Goal: Task Accomplishment & Management: Manage account settings

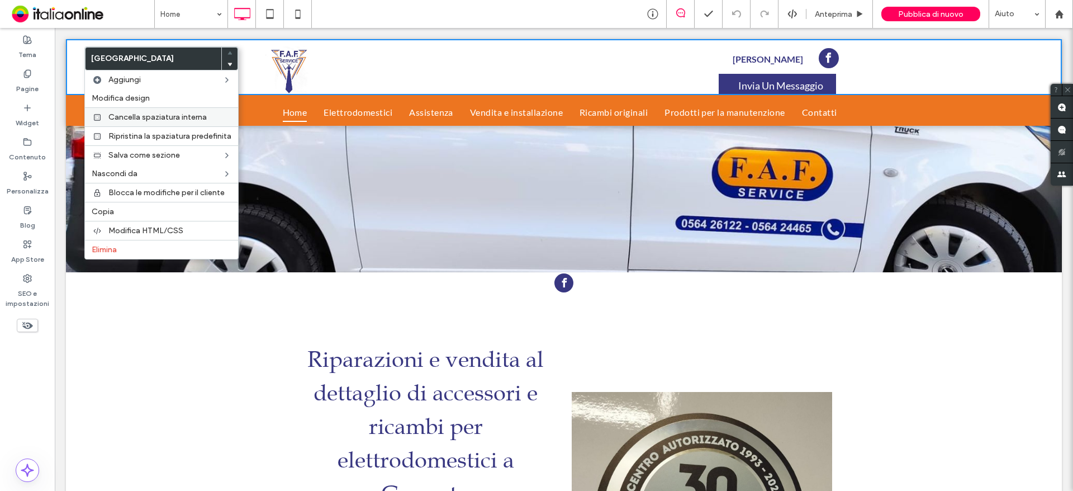
click at [173, 114] on span "Cancella spaziatura interna" at bounding box center [157, 117] width 98 height 10
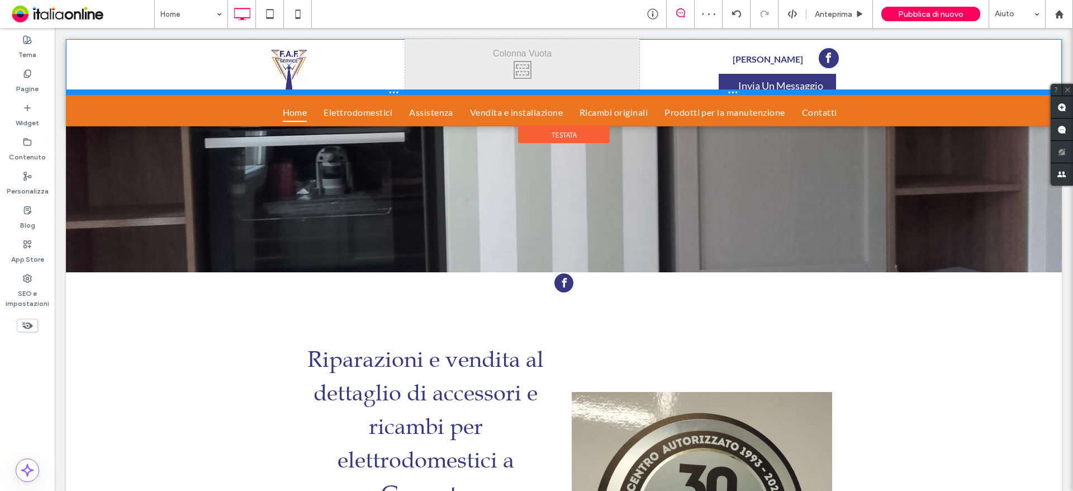
drag, startPoint x: 184, startPoint y: 94, endPoint x: 182, endPoint y: 78, distance: 15.7
click at [182, 78] on div "Click To Paste Click To Paste Click To Paste Rimani Aggiornato Click To Paste C…" at bounding box center [564, 67] width 996 height 56
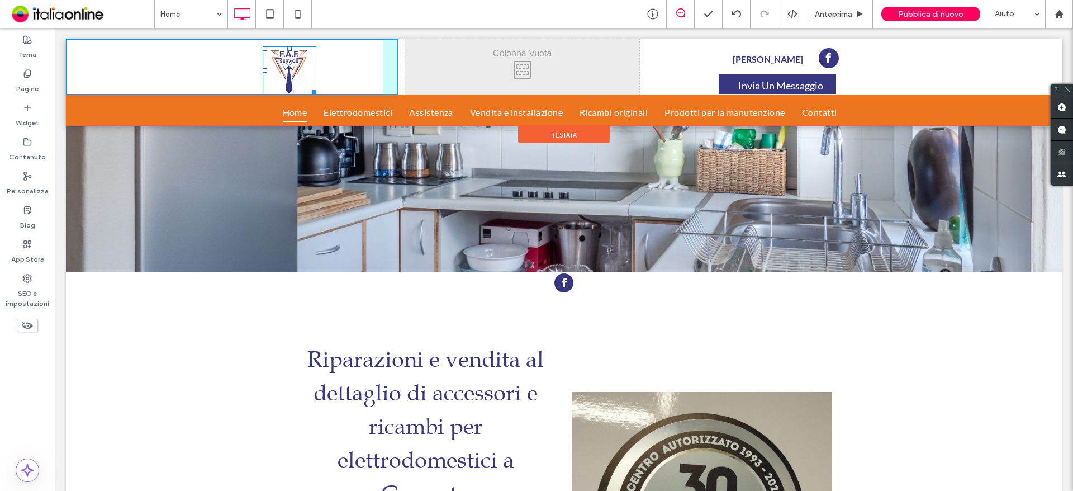
drag, startPoint x: 289, startPoint y: 50, endPoint x: 343, endPoint y: 70, distance: 57.8
click at [288, 42] on div "T:0 Click To Paste" at bounding box center [232, 67] width 332 height 56
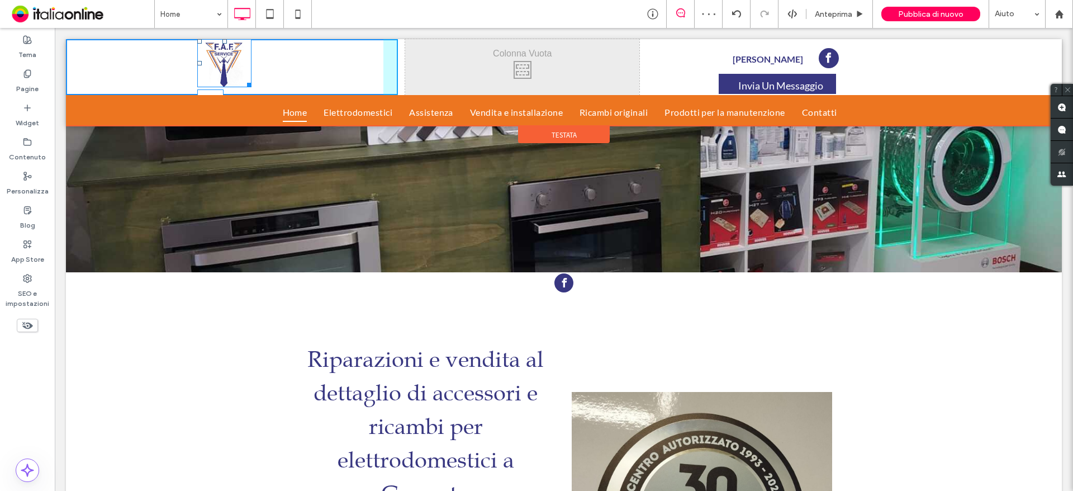
drag, startPoint x: 197, startPoint y: 62, endPoint x: 385, endPoint y: 94, distance: 190.5
click at [330, 66] on div "L:238 Click To Paste" at bounding box center [232, 67] width 332 height 56
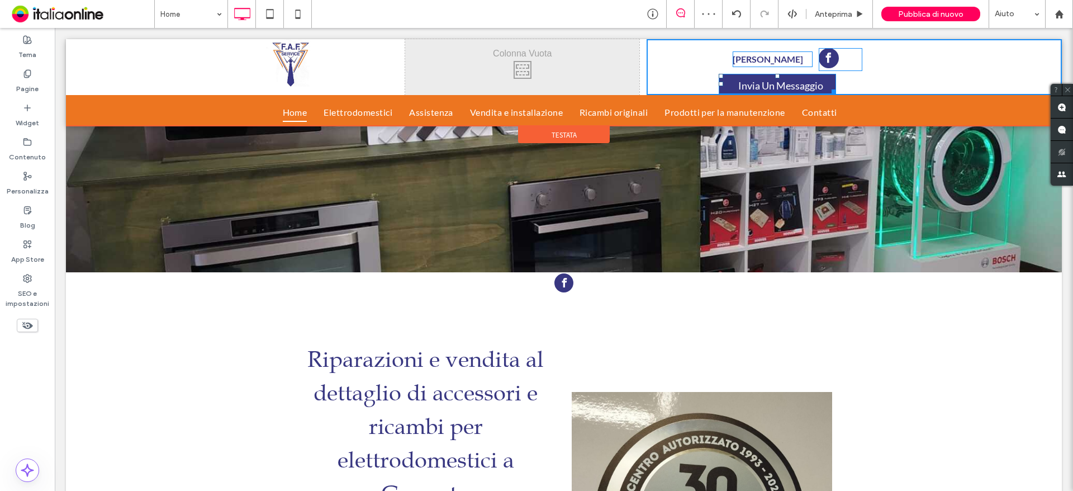
drag, startPoint x: 771, startPoint y: 75, endPoint x: 768, endPoint y: 69, distance: 6.5
click at [768, 69] on div "Rimani Aggiornato Click To Paste Click To Paste Invia Un Messaggio T:0 Click To…" at bounding box center [854, 67] width 415 height 56
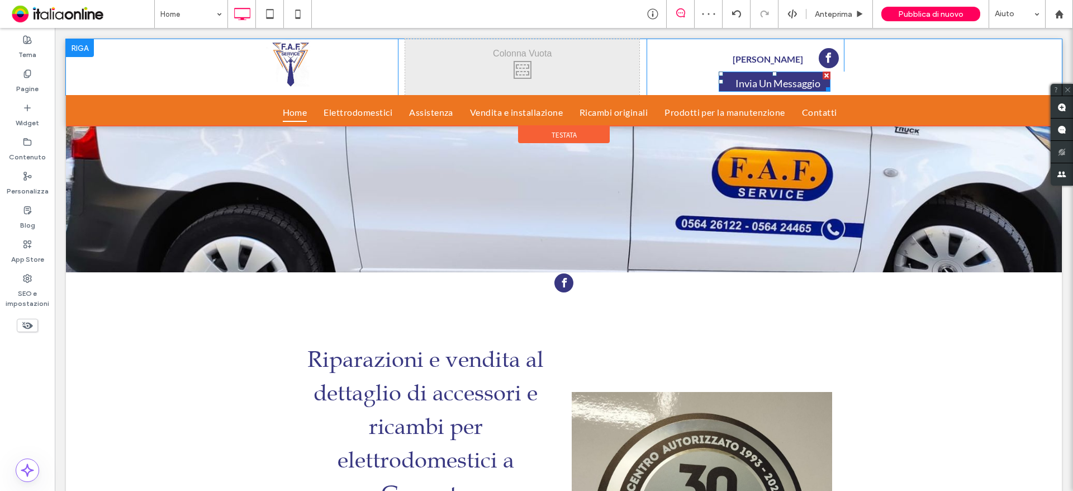
drag, startPoint x: 382, startPoint y: 95, endPoint x: 374, endPoint y: 91, distance: 8.7
click at [382, 95] on div "Home Elettrodomestici Assistenza Vendita e installazione Ricambi originali Prod…" at bounding box center [564, 110] width 996 height 31
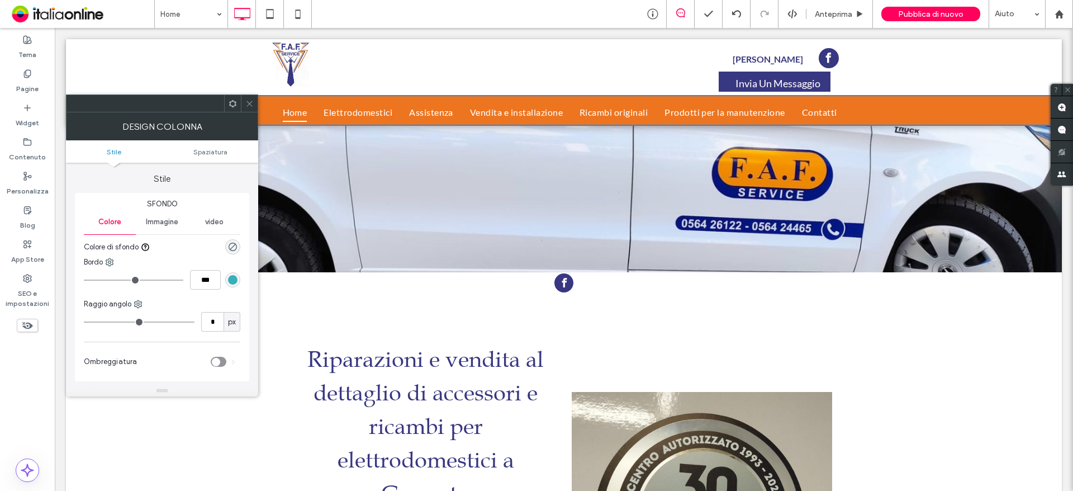
click at [253, 101] on icon at bounding box center [249, 103] width 8 height 8
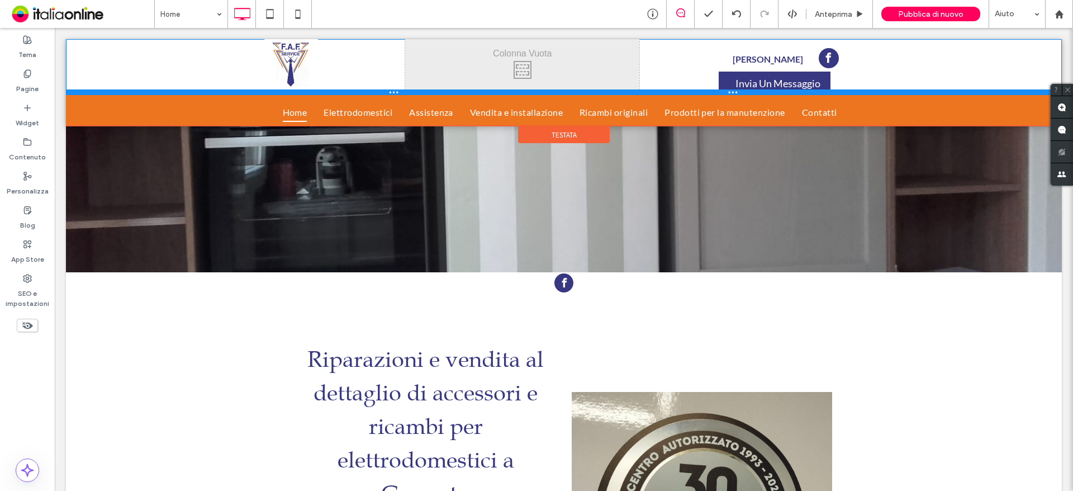
drag, startPoint x: 345, startPoint y: 92, endPoint x: 346, endPoint y: 82, distance: 10.6
click at [346, 82] on div "Click To Paste Click To Paste Click To Paste Rimani Aggiornato Click To Paste C…" at bounding box center [564, 67] width 996 height 56
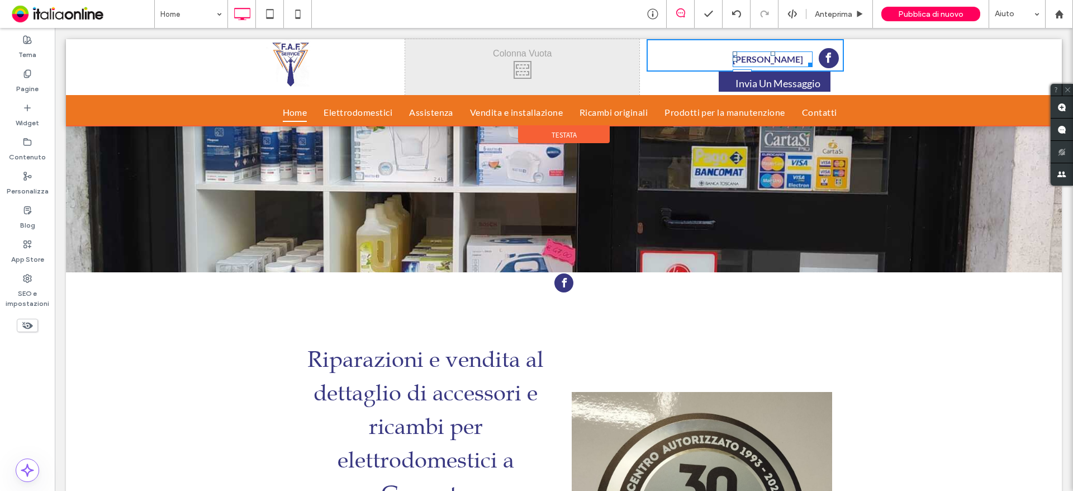
drag, startPoint x: 766, startPoint y: 54, endPoint x: 865, endPoint y: 78, distance: 101.3
click at [762, 51] on div "Rimani Aggiornato T:8" at bounding box center [773, 59] width 80 height 16
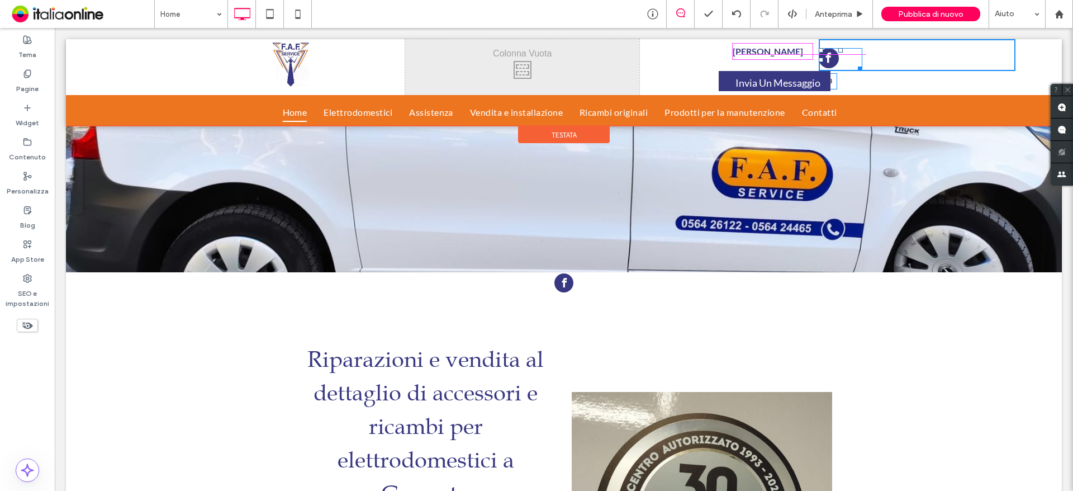
drag, startPoint x: 834, startPoint y: 50, endPoint x: 837, endPoint y: 45, distance: 5.8
click at [837, 48] on div "T:8" at bounding box center [841, 59] width 44 height 23
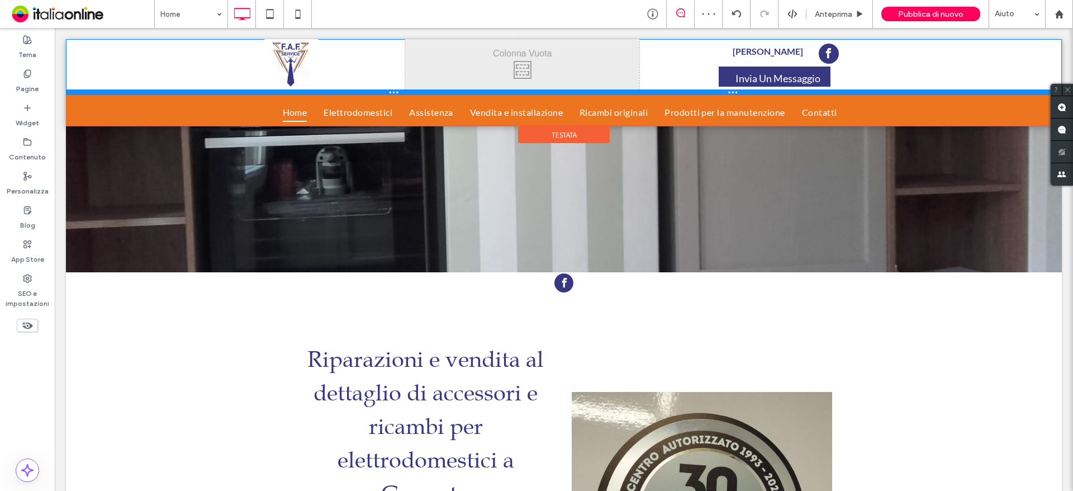
drag, startPoint x: 350, startPoint y: 94, endPoint x: 354, endPoint y: 79, distance: 15.6
click at [354, 79] on div "Click To Paste Click To Paste Click To Paste Rimani Aggiornato Click To Paste C…" at bounding box center [564, 67] width 996 height 56
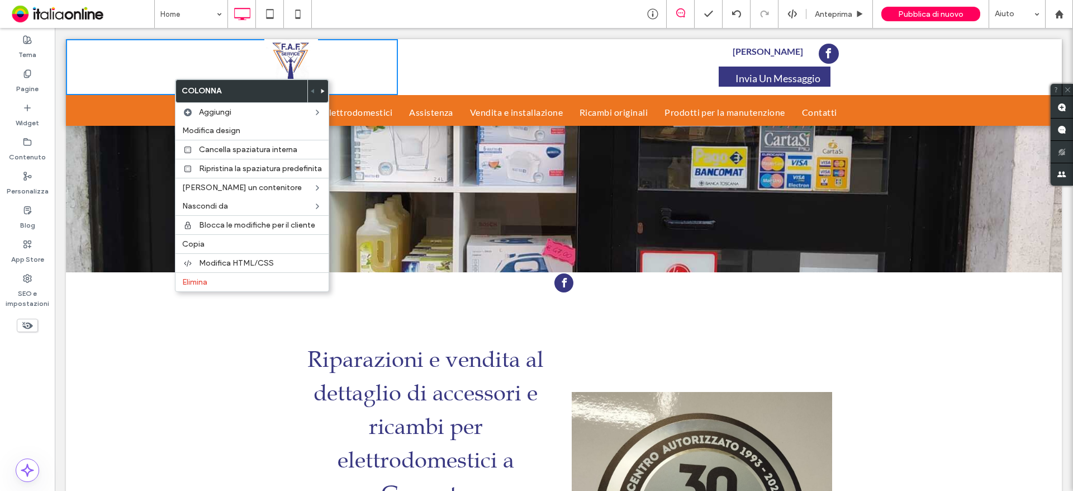
drag, startPoint x: 74, startPoint y: 46, endPoint x: 83, endPoint y: 48, distance: 8.5
click at [74, 46] on div "Click To Paste" at bounding box center [232, 67] width 332 height 56
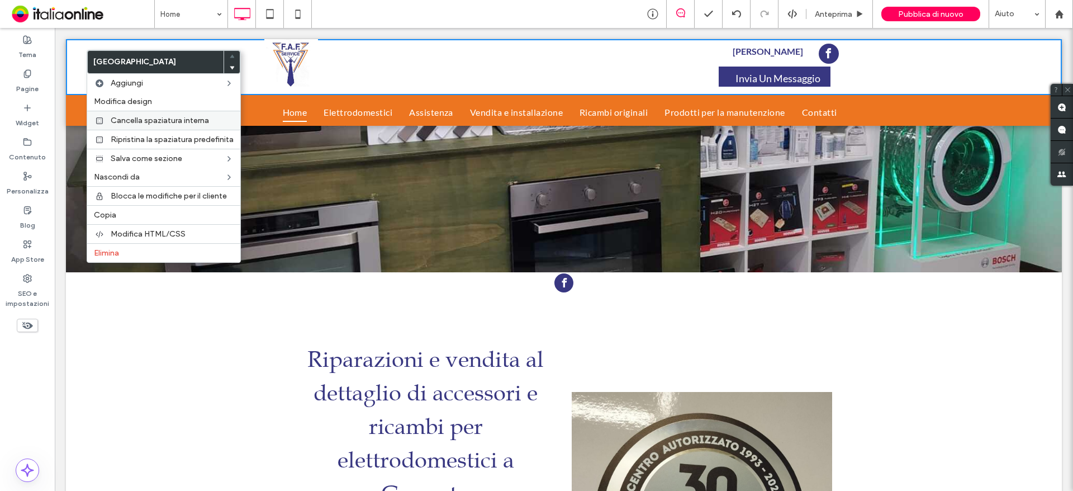
click at [173, 122] on span "Cancella spaziatura interna" at bounding box center [160, 121] width 98 height 10
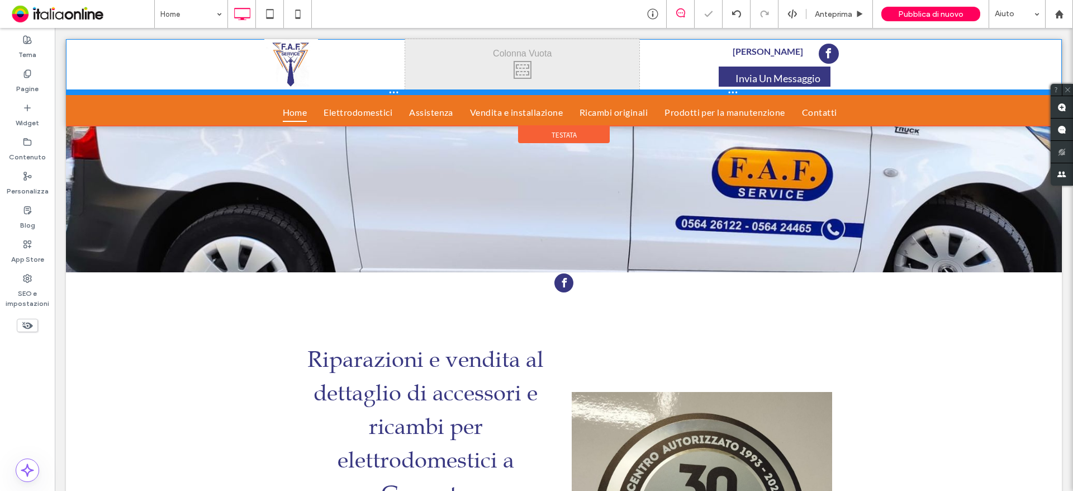
drag, startPoint x: 876, startPoint y: 92, endPoint x: 874, endPoint y: 81, distance: 10.9
click at [874, 81] on div "Click To Paste Click To Paste Click To Paste Rimani Aggiornato Click To Paste C…" at bounding box center [564, 67] width 996 height 56
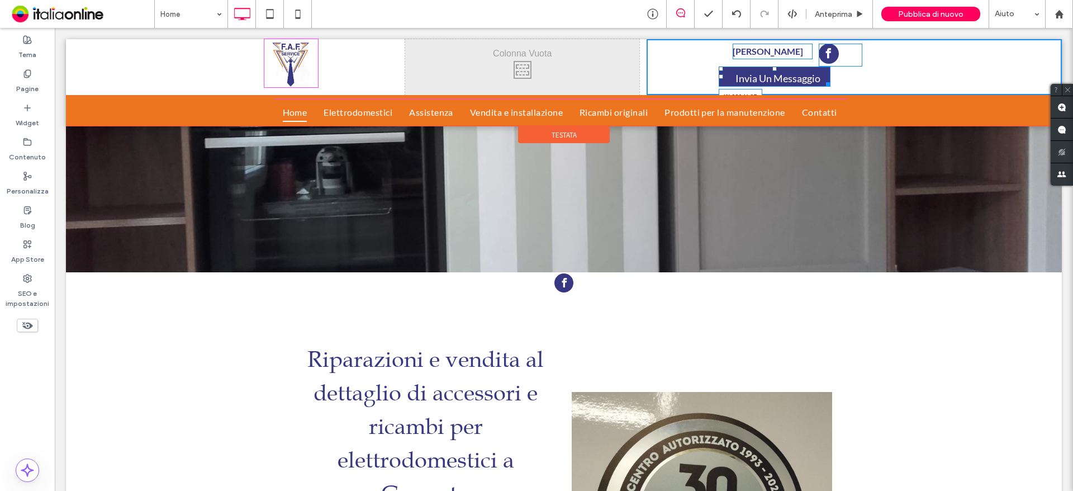
drag, startPoint x: 824, startPoint y: 86, endPoint x: 890, endPoint y: 114, distance: 71.6
click at [831, 86] on div at bounding box center [826, 82] width 8 height 8
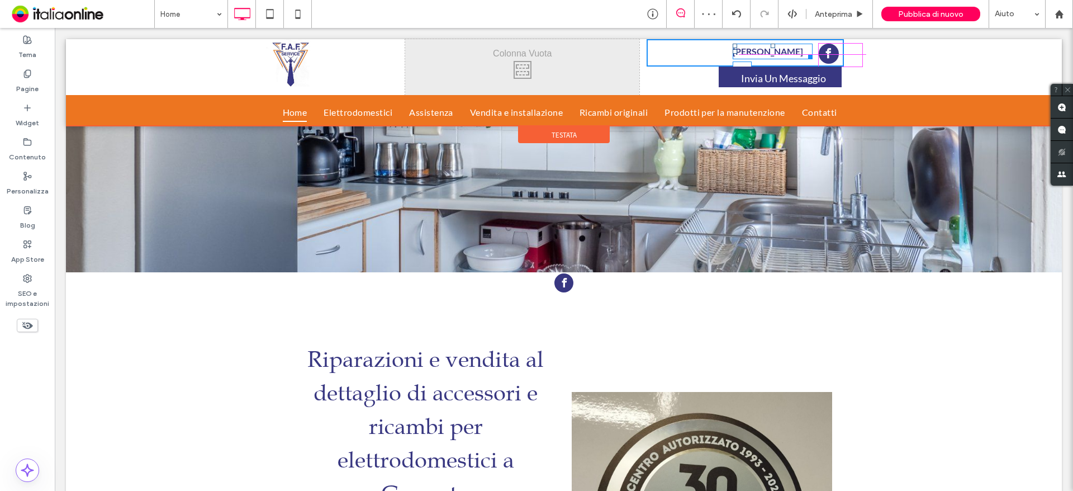
drag, startPoint x: 767, startPoint y: 46, endPoint x: 824, endPoint y: 75, distance: 64.2
click at [771, 48] on div at bounding box center [773, 46] width 4 height 4
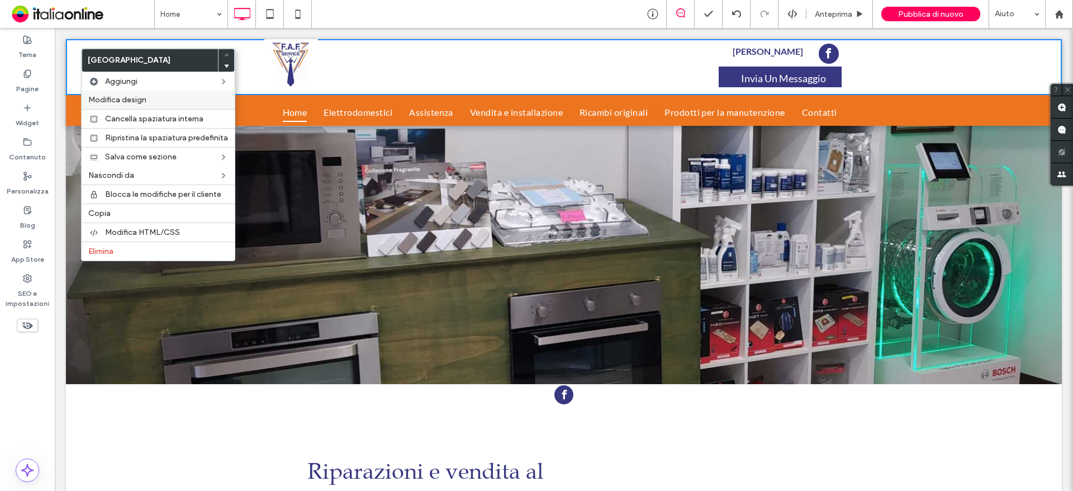
click at [166, 95] on label "Modifica design" at bounding box center [158, 100] width 140 height 10
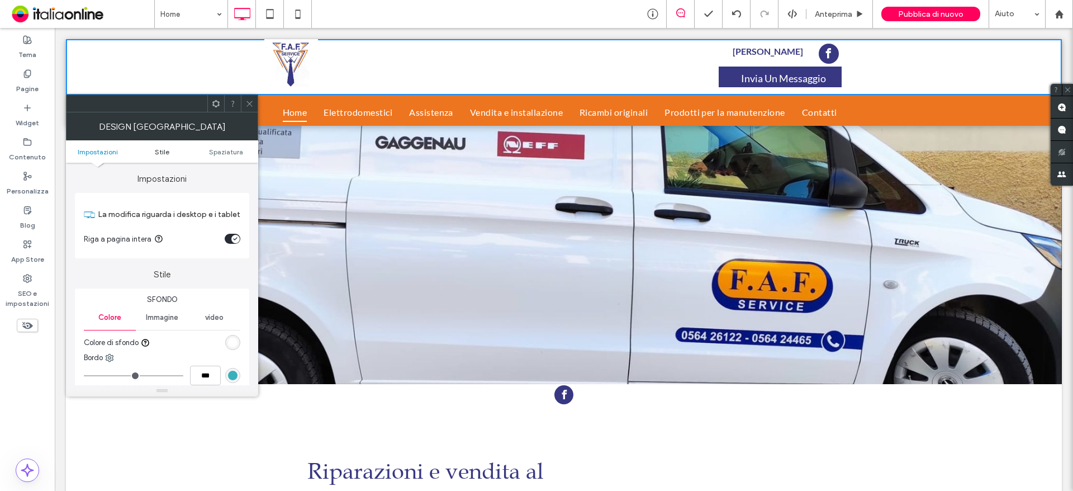
click at [163, 154] on span "Stile" at bounding box center [162, 152] width 15 height 8
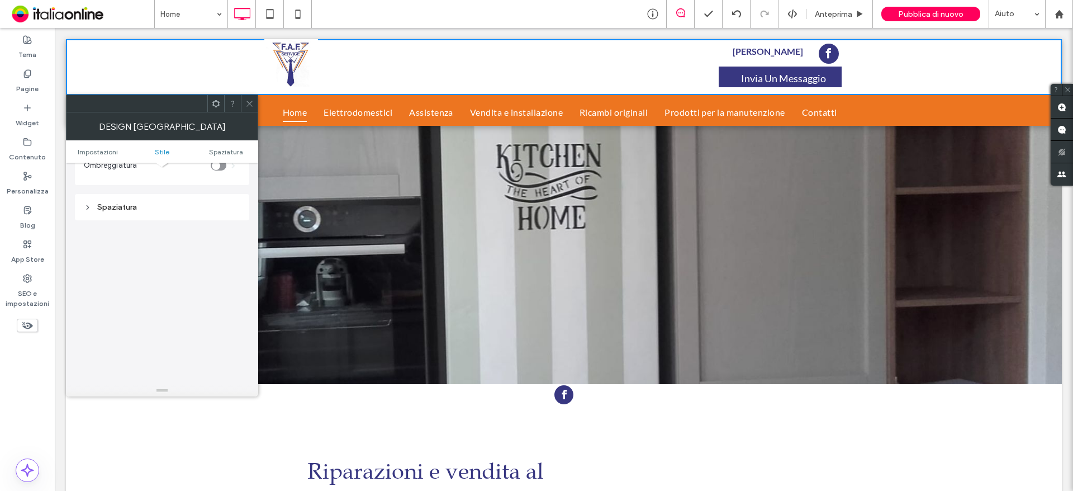
scroll to position [272, 0]
click at [251, 103] on icon at bounding box center [249, 103] width 8 height 8
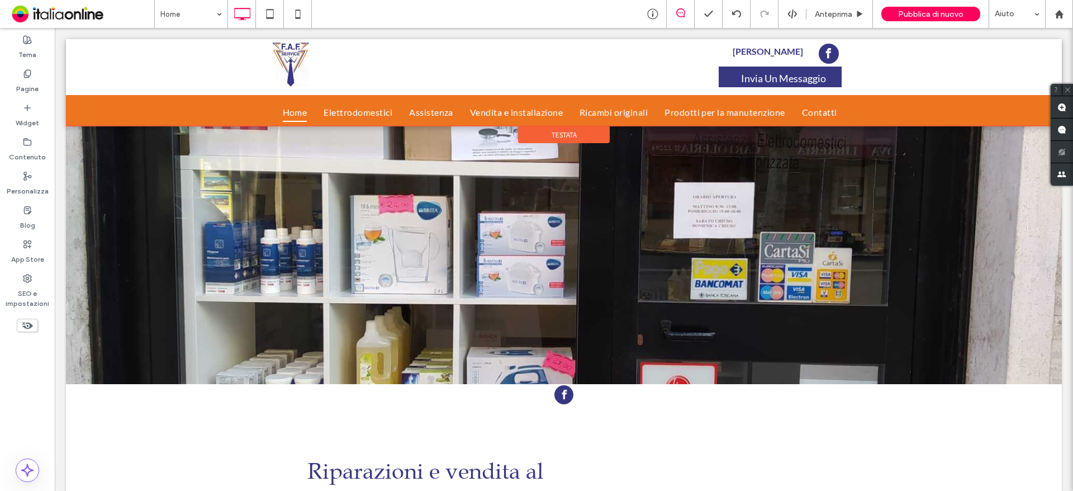
drag, startPoint x: 556, startPoint y: 133, endPoint x: 549, endPoint y: 131, distance: 6.9
click at [552, 131] on span "Testata" at bounding box center [564, 135] width 25 height 10
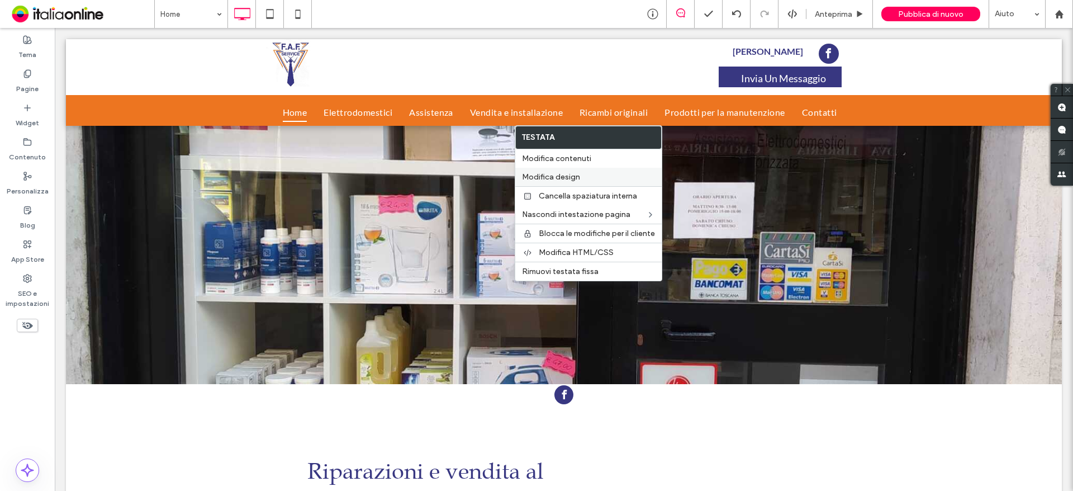
click at [583, 173] on label "Modifica design" at bounding box center [588, 177] width 133 height 10
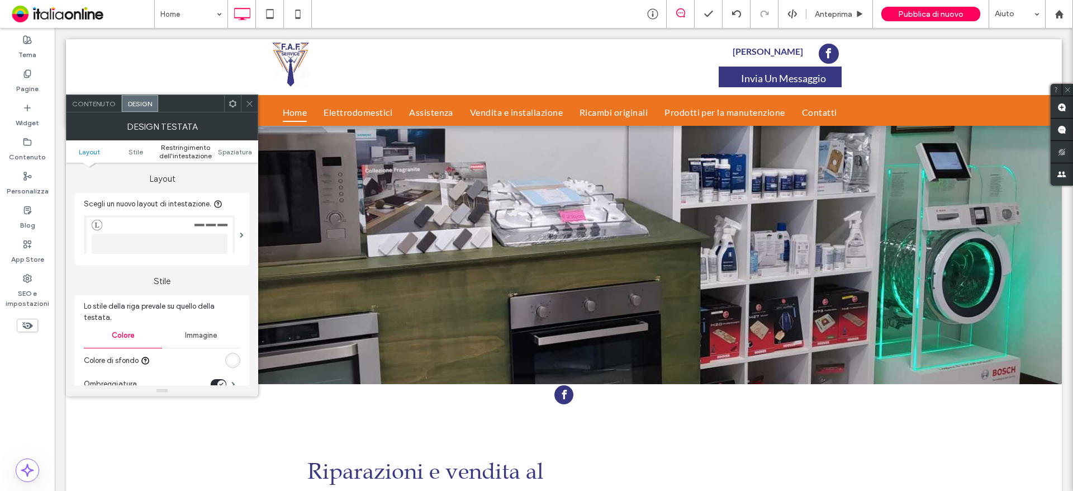
click at [191, 152] on span "Restringimento dell'intestazione" at bounding box center [185, 151] width 53 height 17
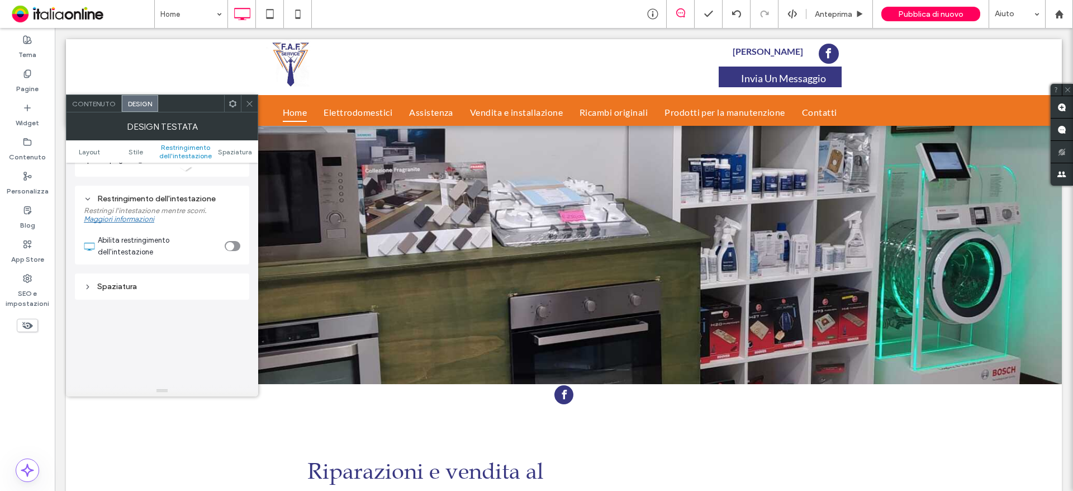
scroll to position [345, 0]
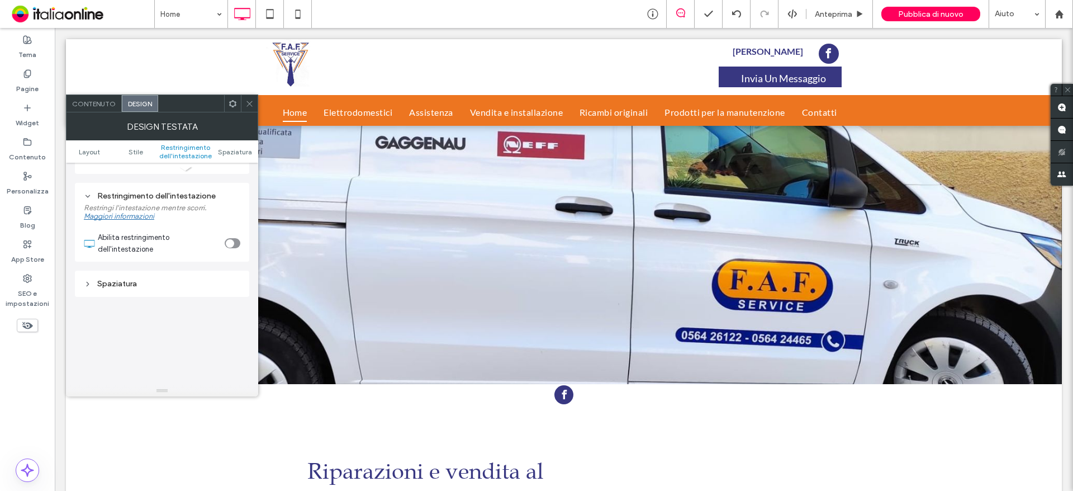
click at [234, 239] on div "toggle" at bounding box center [230, 243] width 8 height 8
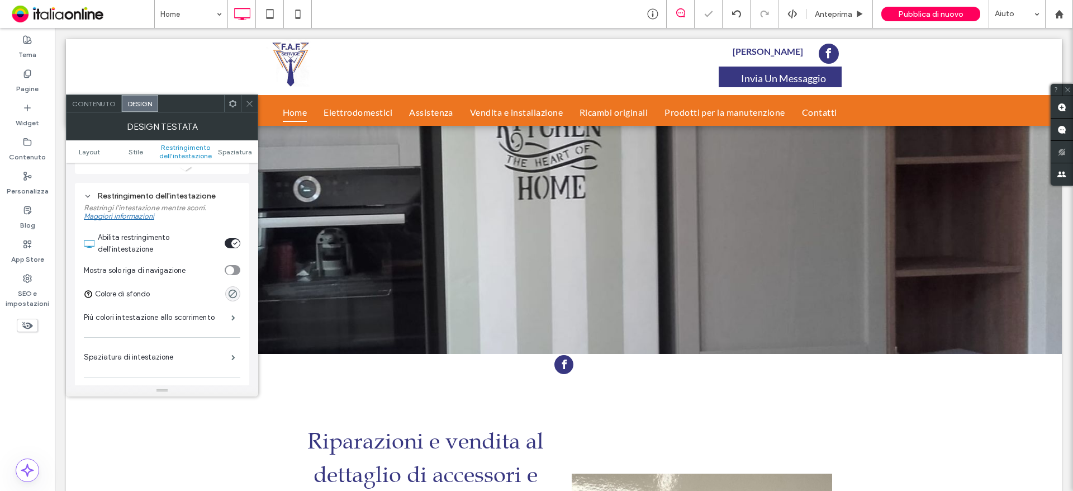
scroll to position [56, 0]
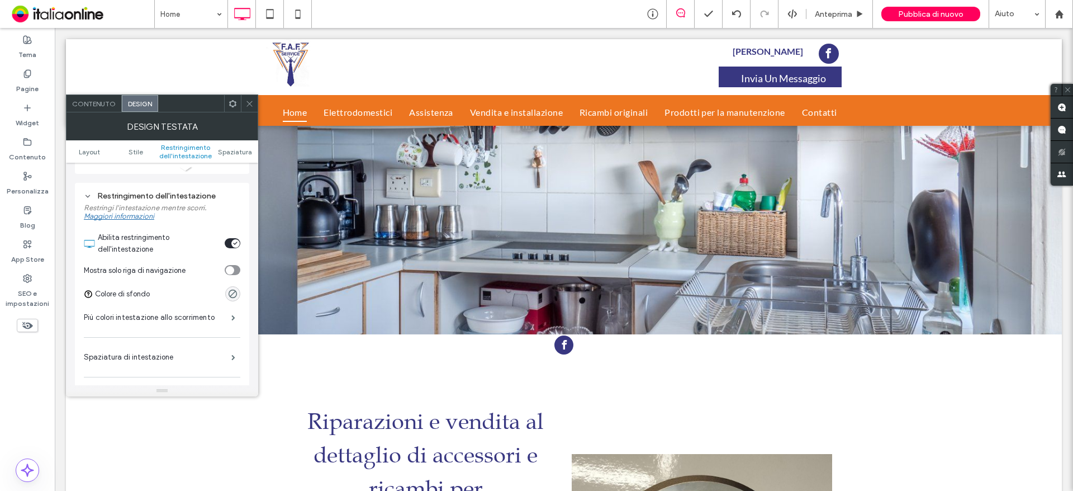
click at [232, 239] on div "toggle" at bounding box center [235, 243] width 8 height 8
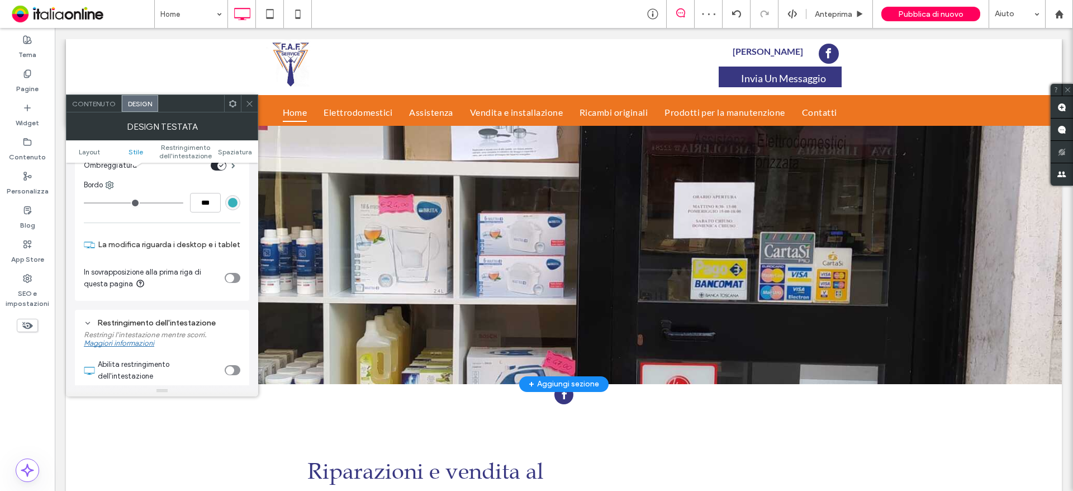
scroll to position [290, 0]
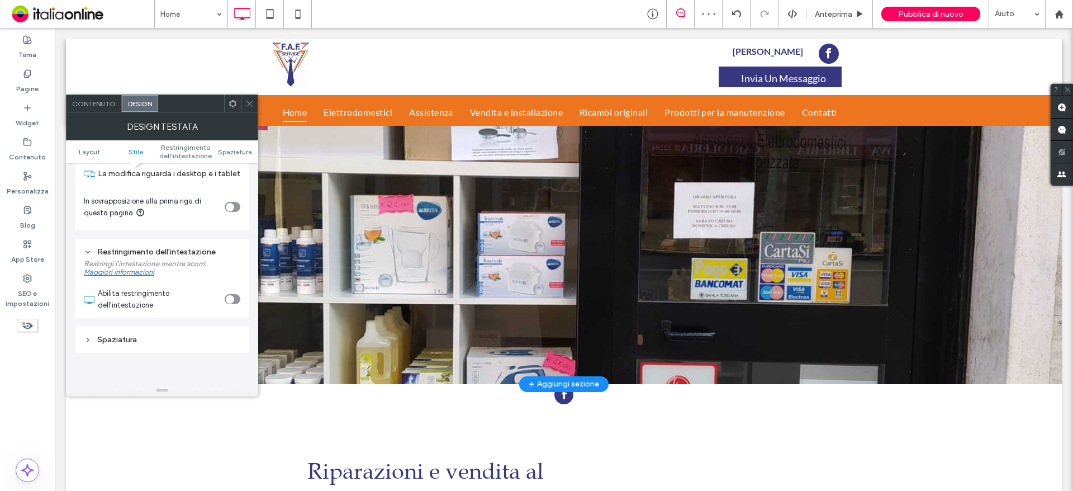
click at [83, 326] on div "Spaziatura" at bounding box center [162, 339] width 174 height 26
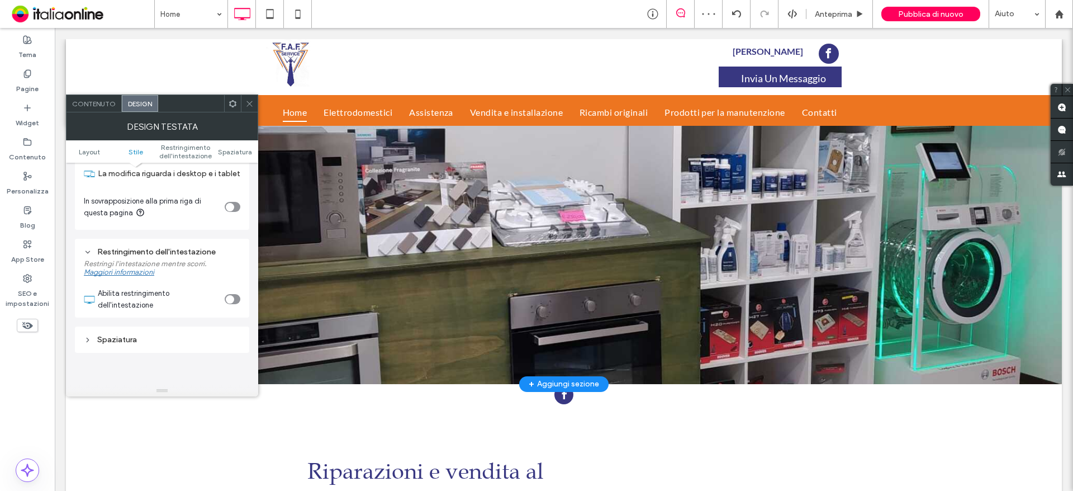
click at [86, 336] on icon at bounding box center [88, 340] width 8 height 8
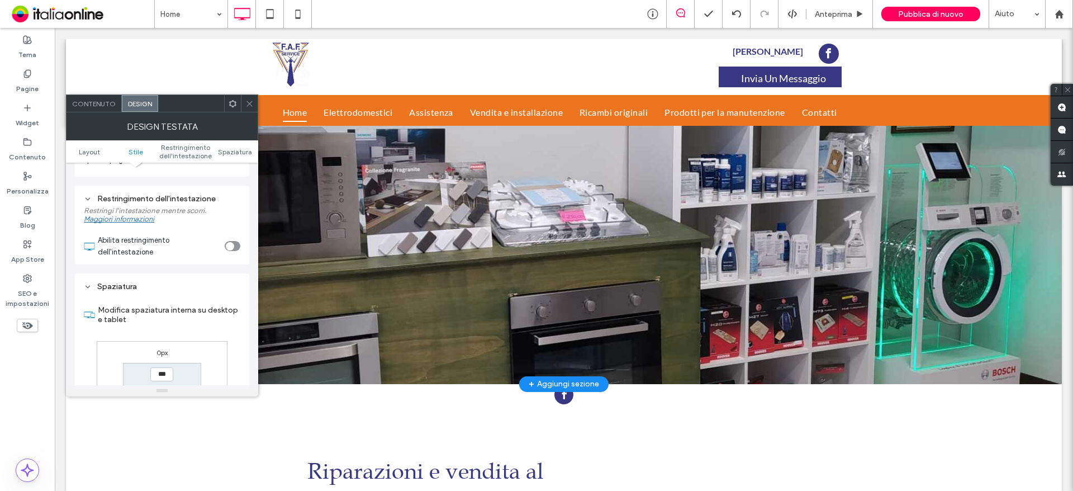
scroll to position [457, 0]
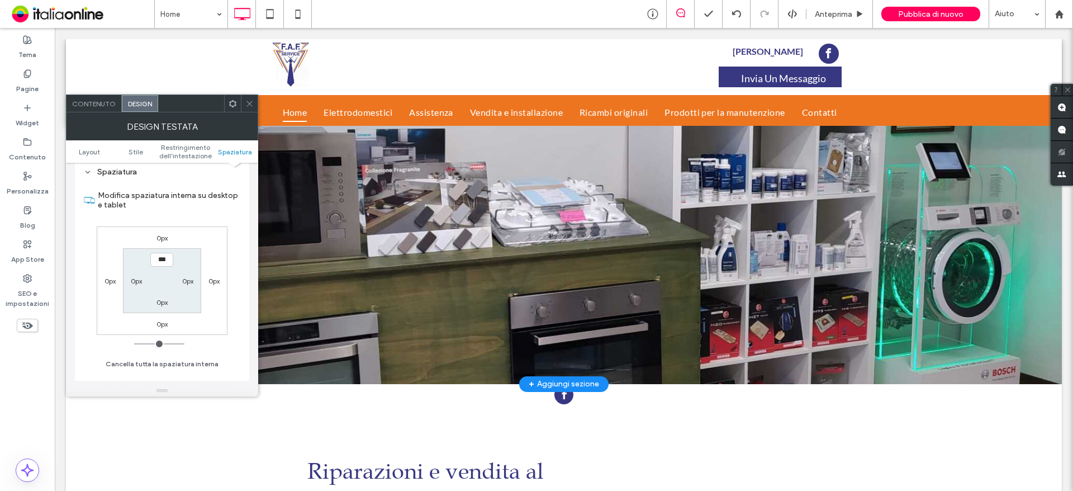
drag, startPoint x: 160, startPoint y: 229, endPoint x: 154, endPoint y: 251, distance: 23.7
click at [160, 234] on label "0px" at bounding box center [161, 238] width 11 height 8
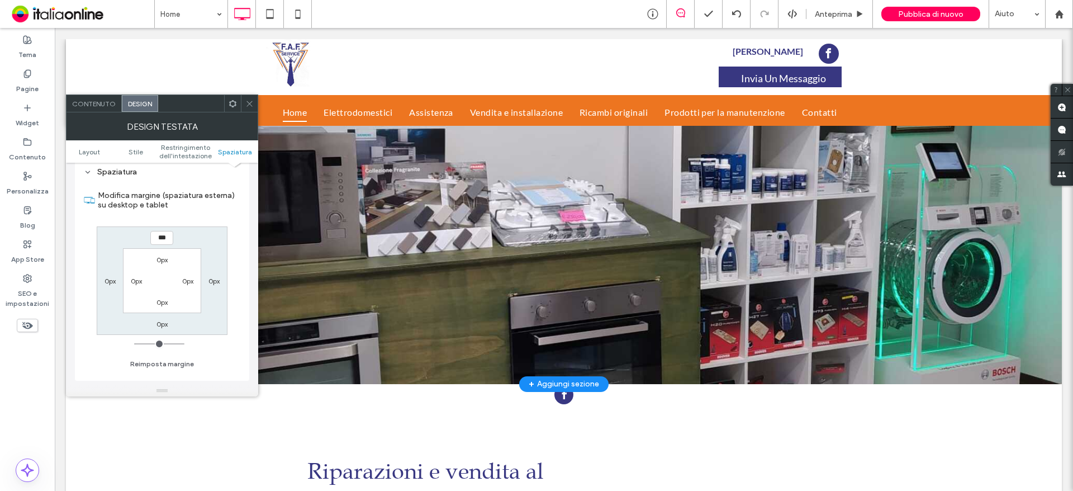
type input "*"
type input "***"
type input "*"
type input "***"
type input "**"
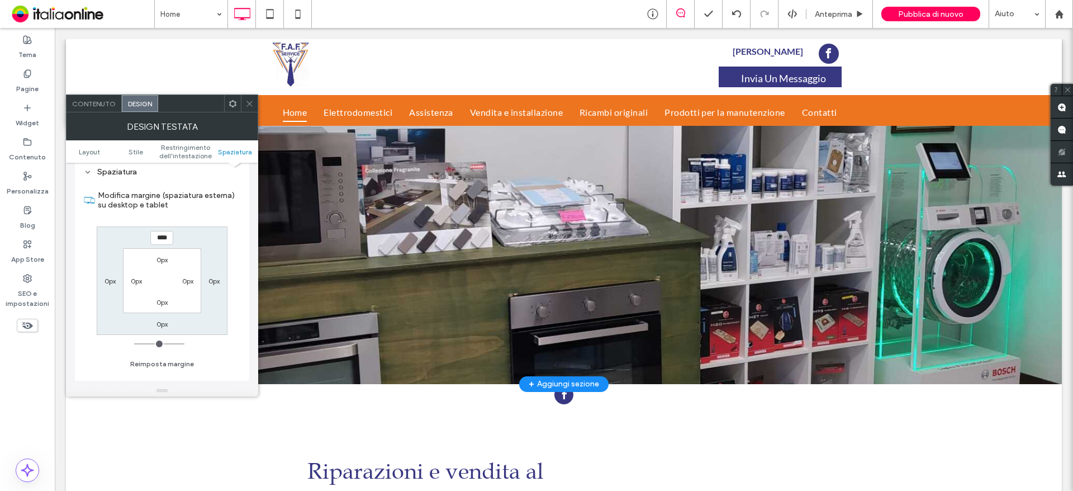
type input "****"
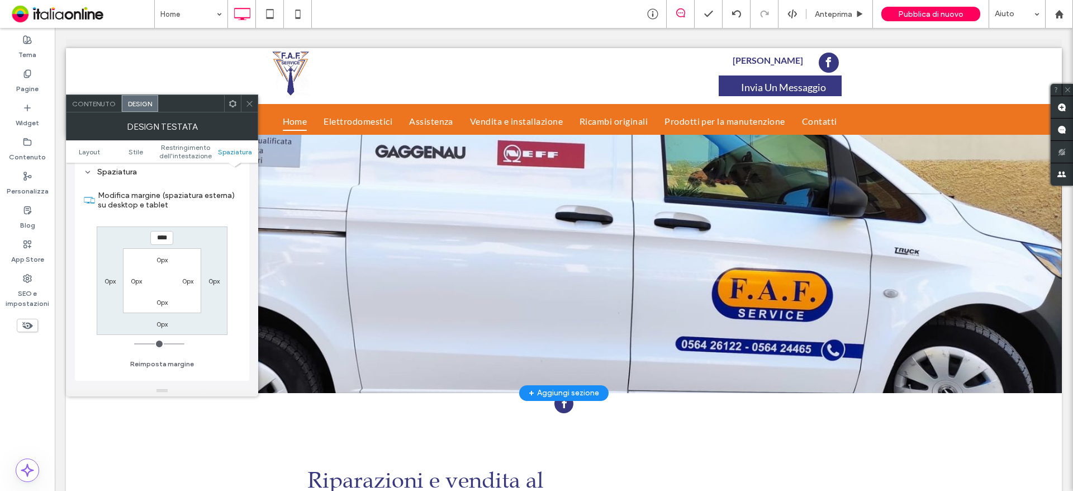
type input "**"
type input "****"
type input "**"
type input "****"
type input "**"
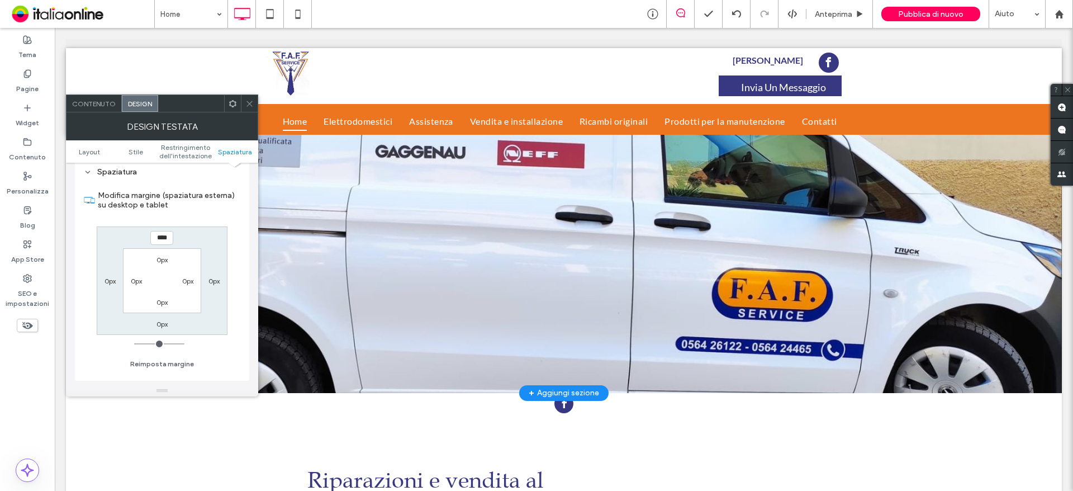
type input "****"
type input "**"
type input "****"
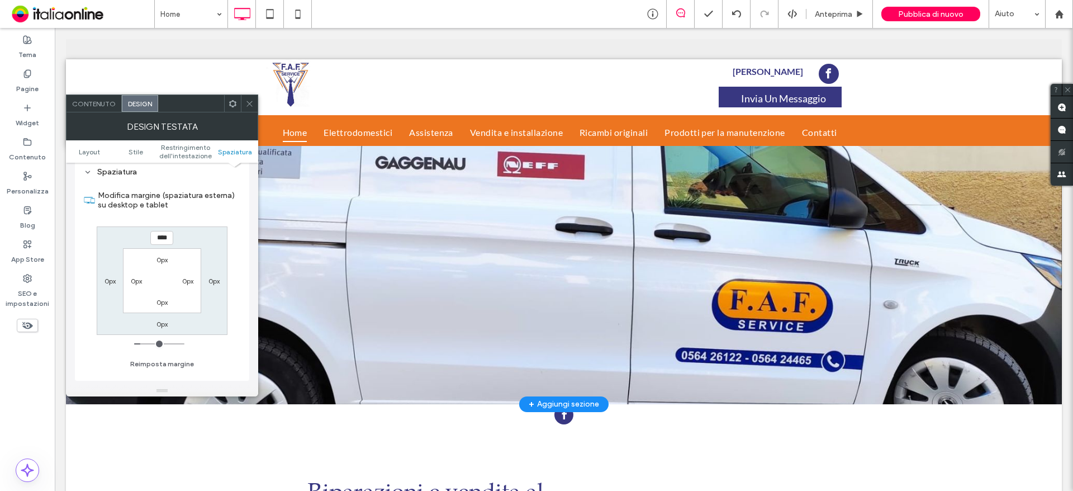
type input "**"
type input "****"
type input "**"
type input "****"
type input "*"
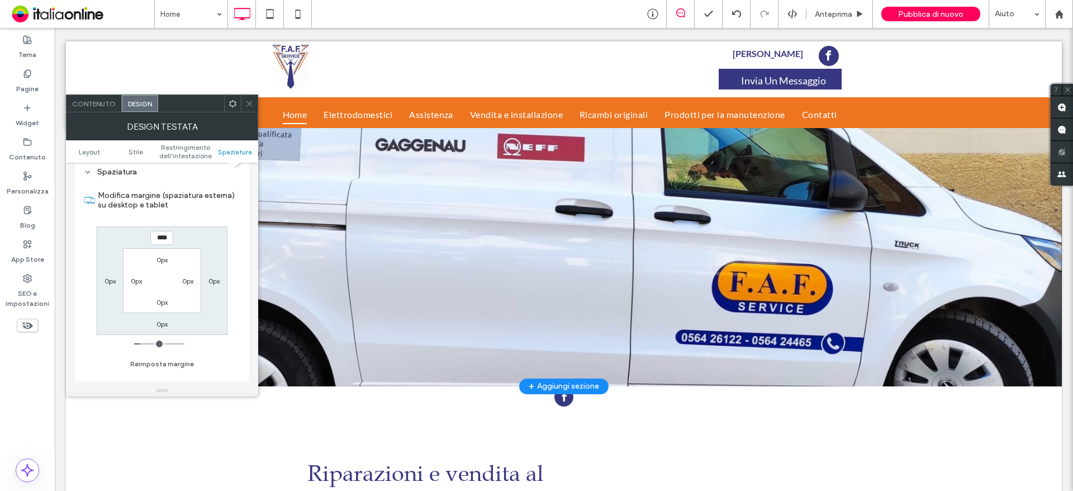
type input "***"
type input "*"
type input "***"
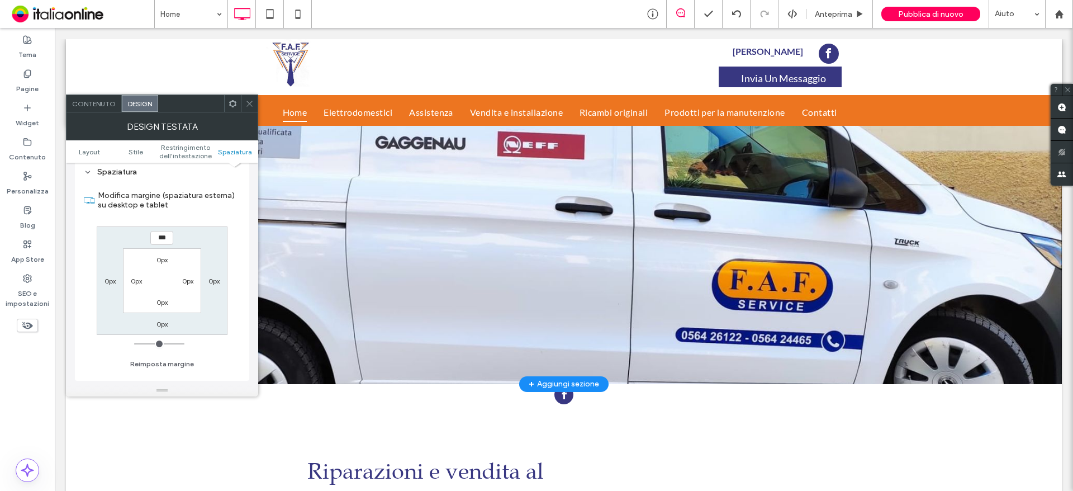
drag, startPoint x: 137, startPoint y: 329, endPoint x: 126, endPoint y: 328, distance: 11.3
click at [134, 343] on input "range" at bounding box center [159, 343] width 50 height 1
click at [159, 255] on label "0px" at bounding box center [161, 259] width 11 height 8
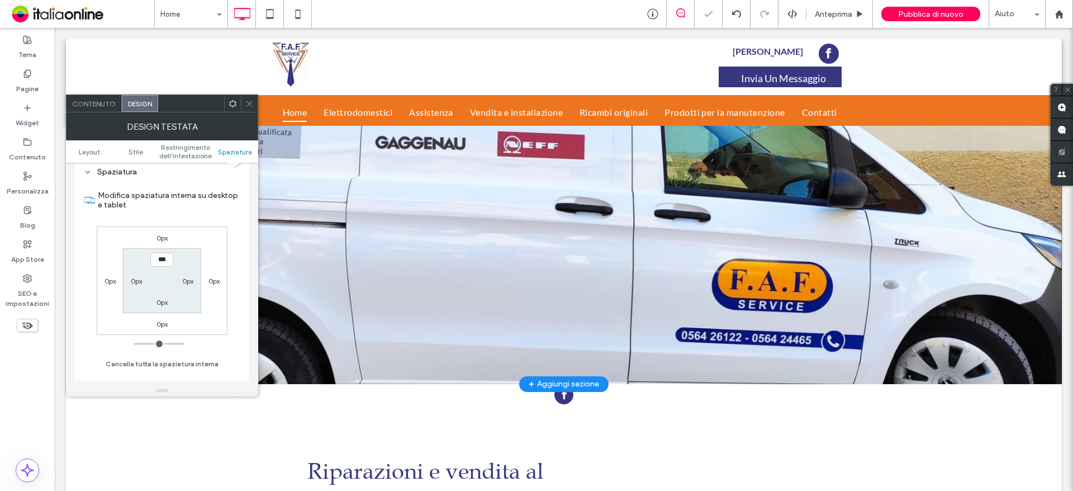
type input "**"
type input "****"
type input "**"
type input "****"
type input "**"
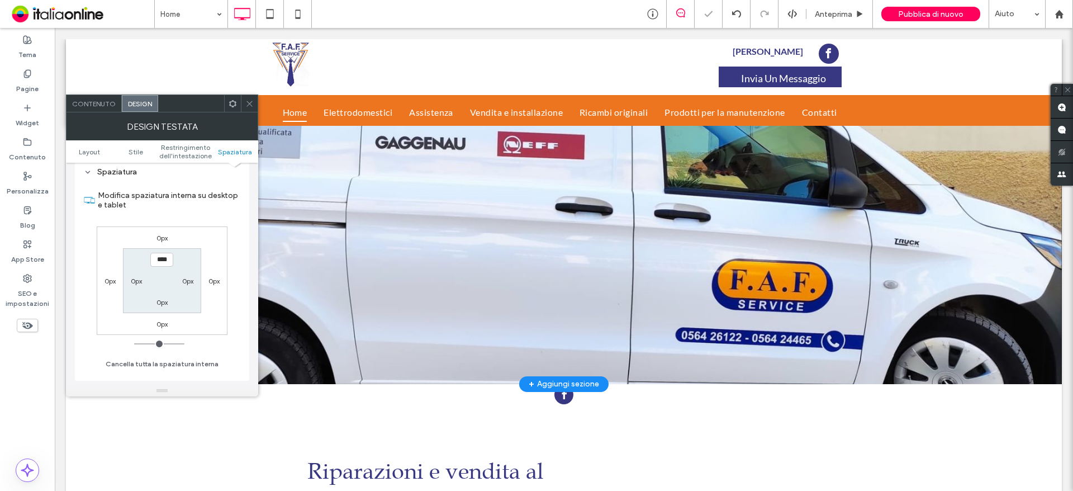
type input "****"
type input "**"
type input "****"
type input "**"
type input "****"
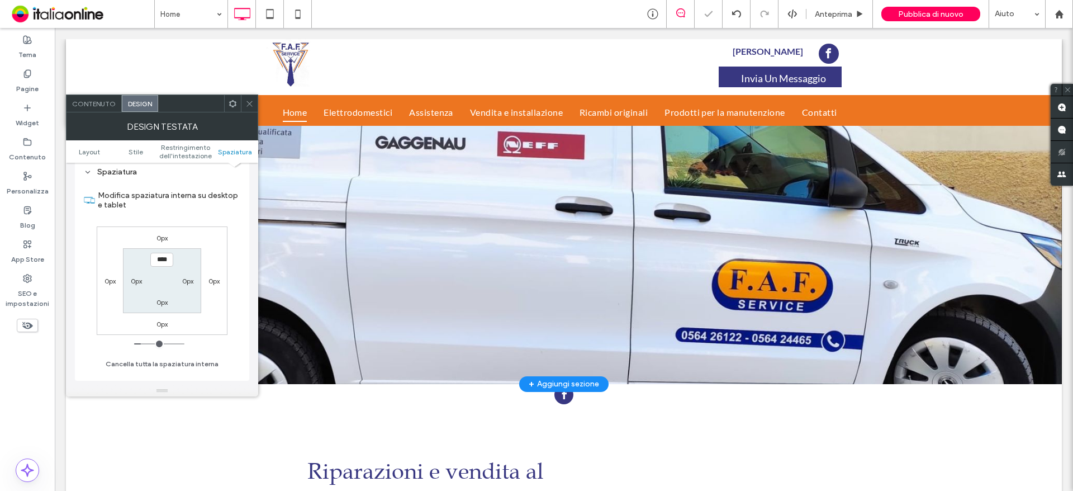
type input "**"
type input "****"
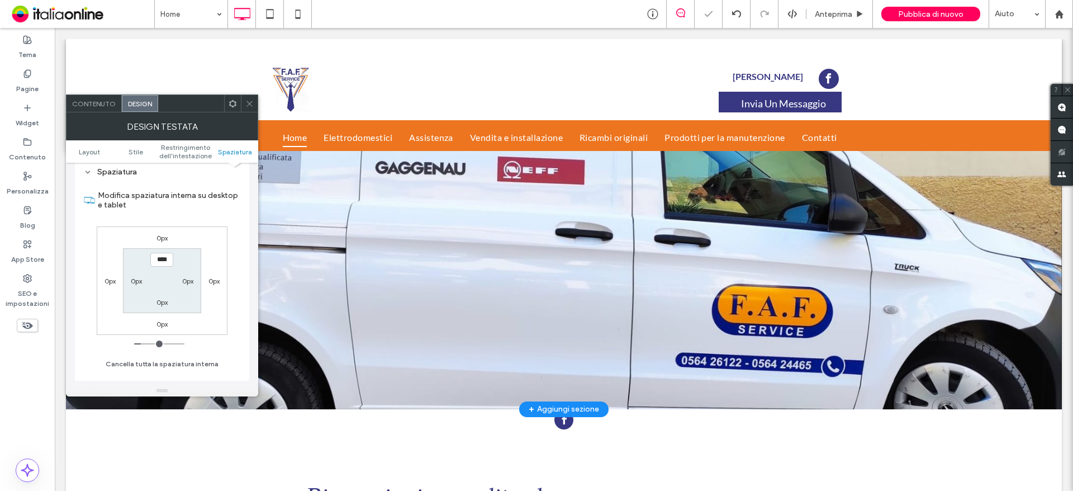
type input "**"
type input "****"
type input "**"
type input "****"
type input "**"
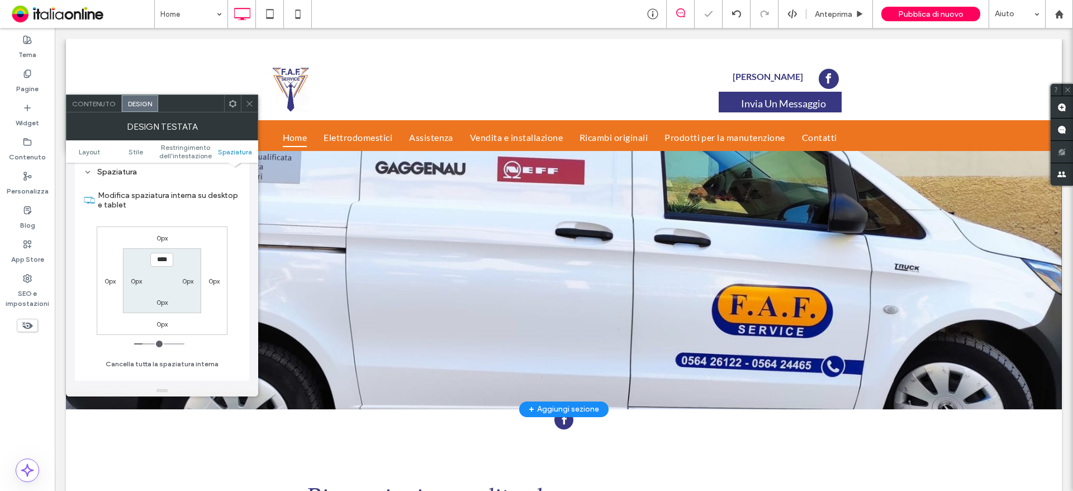
type input "****"
type input "**"
type input "****"
type input "**"
type input "****"
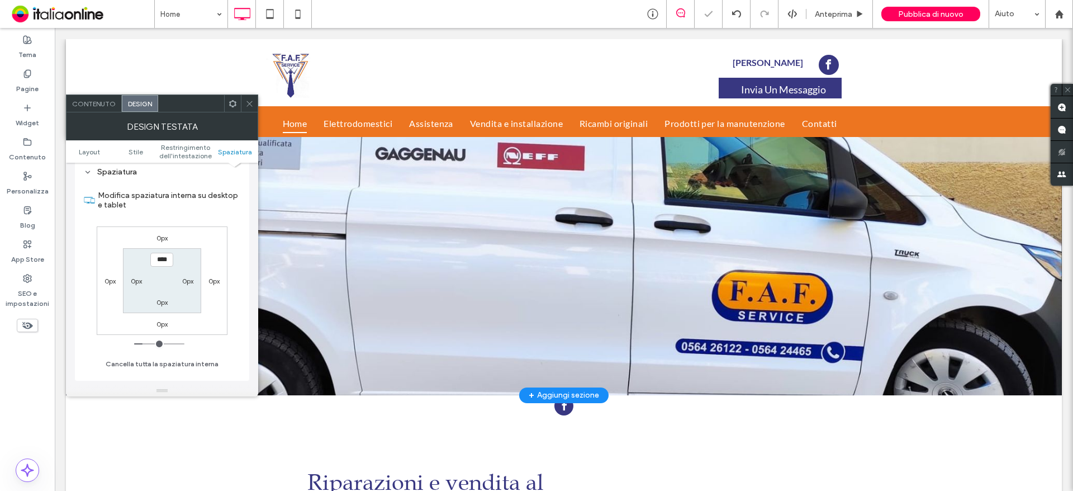
type input "*"
type input "***"
type input "*"
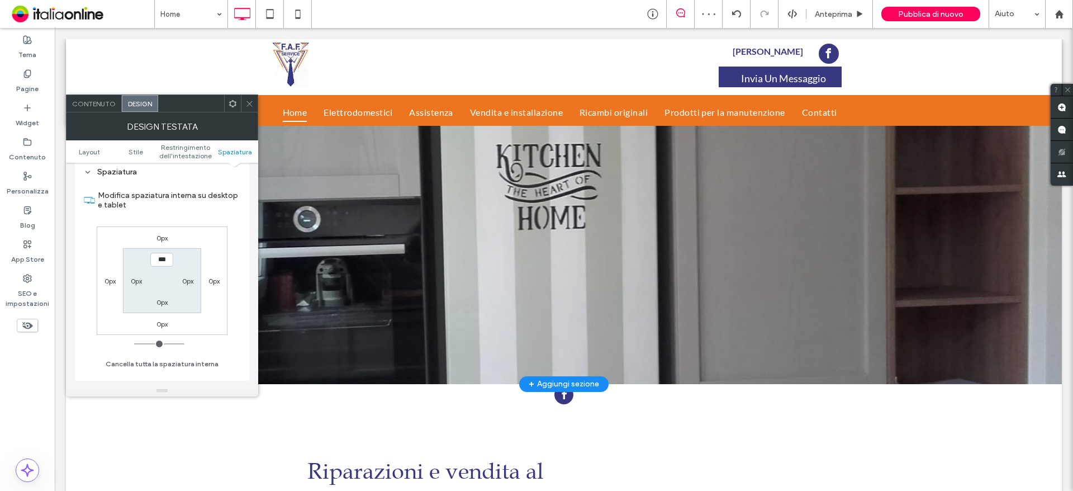
drag, startPoint x: 140, startPoint y: 331, endPoint x: 126, endPoint y: 332, distance: 14.6
click at [134, 343] on input "range" at bounding box center [159, 343] width 50 height 1
drag, startPoint x: 159, startPoint y: 245, endPoint x: 169, endPoint y: 248, distance: 9.8
click at [169, 253] on input "***" at bounding box center [161, 260] width 23 height 14
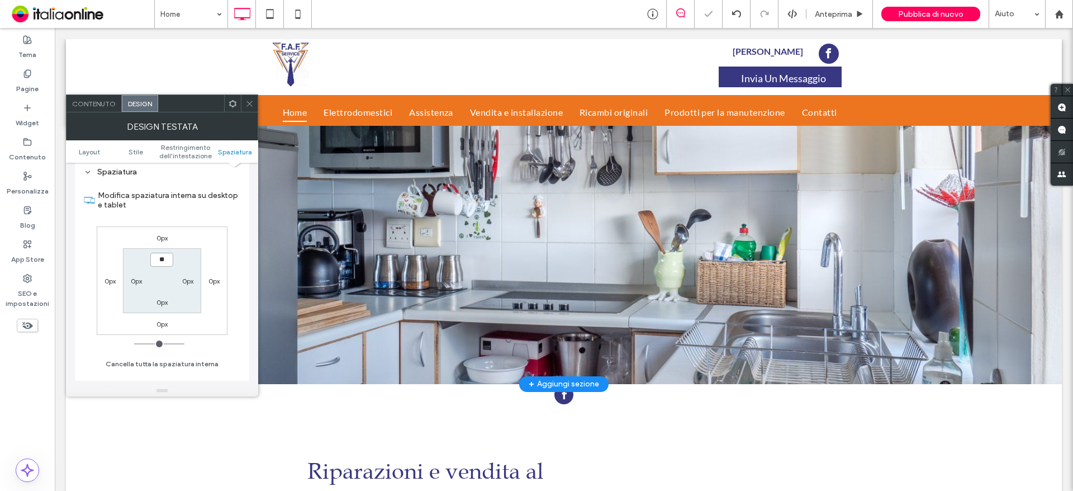
type input "*"
click at [183, 149] on span "Restringimento dell'intestazione" at bounding box center [185, 151] width 53 height 17
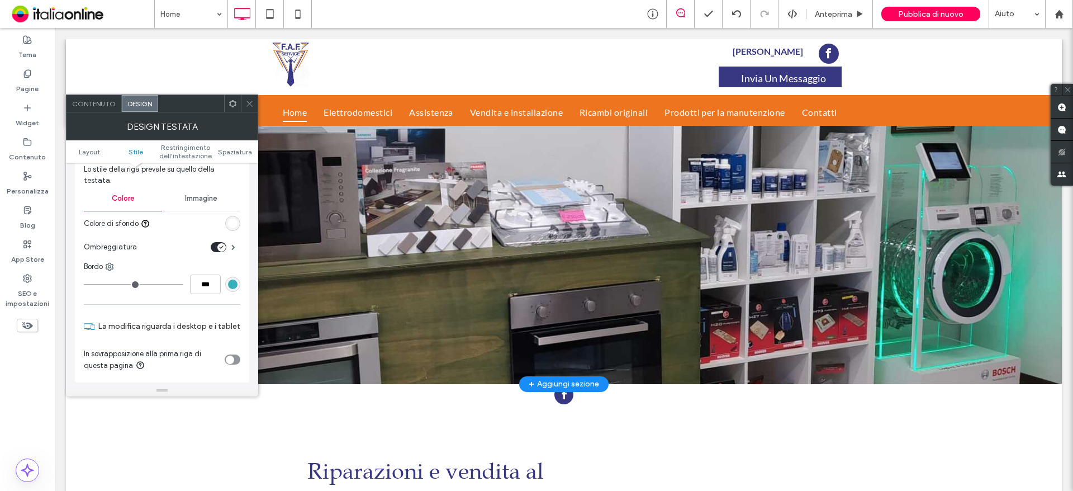
scroll to position [122, 0]
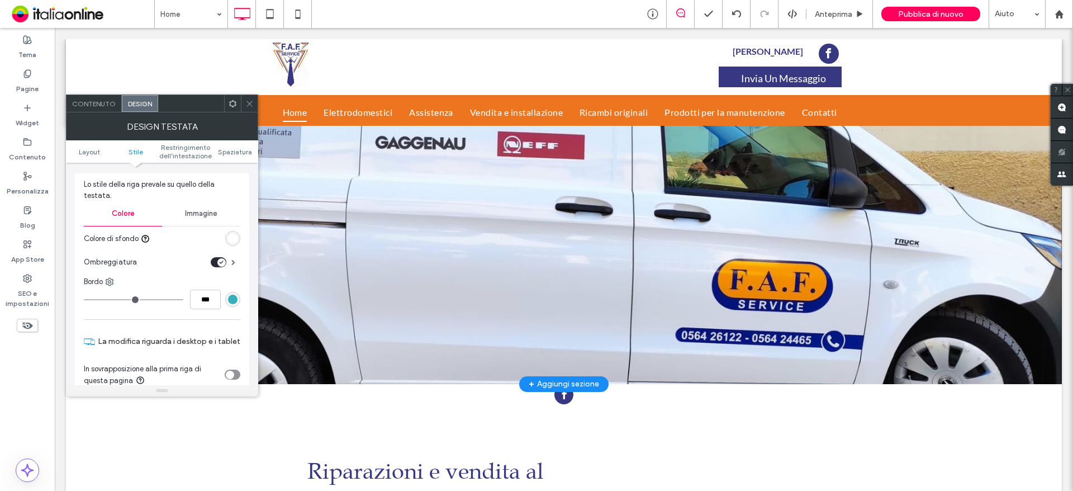
click at [231, 373] on icon "toggle" at bounding box center [229, 374] width 3 height 2
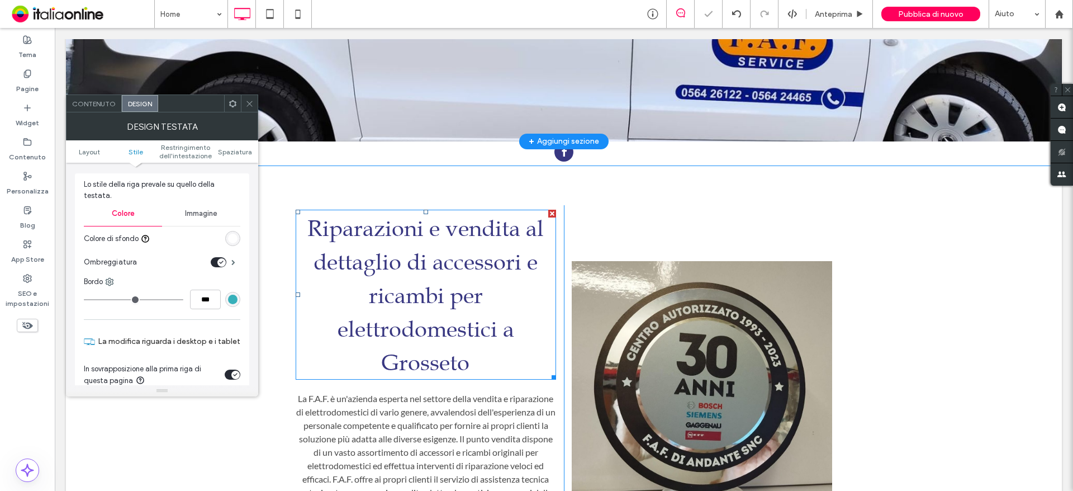
scroll to position [0, 0]
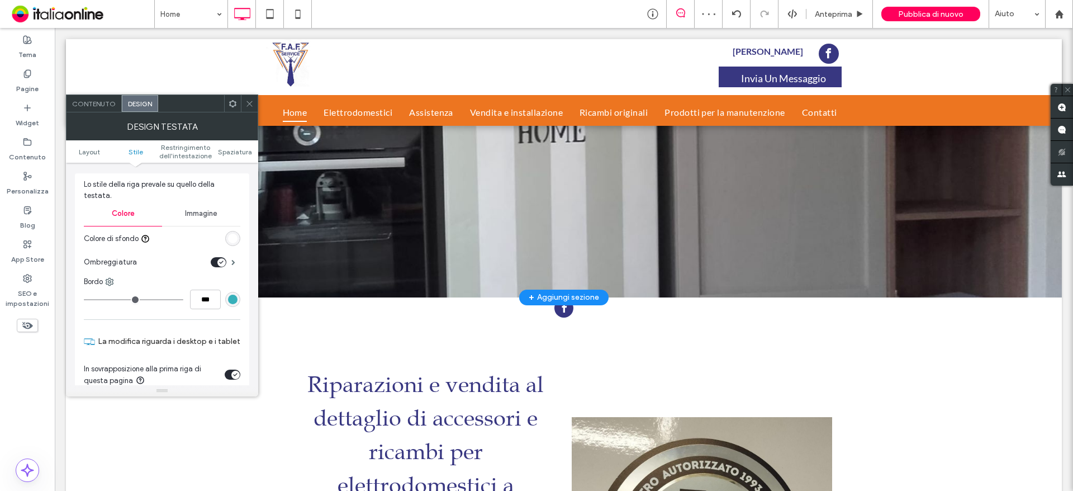
click at [230, 369] on div "toggle" at bounding box center [233, 374] width 16 height 10
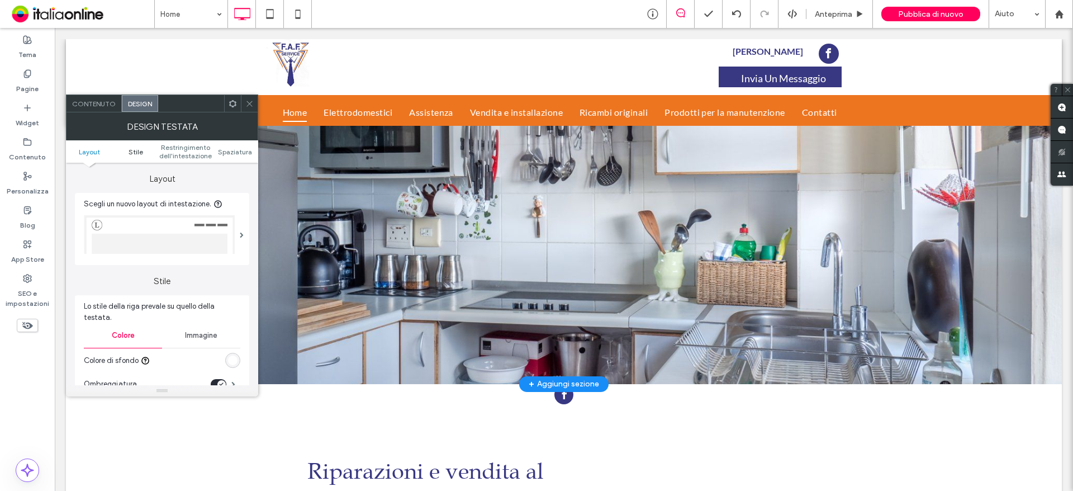
click at [139, 154] on span "Stile" at bounding box center [136, 152] width 15 height 8
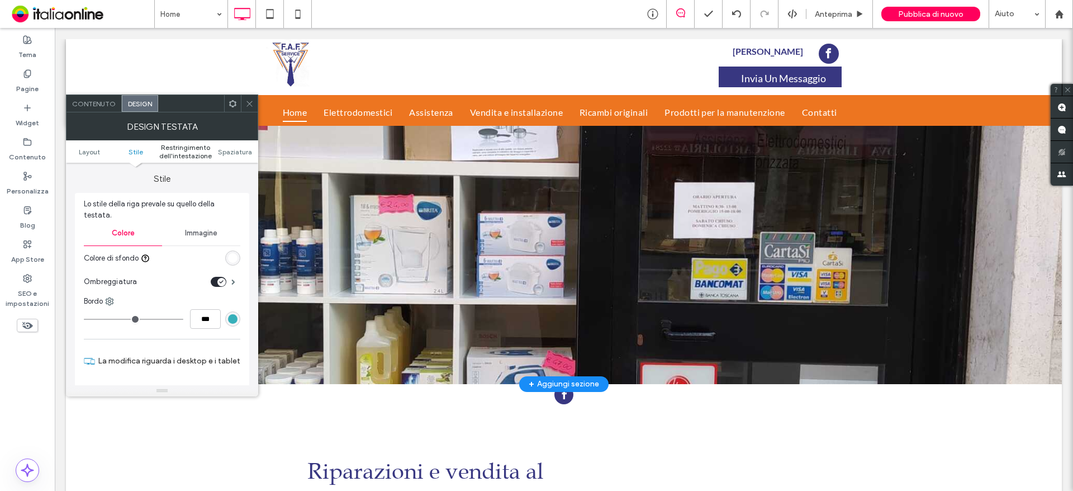
click at [183, 153] on span "Restringimento dell'intestazione" at bounding box center [185, 151] width 53 height 17
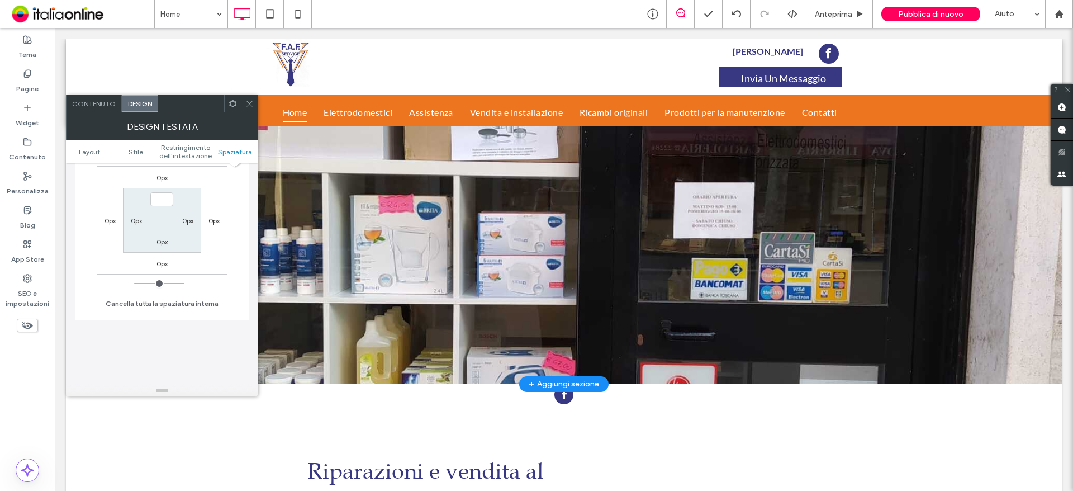
scroll to position [569, 0]
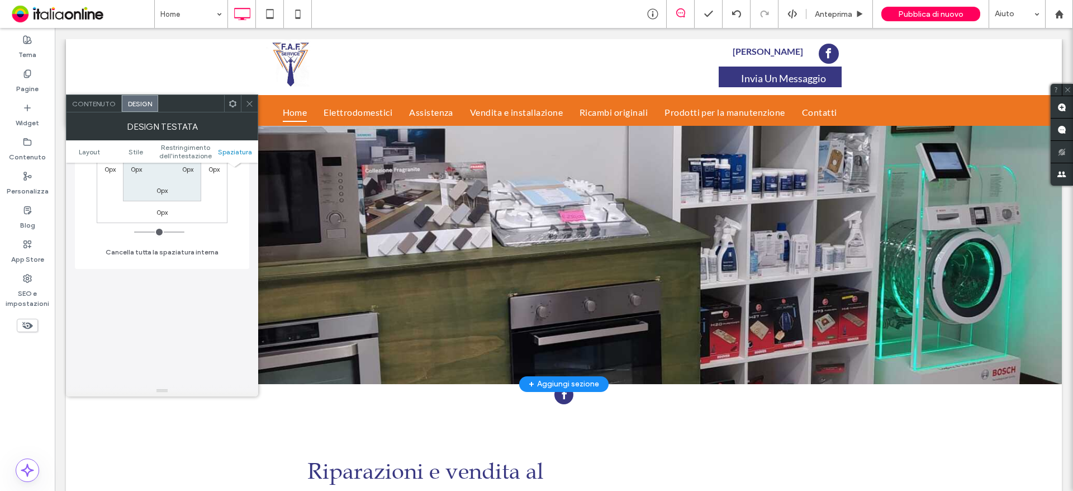
click at [103, 111] on div "Contenuto" at bounding box center [94, 103] width 55 height 17
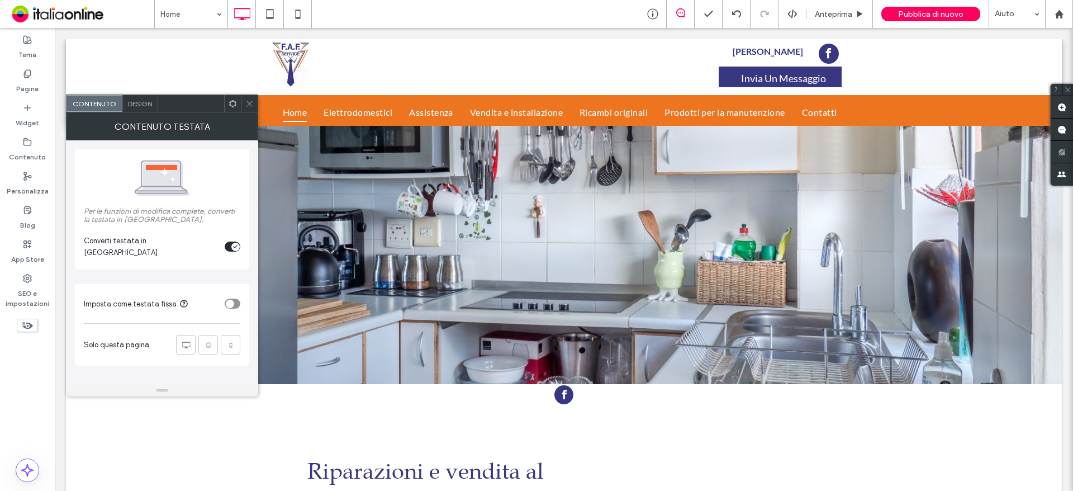
click at [230, 301] on div "toggle" at bounding box center [230, 304] width 8 height 8
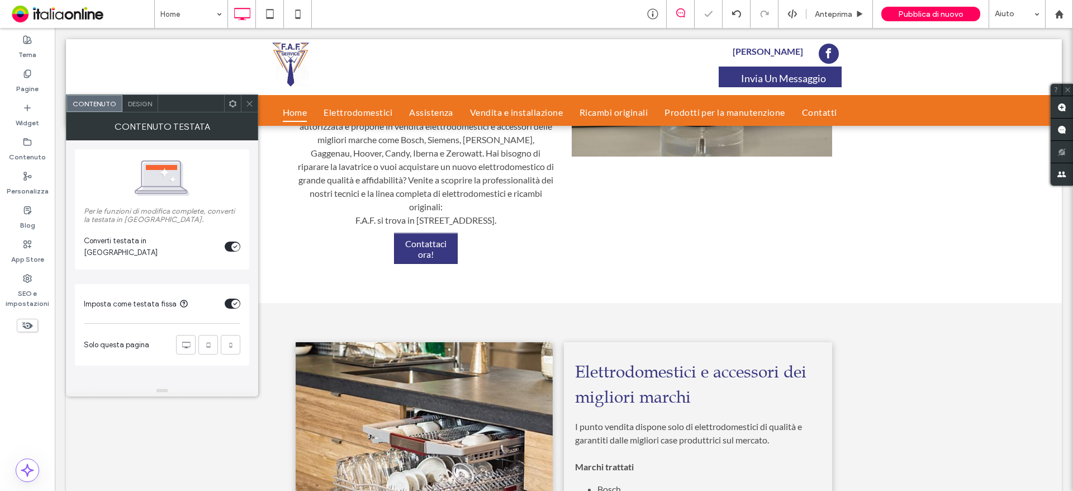
drag, startPoint x: 236, startPoint y: 295, endPoint x: 255, endPoint y: 283, distance: 21.9
click at [236, 302] on icon "toggle" at bounding box center [235, 303] width 4 height 3
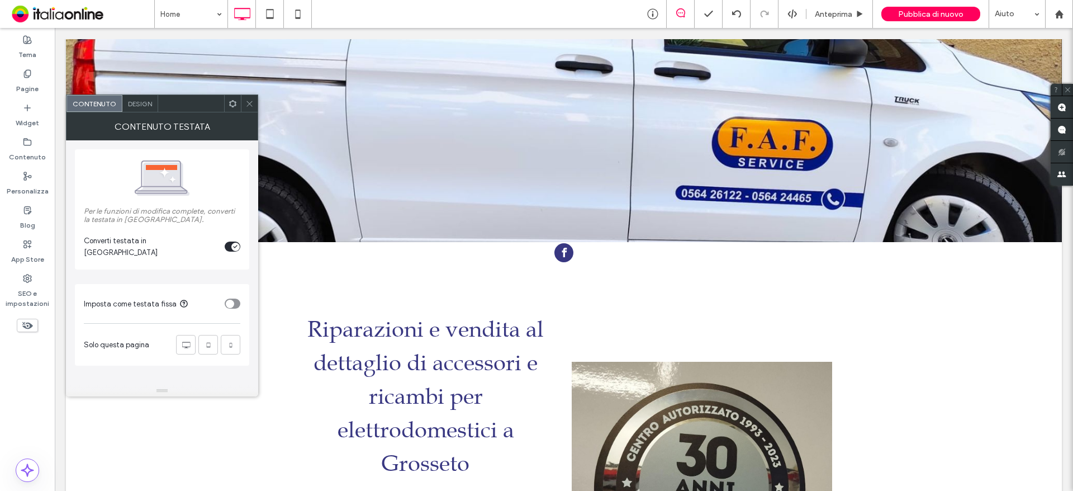
scroll to position [0, 0]
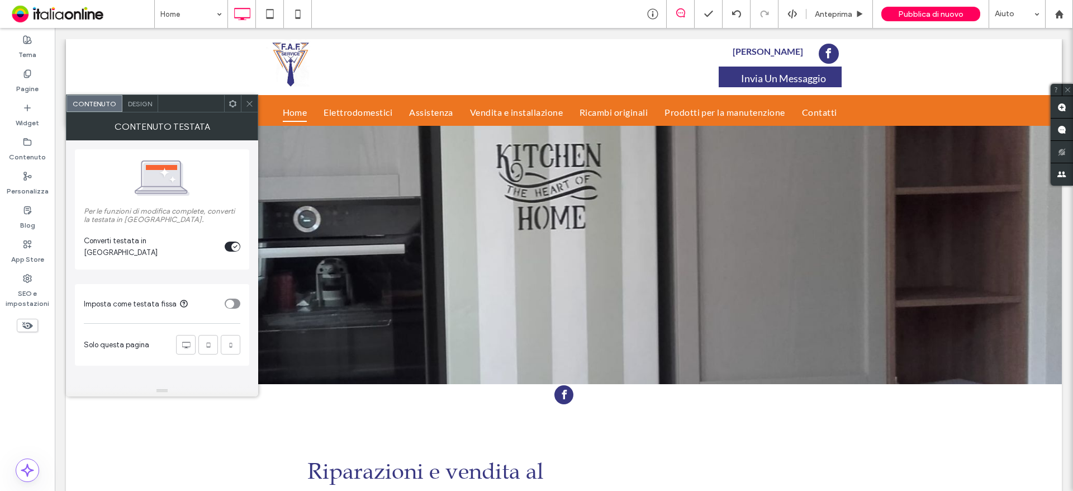
click at [252, 102] on icon at bounding box center [249, 103] width 8 height 8
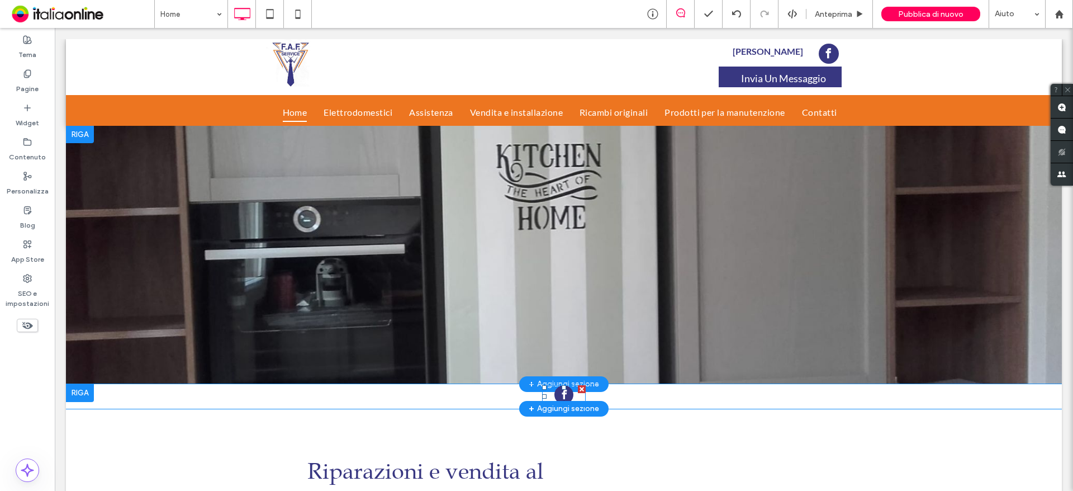
click at [578, 388] on div at bounding box center [582, 389] width 8 height 8
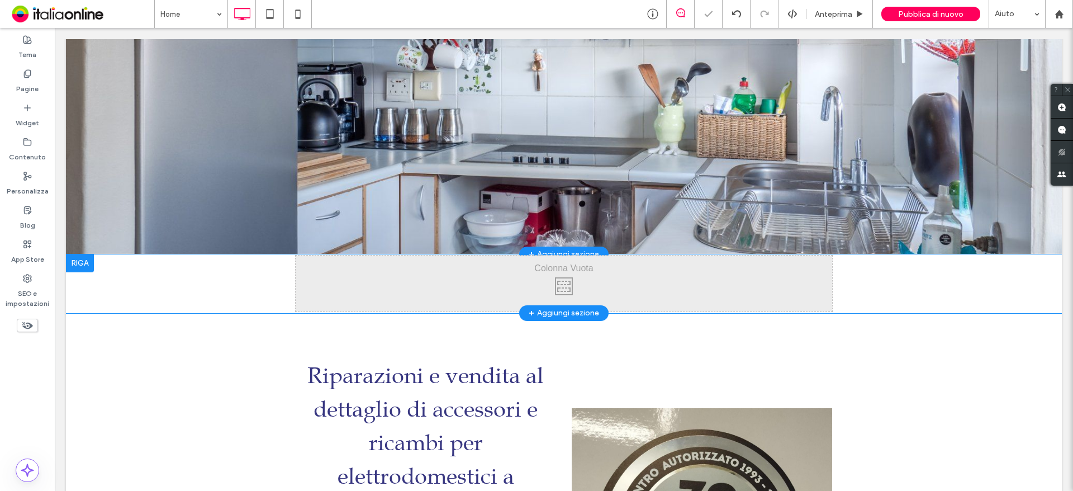
scroll to position [168, 0]
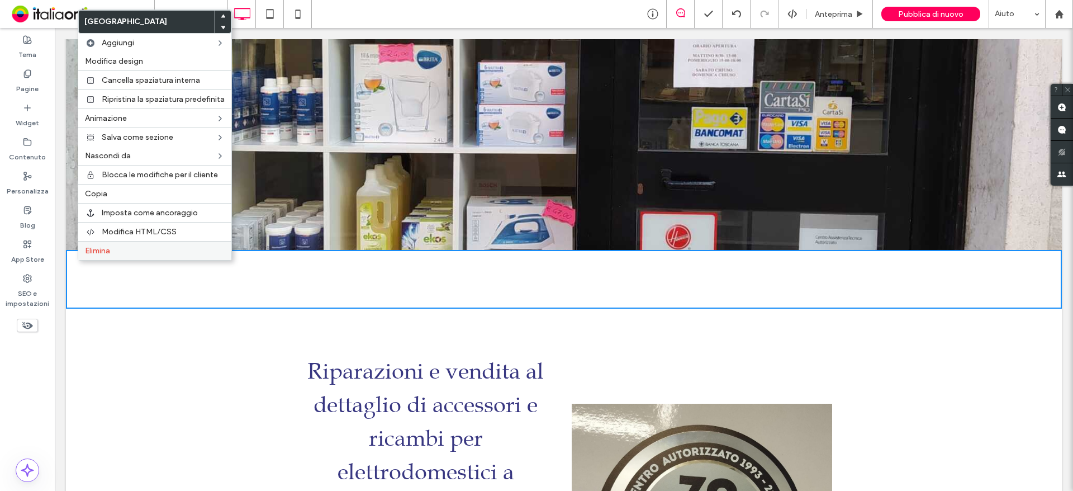
drag, startPoint x: 117, startPoint y: 250, endPoint x: 178, endPoint y: 253, distance: 60.4
click at [117, 250] on label "Elimina" at bounding box center [155, 251] width 140 height 10
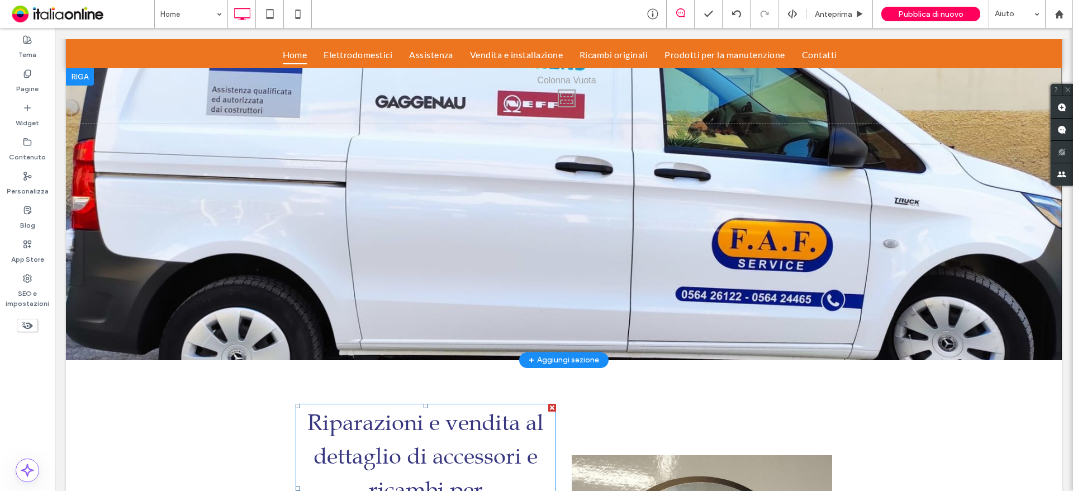
scroll to position [0, 0]
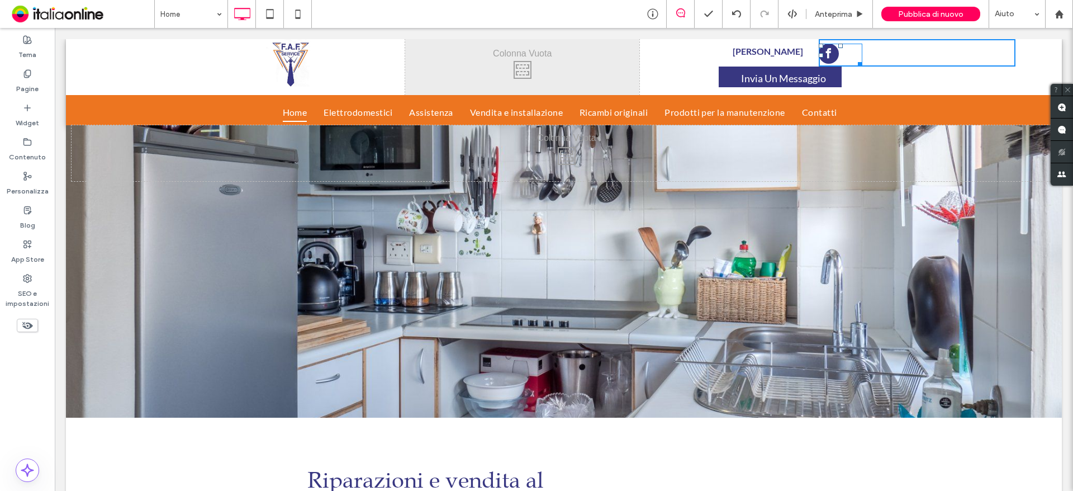
click at [819, 55] on div at bounding box center [821, 55] width 4 height 4
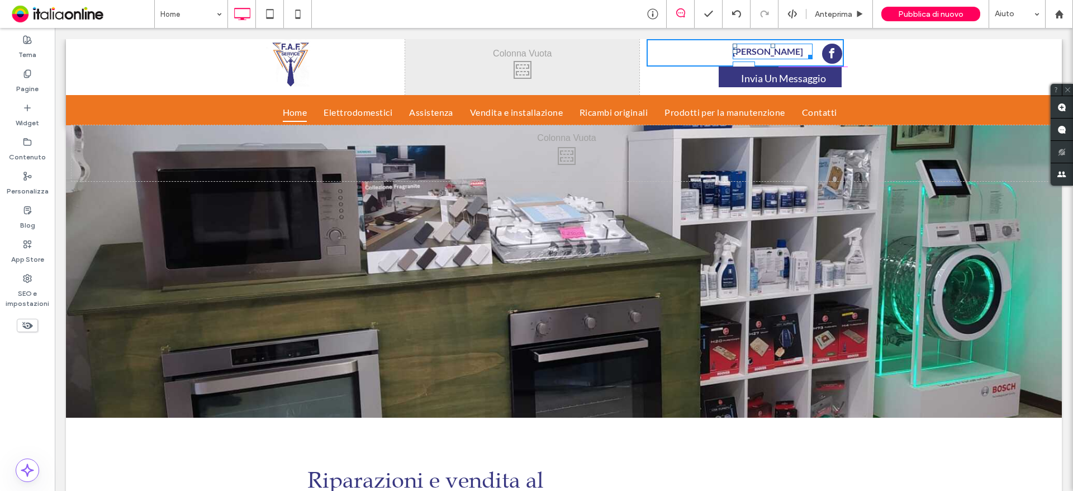
click at [771, 48] on div at bounding box center [773, 46] width 4 height 4
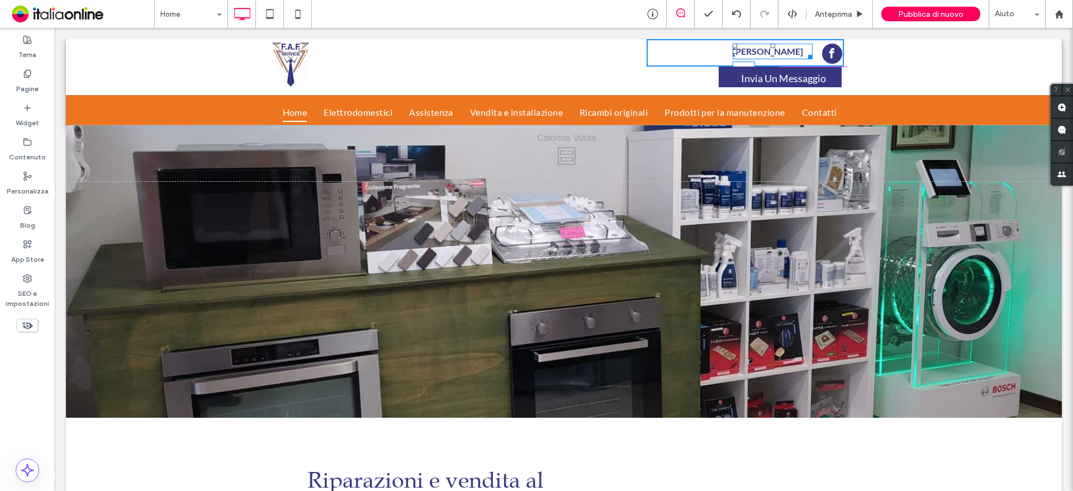
click at [0, 0] on div at bounding box center [0, 0] width 0 height 0
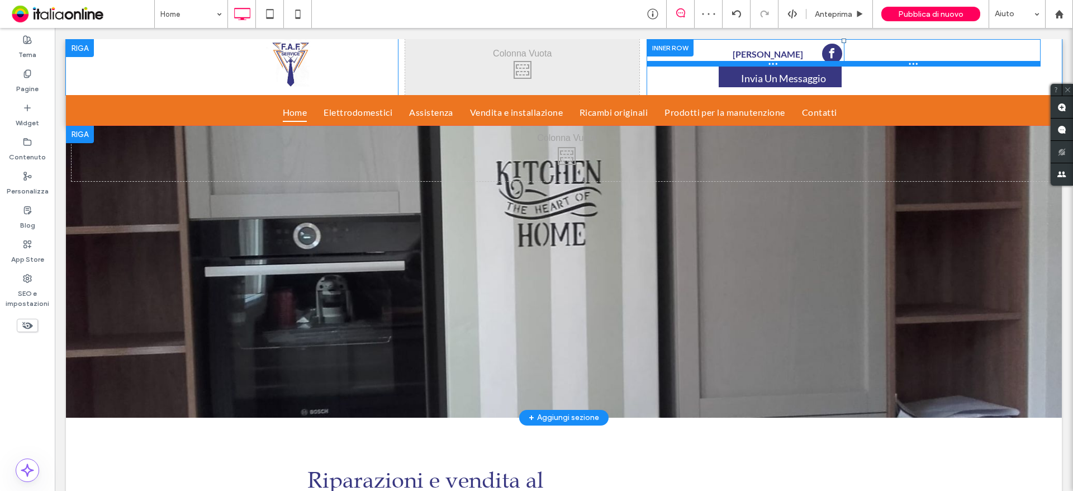
click at [779, 65] on div "Rimani Aggiornato Click To Paste Click To Paste Invia Un Messaggio Click To Pas…" at bounding box center [854, 67] width 415 height 56
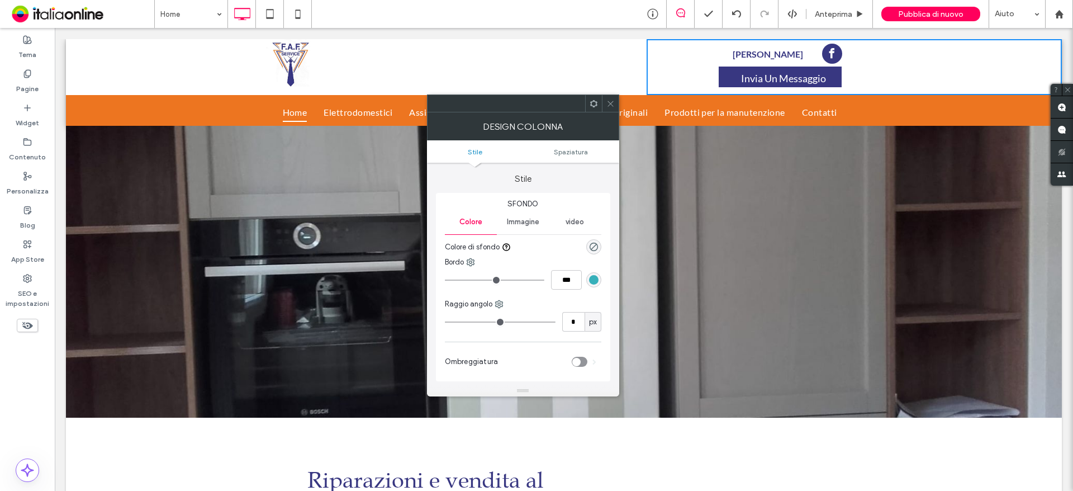
drag, startPoint x: 611, startPoint y: 103, endPoint x: 617, endPoint y: 96, distance: 8.7
click at [611, 103] on icon at bounding box center [610, 103] width 8 height 8
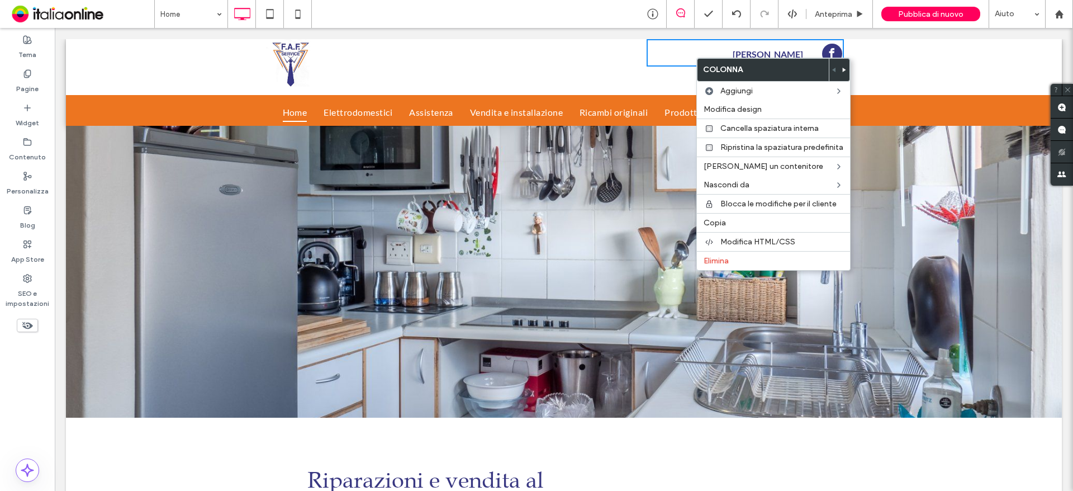
click at [670, 82] on div "Rimani Aggiornato Click To Paste Click To Paste Invia Un Messaggio Click To Pas…" at bounding box center [854, 67] width 415 height 56
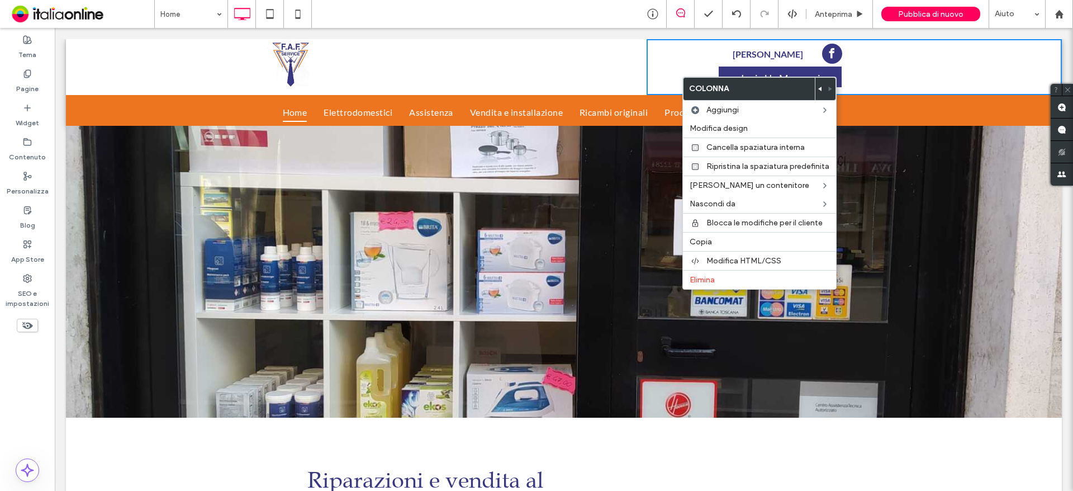
click at [678, 77] on div "Rimani Aggiornato Click To Paste Click To Paste Invia Un Messaggio Click To Pas…" at bounding box center [854, 67] width 415 height 56
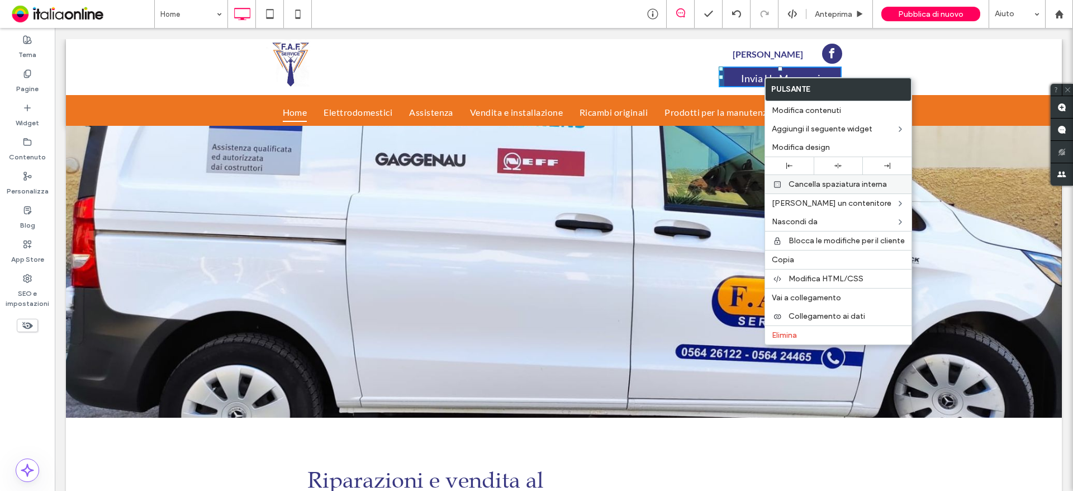
click at [822, 184] on span "Cancella spaziatura interna" at bounding box center [838, 184] width 98 height 10
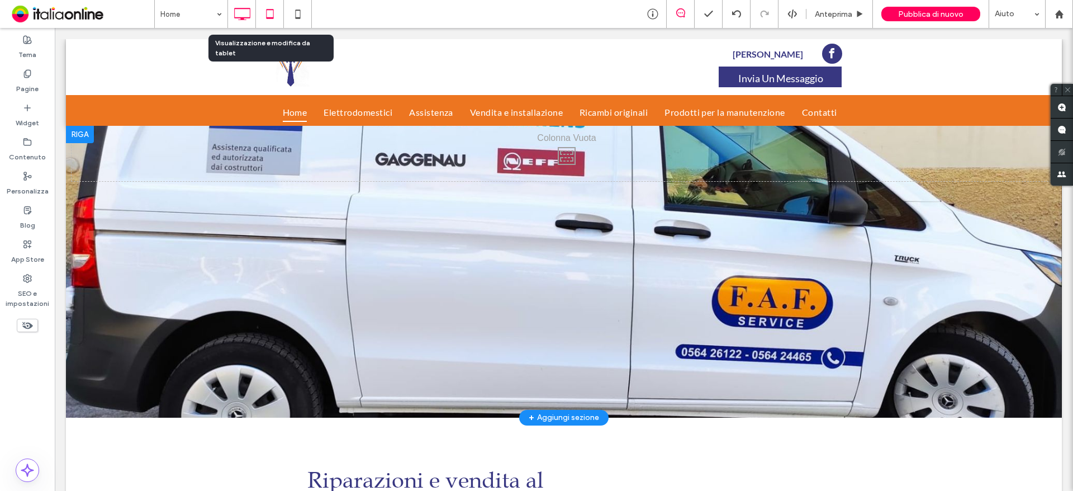
click at [272, 10] on use at bounding box center [269, 14] width 7 height 10
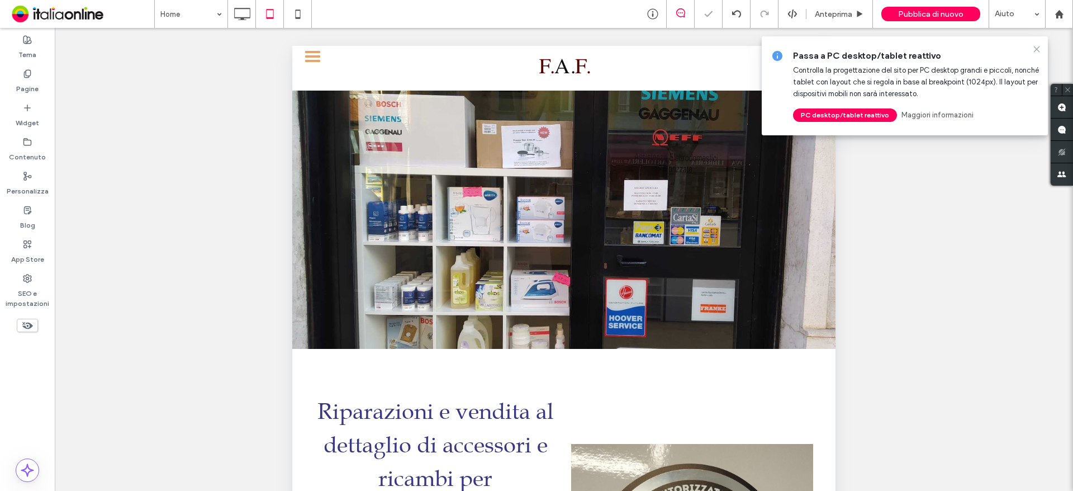
click at [1039, 47] on use at bounding box center [1036, 48] width 5 height 5
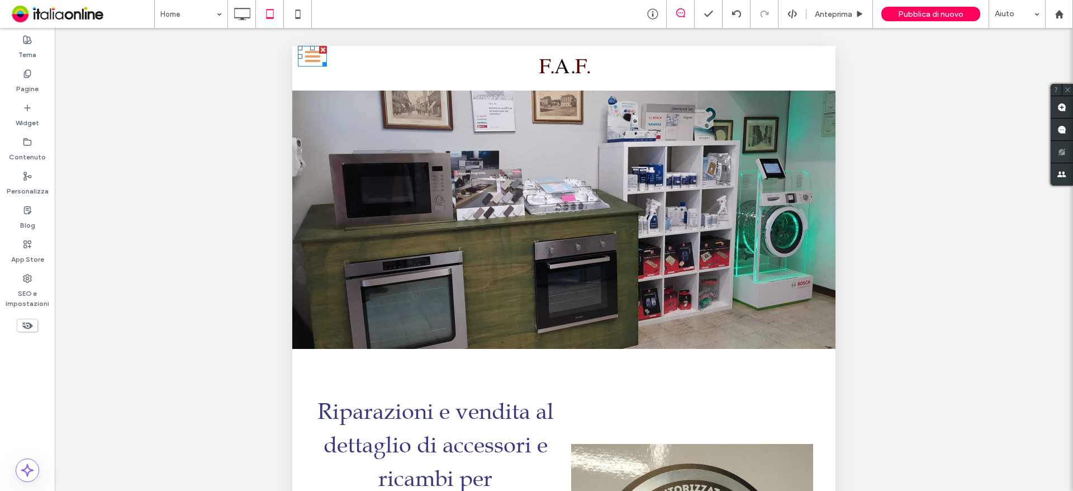
click at [319, 55] on div at bounding box center [312, 56] width 15 height 2
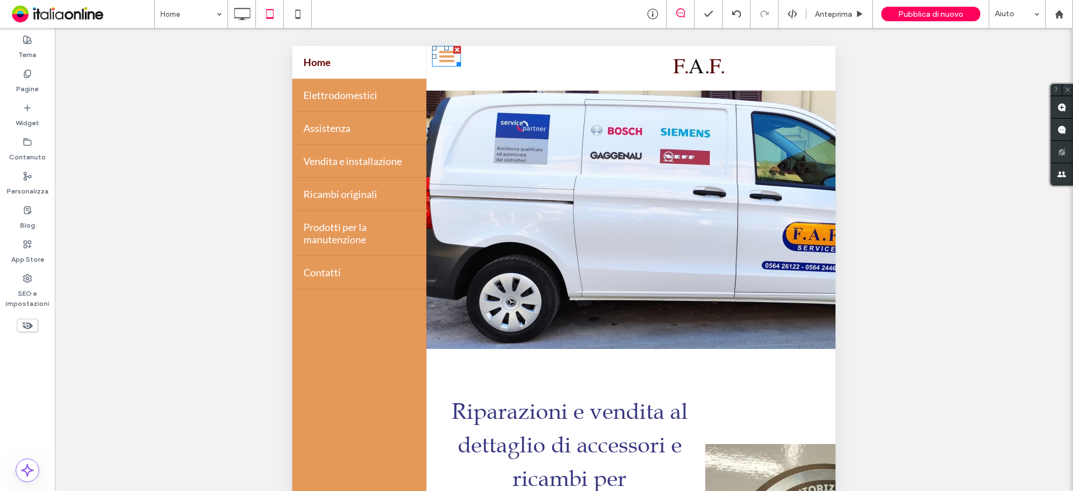
click at [438, 62] on div at bounding box center [446, 56] width 29 height 21
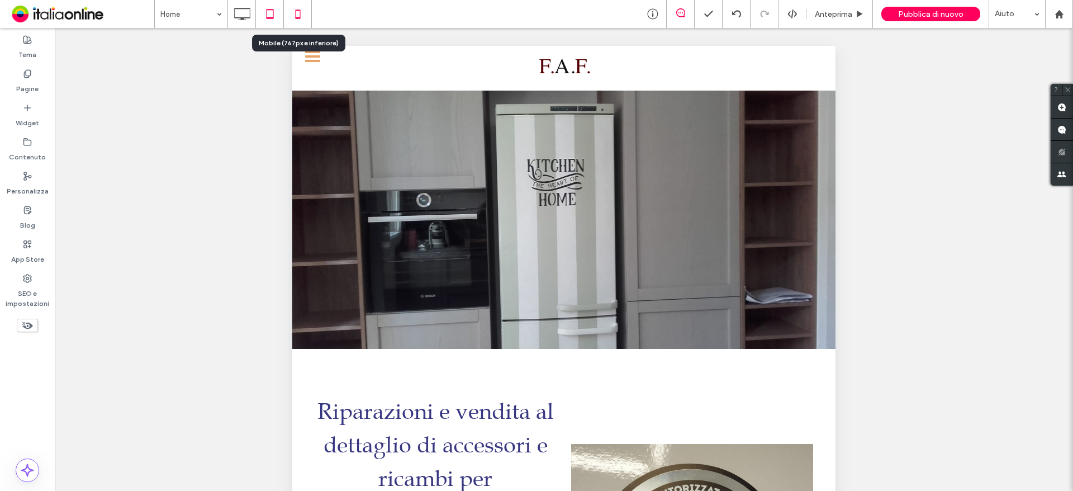
click at [295, 13] on icon at bounding box center [298, 14] width 22 height 22
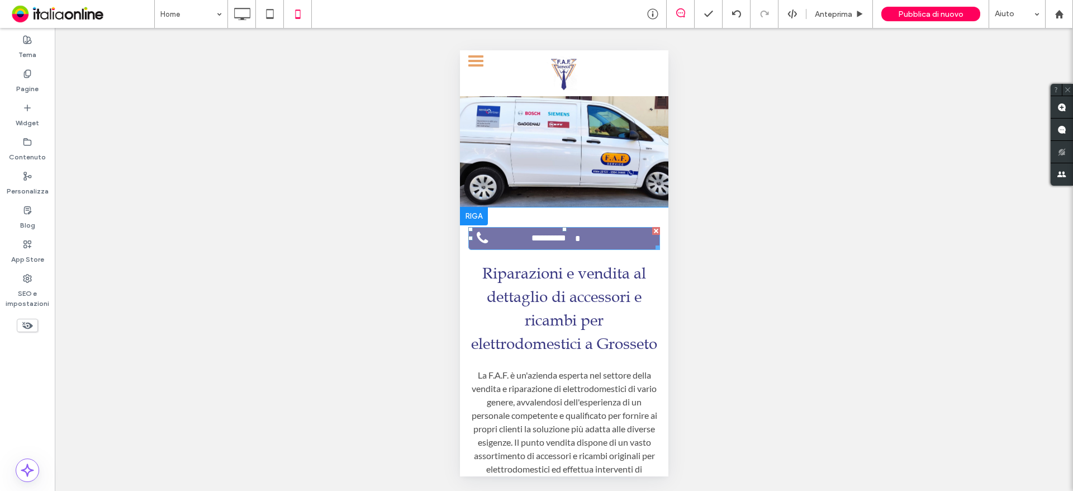
click at [564, 245] on span "**********" at bounding box center [548, 238] width 53 height 22
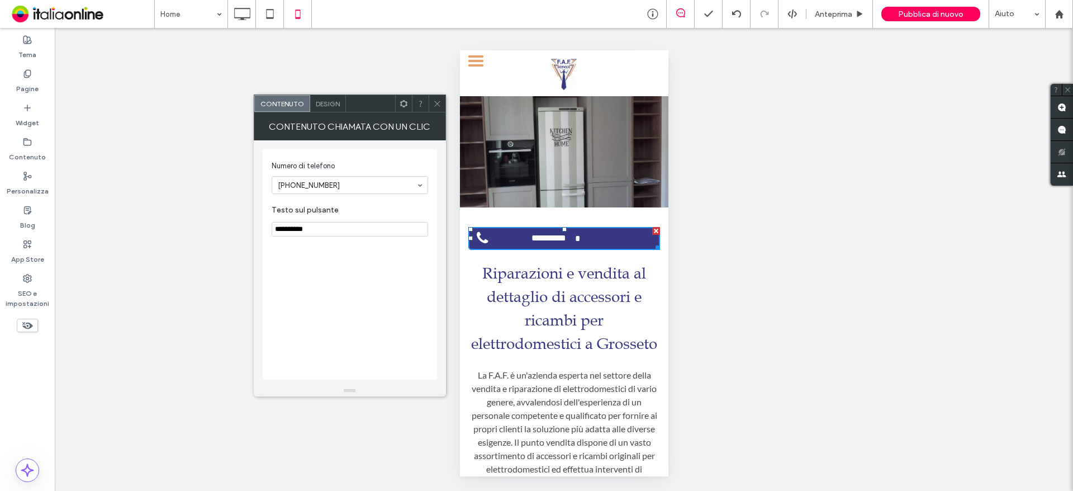
click at [438, 106] on icon at bounding box center [437, 103] width 8 height 8
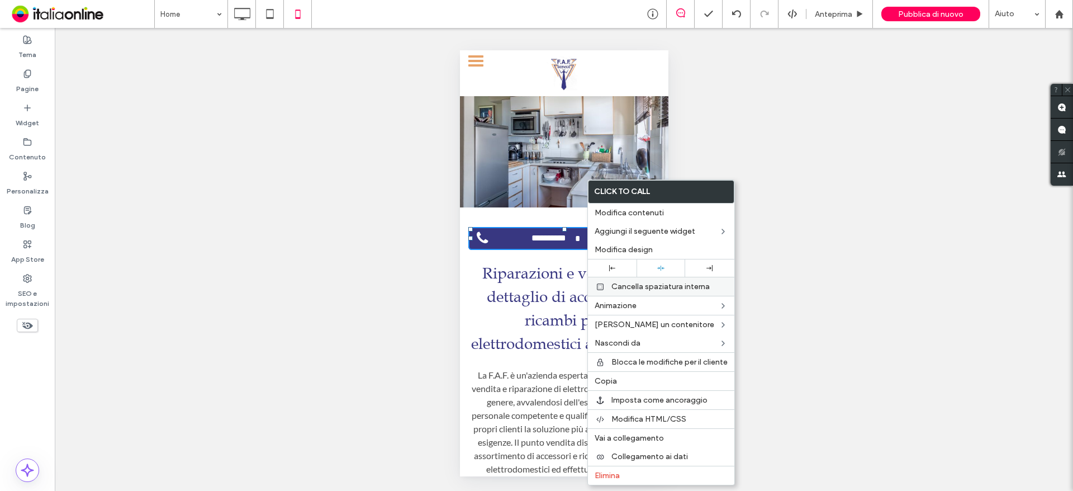
drag, startPoint x: 709, startPoint y: 268, endPoint x: 676, endPoint y: 277, distance: 34.2
click at [709, 268] on use at bounding box center [709, 268] width 6 height 6
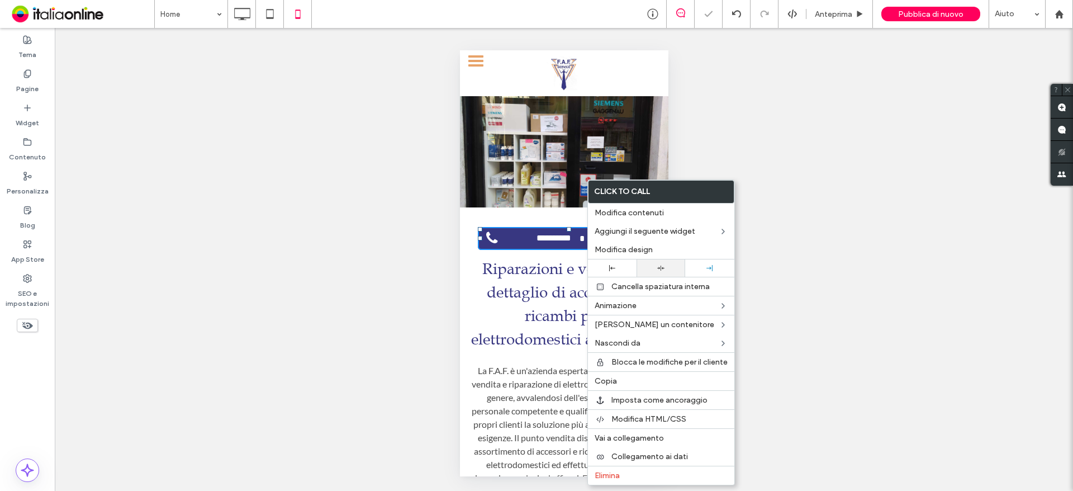
click at [665, 276] on div at bounding box center [661, 267] width 49 height 17
click at [547, 241] on span "**********" at bounding box center [548, 238] width 53 height 22
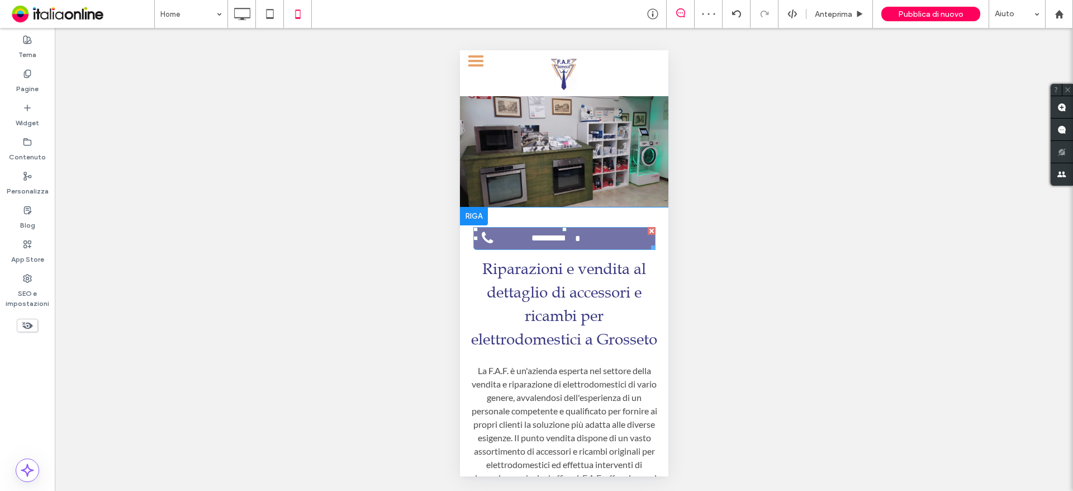
click at [531, 244] on span "**********" at bounding box center [548, 238] width 53 height 22
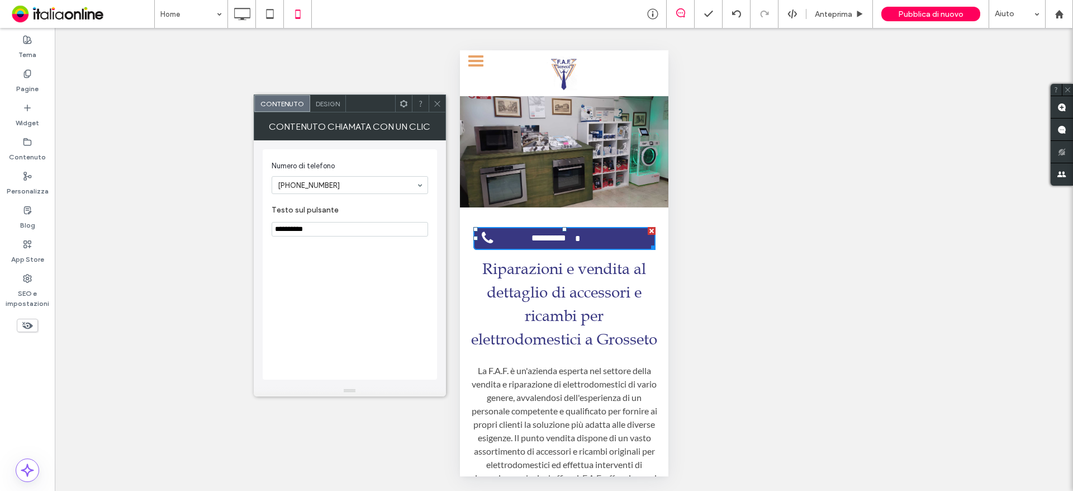
click at [332, 97] on div "Design" at bounding box center [328, 103] width 36 height 17
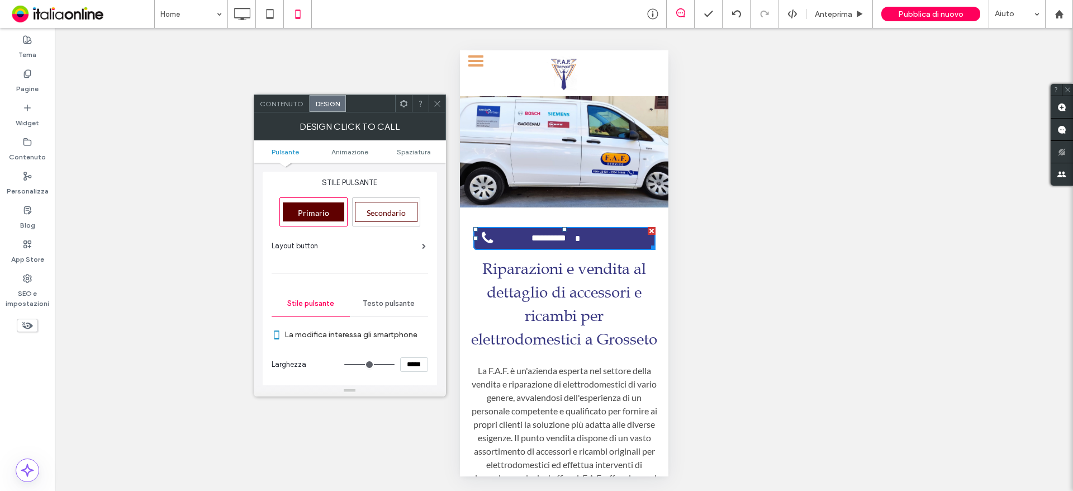
click at [396, 307] on span "Testo pulsante" at bounding box center [389, 303] width 52 height 9
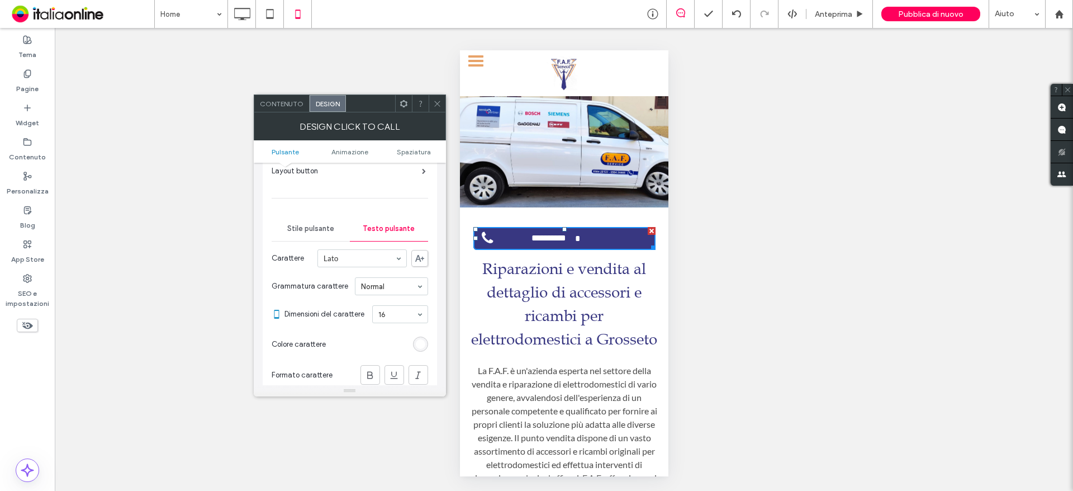
scroll to position [168, 0]
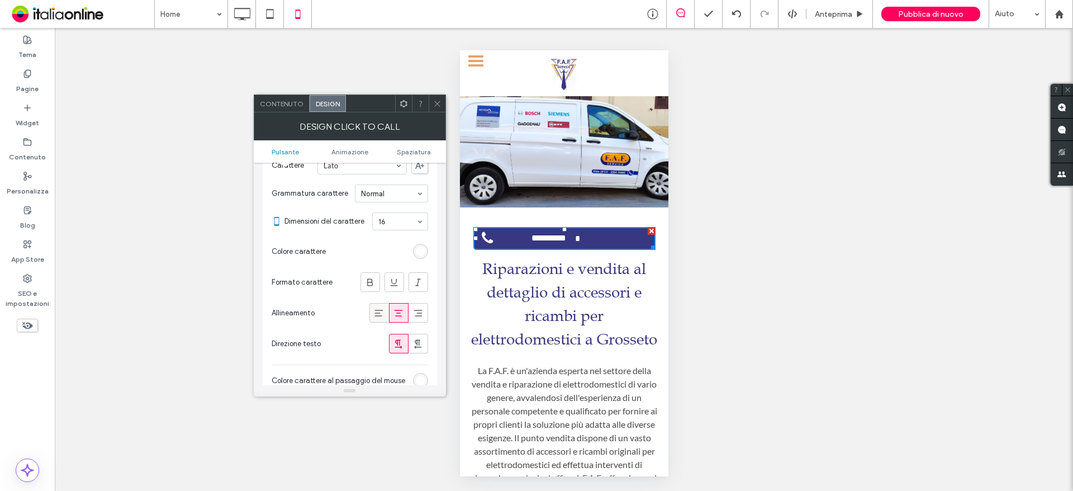
click at [374, 315] on icon at bounding box center [378, 312] width 11 height 11
click at [397, 313] on use at bounding box center [399, 313] width 8 height 7
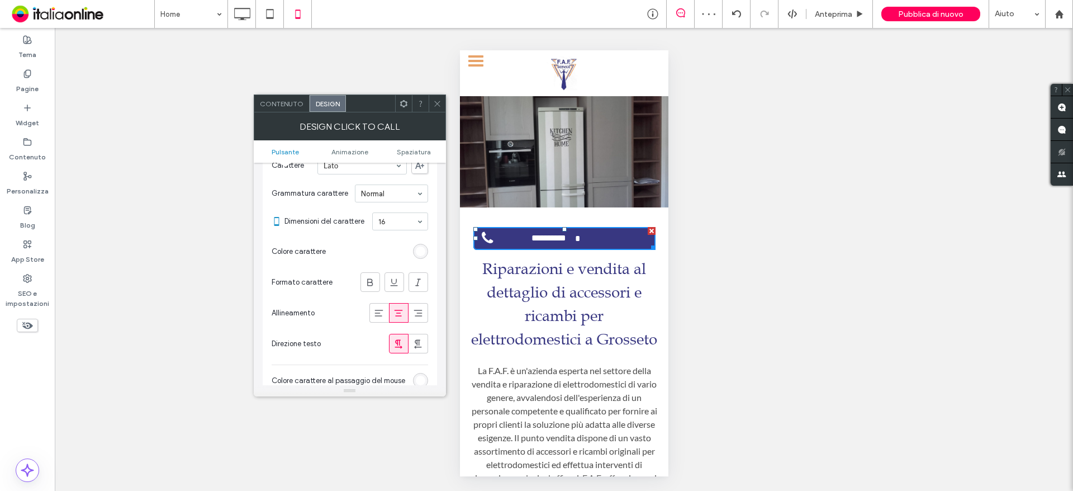
scroll to position [0, 0]
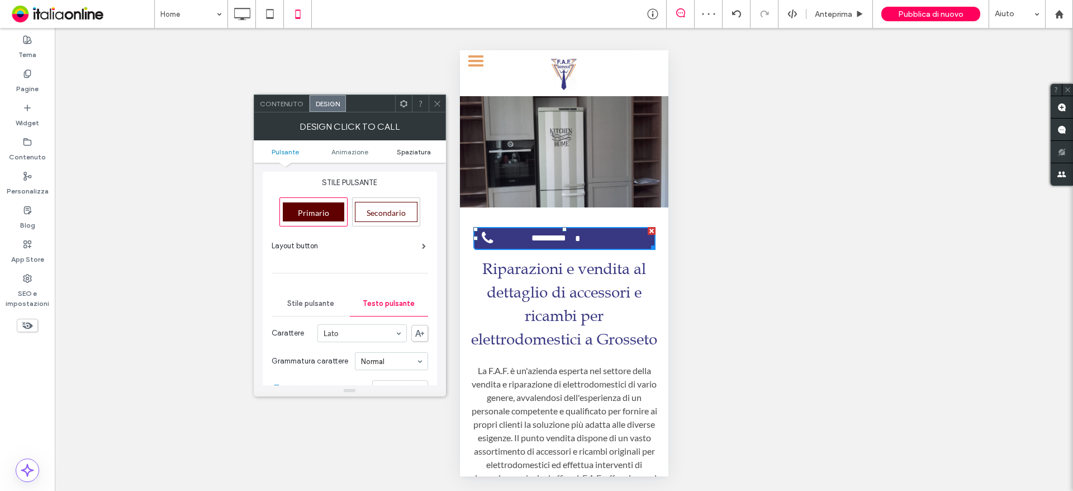
click at [425, 148] on span "Spaziatura" at bounding box center [414, 152] width 34 height 8
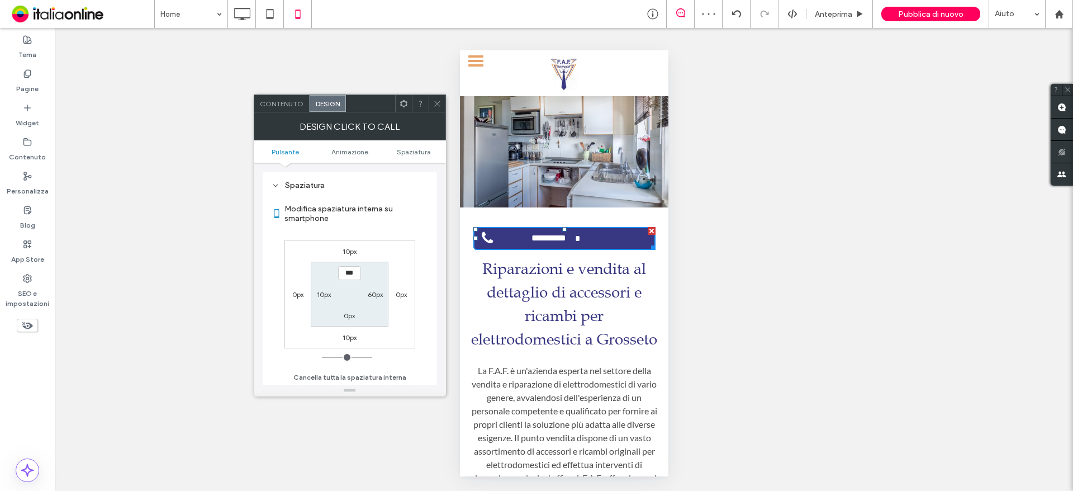
scroll to position [506, 0]
click at [377, 296] on label "60px" at bounding box center [375, 294] width 15 height 8
type input "**"
type input "****"
type input "**"
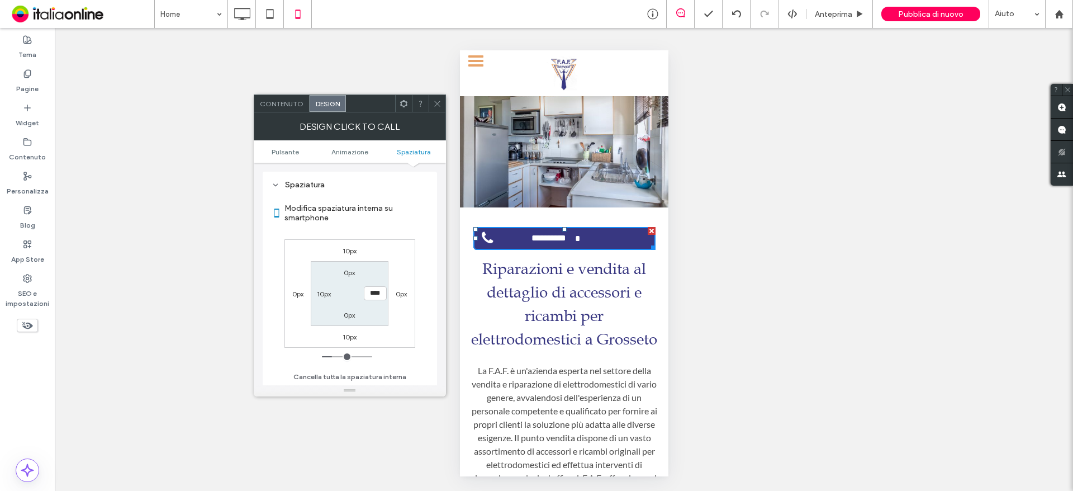
type input "****"
type input "**"
type input "****"
type input "**"
type input "****"
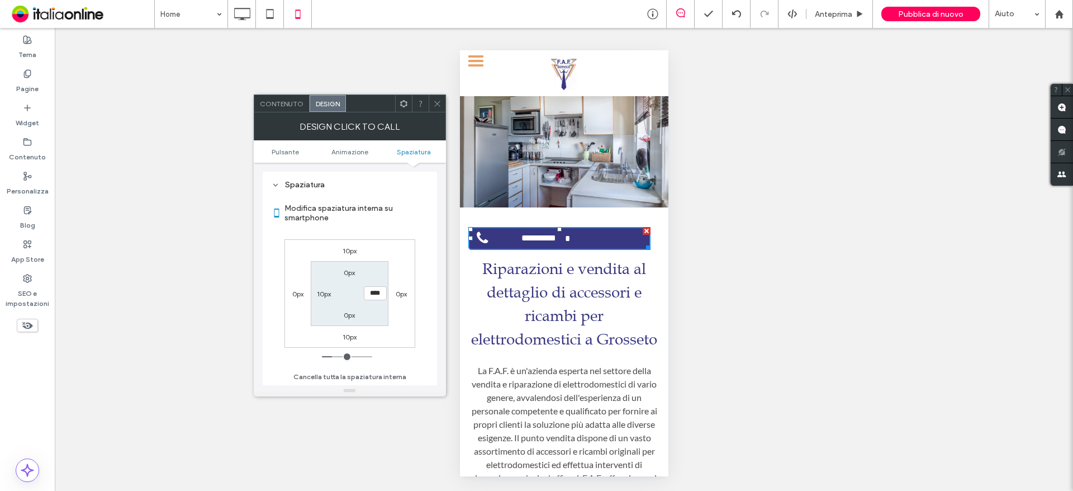
type input "**"
type input "****"
type input "**"
type input "****"
type input "***"
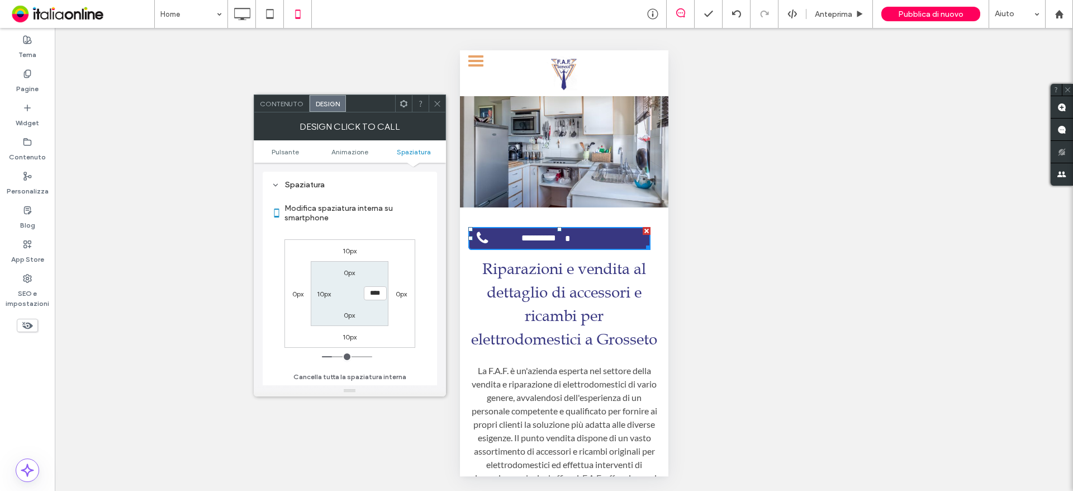
type input "*****"
type input "***"
type input "*****"
type input "***"
type input "*****"
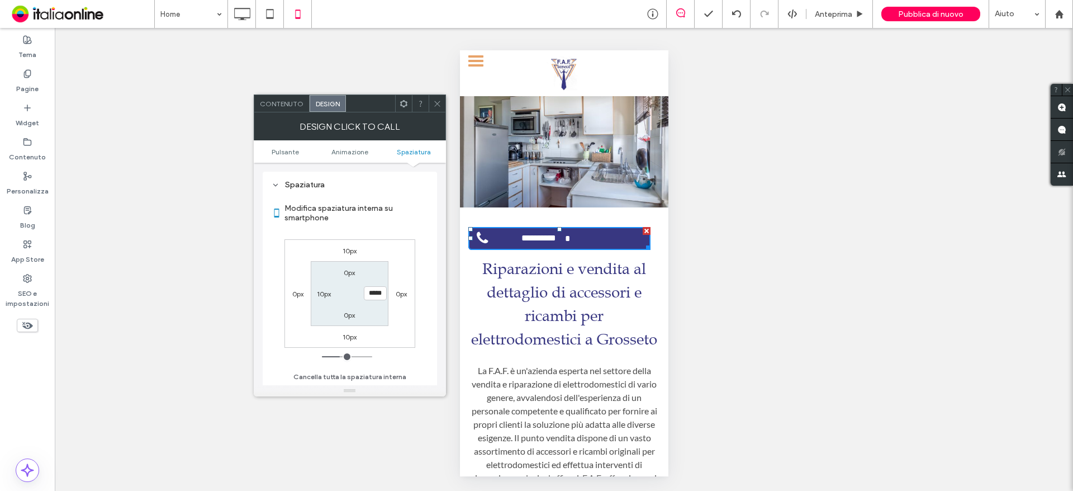
type input "***"
type input "*****"
type input "***"
type input "*****"
type input "**"
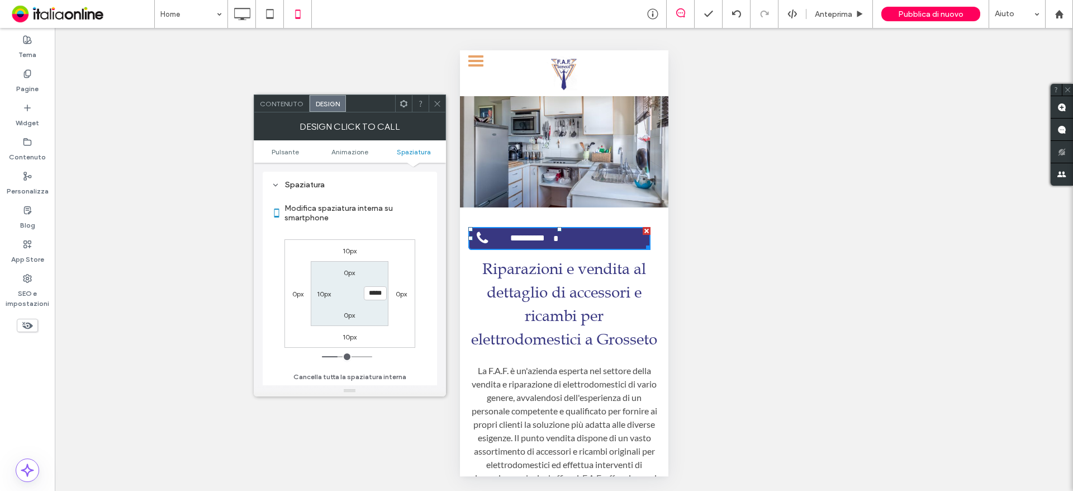
type input "****"
type input "**"
type input "****"
type input "**"
type input "****"
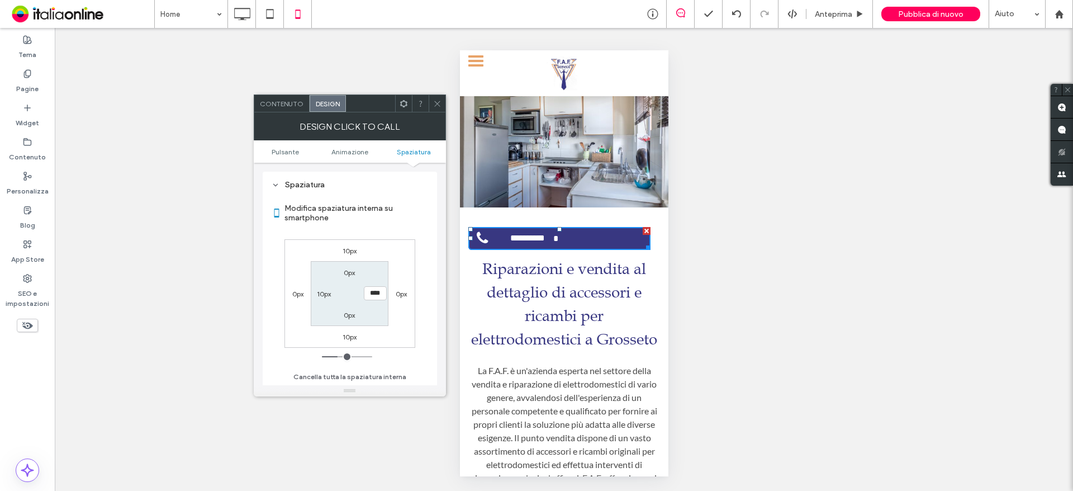
type input "*"
type input "***"
drag, startPoint x: 334, startPoint y: 357, endPoint x: 293, endPoint y: 357, distance: 40.2
click at [322, 357] on input "range" at bounding box center [347, 356] width 50 height 1
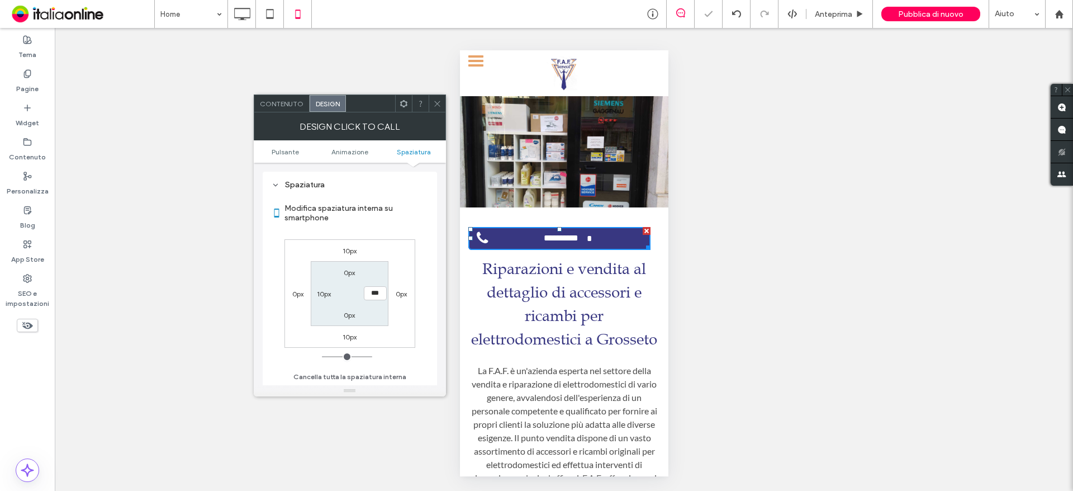
click at [320, 297] on label "10px" at bounding box center [324, 294] width 14 height 8
type input "*"
type input "***"
drag, startPoint x: 326, startPoint y: 358, endPoint x: 309, endPoint y: 360, distance: 16.9
type input "*"
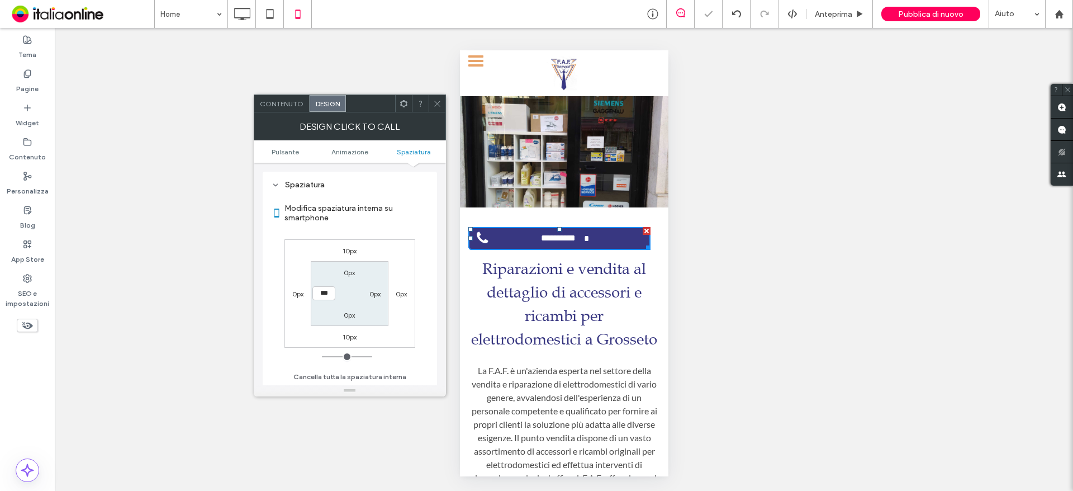
click at [322, 357] on input "range" at bounding box center [347, 356] width 50 height 1
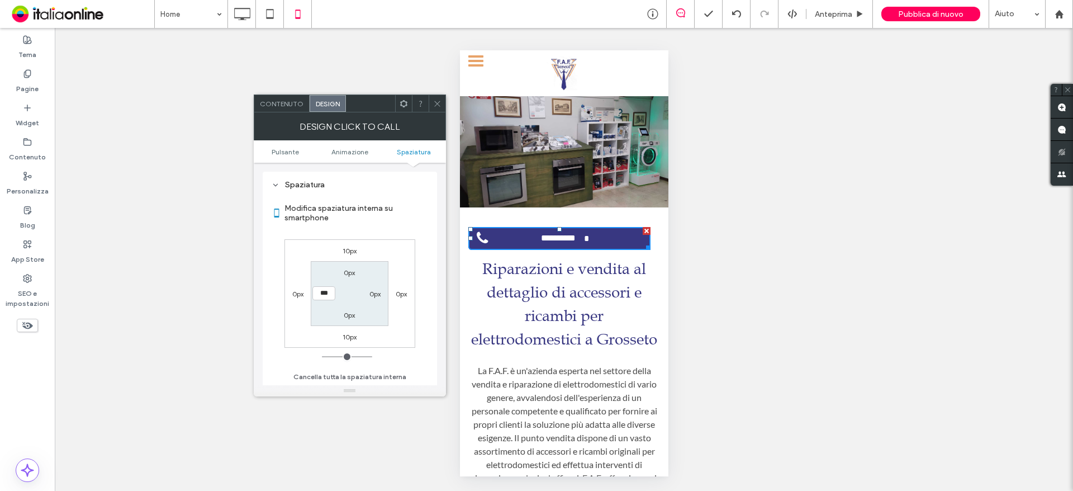
click at [292, 157] on ul "Pulsante Animazione Spaziatura" at bounding box center [350, 151] width 192 height 22
click at [291, 150] on span "Pulsante" at bounding box center [285, 152] width 27 height 8
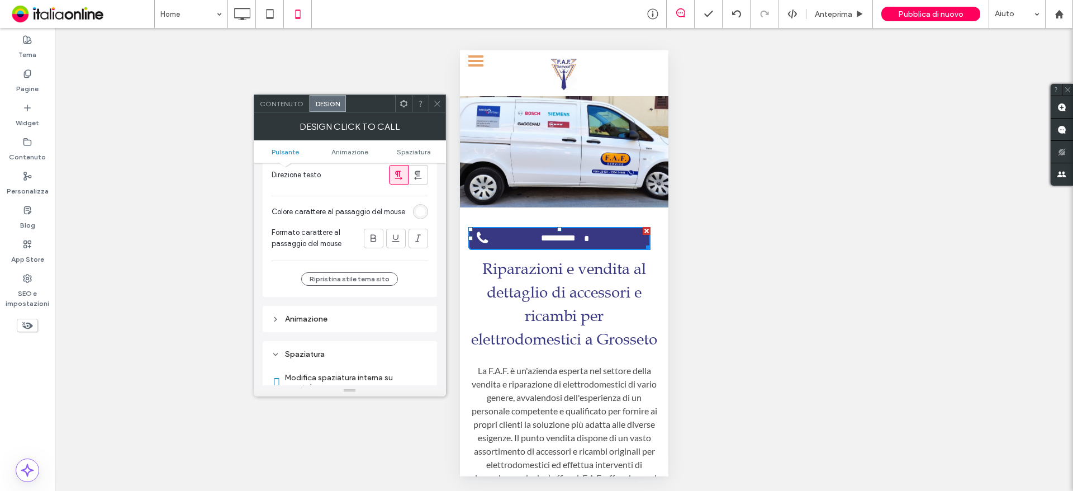
scroll to position [503, 0]
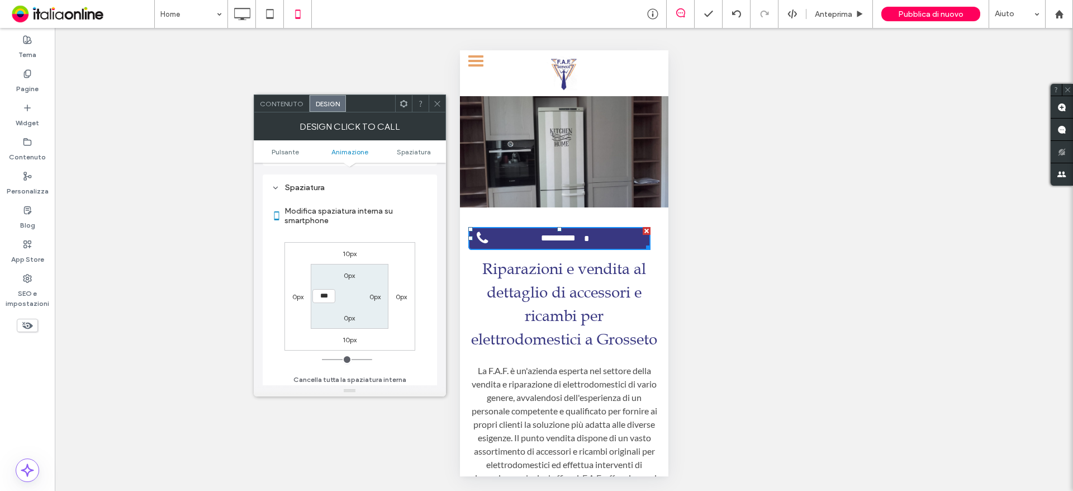
click at [279, 112] on div "Design Click to Call" at bounding box center [350, 126] width 192 height 28
click at [279, 107] on span "Contenuto" at bounding box center [282, 103] width 44 height 8
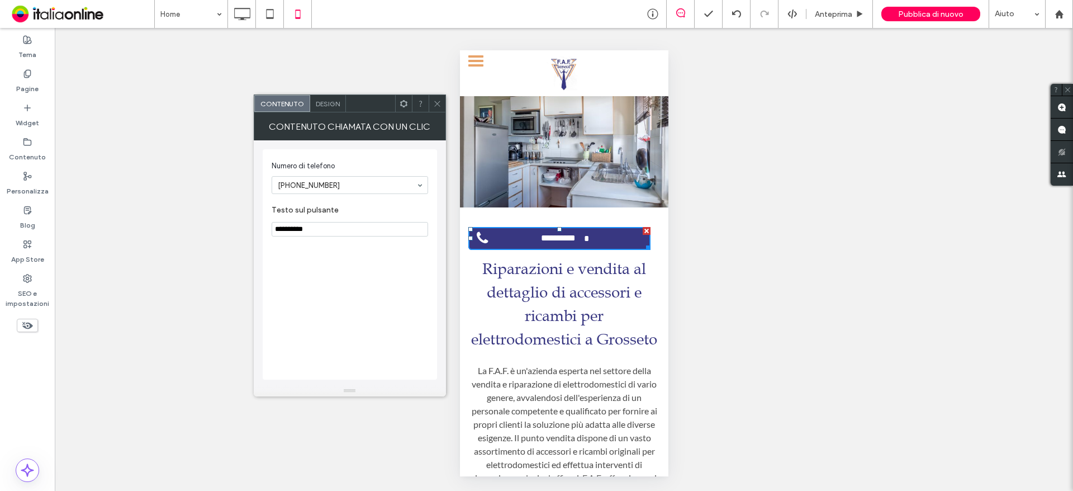
click at [336, 102] on span "Design" at bounding box center [328, 103] width 24 height 8
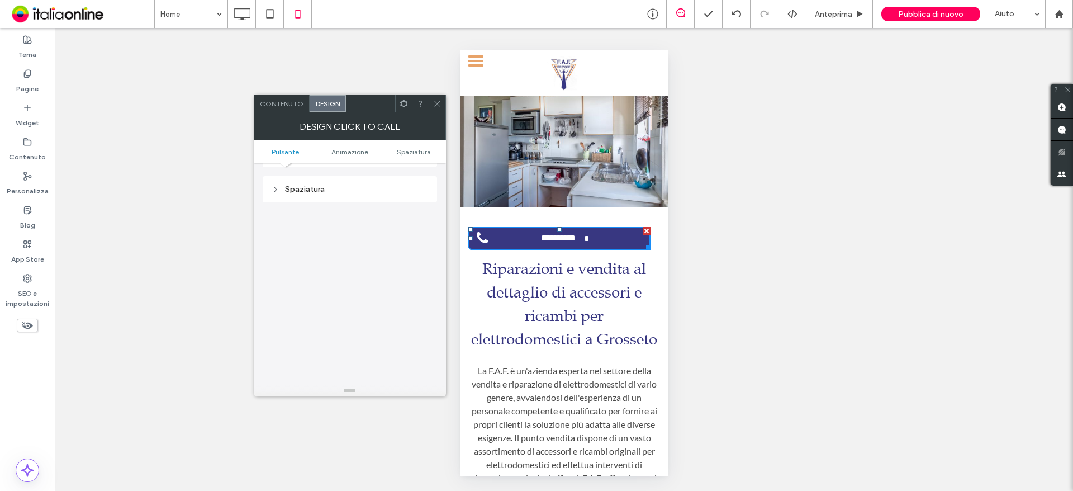
scroll to position [335, 0]
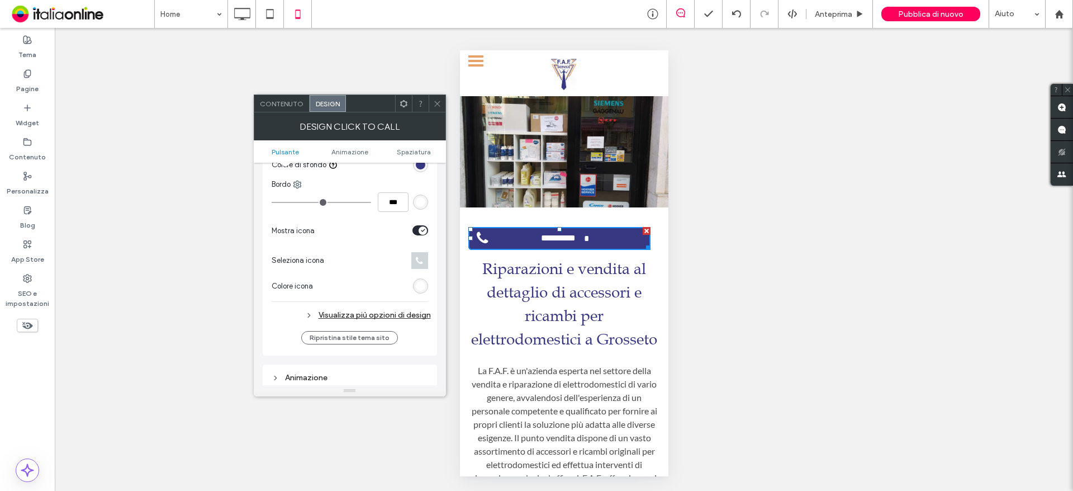
click at [334, 315] on div "Visualizza più opzioni di design" at bounding box center [351, 314] width 159 height 15
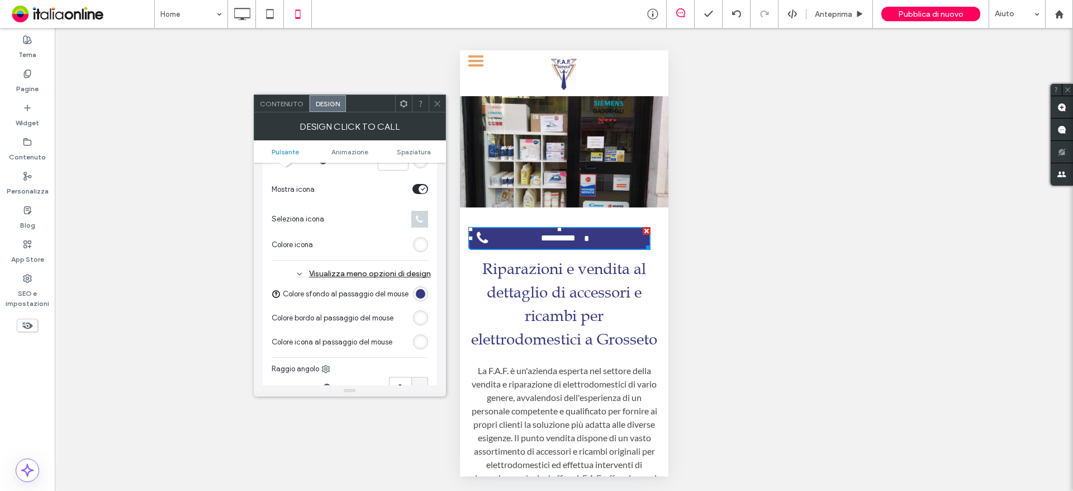
scroll to position [447, 0]
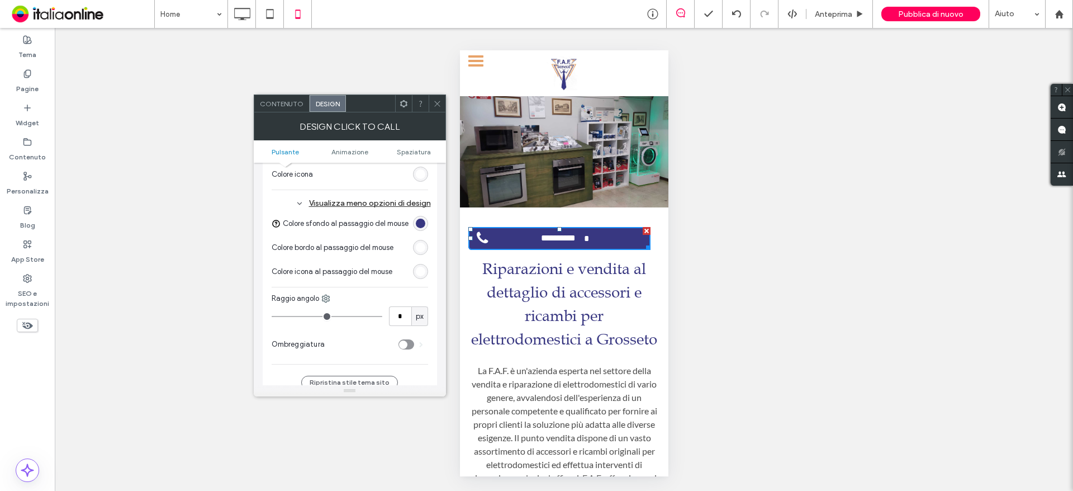
click at [435, 100] on icon at bounding box center [437, 103] width 8 height 8
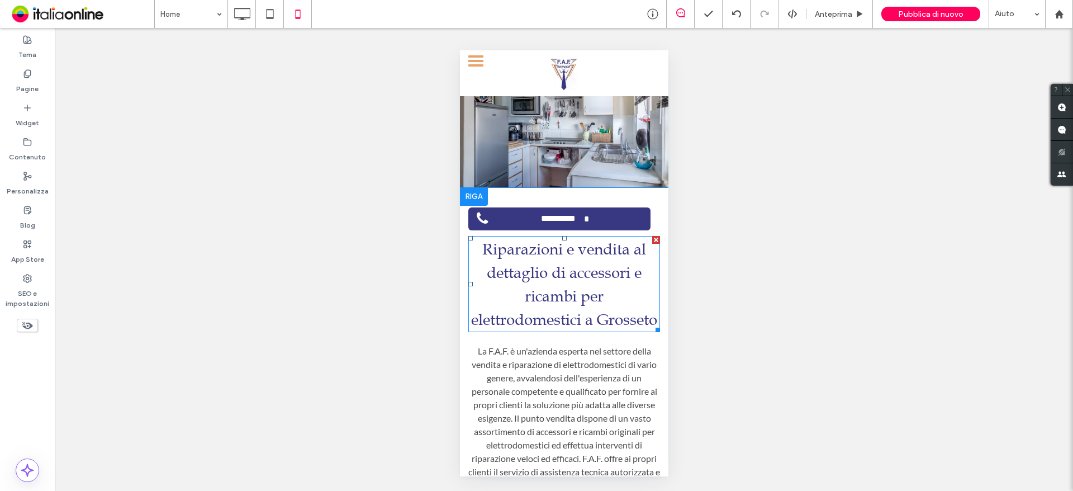
scroll to position [0, 0]
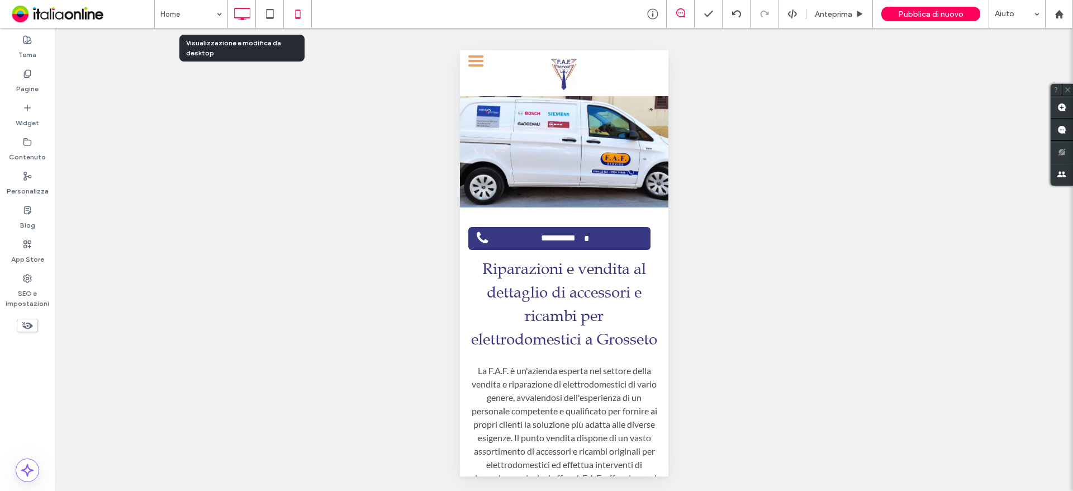
click at [242, 20] on use at bounding box center [242, 14] width 16 height 12
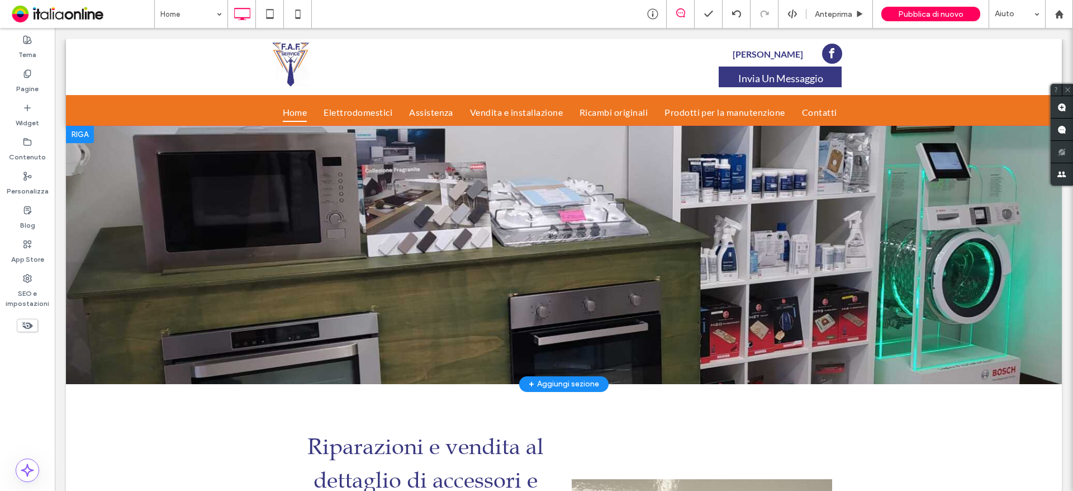
click at [553, 138] on span "Testata" at bounding box center [564, 135] width 25 height 10
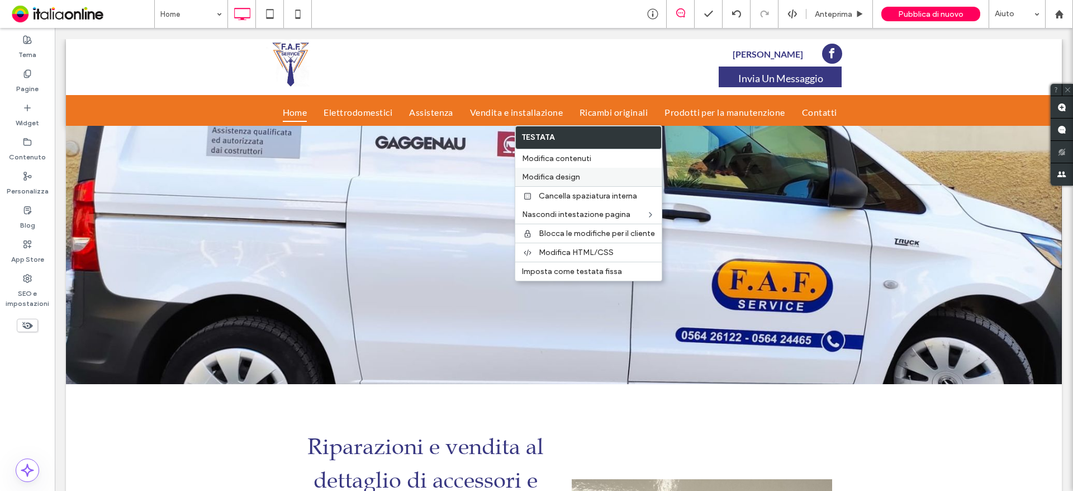
click at [586, 176] on label "Modifica design" at bounding box center [588, 177] width 133 height 10
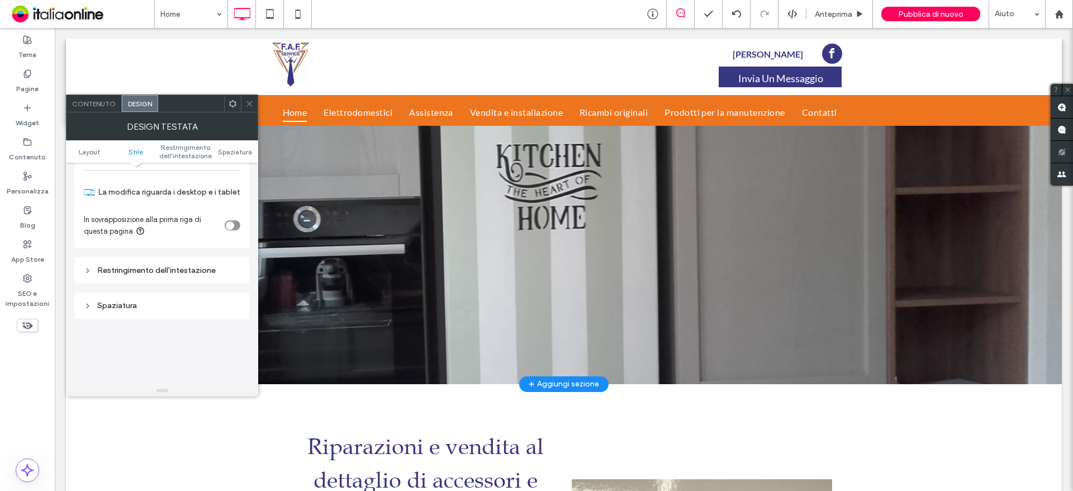
scroll to position [279, 0]
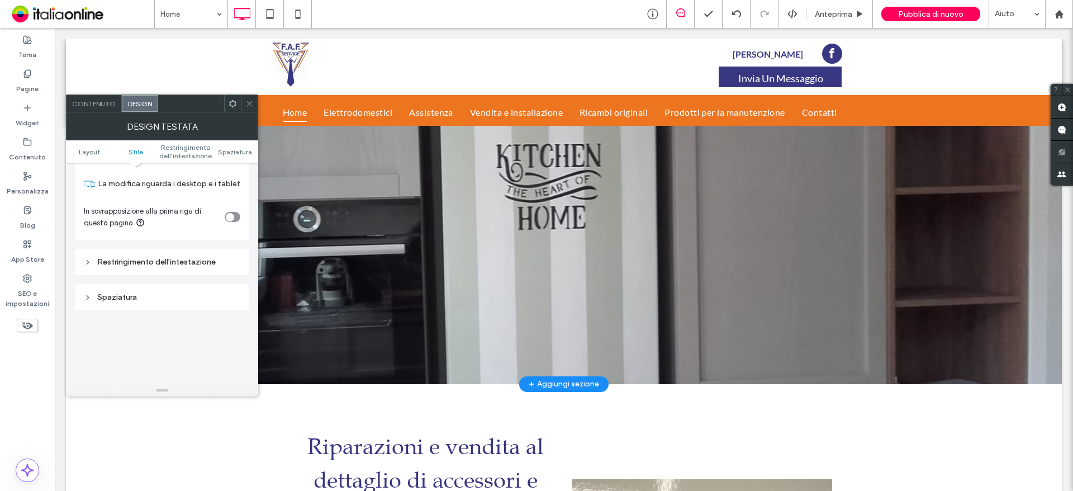
click at [93, 257] on div "Restringimento dell'intestazione" at bounding box center [162, 262] width 156 height 10
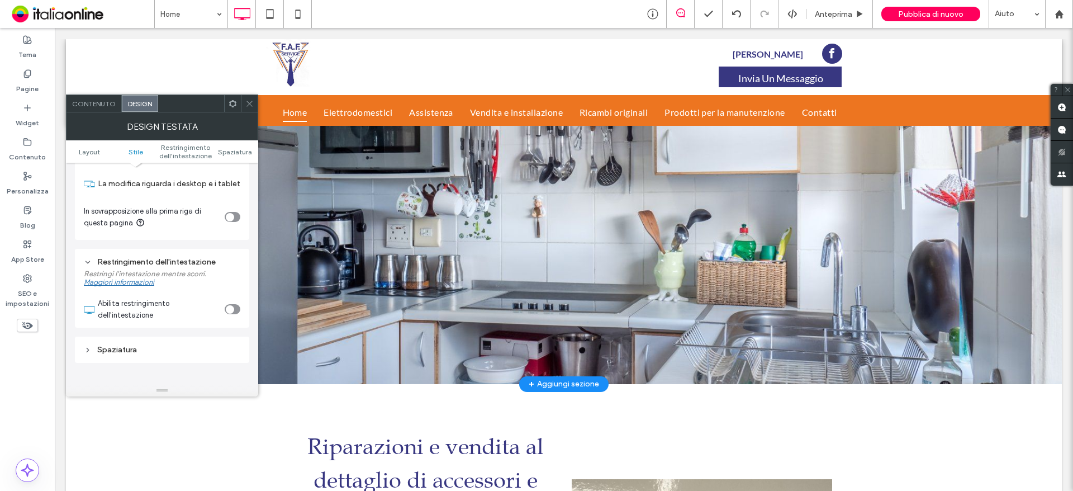
click at [231, 305] on div "toggle" at bounding box center [230, 309] width 8 height 8
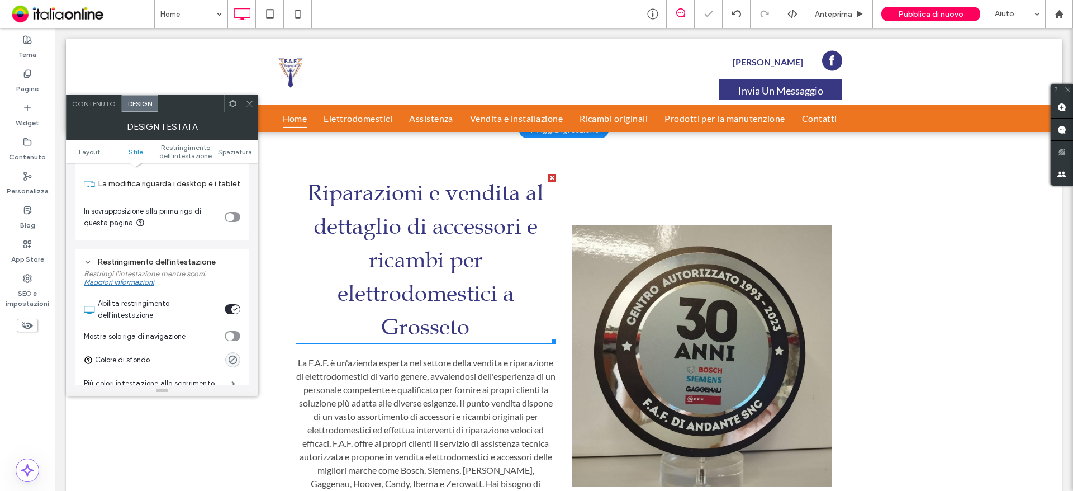
scroll to position [0, 0]
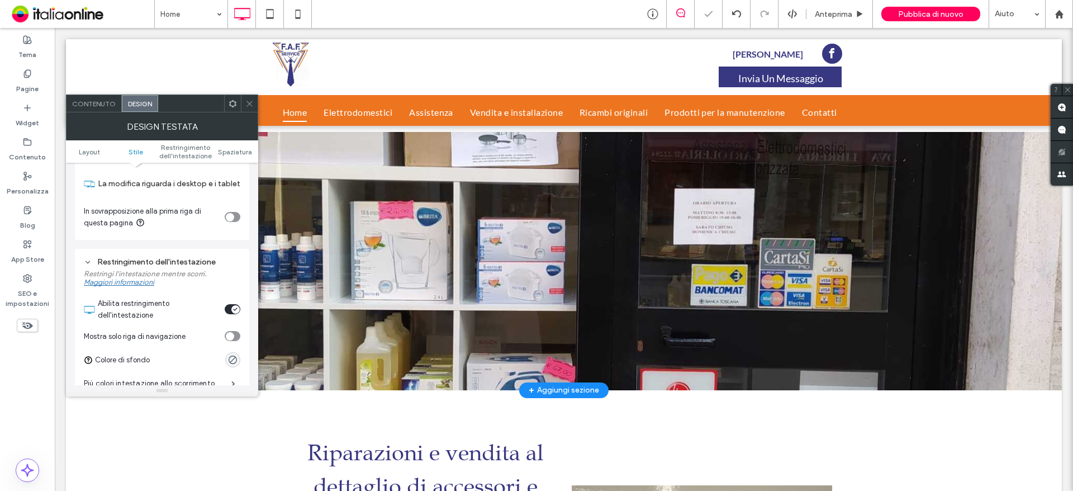
click at [231, 305] on div "toggle" at bounding box center [235, 309] width 8 height 8
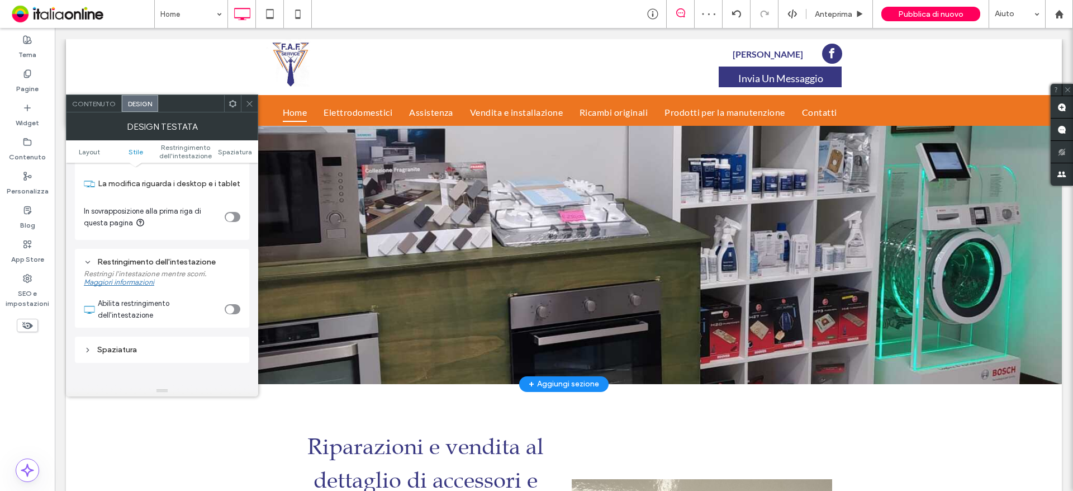
click at [251, 101] on icon at bounding box center [249, 103] width 8 height 8
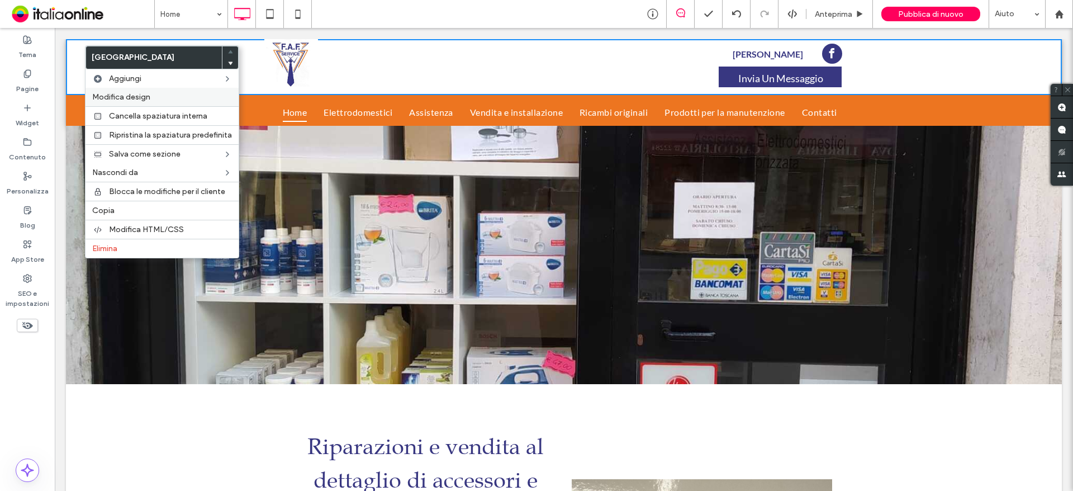
click at [134, 97] on span "Modifica design" at bounding box center [121, 97] width 58 height 10
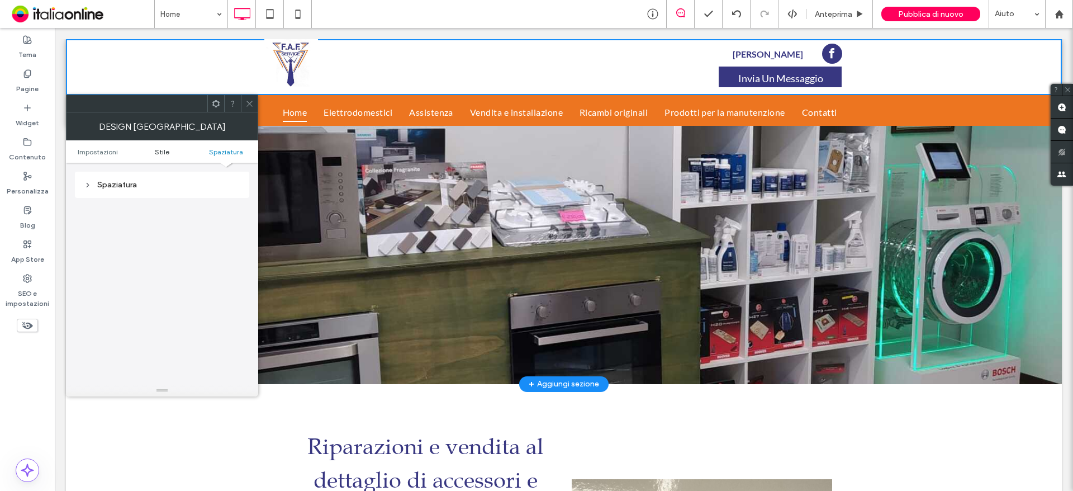
click at [164, 151] on span "Stile" at bounding box center [162, 152] width 15 height 8
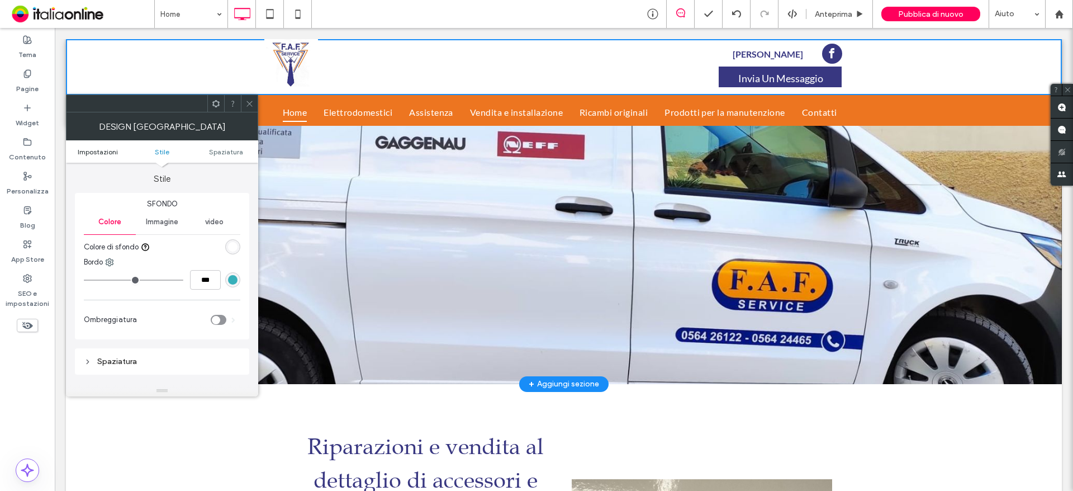
click at [113, 150] on span "Impostazioni" at bounding box center [98, 152] width 40 height 8
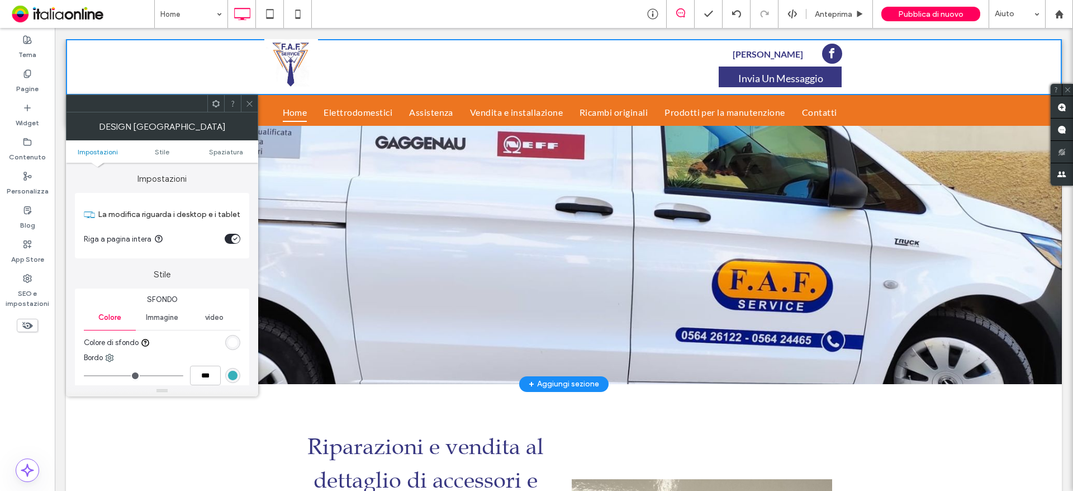
click at [247, 104] on icon at bounding box center [249, 103] width 8 height 8
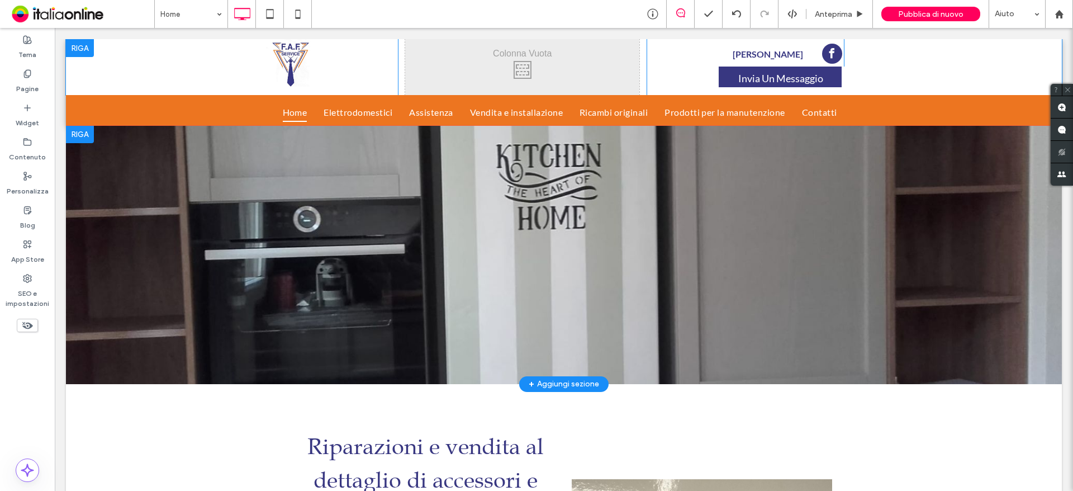
drag, startPoint x: 347, startPoint y: 95, endPoint x: 346, endPoint y: 89, distance: 5.7
click at [346, 89] on div "Click To Paste Click To Paste Click To Paste Rimani Aggiornato Click To Paste C…" at bounding box center [564, 82] width 996 height 87
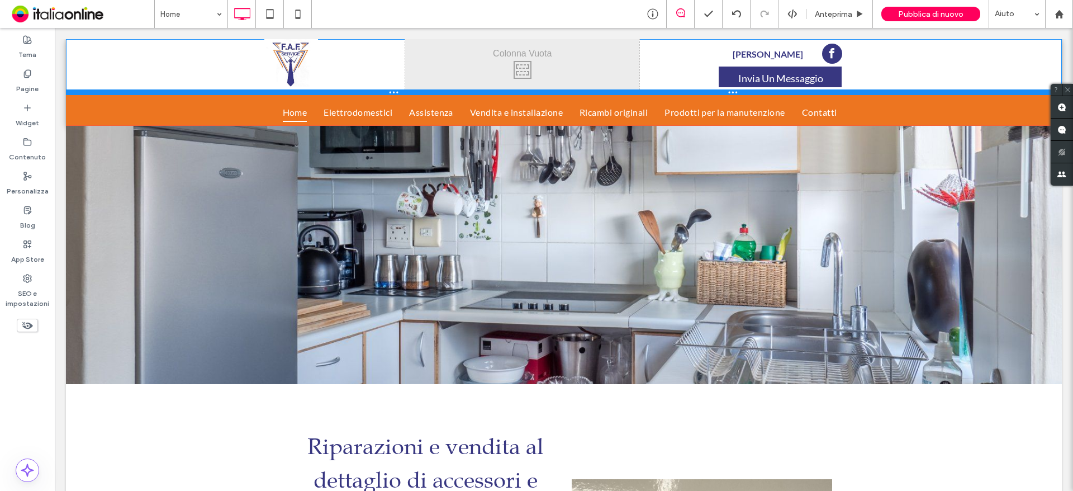
drag, startPoint x: 330, startPoint y: 91, endPoint x: 330, endPoint y: 73, distance: 17.9
click at [330, 73] on div "Click To Paste Click To Paste Click To Paste Rimani Aggiornato Click To Paste C…" at bounding box center [564, 67] width 996 height 56
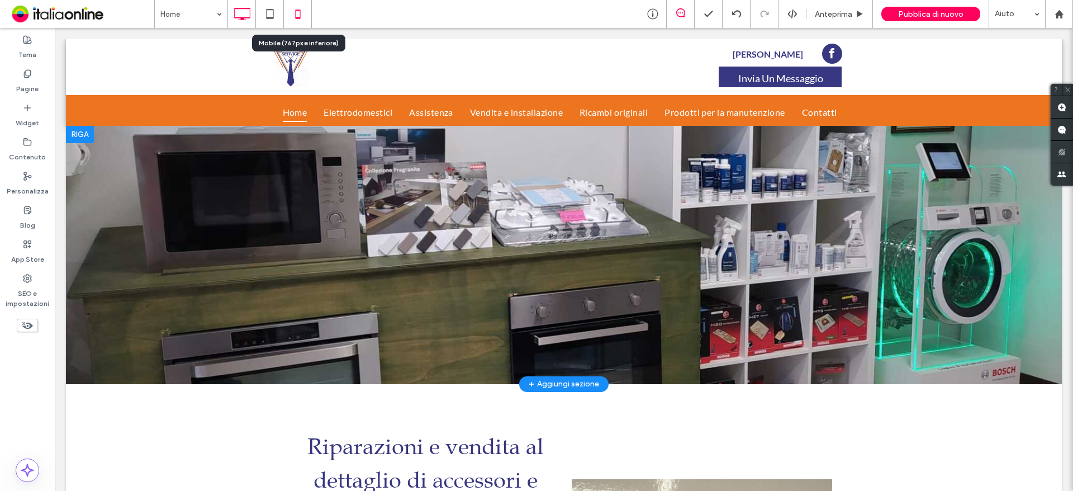
click at [298, 12] on icon at bounding box center [298, 14] width 22 height 22
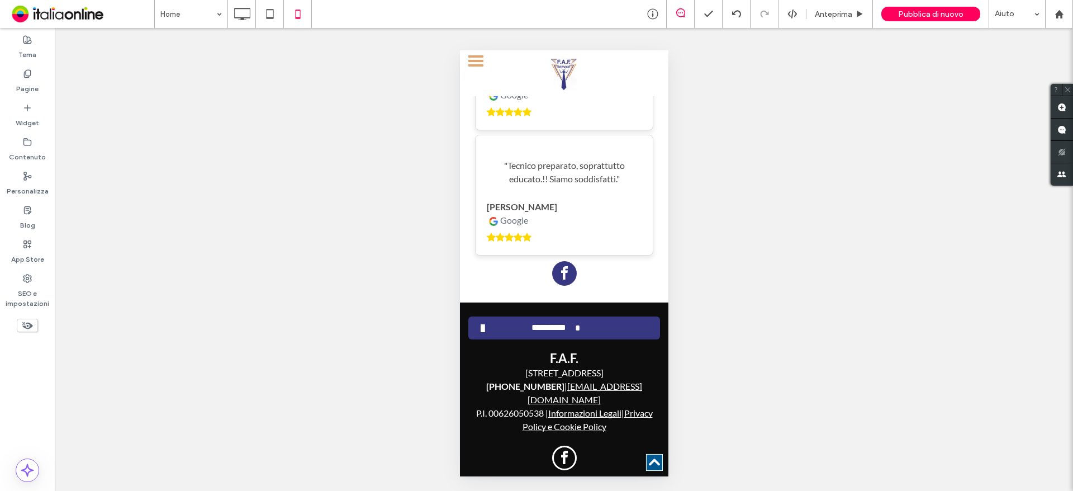
scroll to position [2570, 0]
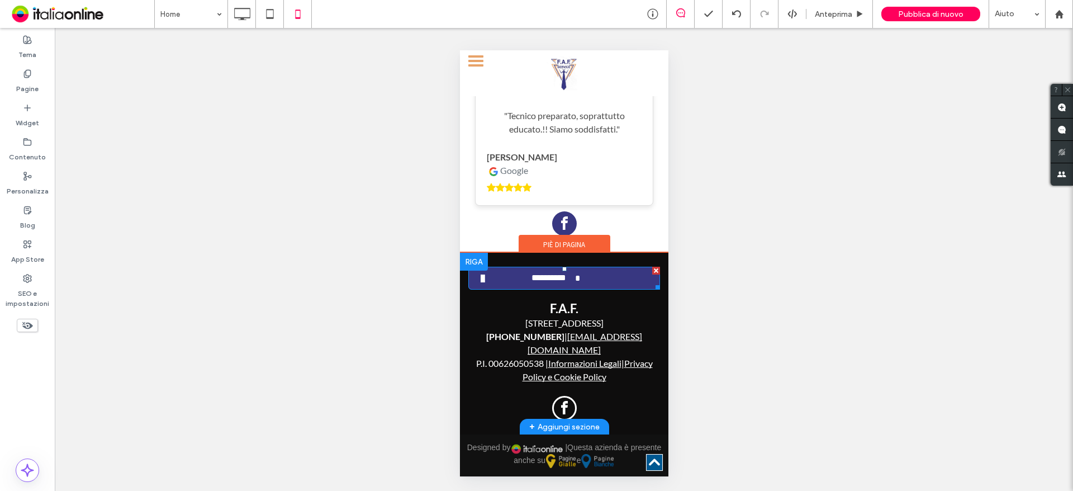
click at [597, 290] on link "**********" at bounding box center [564, 278] width 192 height 23
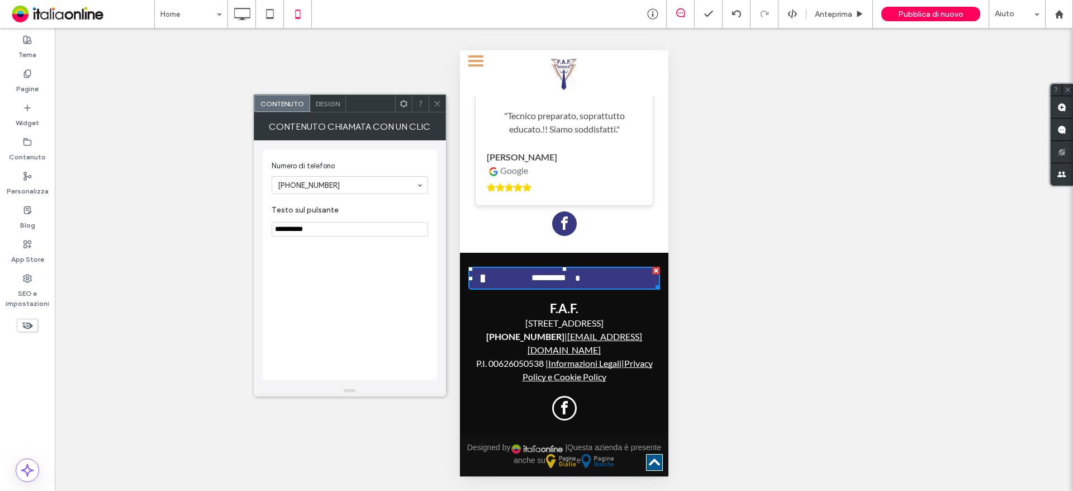
click at [343, 107] on div "Design" at bounding box center [328, 103] width 36 height 17
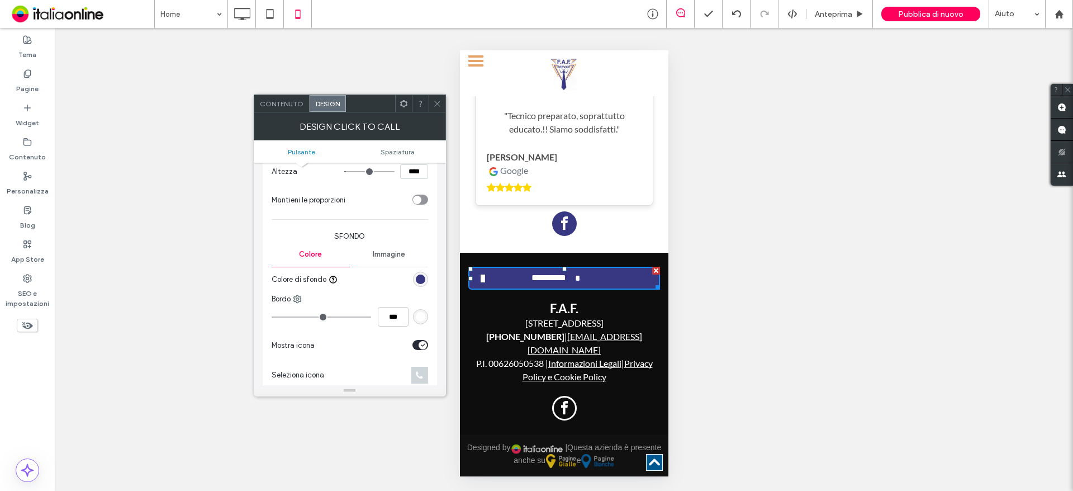
scroll to position [224, 0]
click at [409, 152] on span "Spaziatura" at bounding box center [398, 152] width 34 height 8
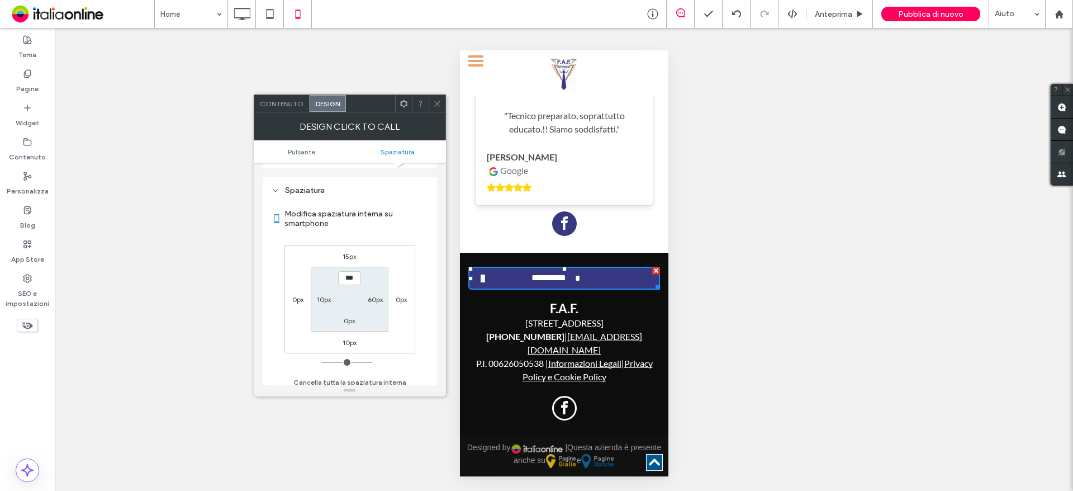
scroll to position [528, 0]
click at [373, 295] on label "60px" at bounding box center [375, 294] width 15 height 8
type input "**"
type input "****"
type input "**"
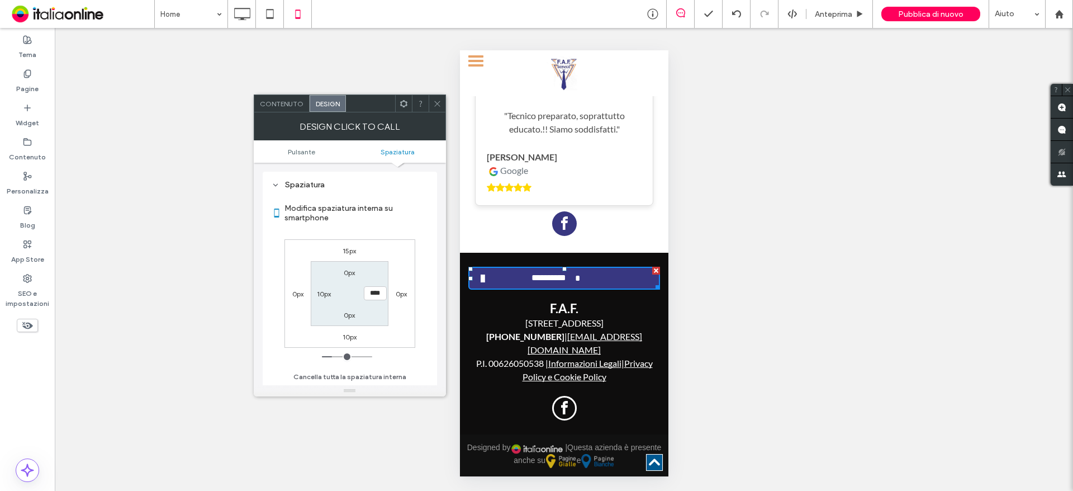
type input "****"
type input "**"
type input "****"
type input "**"
type input "****"
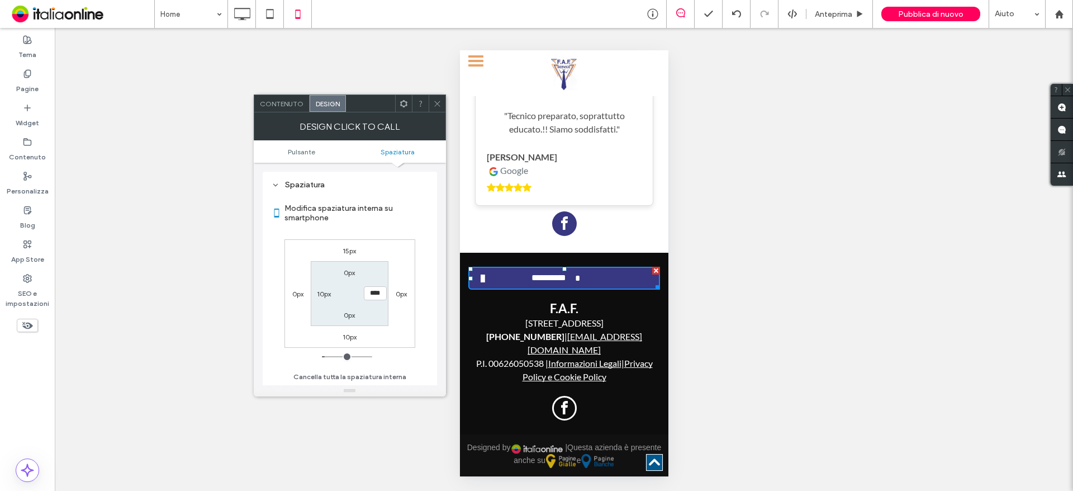
type input "*"
type input "***"
drag, startPoint x: 329, startPoint y: 356, endPoint x: 312, endPoint y: 318, distance: 41.5
click at [322, 356] on input "range" at bounding box center [347, 356] width 50 height 1
click at [324, 292] on label "10px" at bounding box center [324, 294] width 14 height 8
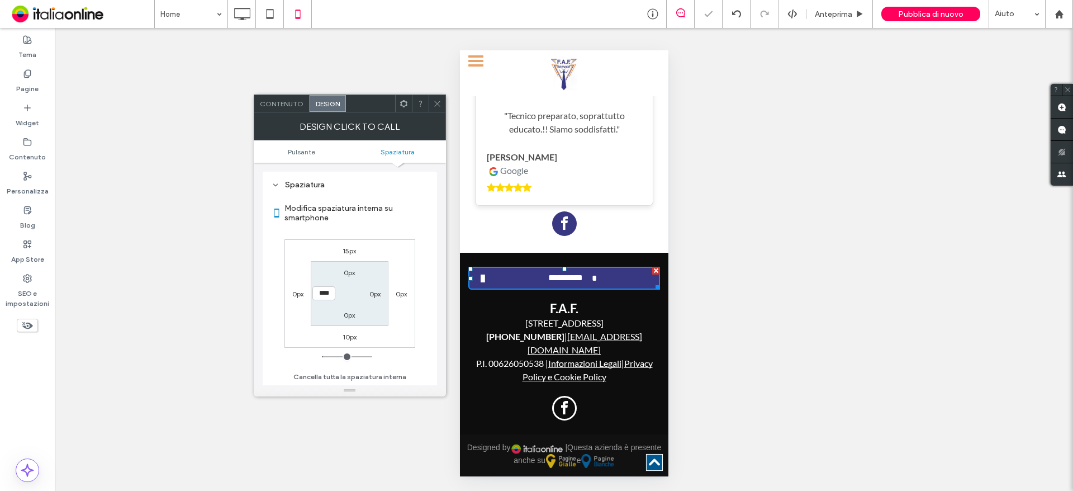
type input "*"
type input "***"
drag, startPoint x: 326, startPoint y: 357, endPoint x: 307, endPoint y: 359, distance: 19.1
type input "*"
click at [322, 357] on input "range" at bounding box center [347, 356] width 50 height 1
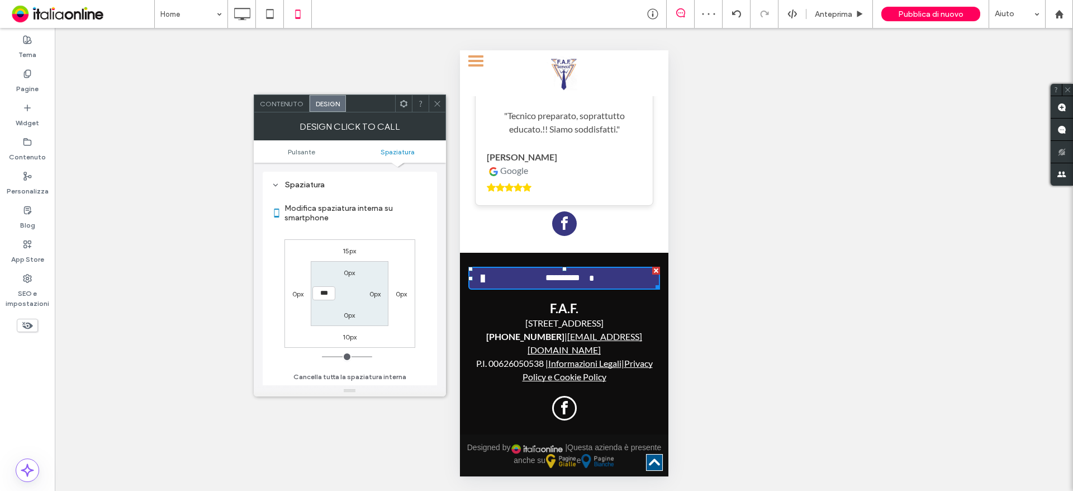
click at [435, 105] on use at bounding box center [437, 104] width 6 height 6
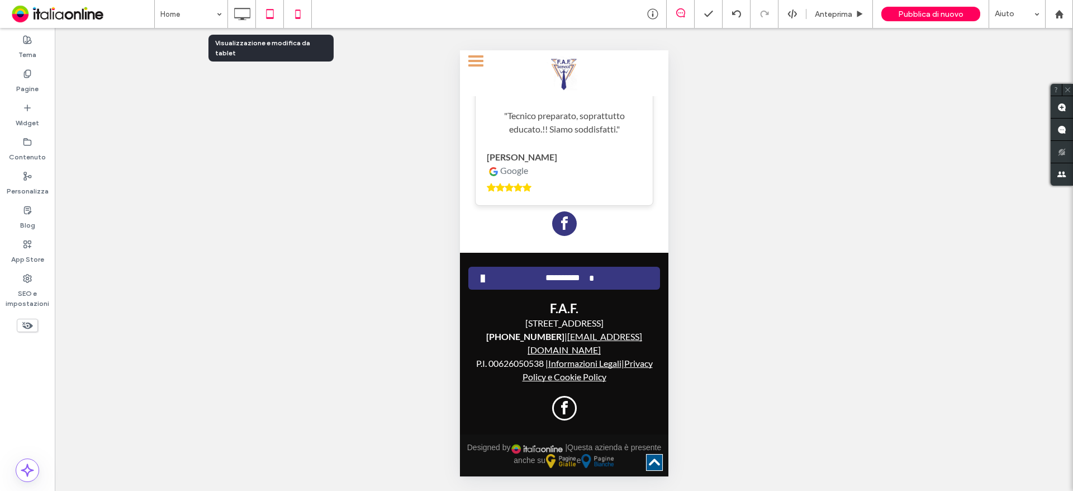
click at [273, 11] on use at bounding box center [269, 14] width 7 height 10
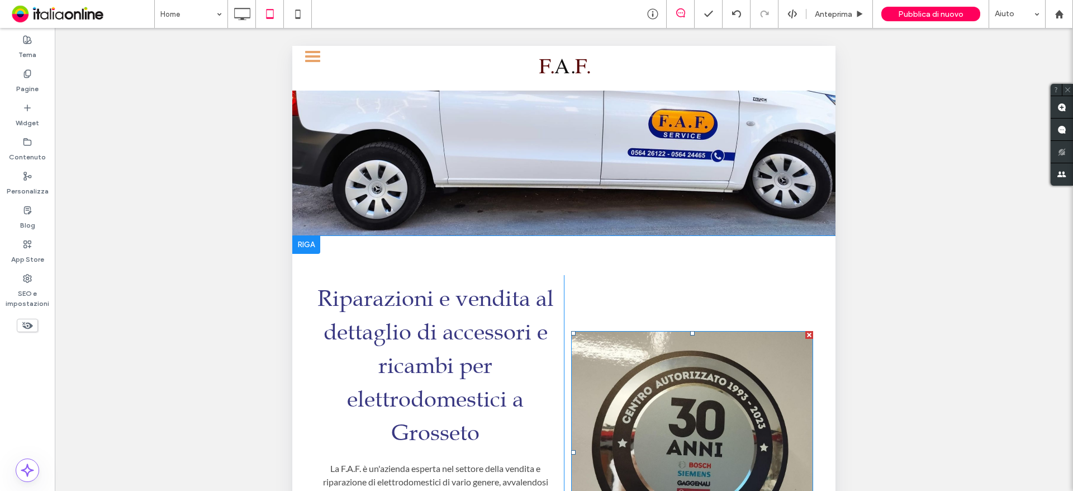
scroll to position [0, 0]
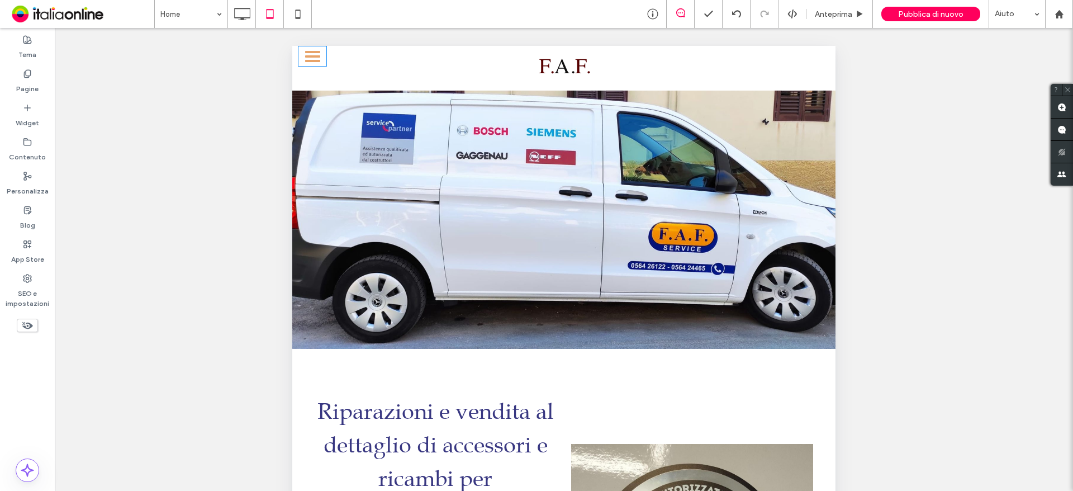
click at [316, 60] on div at bounding box center [312, 61] width 15 height 2
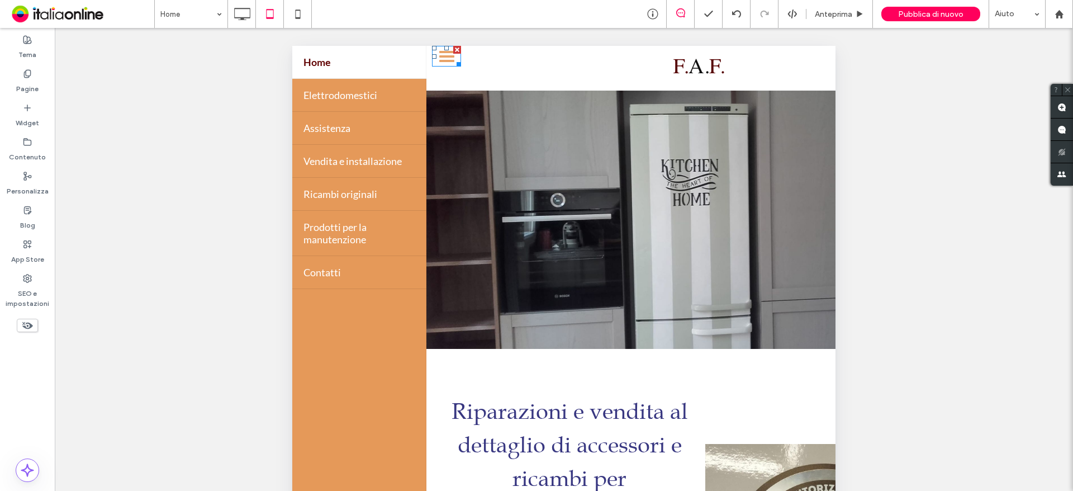
click at [449, 61] on div at bounding box center [446, 61] width 15 height 2
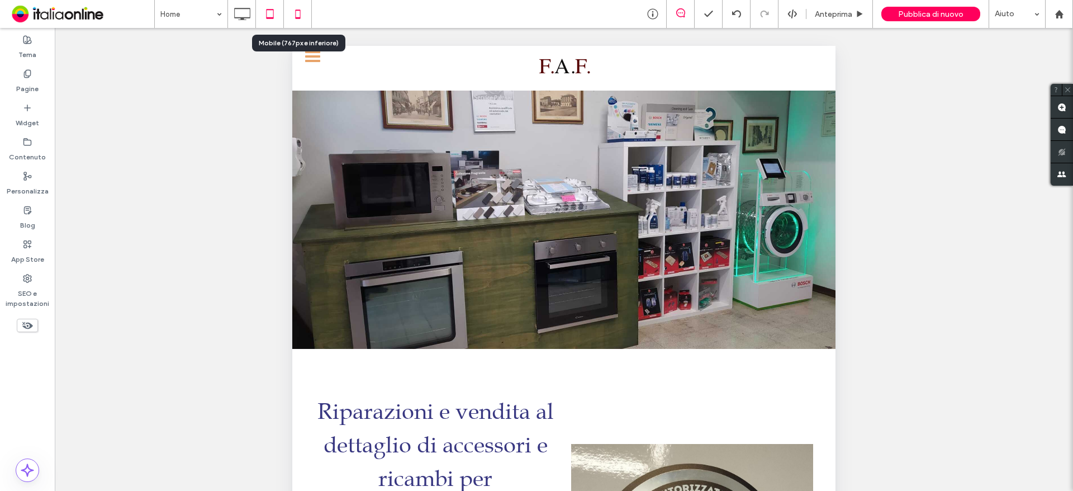
click at [301, 15] on icon at bounding box center [298, 14] width 22 height 22
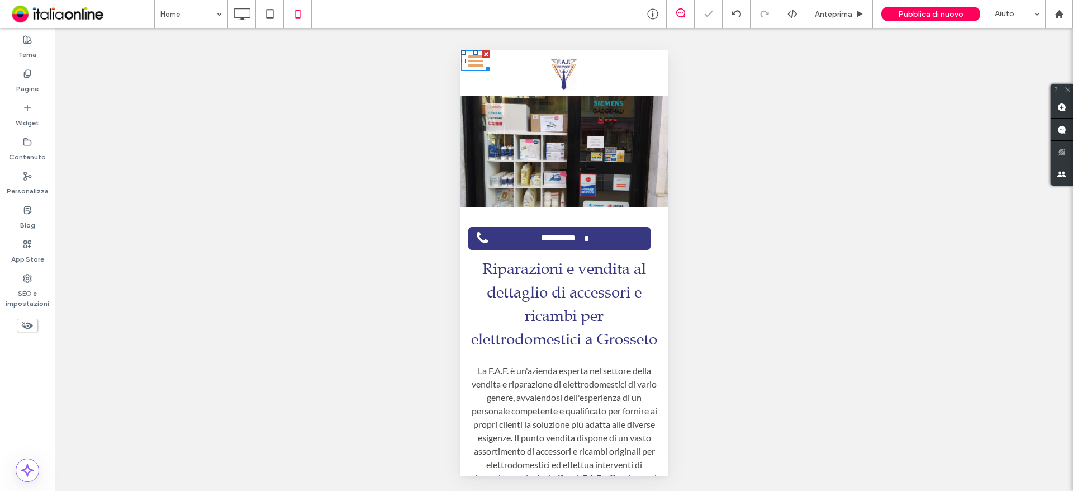
click at [473, 64] on div at bounding box center [475, 65] width 15 height 2
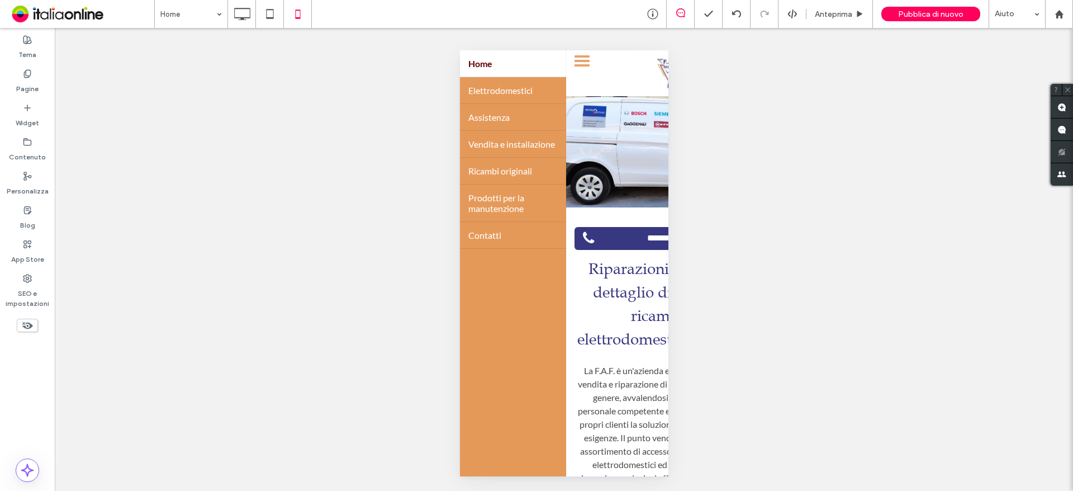
drag, startPoint x: 518, startPoint y: 440, endPoint x: 505, endPoint y: 428, distance: 18.2
click at [505, 428] on div "${text} Home Elettrodomestici Assistenza Vendita e installazione Ricambi origin…" at bounding box center [512, 263] width 106 height 426
click at [501, 411] on div "${text} Home Elettrodomestici Assistenza Vendita e installazione Ricambi origin…" at bounding box center [512, 263] width 106 height 426
click at [505, 62] on link "Home" at bounding box center [512, 63] width 106 height 27
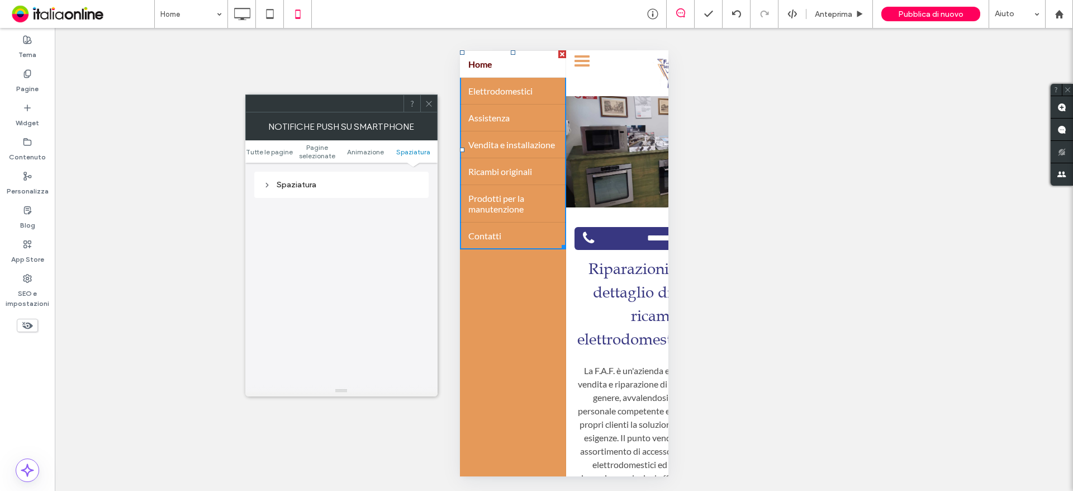
scroll to position [325, 0]
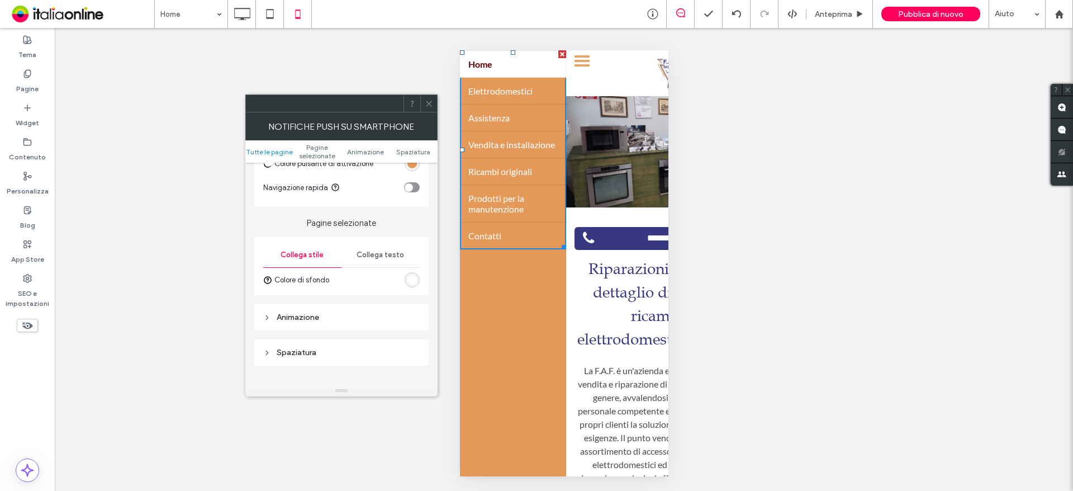
click at [433, 102] on icon at bounding box center [429, 103] width 8 height 8
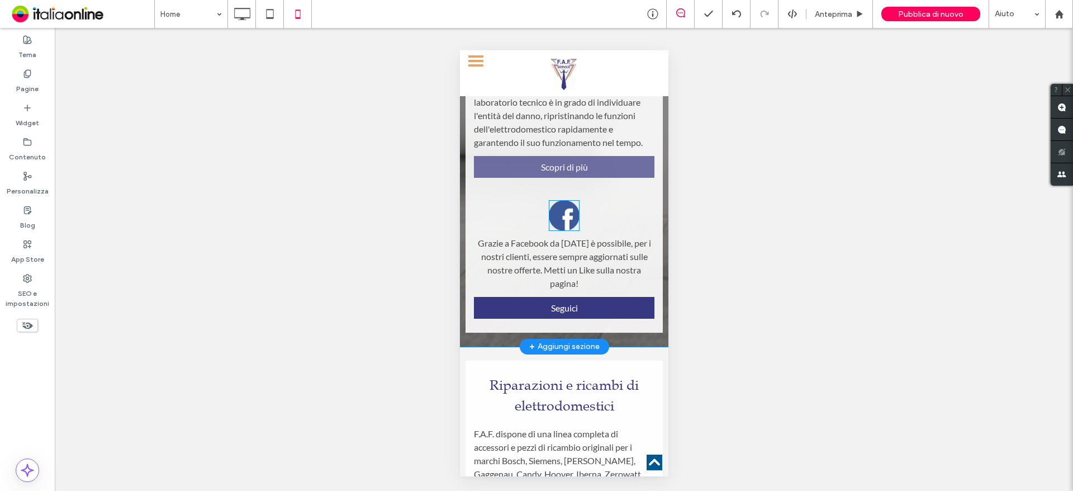
scroll to position [1509, 0]
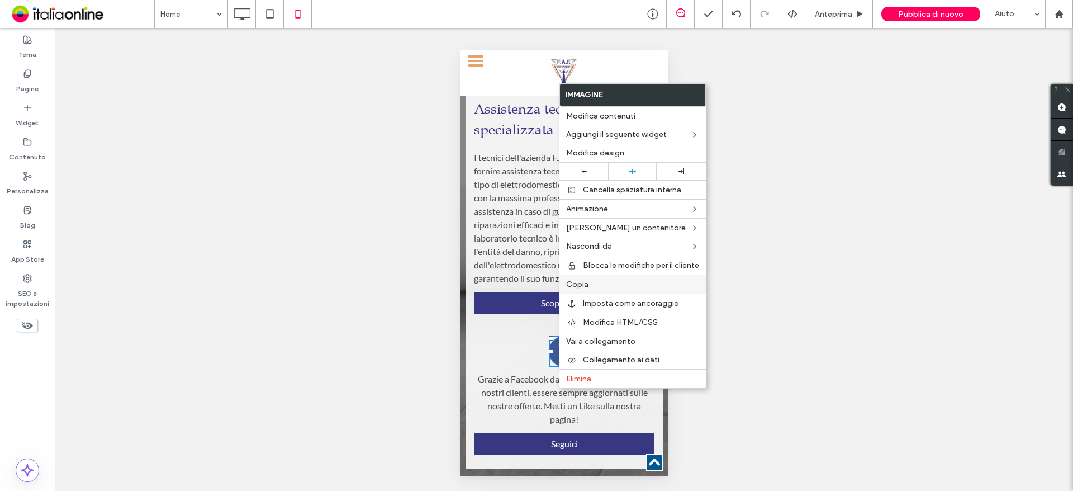
click at [578, 286] on span "Copia" at bounding box center [577, 284] width 22 height 10
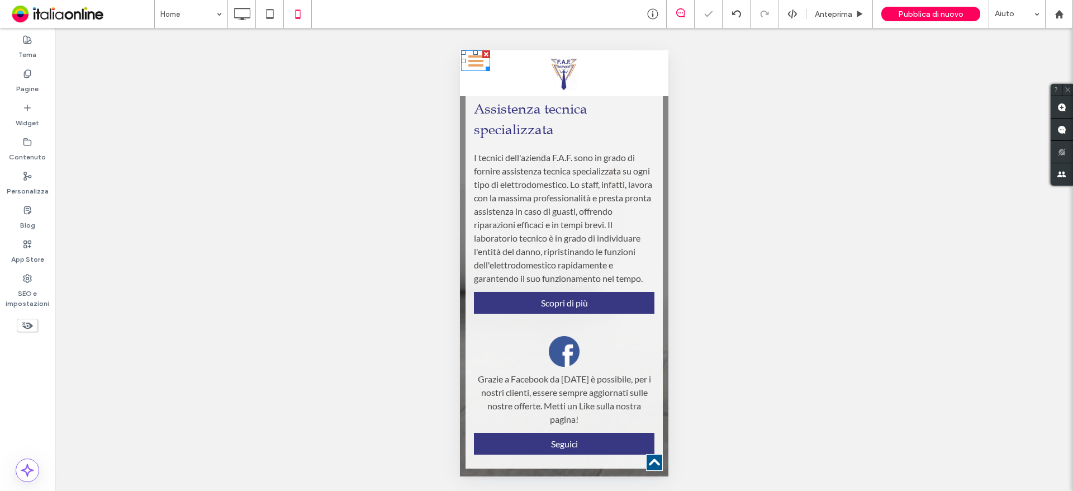
click at [478, 64] on div at bounding box center [475, 65] width 15 height 2
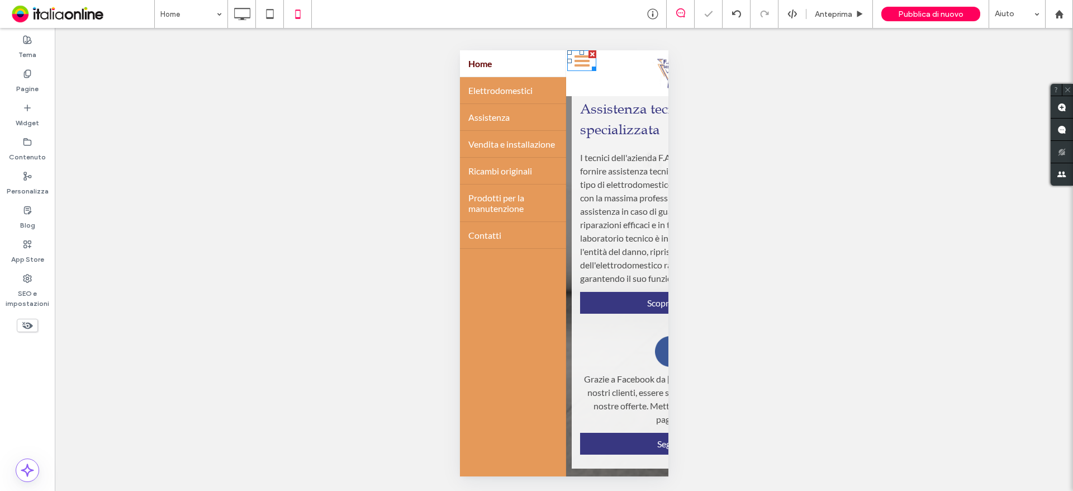
scroll to position [1526, 0]
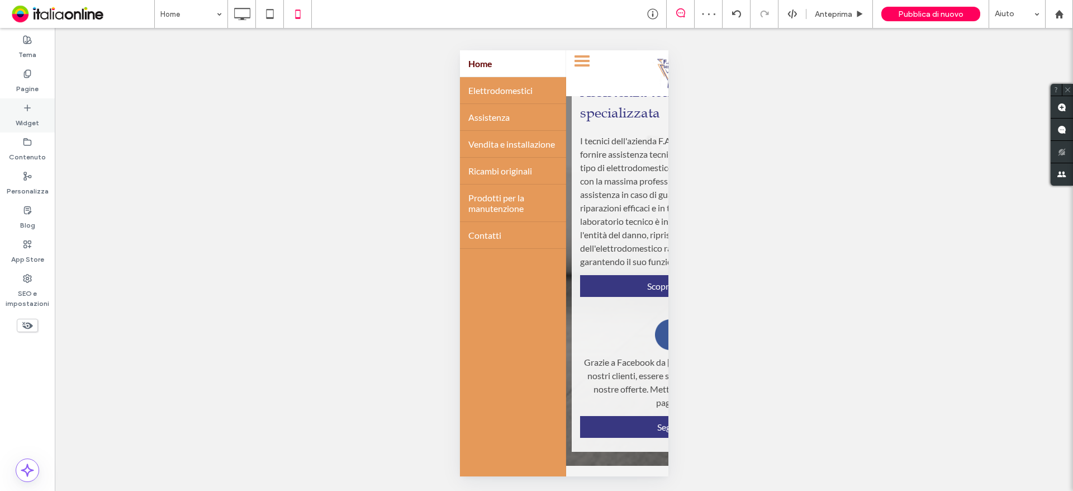
click at [22, 111] on div "Widget" at bounding box center [27, 115] width 55 height 34
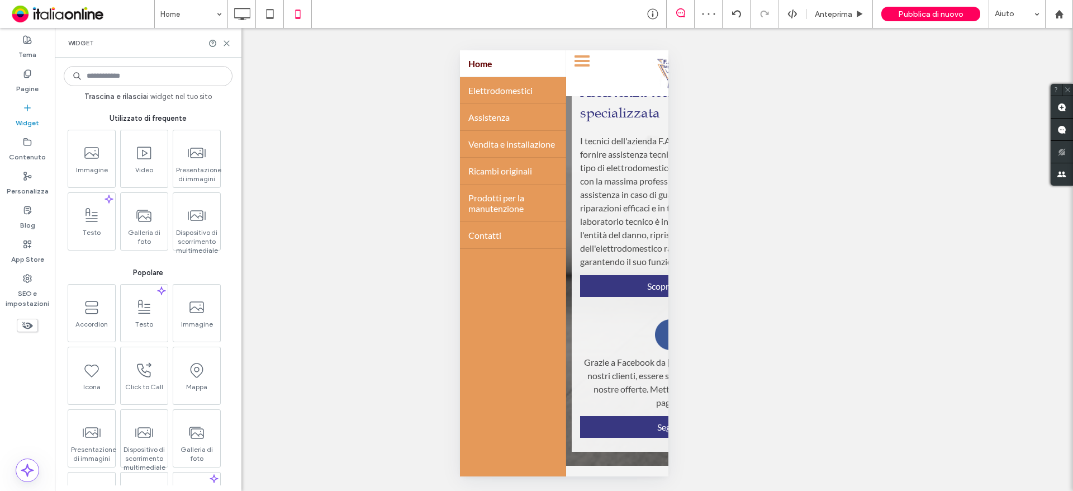
click at [161, 76] on input at bounding box center [148, 76] width 169 height 20
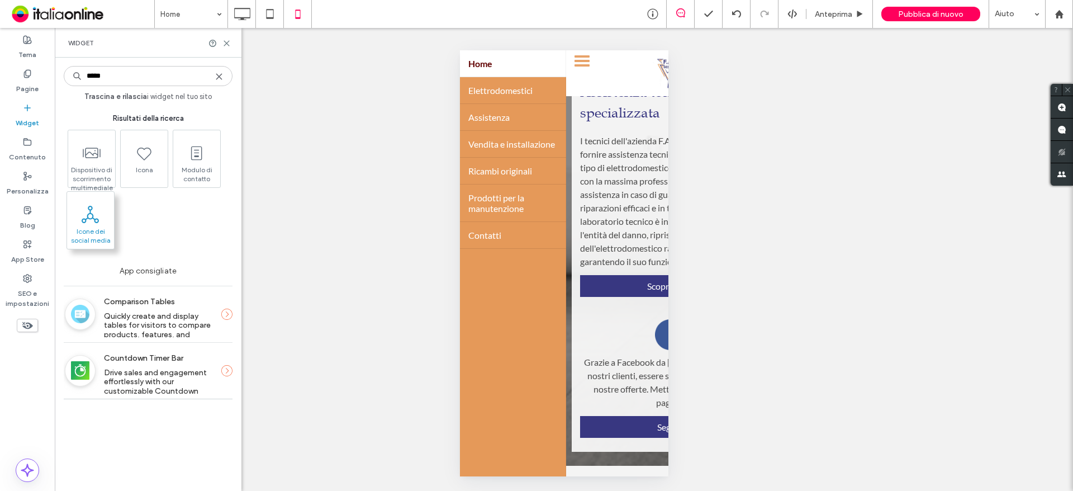
type input "*****"
drag, startPoint x: 515, startPoint y: 396, endPoint x: 471, endPoint y: 281, distance: 122.8
click at [471, 281] on div "${text} Home Elettrodomestici Assistenza Vendita e installazione Ricambi origin…" at bounding box center [512, 263] width 106 height 426
click at [579, 63] on div at bounding box center [581, 60] width 29 height 21
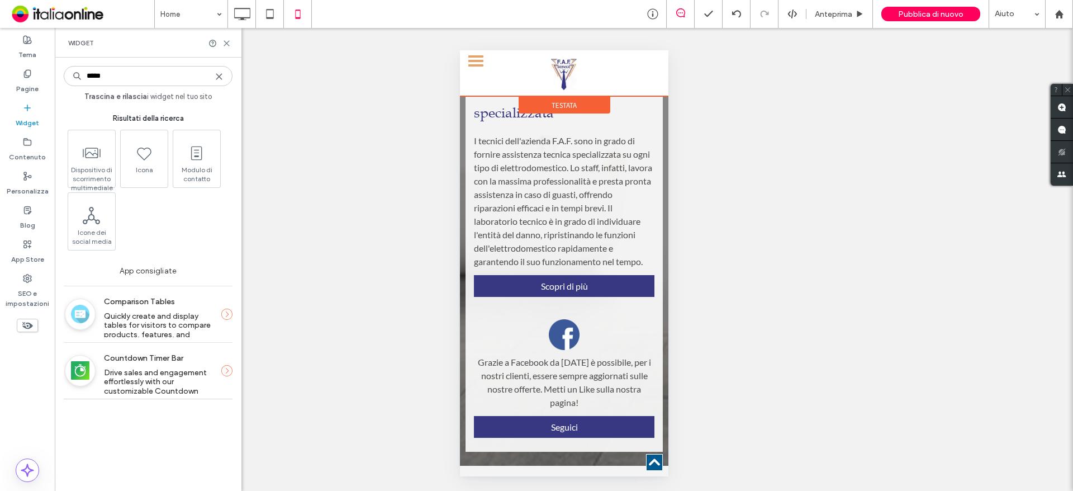
scroll to position [1509, 0]
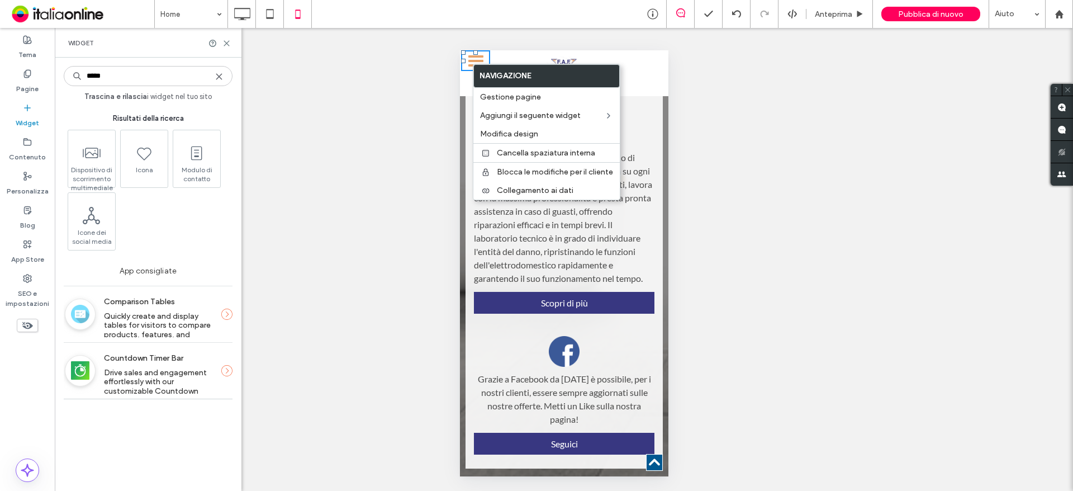
click at [471, 64] on div at bounding box center [475, 60] width 29 height 21
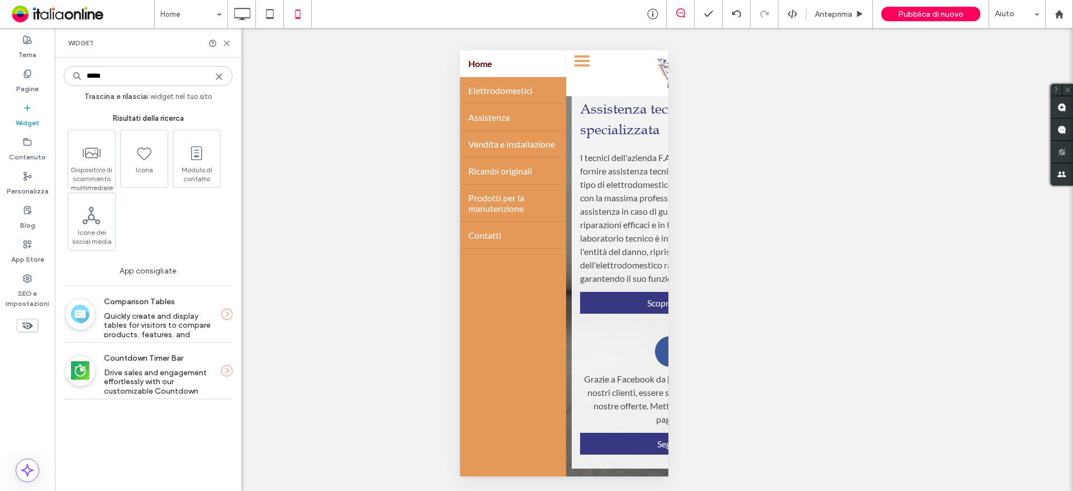
scroll to position [1526, 0]
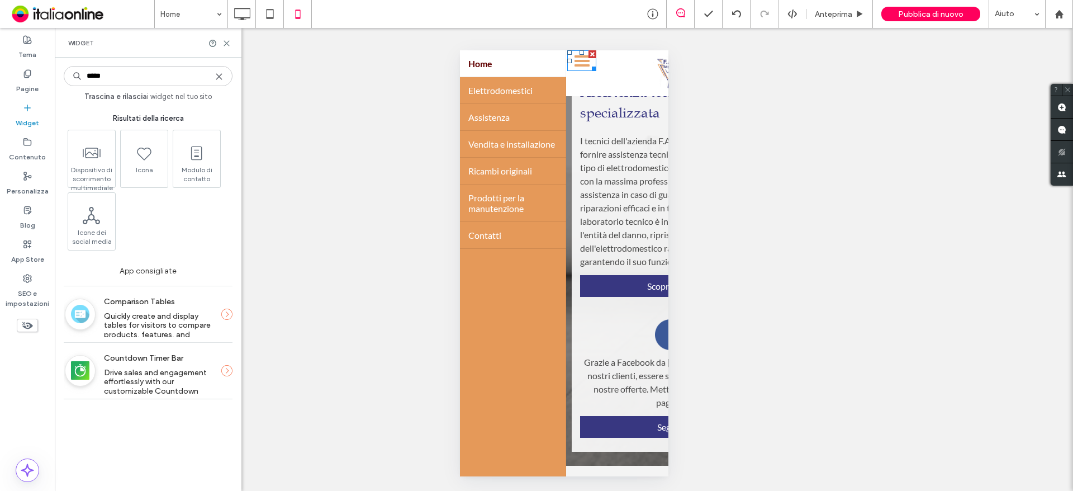
click at [577, 63] on div at bounding box center [581, 60] width 29 height 21
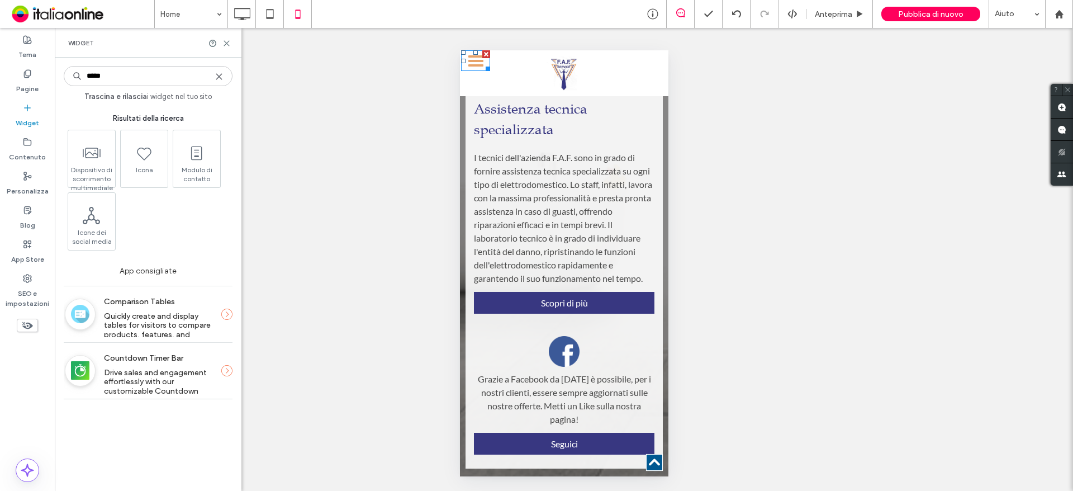
click at [473, 61] on div at bounding box center [475, 61] width 15 height 2
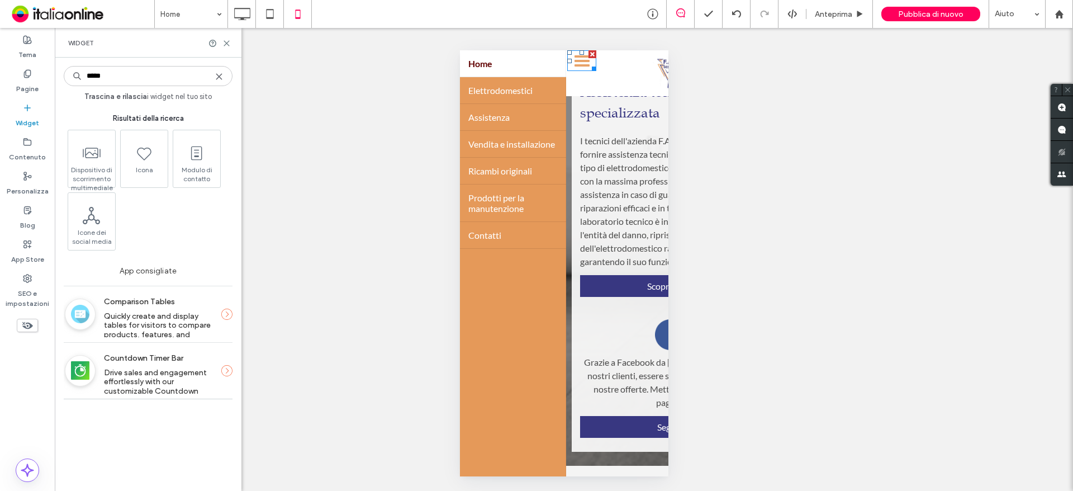
click at [578, 61] on div at bounding box center [581, 61] width 15 height 2
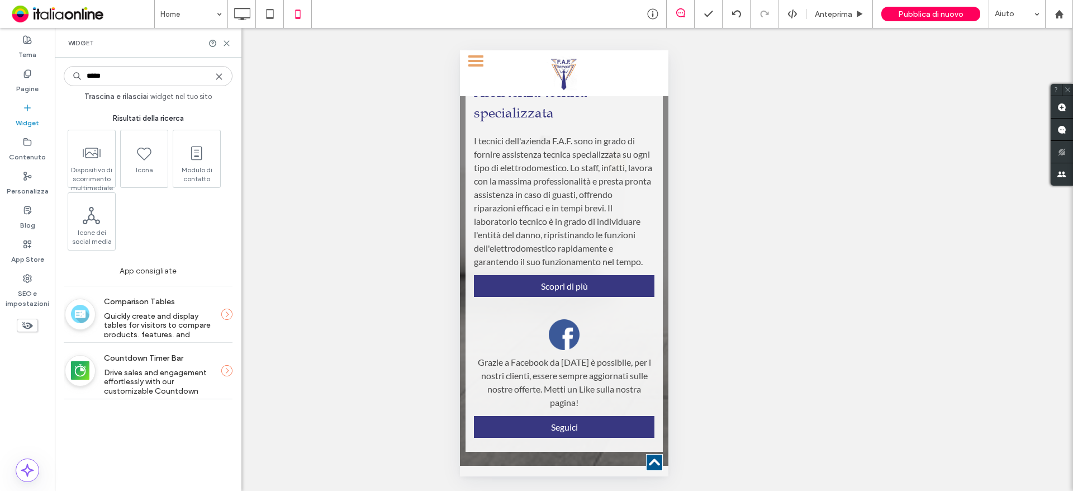
scroll to position [1509, 0]
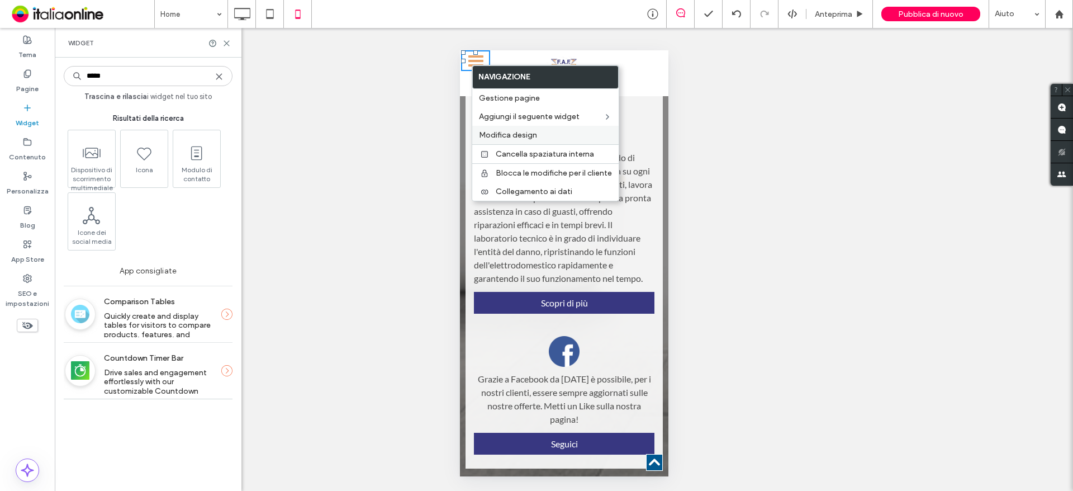
click at [523, 135] on span "Modifica design" at bounding box center [508, 135] width 58 height 10
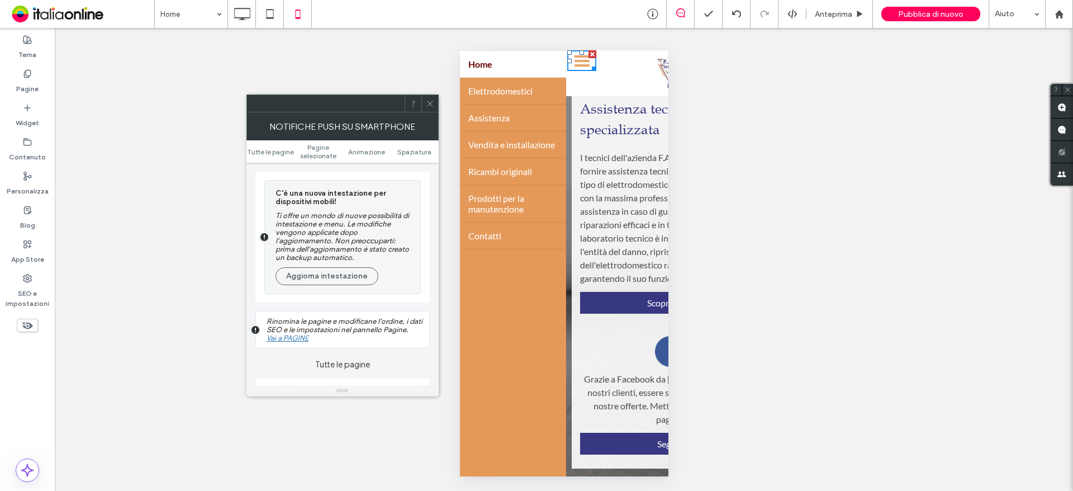
scroll to position [1526, 0]
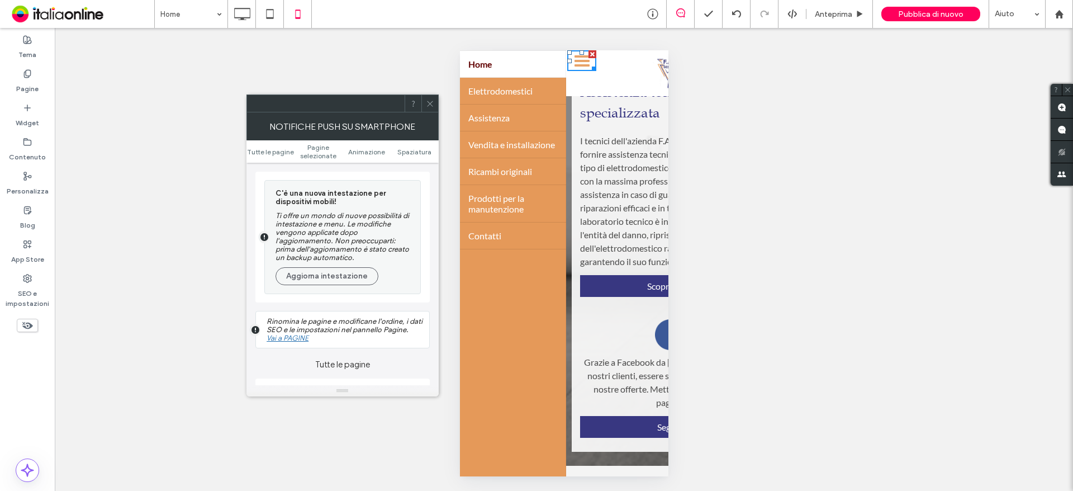
click at [430, 102] on icon at bounding box center [430, 103] width 8 height 8
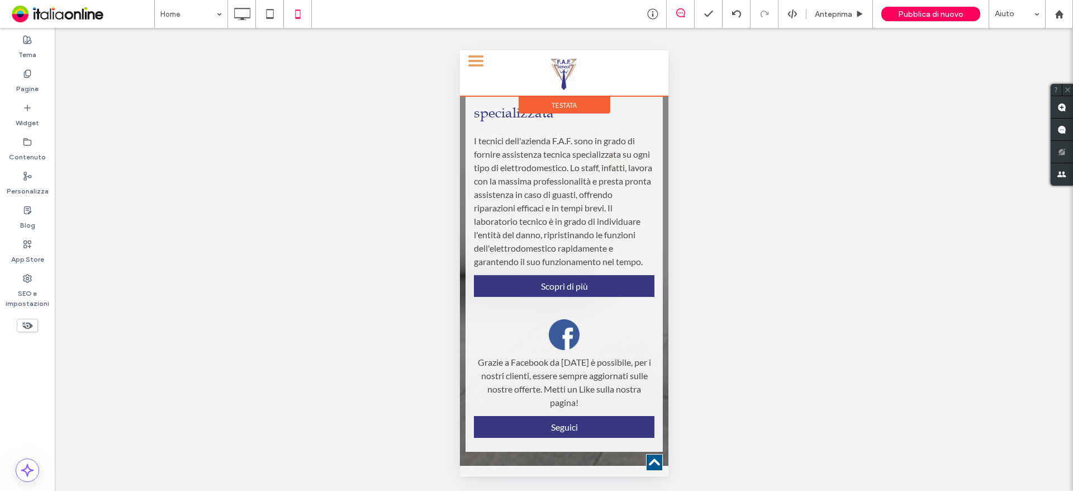
scroll to position [1509, 0]
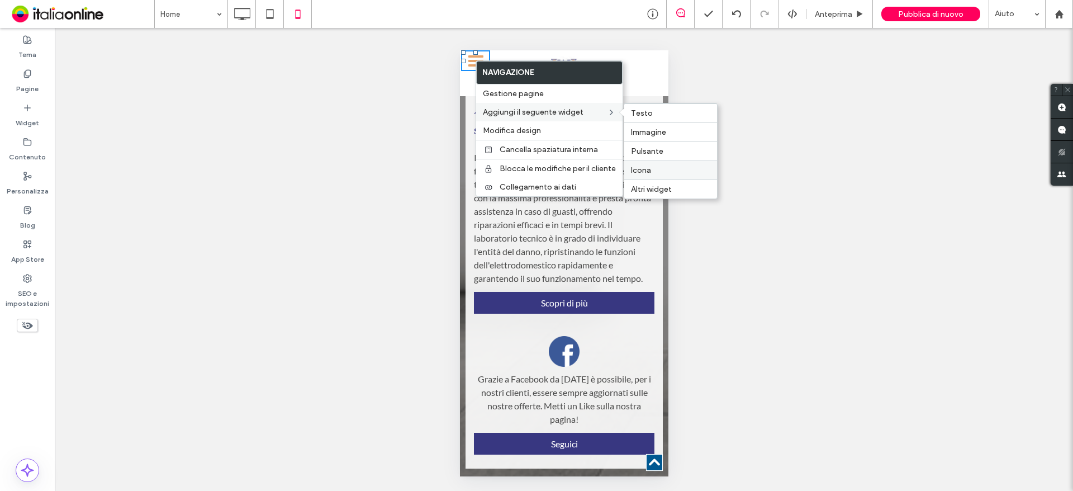
click at [668, 173] on label "Icona" at bounding box center [670, 170] width 79 height 10
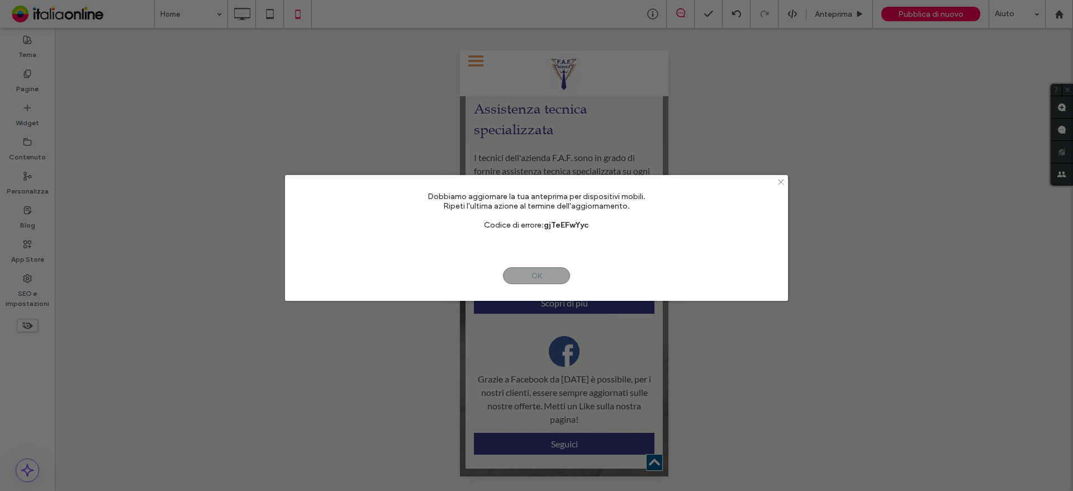
click at [782, 181] on icon at bounding box center [781, 182] width 8 height 8
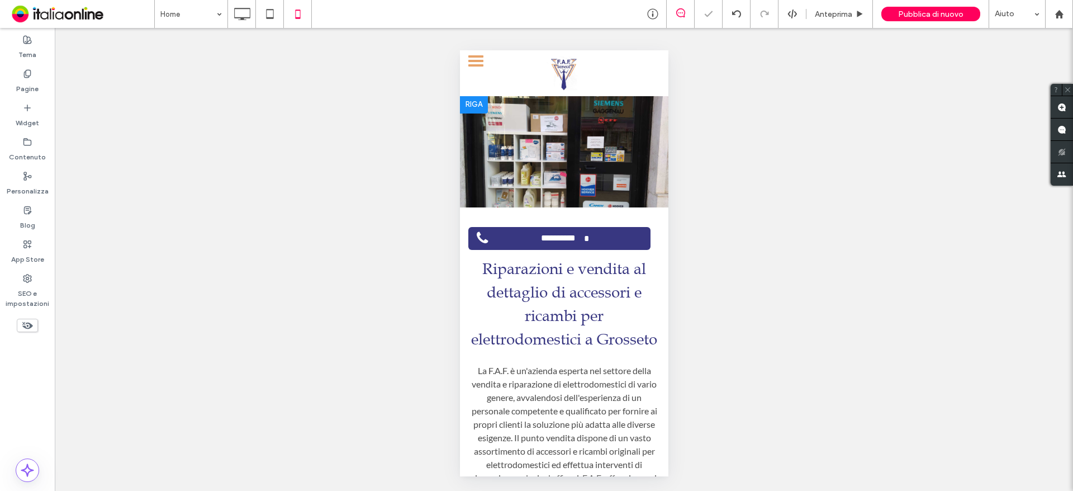
scroll to position [0, 0]
click at [470, 59] on div at bounding box center [475, 60] width 29 height 21
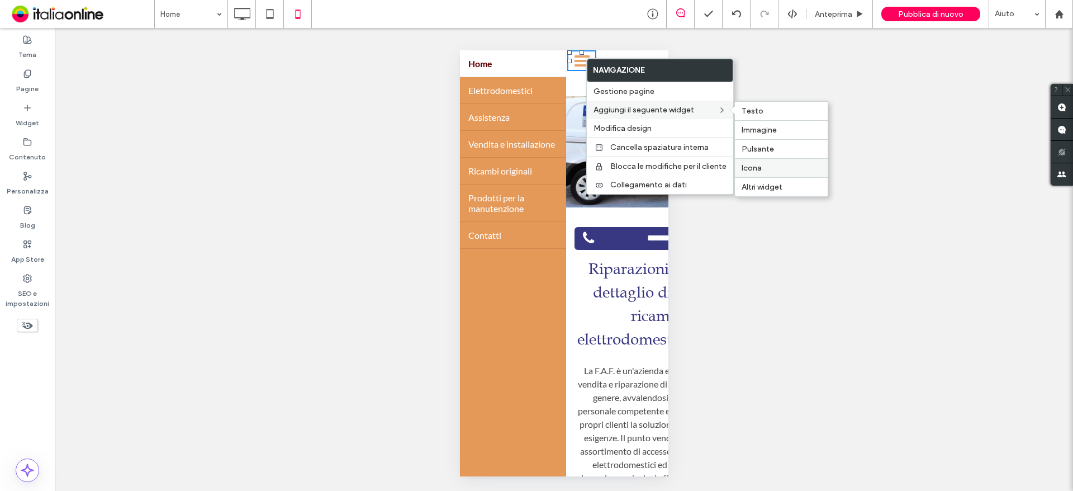
click at [762, 167] on label "Icona" at bounding box center [781, 168] width 79 height 10
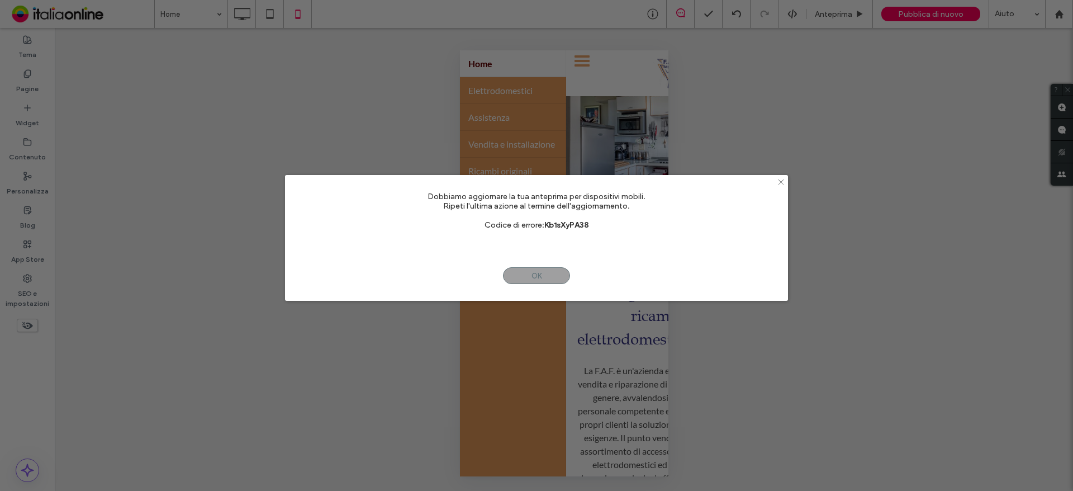
click at [782, 182] on icon at bounding box center [781, 182] width 8 height 8
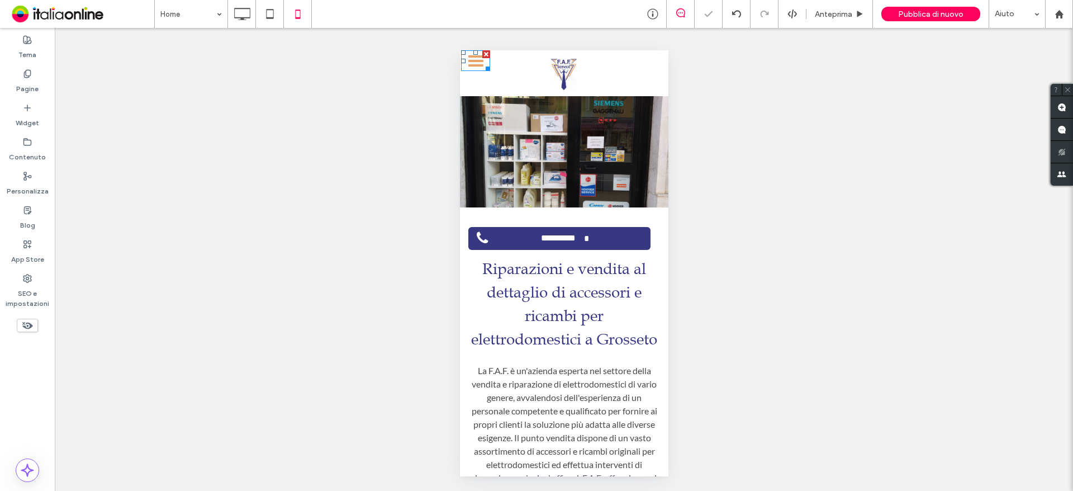
click at [477, 65] on div at bounding box center [475, 65] width 15 height 2
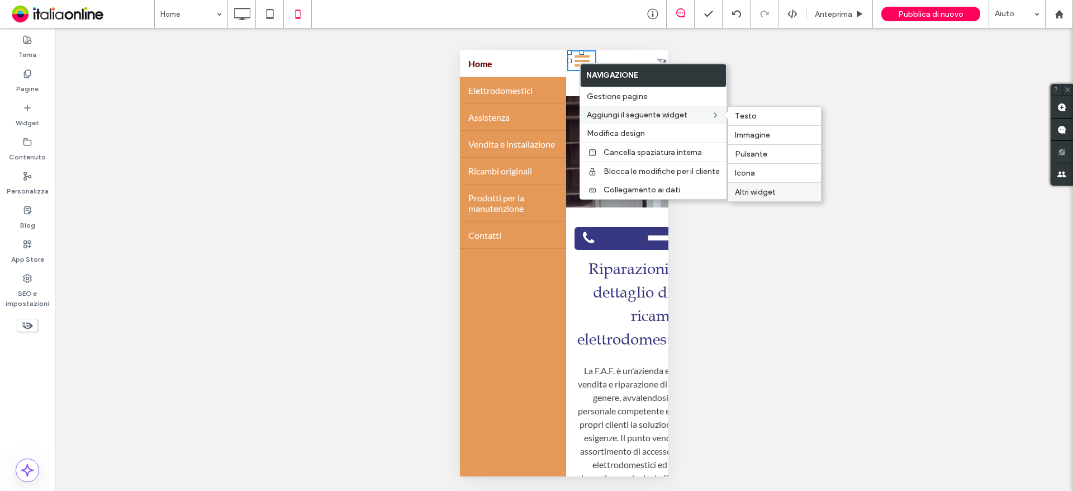
click at [753, 194] on span "Altri widget" at bounding box center [755, 192] width 41 height 10
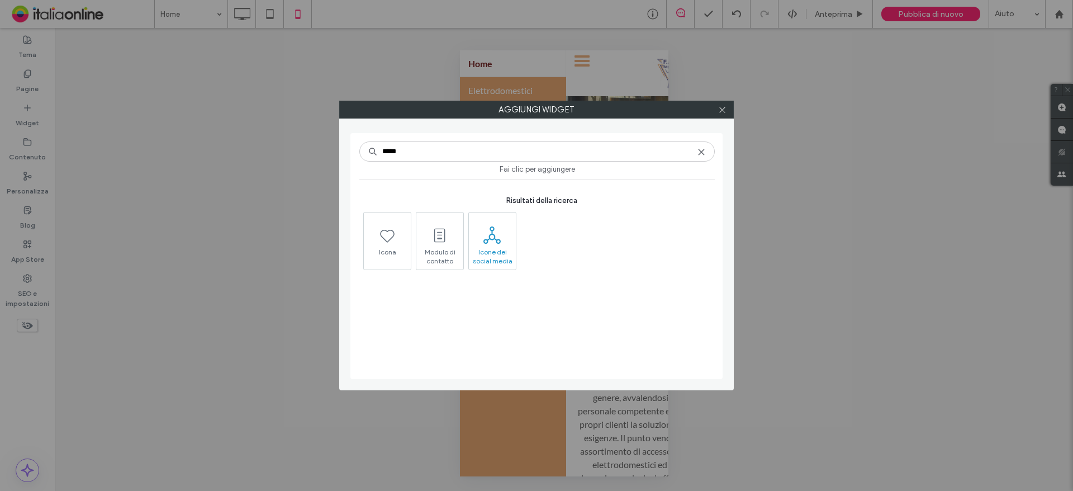
type input "*****"
click at [507, 239] on span at bounding box center [492, 234] width 47 height 25
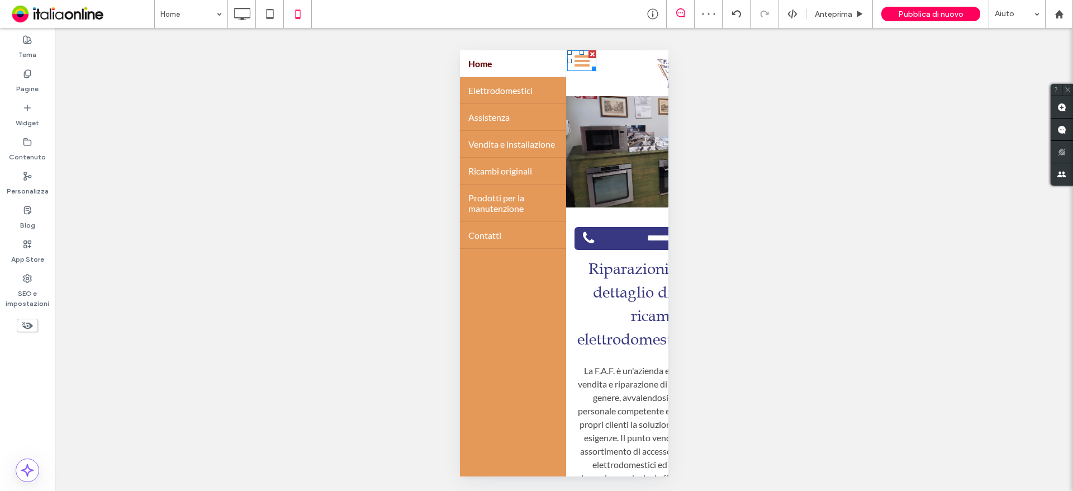
click at [573, 63] on div at bounding box center [581, 60] width 29 height 21
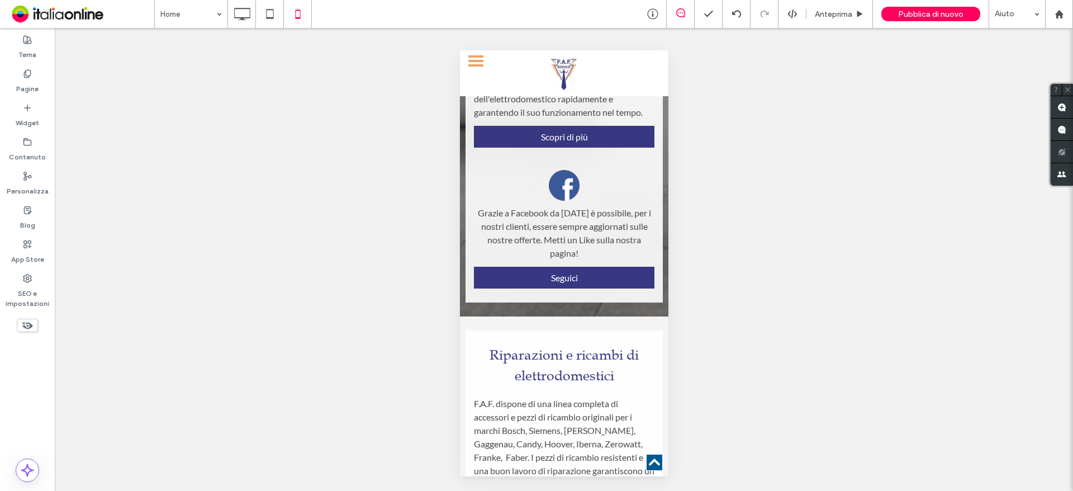
scroll to position [1732, 0]
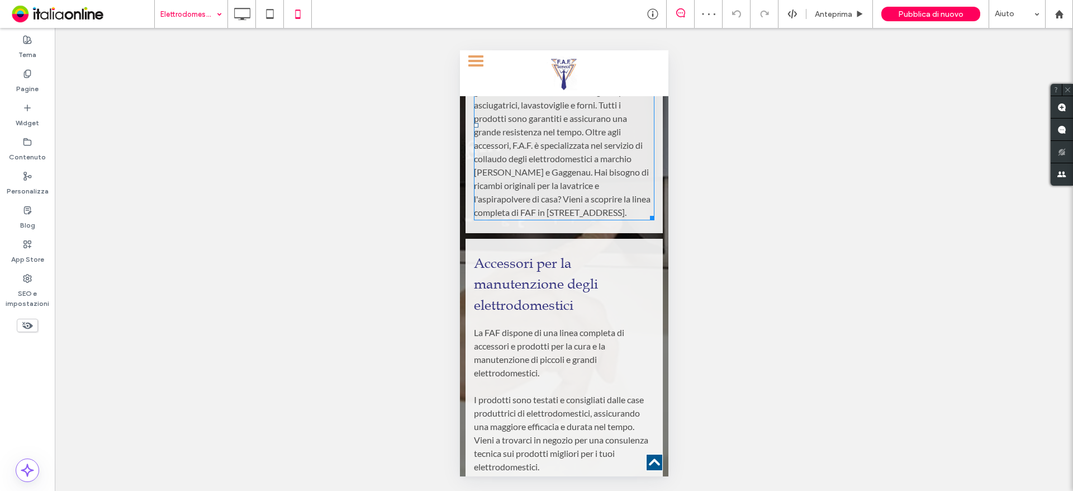
scroll to position [1926, 0]
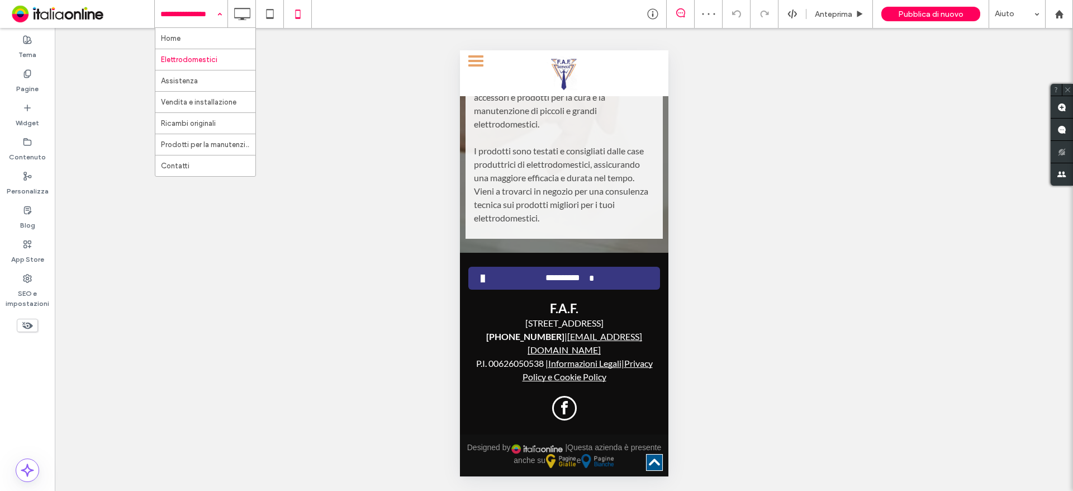
click at [189, 13] on input at bounding box center [188, 14] width 56 height 28
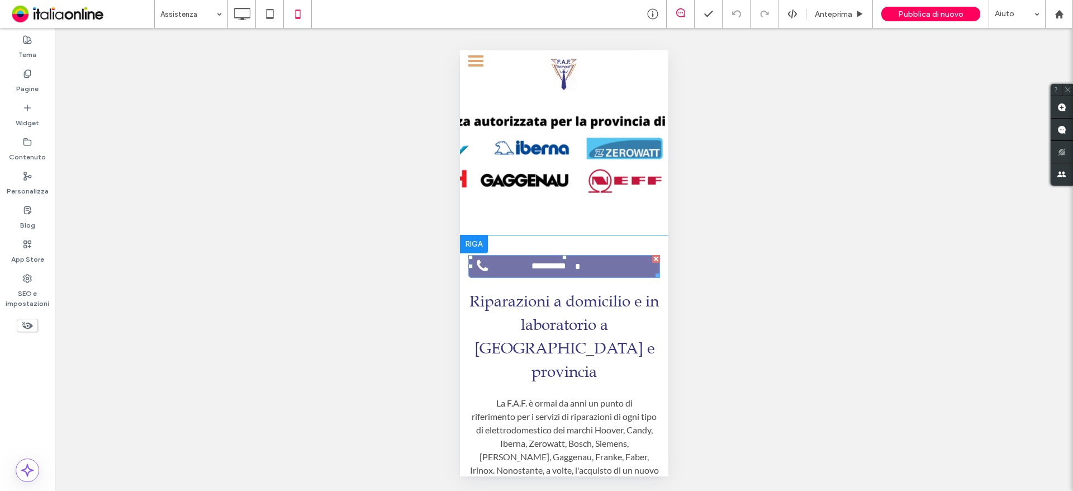
click at [561, 265] on span "**********" at bounding box center [548, 266] width 53 height 22
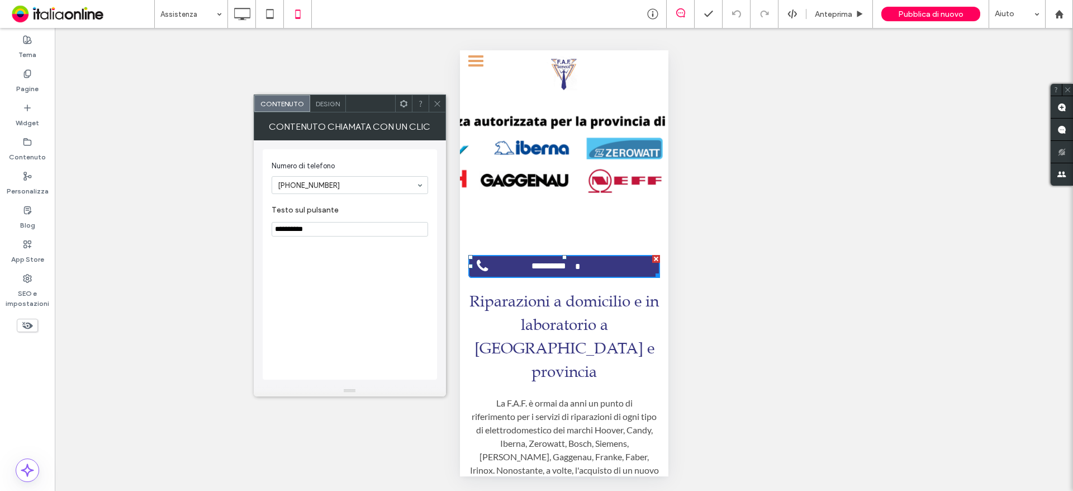
click at [322, 105] on span "Design" at bounding box center [328, 103] width 24 height 8
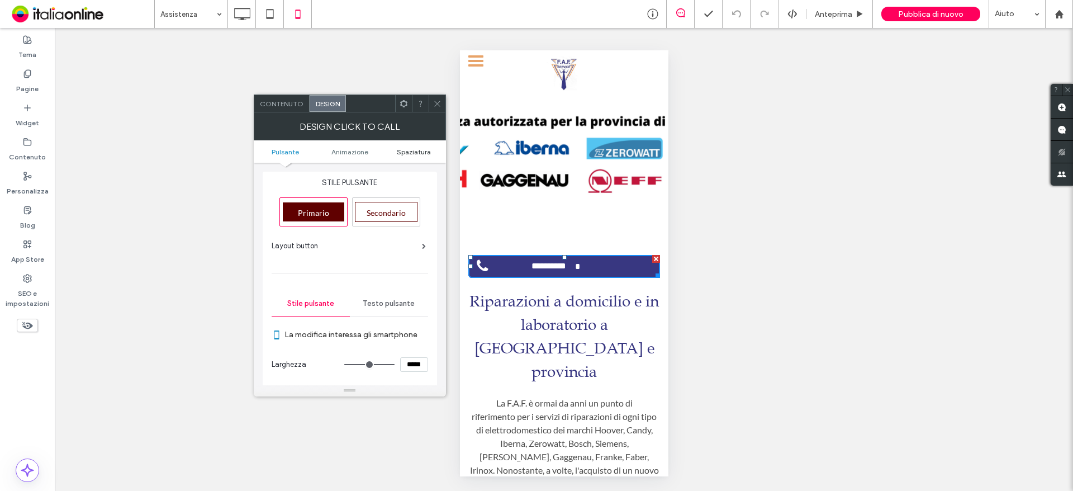
click at [407, 154] on span "Spaziatura" at bounding box center [414, 152] width 34 height 8
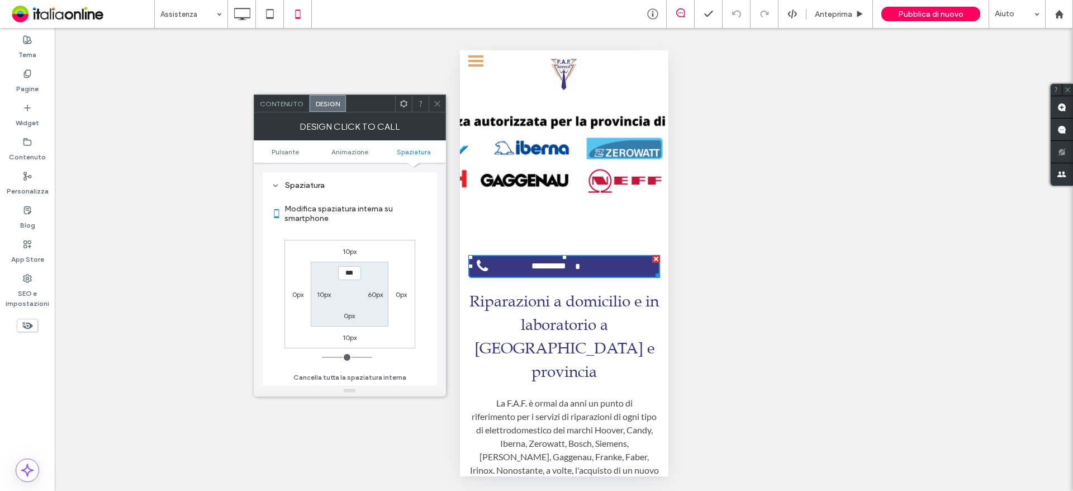
scroll to position [563, 0]
click at [378, 297] on label "60px" at bounding box center [375, 294] width 15 height 8
type input "**"
type input "*"
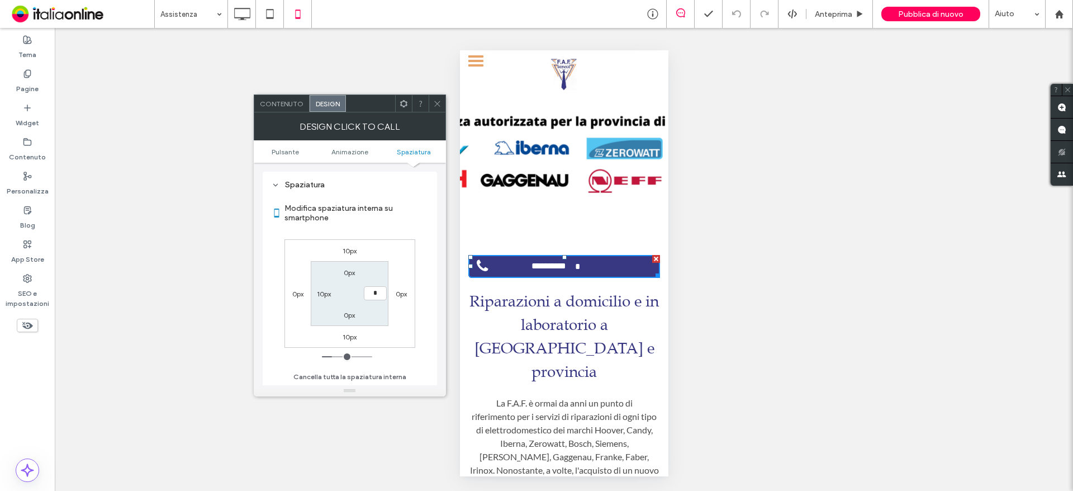
type input "***"
click at [322, 295] on label "10px" at bounding box center [324, 294] width 14 height 8
type input "**"
type input "*"
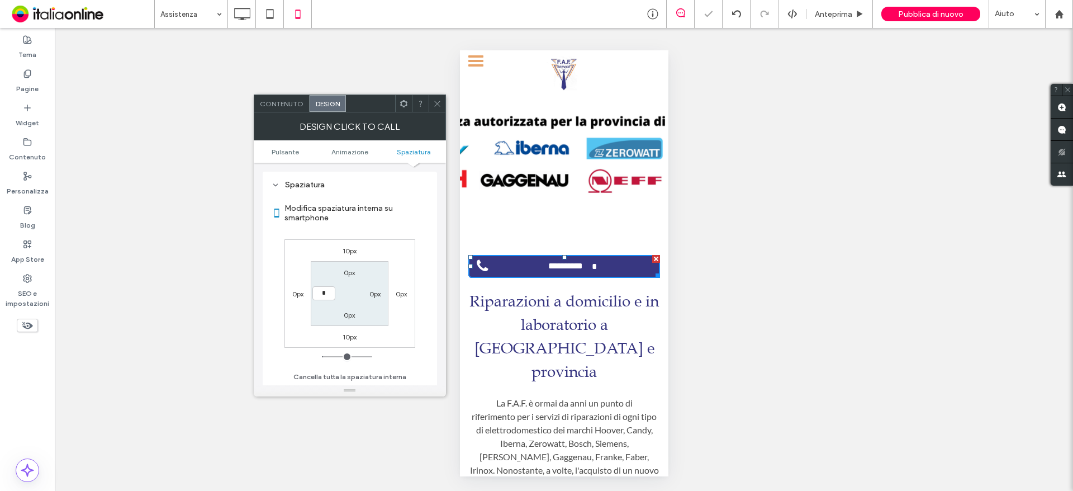
type input "***"
click at [435, 104] on icon at bounding box center [437, 103] width 8 height 8
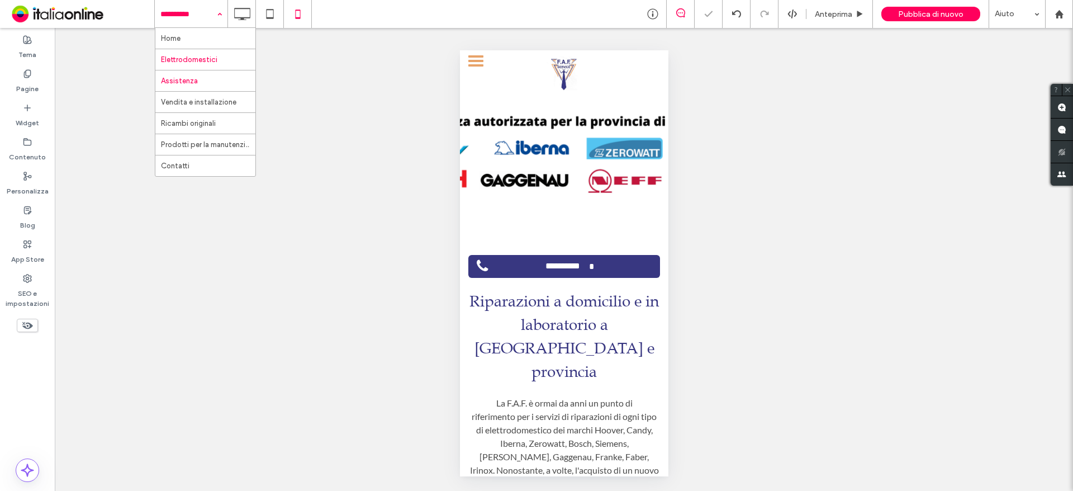
drag, startPoint x: 216, startPoint y: 11, endPoint x: 219, endPoint y: 57, distance: 46.5
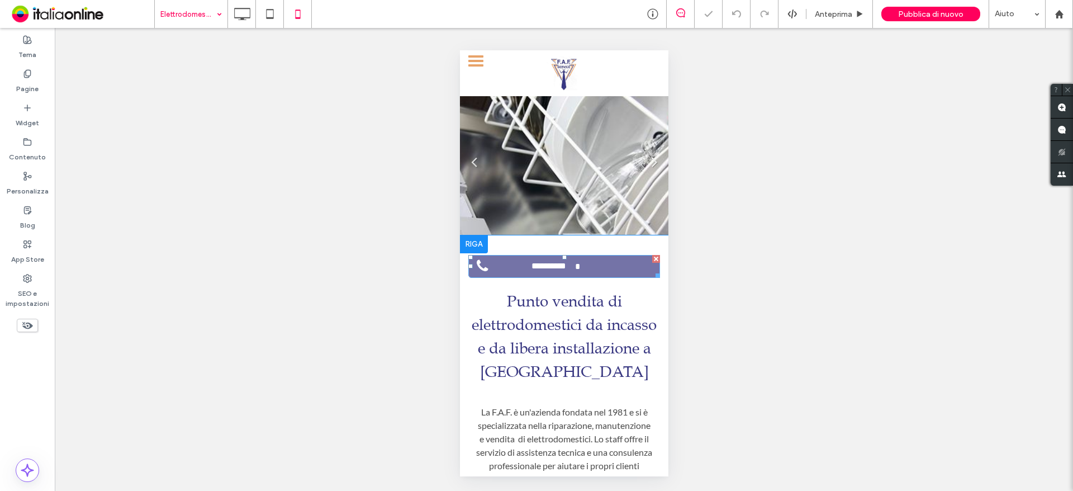
click at [581, 265] on link "**********" at bounding box center [564, 266] width 192 height 23
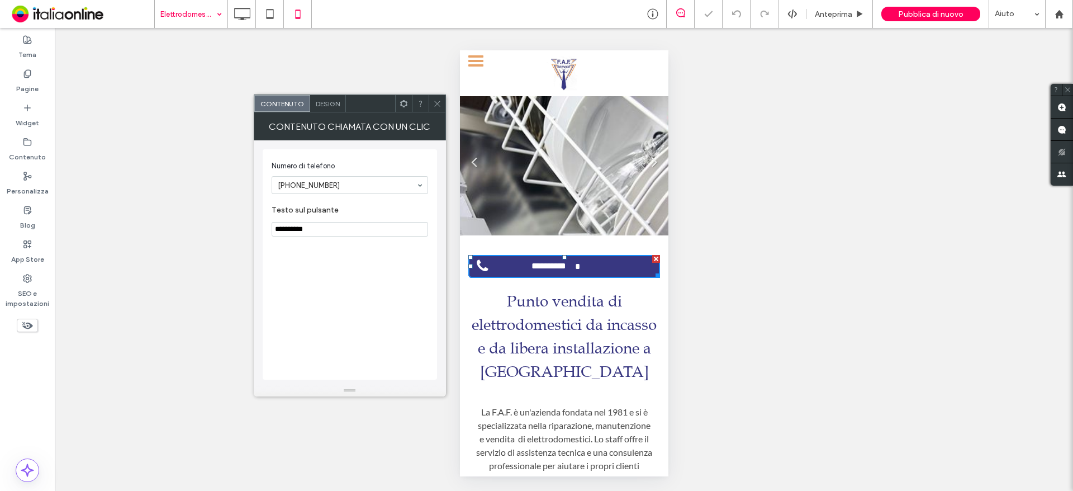
click at [321, 106] on span "Design" at bounding box center [328, 103] width 24 height 8
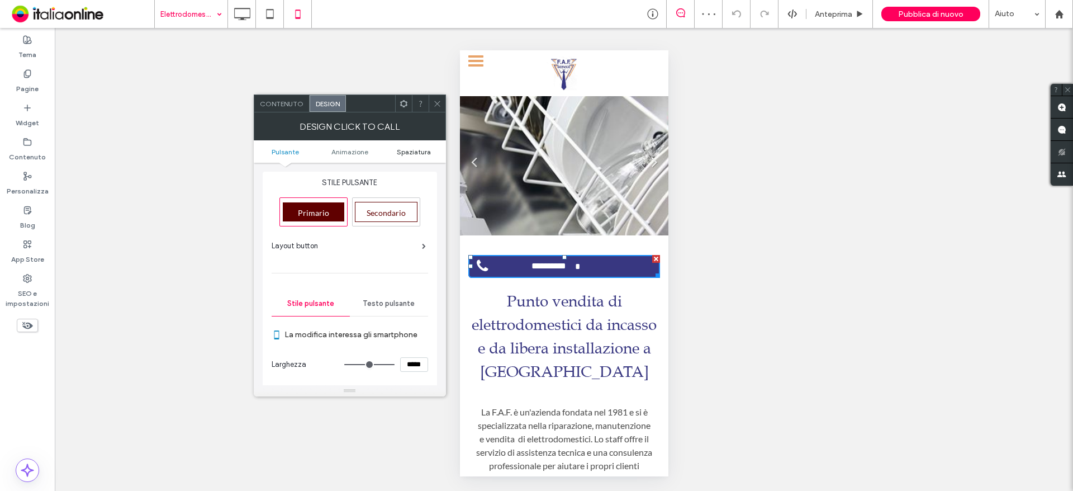
click at [432, 152] on link "Spaziatura" at bounding box center [414, 152] width 64 height 8
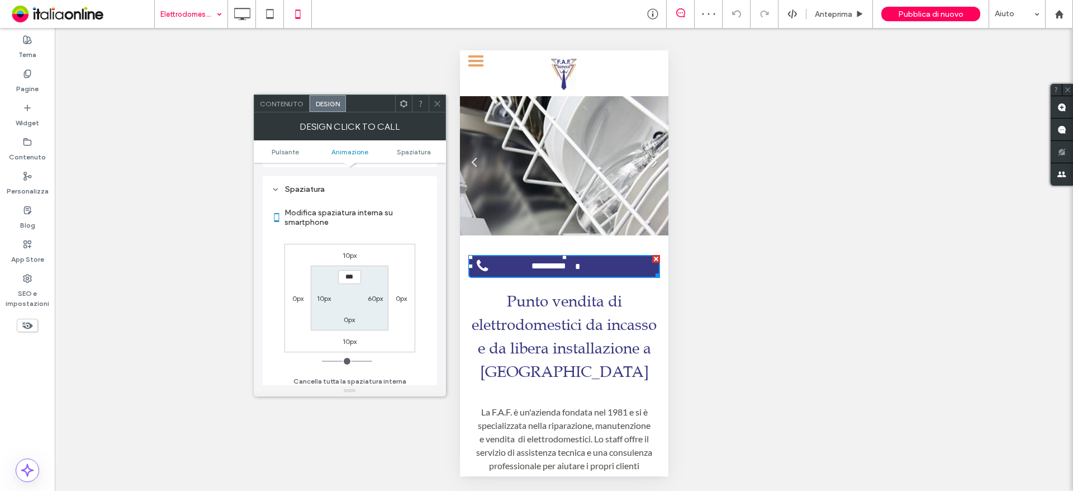
scroll to position [563, 0]
click at [373, 298] on div "60px" at bounding box center [375, 293] width 15 height 11
click at [377, 293] on div "60px" at bounding box center [375, 293] width 26 height 11
click at [374, 293] on label "60px" at bounding box center [375, 294] width 15 height 8
type input "**"
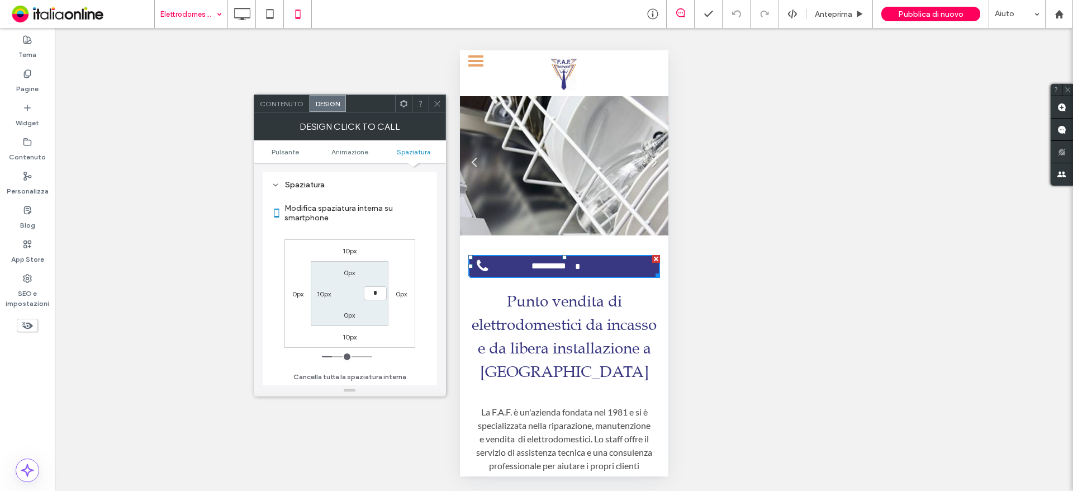
type input "*"
type input "***"
drag, startPoint x: 322, startPoint y: 293, endPoint x: 358, endPoint y: 305, distance: 37.8
click at [322, 293] on label "10px" at bounding box center [324, 294] width 14 height 8
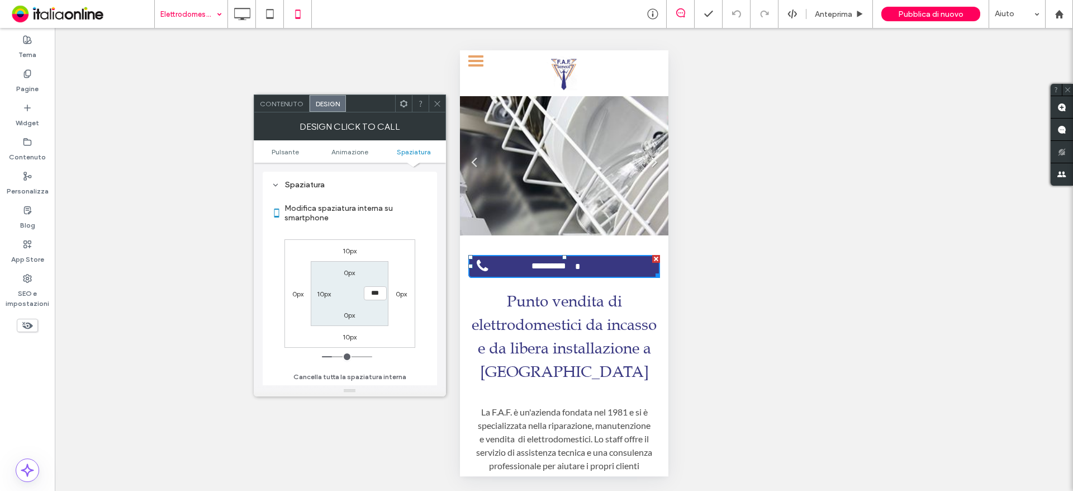
type input "**"
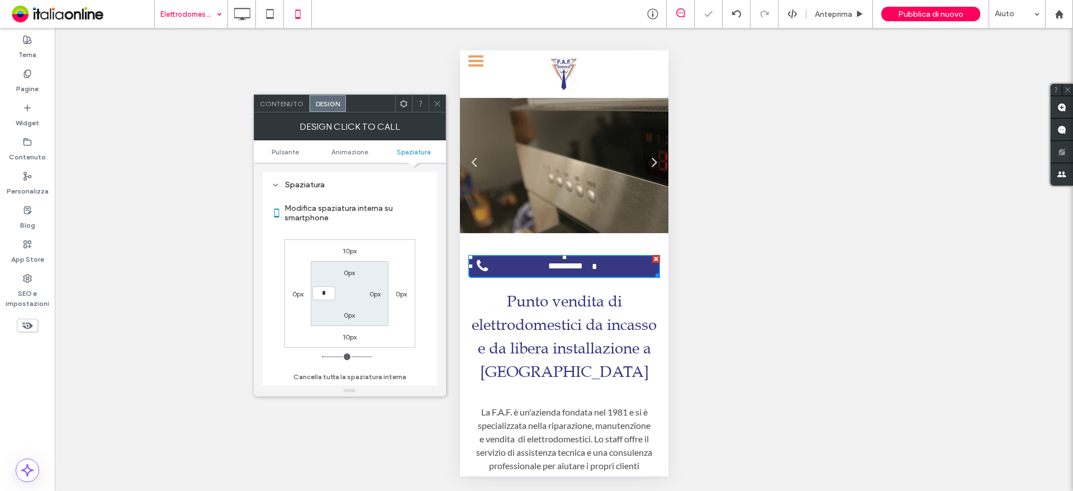
type input "*"
type input "***"
click at [436, 104] on use at bounding box center [437, 104] width 6 height 6
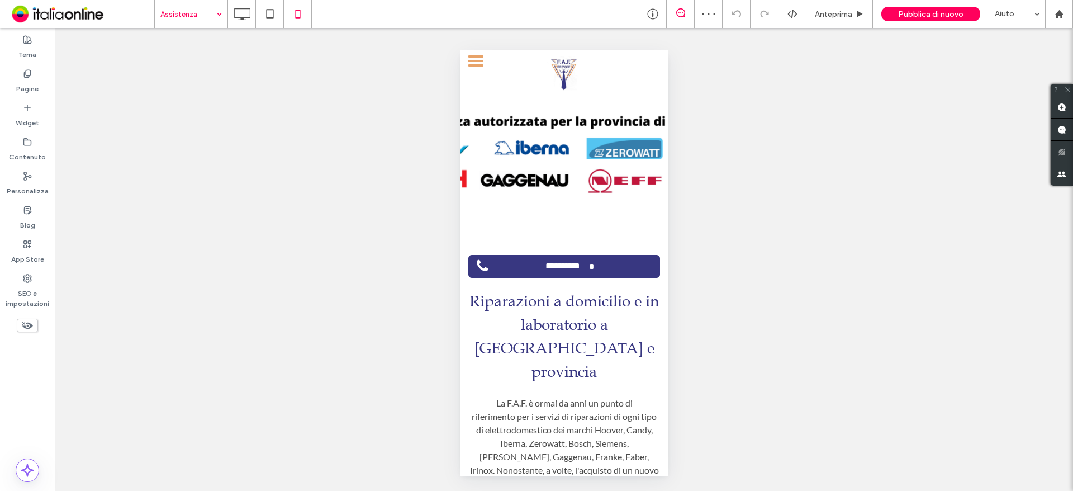
click at [197, 24] on input at bounding box center [188, 14] width 56 height 28
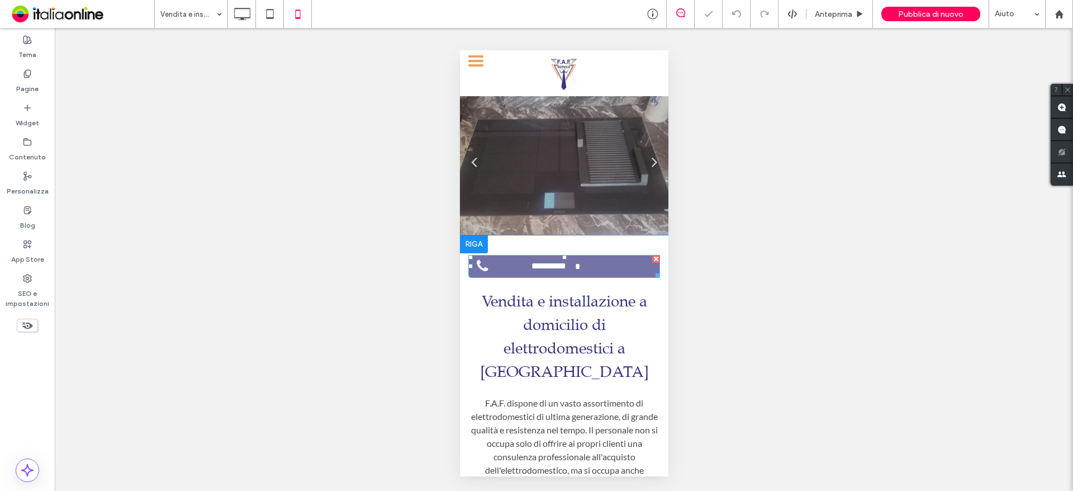
click at [593, 263] on link "**********" at bounding box center [564, 266] width 192 height 23
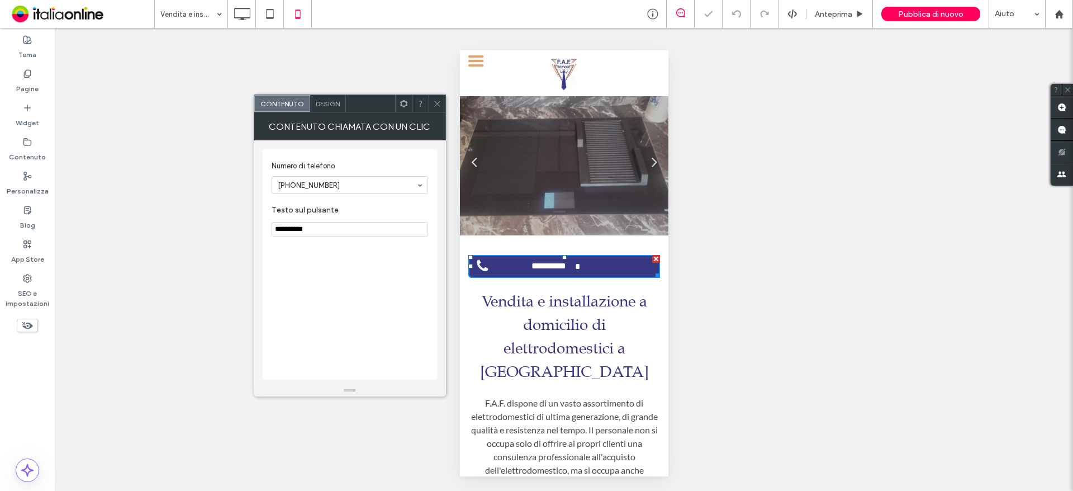
click at [333, 109] on div "Design" at bounding box center [328, 103] width 36 height 17
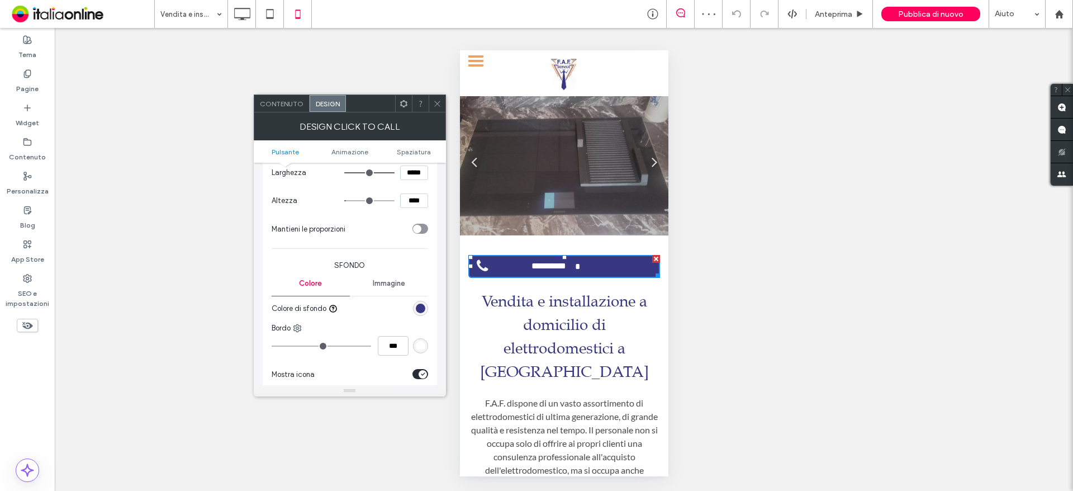
scroll to position [279, 0]
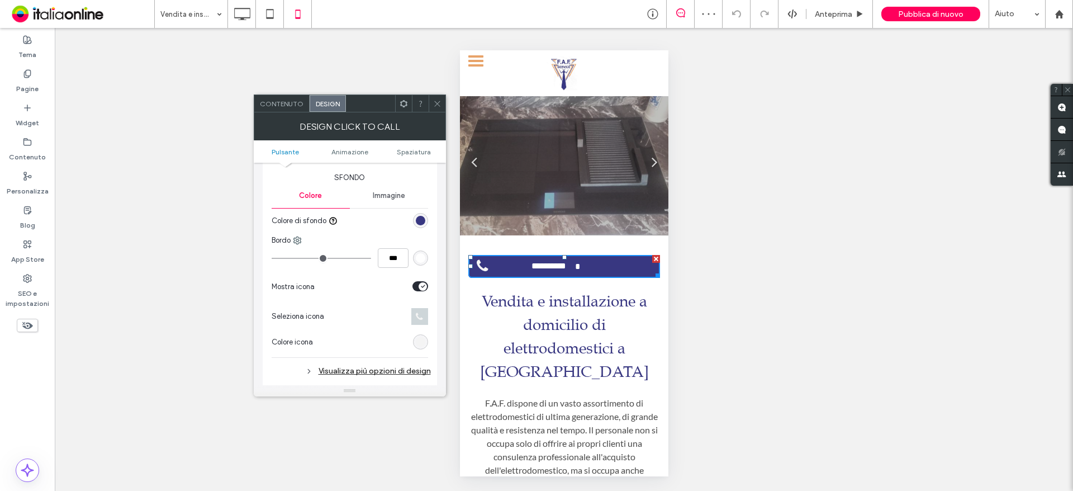
click at [417, 156] on ul "Pulsante Animazione Spaziatura" at bounding box center [350, 151] width 192 height 22
click at [406, 150] on span "Spaziatura" at bounding box center [414, 152] width 34 height 8
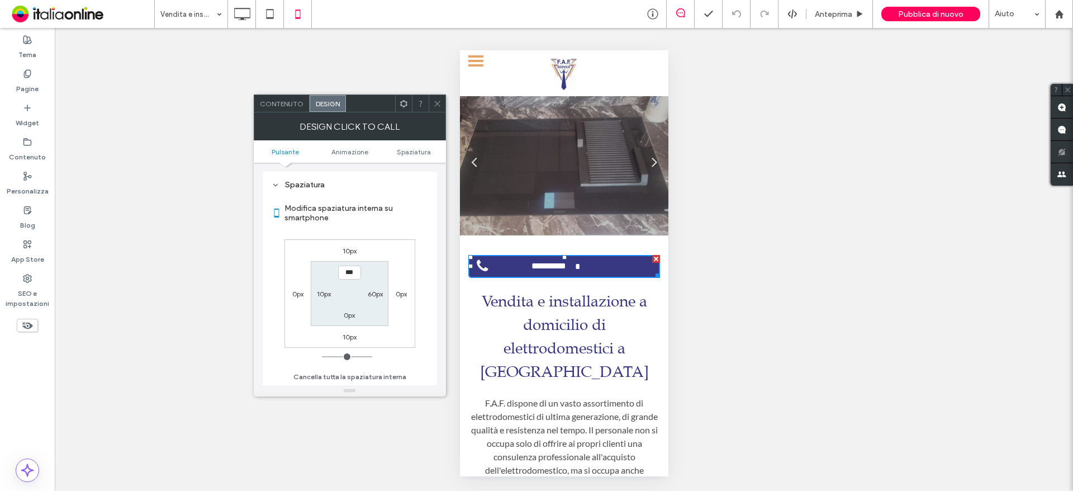
scroll to position [563, 0]
click at [369, 296] on label "60px" at bounding box center [375, 294] width 15 height 8
type input "**"
type input "*"
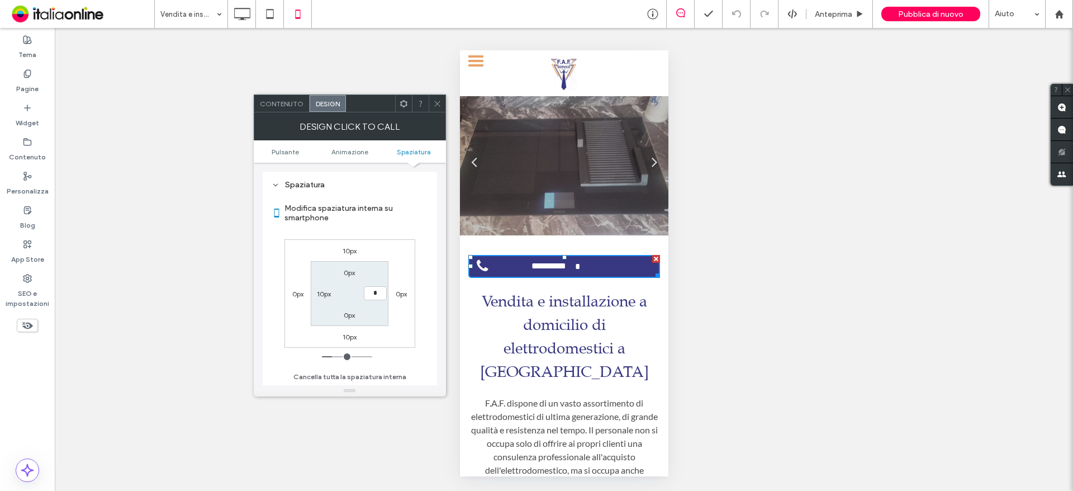
type input "***"
click at [320, 296] on label "10px" at bounding box center [324, 294] width 14 height 8
type input "**"
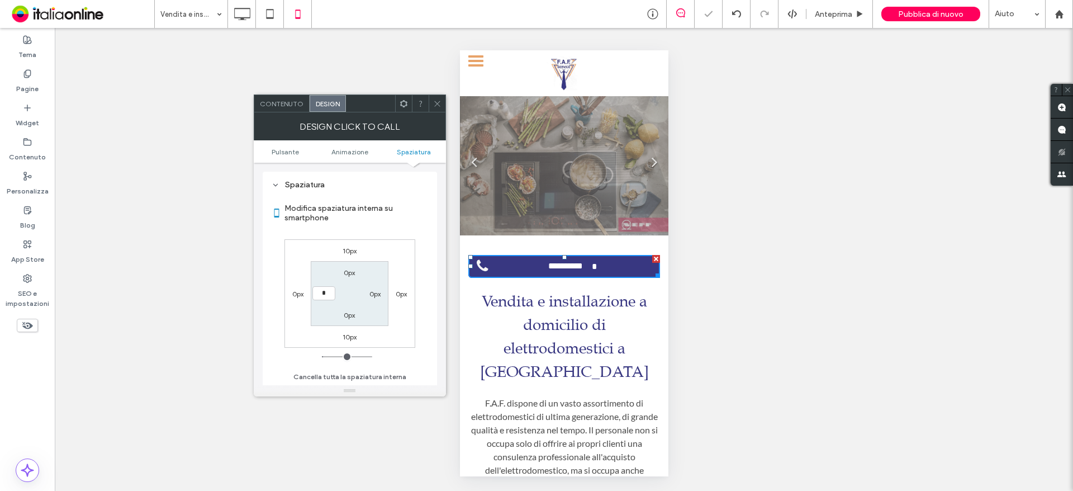
type input "*"
type input "***"
click at [438, 100] on icon at bounding box center [437, 103] width 8 height 8
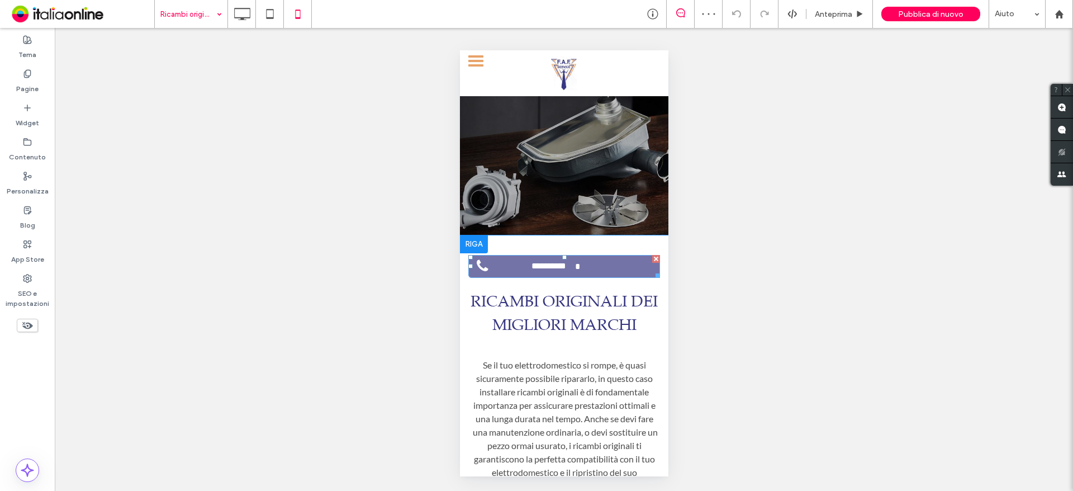
click at [540, 259] on span "**********" at bounding box center [548, 266] width 53 height 22
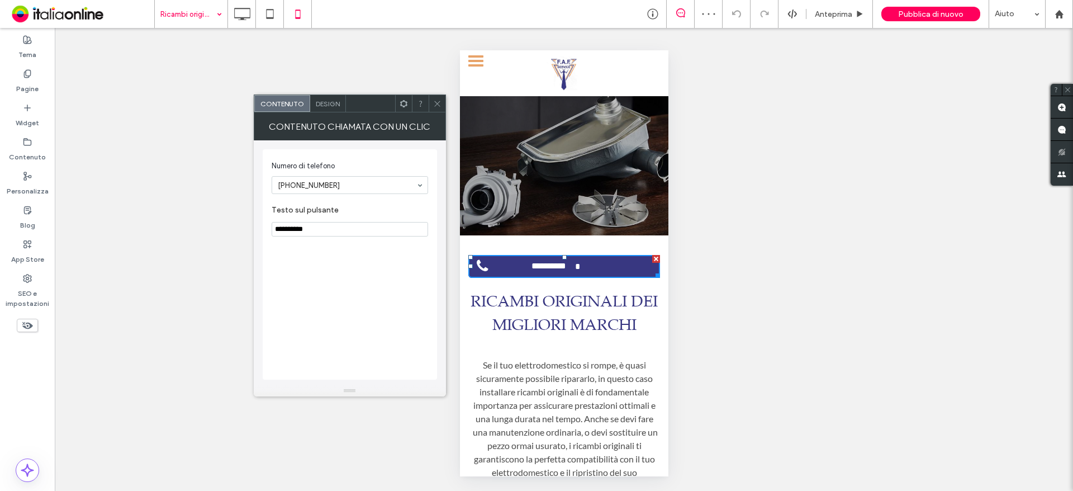
click at [335, 106] on span "Design" at bounding box center [328, 103] width 24 height 8
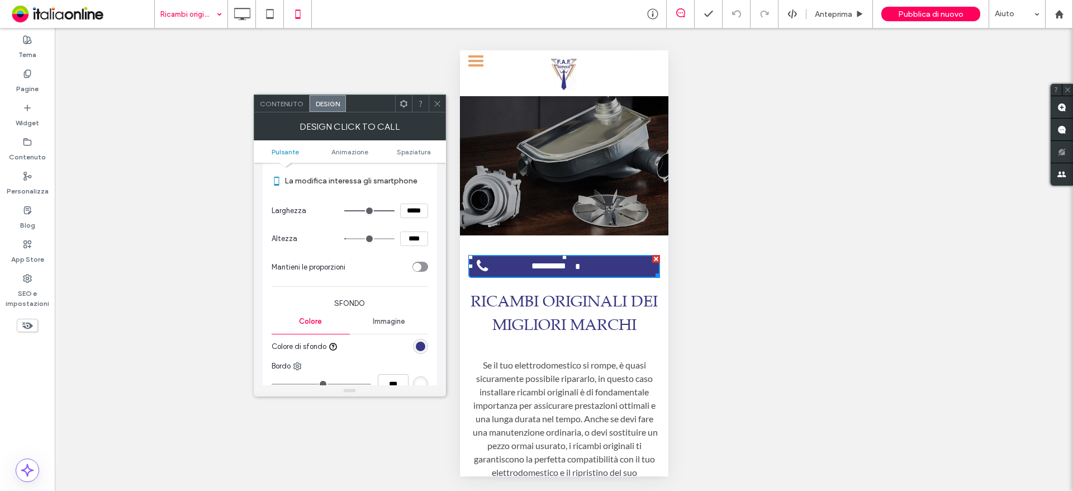
scroll to position [224, 0]
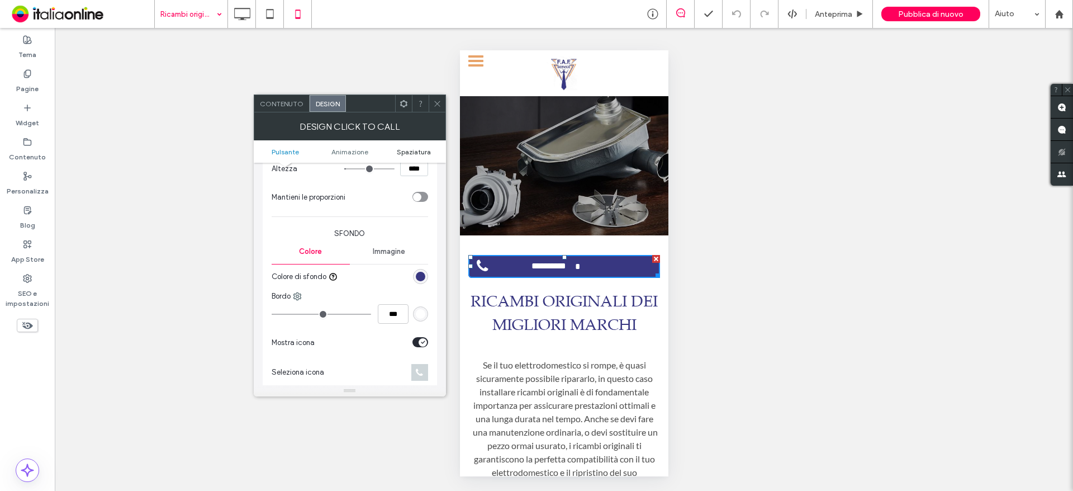
click at [414, 154] on span "Spaziatura" at bounding box center [414, 152] width 34 height 8
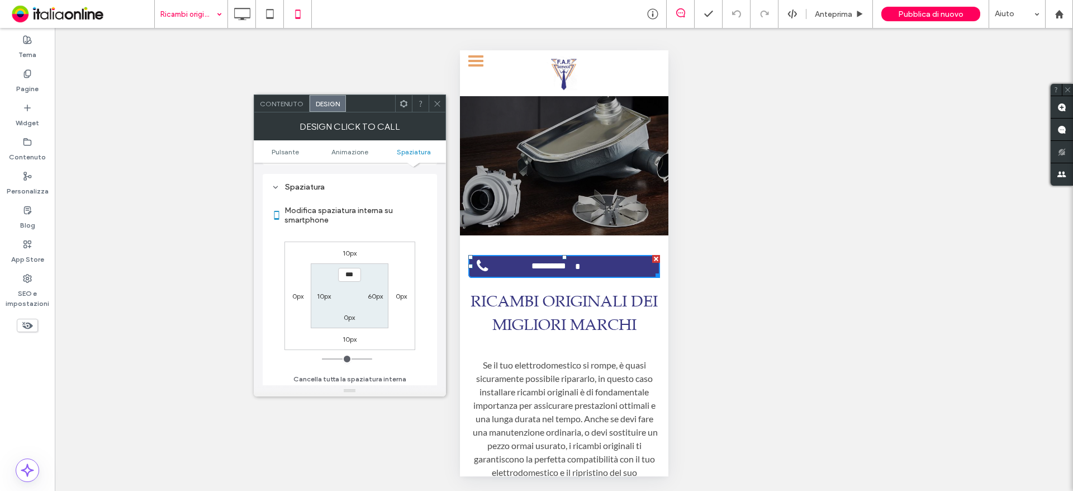
scroll to position [563, 0]
click at [369, 296] on label "60px" at bounding box center [375, 294] width 15 height 8
type input "**"
type input "*"
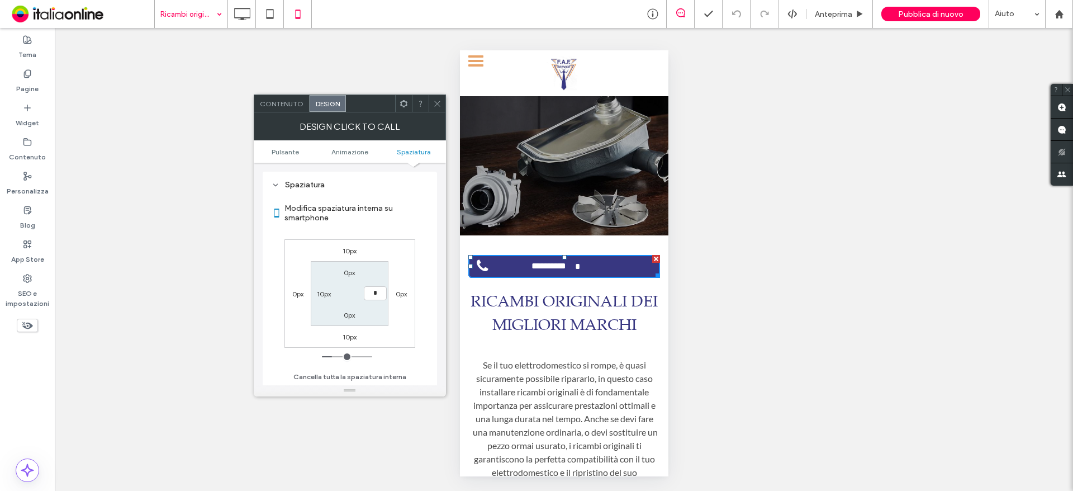
type input "***"
click at [318, 286] on section "0px *** 0px 10px" at bounding box center [350, 293] width 78 height 64
click at [323, 293] on label "10px" at bounding box center [324, 294] width 14 height 8
type input "**"
type input "*"
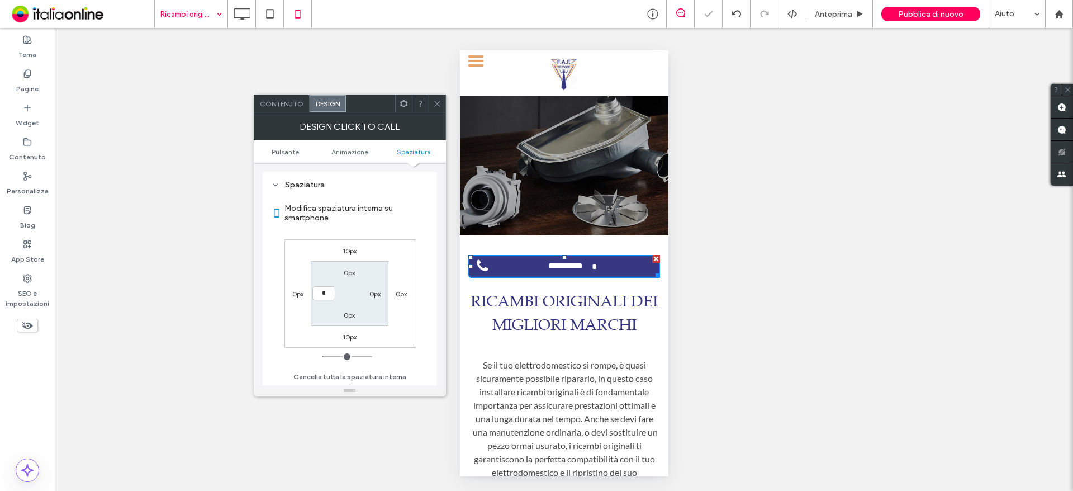
type input "*"
type input "***"
click at [443, 102] on div at bounding box center [437, 103] width 17 height 17
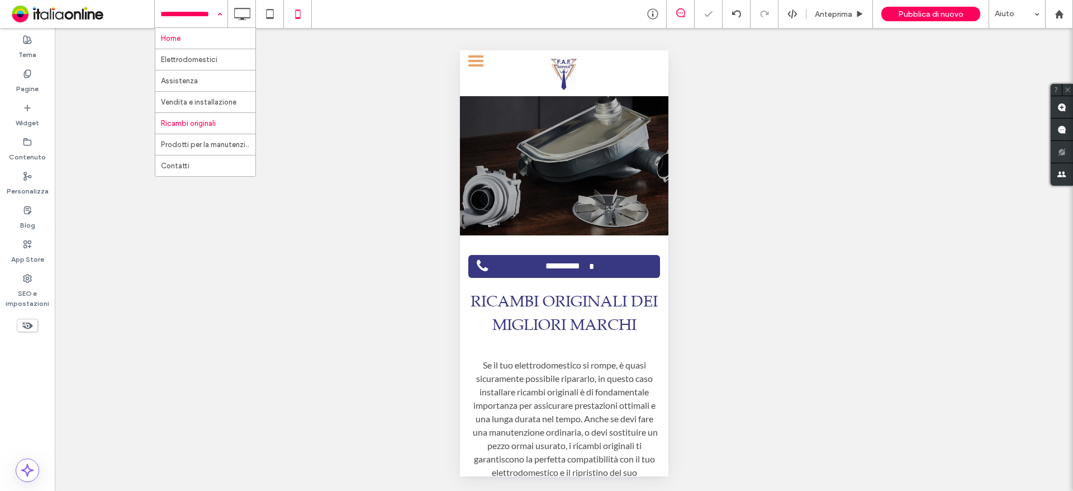
drag, startPoint x: 208, startPoint y: 6, endPoint x: 208, endPoint y: 34, distance: 27.9
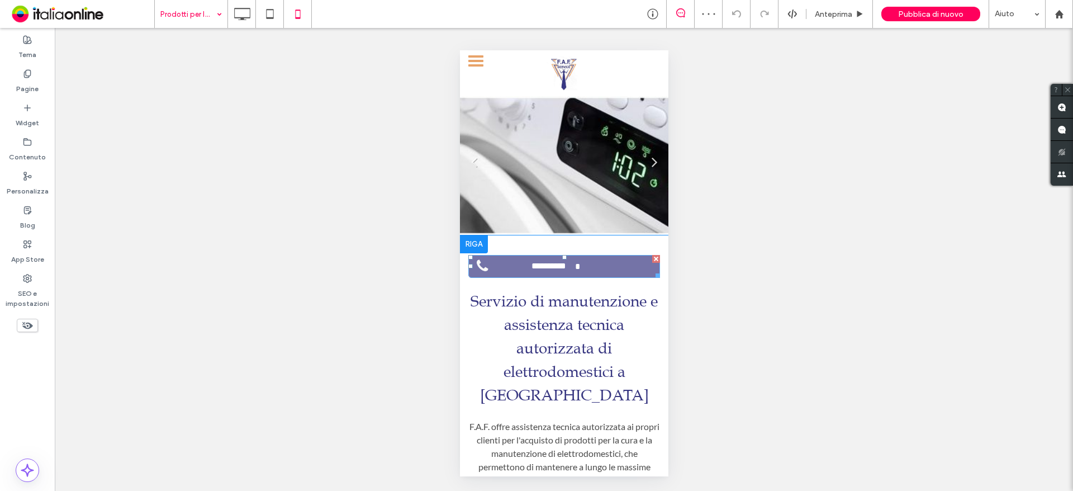
click at [570, 267] on span "**********" at bounding box center [548, 266] width 53 height 22
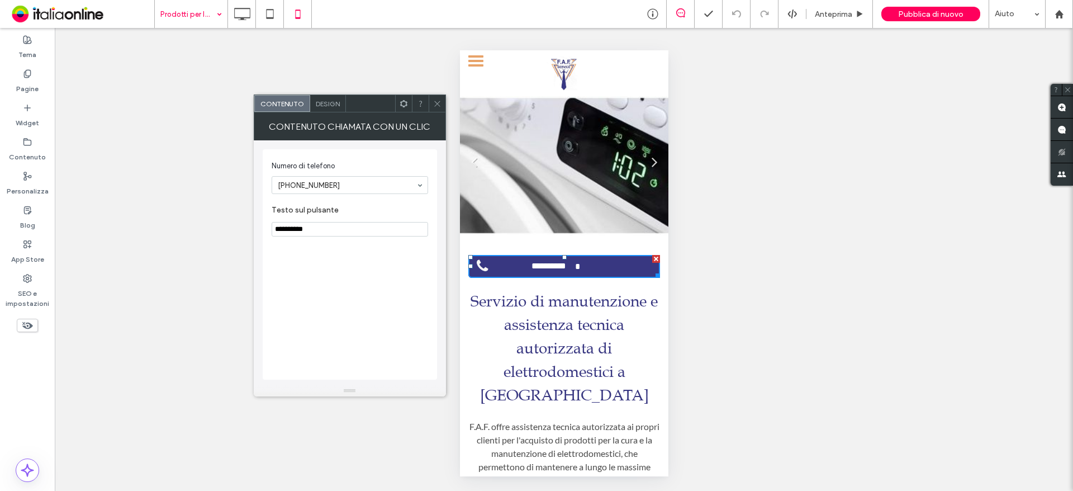
click at [316, 106] on span "Design" at bounding box center [328, 103] width 24 height 8
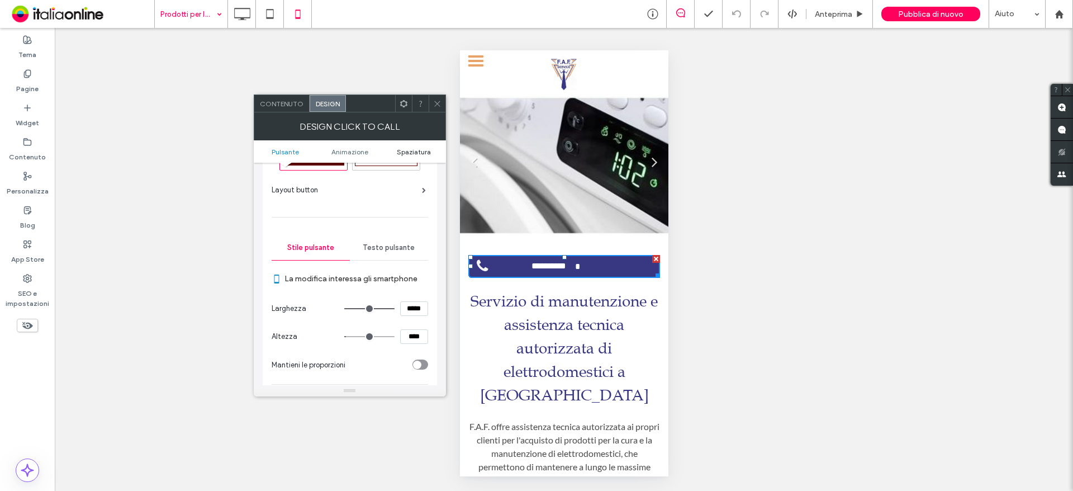
click at [424, 153] on span "Spaziatura" at bounding box center [414, 152] width 34 height 8
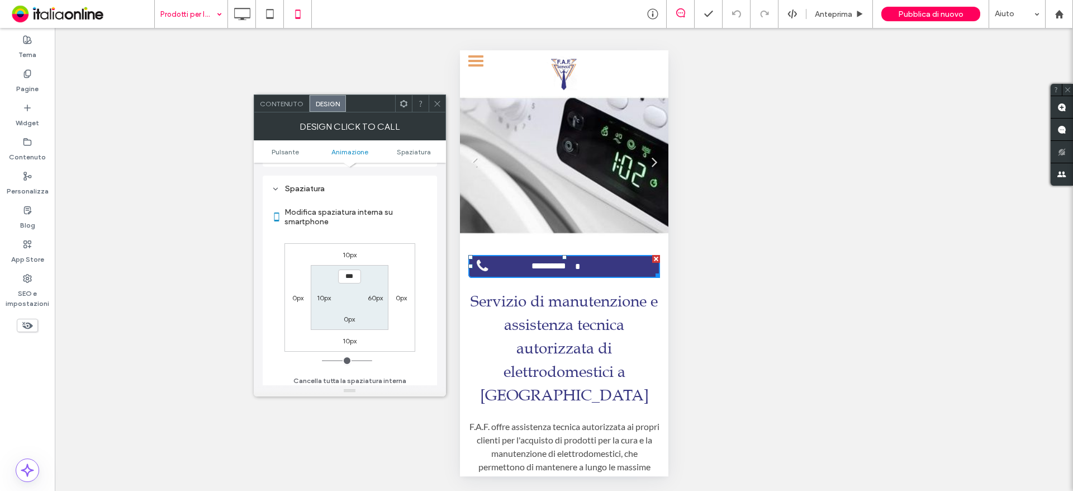
scroll to position [563, 0]
click at [371, 295] on label "60px" at bounding box center [375, 294] width 15 height 8
type input "**"
type input "*"
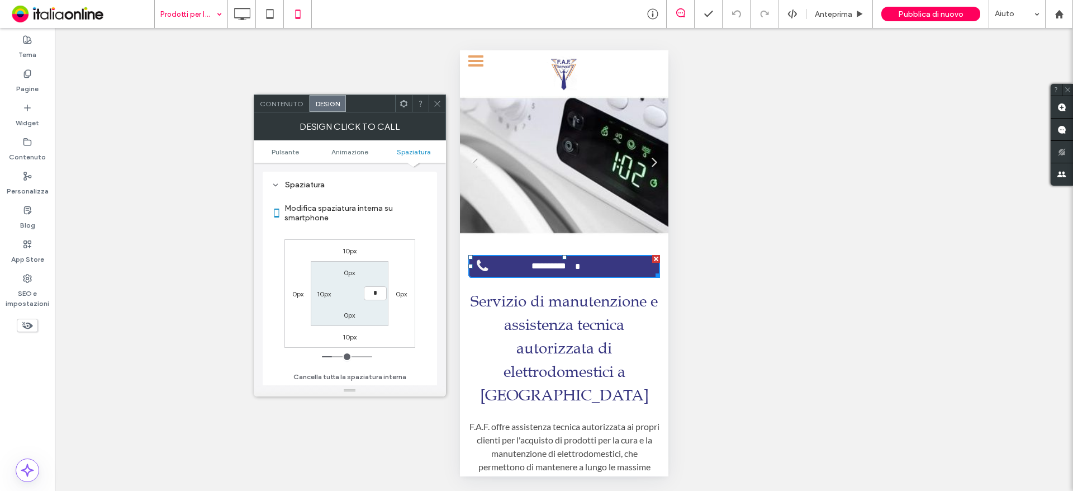
type input "***"
click at [320, 295] on label "10px" at bounding box center [324, 294] width 14 height 8
type input "**"
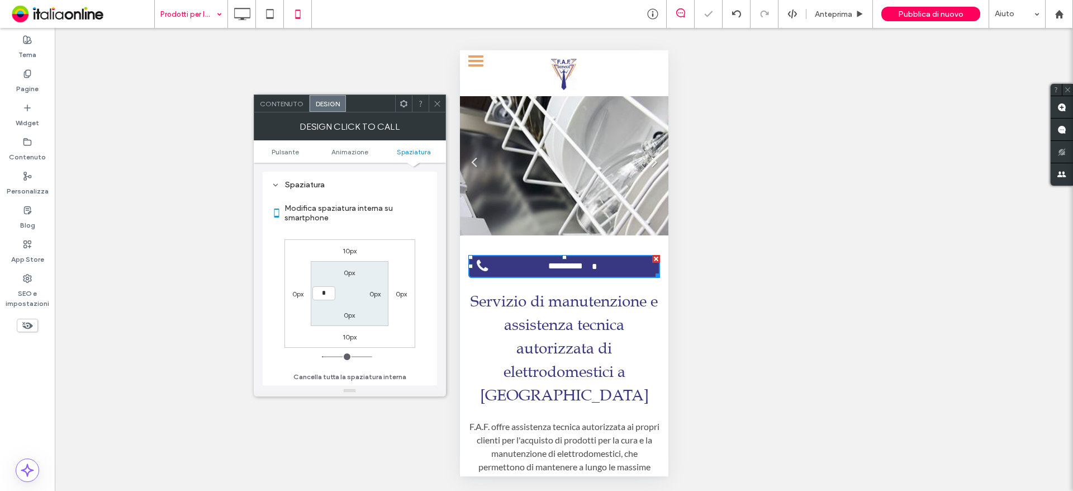
type input "*"
type input "***"
click at [435, 112] on div "Design Click to Call" at bounding box center [350, 126] width 192 height 28
click at [440, 102] on icon at bounding box center [437, 103] width 8 height 8
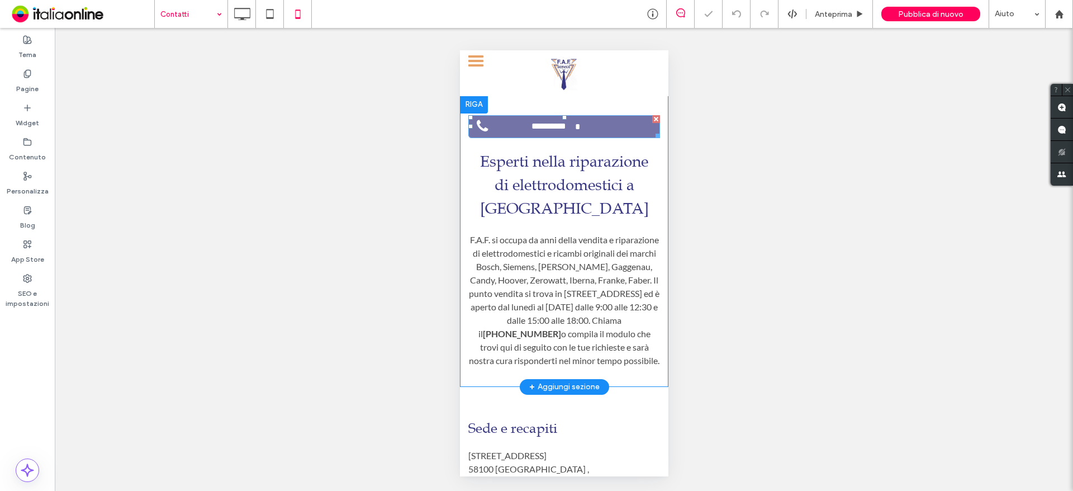
click at [567, 120] on span "**********" at bounding box center [548, 127] width 53 height 22
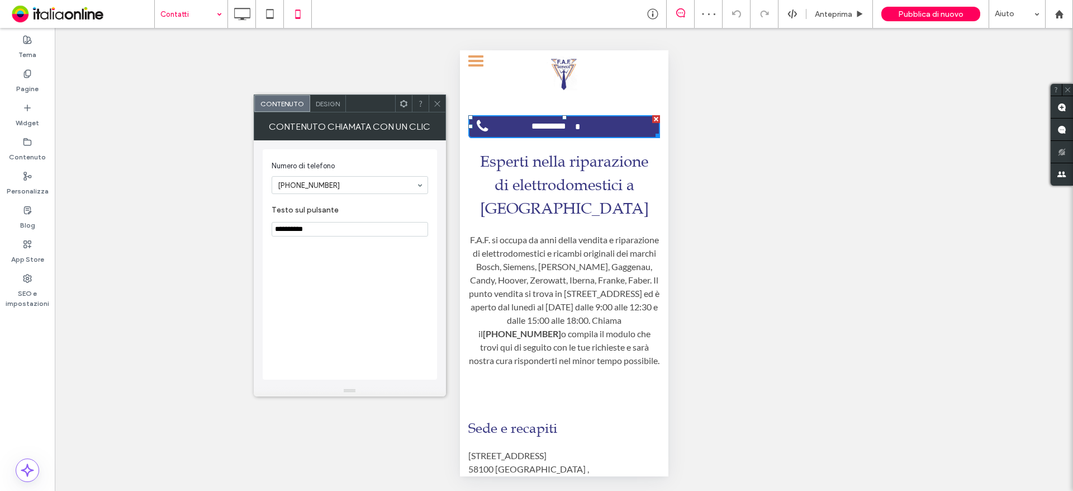
click at [322, 105] on span "Design" at bounding box center [328, 103] width 24 height 8
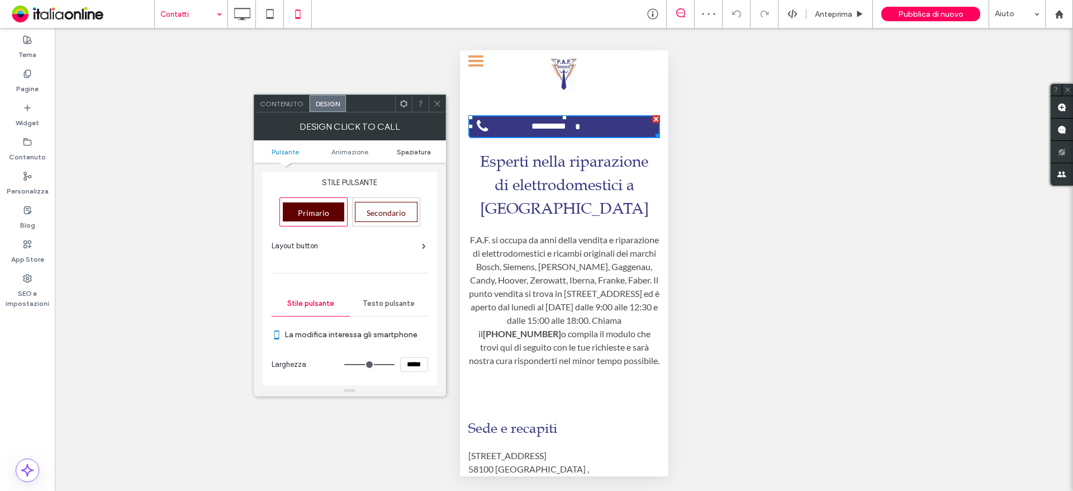
click at [400, 154] on span "Spaziatura" at bounding box center [414, 152] width 34 height 8
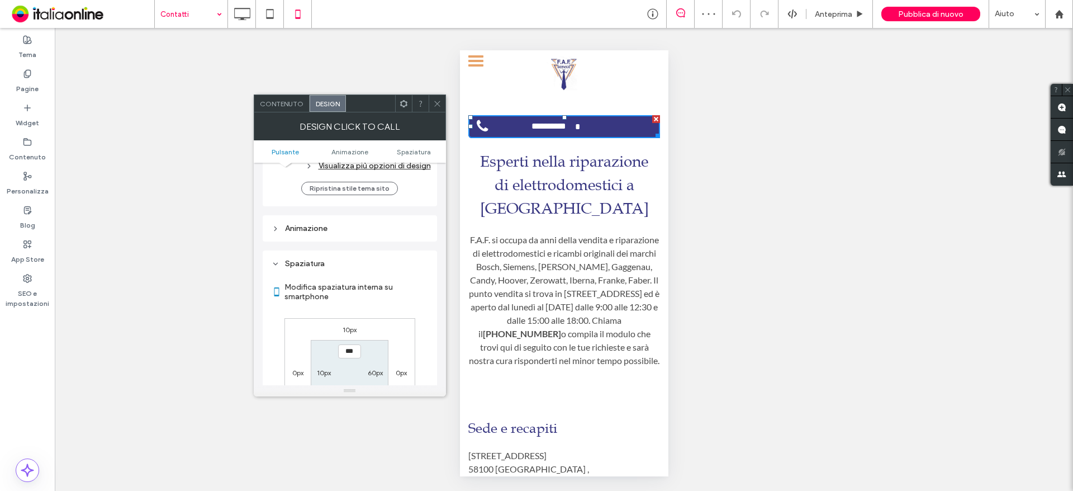
scroll to position [563, 0]
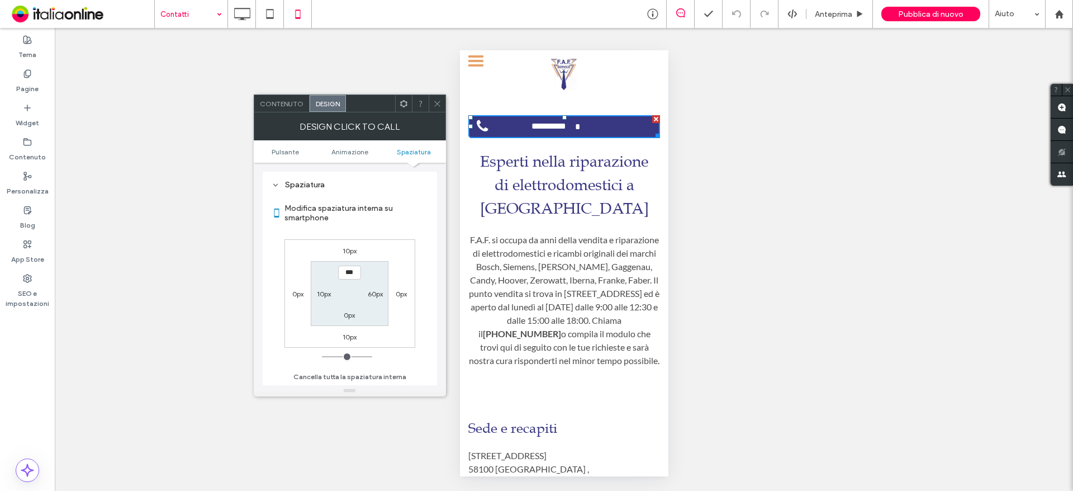
click at [378, 292] on label "60px" at bounding box center [375, 294] width 15 height 8
type input "**"
type input "*"
type input "***"
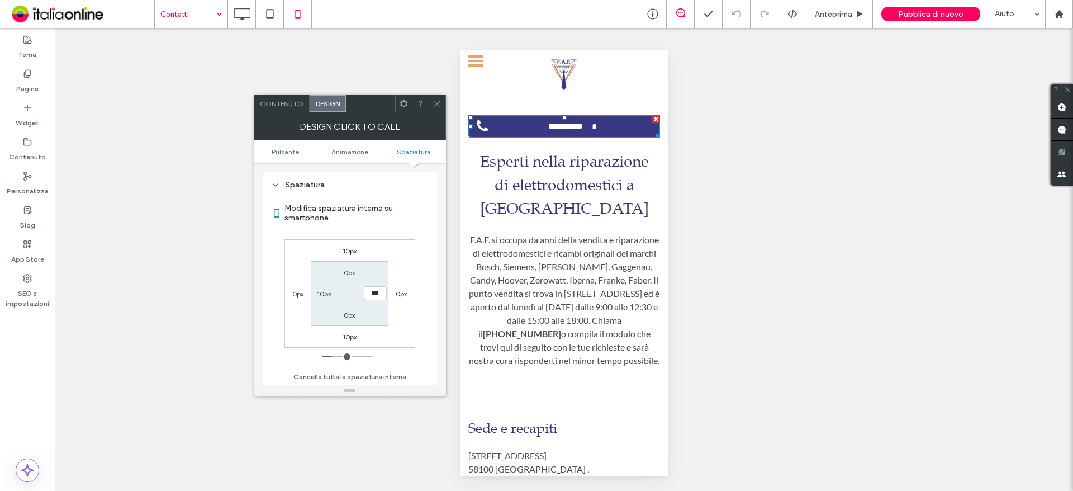
click at [320, 294] on label "10px" at bounding box center [324, 294] width 14 height 8
type input "**"
type input "*"
type input "***"
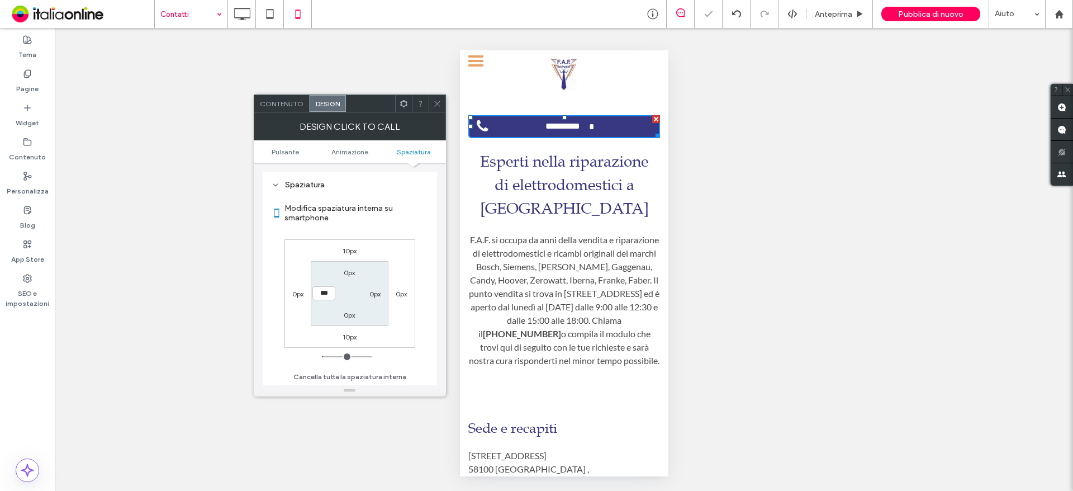
drag, startPoint x: 436, startPoint y: 102, endPoint x: 432, endPoint y: 113, distance: 11.8
click at [436, 102] on icon at bounding box center [437, 103] width 8 height 8
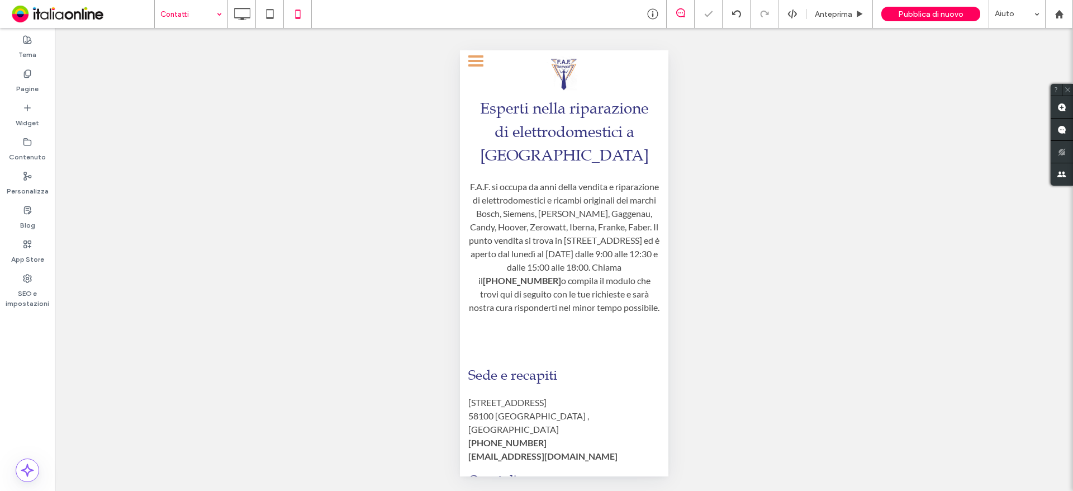
scroll to position [0, 0]
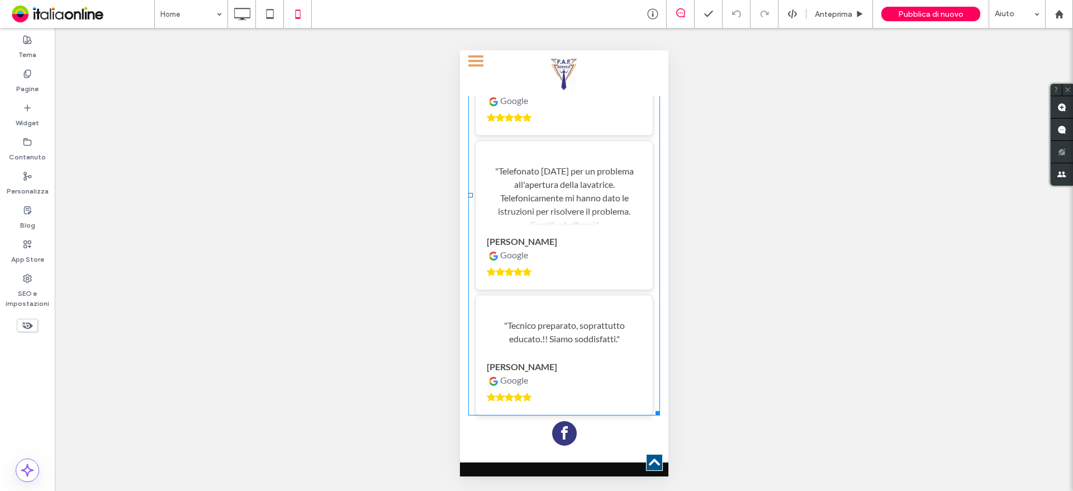
scroll to position [2570, 0]
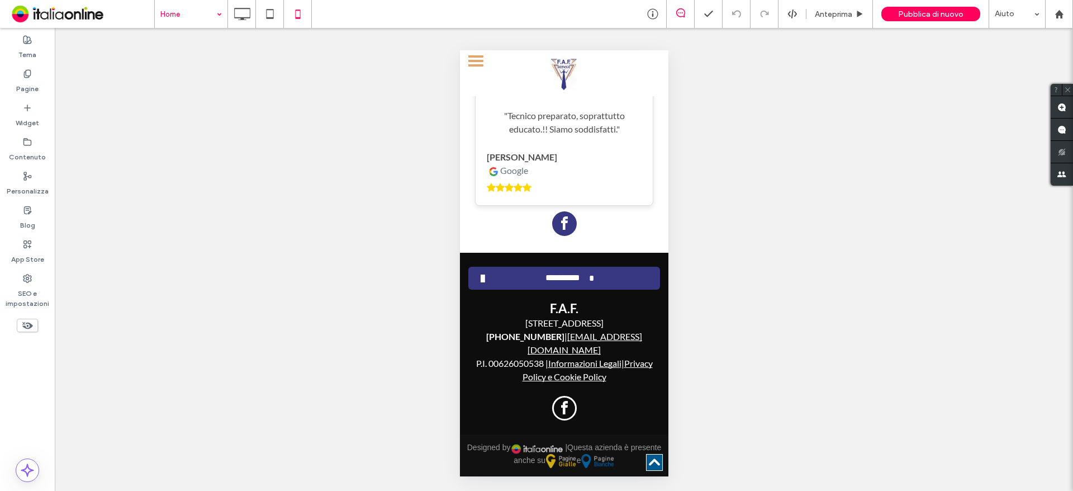
click at [205, 10] on input at bounding box center [188, 14] width 56 height 28
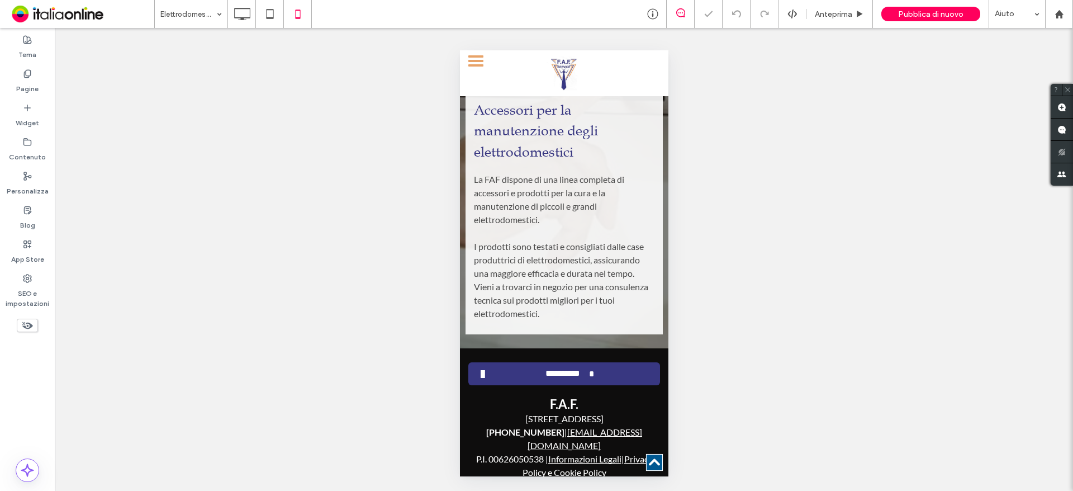
scroll to position [1926, 0]
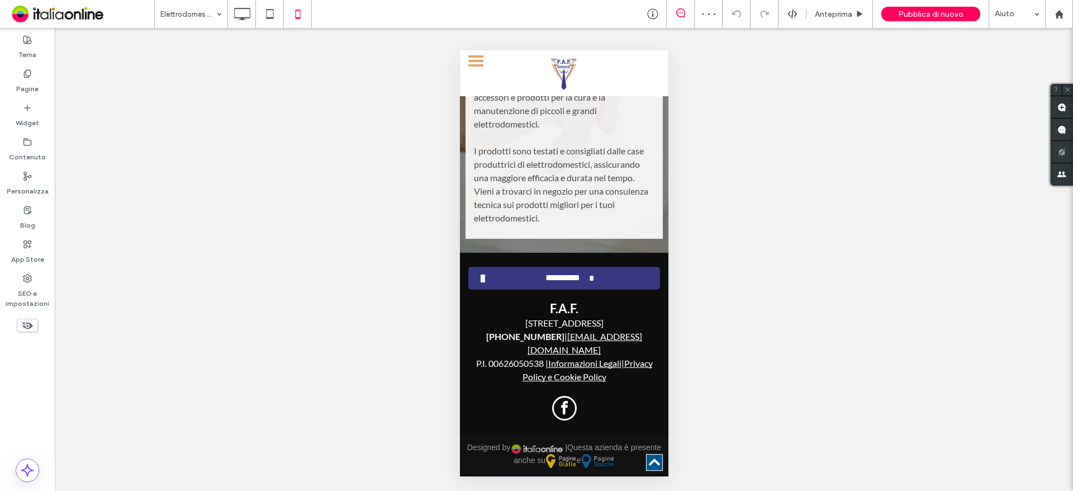
drag, startPoint x: 662, startPoint y: 201, endPoint x: 1129, endPoint y: 475, distance: 541.1
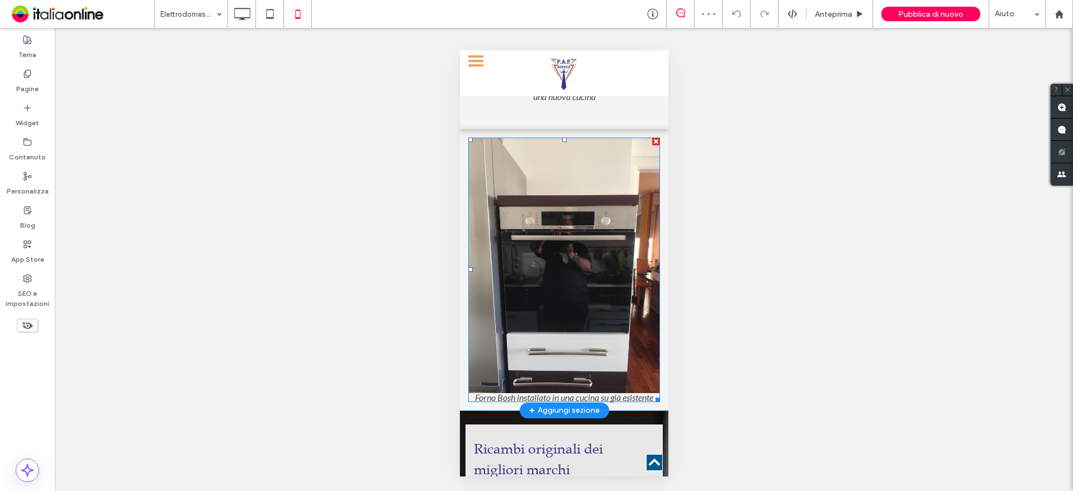
scroll to position [864, 0]
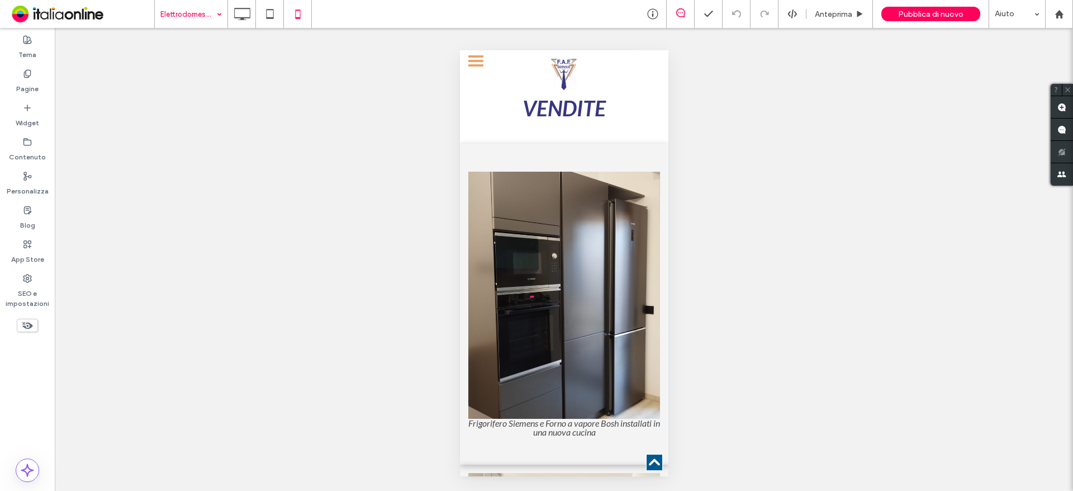
drag, startPoint x: 185, startPoint y: 11, endPoint x: 192, endPoint y: 11, distance: 7.3
click at [185, 11] on input at bounding box center [188, 14] width 56 height 28
click at [193, 11] on input at bounding box center [188, 14] width 56 height 28
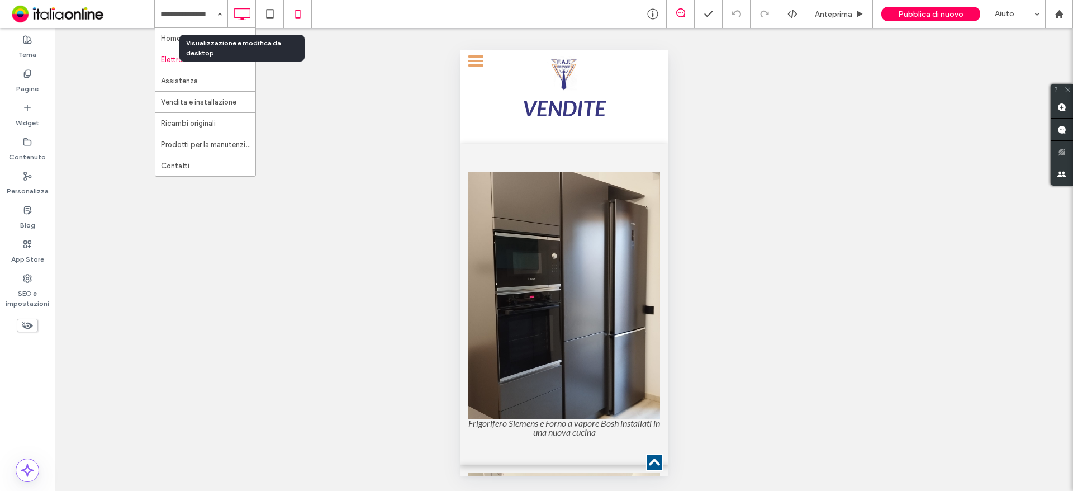
click at [254, 18] on div at bounding box center [241, 14] width 27 height 22
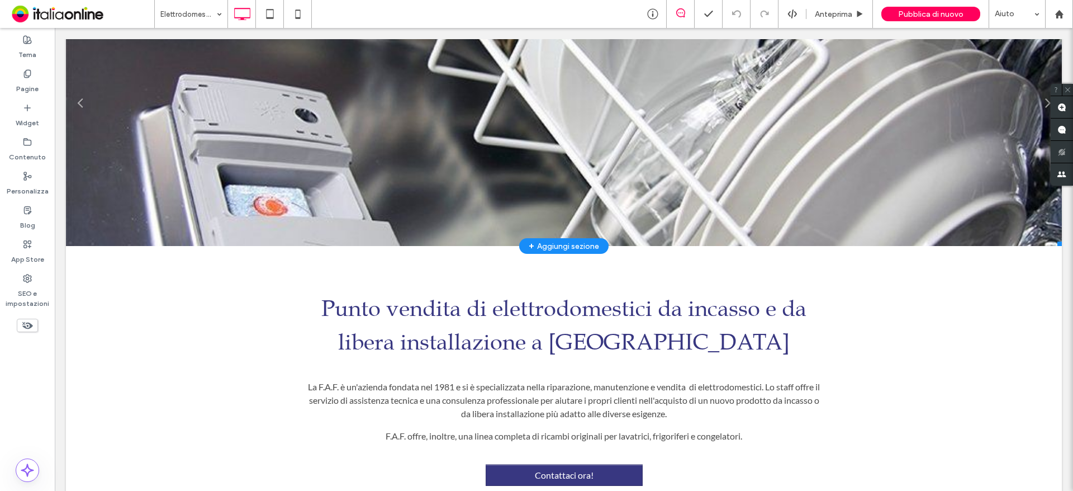
scroll to position [0, 0]
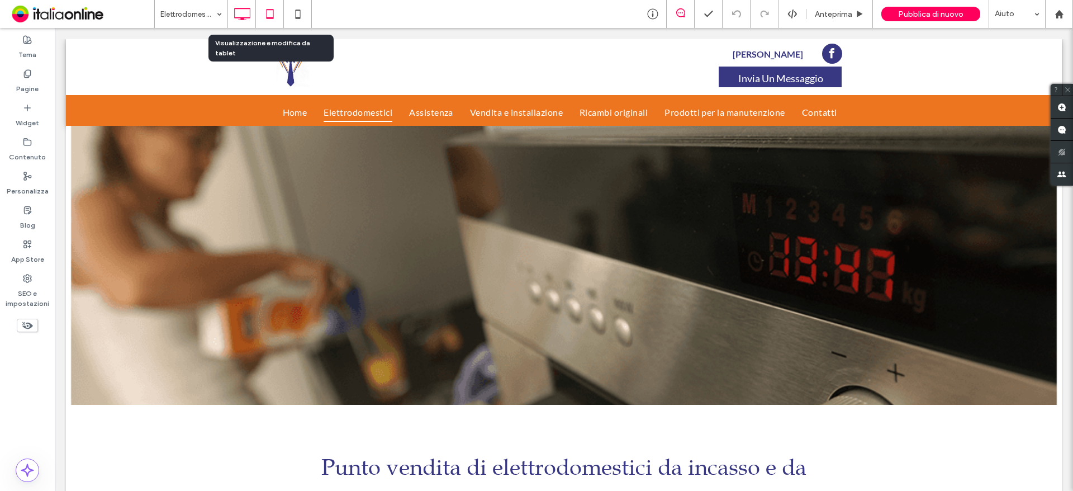
click at [272, 19] on icon at bounding box center [270, 14] width 22 height 22
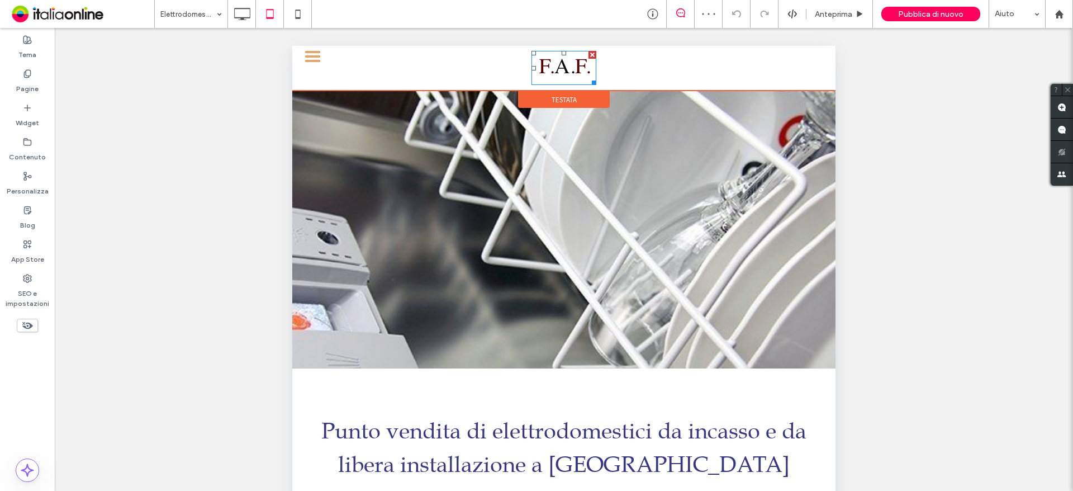
click at [565, 73] on img at bounding box center [563, 68] width 65 height 34
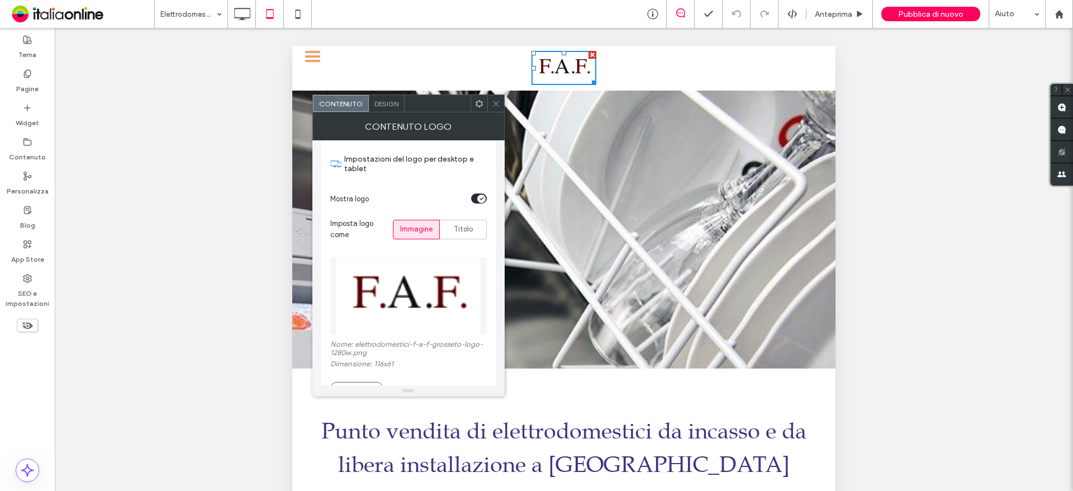
scroll to position [136, 0]
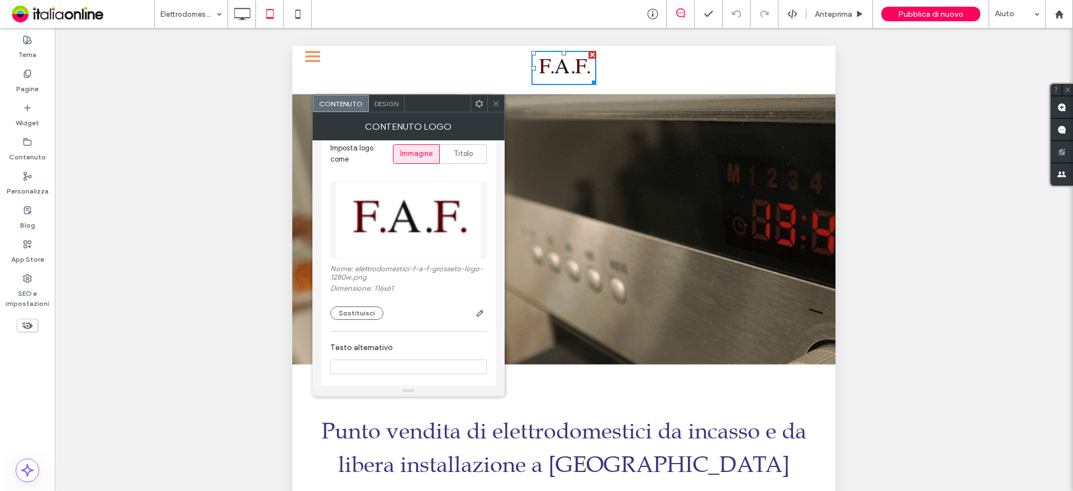
click at [497, 108] on span at bounding box center [496, 103] width 8 height 17
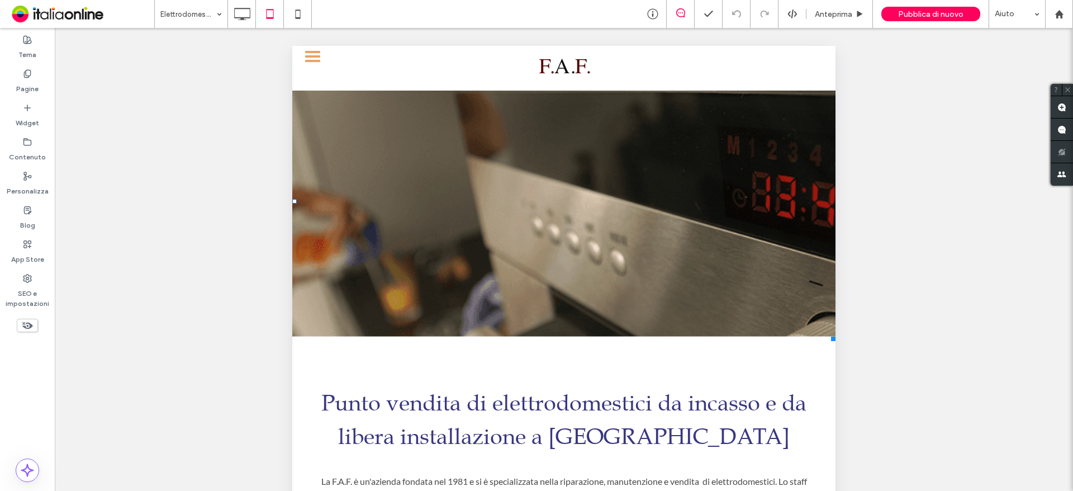
scroll to position [0, 0]
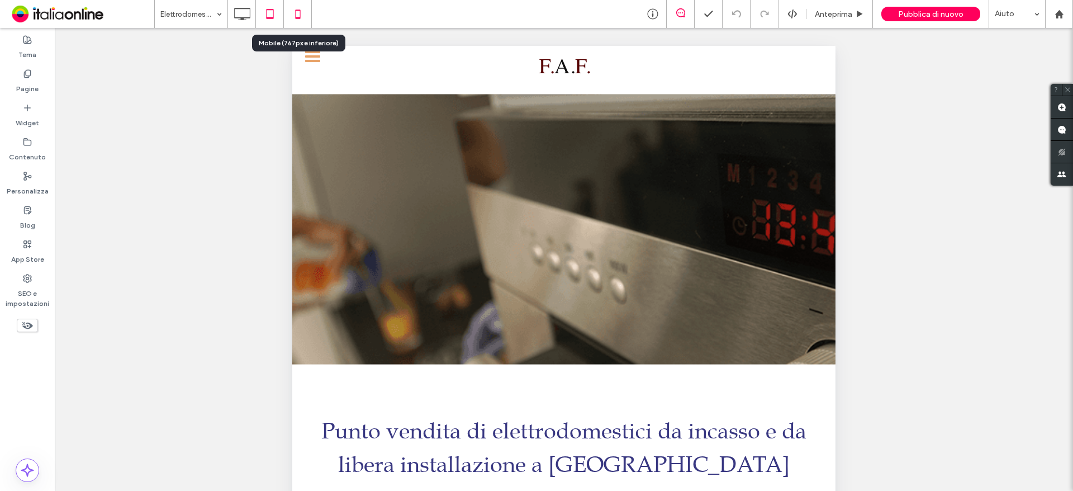
drag, startPoint x: 301, startPoint y: 7, endPoint x: 303, endPoint y: 13, distance: 6.0
click at [301, 7] on icon at bounding box center [298, 14] width 22 height 22
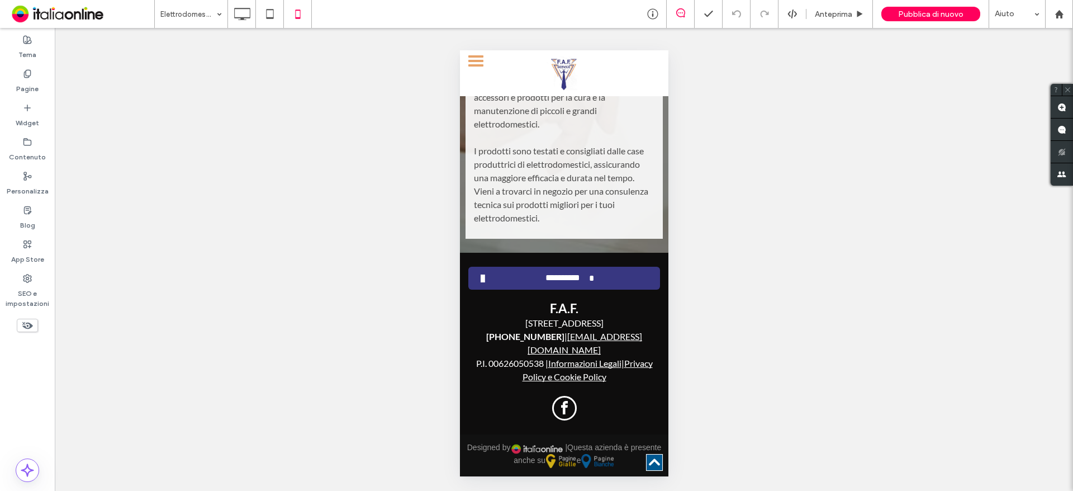
scroll to position [1926, 0]
drag, startPoint x: 202, startPoint y: 16, endPoint x: 204, endPoint y: 28, distance: 12.4
click at [189, 6] on input at bounding box center [188, 14] width 56 height 28
click at [187, 15] on input at bounding box center [188, 14] width 56 height 28
drag, startPoint x: 200, startPoint y: 12, endPoint x: 201, endPoint y: 44, distance: 31.9
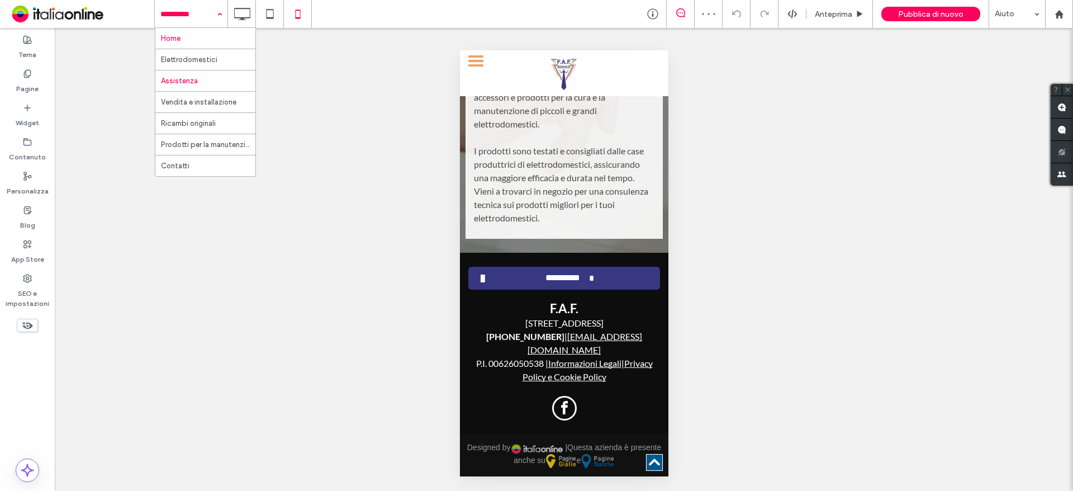
click at [200, 12] on input at bounding box center [188, 14] width 56 height 28
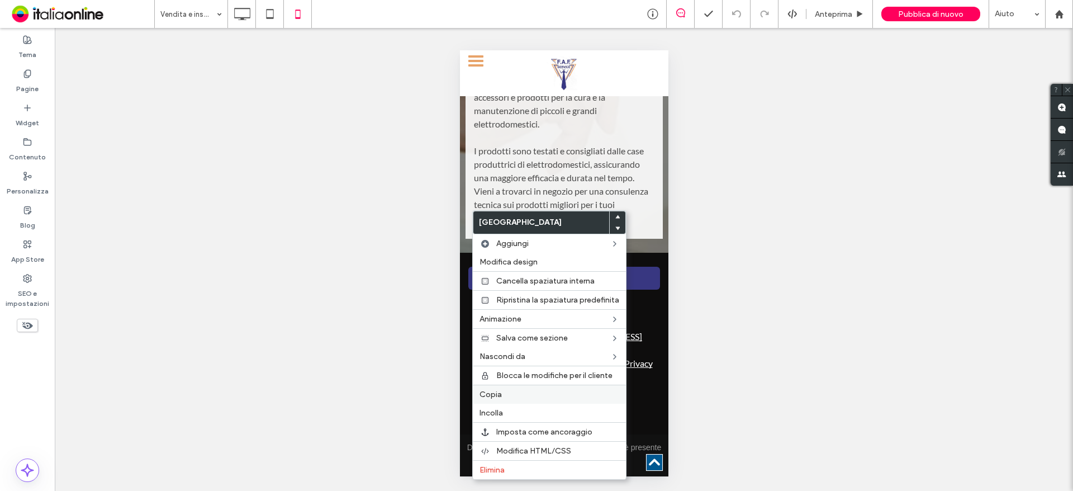
click at [518, 393] on label "Copia" at bounding box center [550, 395] width 140 height 10
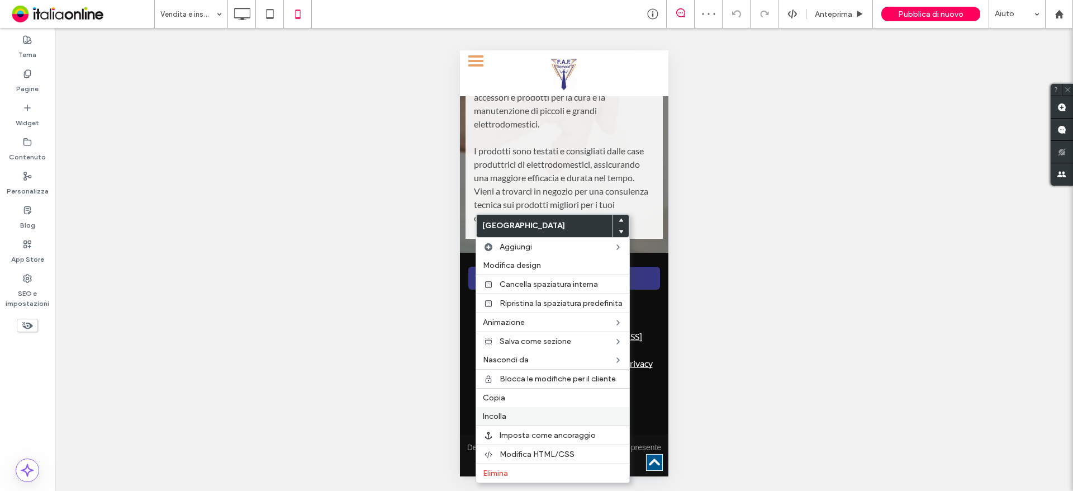
click at [506, 416] on span "Incolla" at bounding box center [494, 416] width 23 height 10
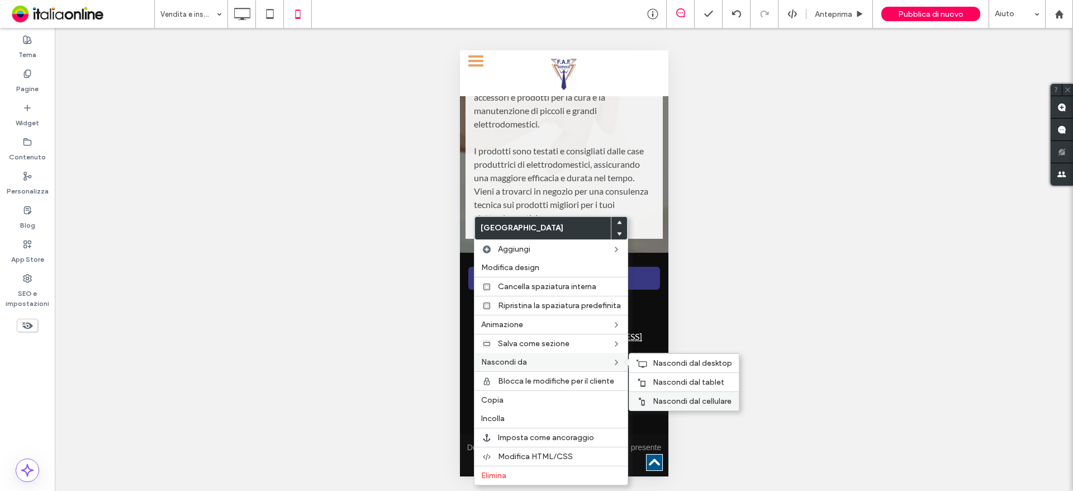
click at [676, 401] on span "Nascondi dal cellulare" at bounding box center [692, 401] width 79 height 10
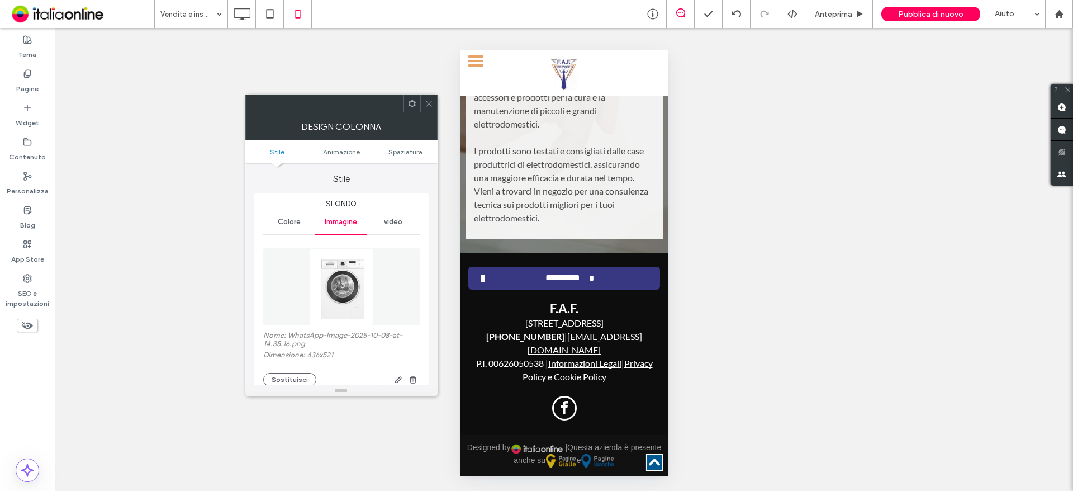
click at [431, 102] on icon at bounding box center [429, 103] width 8 height 8
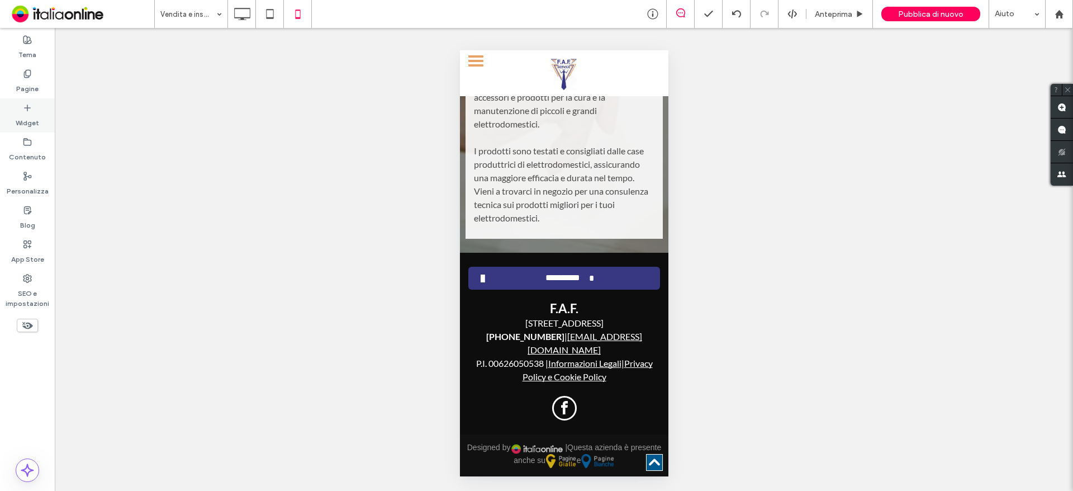
click at [37, 103] on div "Widget" at bounding box center [27, 115] width 55 height 34
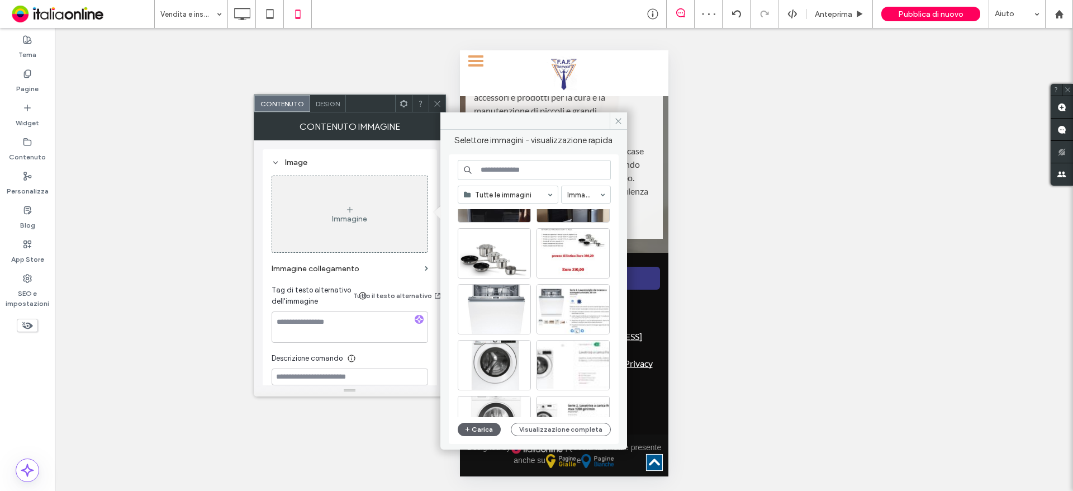
scroll to position [279, 0]
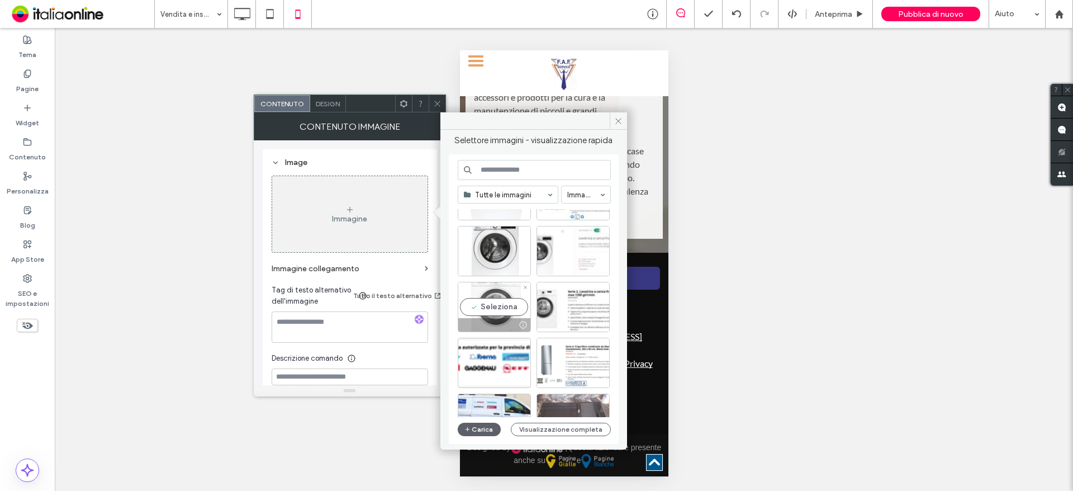
click at [492, 304] on div "Seleziona" at bounding box center [494, 307] width 73 height 50
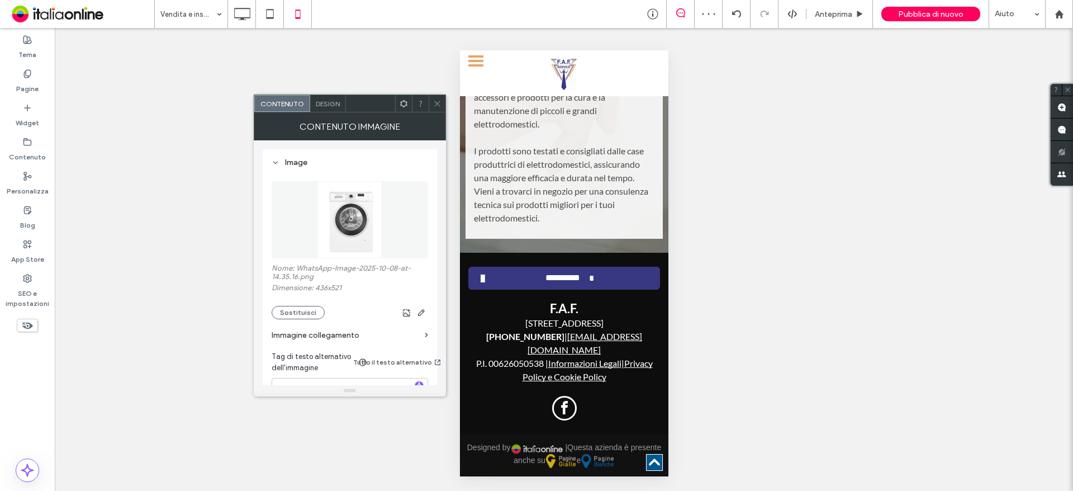
click at [437, 103] on icon at bounding box center [437, 103] width 8 height 8
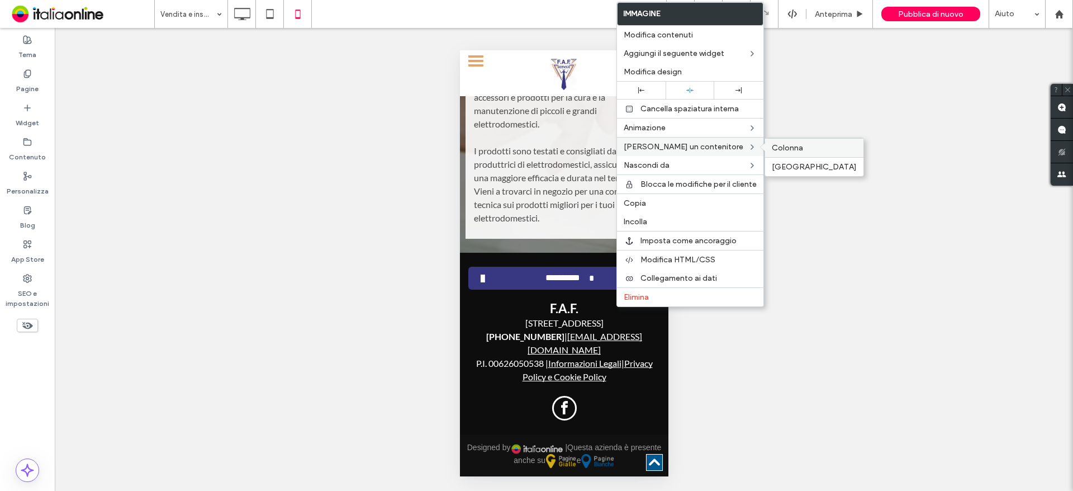
click at [786, 148] on span "Colonna" at bounding box center [787, 148] width 31 height 10
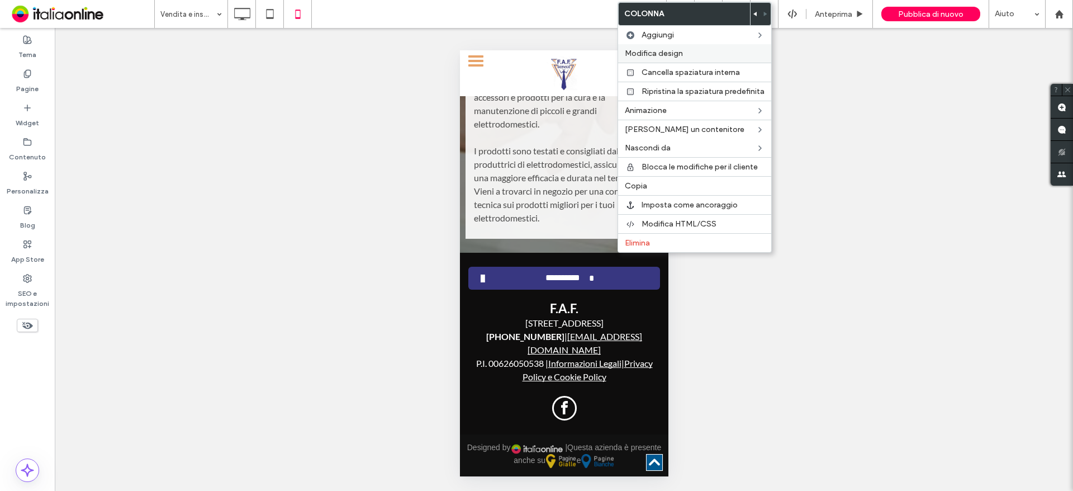
click at [677, 51] on span "Modifica design" at bounding box center [654, 54] width 58 height 10
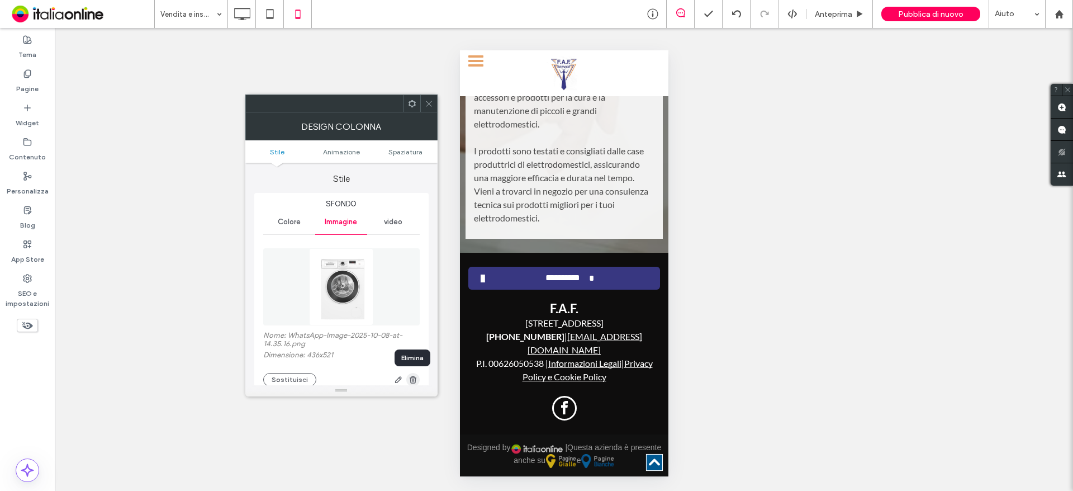
click at [412, 380] on use "button" at bounding box center [412, 379] width 7 height 7
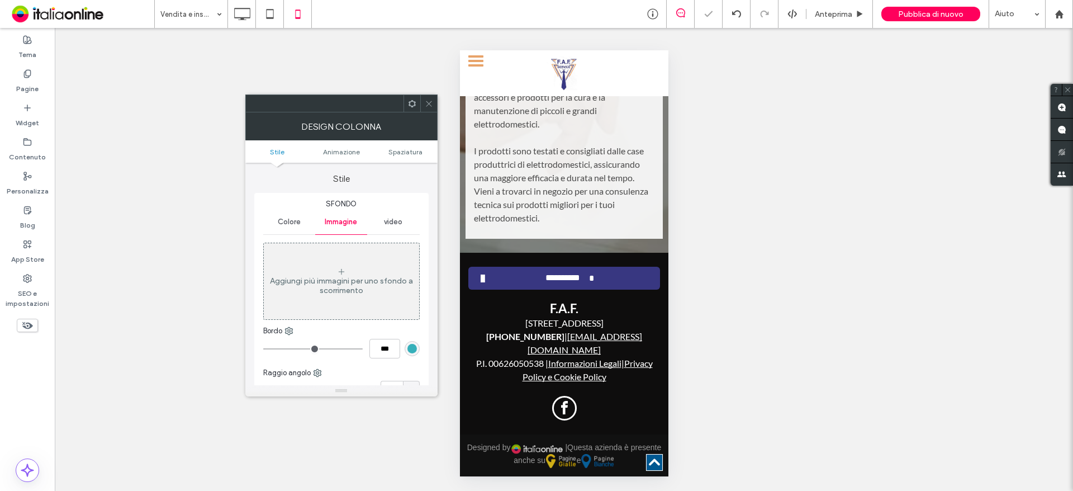
click at [427, 99] on icon at bounding box center [429, 103] width 8 height 8
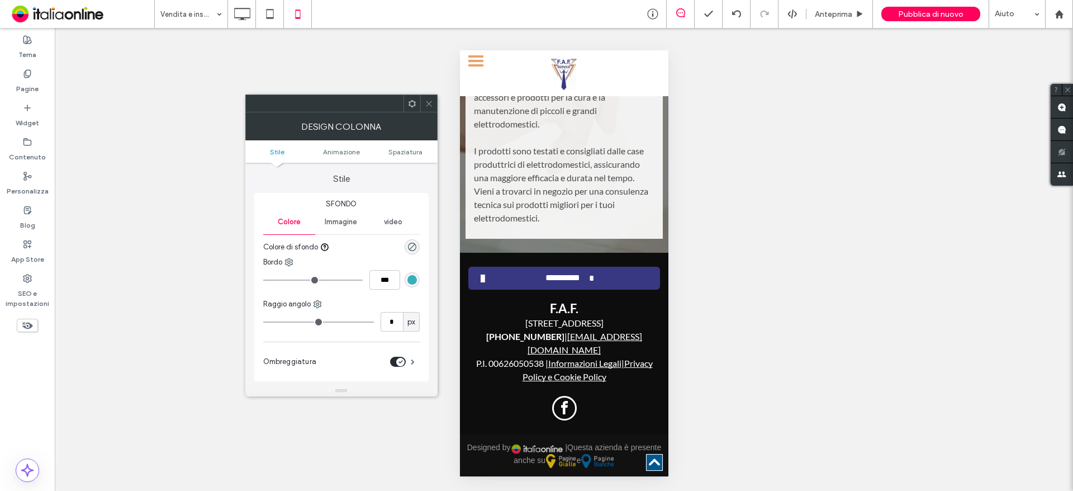
click at [430, 99] on icon at bounding box center [429, 103] width 8 height 8
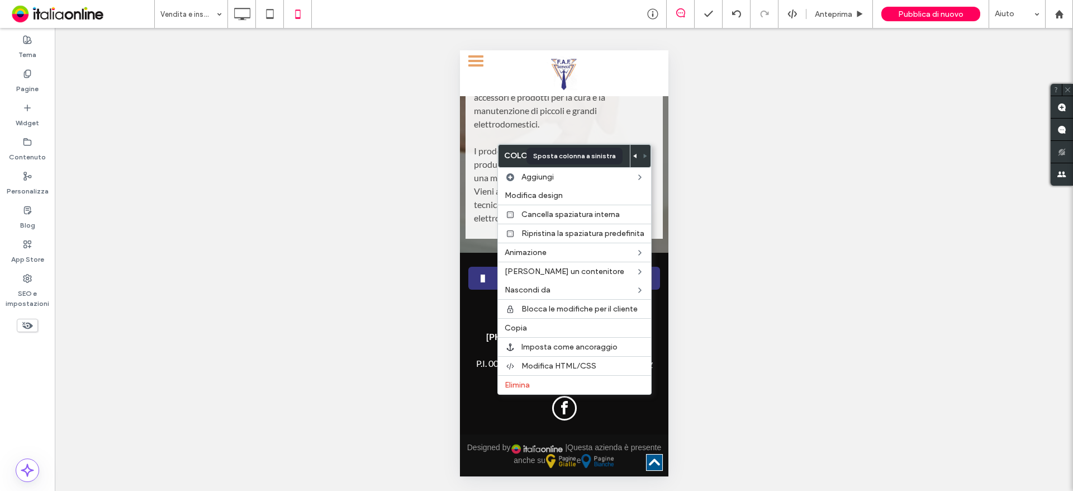
click at [635, 155] on use at bounding box center [634, 156] width 3 height 4
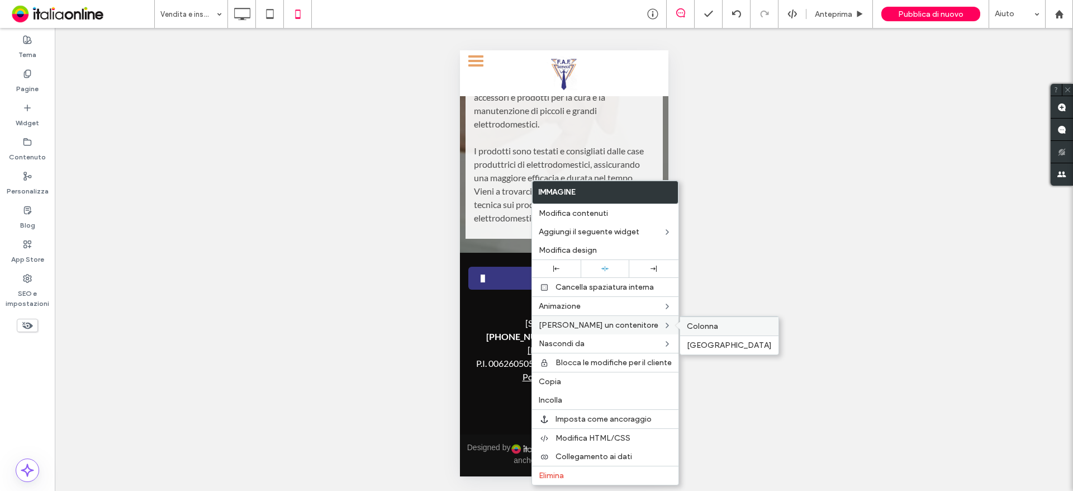
click at [708, 328] on span "Colonna" at bounding box center [702, 326] width 31 height 10
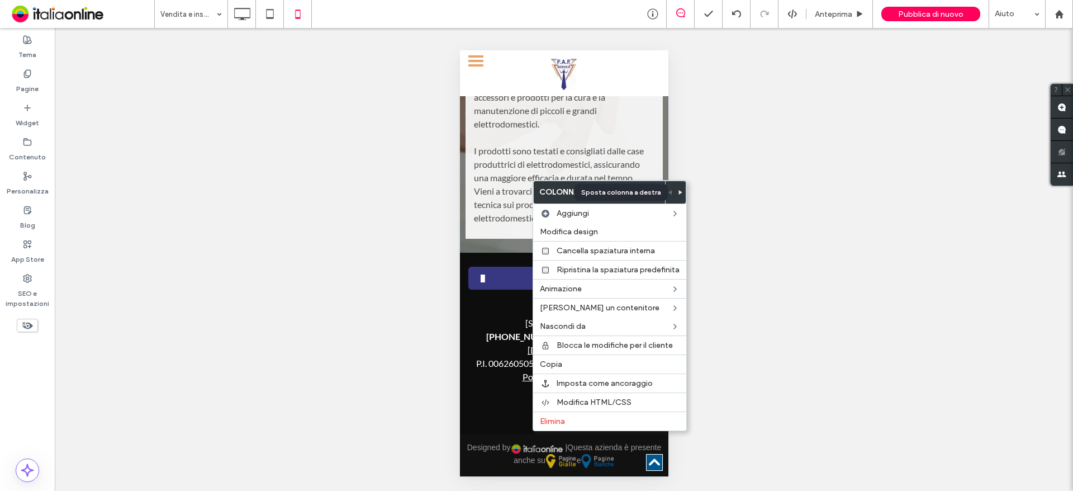
click at [679, 194] on icon at bounding box center [680, 192] width 4 height 4
click at [875, 320] on div "Mostrare? Sì Mostrare? Sì Mostrare? Sì Mostrare? Sì Mostrare? Sì Mostrare? Sì M…" at bounding box center [564, 259] width 1018 height 463
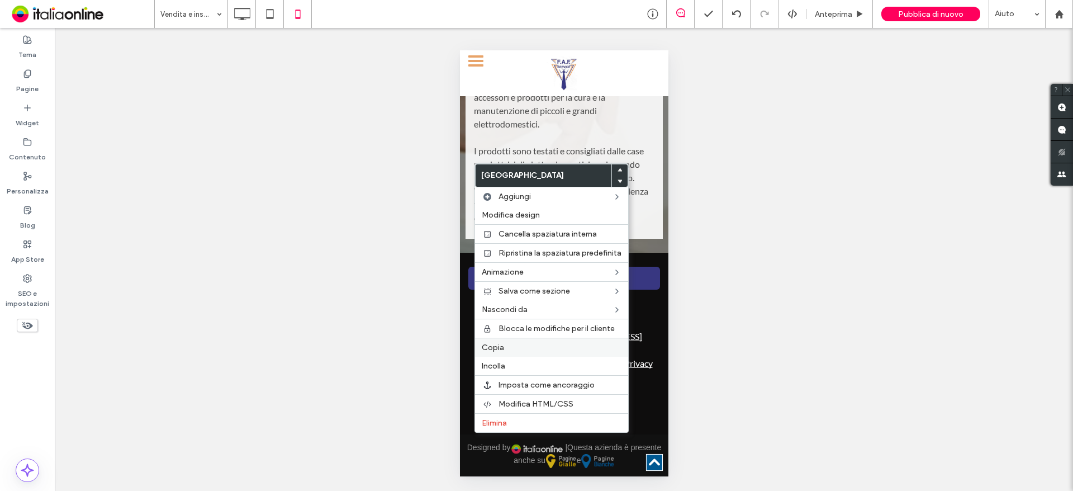
click at [506, 346] on label "Copia" at bounding box center [552, 348] width 140 height 10
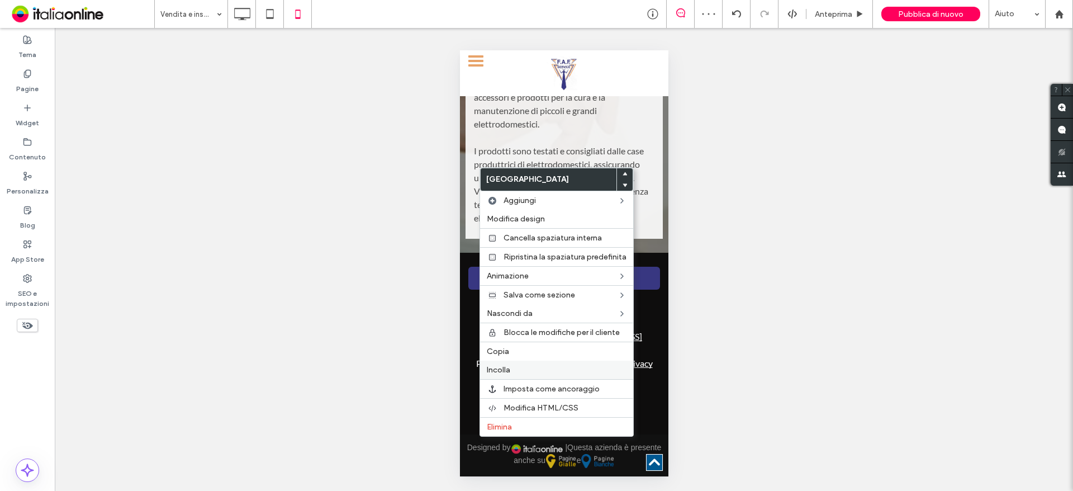
click at [515, 374] on div "Incolla" at bounding box center [556, 369] width 153 height 18
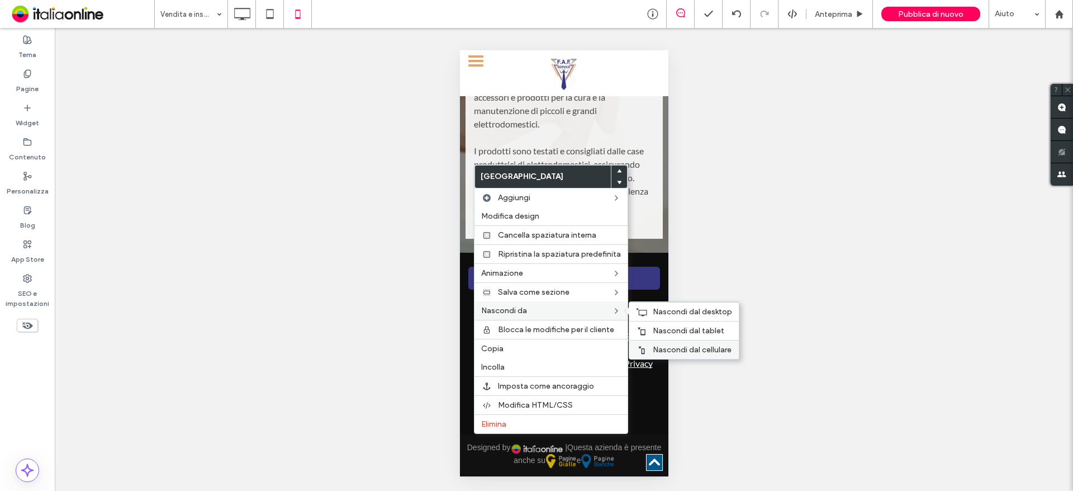
click at [692, 348] on span "Nascondi dal cellulare" at bounding box center [692, 350] width 79 height 10
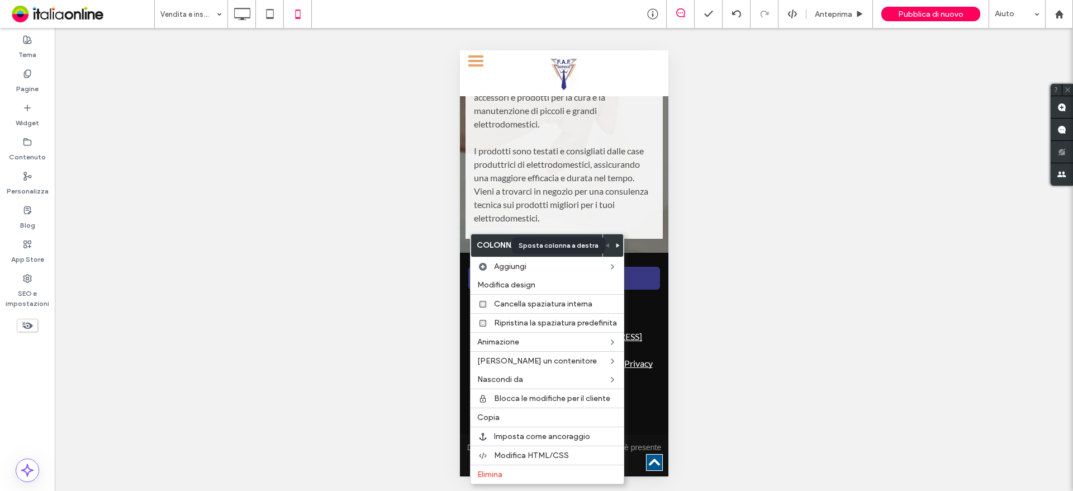
click at [616, 243] on icon at bounding box center [618, 245] width 4 height 4
click at [670, 263] on div "Mostrare? Sì Mostrare? Sì Mostrare? Sì Mostrare? Sì Mostrare? Sì Mostrare? Sì M…" at bounding box center [564, 259] width 1018 height 463
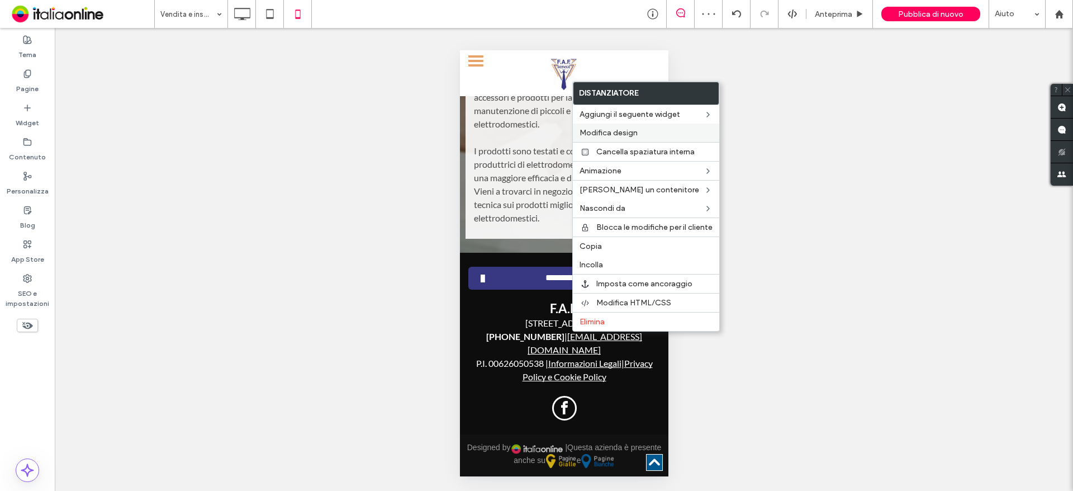
click at [613, 134] on span "Modifica design" at bounding box center [609, 133] width 58 height 10
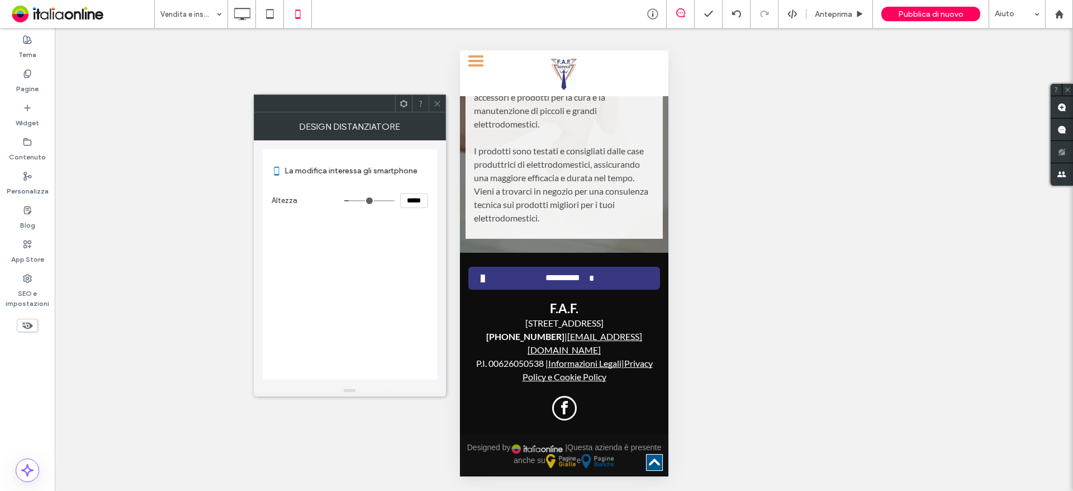
click at [442, 103] on div at bounding box center [437, 103] width 17 height 17
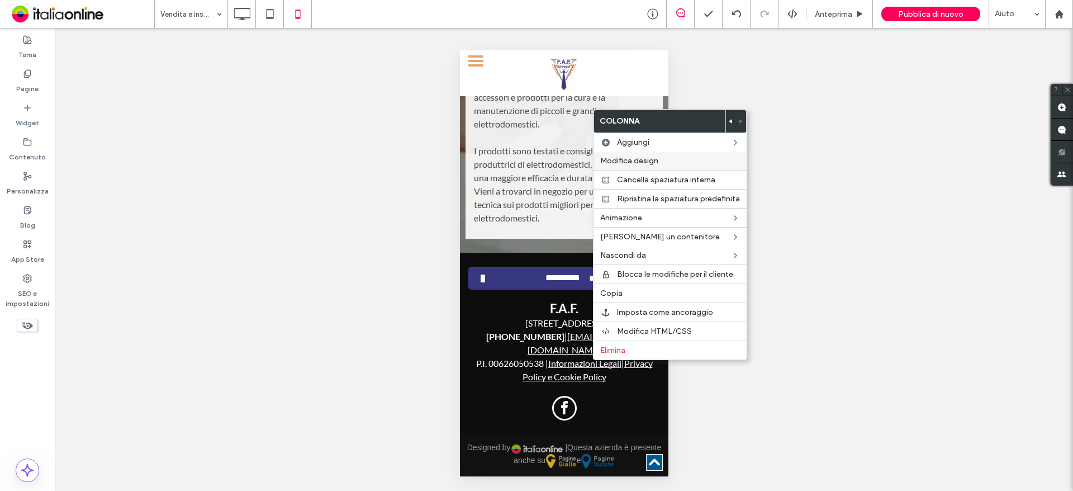
click at [664, 156] on label "Modifica design" at bounding box center [670, 161] width 140 height 10
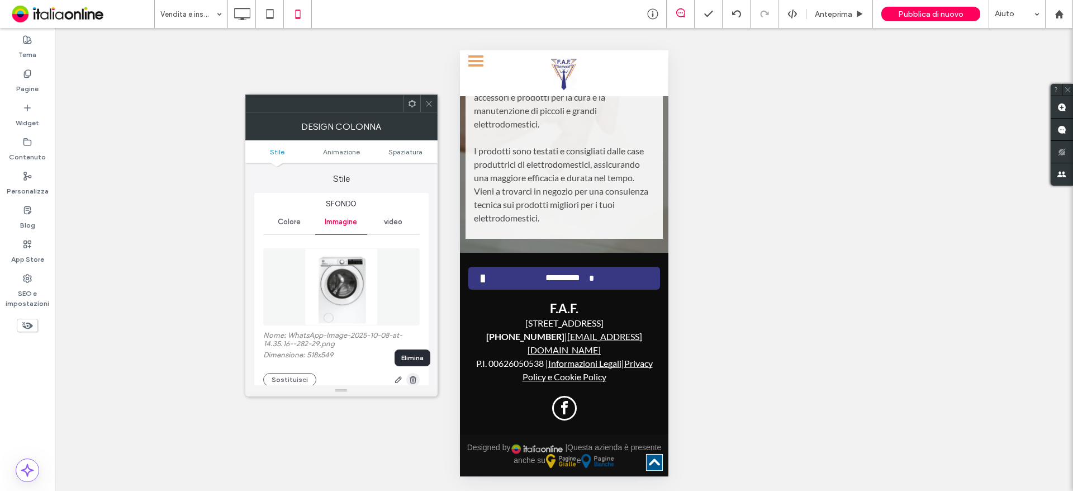
click at [416, 378] on icon "button" at bounding box center [413, 379] width 9 height 9
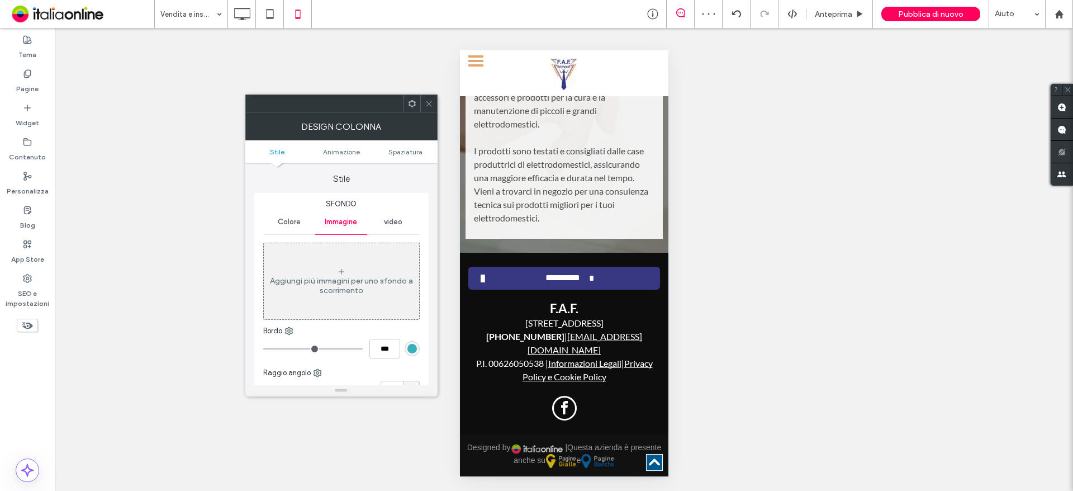
click at [428, 104] on use at bounding box center [429, 104] width 6 height 6
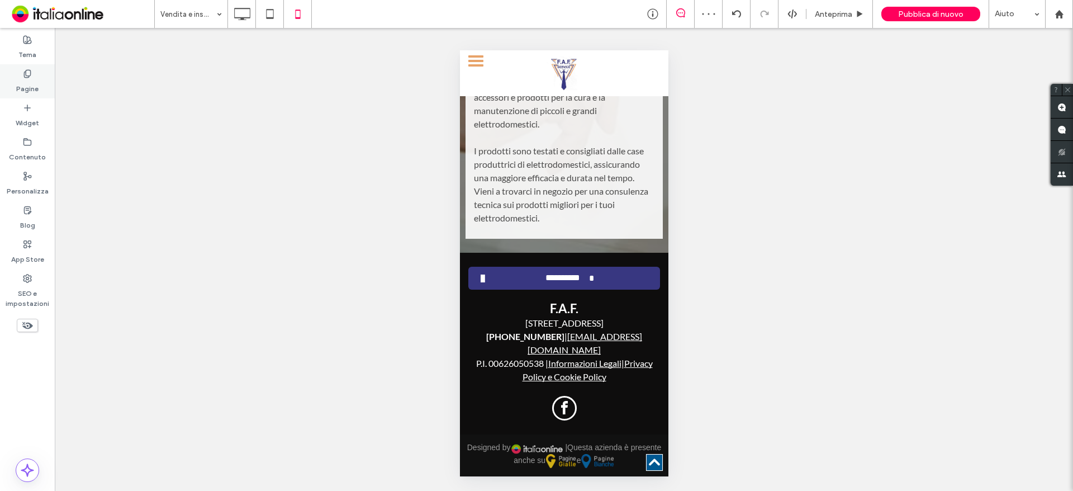
click at [24, 91] on label "Pagine" at bounding box center [27, 86] width 22 height 16
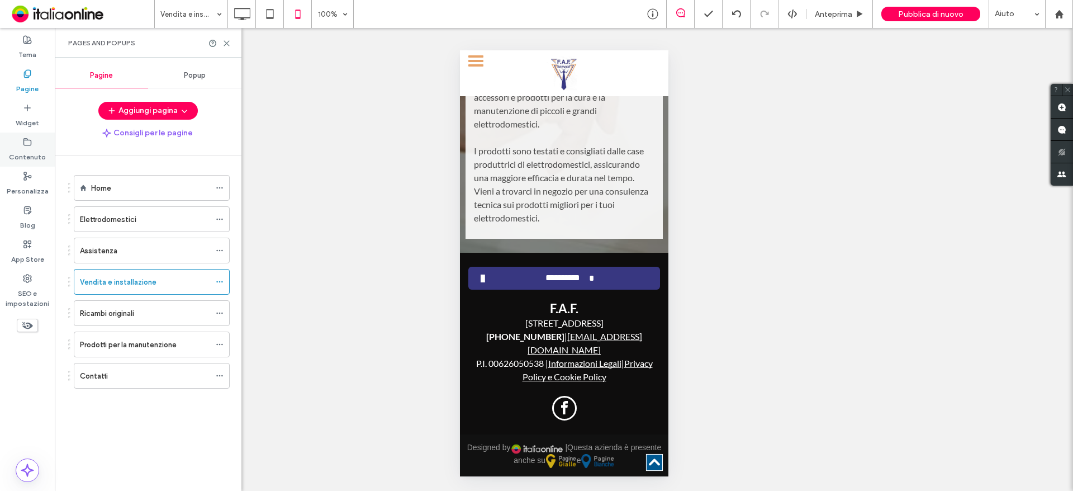
click at [30, 124] on label "Widget" at bounding box center [27, 120] width 23 height 16
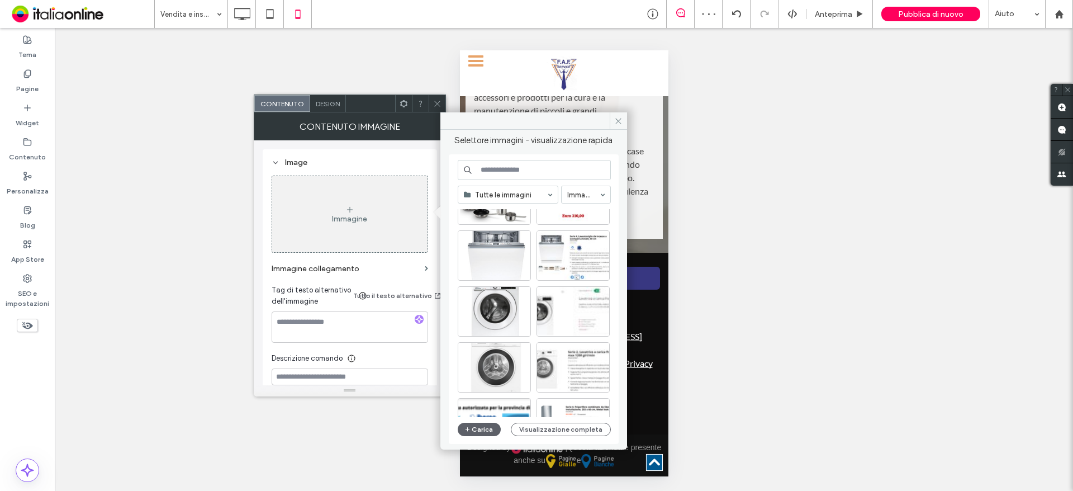
scroll to position [224, 0]
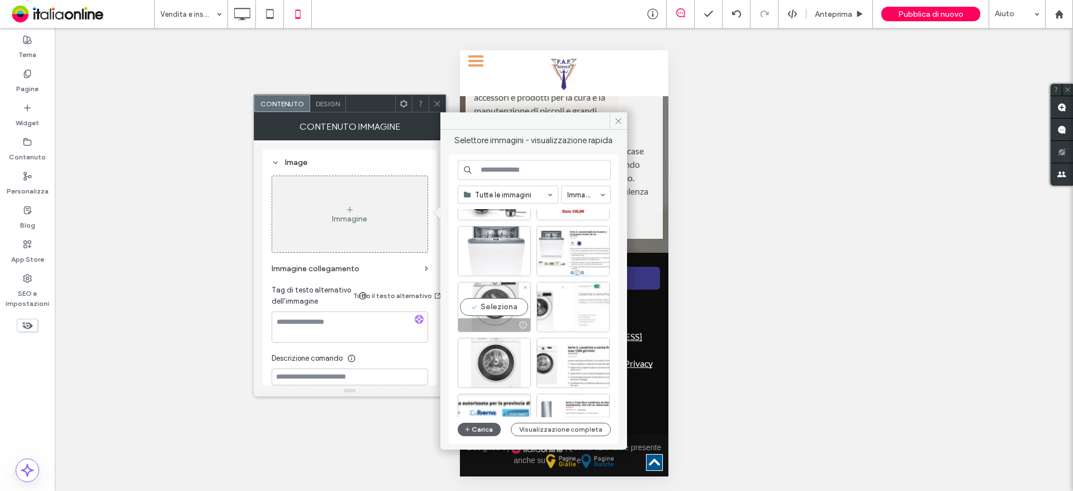
click at [489, 301] on div "Seleziona" at bounding box center [494, 307] width 73 height 50
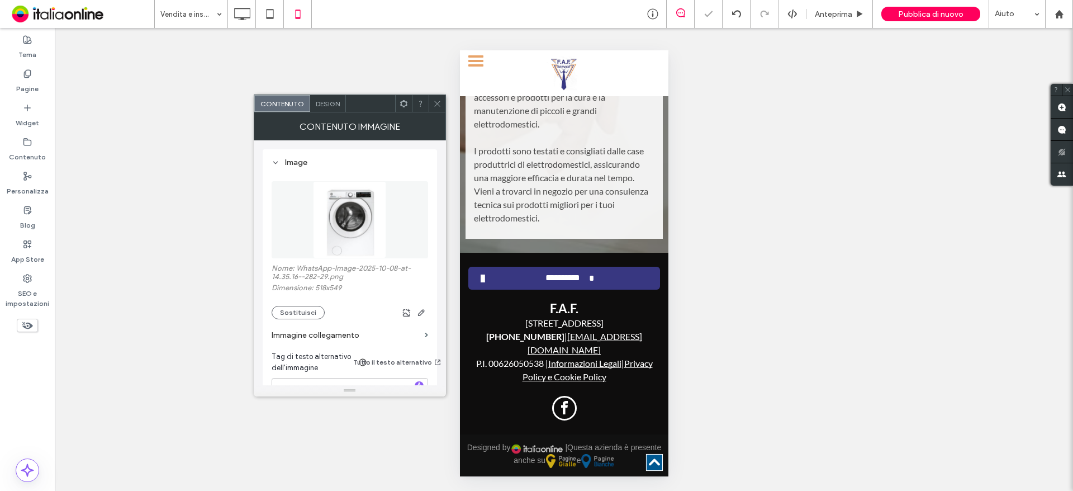
click at [439, 102] on use at bounding box center [437, 104] width 6 height 6
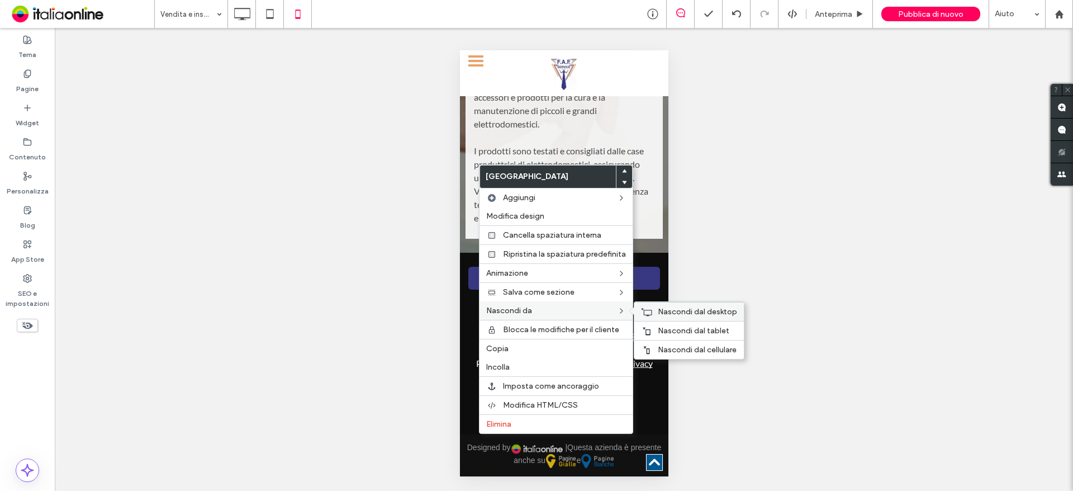
click at [666, 309] on span "Nascondi dal desktop" at bounding box center [697, 312] width 79 height 10
drag, startPoint x: 671, startPoint y: 331, endPoint x: 685, endPoint y: 264, distance: 68.4
click at [671, 331] on span "Nascondi dal tablet" at bounding box center [694, 331] width 72 height 10
click at [714, 212] on div "Mostrare? Sì Mostrare? Sì Mostrare? Sì Mostrare? Sì Mostrare? Sì Mostrare? Sì M…" at bounding box center [564, 259] width 1018 height 463
drag, startPoint x: 691, startPoint y: 176, endPoint x: 679, endPoint y: 175, distance: 11.8
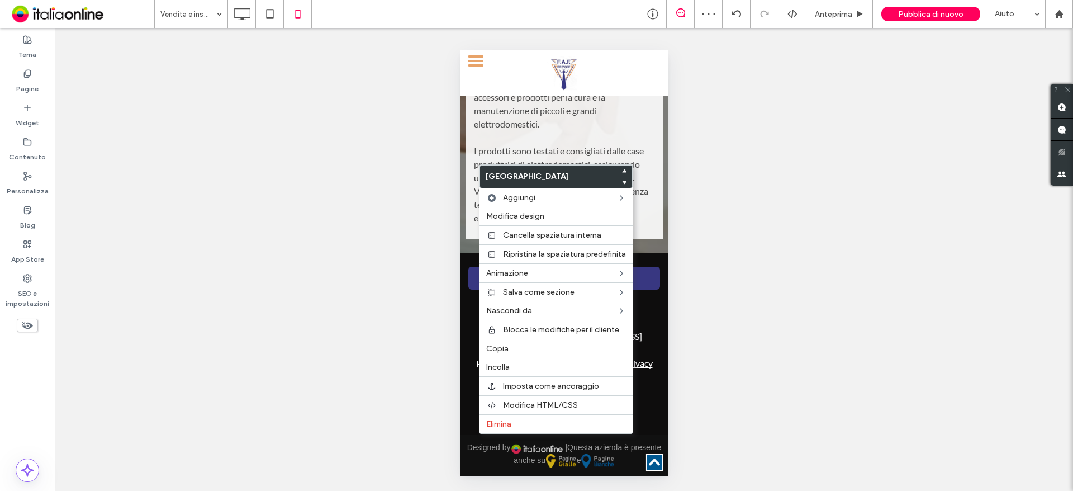
click at [691, 176] on div "Mostrare? Sì Mostrare? Sì Mostrare? Sì Mostrare? Sì Mostrare? Sì Mostrare? Sì M…" at bounding box center [564, 259] width 1018 height 463
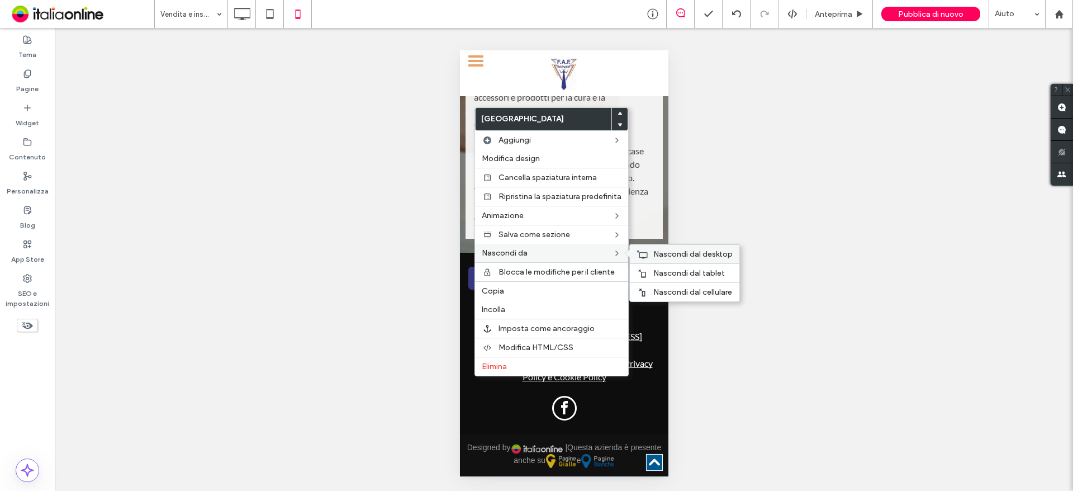
click at [658, 254] on span "Nascondi dal desktop" at bounding box center [692, 254] width 79 height 10
click at [668, 273] on span "Nascondi dal tablet" at bounding box center [689, 273] width 72 height 10
click at [765, 182] on div "Mostrare? Sì Mostrare? Sì Mostrare? Sì Mostrare? Sì Mostrare? Sì Mostrare? Sì M…" at bounding box center [564, 259] width 1018 height 463
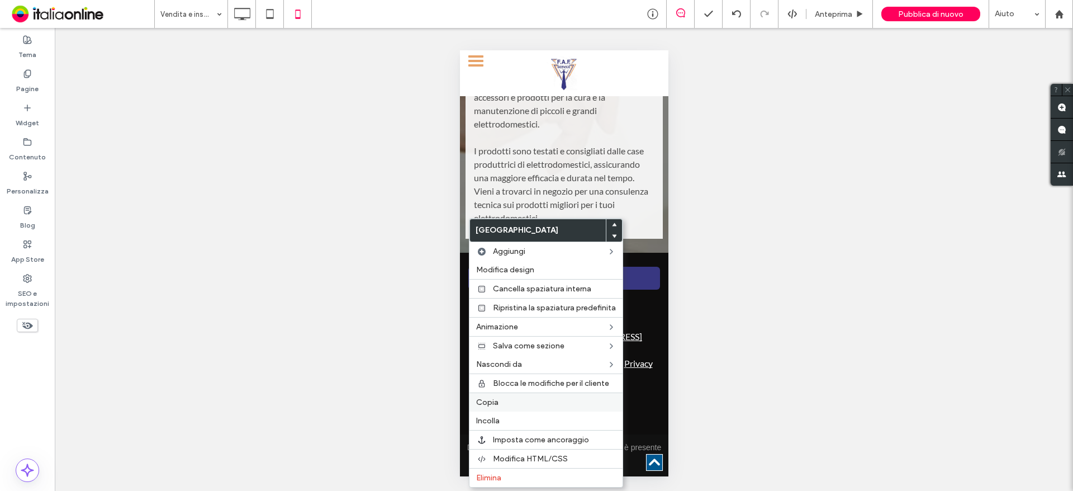
click at [498, 398] on label "Copia" at bounding box center [546, 402] width 140 height 10
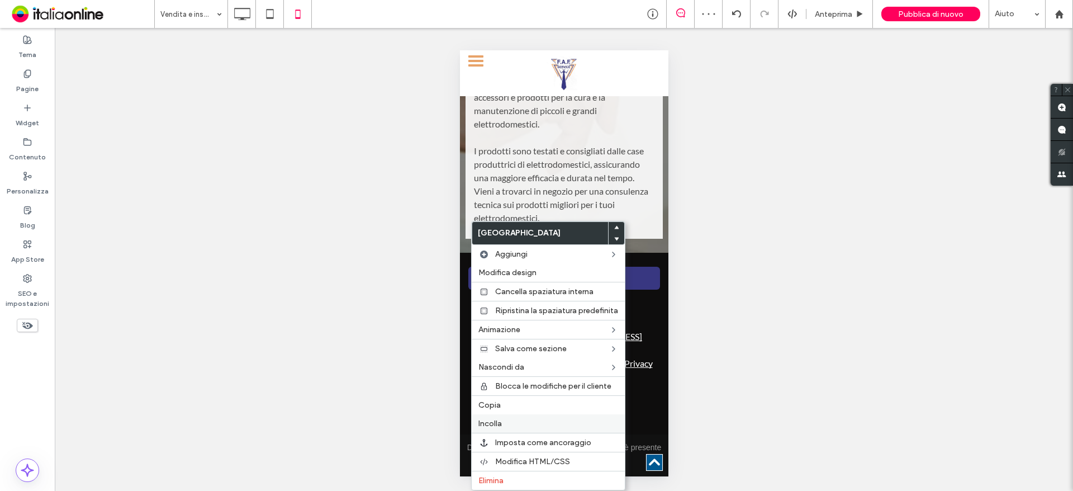
click at [506, 422] on label "Incolla" at bounding box center [548, 424] width 140 height 10
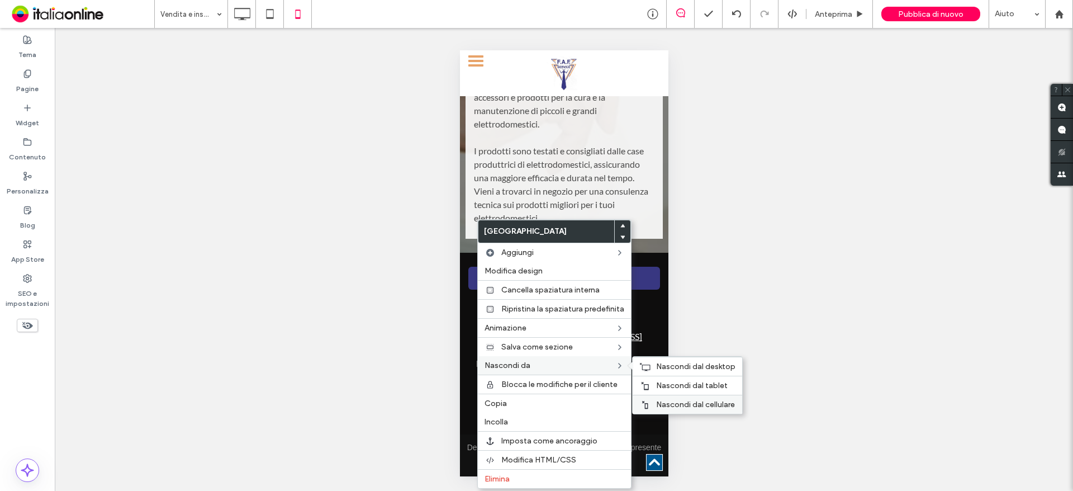
click at [675, 403] on span "Nascondi dal cellulare" at bounding box center [695, 405] width 79 height 10
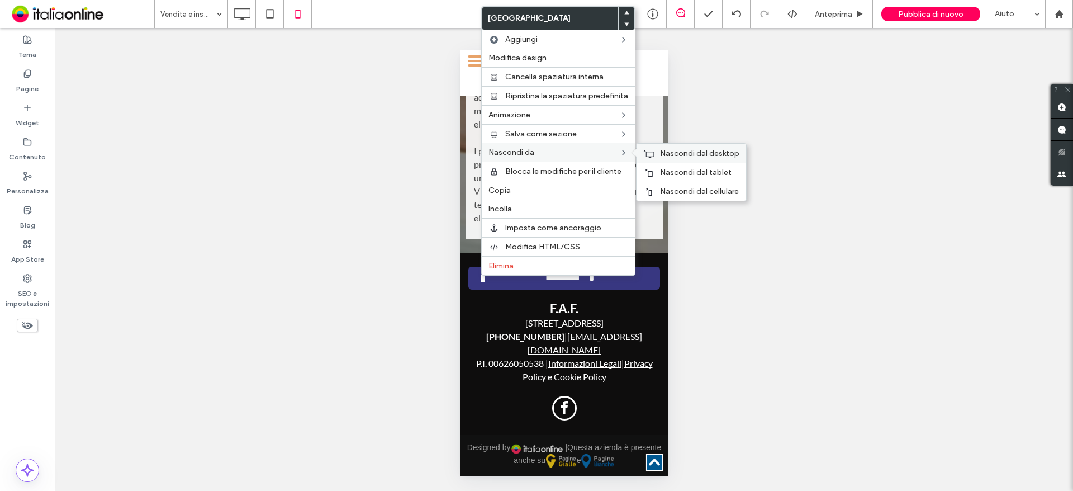
click at [670, 149] on span "Nascondi dal desktop" at bounding box center [699, 154] width 79 height 10
click at [671, 166] on div "Nascondi dal tablet" at bounding box center [692, 172] width 110 height 19
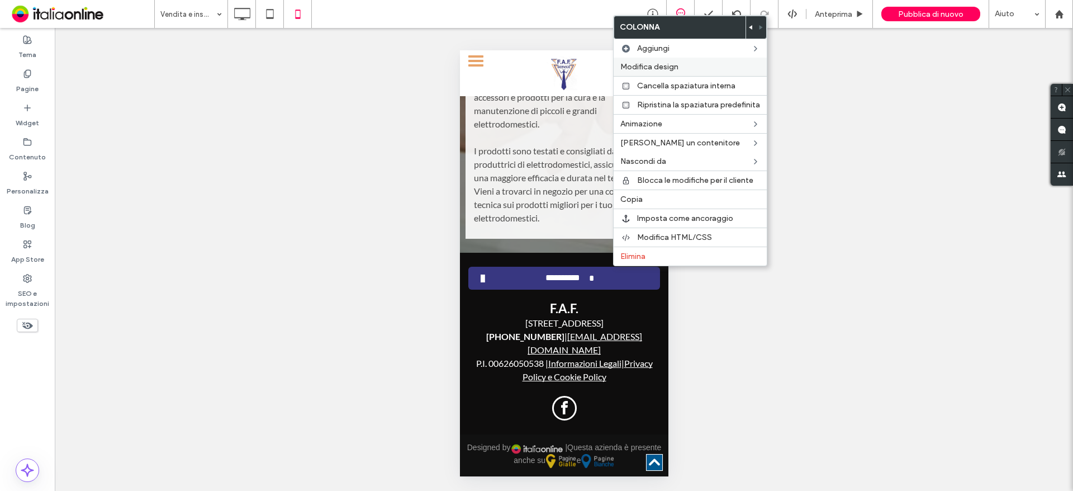
click at [671, 66] on span "Modifica design" at bounding box center [649, 67] width 58 height 10
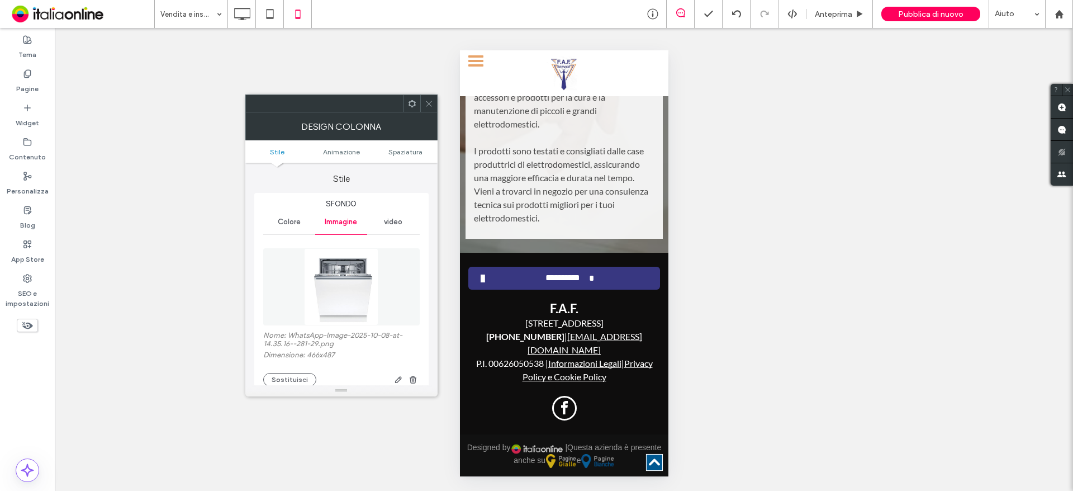
drag, startPoint x: 414, startPoint y: 379, endPoint x: 409, endPoint y: 354, distance: 26.1
click at [414, 377] on use "button" at bounding box center [412, 379] width 7 height 7
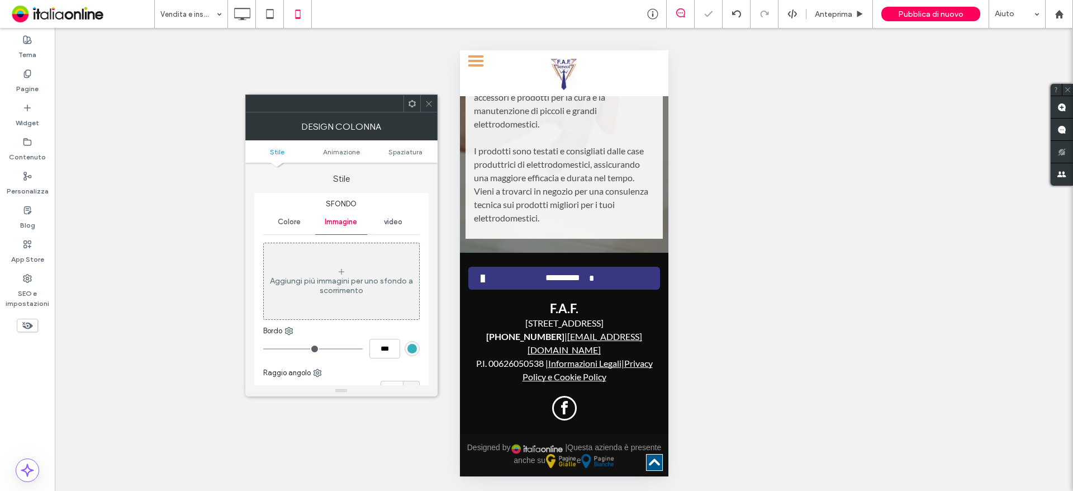
drag, startPoint x: 434, startPoint y: 98, endPoint x: 186, endPoint y: 131, distance: 250.3
click at [434, 98] on div at bounding box center [428, 103] width 17 height 17
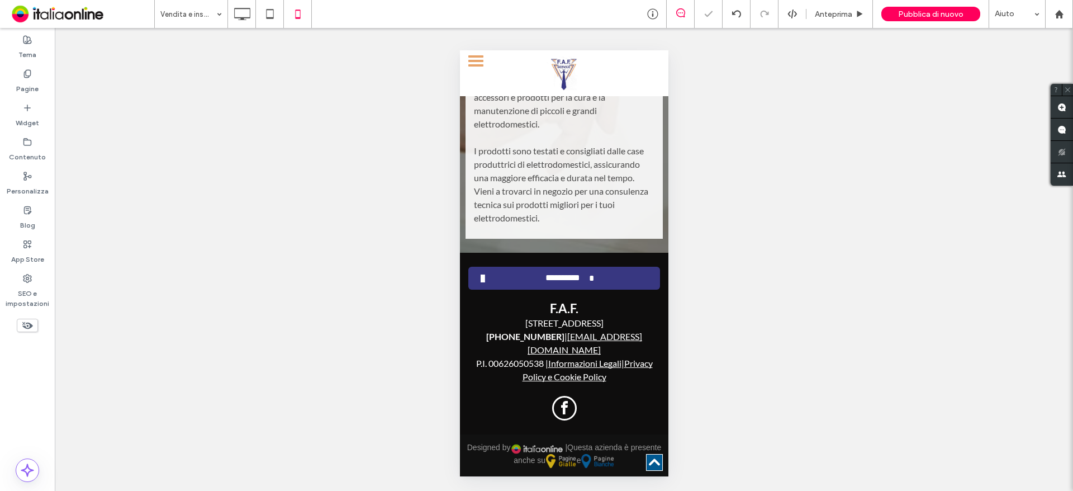
click at [27, 113] on label "Widget" at bounding box center [27, 120] width 23 height 16
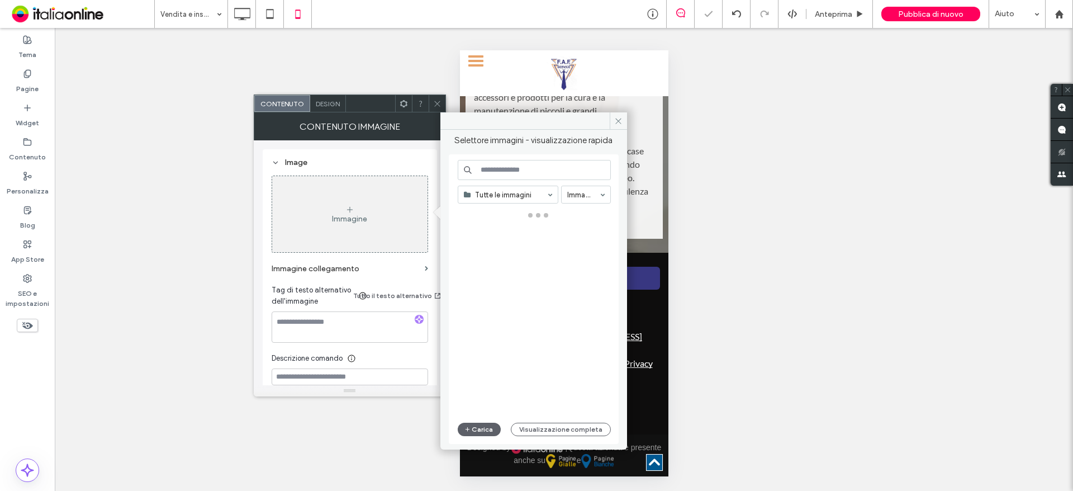
click at [349, 205] on icon at bounding box center [349, 209] width 9 height 9
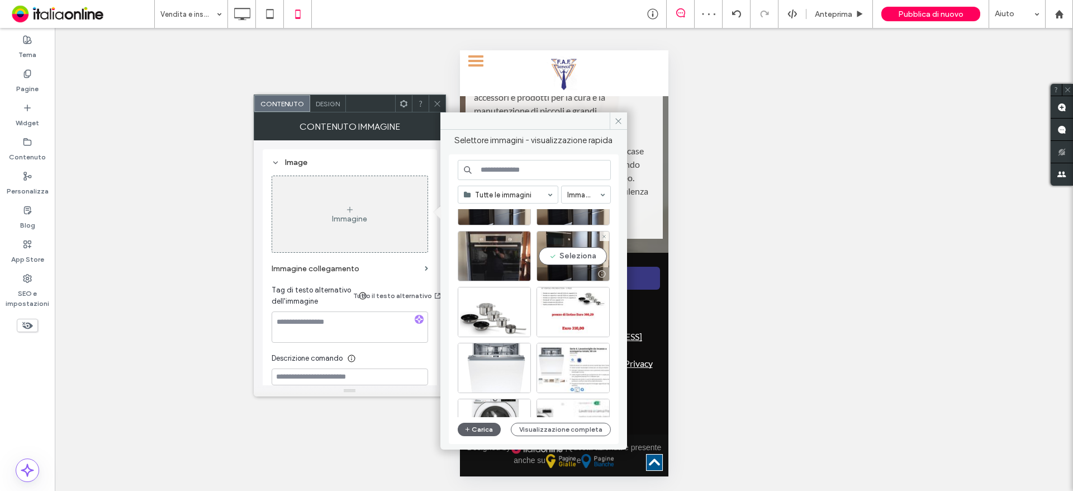
scroll to position [112, 0]
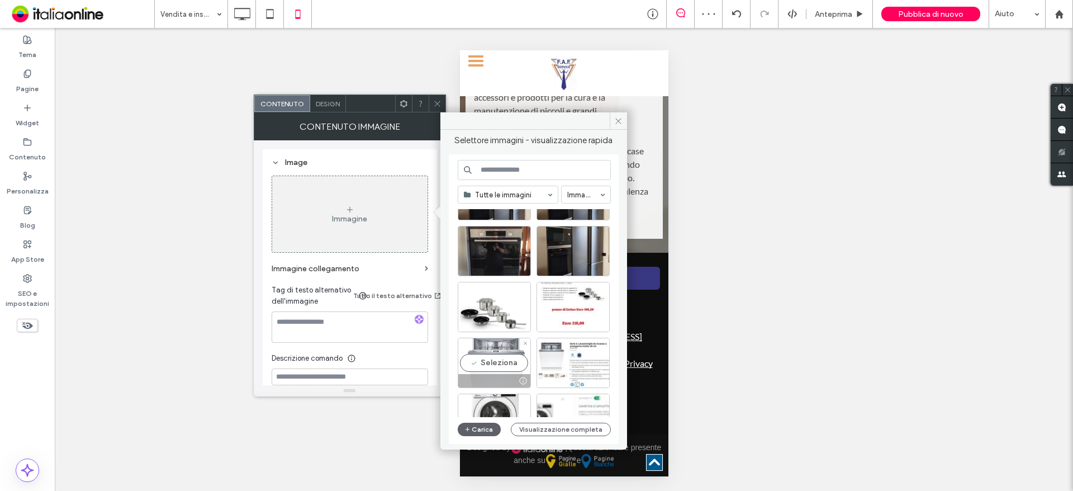
click at [493, 357] on div "Seleziona" at bounding box center [494, 363] width 73 height 50
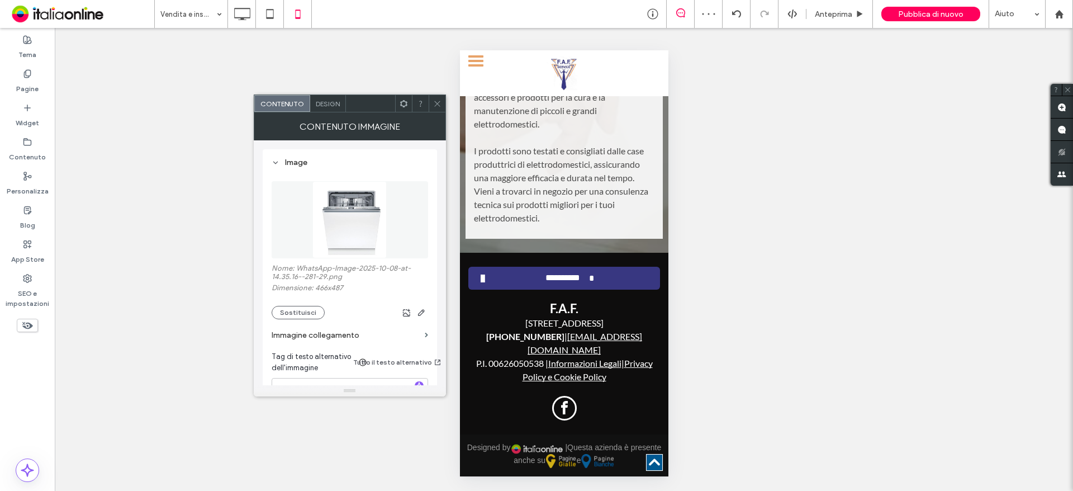
click at [440, 104] on icon at bounding box center [437, 103] width 8 height 8
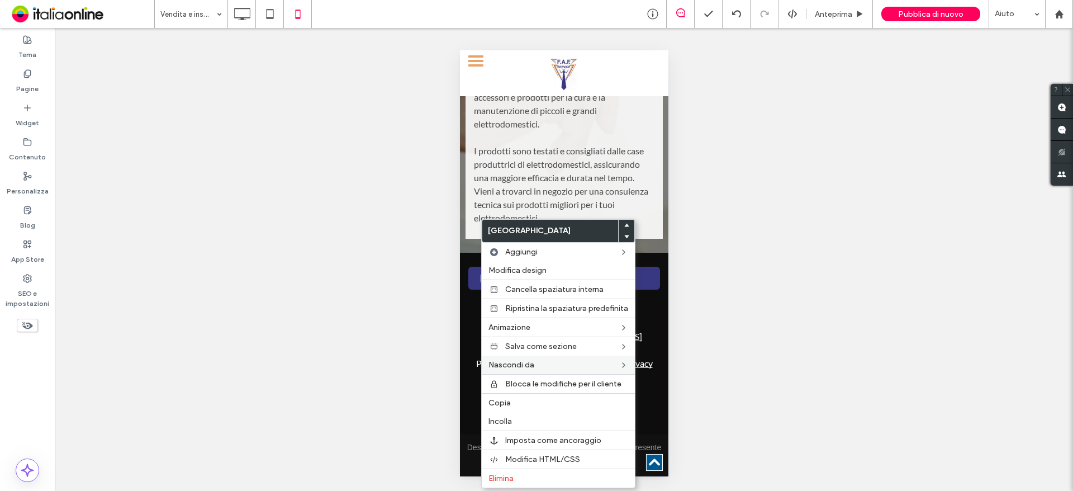
drag, startPoint x: 510, startPoint y: 404, endPoint x: 505, endPoint y: 362, distance: 42.2
click at [510, 404] on span "Copia" at bounding box center [499, 403] width 22 height 10
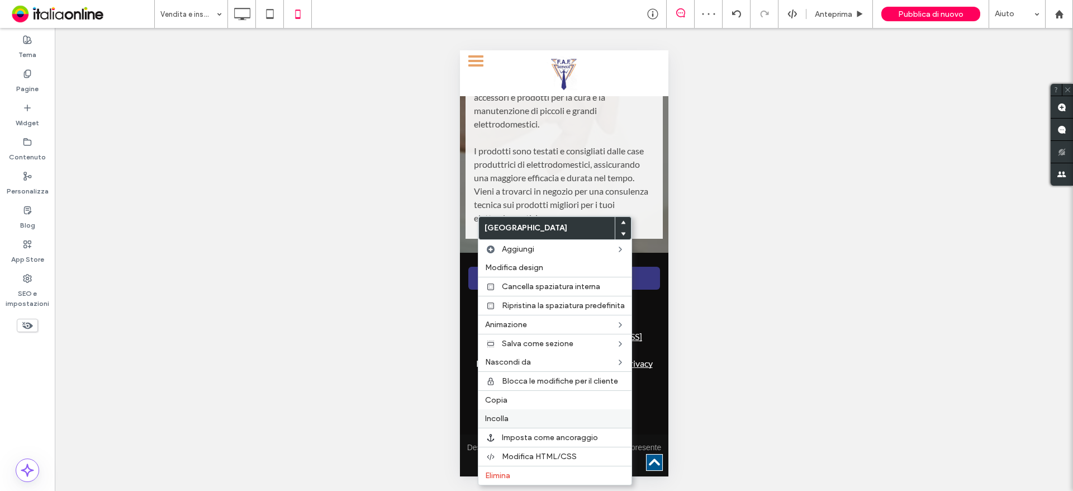
click at [520, 419] on label "Incolla" at bounding box center [555, 419] width 140 height 10
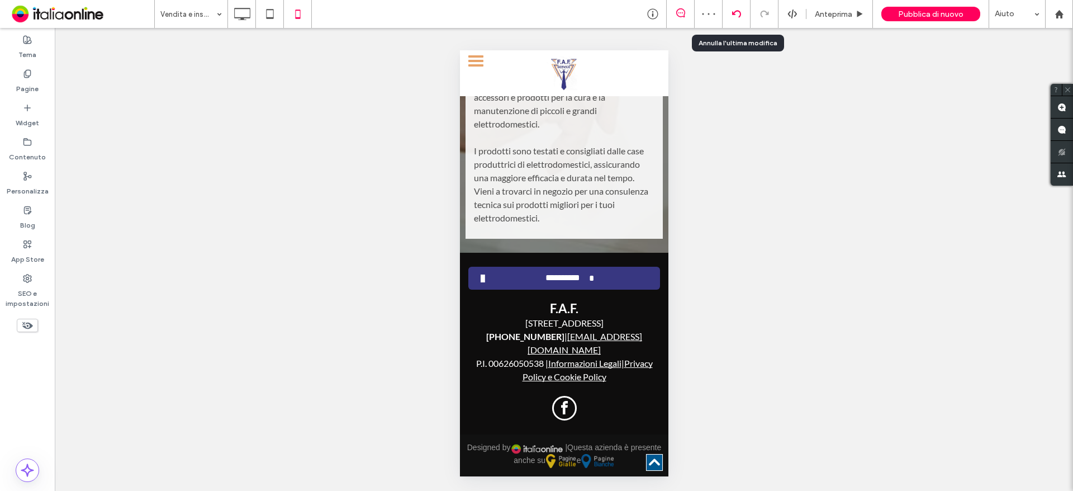
click at [742, 15] on div at bounding box center [736, 14] width 27 height 9
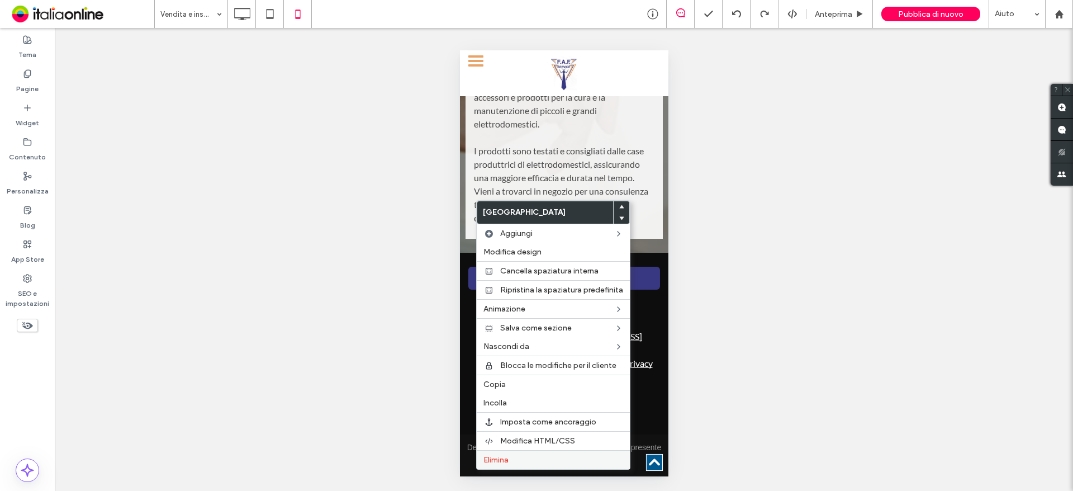
click at [514, 455] on label "Elimina" at bounding box center [553, 460] width 140 height 10
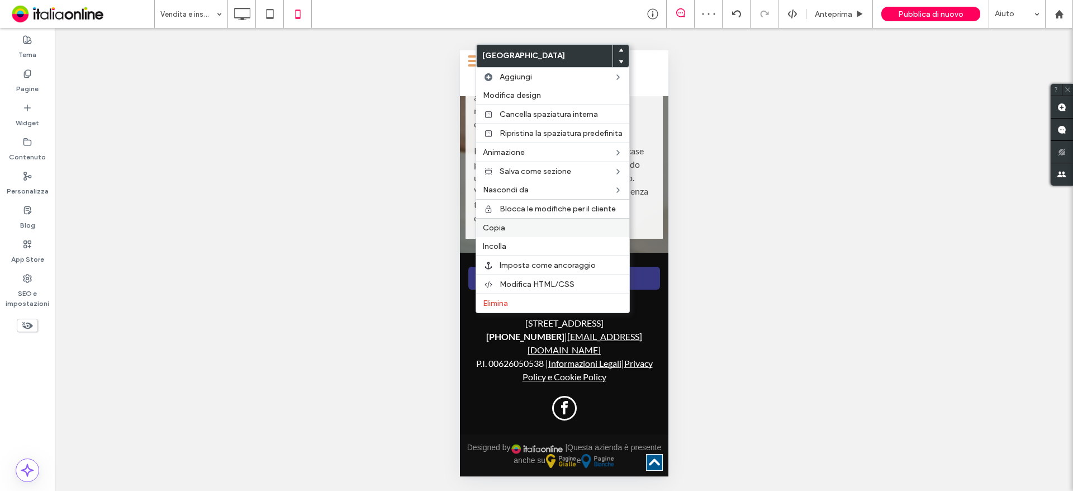
click at [499, 229] on span "Copia" at bounding box center [494, 228] width 22 height 10
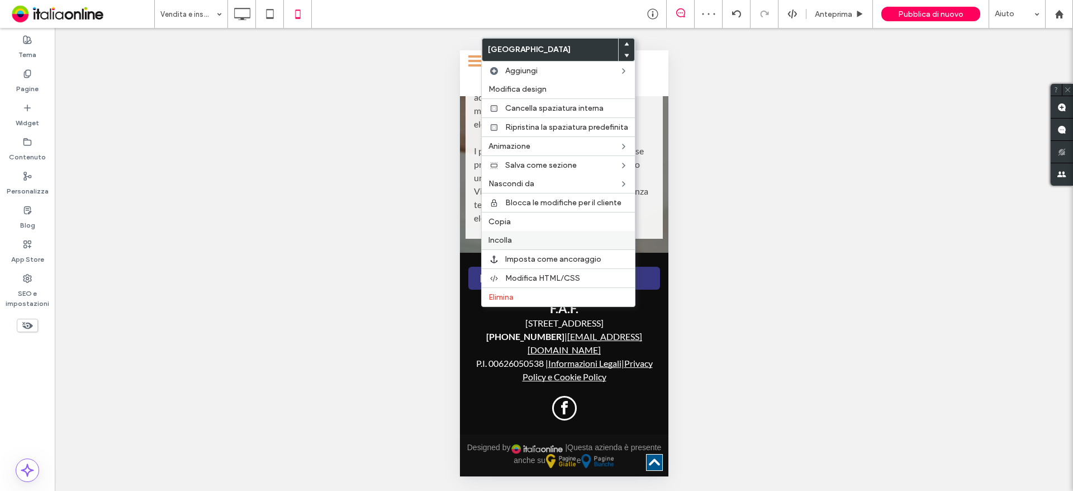
click at [504, 238] on span "Incolla" at bounding box center [499, 240] width 23 height 10
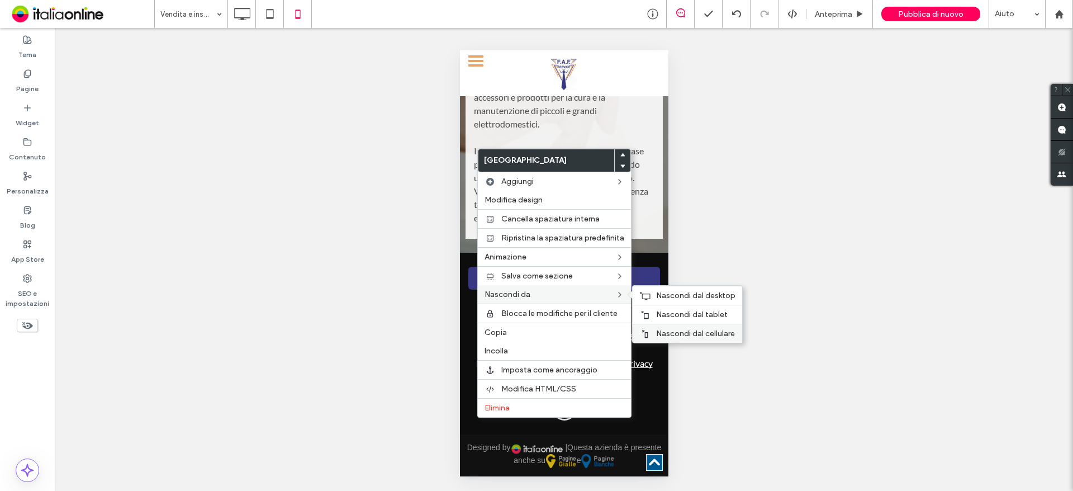
click at [684, 335] on span "Nascondi dal cellulare" at bounding box center [695, 334] width 79 height 10
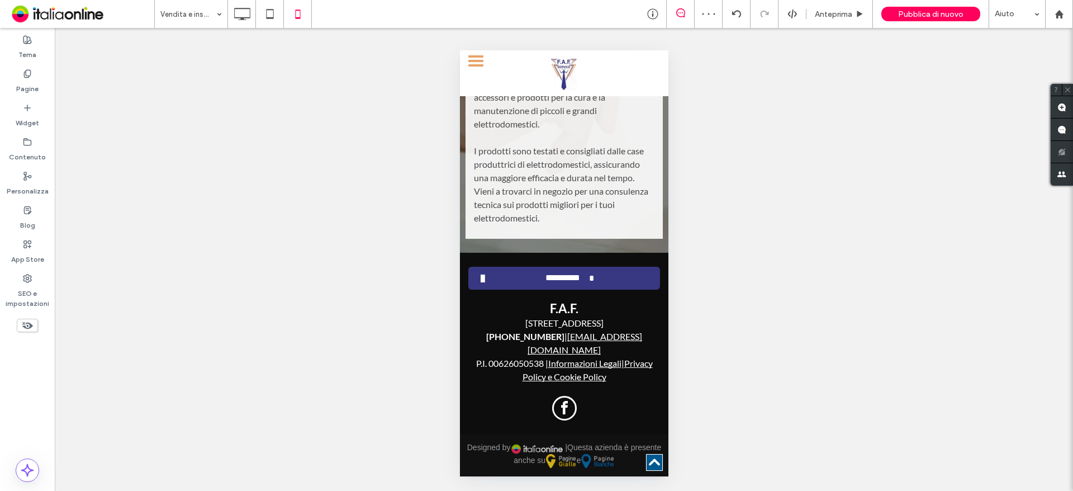
drag, startPoint x: 25, startPoint y: 107, endPoint x: 150, endPoint y: 168, distance: 139.5
click at [25, 107] on icon at bounding box center [27, 107] width 9 height 9
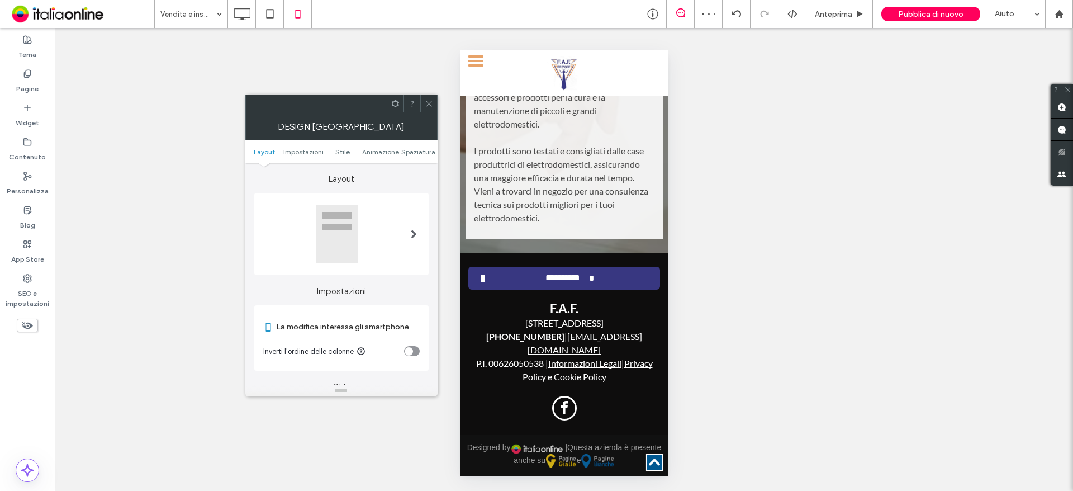
scroll to position [168, 0]
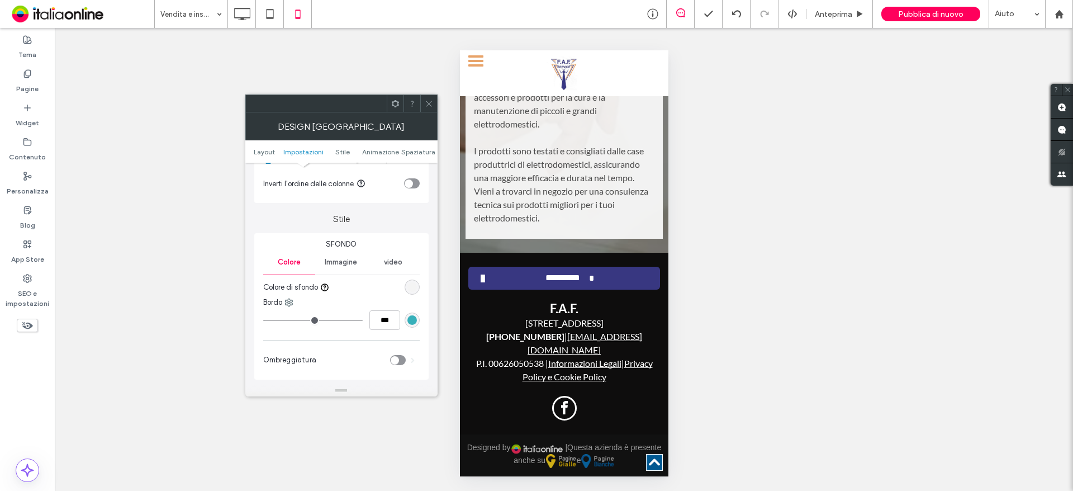
click at [341, 263] on span "Immagine" at bounding box center [341, 262] width 32 height 9
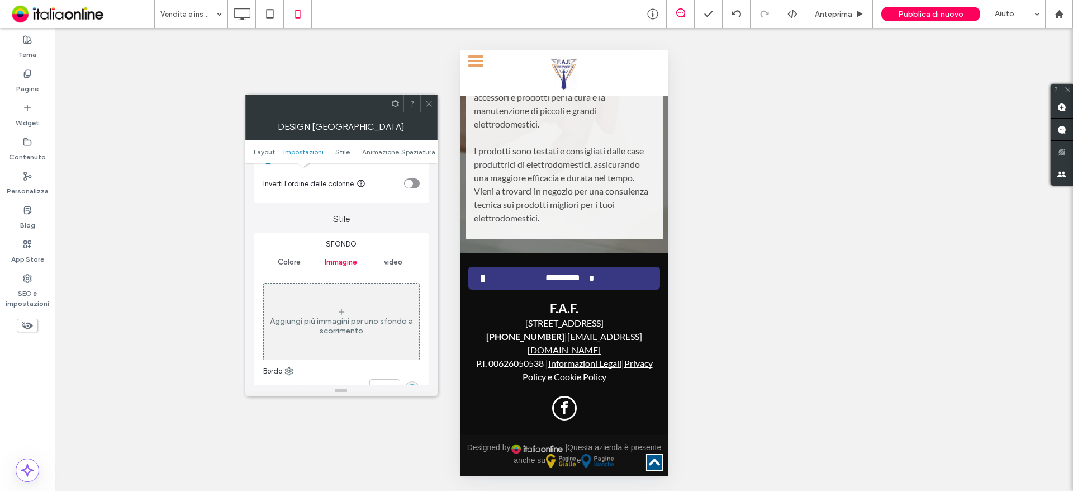
click at [425, 103] on icon at bounding box center [429, 103] width 8 height 8
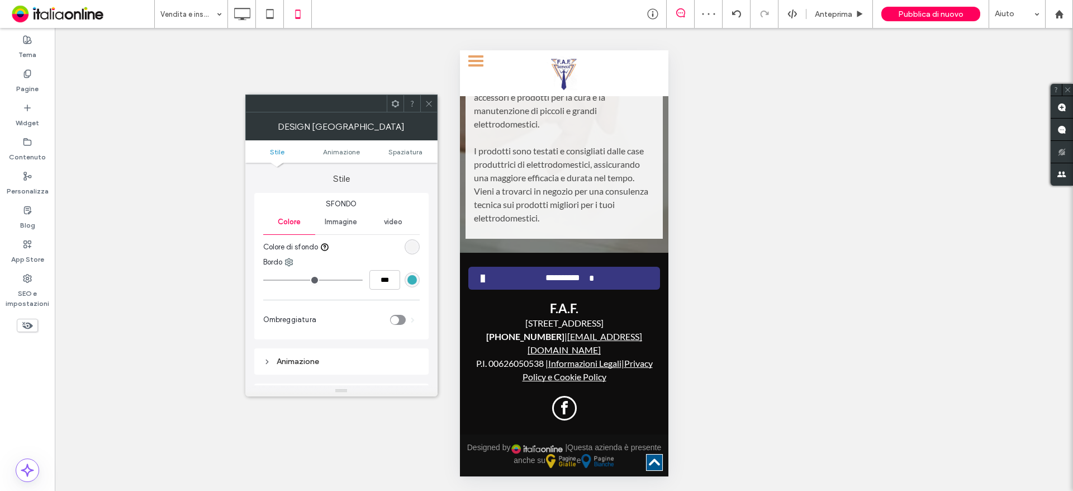
click at [335, 213] on div "Immagine" at bounding box center [341, 222] width 52 height 25
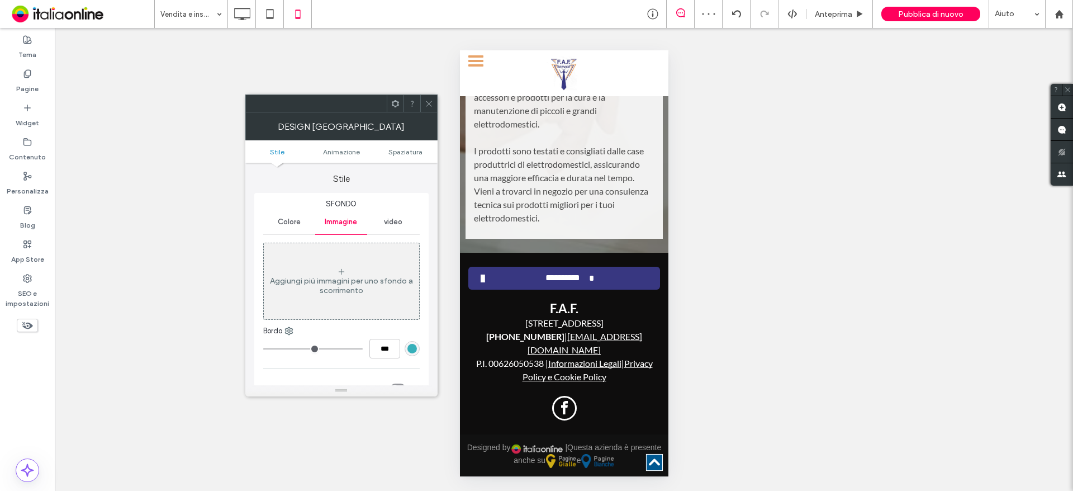
click at [382, 219] on div "video" at bounding box center [393, 222] width 52 height 25
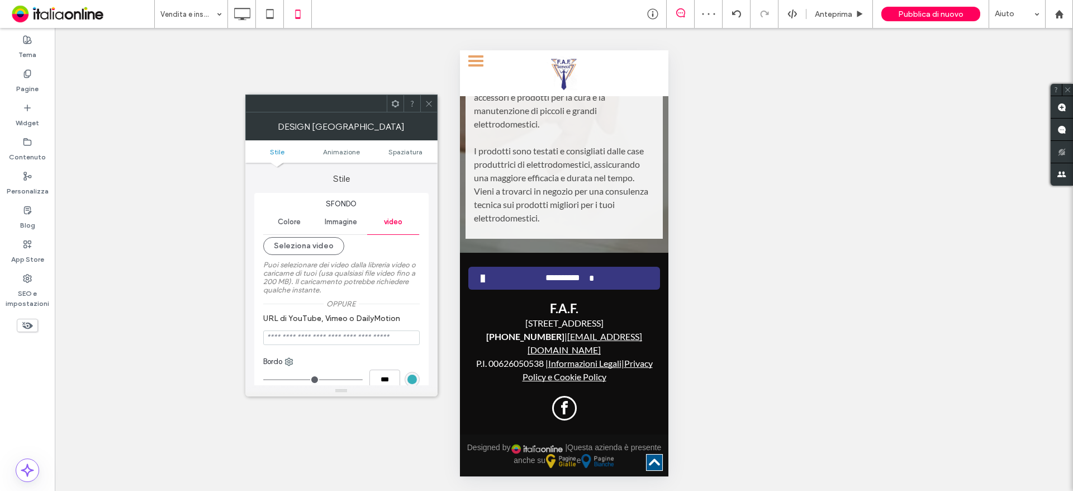
click at [341, 225] on span "Immagine" at bounding box center [341, 221] width 32 height 9
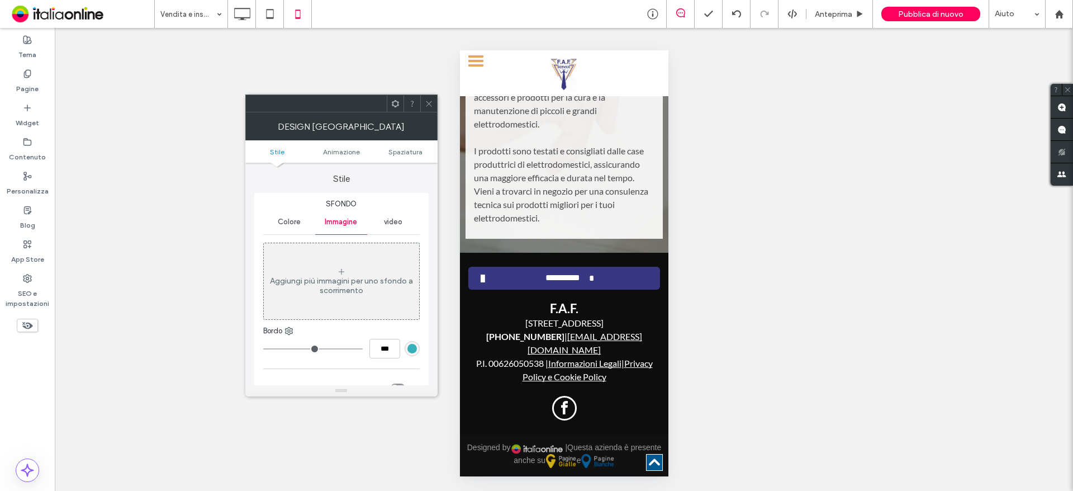
click at [426, 108] on span at bounding box center [429, 103] width 8 height 17
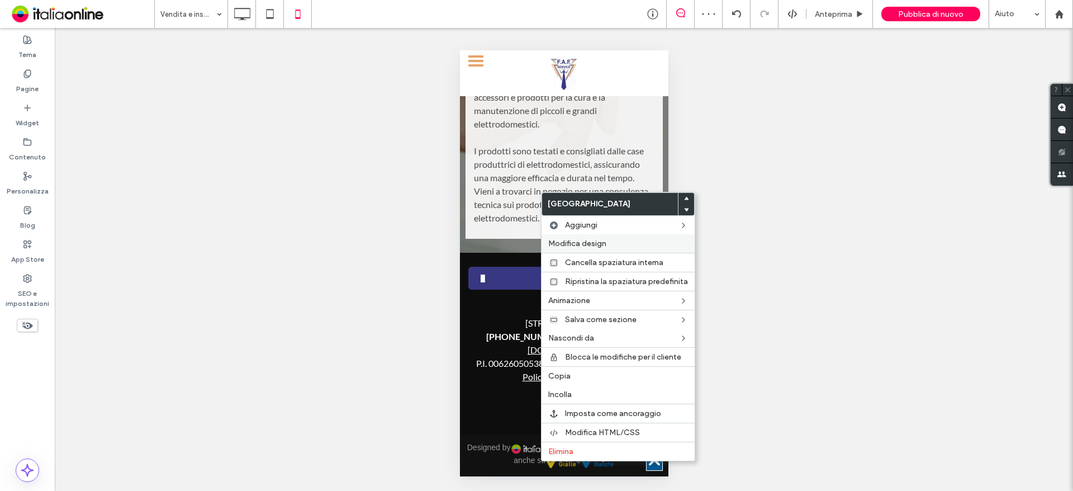
click at [597, 246] on span "Modifica design" at bounding box center [577, 244] width 58 height 10
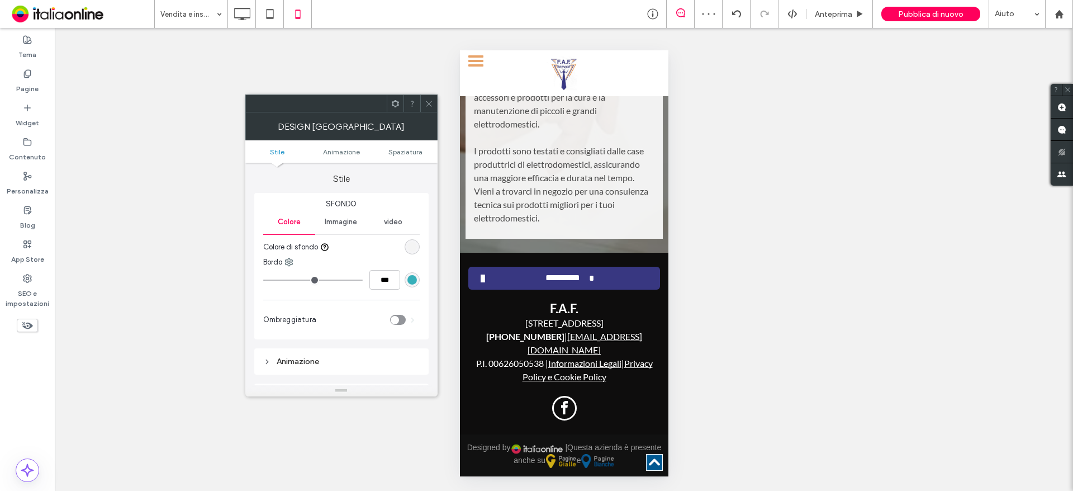
click at [335, 213] on div "Immagine" at bounding box center [341, 222] width 52 height 25
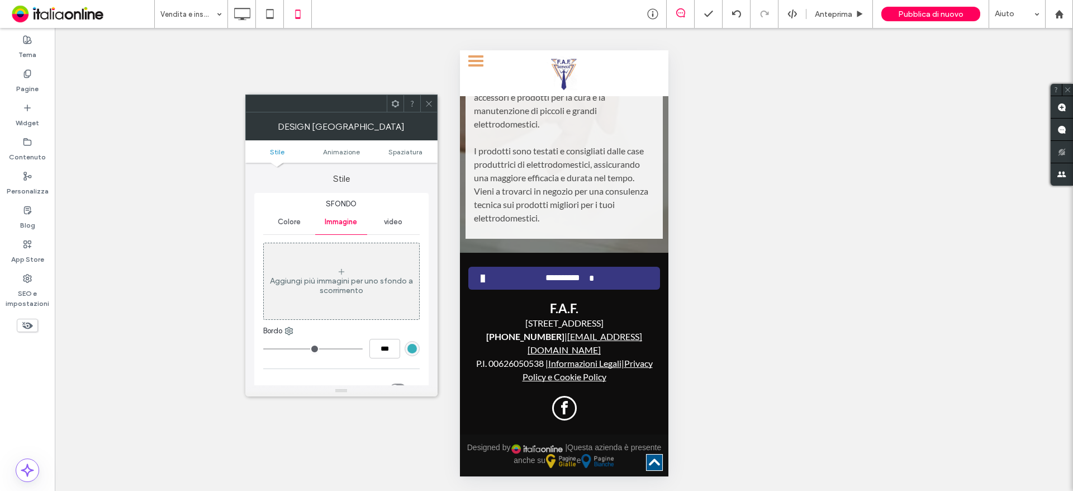
click at [394, 225] on span "video" at bounding box center [393, 221] width 18 height 9
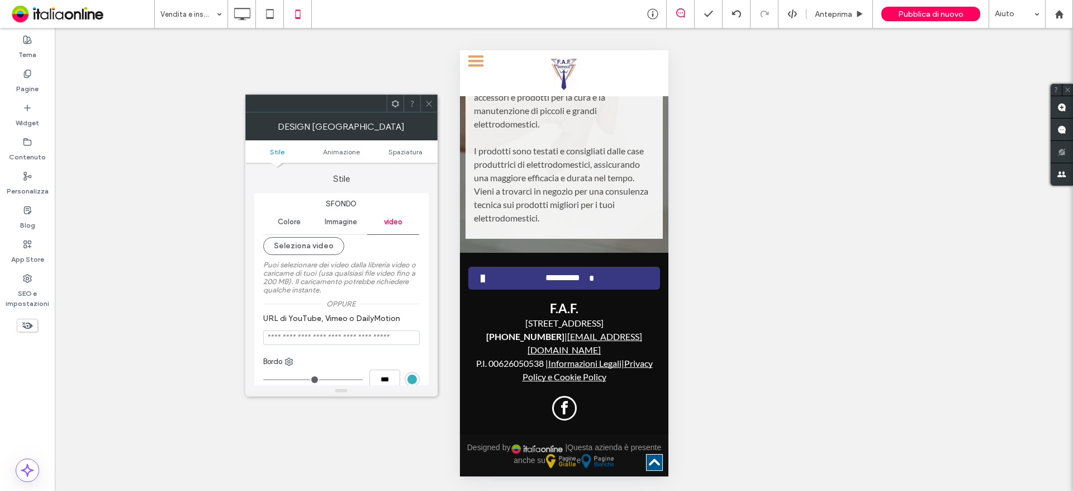
click at [426, 98] on span at bounding box center [429, 103] width 8 height 17
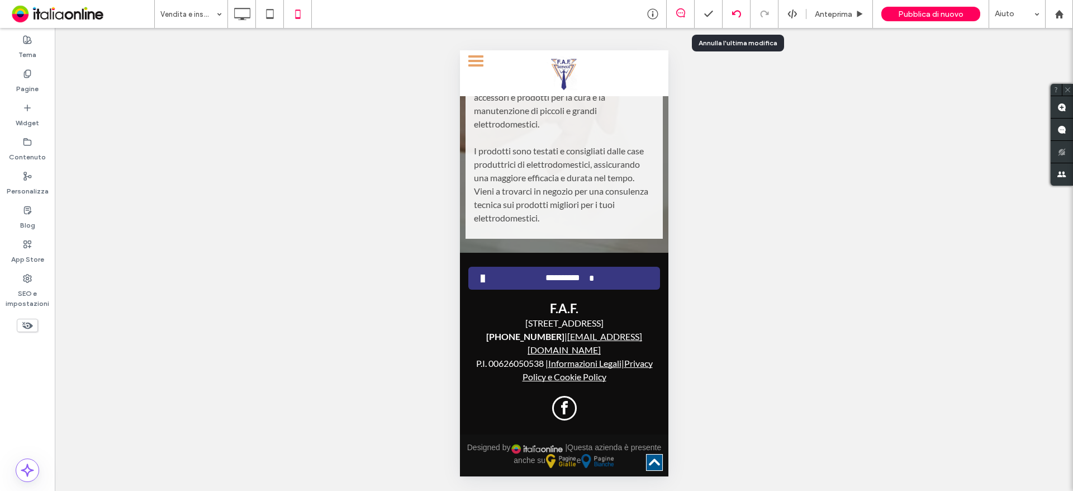
click at [735, 13] on icon at bounding box center [736, 14] width 9 height 9
click at [27, 119] on label "Widget" at bounding box center [27, 120] width 23 height 16
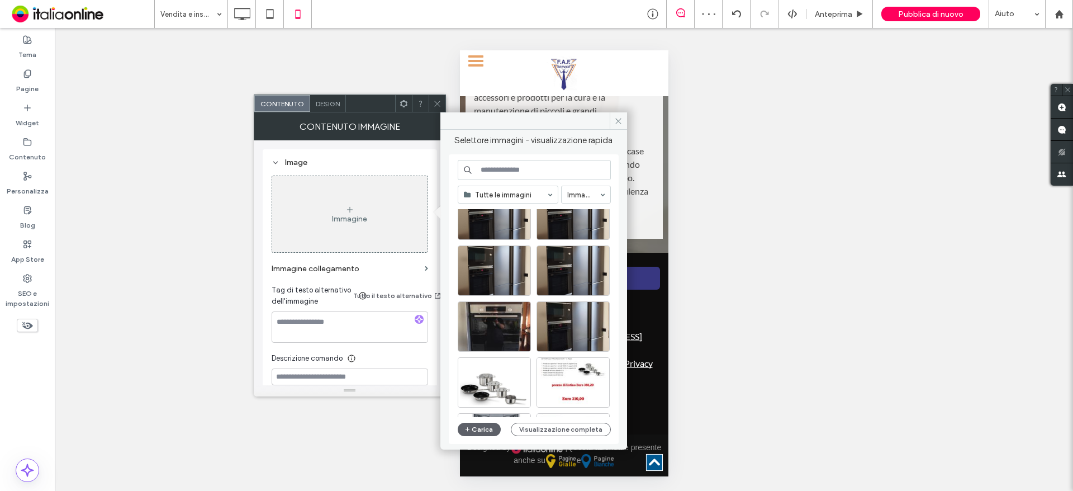
scroll to position [56, 0]
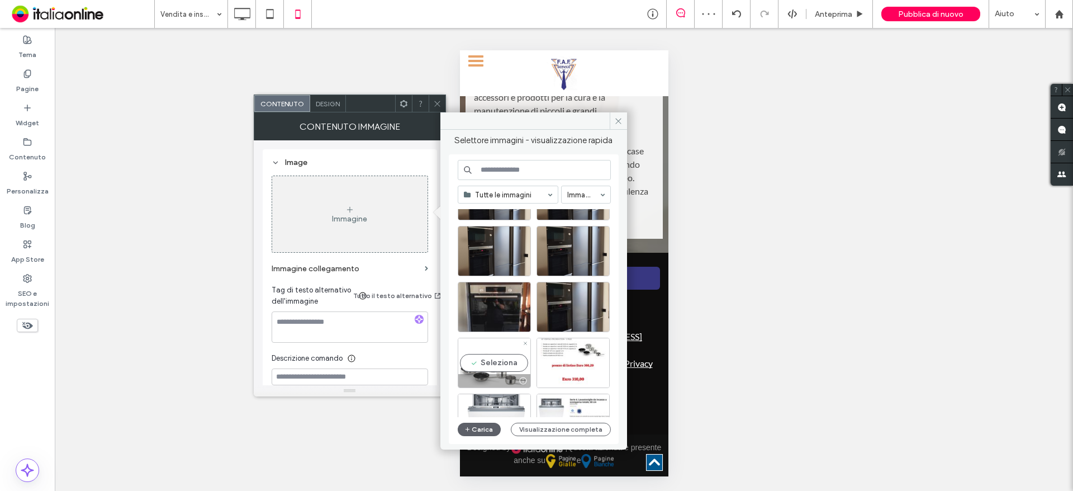
click at [506, 363] on div "Seleziona" at bounding box center [494, 363] width 73 height 50
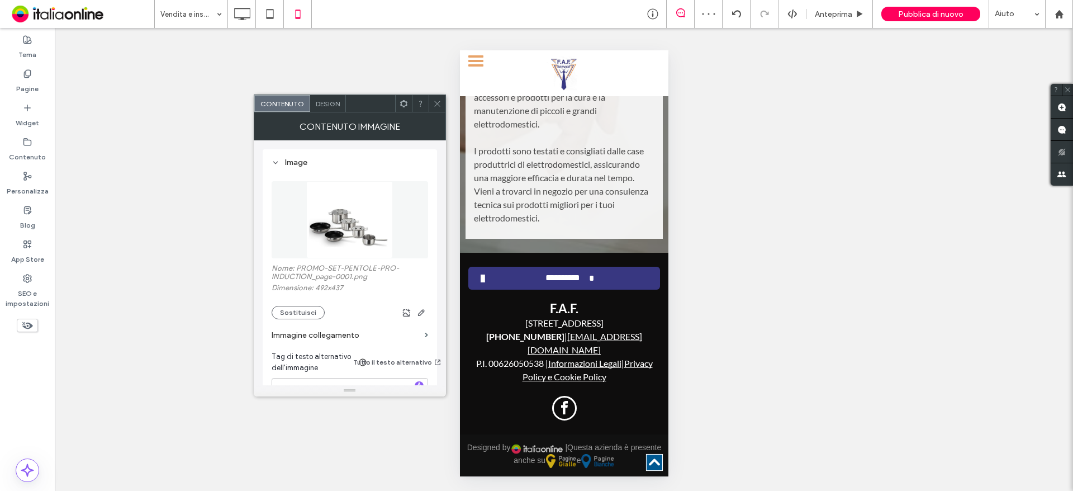
drag, startPoint x: 433, startPoint y: 102, endPoint x: 439, endPoint y: 128, distance: 26.6
click at [433, 102] on icon at bounding box center [437, 103] width 8 height 8
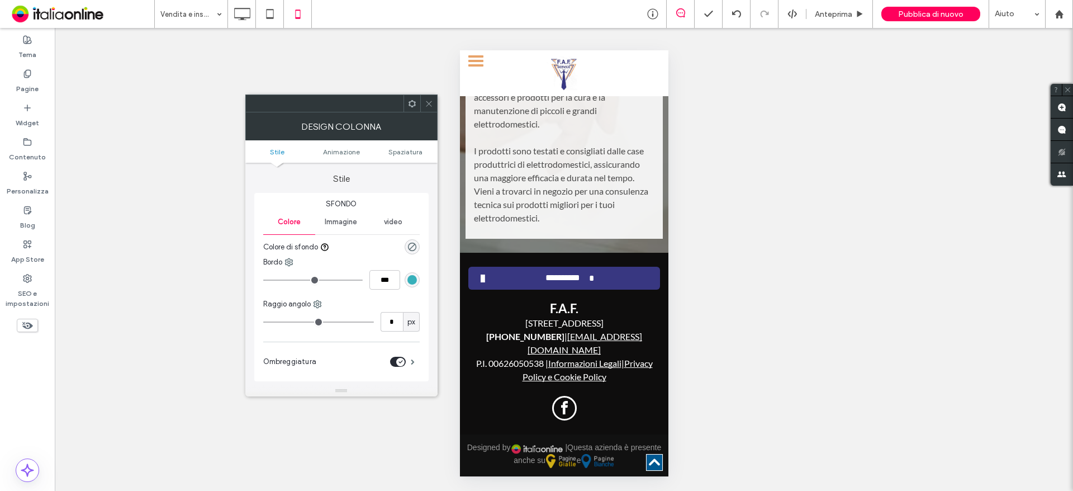
click at [425, 102] on icon at bounding box center [429, 103] width 8 height 8
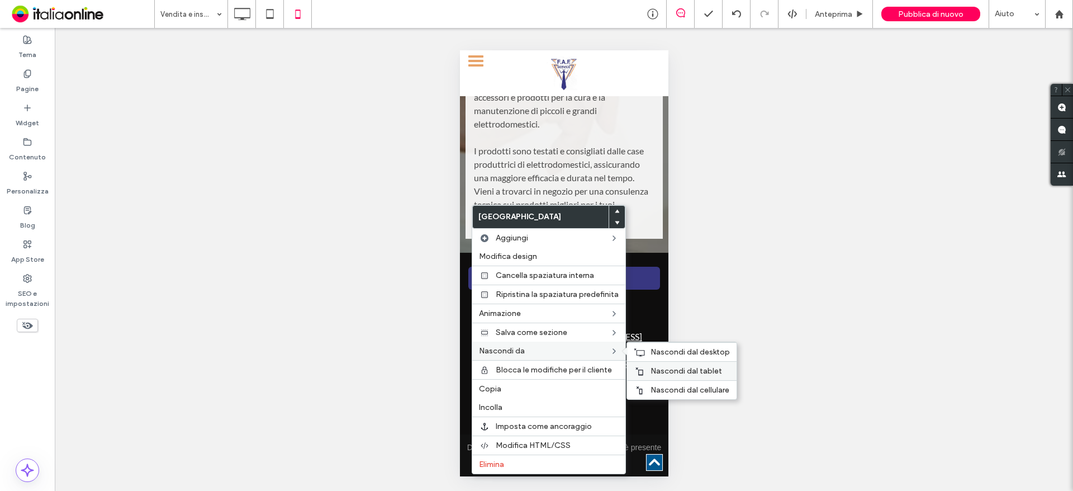
drag, startPoint x: 663, startPoint y: 354, endPoint x: 666, endPoint y: 371, distance: 16.9
click at [663, 354] on span "Nascondi dal desktop" at bounding box center [690, 352] width 79 height 10
drag, startPoint x: 666, startPoint y: 371, endPoint x: 739, endPoint y: 314, distance: 92.4
click at [666, 371] on span "Nascondi dal tablet" at bounding box center [687, 371] width 72 height 10
click at [735, 294] on div "Mostrare? Sì Mostrare? Sì Mostrare? Sì Mostrare? Sì Mostrare? Sì Mostrare? Sì M…" at bounding box center [564, 259] width 1018 height 463
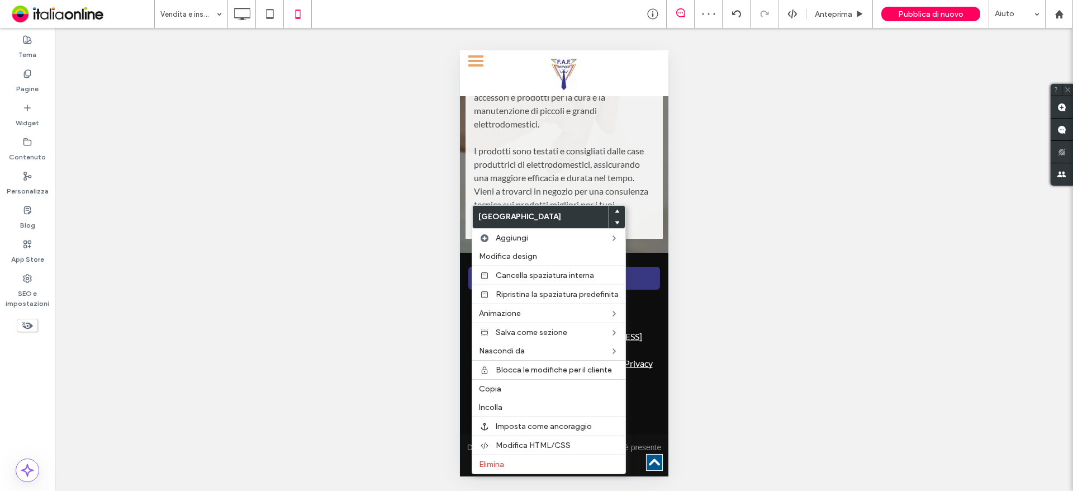
click at [458, 316] on div "Mostrare? Sì Mostrare? Sì Mostrare? Sì Mostrare? Sì Mostrare? Sì Mostrare? Sì M…" at bounding box center [564, 259] width 1018 height 463
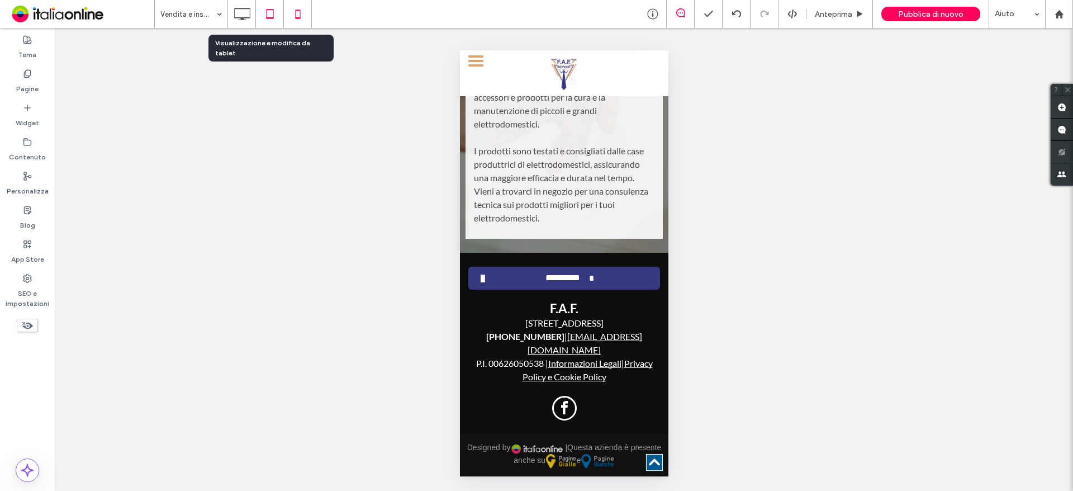
click at [268, 18] on use at bounding box center [269, 14] width 7 height 10
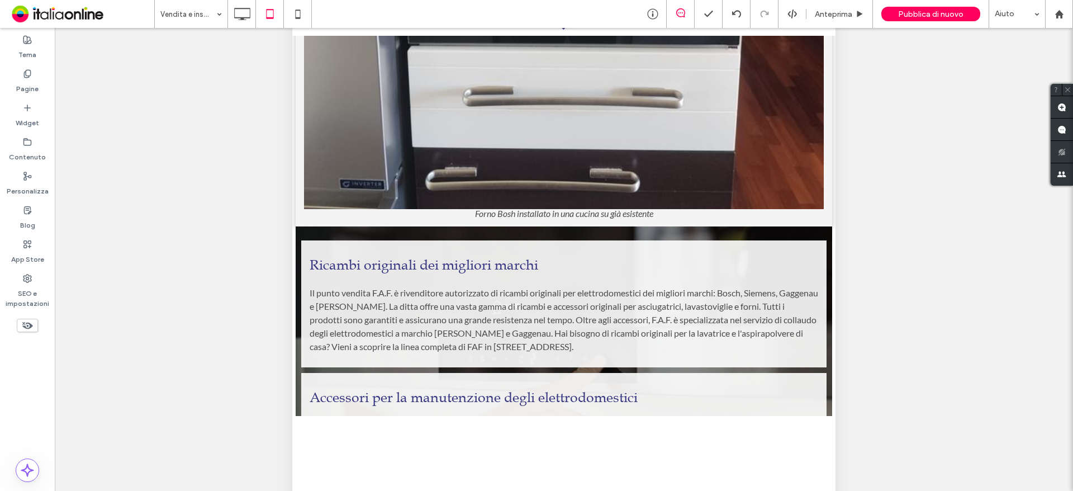
scroll to position [288, 0]
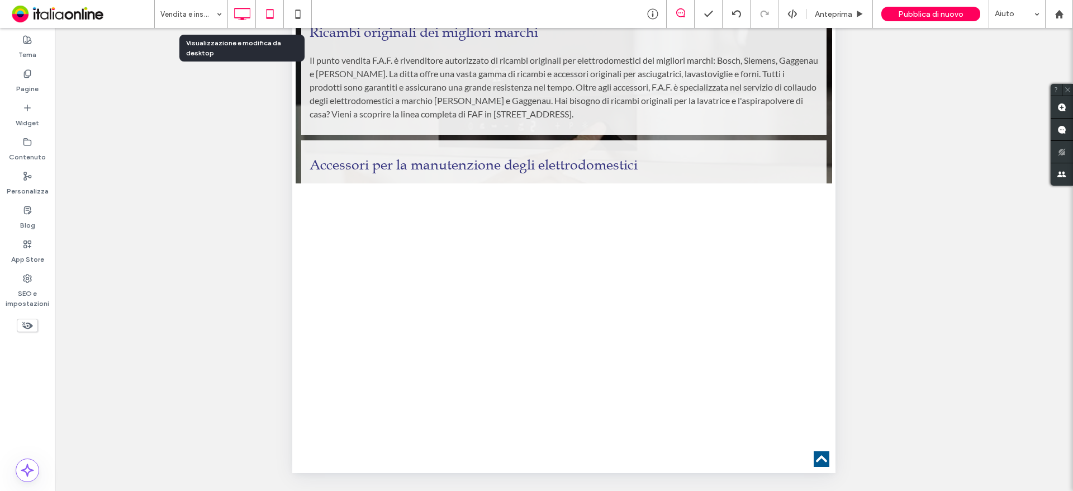
click at [242, 17] on use at bounding box center [242, 14] width 16 height 12
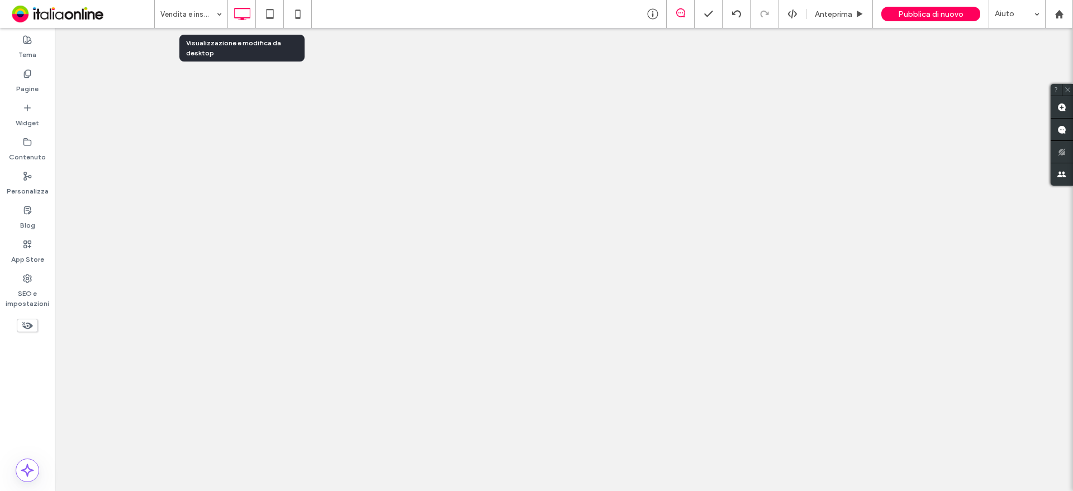
scroll to position [0, 0]
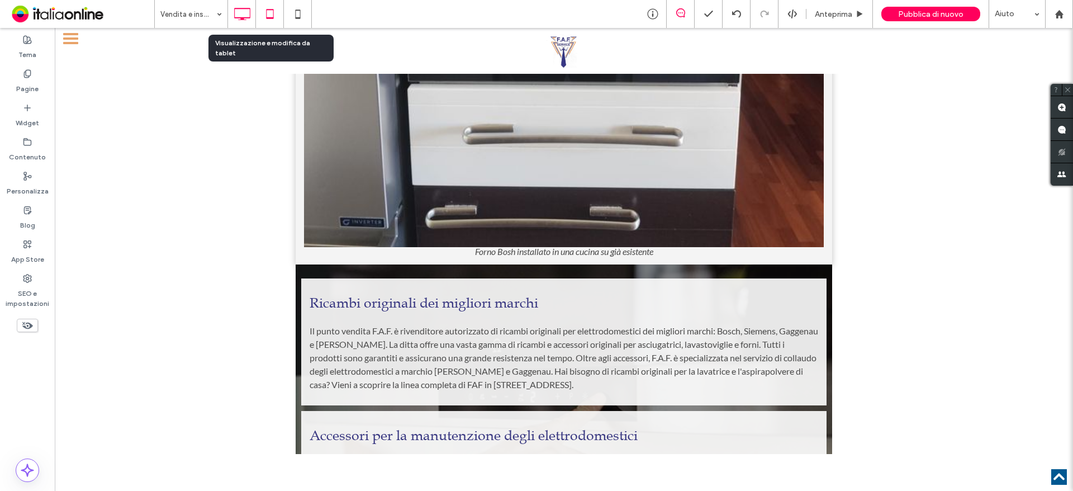
click at [276, 13] on icon at bounding box center [270, 14] width 22 height 22
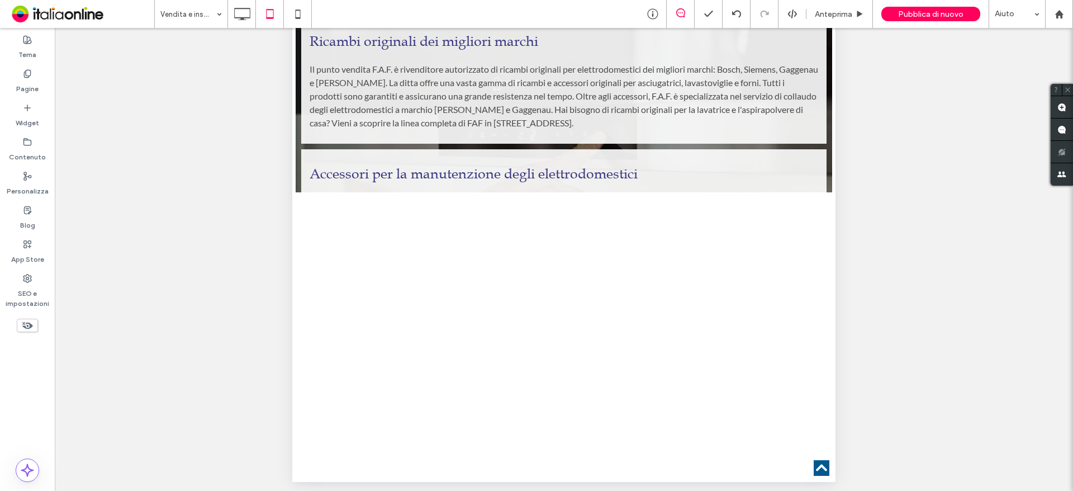
scroll to position [288, 0]
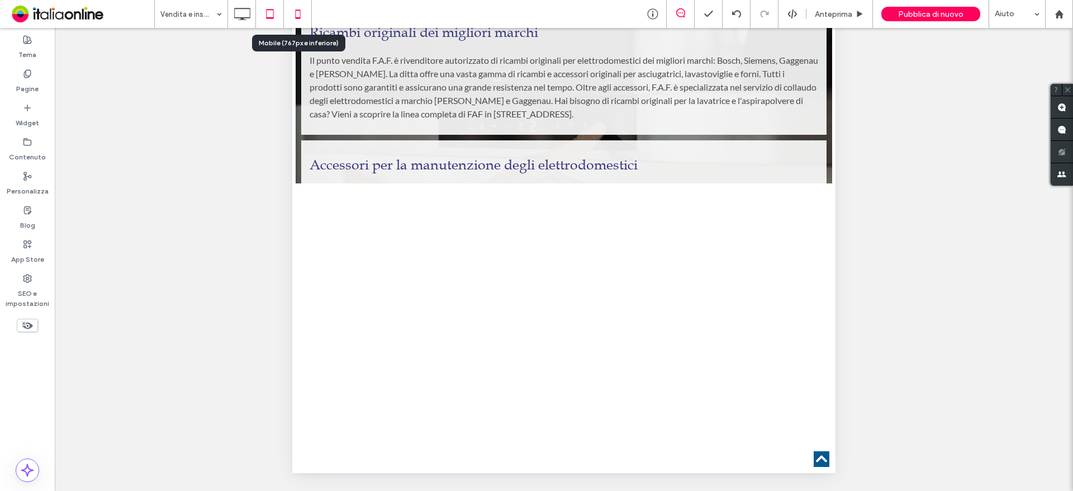
click at [303, 17] on icon at bounding box center [298, 14] width 22 height 22
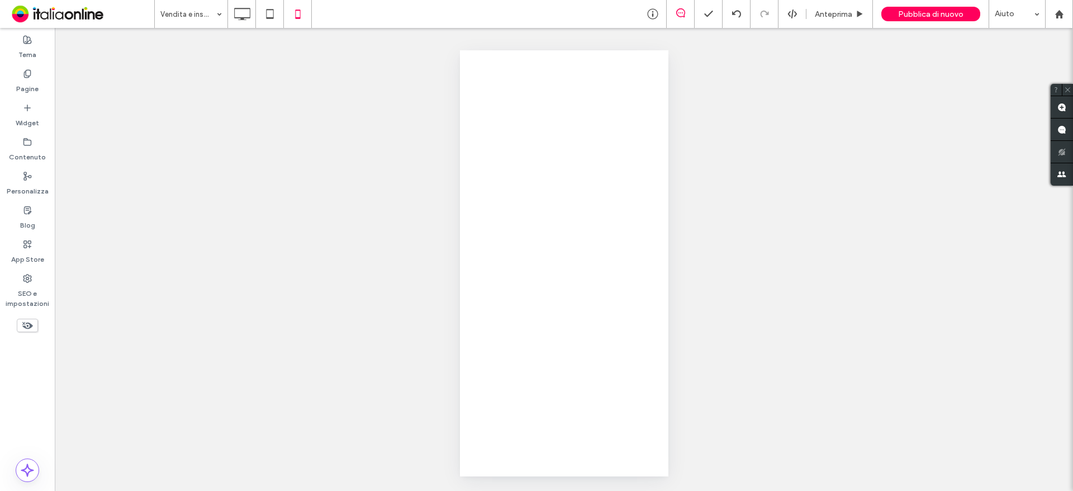
scroll to position [0, 0]
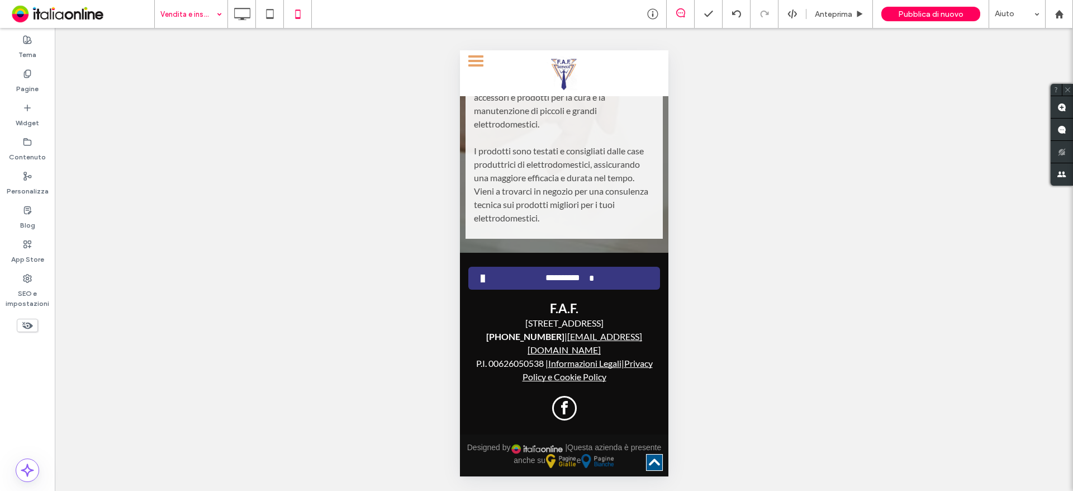
drag, startPoint x: 196, startPoint y: 10, endPoint x: 200, endPoint y: 22, distance: 12.2
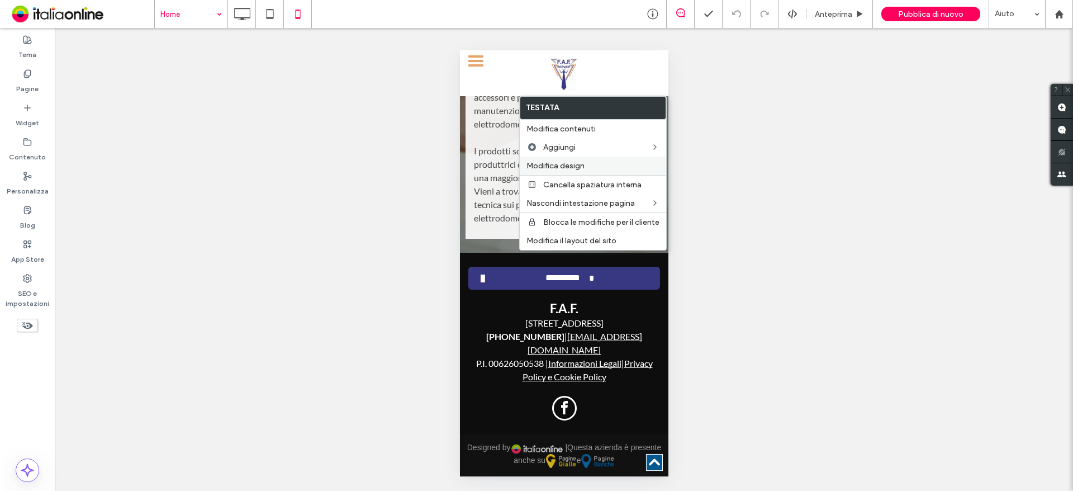
click at [580, 163] on span "Modifica design" at bounding box center [555, 166] width 58 height 10
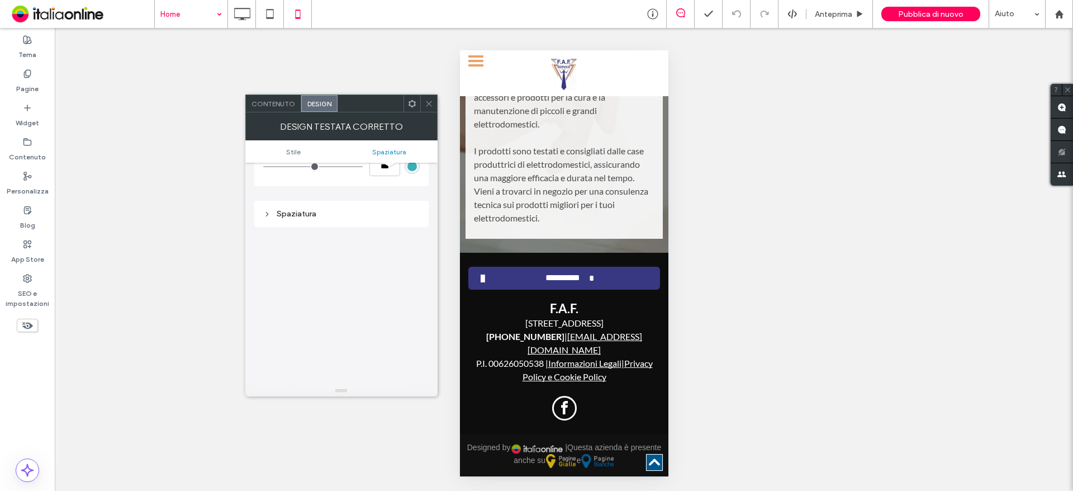
scroll to position [265, 0]
click at [291, 103] on span "Contenuto" at bounding box center [273, 103] width 44 height 8
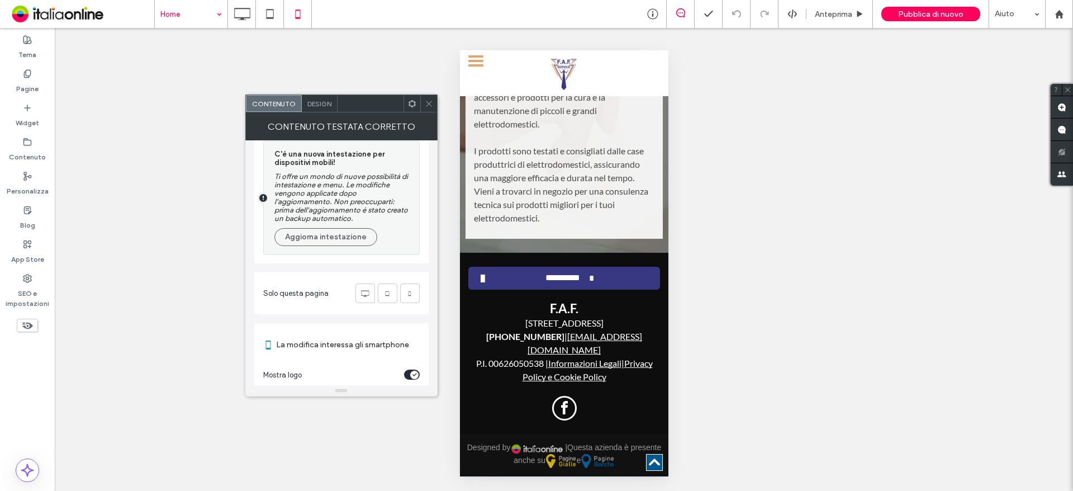
scroll to position [26, 0]
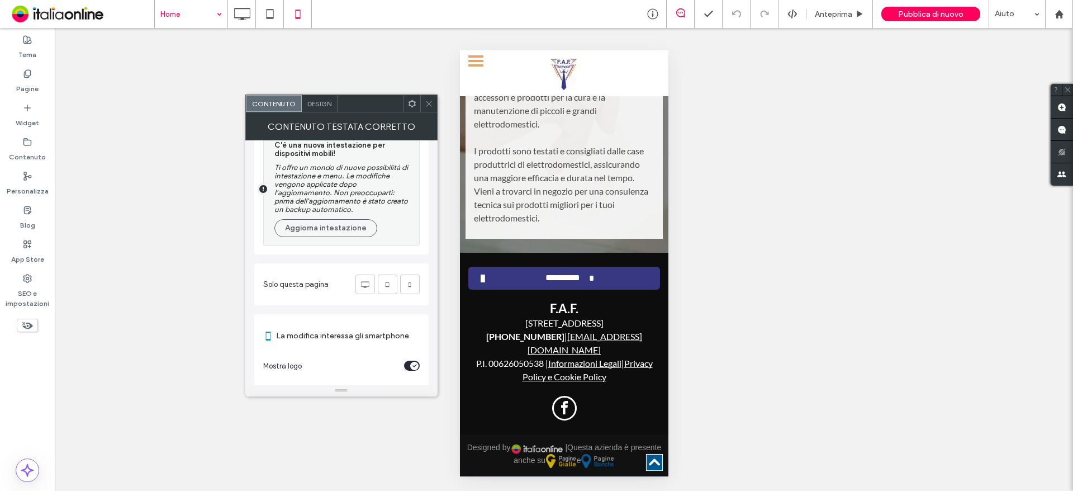
click at [431, 103] on icon at bounding box center [429, 103] width 8 height 8
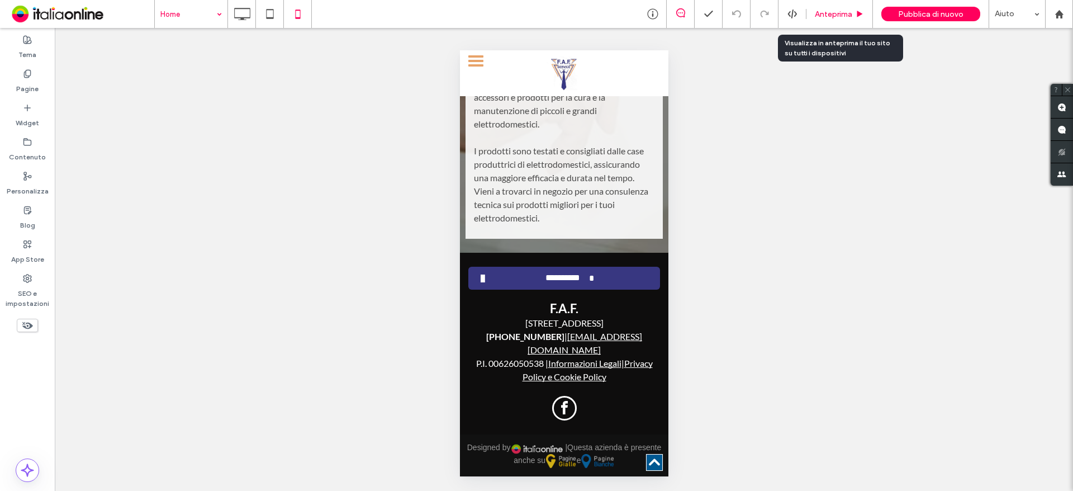
click at [846, 20] on div "Anteprima" at bounding box center [839, 14] width 67 height 28
click at [838, 13] on span "Anteprima" at bounding box center [833, 15] width 37 height 10
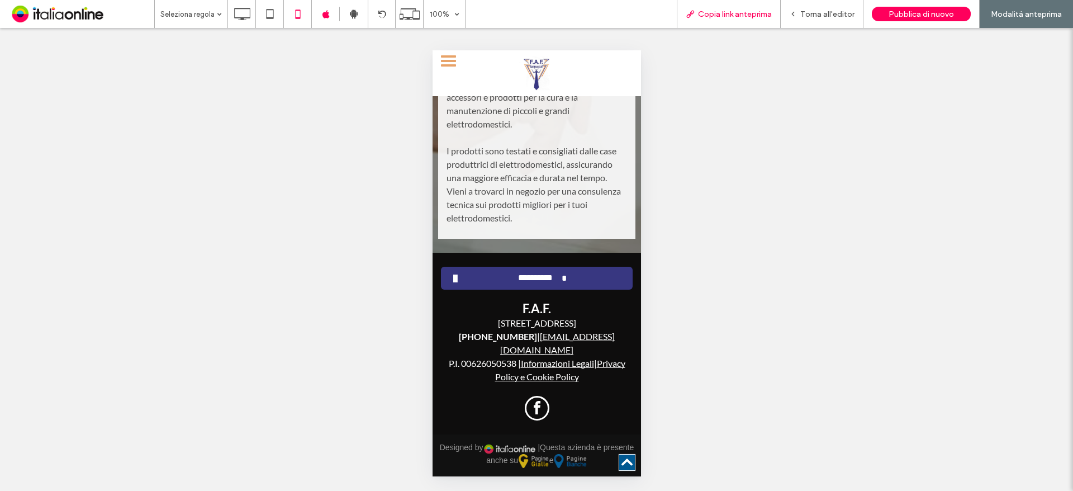
click at [715, 16] on span "Copia link anteprima" at bounding box center [735, 15] width 74 height 10
click at [248, 17] on use at bounding box center [242, 14] width 16 height 12
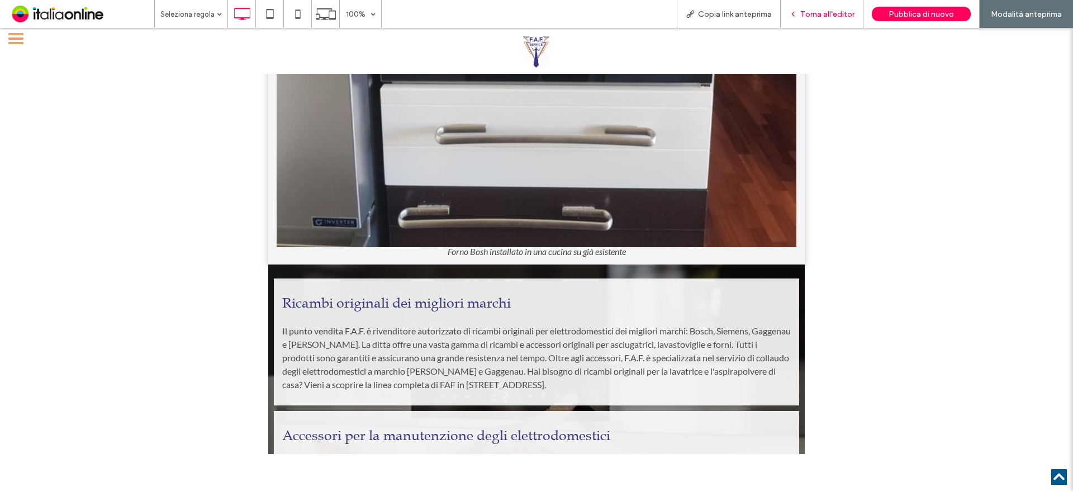
click at [814, 16] on span "Torna all'editor" at bounding box center [827, 15] width 54 height 10
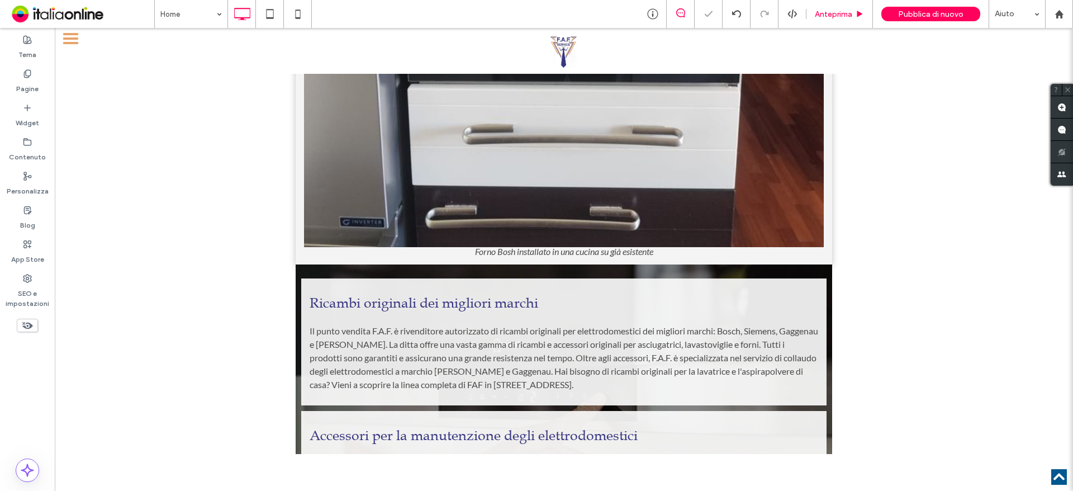
click at [839, 16] on span "Anteprima" at bounding box center [833, 15] width 37 height 10
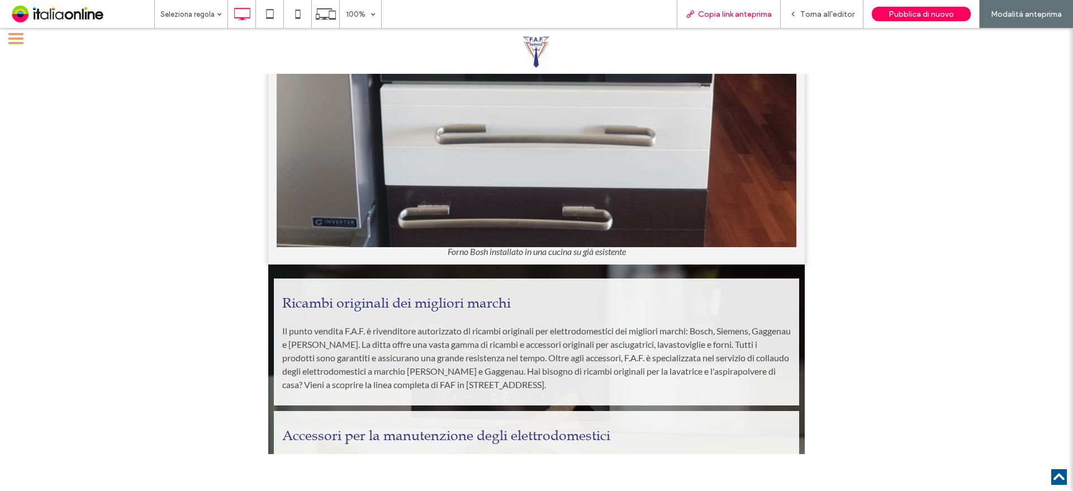
click at [744, 17] on span "Copia link anteprima" at bounding box center [735, 15] width 74 height 10
click at [831, 12] on span "Torna all'editor" at bounding box center [827, 15] width 54 height 10
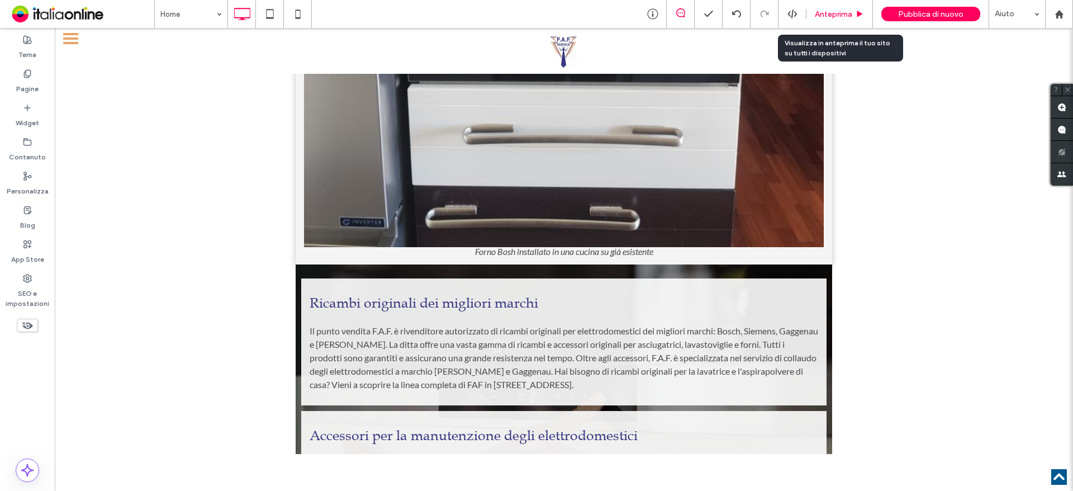
click at [836, 7] on div "Anteprima" at bounding box center [839, 14] width 67 height 28
click at [832, 14] on span "Anteprima" at bounding box center [833, 15] width 37 height 10
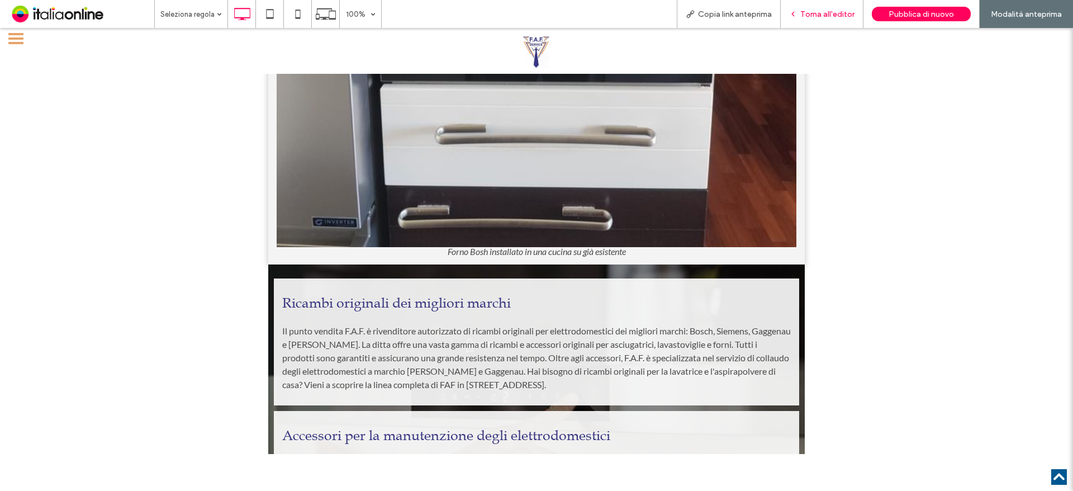
click at [832, 14] on span "Torna all'editor" at bounding box center [827, 15] width 54 height 10
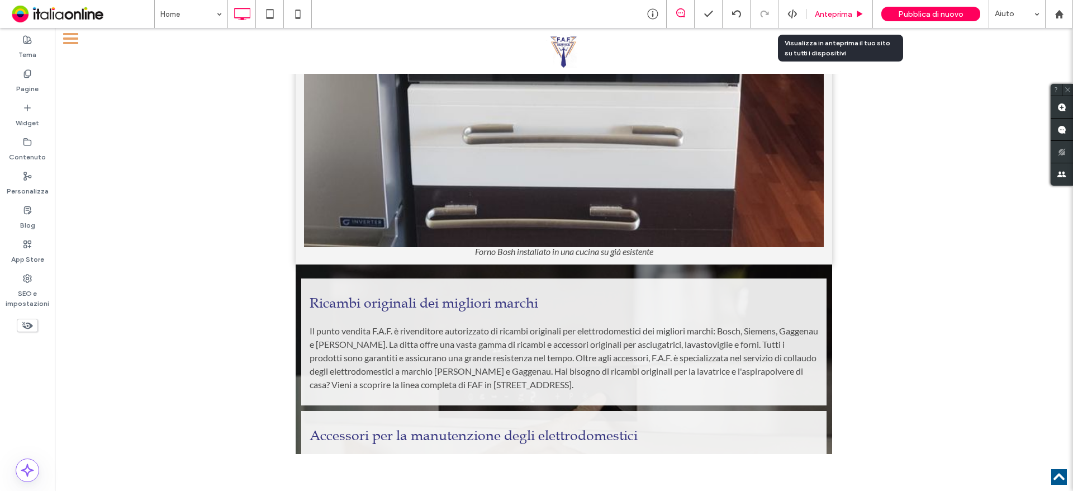
click at [840, 15] on span "Anteprima" at bounding box center [833, 15] width 37 height 10
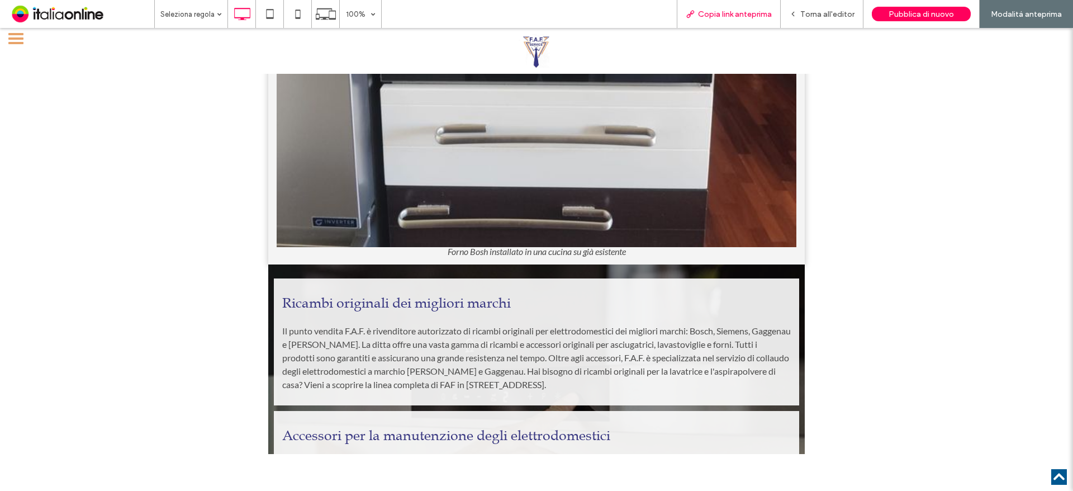
click at [716, 15] on span "Copia link anteprima" at bounding box center [735, 15] width 74 height 10
click at [825, 14] on span "Torna all'editor" at bounding box center [827, 15] width 54 height 10
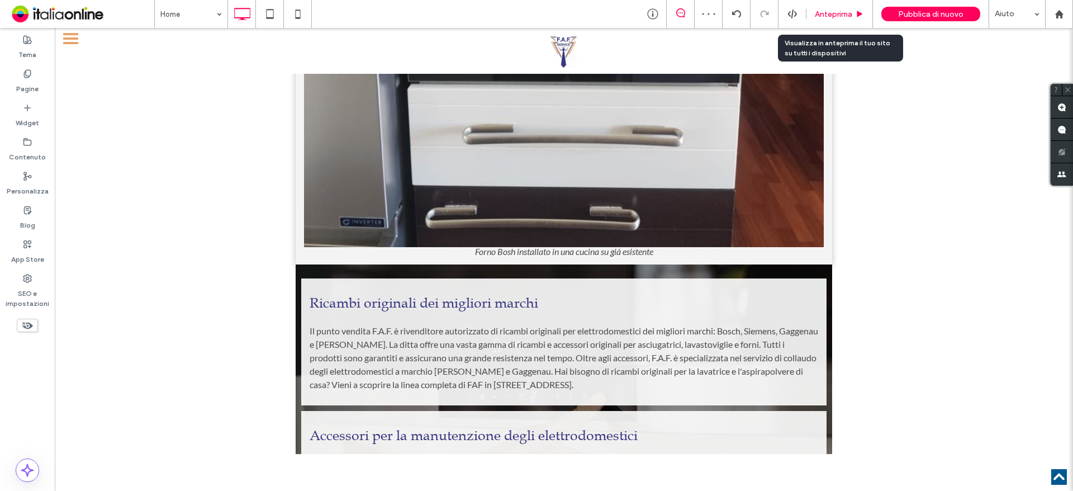
click at [840, 4] on div "Anteprima" at bounding box center [839, 14] width 67 height 28
click at [827, 10] on span "Anteprima" at bounding box center [833, 15] width 37 height 10
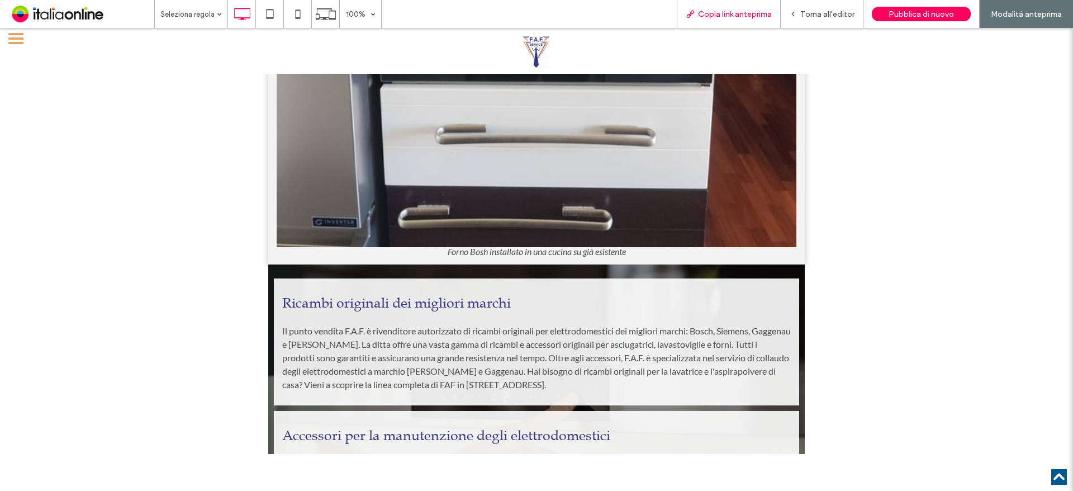
click at [760, 14] on span "Copia link anteprima" at bounding box center [735, 15] width 74 height 10
click at [820, 17] on span "Torna all'editor" at bounding box center [827, 15] width 54 height 10
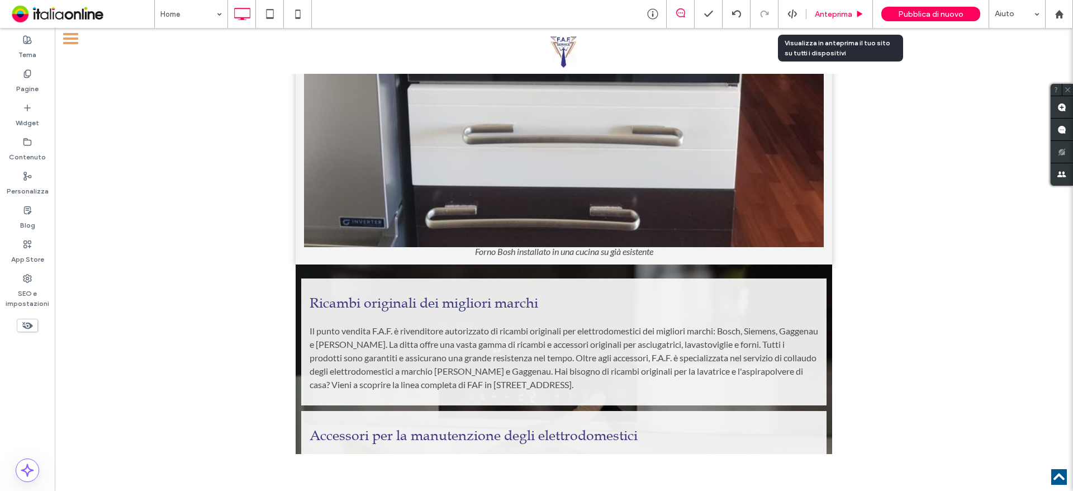
click at [831, 11] on span "Anteprima" at bounding box center [833, 15] width 37 height 10
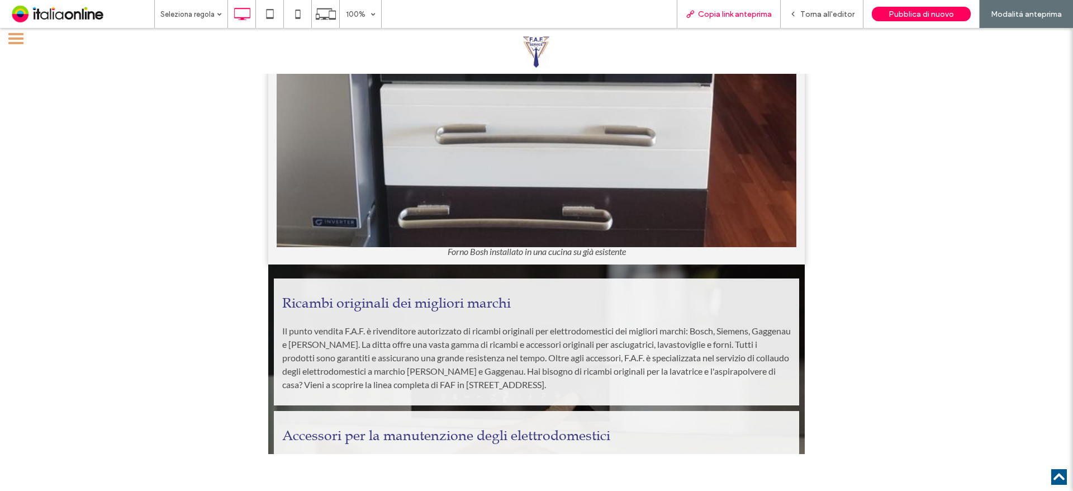
click at [713, 18] on span "Copia link anteprima" at bounding box center [735, 15] width 74 height 10
click at [817, 20] on div "Torna all'editor" at bounding box center [822, 14] width 83 height 28
click at [809, 14] on span "Torna all'editor" at bounding box center [827, 15] width 54 height 10
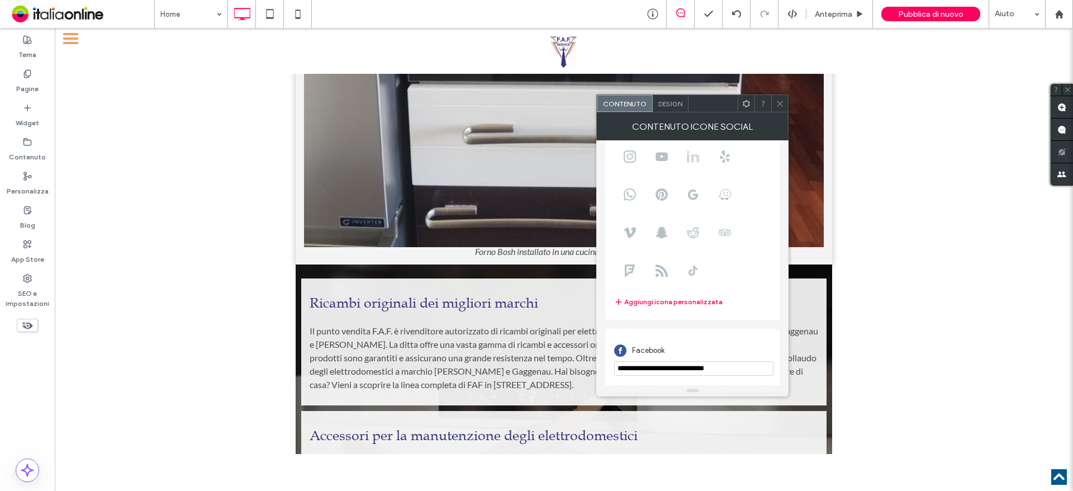
scroll to position [77, 0]
click at [671, 107] on span "Design" at bounding box center [670, 103] width 24 height 8
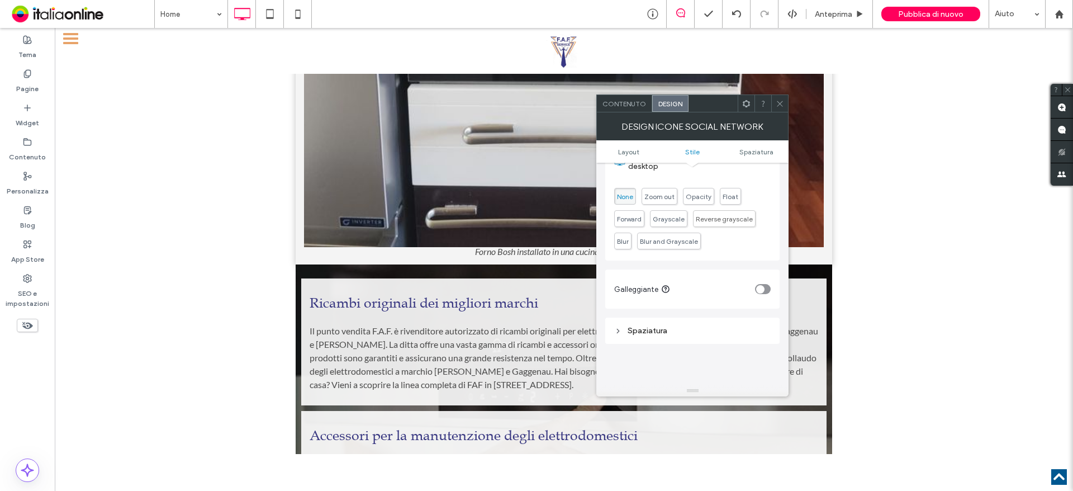
scroll to position [391, 0]
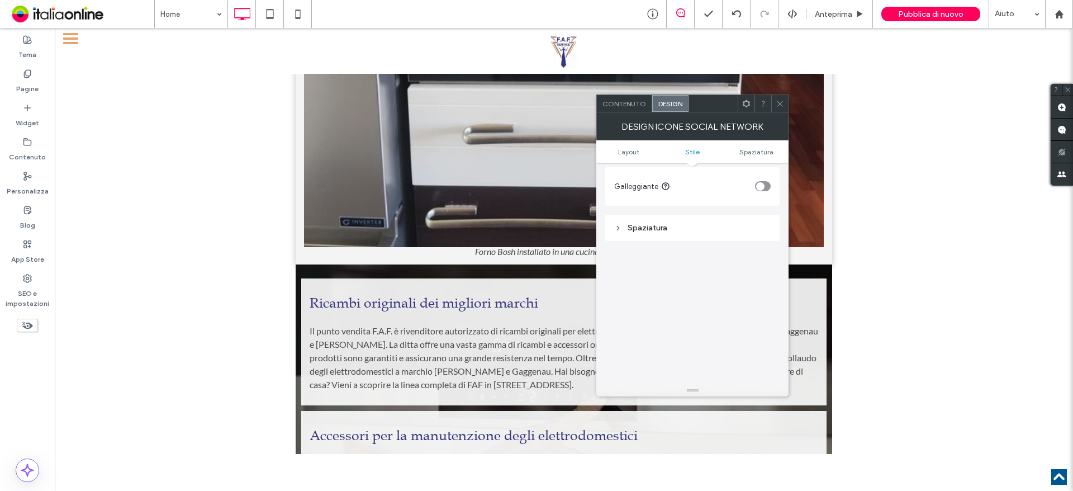
click at [652, 227] on div "Spaziatura" at bounding box center [692, 228] width 156 height 10
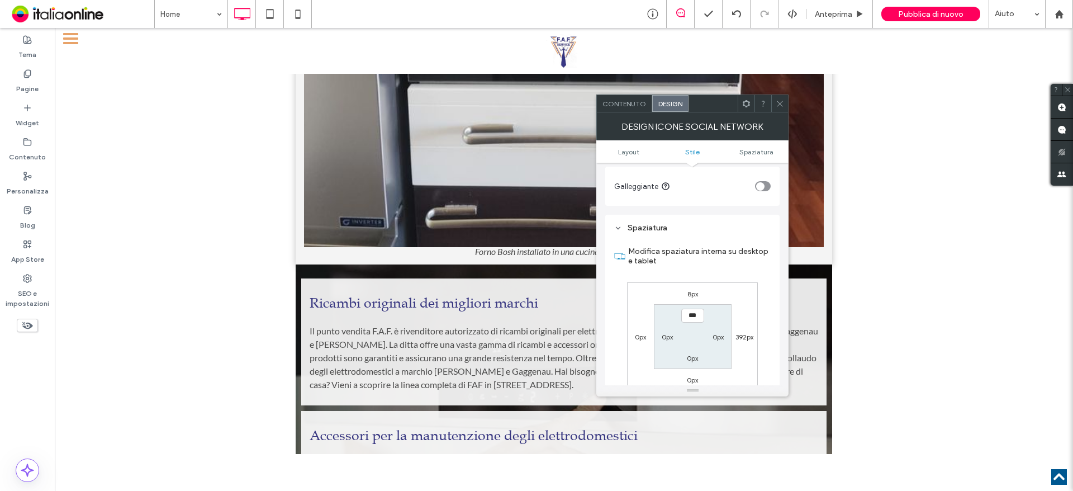
click at [668, 334] on label "0px" at bounding box center [667, 337] width 11 height 8
click at [638, 337] on label "0px" at bounding box center [640, 337] width 11 height 8
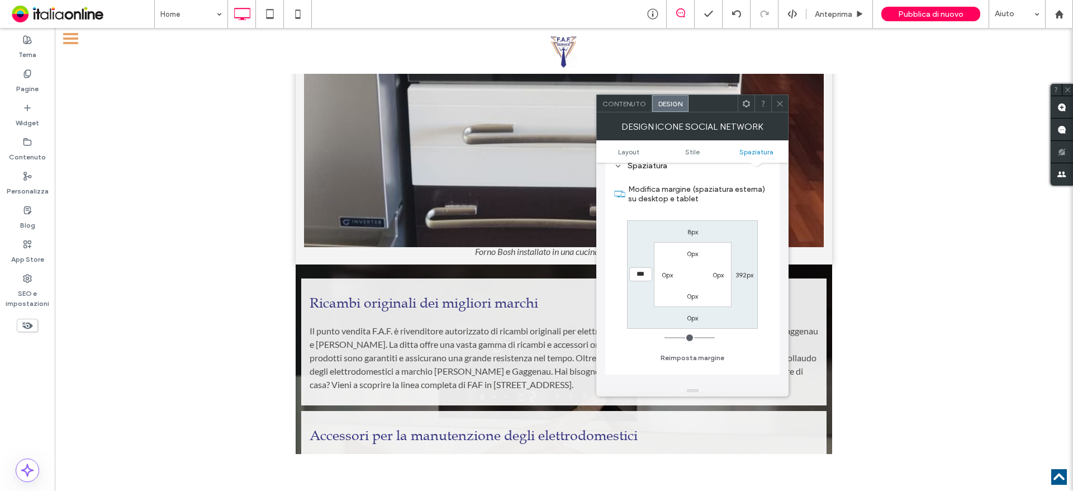
scroll to position [503, 0]
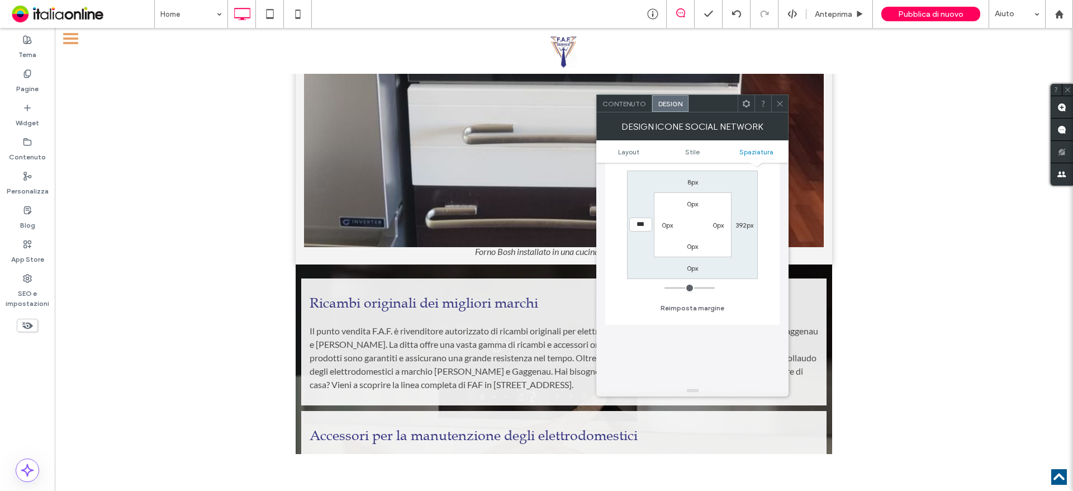
type input "*"
type input "***"
type input "*"
type input "***"
type input "**"
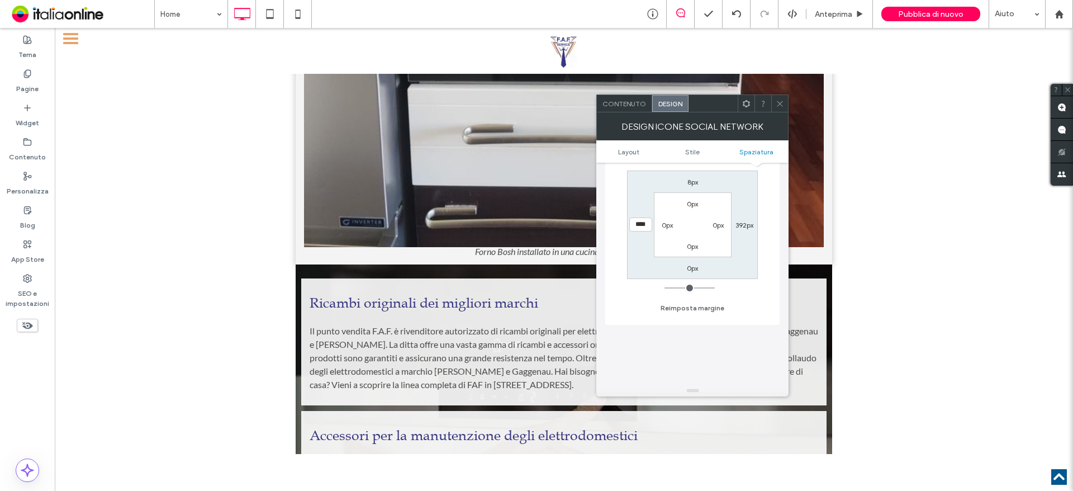
type input "****"
type input "**"
type input "****"
type input "**"
type input "****"
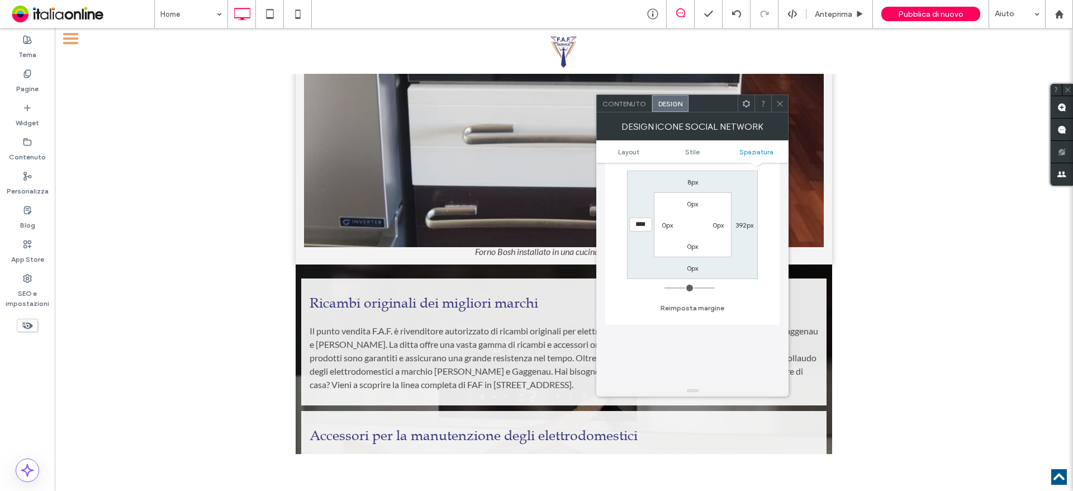
type input "**"
type input "****"
type input "**"
type input "****"
type input "**"
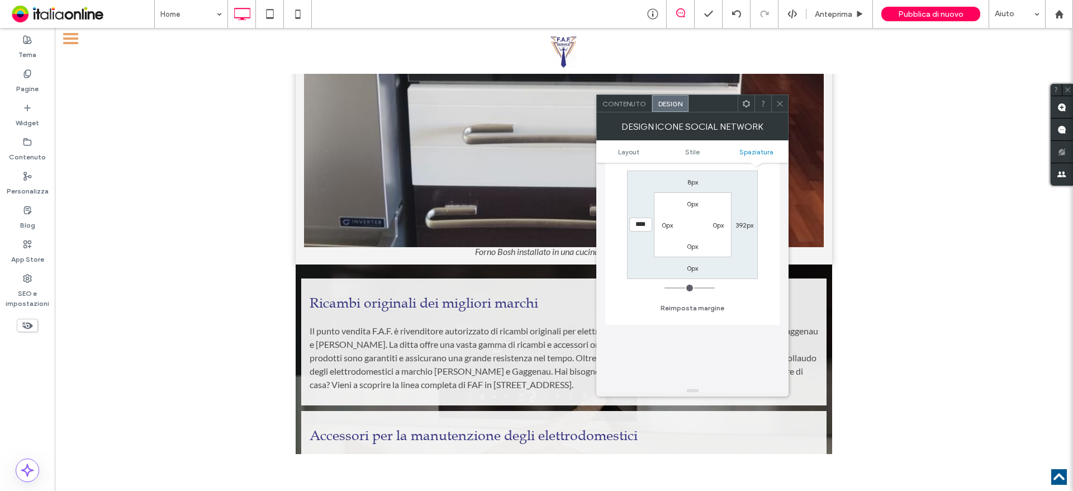
type input "****"
type input "**"
type input "****"
type input "**"
type input "****"
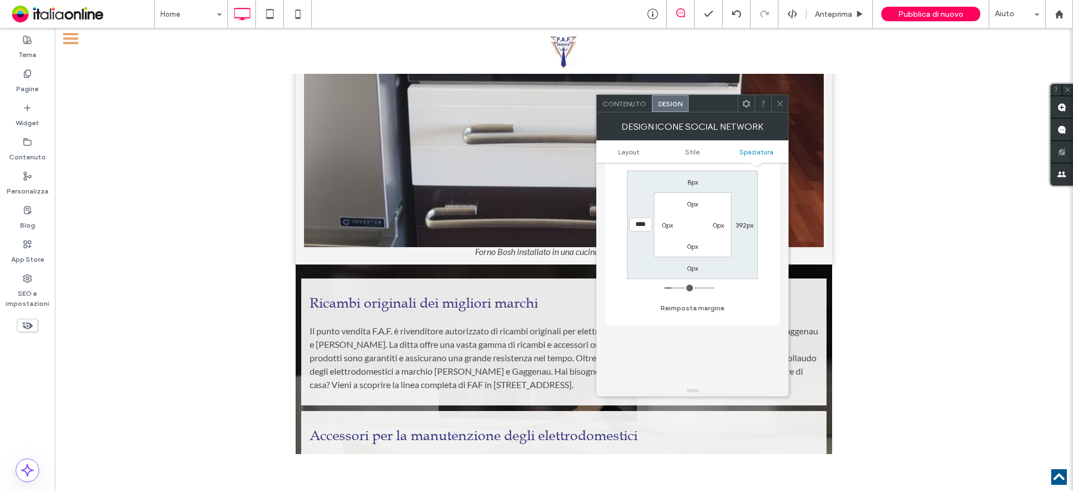
type input "**"
type input "****"
type input "**"
type input "****"
type input "**"
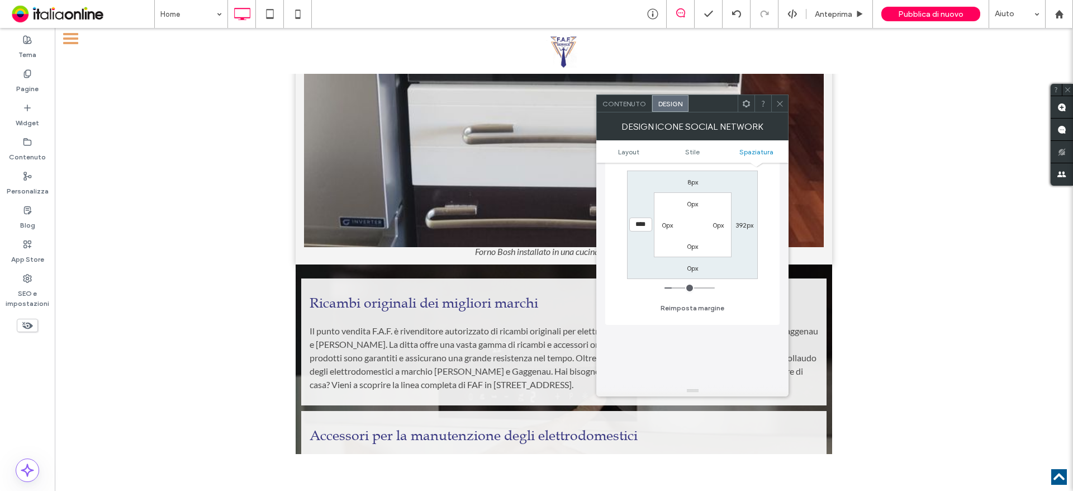
type input "****"
type input "**"
type input "****"
type input "**"
type input "****"
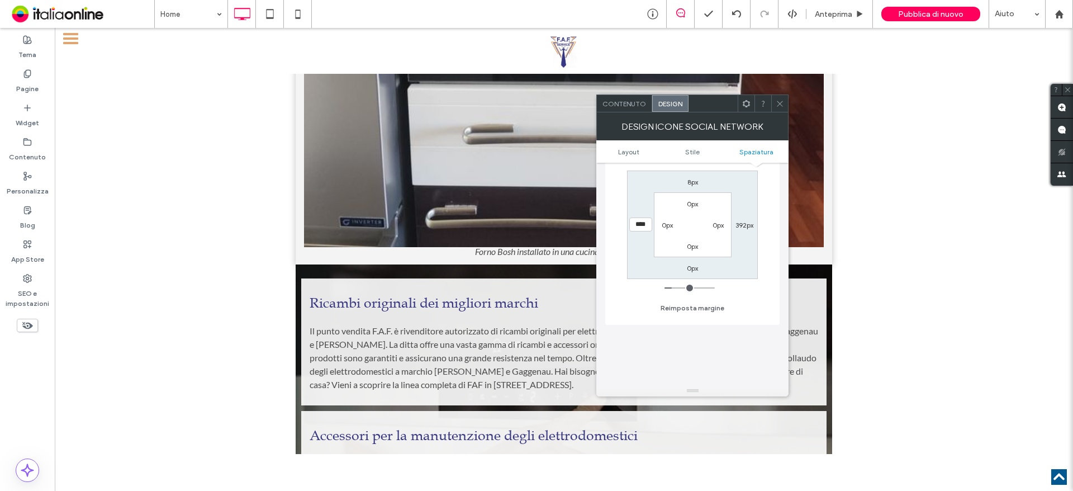
type input "**"
type input "****"
type input "**"
type input "****"
type input "*"
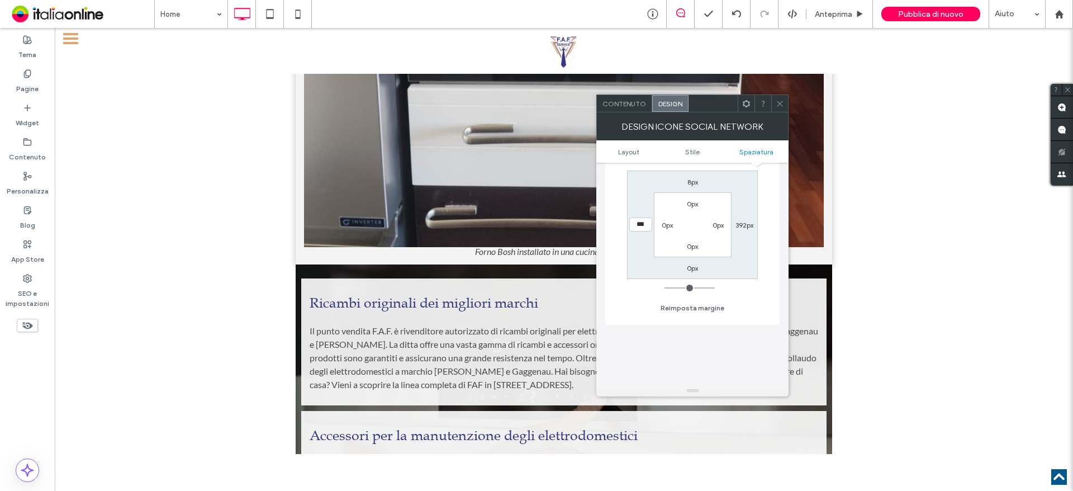
drag, startPoint x: 667, startPoint y: 287, endPoint x: 646, endPoint y: 292, distance: 22.0
click at [665, 288] on input "range" at bounding box center [690, 287] width 50 height 1
drag, startPoint x: 643, startPoint y: 227, endPoint x: 632, endPoint y: 225, distance: 11.5
click at [632, 225] on input "***" at bounding box center [640, 224] width 23 height 14
type input "***"
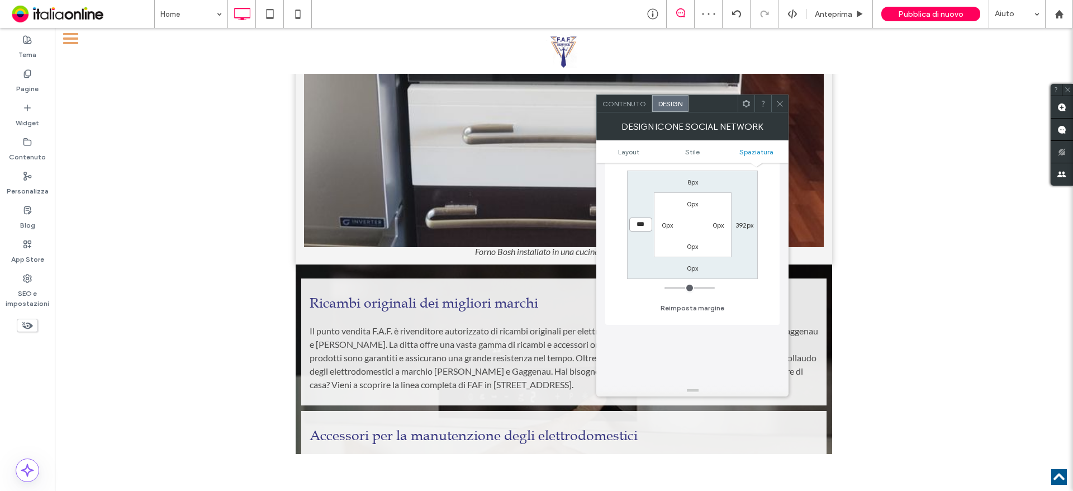
type input "*"
click at [817, 13] on span "Anteprima" at bounding box center [833, 15] width 37 height 10
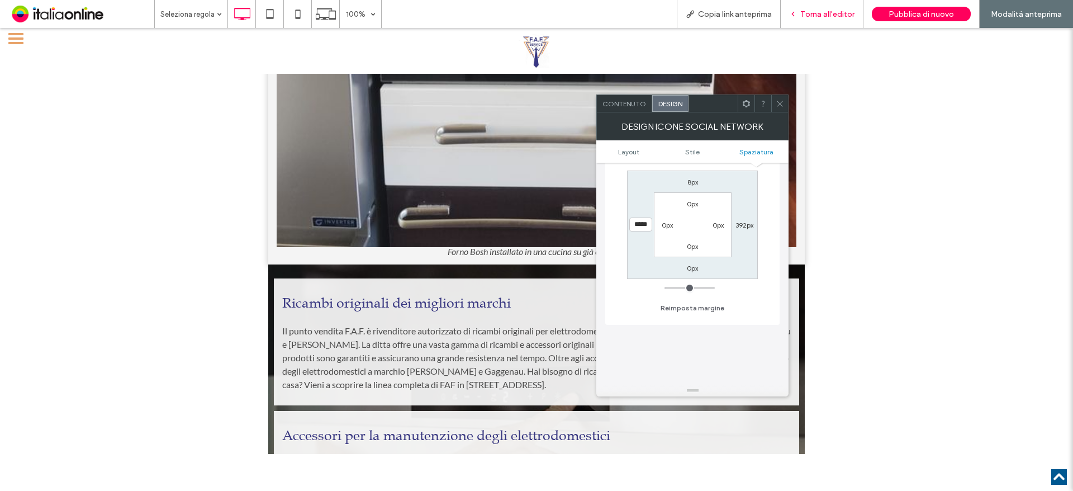
click at [811, 16] on span "Torna all'editor" at bounding box center [827, 15] width 54 height 10
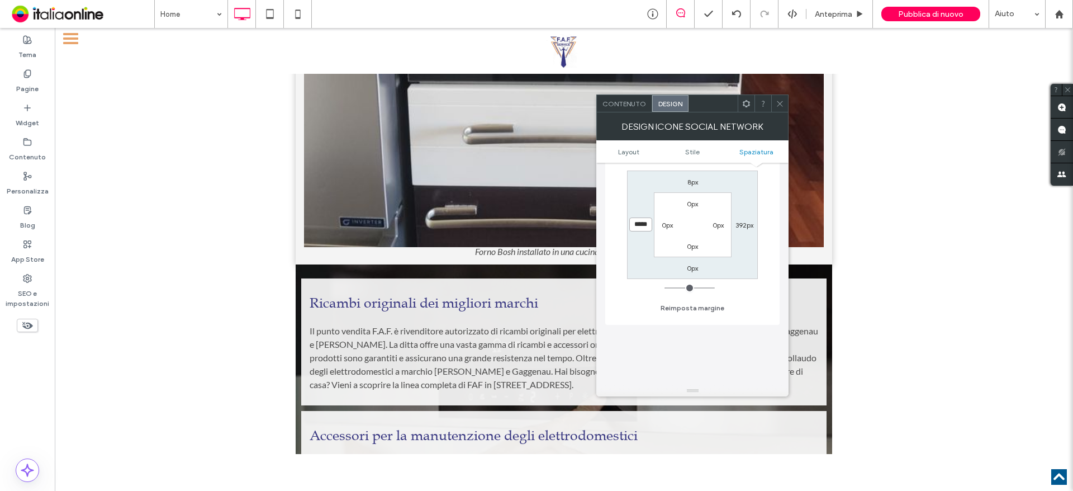
drag, startPoint x: 636, startPoint y: 226, endPoint x: 643, endPoint y: 226, distance: 6.7
click at [643, 226] on input "*****" at bounding box center [640, 224] width 23 height 14
type input "***"
type input "*"
type input "*****"
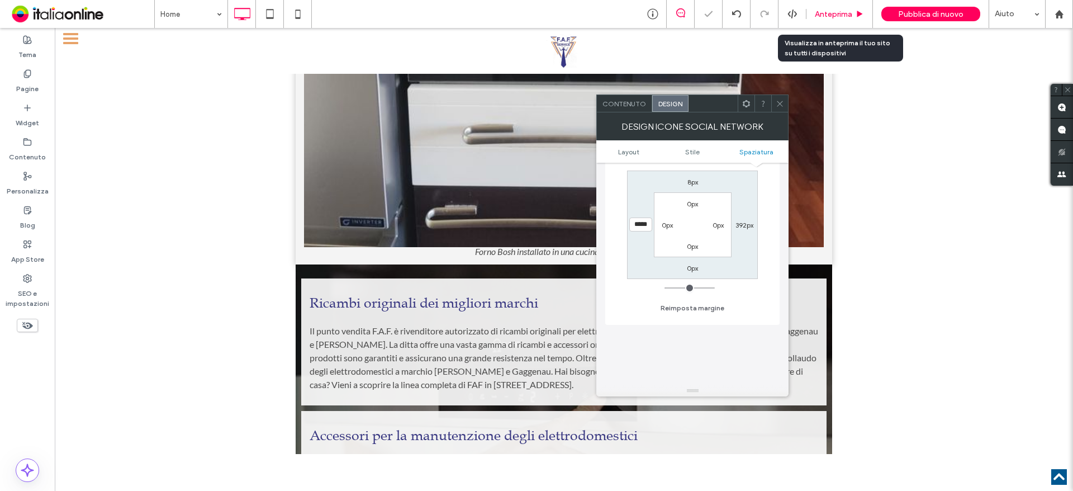
click at [825, 15] on span "Anteprima" at bounding box center [833, 15] width 37 height 10
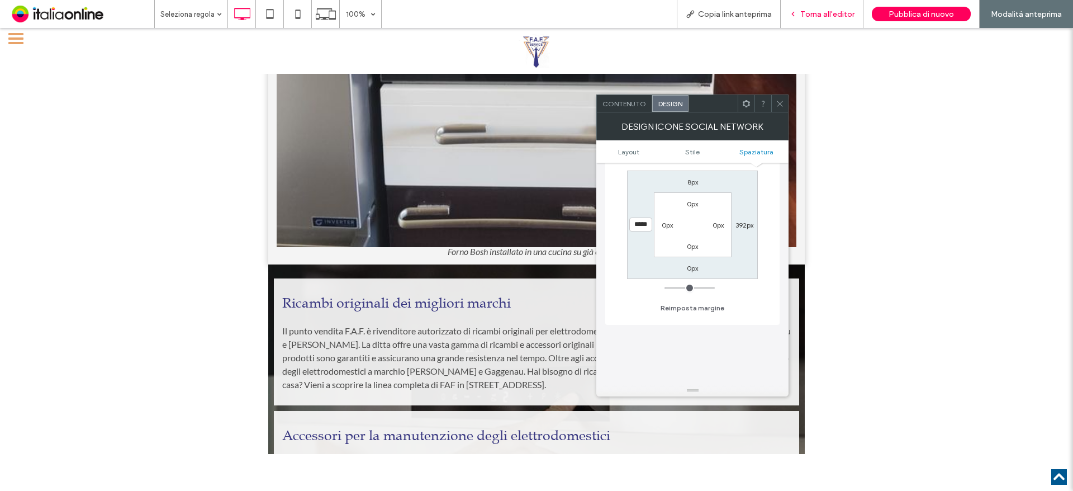
click at [834, 7] on div "Torna all'editor" at bounding box center [822, 14] width 83 height 28
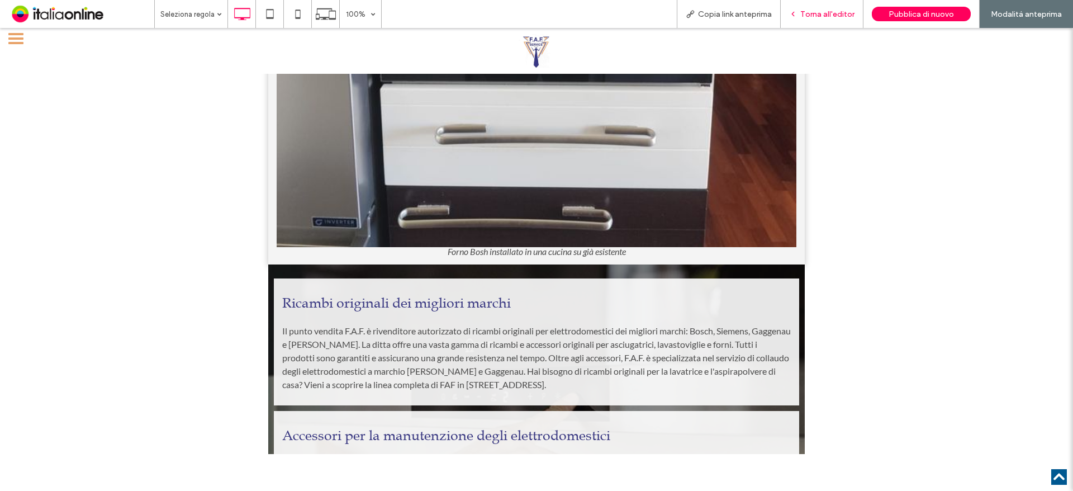
click at [812, 7] on div "Torna all'editor" at bounding box center [822, 14] width 83 height 28
click at [814, 13] on span "Torna all'editor" at bounding box center [827, 15] width 54 height 10
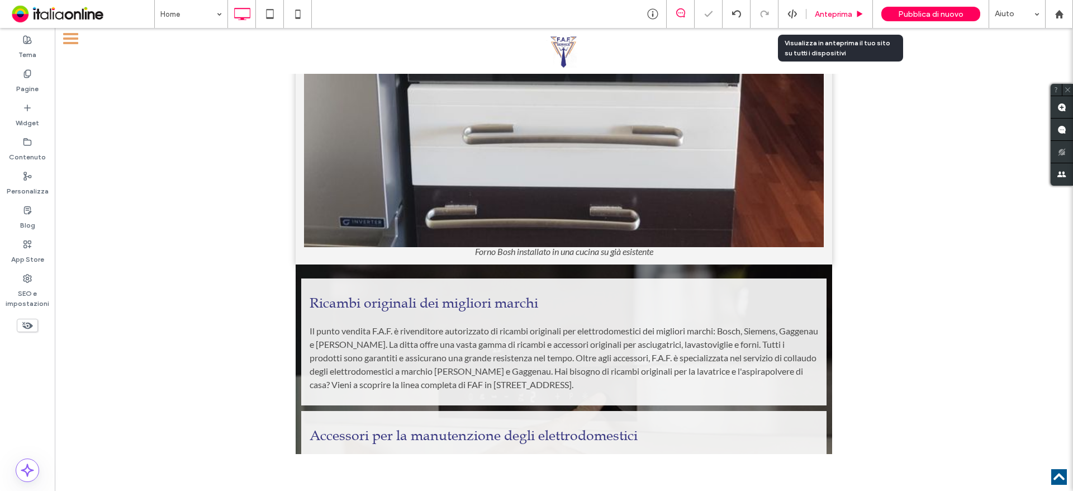
click at [823, 16] on span "Anteprima" at bounding box center [833, 15] width 37 height 10
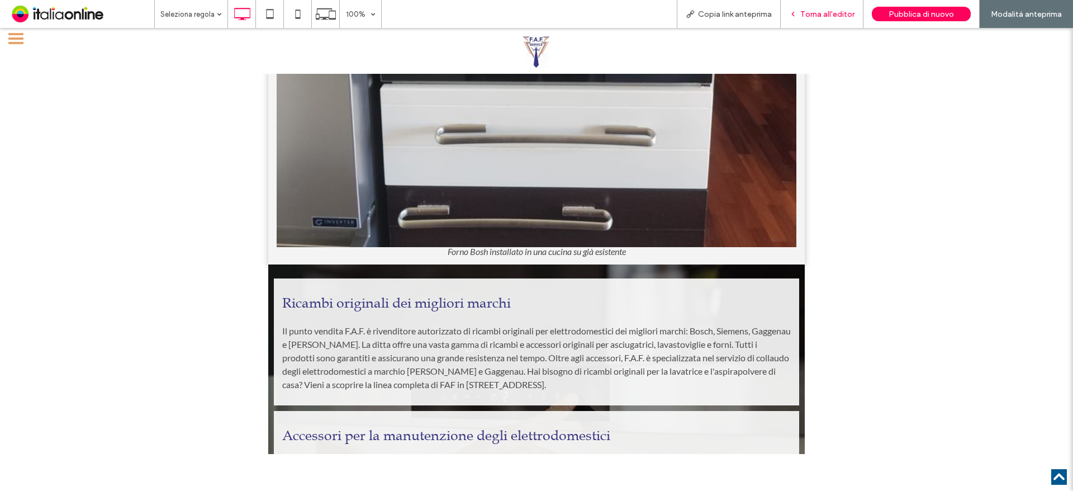
click at [820, 11] on span "Torna all'editor" at bounding box center [827, 15] width 54 height 10
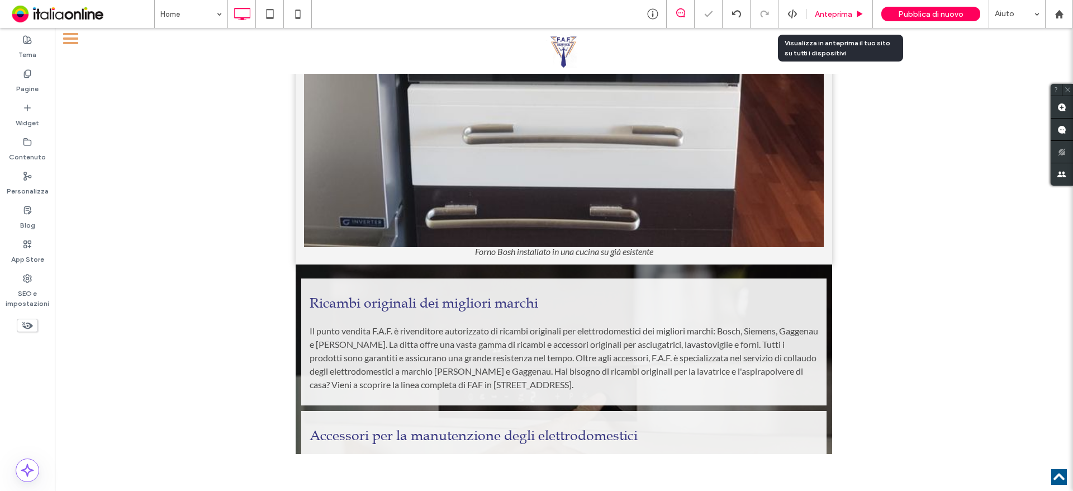
click at [833, 17] on span "Anteprima" at bounding box center [833, 15] width 37 height 10
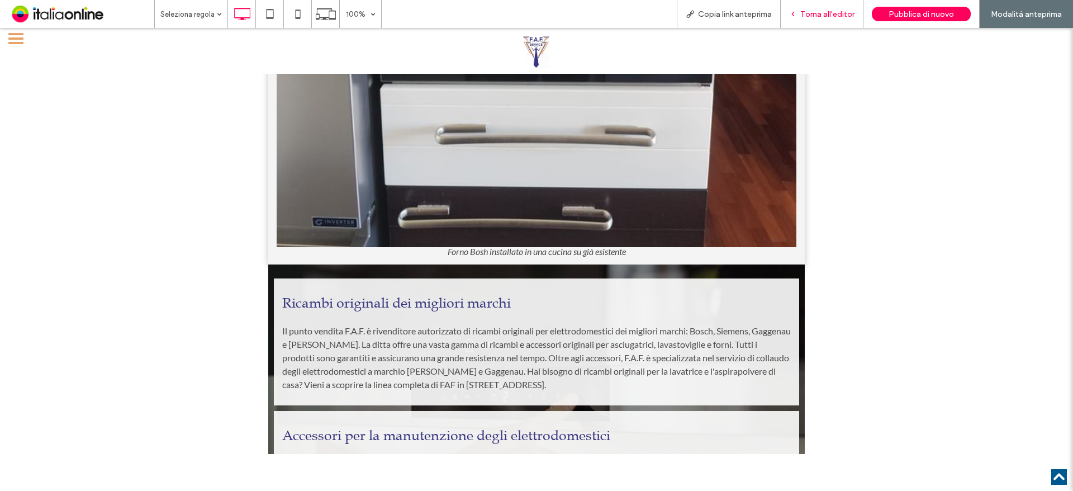
click at [812, 10] on span "Torna all'editor" at bounding box center [827, 15] width 54 height 10
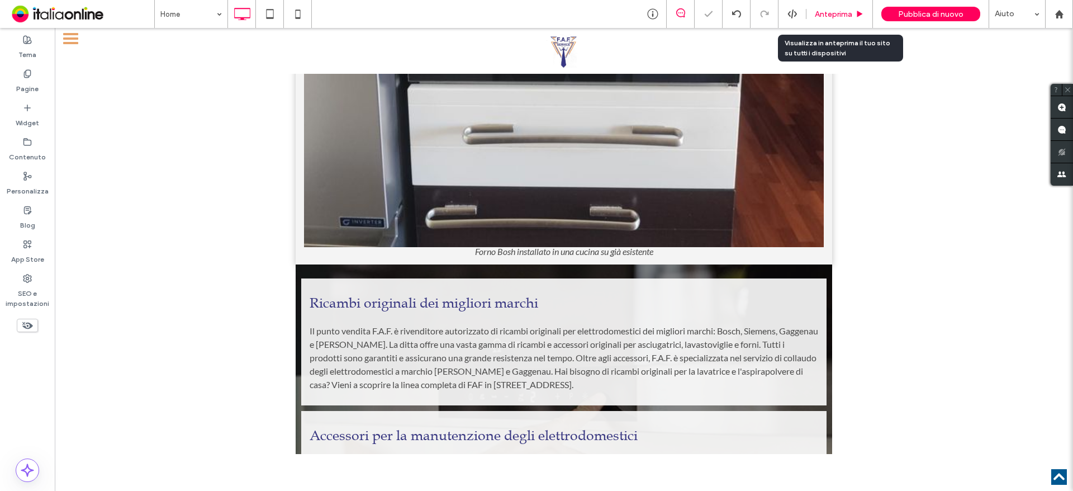
click at [821, 13] on span "Anteprima" at bounding box center [833, 15] width 37 height 10
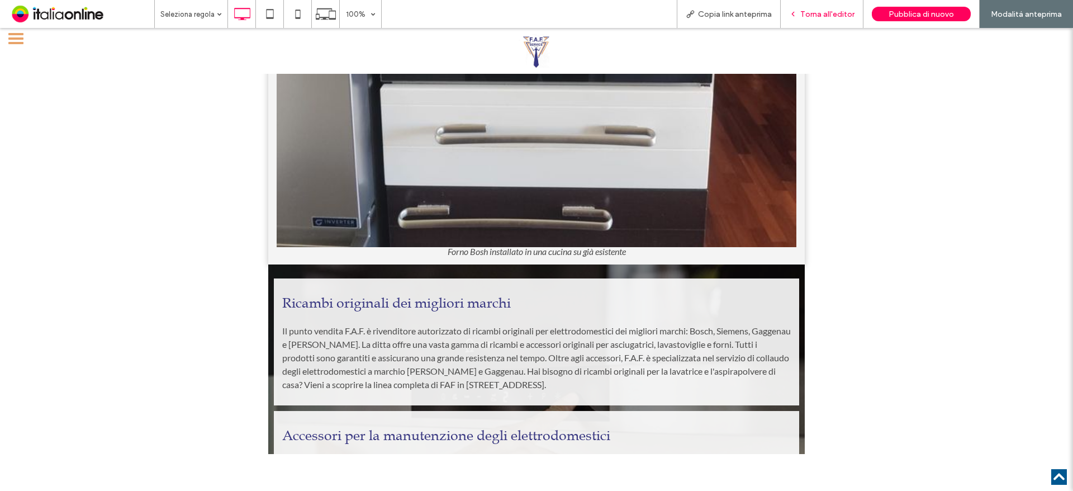
click at [815, 14] on span "Torna all'editor" at bounding box center [827, 15] width 54 height 10
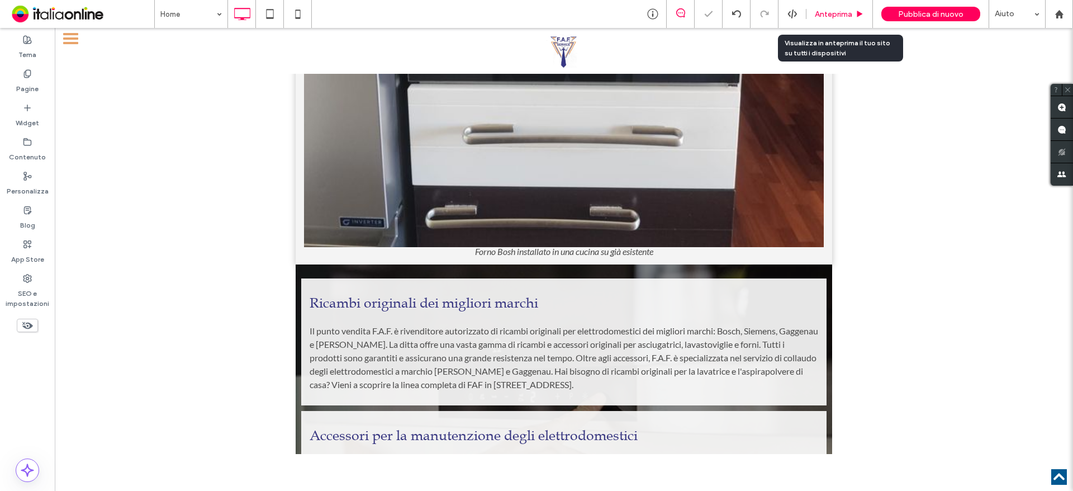
click at [850, 13] on span "Anteprima" at bounding box center [833, 15] width 37 height 10
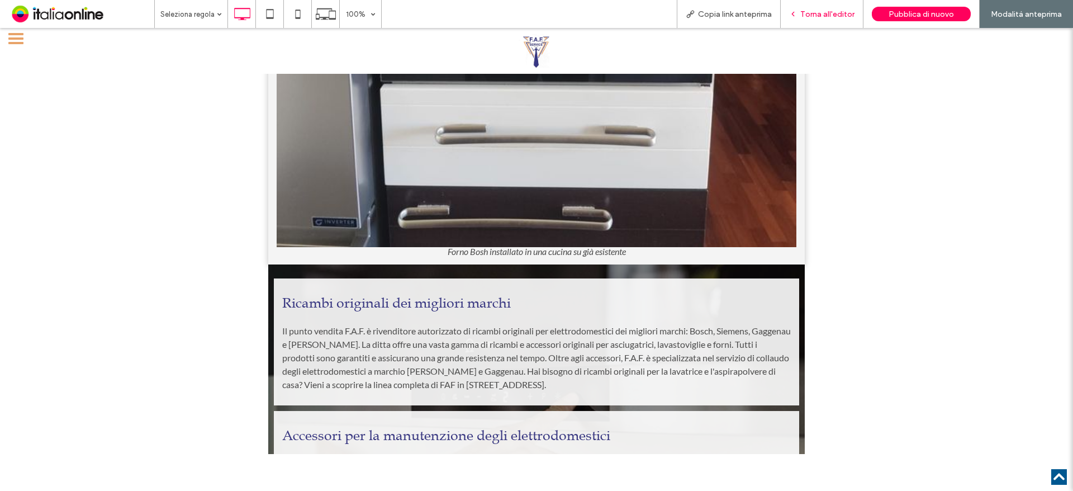
click at [822, 8] on div "Torna all'editor" at bounding box center [822, 14] width 83 height 28
click at [759, 6] on div "Copia link anteprima" at bounding box center [729, 14] width 104 height 28
click at [730, 15] on span "Copia link anteprima" at bounding box center [735, 15] width 74 height 10
click at [719, 13] on span "Copia link anteprima" at bounding box center [735, 15] width 74 height 10
click at [746, 20] on div "Copia link anteprima" at bounding box center [729, 14] width 104 height 28
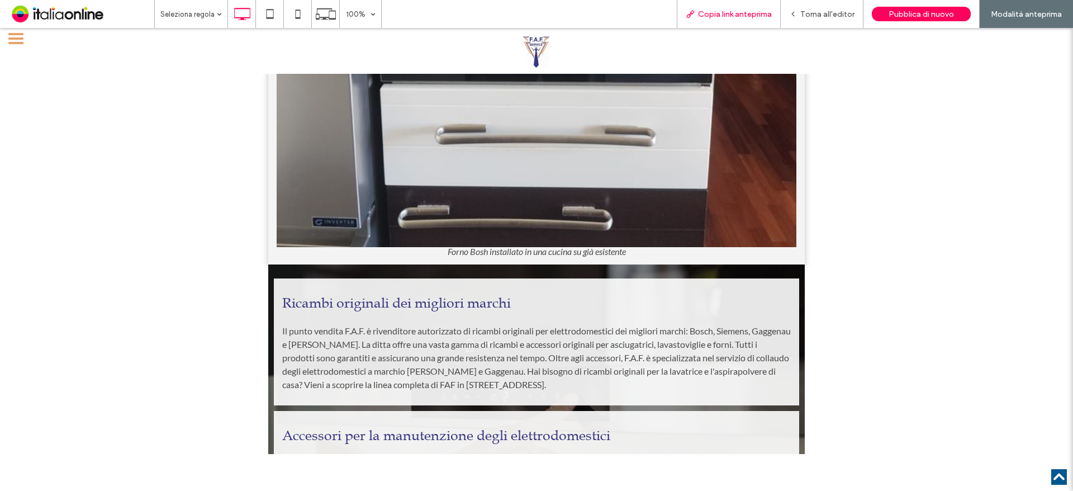
click at [732, 17] on span "Copia link anteprima" at bounding box center [735, 15] width 74 height 10
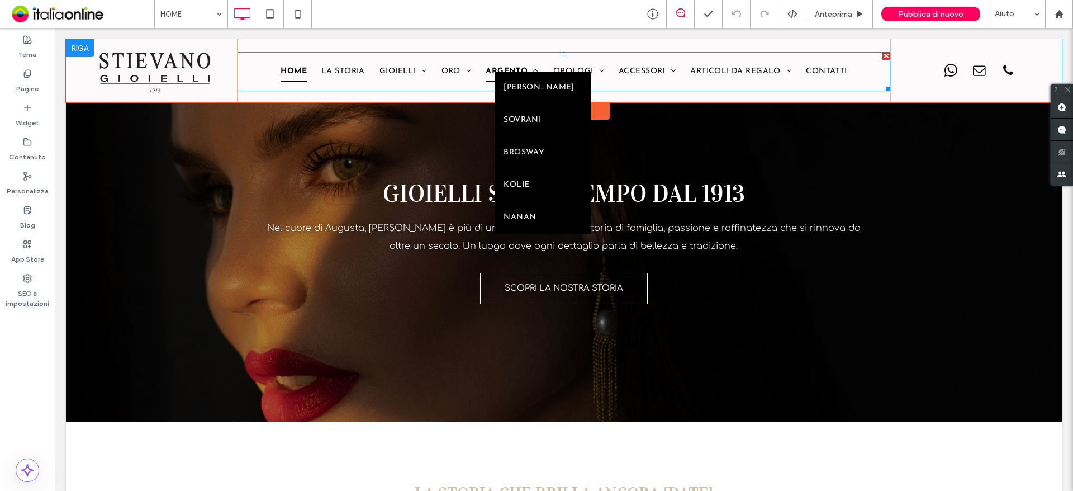
click at [486, 65] on span "ARGENTO" at bounding box center [512, 71] width 53 height 21
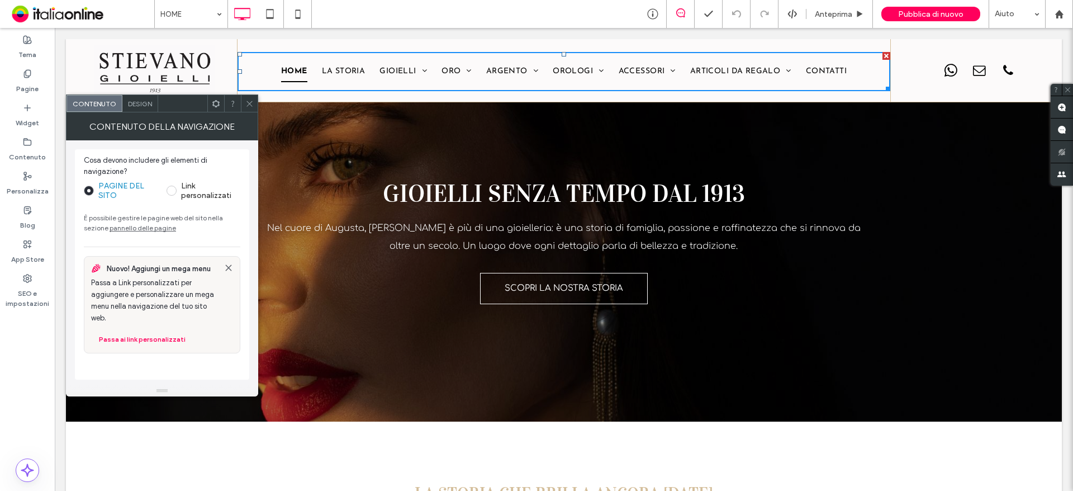
click at [249, 100] on icon at bounding box center [249, 103] width 8 height 8
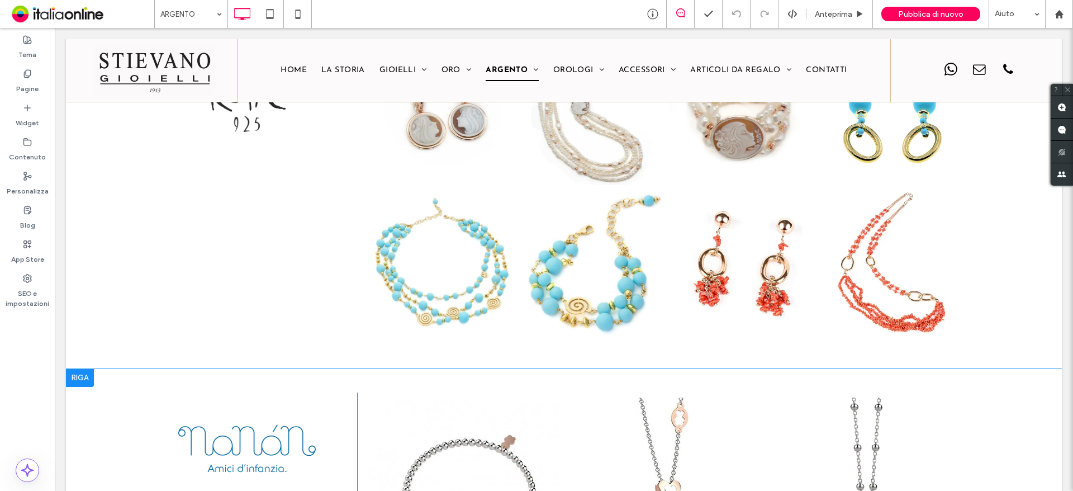
scroll to position [1509, 0]
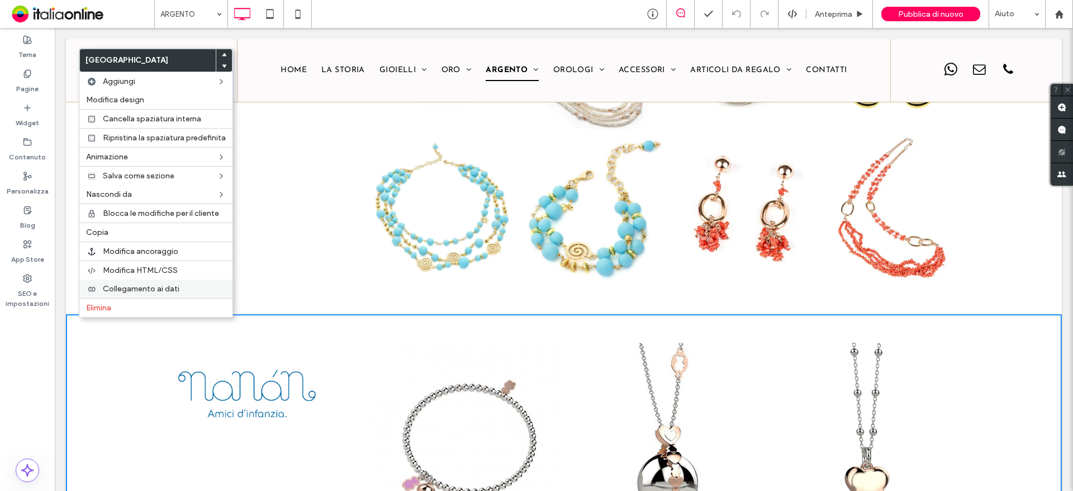
drag, startPoint x: 118, startPoint y: 229, endPoint x: 112, endPoint y: 294, distance: 65.7
click at [118, 229] on label "Copia" at bounding box center [156, 232] width 140 height 10
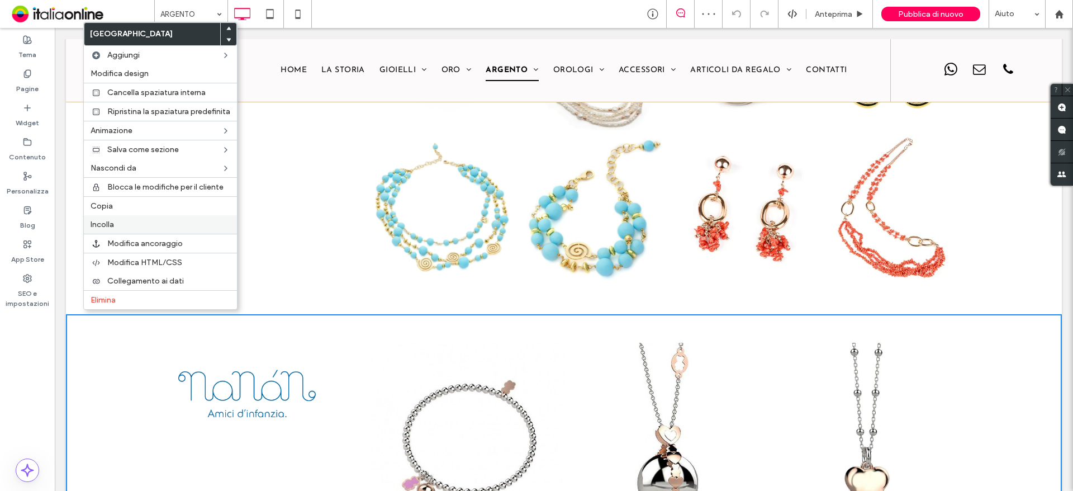
click at [112, 226] on span "Incolla" at bounding box center [102, 225] width 23 height 10
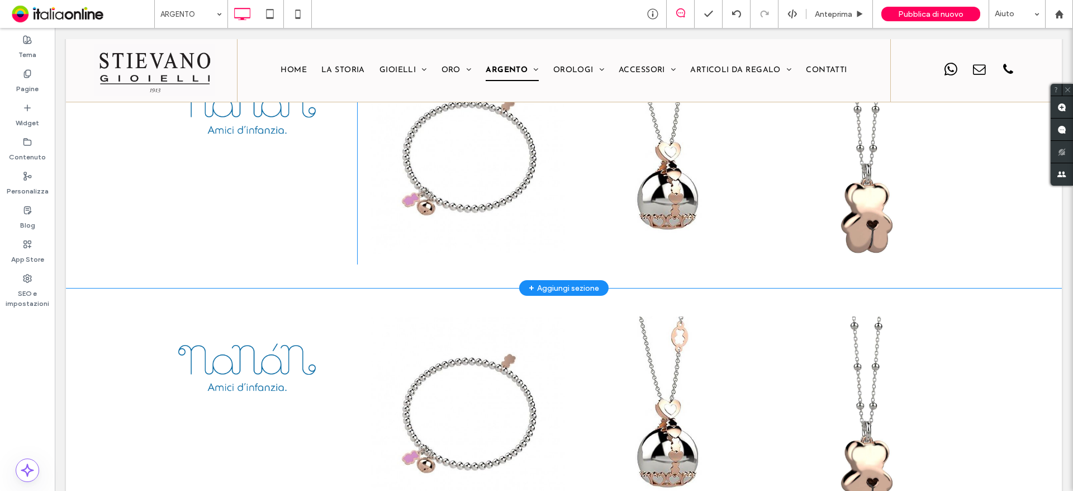
scroll to position [1677, 0]
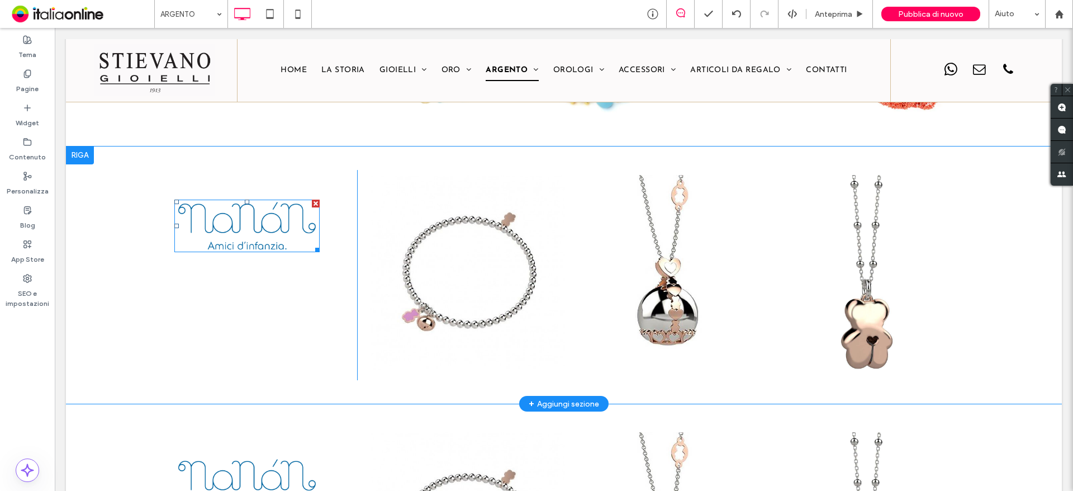
click at [263, 215] on img at bounding box center [246, 226] width 145 height 53
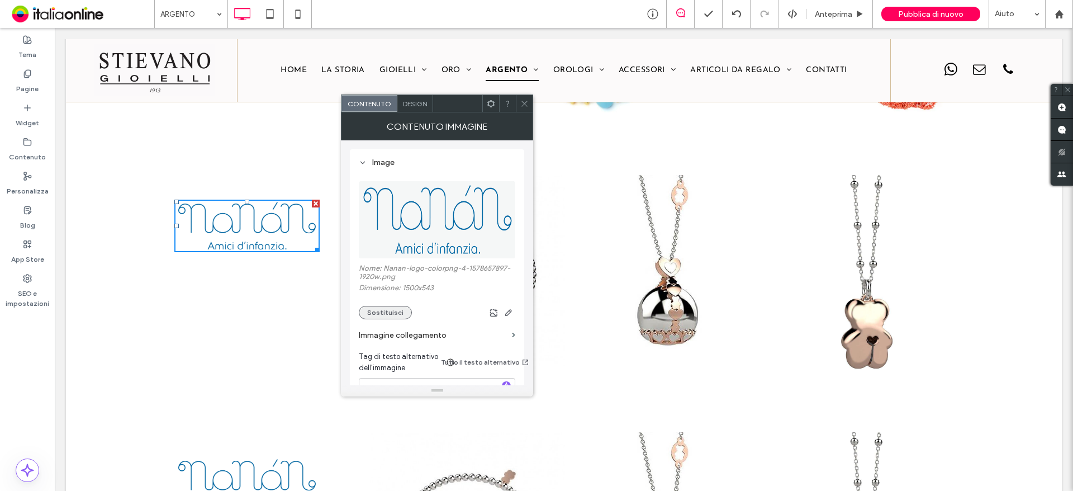
click at [402, 309] on button "Sostituisci" at bounding box center [385, 312] width 53 height 13
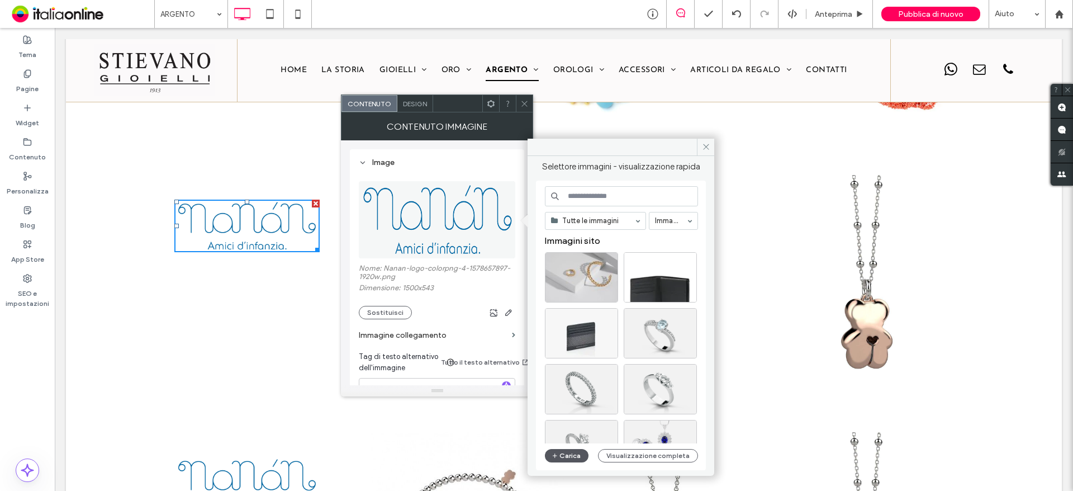
click at [575, 455] on button "Carica" at bounding box center [567, 455] width 44 height 13
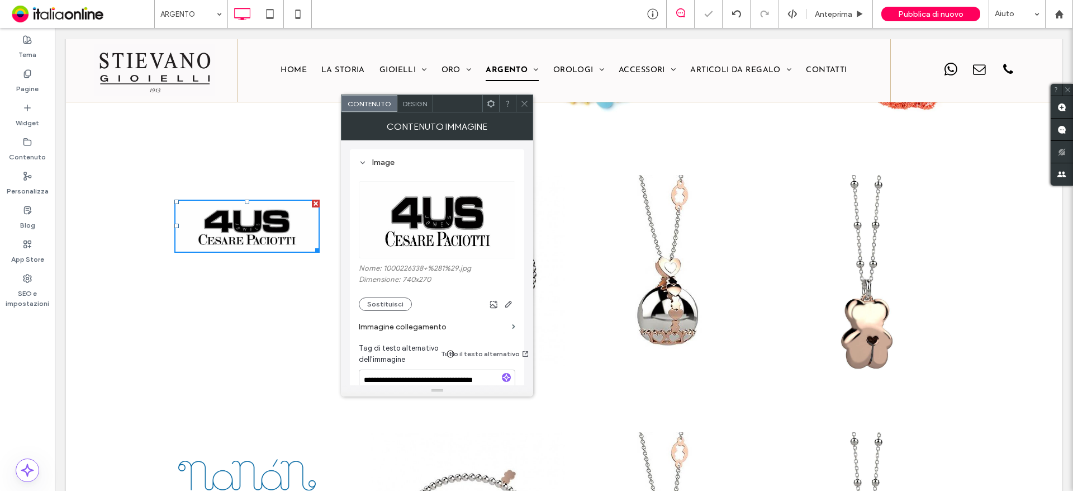
click at [527, 102] on icon at bounding box center [524, 103] width 8 height 8
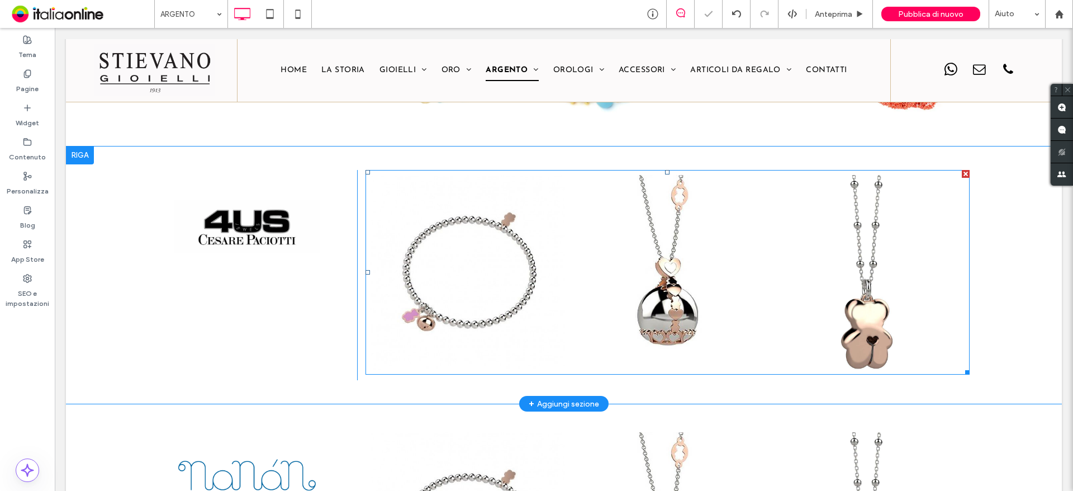
click at [590, 243] on link at bounding box center [667, 272] width 194 height 194
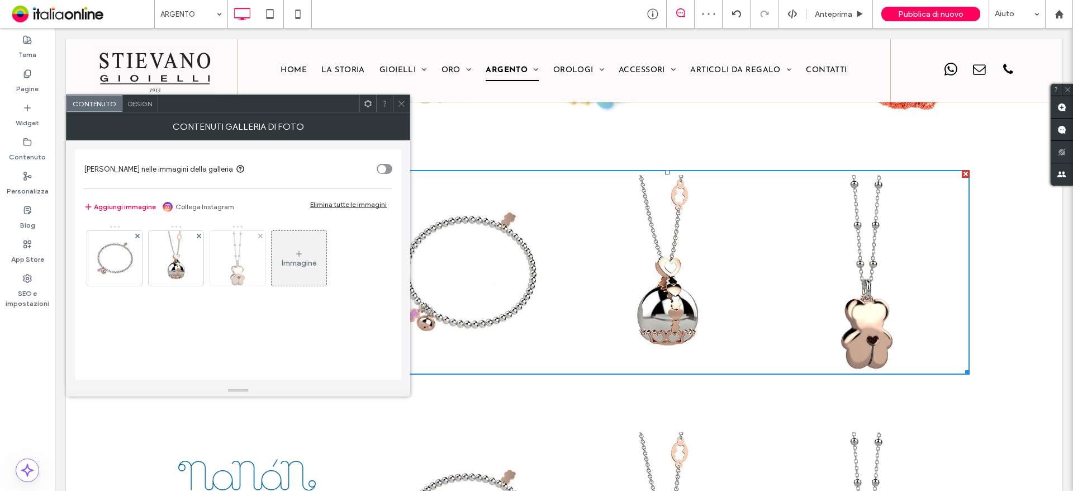
drag, startPoint x: 258, startPoint y: 235, endPoint x: 227, endPoint y: 244, distance: 32.2
click at [258, 235] on icon at bounding box center [260, 236] width 4 height 4
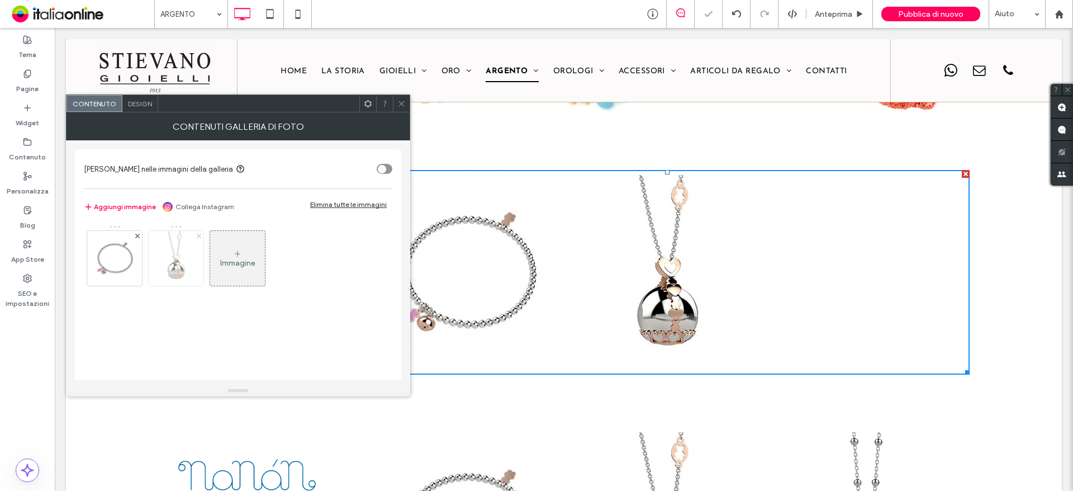
click at [197, 238] on span at bounding box center [199, 236] width 4 height 10
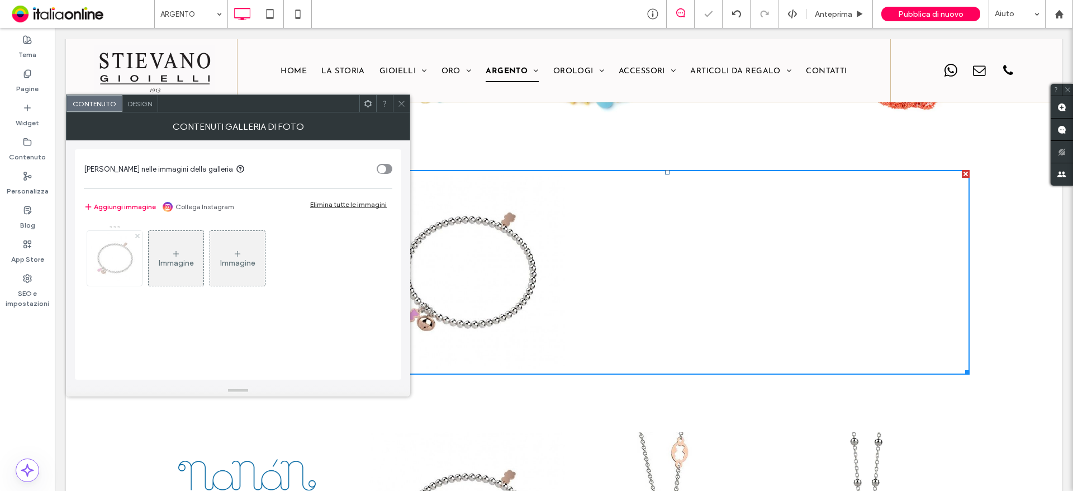
click at [136, 237] on use at bounding box center [137, 235] width 4 height 4
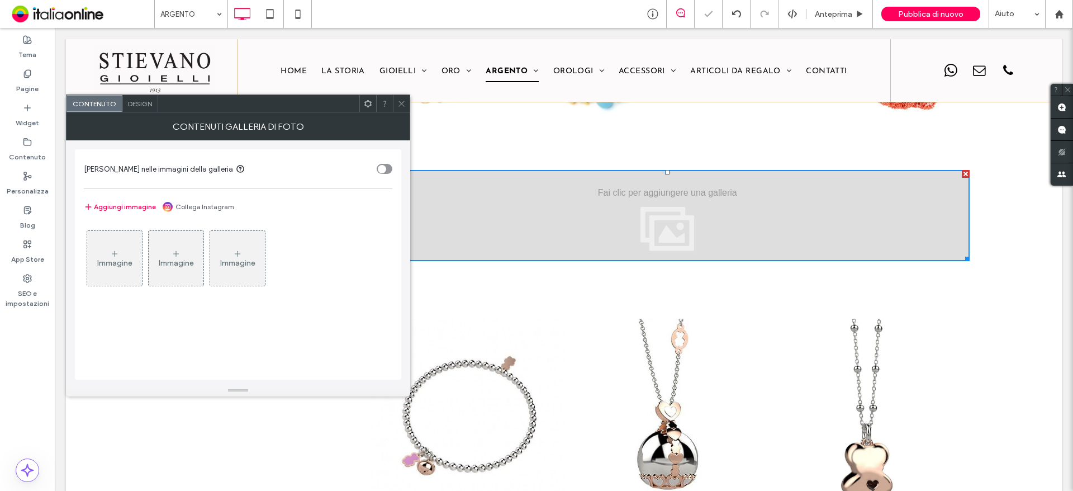
click at [111, 266] on div "Immagine" at bounding box center [114, 263] width 35 height 10
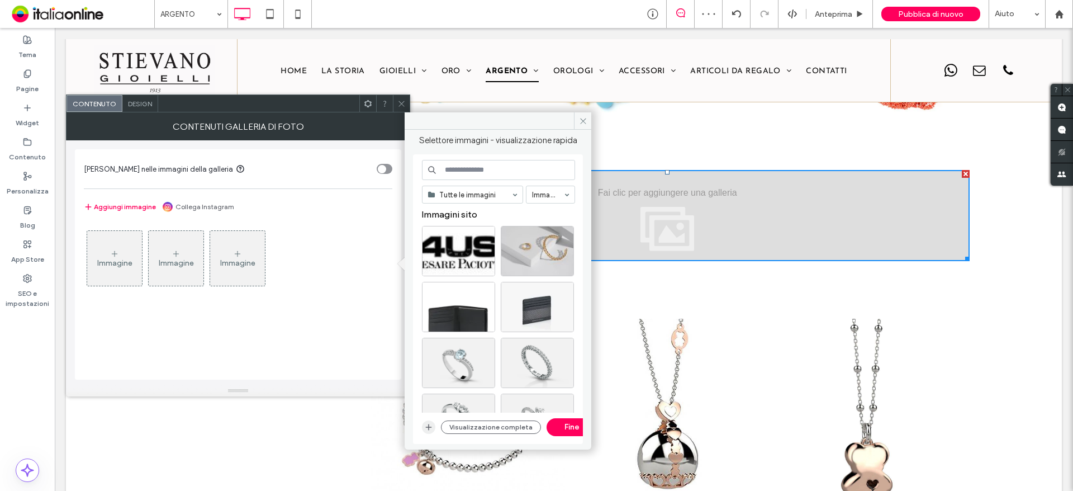
click at [426, 431] on icon "button" at bounding box center [428, 427] width 9 height 9
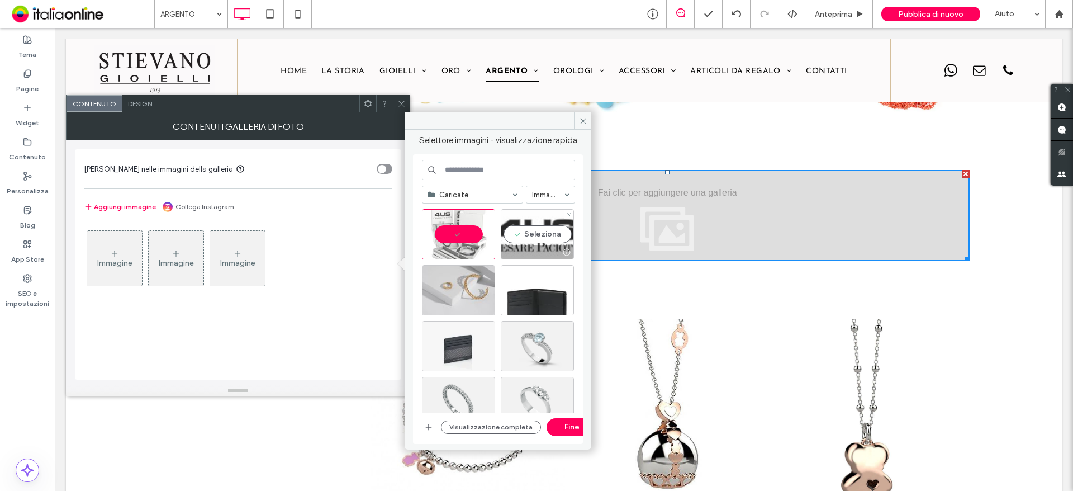
click at [545, 229] on div "Seleziona" at bounding box center [537, 234] width 73 height 50
click at [542, 234] on div at bounding box center [537, 234] width 73 height 50
click at [575, 428] on button "Fine" at bounding box center [572, 427] width 50 height 18
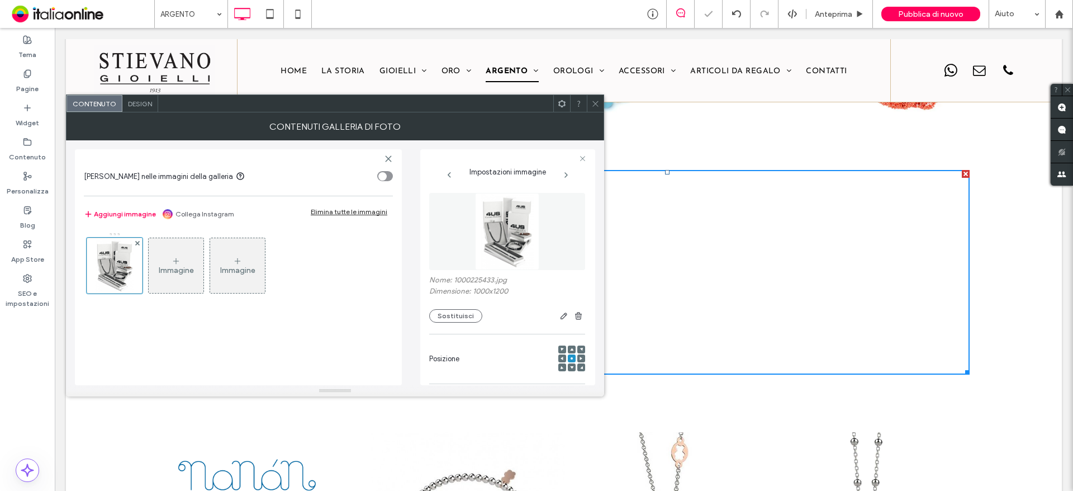
click at [179, 263] on icon at bounding box center [176, 261] width 9 height 9
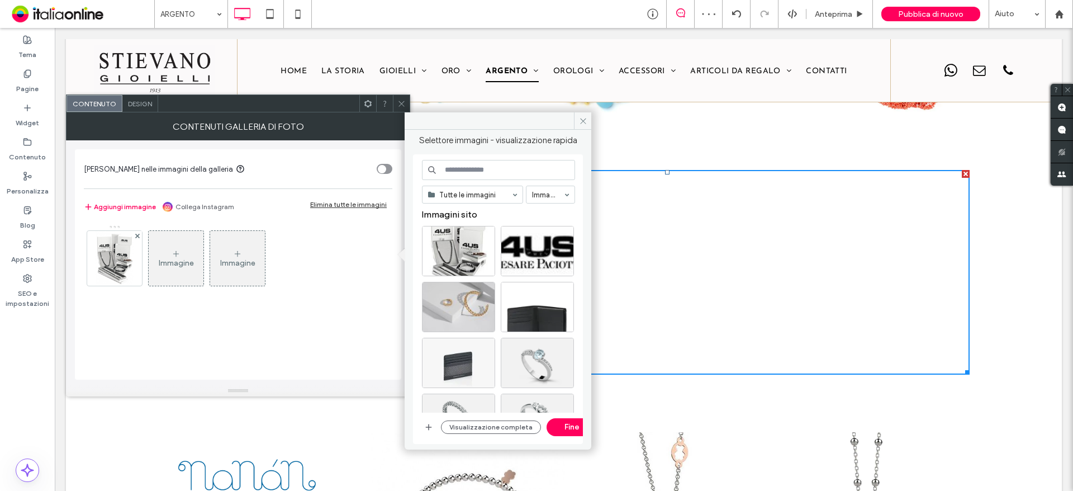
click at [420, 421] on div "Tutte le immagini Immagini Immagini sito Visualizzazione completa Fine" at bounding box center [498, 299] width 170 height 290
click at [426, 424] on icon "button" at bounding box center [428, 427] width 9 height 9
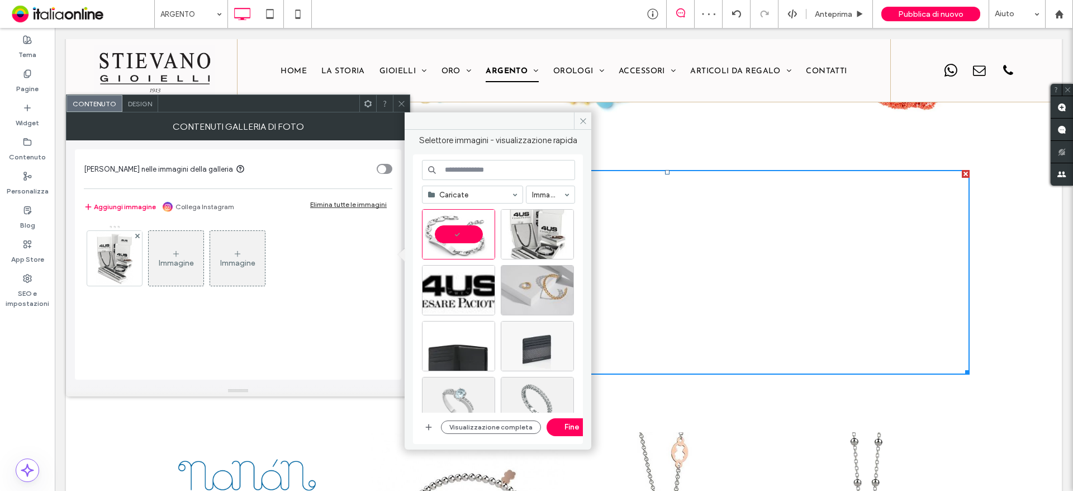
click at [571, 416] on div "Caricate Immagini Visualizzazione completa Fine" at bounding box center [498, 299] width 153 height 279
click at [569, 426] on button "Fine" at bounding box center [572, 427] width 50 height 18
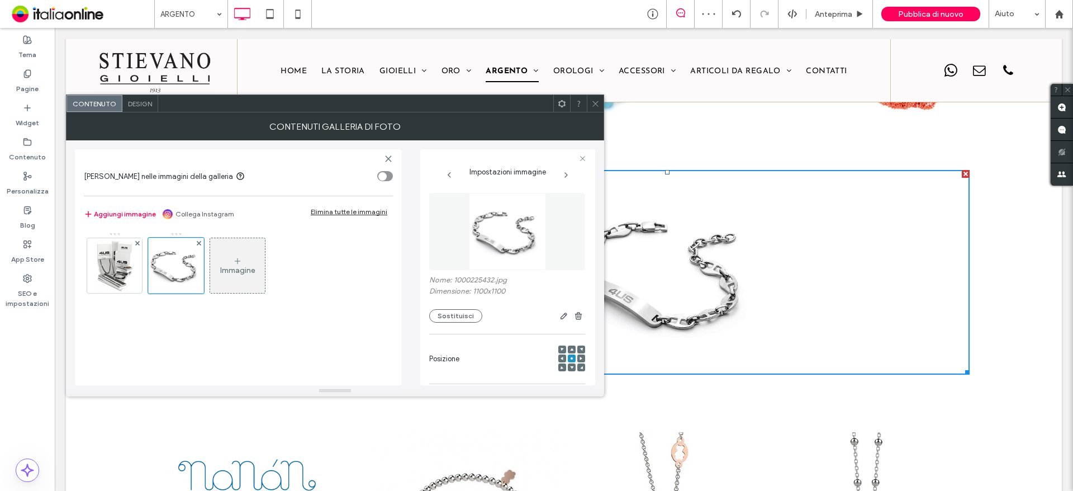
click at [220, 254] on div "Immagine" at bounding box center [237, 265] width 55 height 53
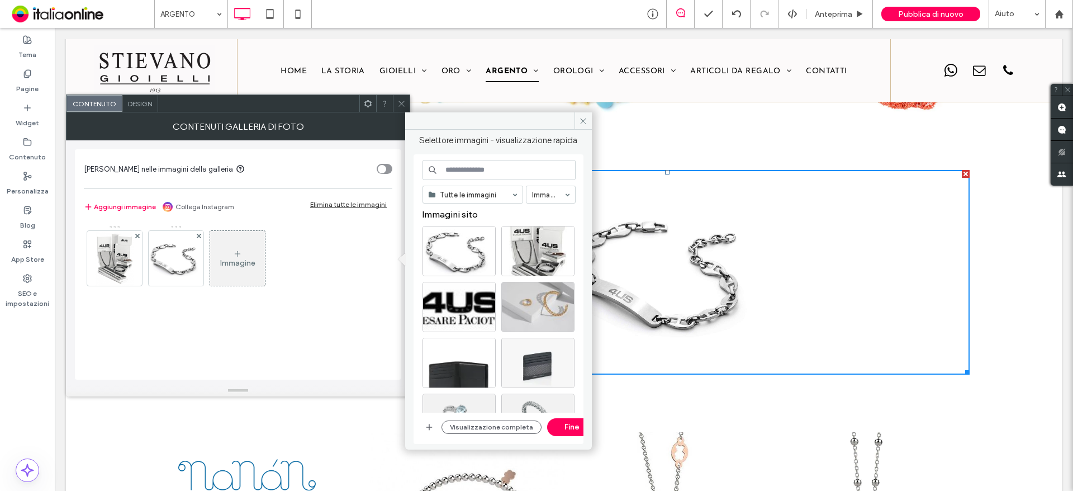
click at [248, 251] on div "Immagine" at bounding box center [237, 258] width 55 height 53
click at [429, 428] on icon "button" at bounding box center [428, 427] width 9 height 9
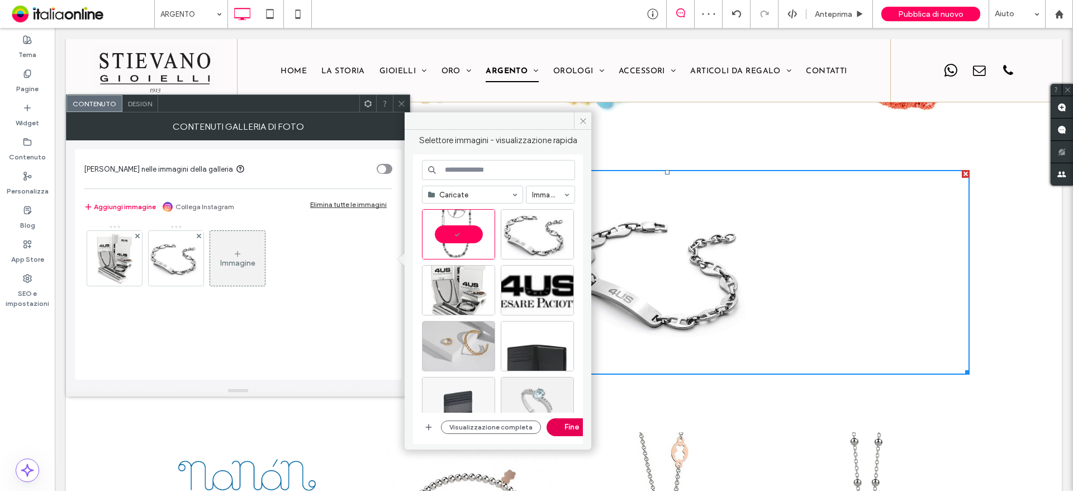
click at [576, 425] on button "Fine" at bounding box center [572, 427] width 50 height 18
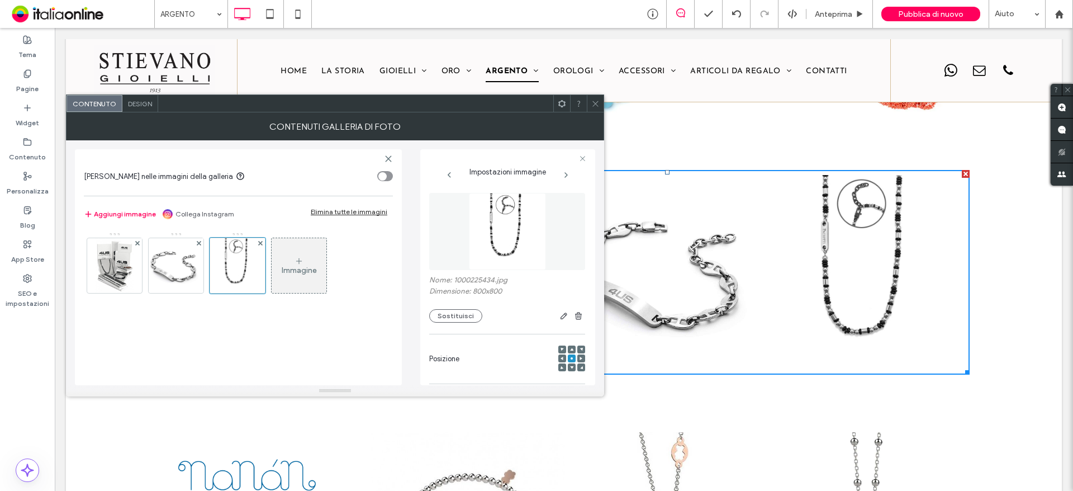
drag, startPoint x: 597, startPoint y: 105, endPoint x: 597, endPoint y: 112, distance: 7.8
click at [597, 105] on icon at bounding box center [595, 103] width 8 height 8
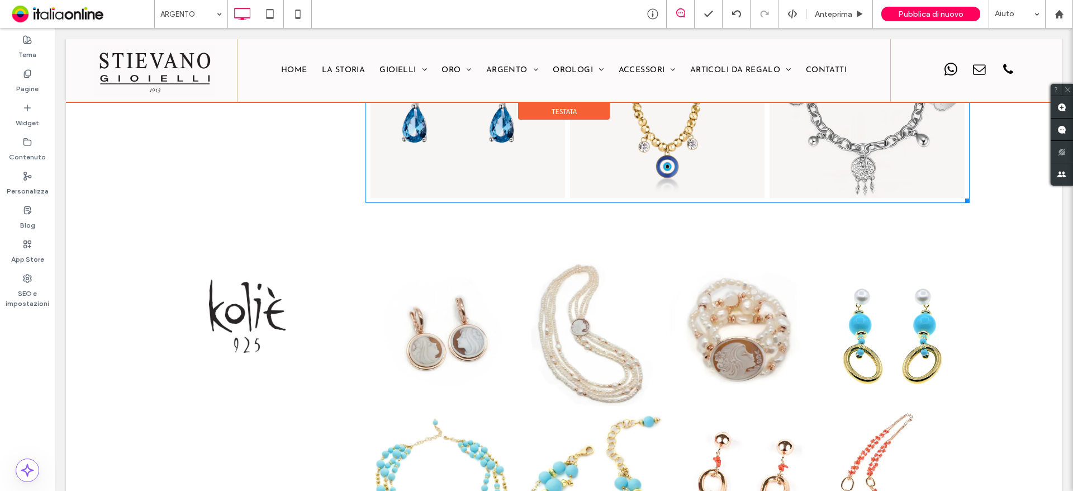
scroll to position [1118, 0]
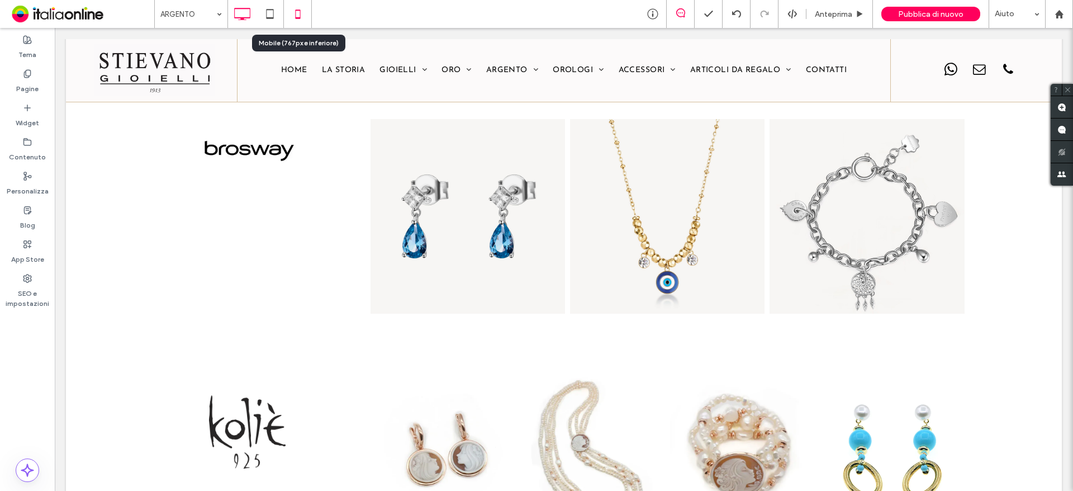
click at [298, 10] on use at bounding box center [297, 14] width 5 height 9
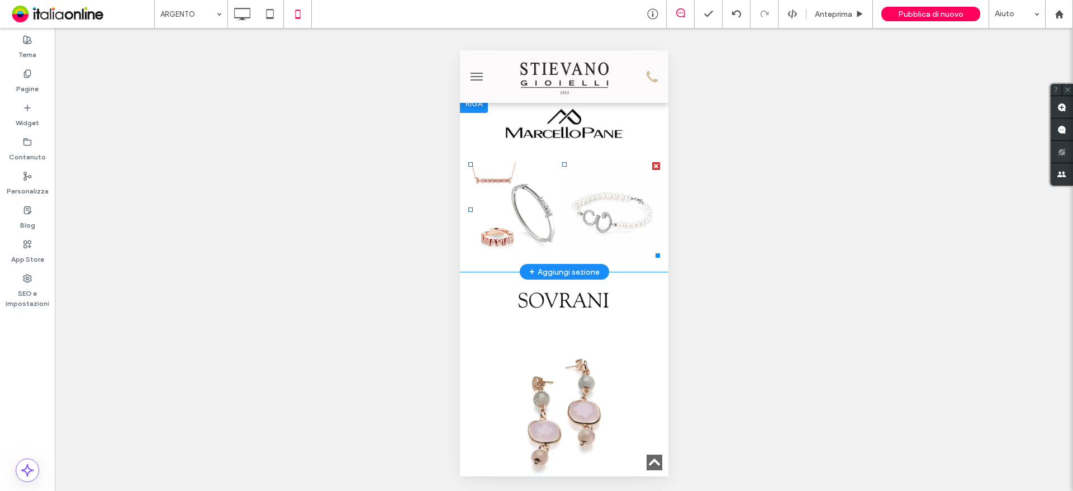
scroll to position [503, 0]
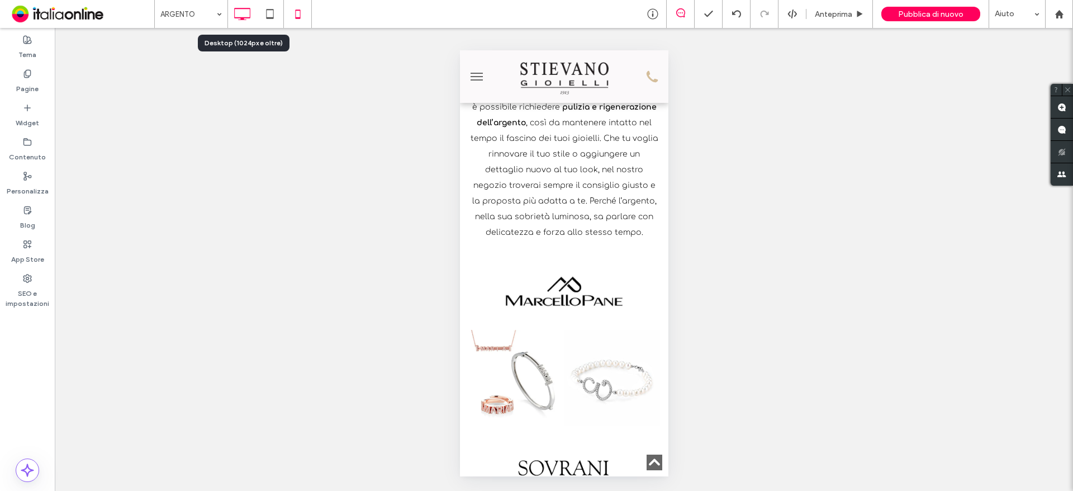
click at [251, 14] on icon at bounding box center [242, 14] width 22 height 22
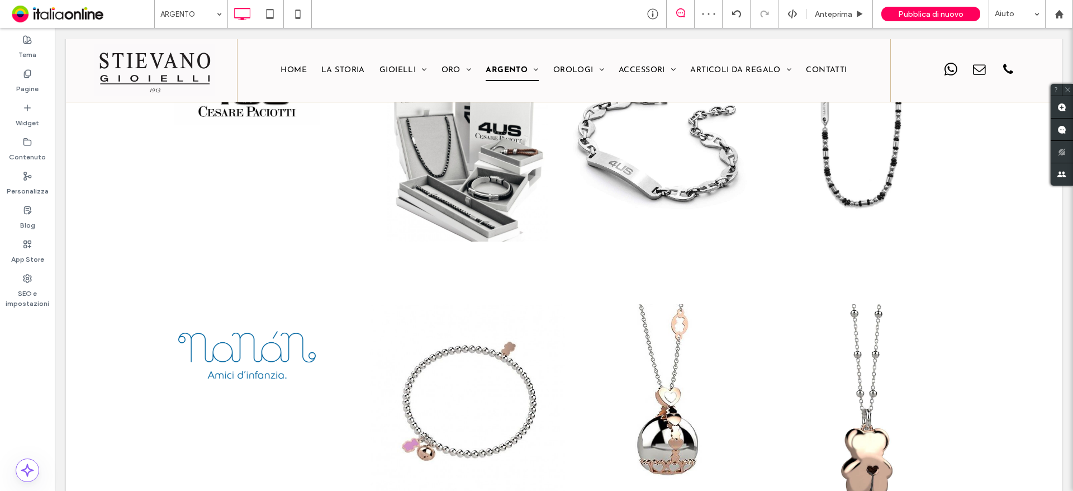
scroll to position [1621, 0]
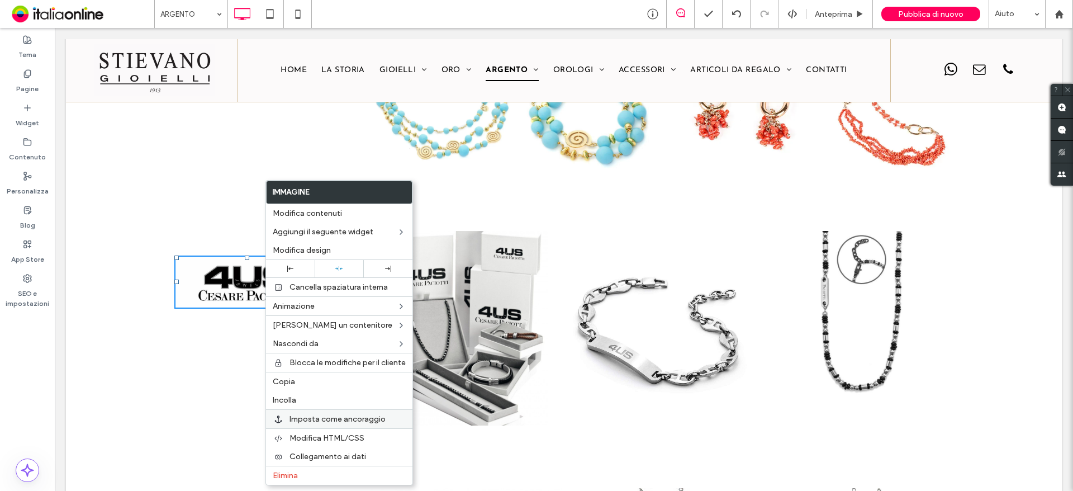
click at [335, 418] on span "Imposta come ancoraggio" at bounding box center [338, 419] width 96 height 10
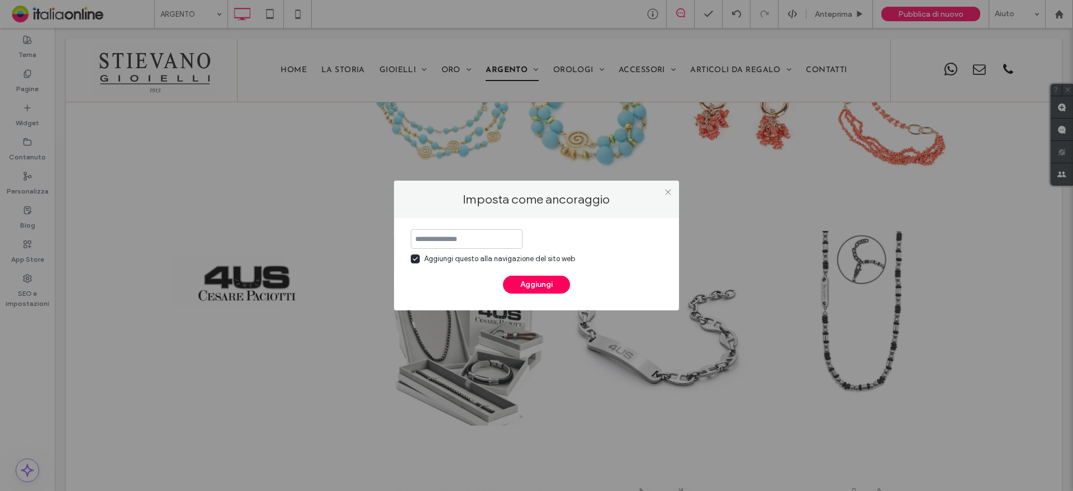
click at [420, 262] on label "Aggiungi questo alla navigazione del sito web" at bounding box center [493, 258] width 164 height 11
click at [466, 235] on input at bounding box center [467, 239] width 112 height 20
type input "*"
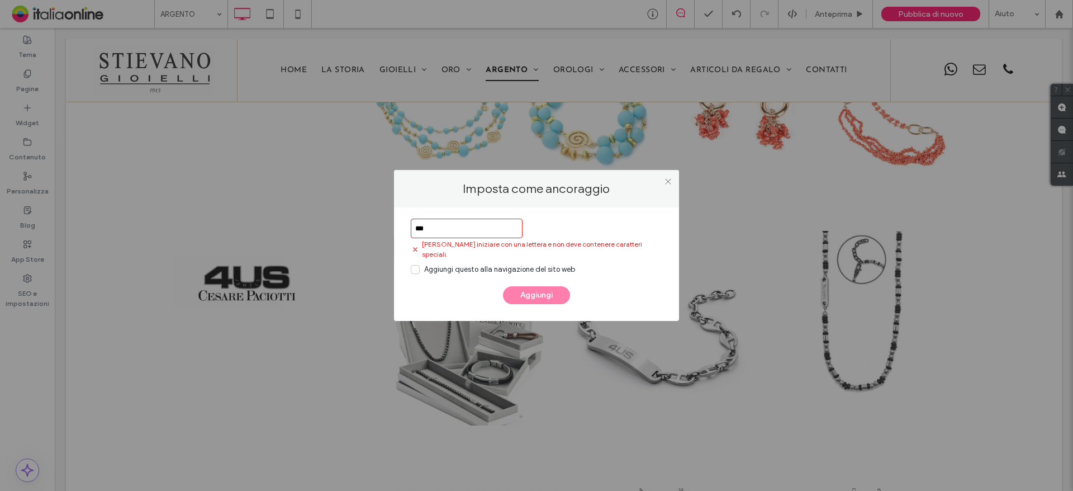
click at [418, 235] on input "***" at bounding box center [467, 229] width 112 height 20
drag, startPoint x: 414, startPoint y: 233, endPoint x: 421, endPoint y: 233, distance: 7.8
click at [414, 233] on input "***" at bounding box center [467, 229] width 112 height 20
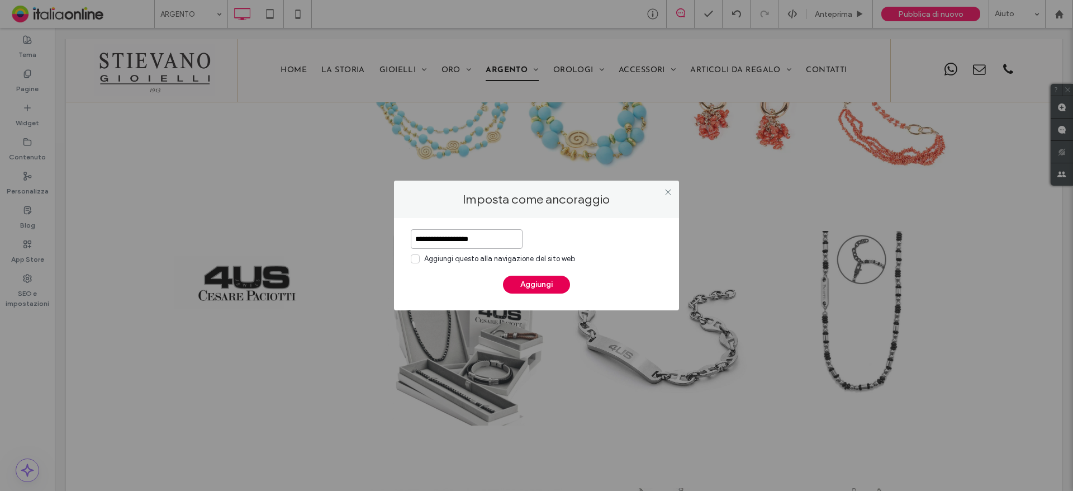
type input "**********"
click at [523, 280] on button "Aggiungi" at bounding box center [536, 285] width 67 height 18
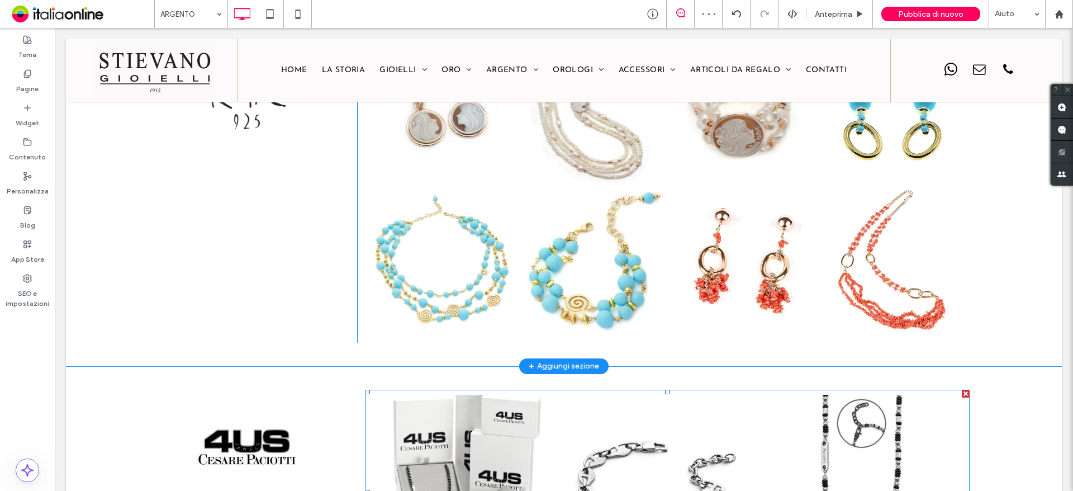
scroll to position [1285, 0]
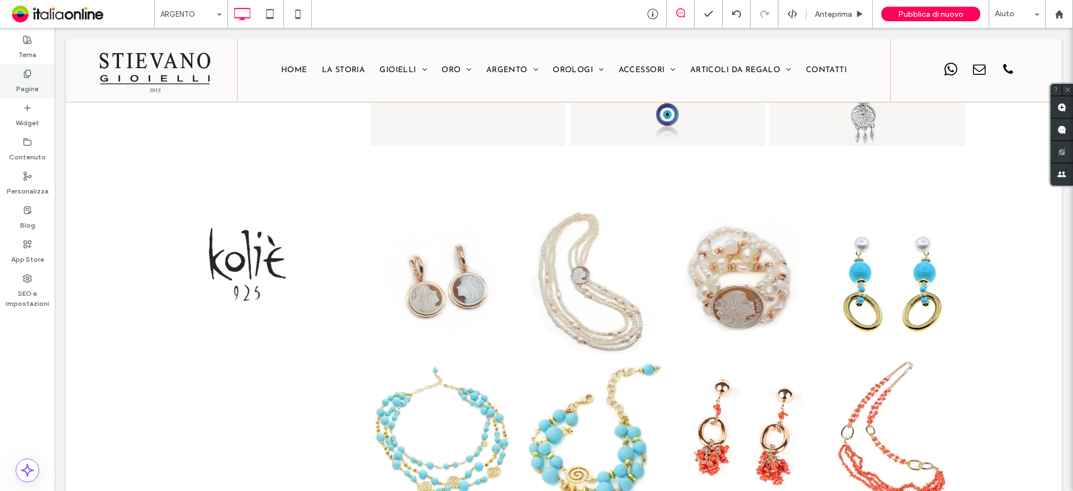
click at [32, 84] on label "Pagine" at bounding box center [27, 86] width 22 height 16
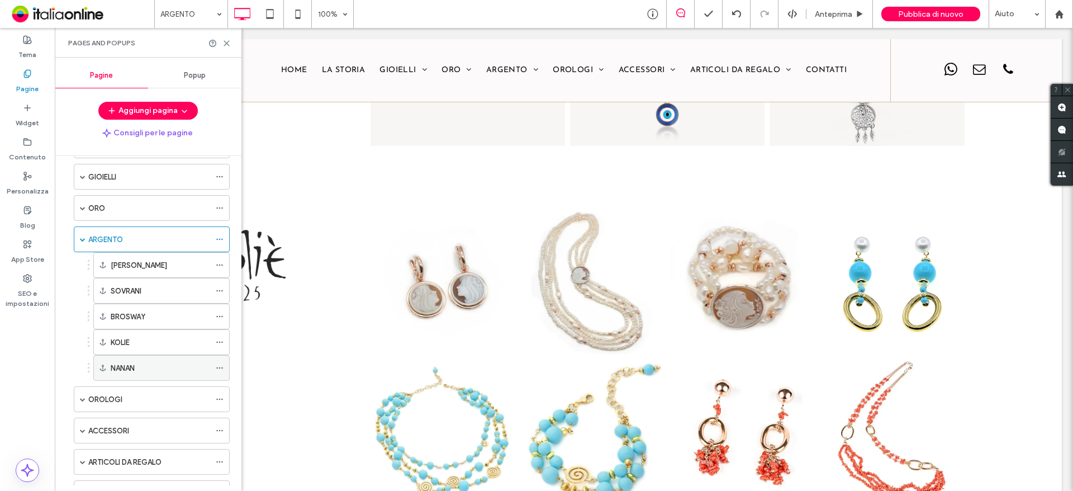
scroll to position [112, 0]
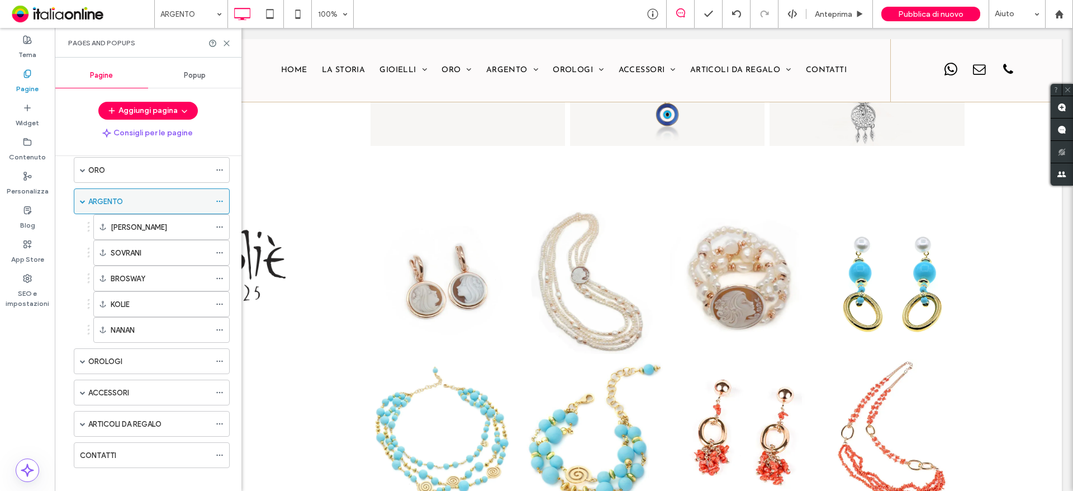
click at [118, 205] on label "ARGENTO" at bounding box center [105, 202] width 35 height 20
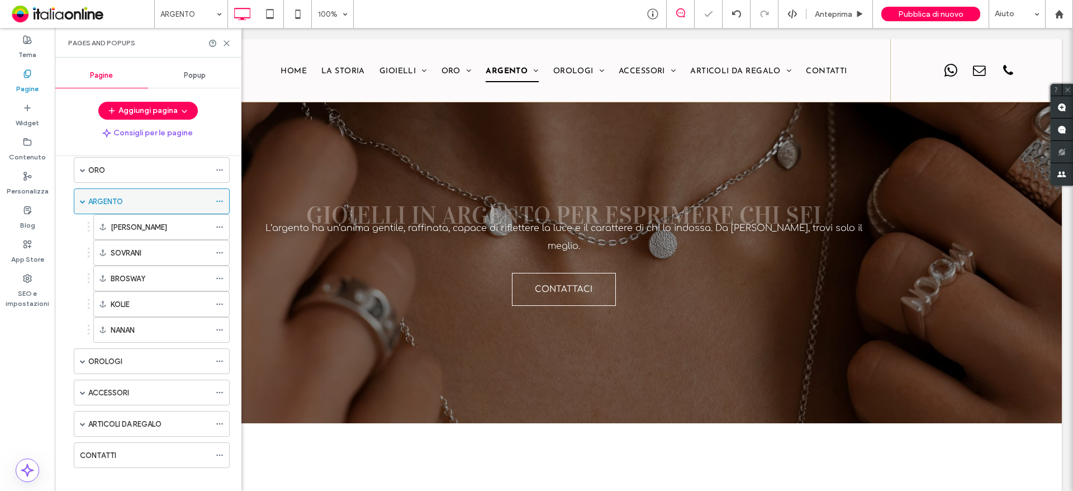
scroll to position [0, 0]
click at [216, 205] on icon at bounding box center [220, 201] width 8 height 8
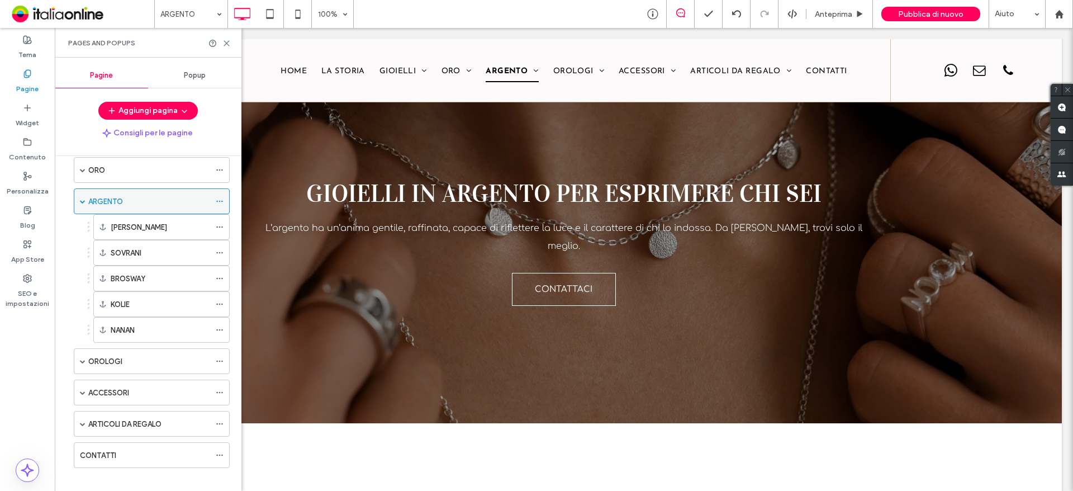
click at [140, 191] on div "ARGENTO" at bounding box center [149, 201] width 122 height 25
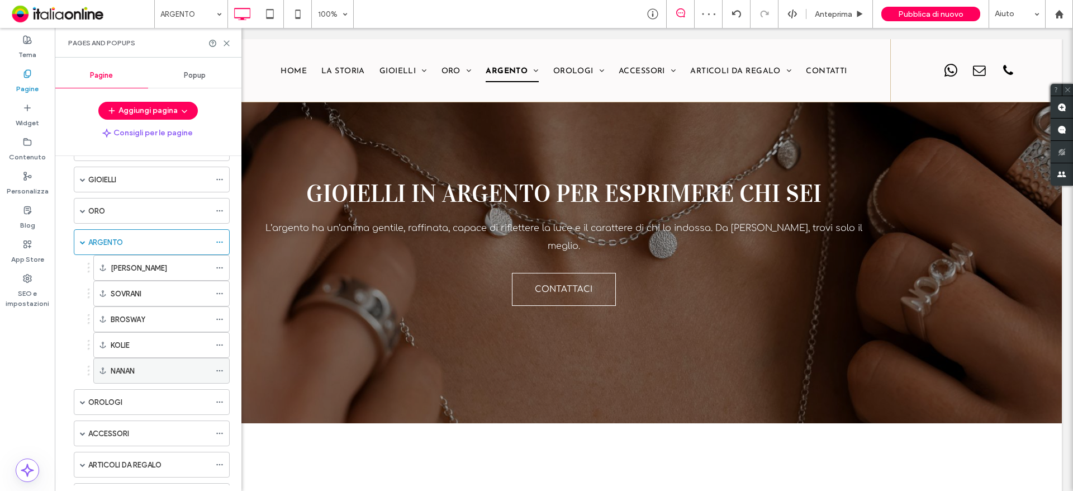
scroll to position [122, 0]
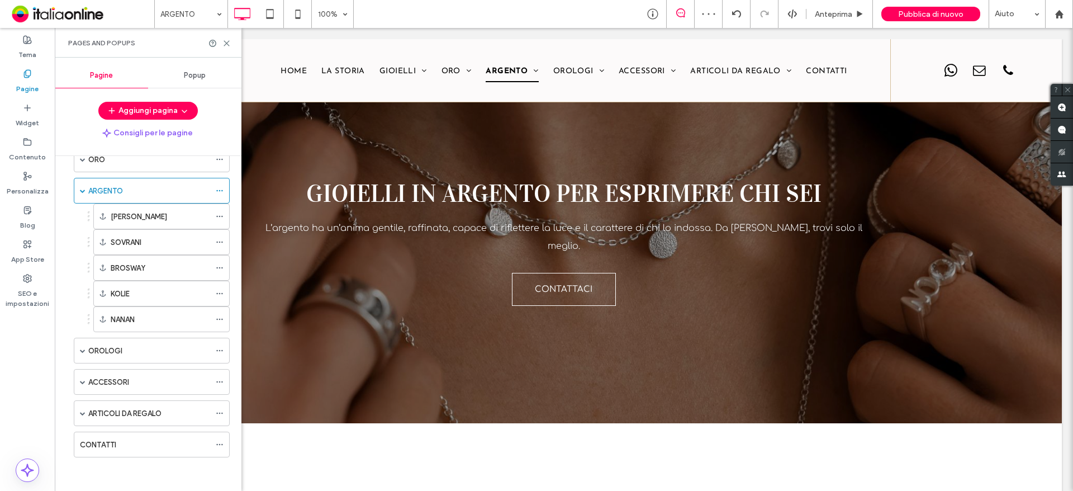
click at [145, 466] on div "HOME LA STORIA GIOIELLI DAVIDE DELUCCHI PG GIOIELLI MATTIA MAZZA YUKIKO DIANA J…" at bounding box center [145, 259] width 170 height 424
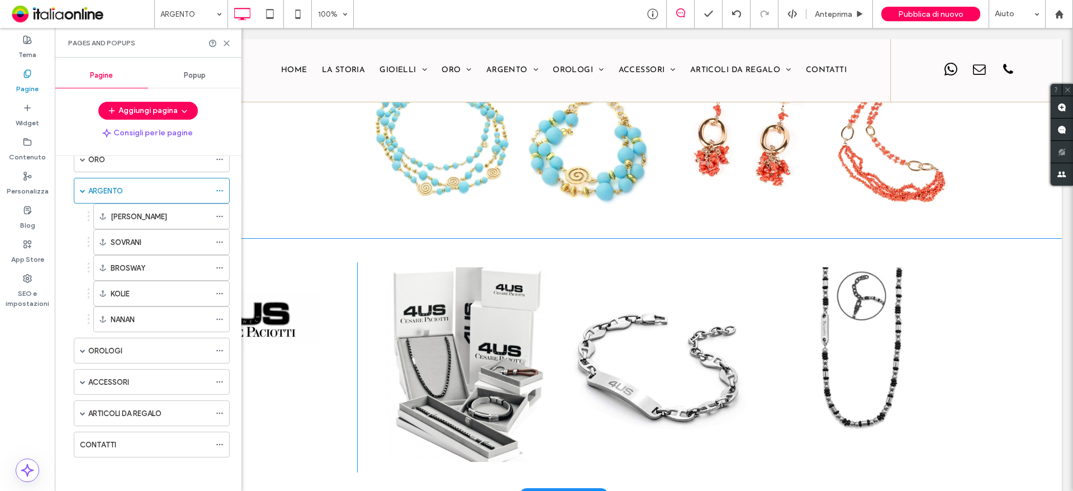
scroll to position [1565, 0]
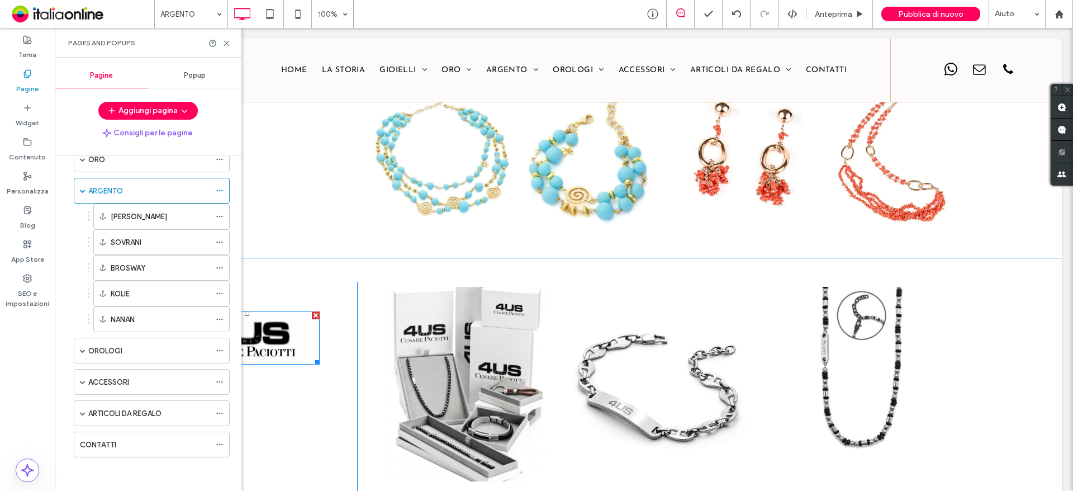
click at [292, 326] on img at bounding box center [246, 337] width 145 height 53
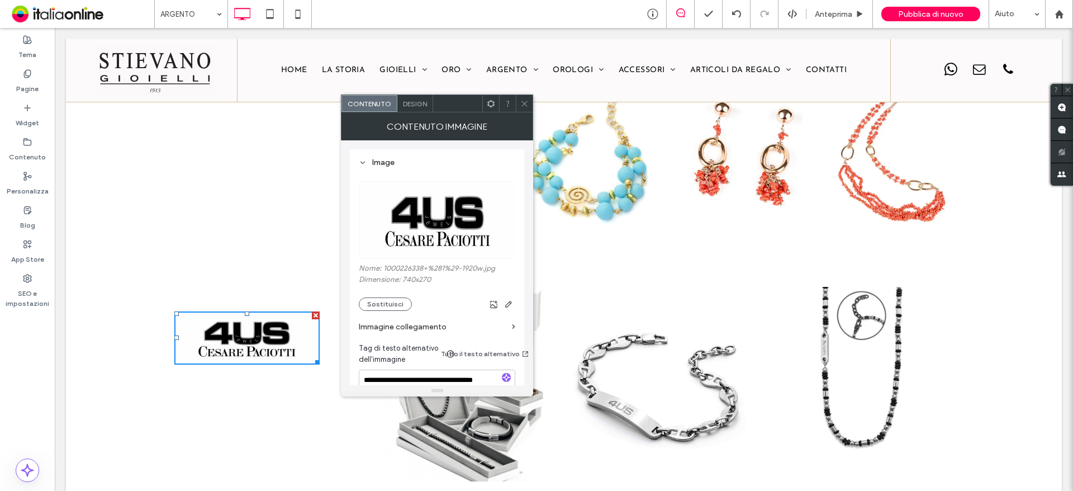
click at [528, 103] on icon at bounding box center [524, 103] width 8 height 8
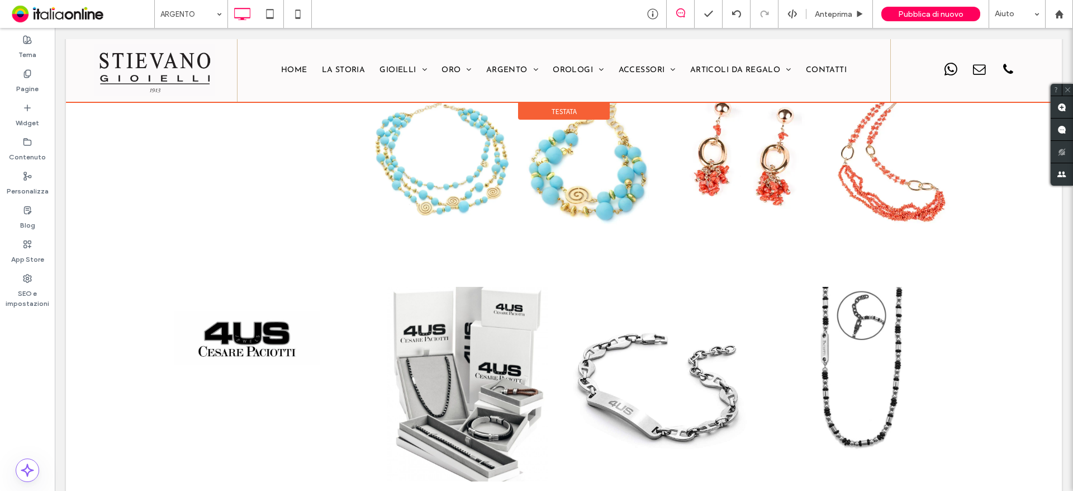
click at [523, 64] on div at bounding box center [564, 70] width 996 height 63
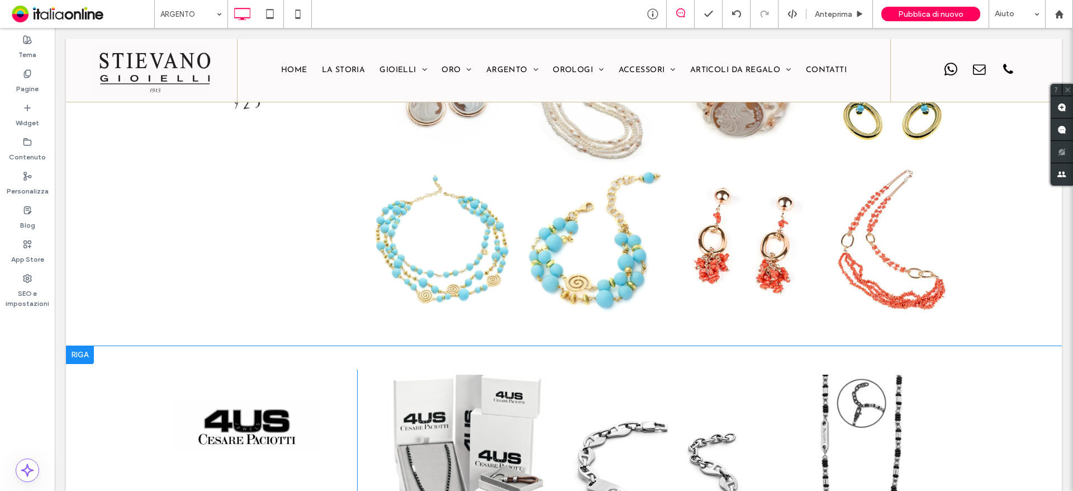
scroll to position [1509, 0]
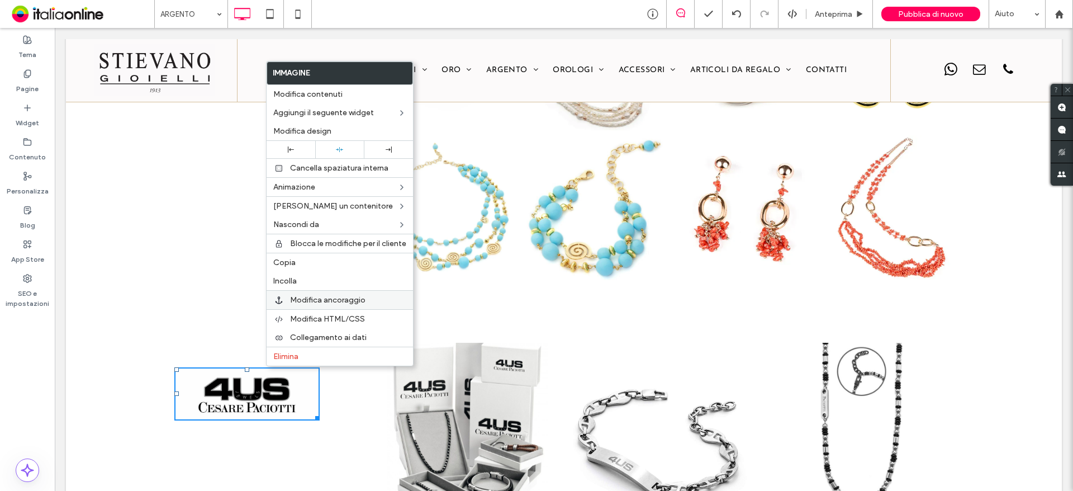
click at [333, 300] on span "Modifica ancoraggio" at bounding box center [327, 300] width 75 height 10
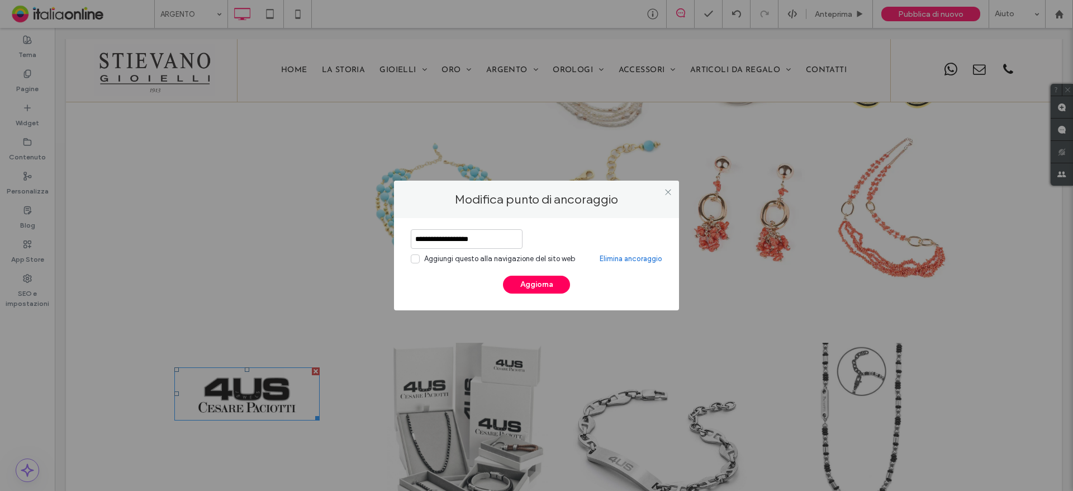
click at [483, 262] on div "Aggiungi questo alla navigazione del sito web" at bounding box center [499, 258] width 151 height 11
click at [543, 281] on button "Aggiorna" at bounding box center [536, 285] width 67 height 18
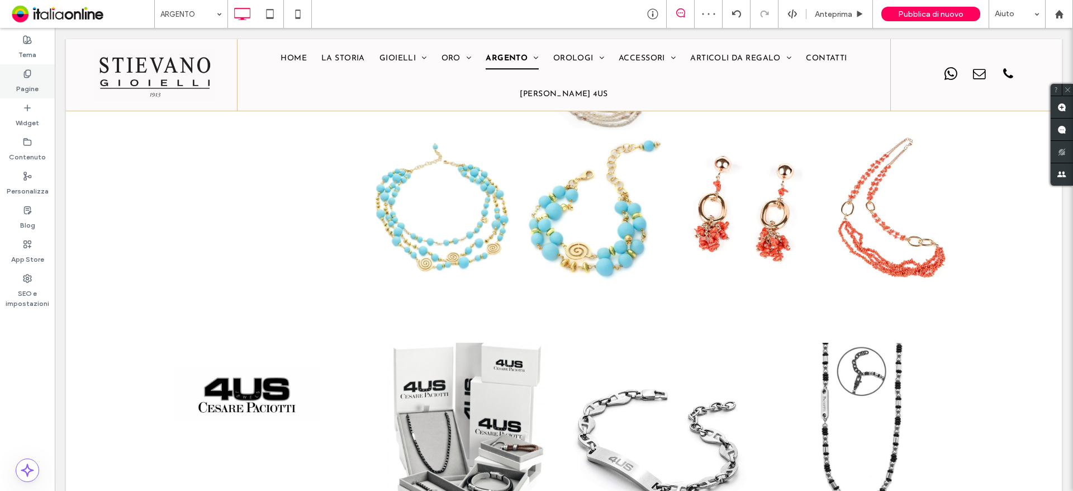
drag, startPoint x: 80, startPoint y: 259, endPoint x: 34, endPoint y: 77, distance: 188.1
click at [34, 77] on div "Pagine" at bounding box center [27, 81] width 55 height 34
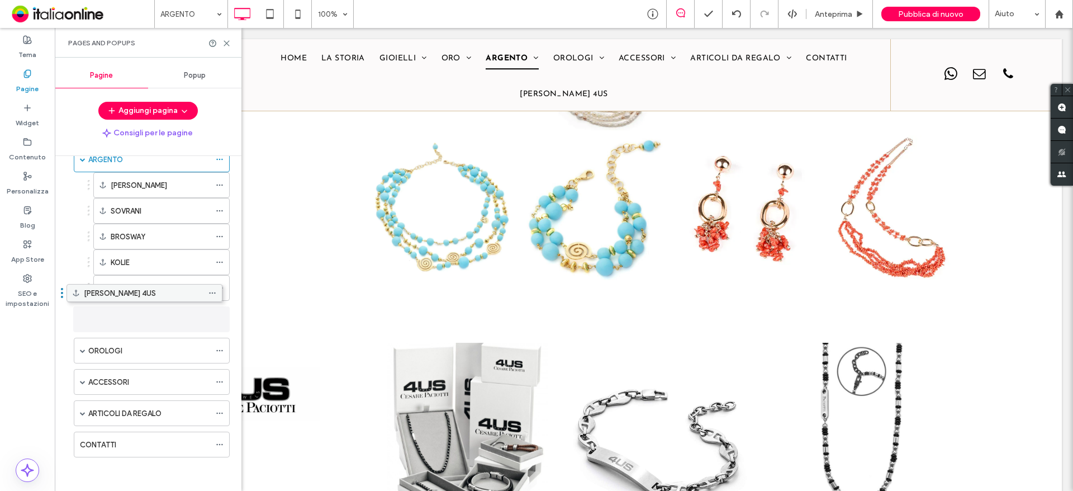
scroll to position [148, 0]
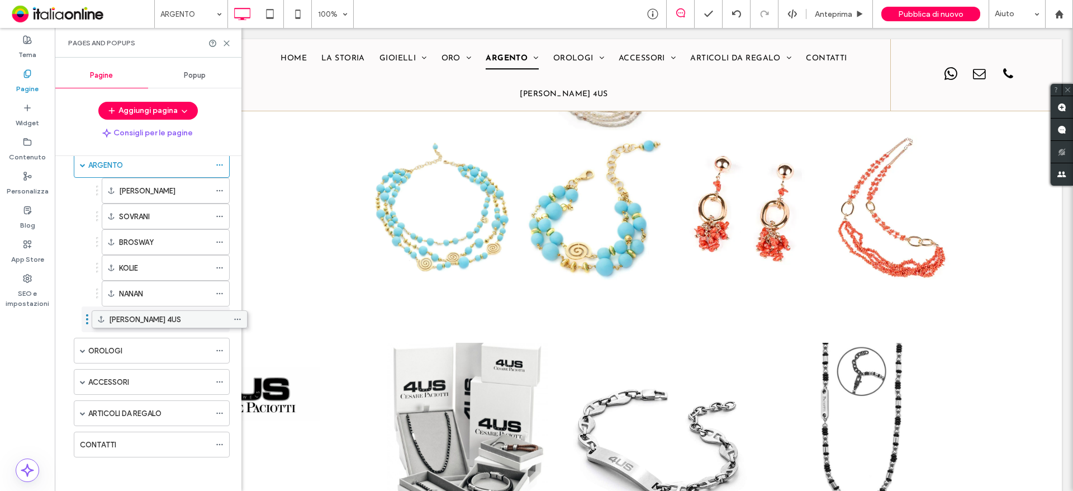
drag, startPoint x: 154, startPoint y: 444, endPoint x: 172, endPoint y: 322, distance: 122.6
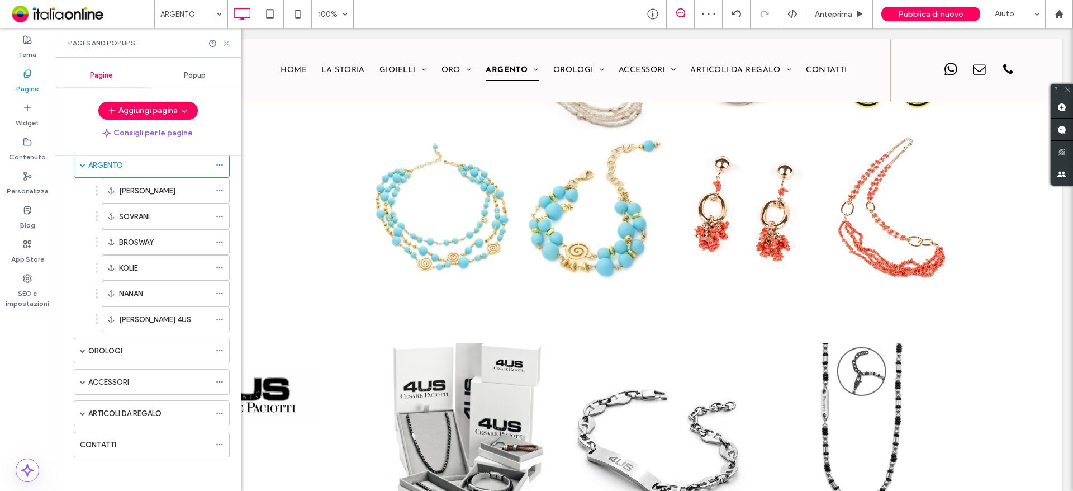
click at [226, 44] on use at bounding box center [226, 43] width 5 height 5
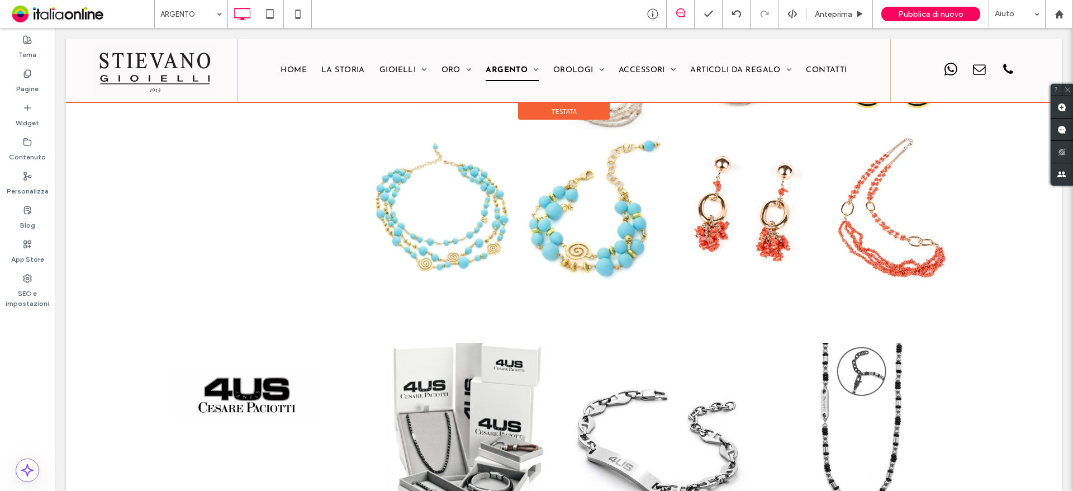
click at [520, 69] on div at bounding box center [564, 70] width 996 height 63
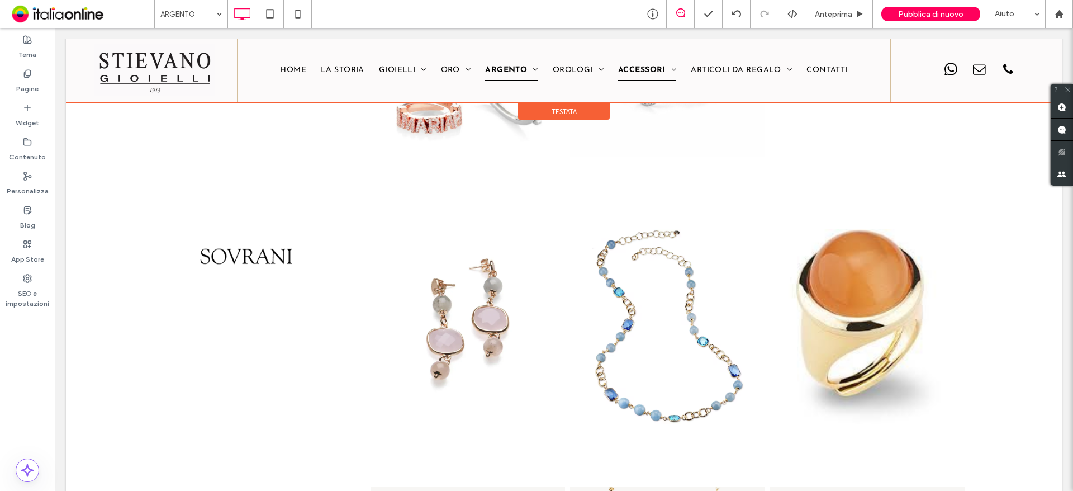
scroll to position [82, 0]
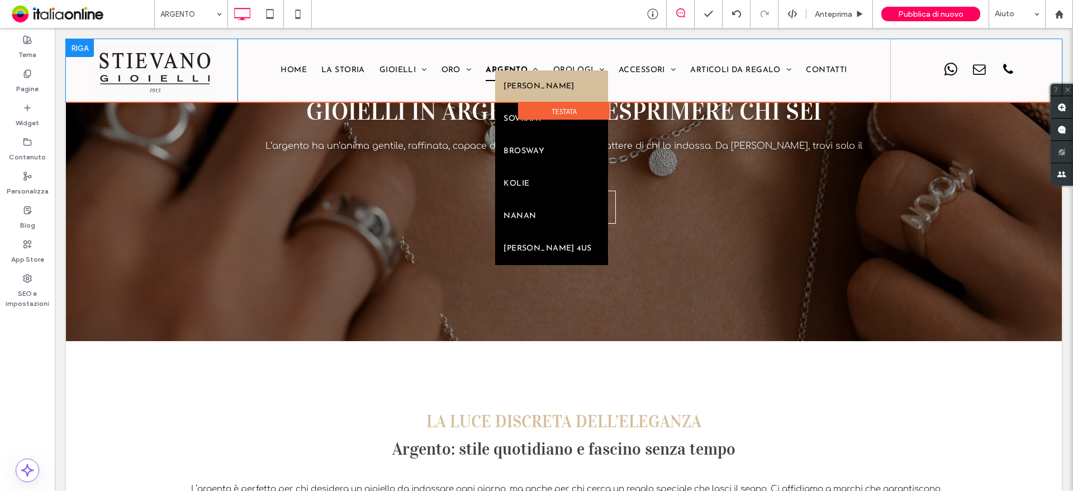
click at [531, 71] on div "Click To Paste HOME LA STORIA GIOIELLI DAVIDE DELUCCHI PG GIOIELLI MATTIA MAZZA…" at bounding box center [564, 70] width 996 height 63
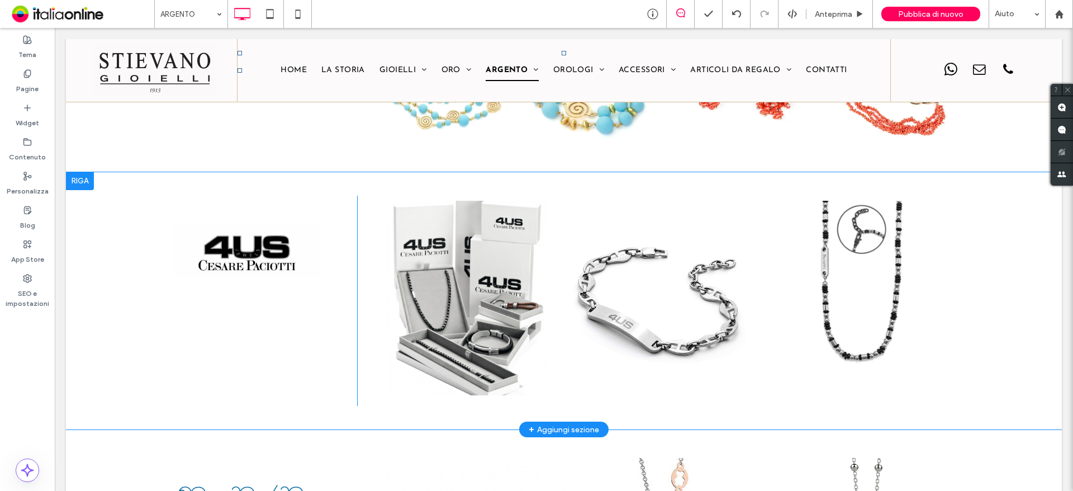
scroll to position [1565, 0]
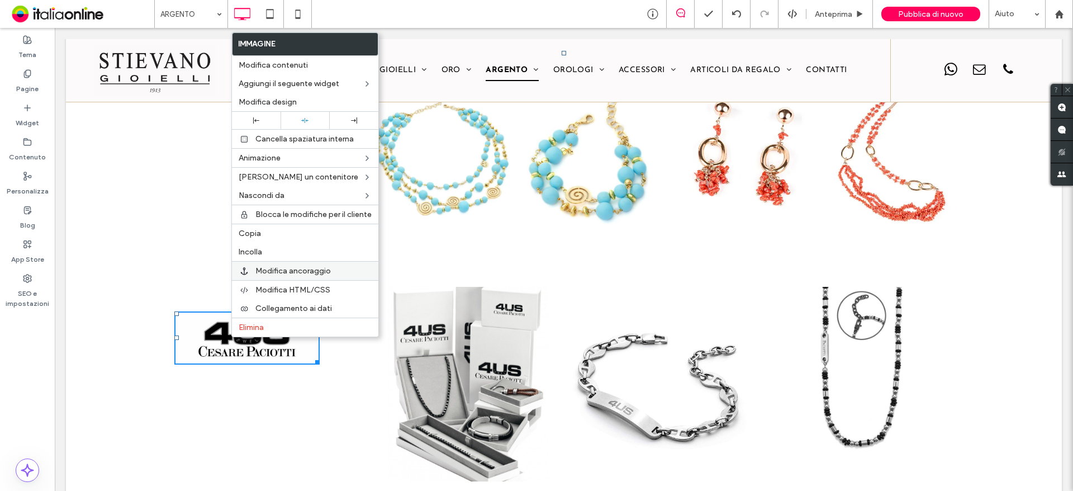
click at [278, 268] on span "Modifica ancoraggio" at bounding box center [292, 271] width 75 height 10
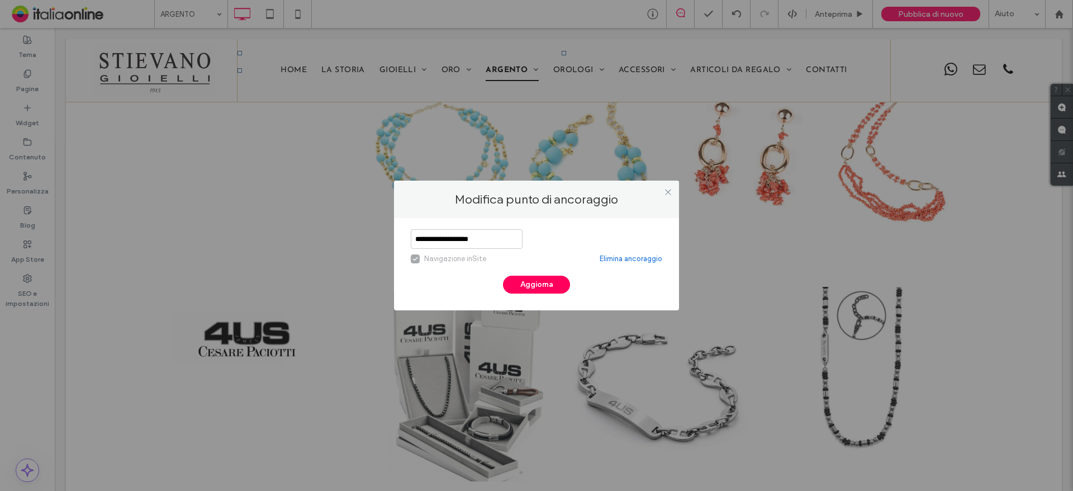
drag, startPoint x: 467, startPoint y: 238, endPoint x: 339, endPoint y: 253, distance: 128.3
click at [339, 253] on div "**********" at bounding box center [536, 245] width 1073 height 491
type input "**********"
click at [522, 290] on button "Aggiorna" at bounding box center [536, 285] width 67 height 18
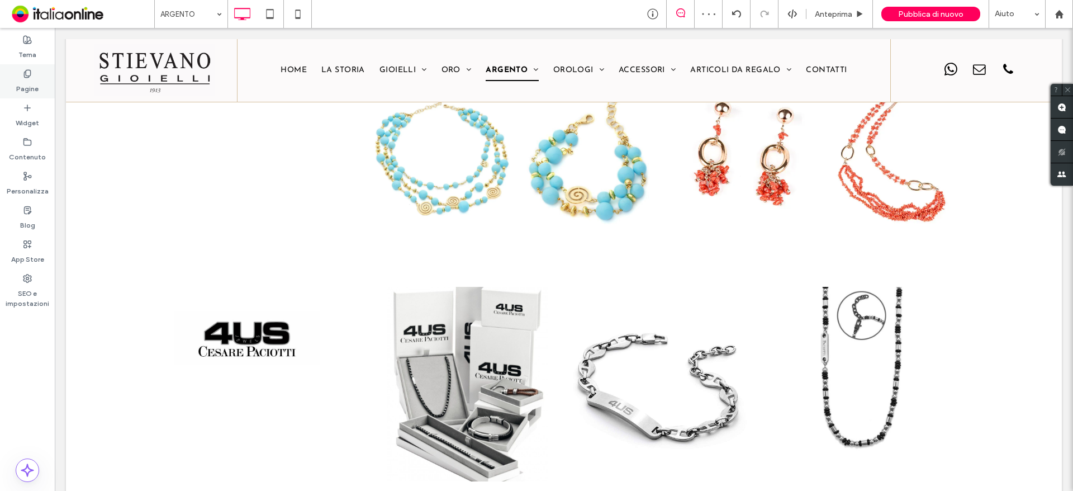
click at [31, 76] on icon at bounding box center [27, 73] width 9 height 9
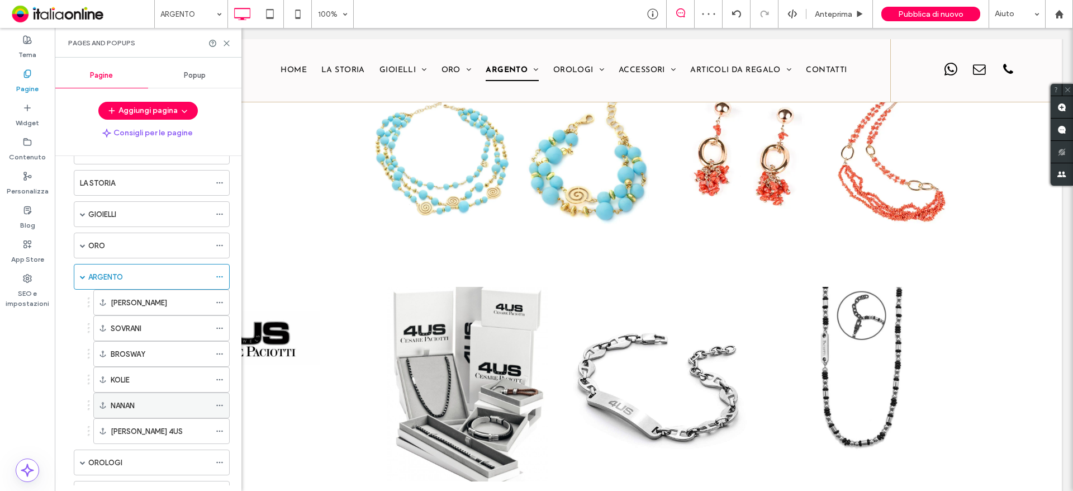
scroll to position [56, 0]
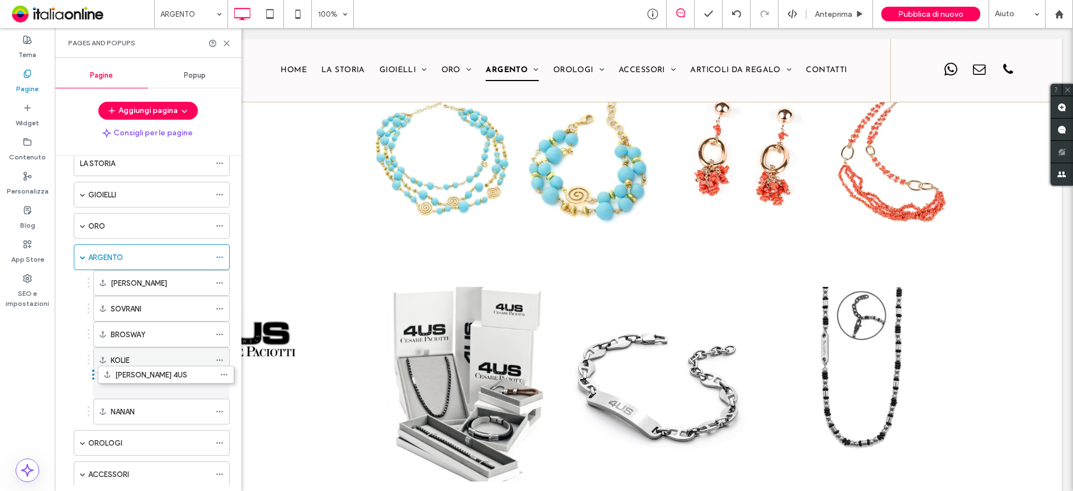
drag, startPoint x: 154, startPoint y: 410, endPoint x: 159, endPoint y: 372, distance: 38.8
click at [227, 41] on icon at bounding box center [226, 43] width 8 height 8
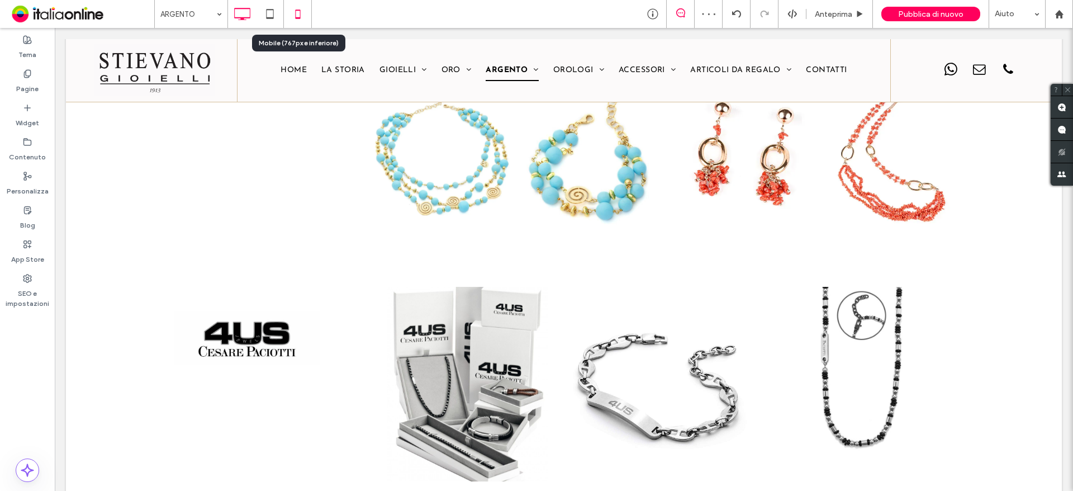
click at [293, 15] on icon at bounding box center [298, 14] width 22 height 22
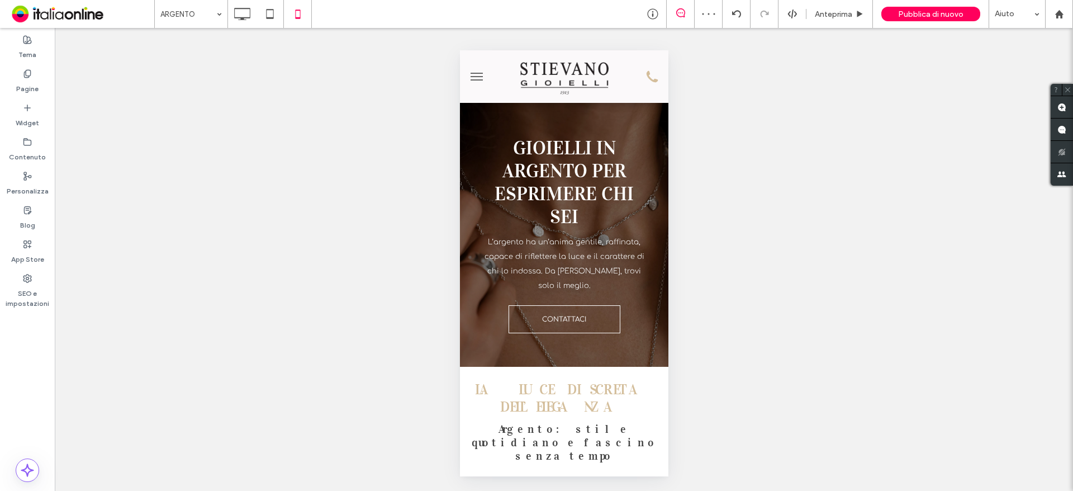
scroll to position [0, 0]
click at [473, 81] on button "menu" at bounding box center [476, 76] width 22 height 22
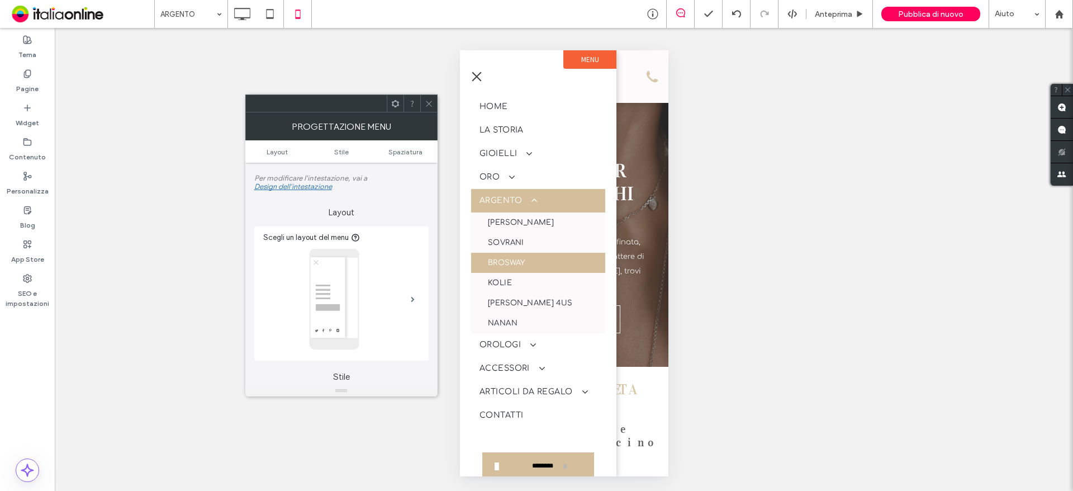
click at [429, 111] on span at bounding box center [429, 103] width 8 height 17
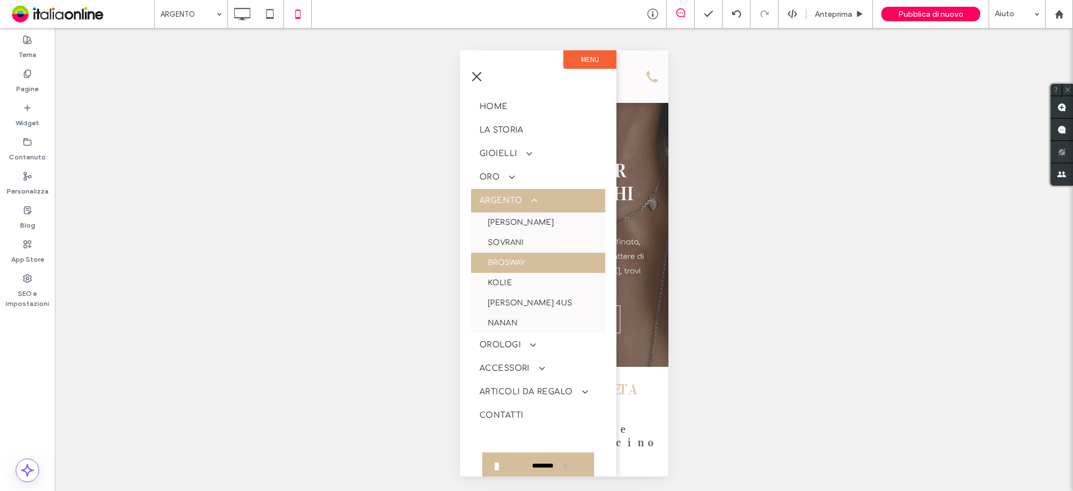
click at [474, 79] on button "menu" at bounding box center [476, 76] width 22 height 22
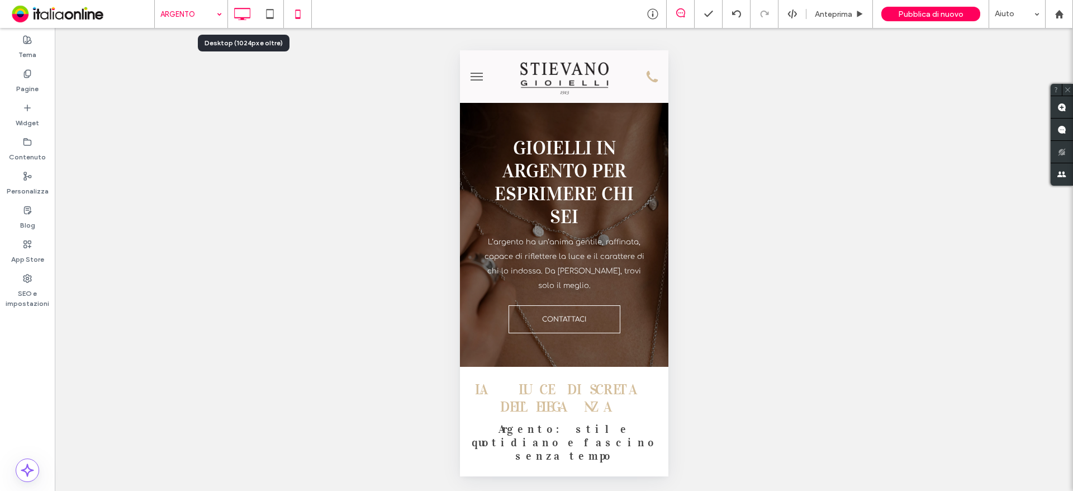
click at [250, 15] on icon at bounding box center [242, 14] width 22 height 22
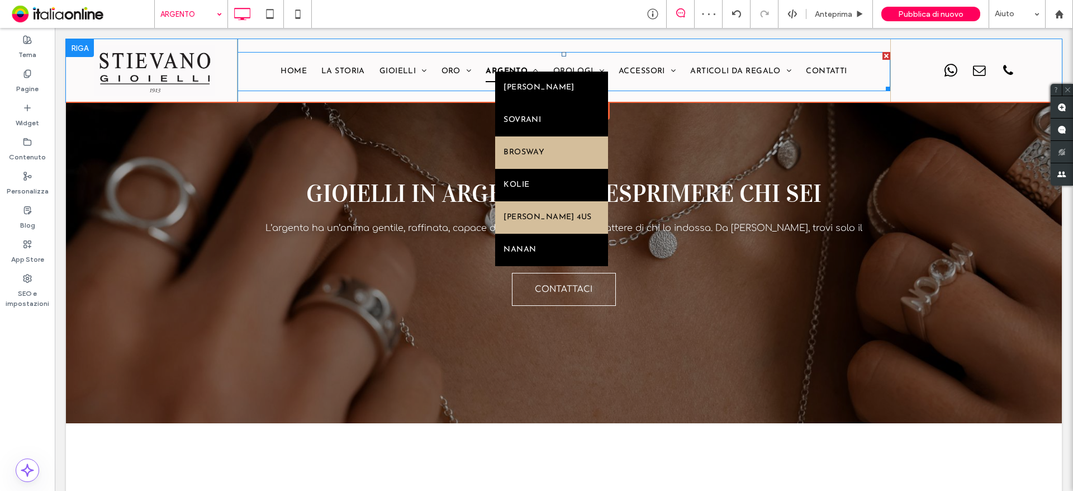
click at [558, 227] on link "[PERSON_NAME] 4US" at bounding box center [551, 217] width 113 height 32
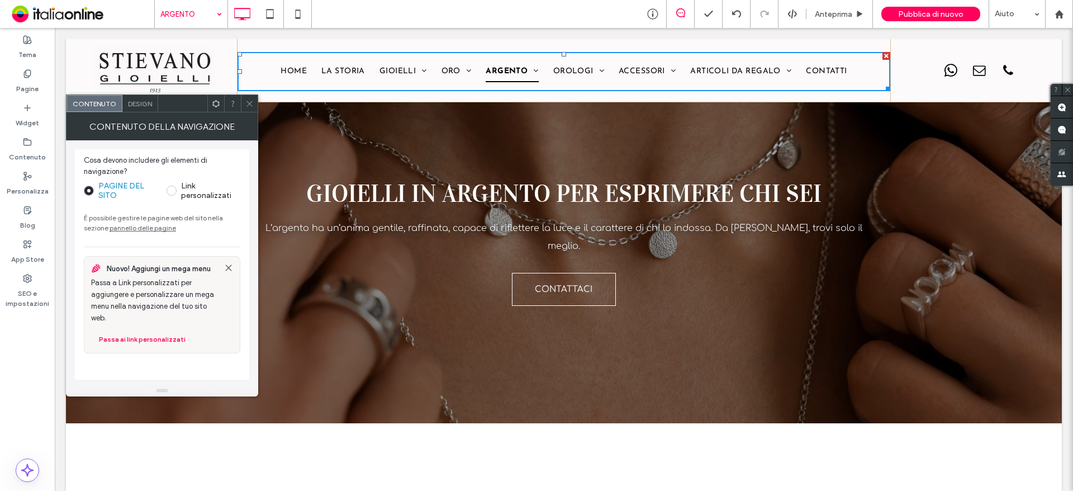
click at [250, 102] on icon at bounding box center [249, 103] width 8 height 8
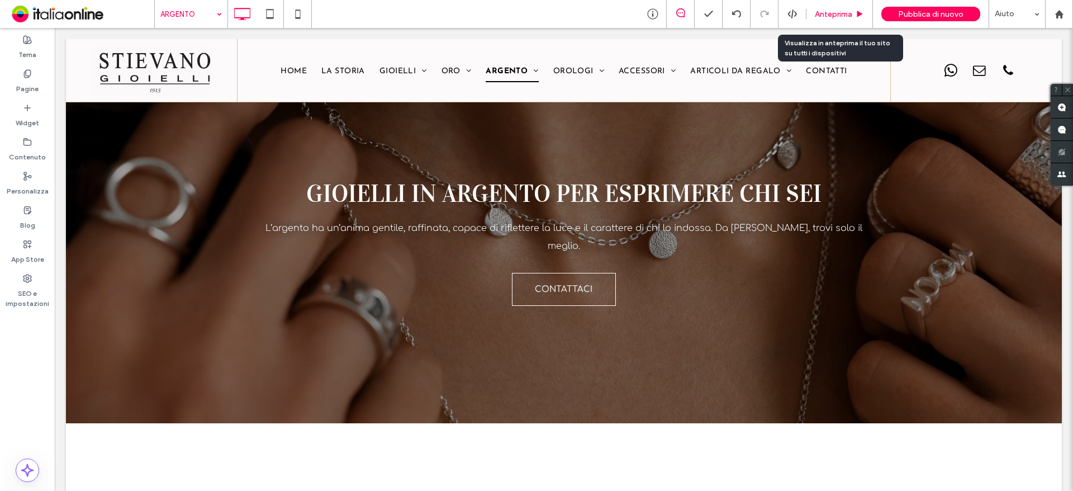
click at [832, 7] on div "Anteprima" at bounding box center [839, 14] width 67 height 28
click at [848, 17] on span "Anteprima" at bounding box center [833, 15] width 37 height 10
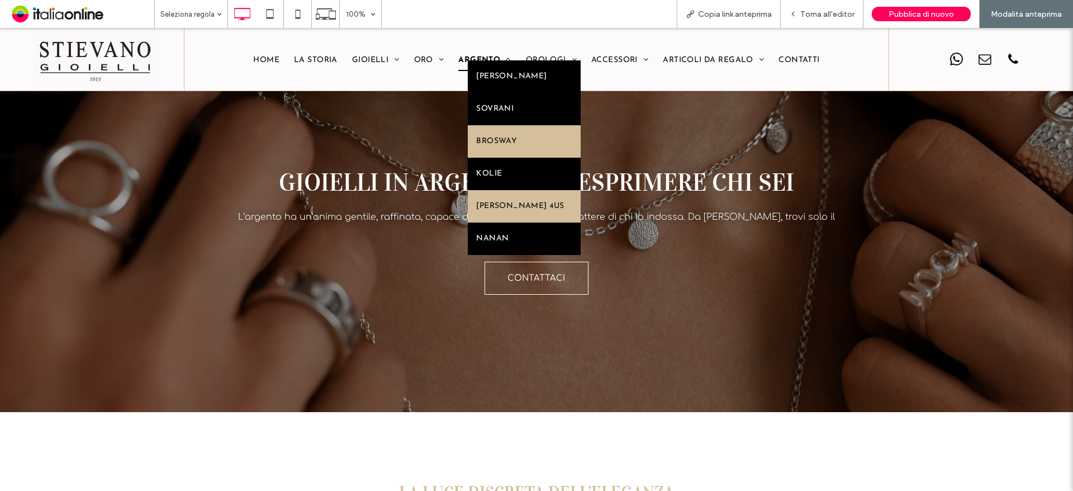
click at [531, 209] on span "[PERSON_NAME] 4US" at bounding box center [520, 206] width 88 height 16
click at [535, 201] on span "[PERSON_NAME] 4US" at bounding box center [520, 206] width 88 height 16
click at [524, 196] on link "[PERSON_NAME] 4US" at bounding box center [524, 206] width 113 height 32
click at [463, 58] on span "ARGENTO" at bounding box center [484, 60] width 53 height 21
click at [512, 210] on span "[PERSON_NAME] 4US" at bounding box center [520, 206] width 88 height 16
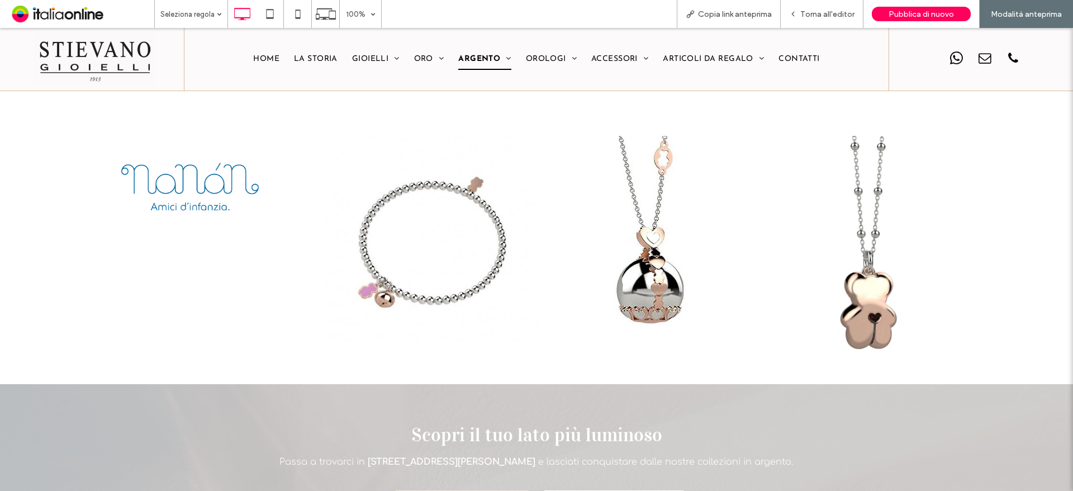
scroll to position [1788, 0]
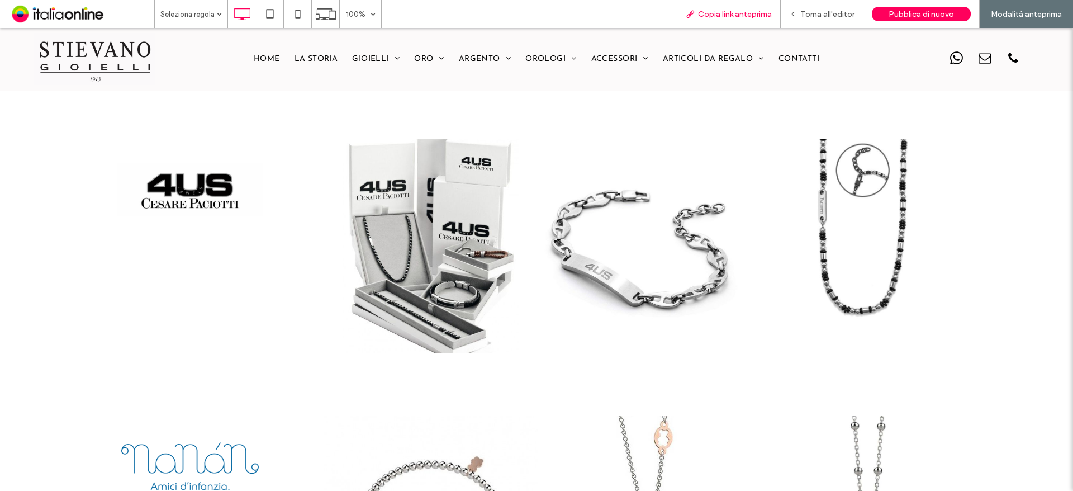
click at [729, 17] on span "Copia link anteprima" at bounding box center [735, 15] width 74 height 10
click at [184, 174] on img at bounding box center [189, 189] width 145 height 53
click at [213, 175] on img at bounding box center [189, 189] width 145 height 53
click at [831, 22] on div "Torna all'editor" at bounding box center [822, 14] width 83 height 28
click at [823, 18] on span "Torna all'editor" at bounding box center [827, 15] width 54 height 10
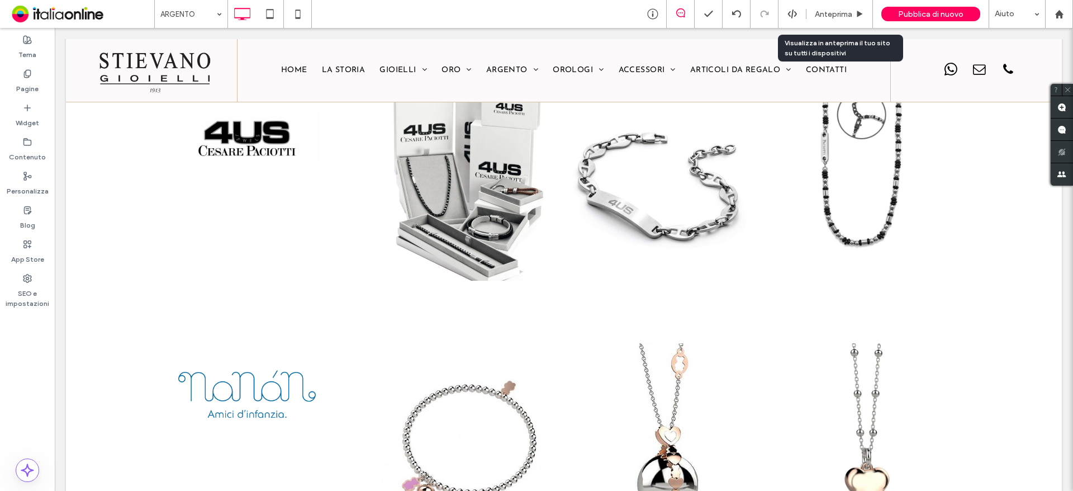
scroll to position [1748, 0]
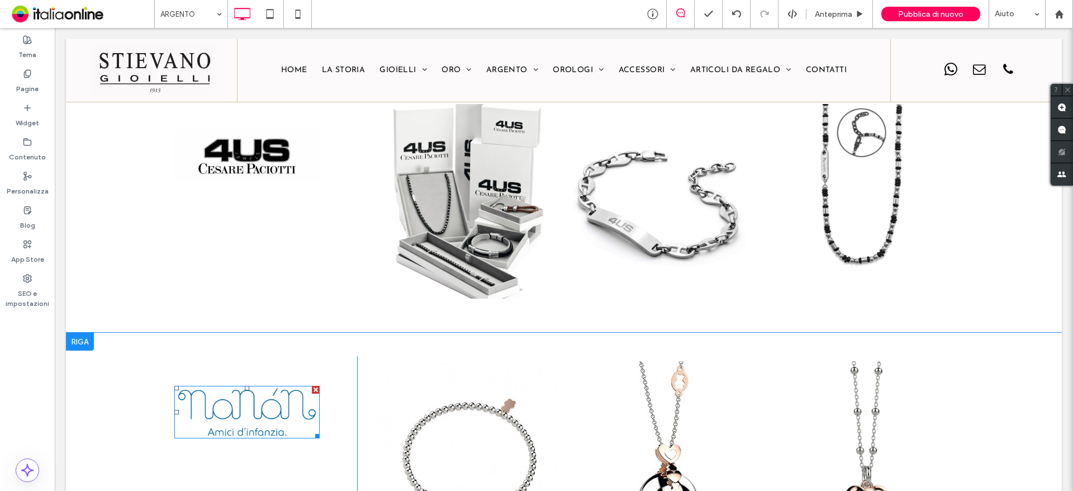
click at [236, 397] on img at bounding box center [246, 412] width 145 height 53
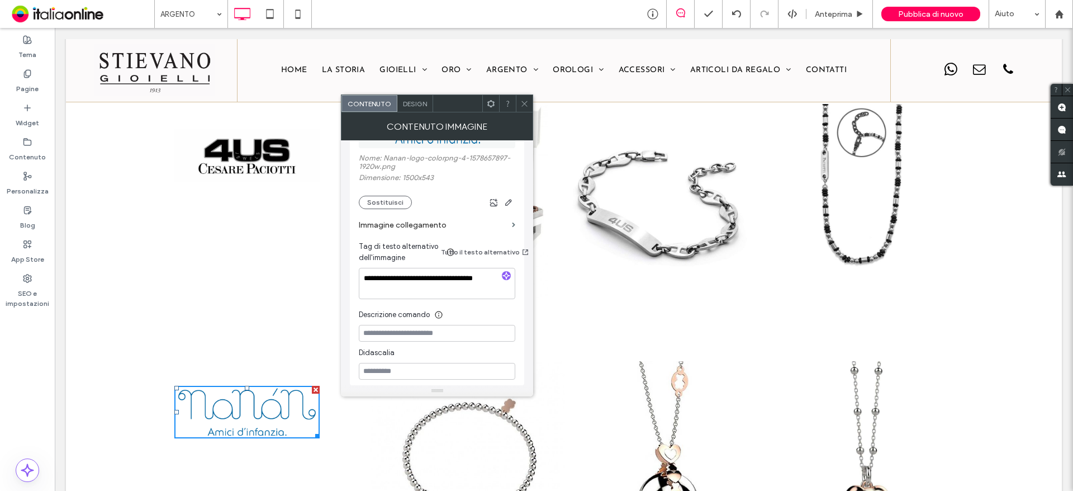
scroll to position [0, 0]
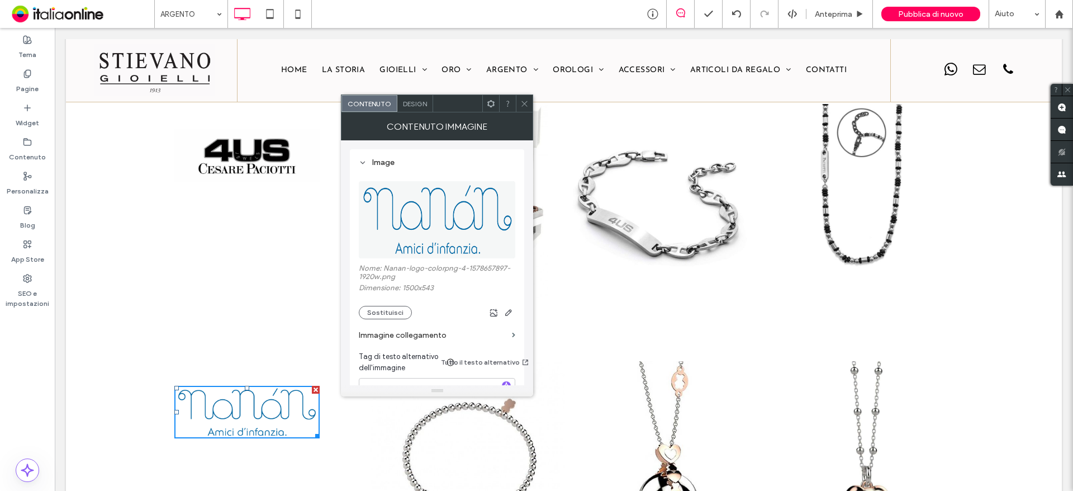
drag, startPoint x: 522, startPoint y: 105, endPoint x: 478, endPoint y: 117, distance: 45.7
click at [522, 105] on icon at bounding box center [524, 103] width 8 height 8
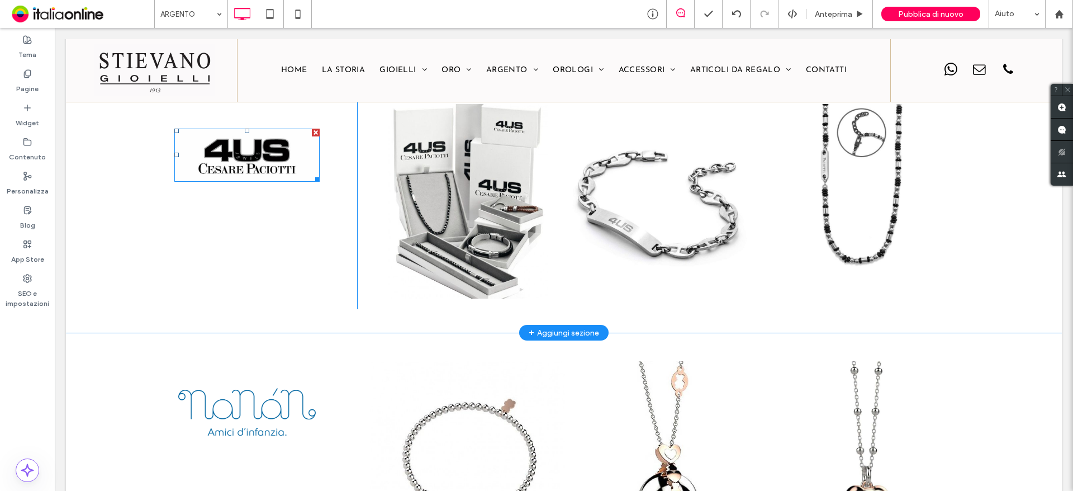
click at [234, 140] on img at bounding box center [246, 155] width 145 height 53
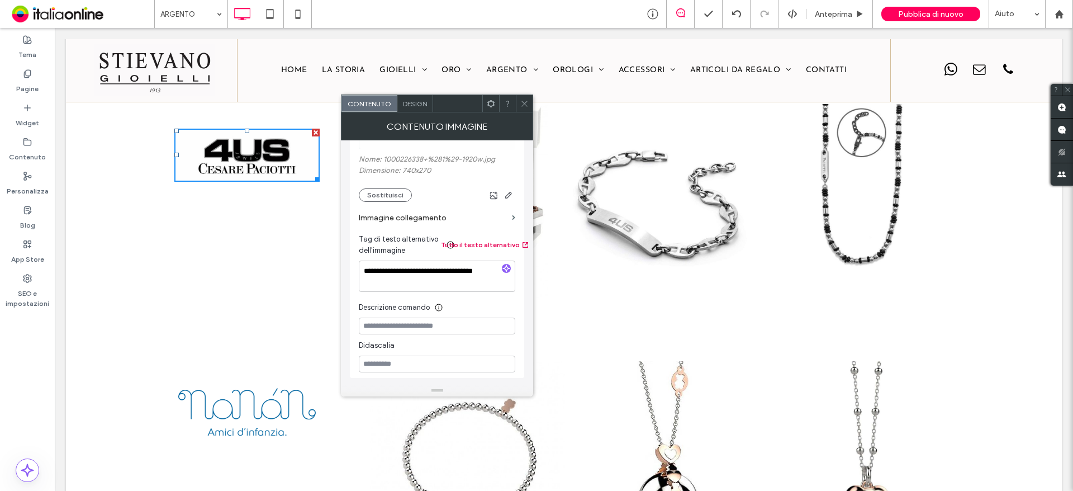
scroll to position [112, 0]
click at [519, 217] on div "**********" at bounding box center [437, 206] width 174 height 338
click at [513, 215] on span at bounding box center [513, 214] width 3 height 5
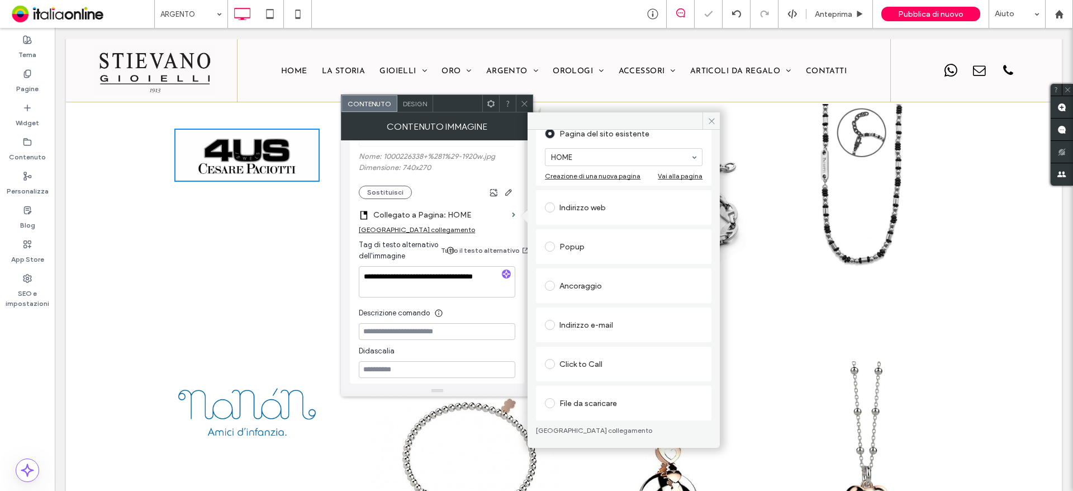
scroll to position [82, 0]
click at [564, 288] on div "Ancoraggio" at bounding box center [624, 285] width 158 height 18
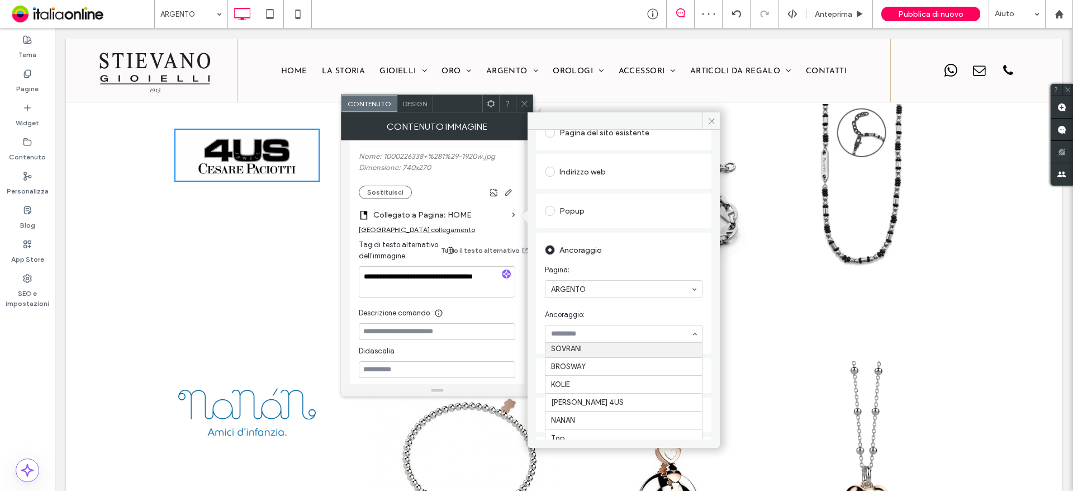
scroll to position [32, 0]
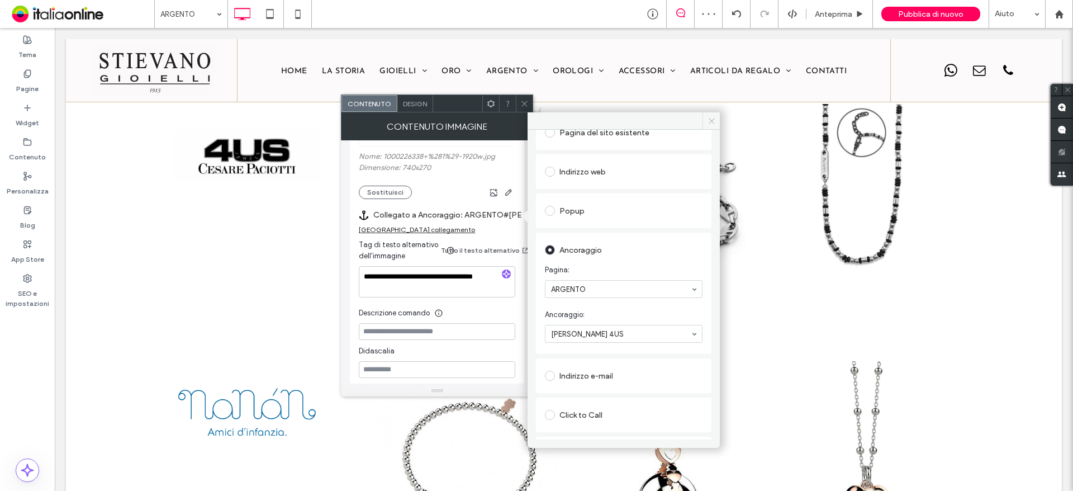
click at [715, 120] on icon at bounding box center [712, 121] width 8 height 8
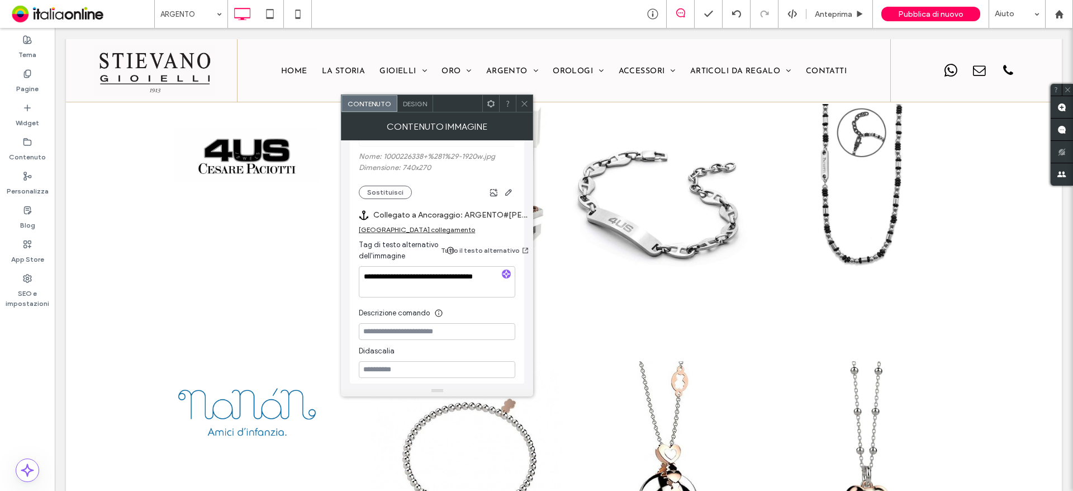
click at [524, 106] on icon at bounding box center [524, 103] width 8 height 8
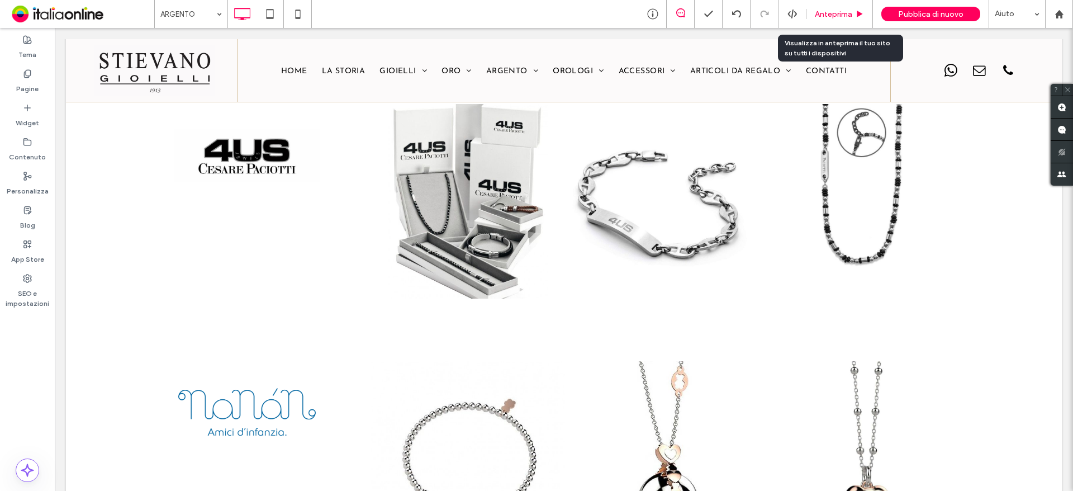
click at [817, 17] on span "Anteprima" at bounding box center [833, 15] width 37 height 10
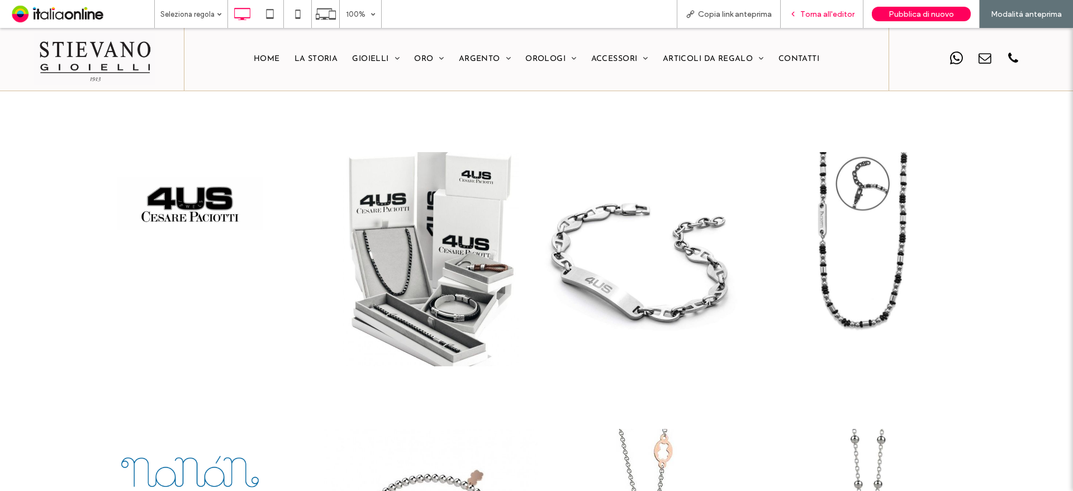
scroll to position [1788, 0]
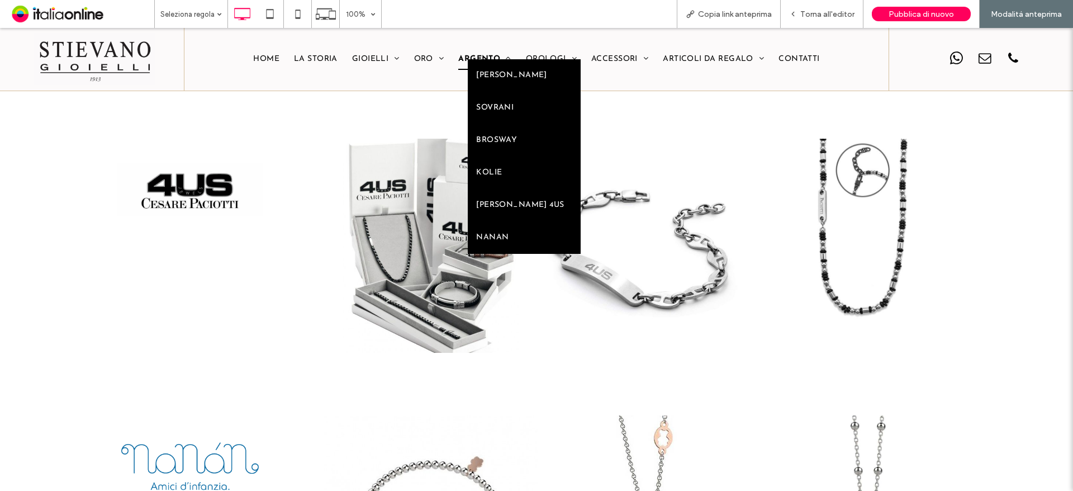
click at [458, 56] on span "ARGENTO" at bounding box center [484, 59] width 53 height 21
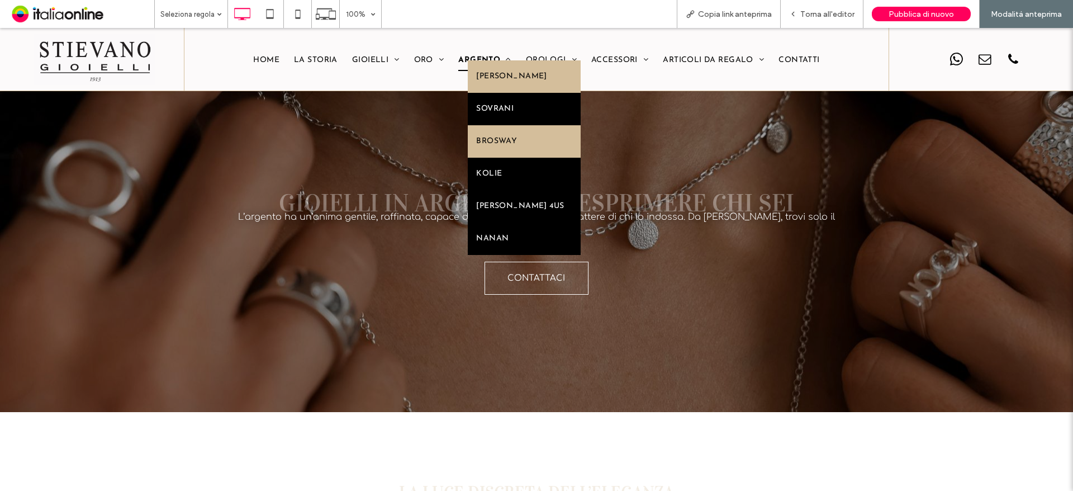
scroll to position [0, 0]
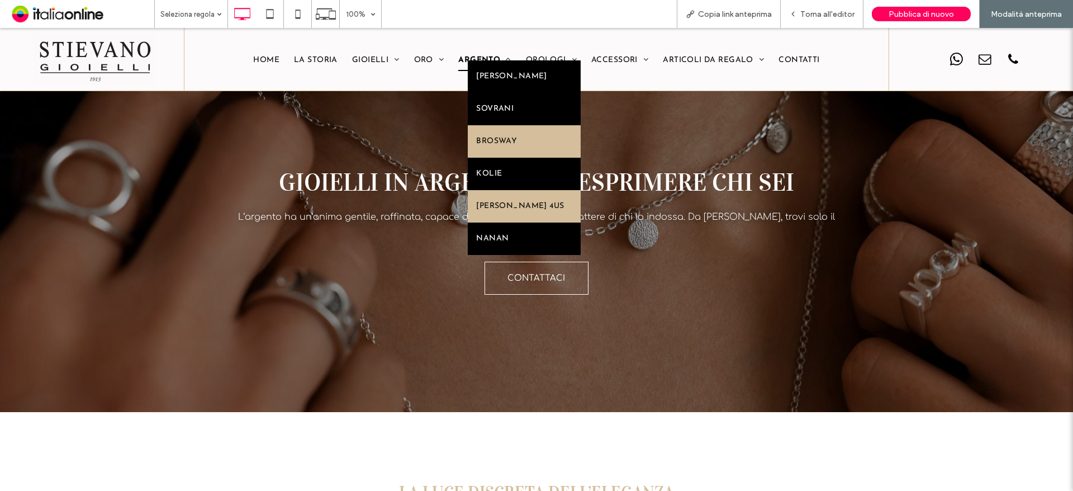
click at [521, 193] on link "[PERSON_NAME] 4US" at bounding box center [524, 206] width 113 height 32
click at [525, 207] on span "[PERSON_NAME] 4US" at bounding box center [520, 206] width 88 height 16
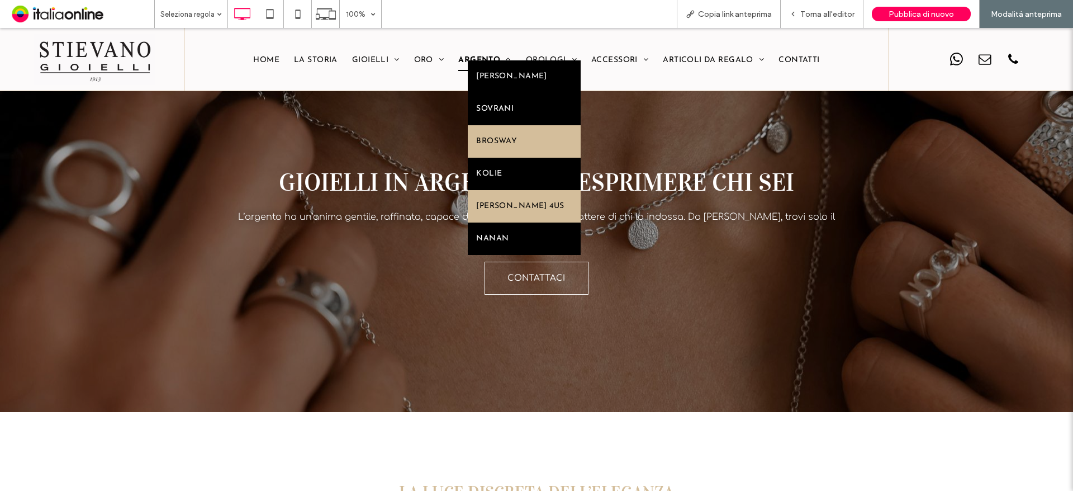
click at [525, 207] on span "[PERSON_NAME] 4US" at bounding box center [520, 206] width 88 height 16
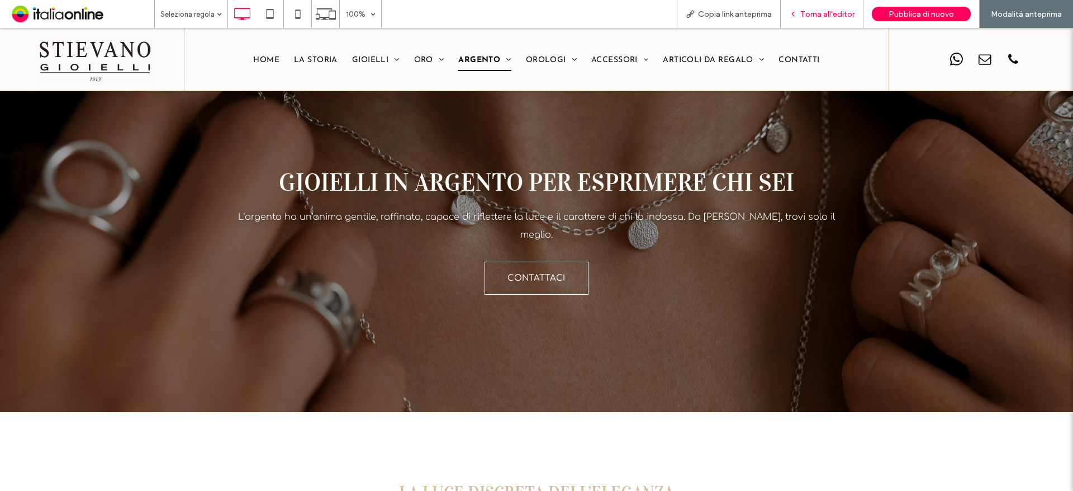
click at [824, 13] on span "Torna all'editor" at bounding box center [827, 15] width 54 height 10
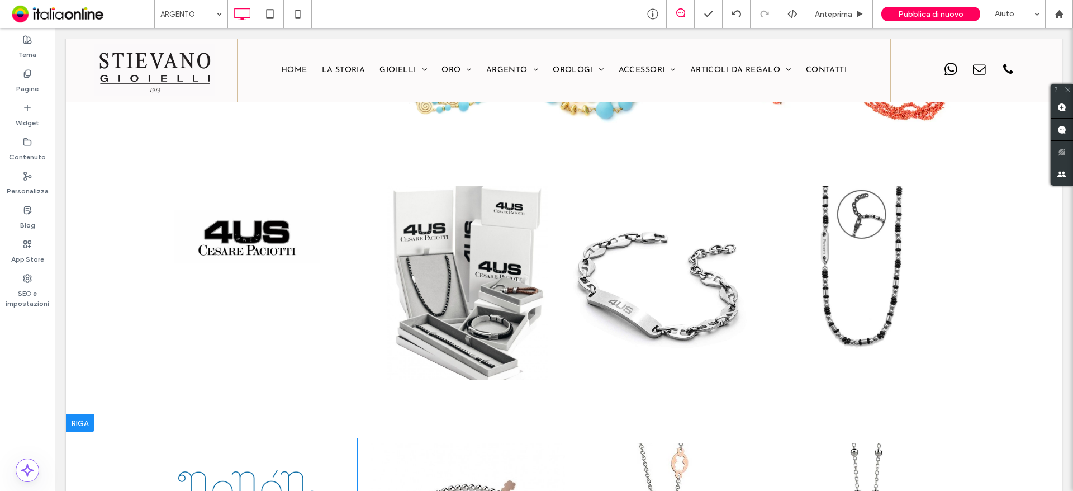
scroll to position [1733, 0]
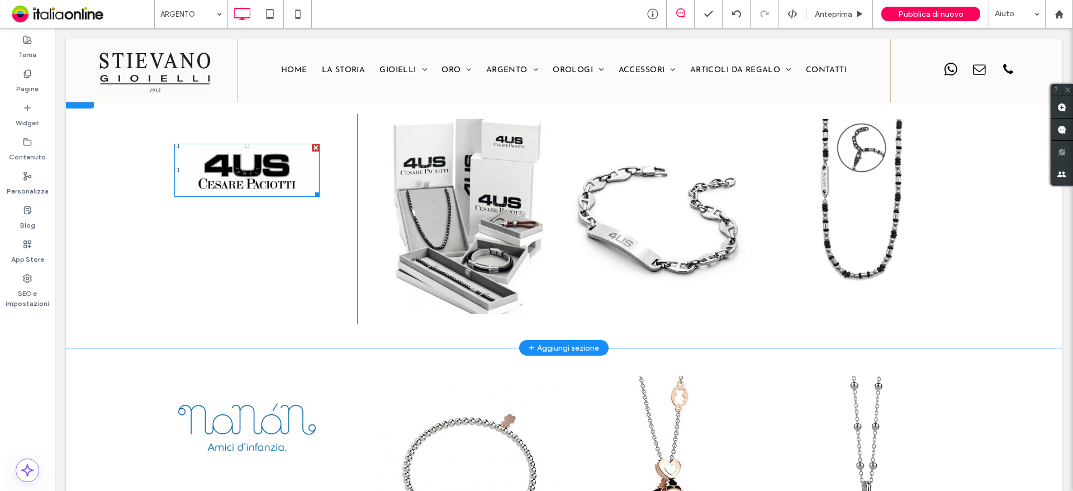
click at [248, 160] on img at bounding box center [246, 170] width 145 height 53
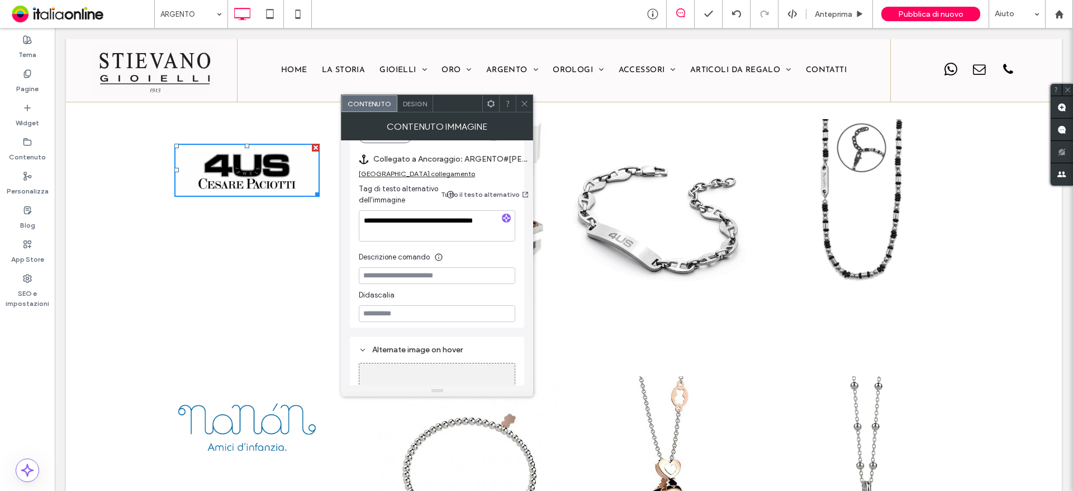
scroll to position [112, 0]
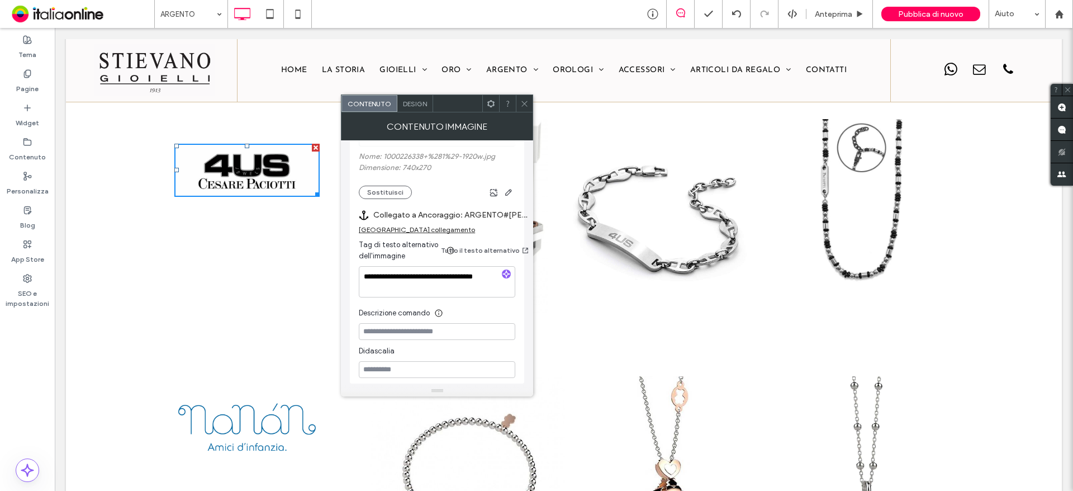
click at [404, 229] on div "[GEOGRAPHIC_DATA] collegamento" at bounding box center [417, 229] width 116 height 8
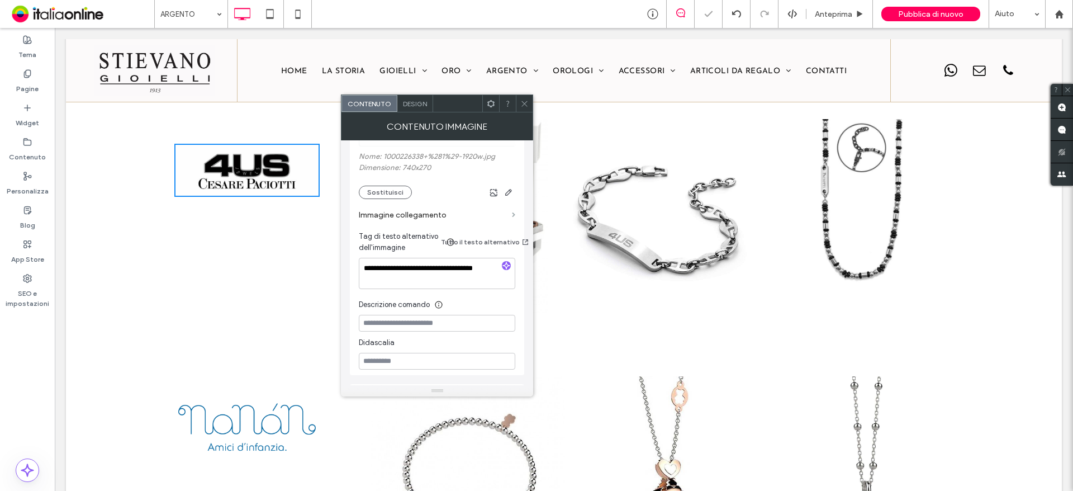
click at [512, 215] on span at bounding box center [513, 214] width 3 height 5
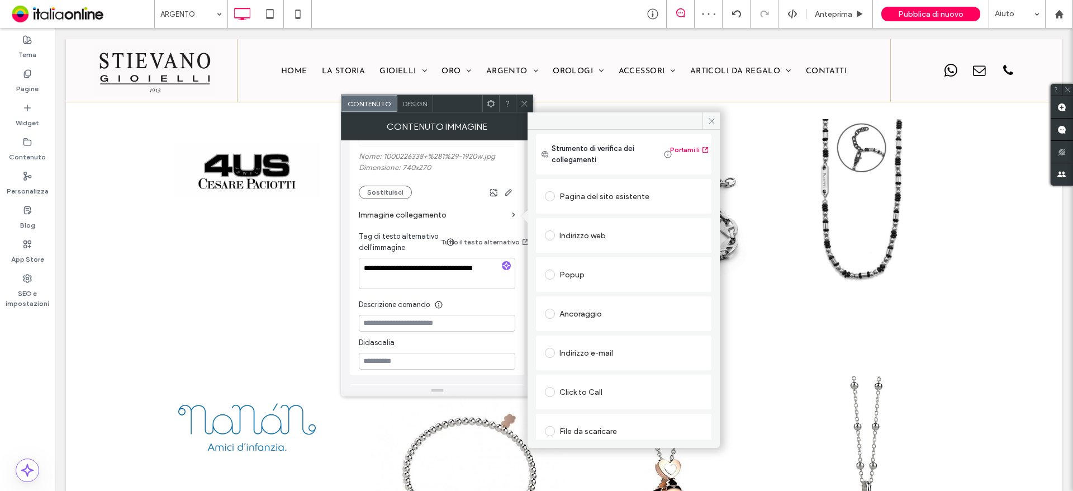
scroll to position [27, 0]
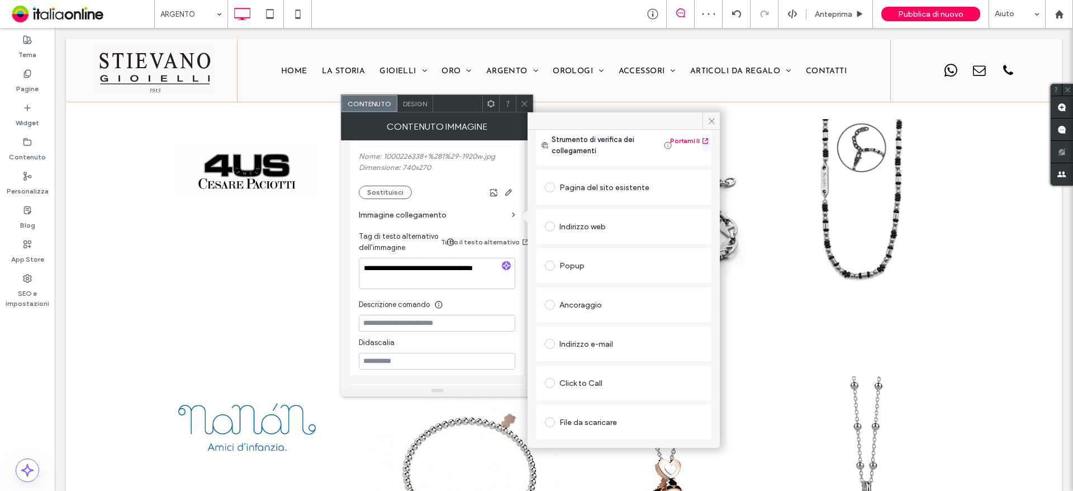
click at [581, 303] on div "Ancoraggio" at bounding box center [624, 305] width 158 height 18
drag, startPoint x: 611, startPoint y: 346, endPoint x: 618, endPoint y: 334, distance: 13.5
click at [611, 346] on input at bounding box center [621, 344] width 140 height 8
click at [635, 318] on section "Pagina: HOME LA STORIA GIOIELLI ORO ARGENTO OROLOGI ACCESSORI ARTICOLI DA REGAL…" at bounding box center [624, 336] width 158 height 45
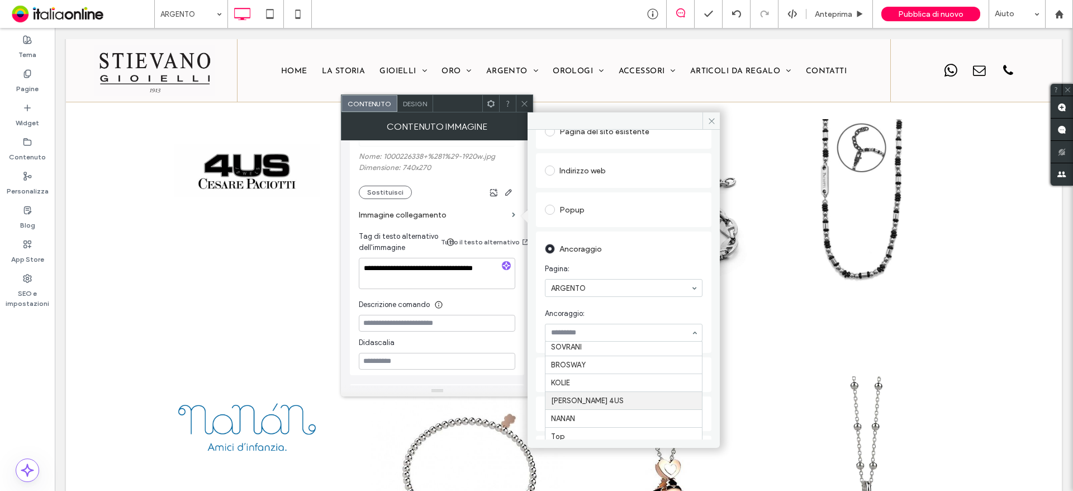
scroll to position [32, 0]
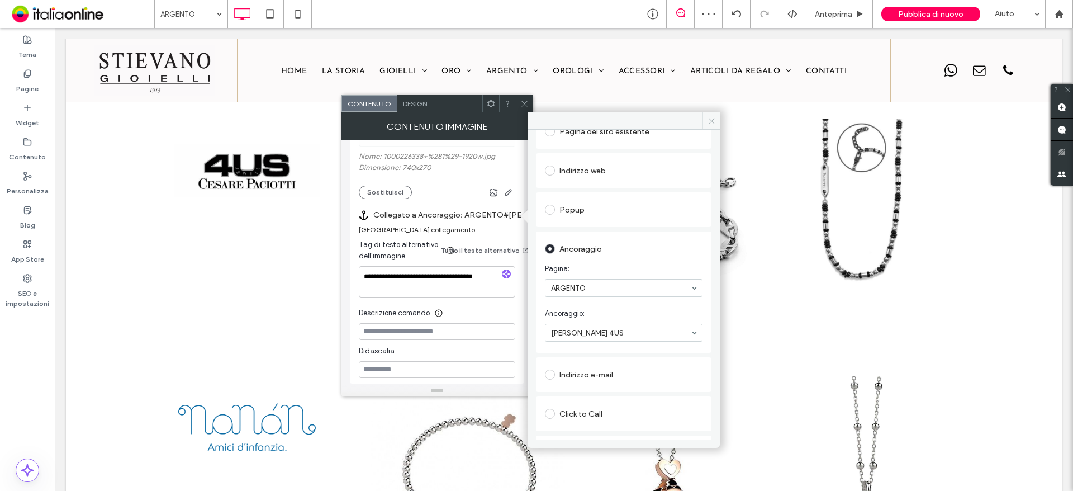
click at [714, 123] on use at bounding box center [712, 121] width 6 height 6
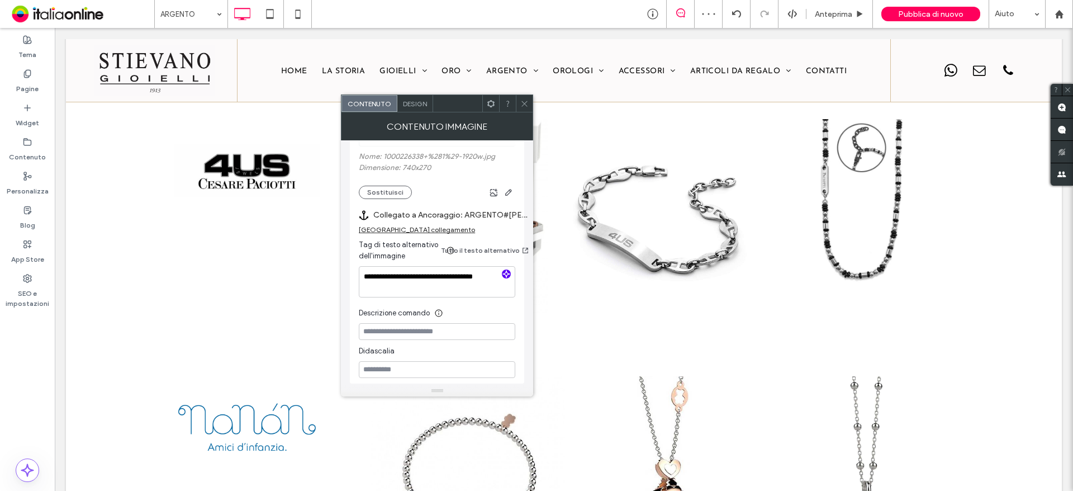
click at [508, 274] on use "button" at bounding box center [506, 274] width 7 height 7
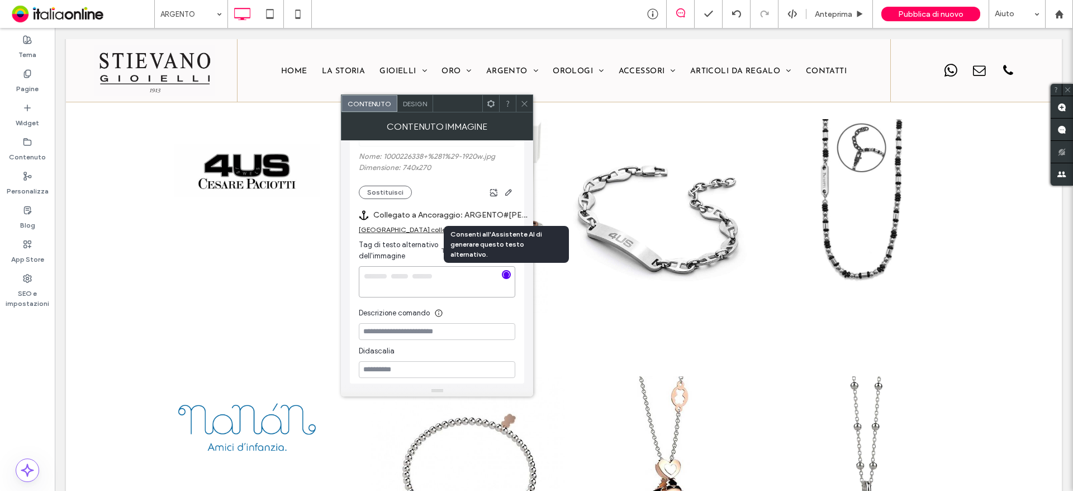
type textarea "**********"
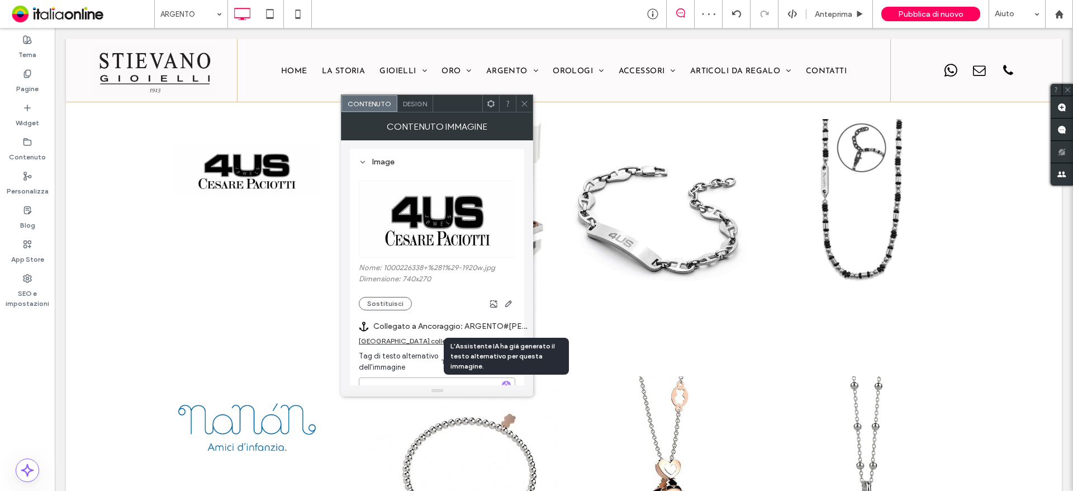
scroll to position [0, 0]
click at [524, 104] on icon at bounding box center [524, 103] width 8 height 8
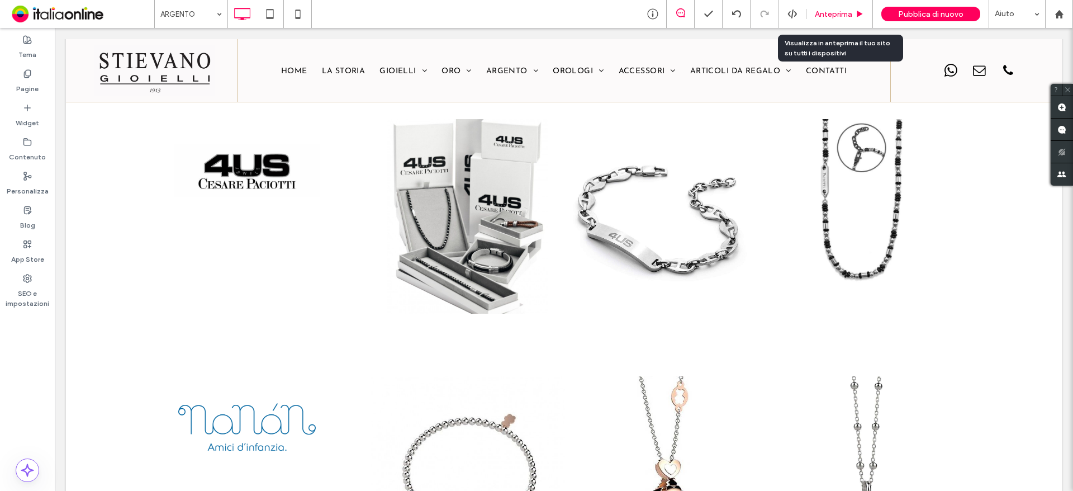
click at [838, 21] on div "Anteprima" at bounding box center [839, 14] width 67 height 28
click at [836, 16] on span "Anteprima" at bounding box center [833, 15] width 37 height 10
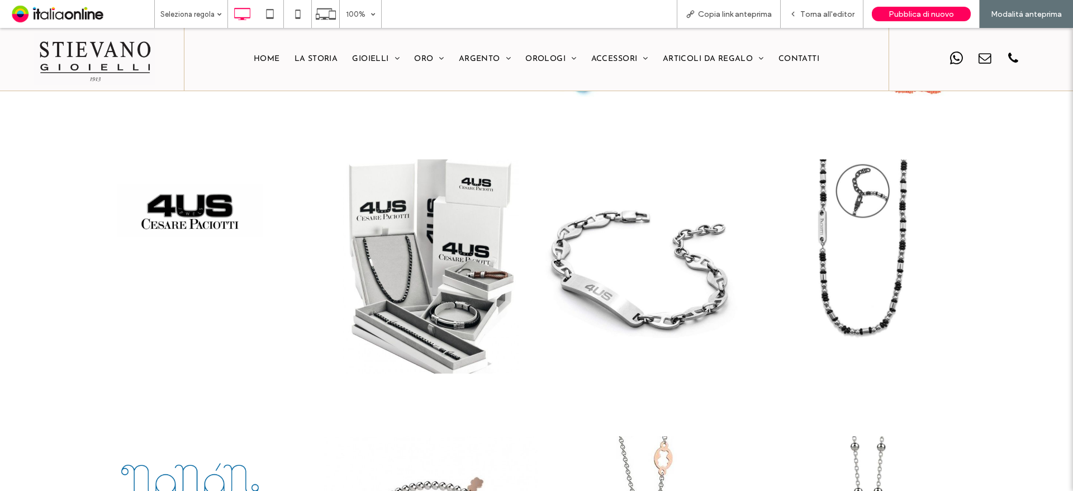
scroll to position [1773, 0]
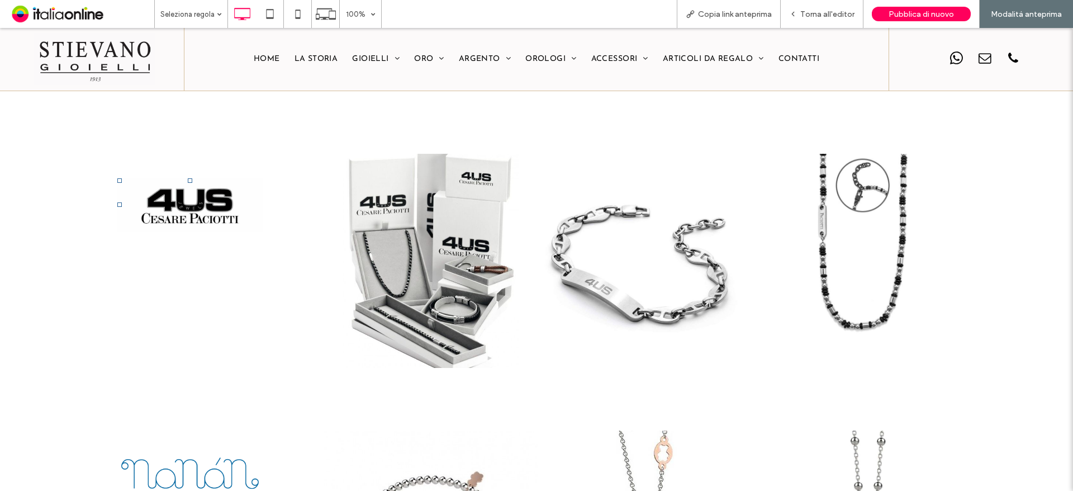
click at [191, 190] on img at bounding box center [189, 204] width 145 height 53
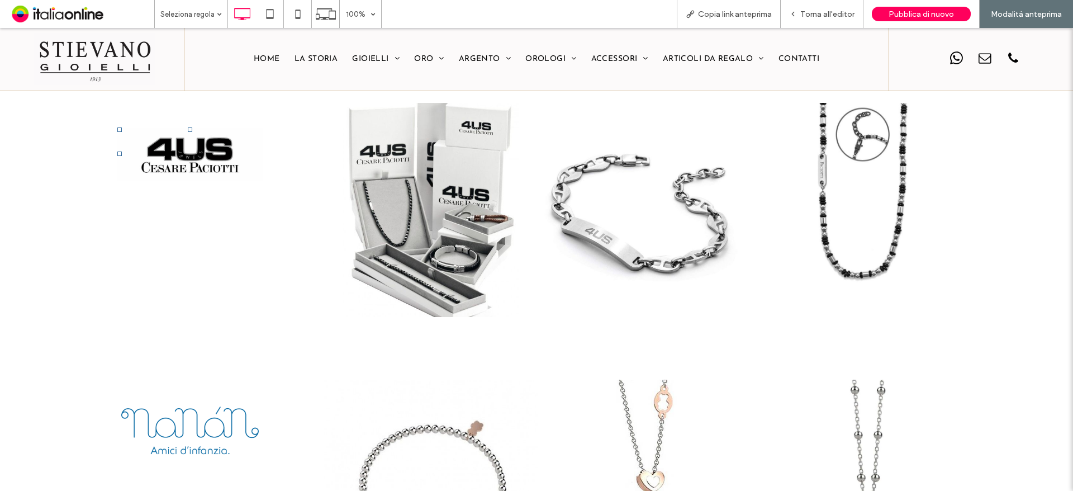
scroll to position [1848, 0]
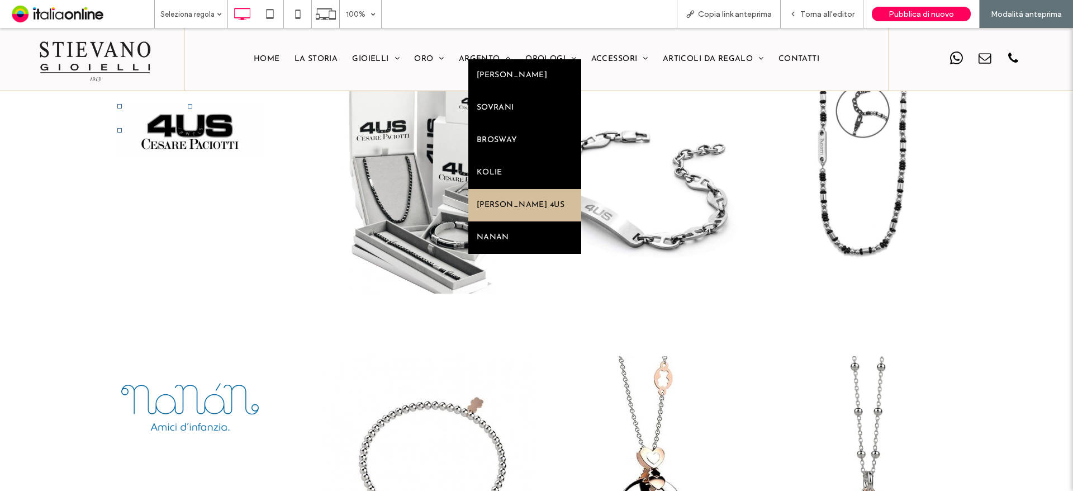
click at [519, 208] on span "[PERSON_NAME] 4US" at bounding box center [521, 205] width 88 height 16
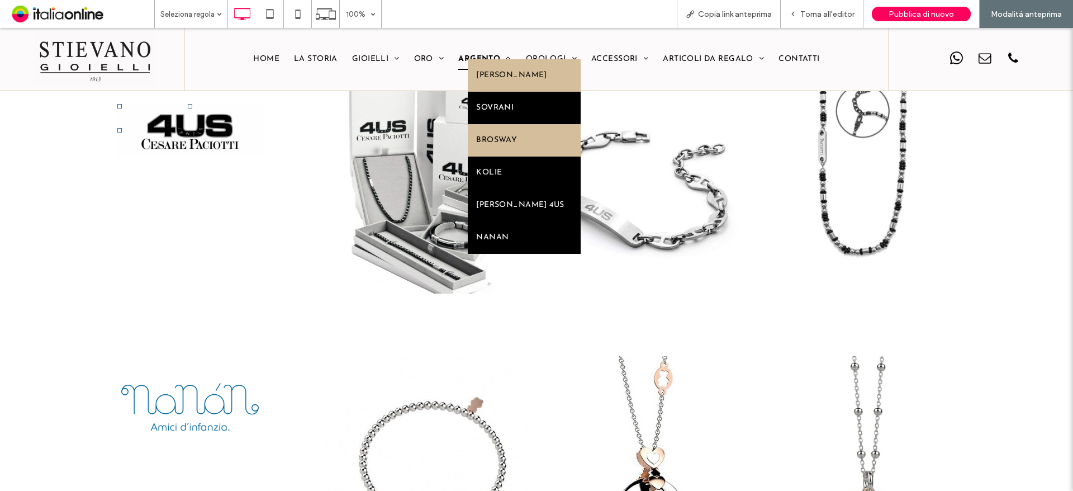
click at [523, 73] on span "[PERSON_NAME]" at bounding box center [511, 76] width 70 height 16
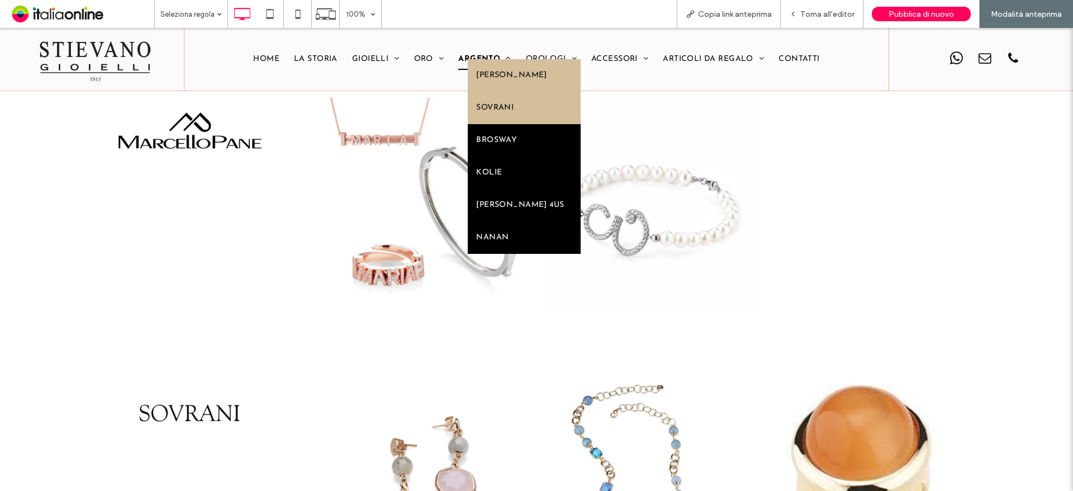
scroll to position [604, 0]
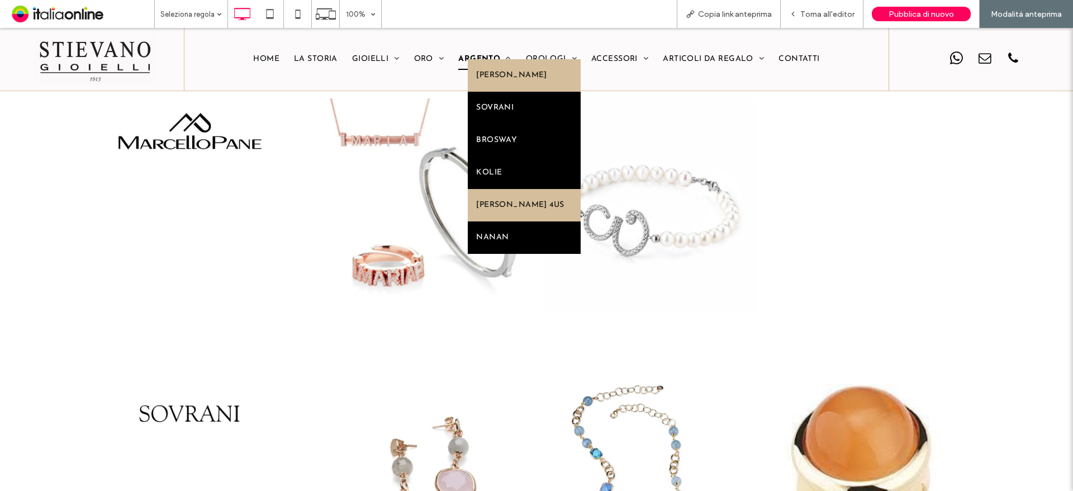
click at [537, 202] on span "[PERSON_NAME] 4US" at bounding box center [520, 205] width 88 height 16
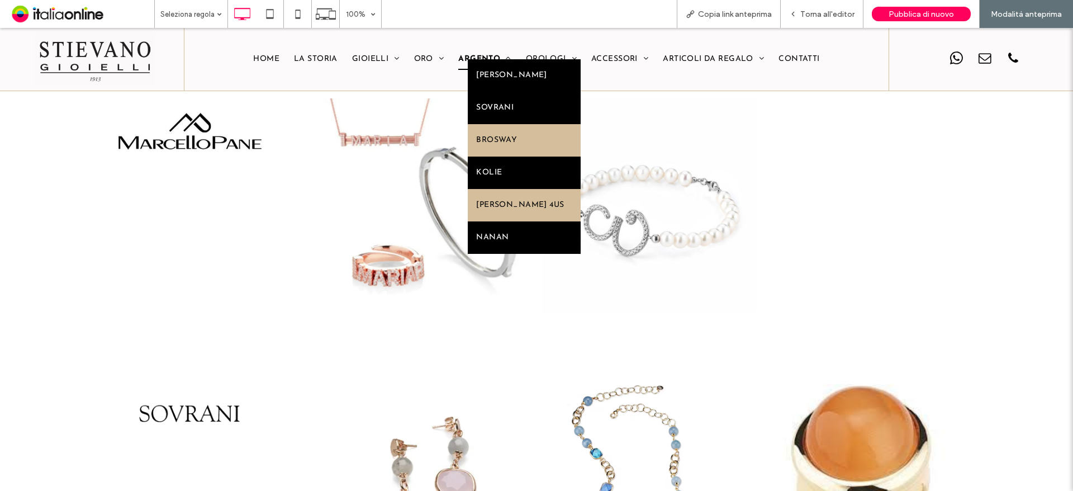
click at [537, 202] on span "[PERSON_NAME] 4US" at bounding box center [520, 205] width 88 height 16
click at [525, 205] on span "[PERSON_NAME] 4US" at bounding box center [520, 205] width 88 height 16
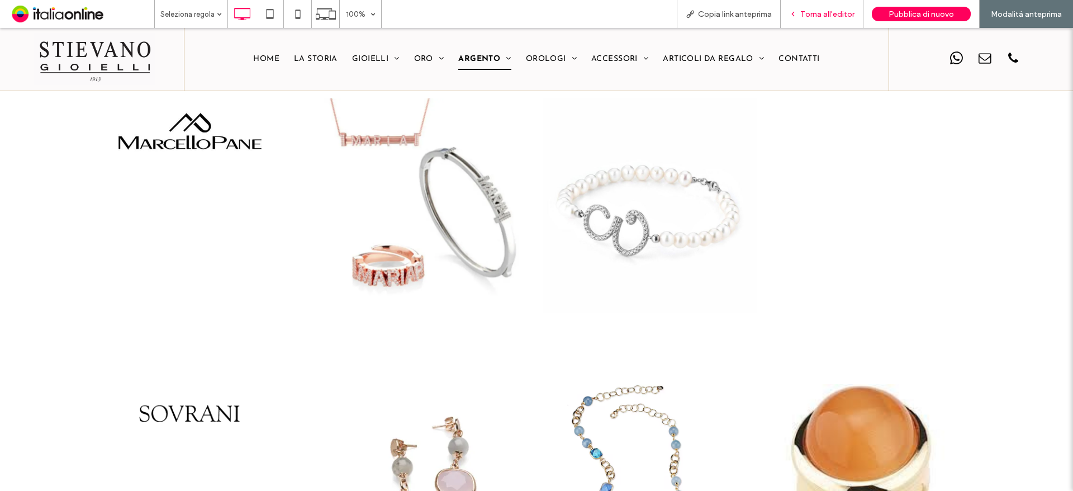
click at [823, 17] on span "Torna all'editor" at bounding box center [827, 15] width 54 height 10
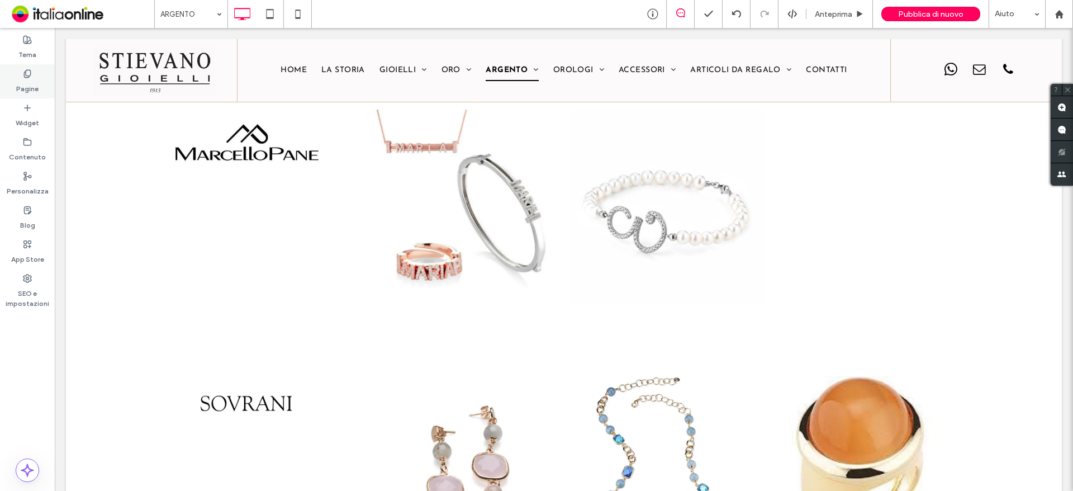
drag, startPoint x: 12, startPoint y: 89, endPoint x: 27, endPoint y: 83, distance: 16.6
click at [27, 83] on label "Pagine" at bounding box center [27, 86] width 22 height 16
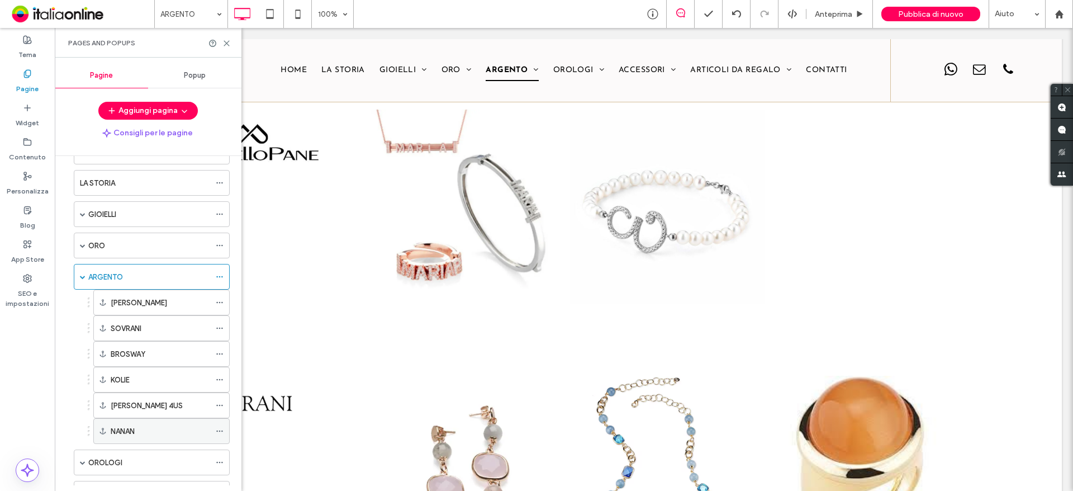
scroll to position [56, 0]
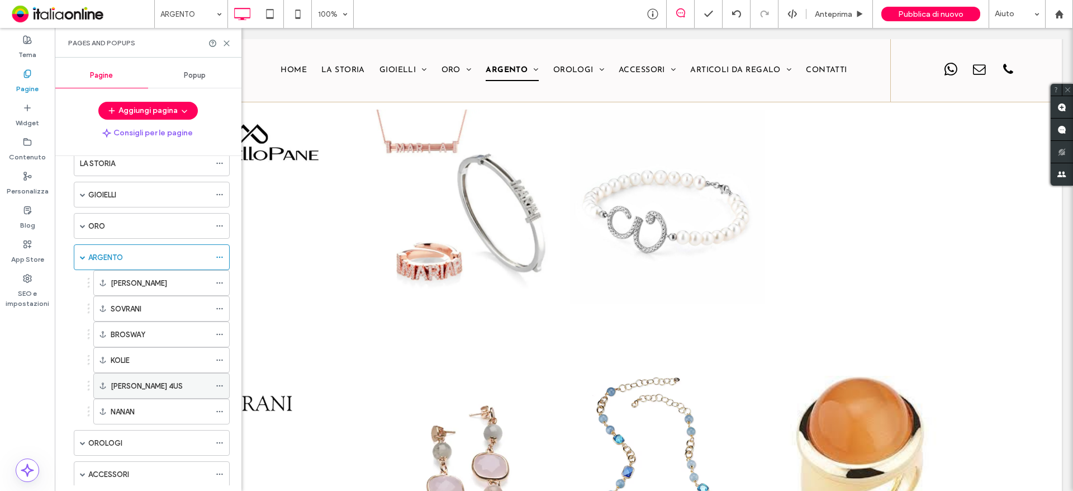
click at [220, 385] on icon at bounding box center [220, 386] width 8 height 8
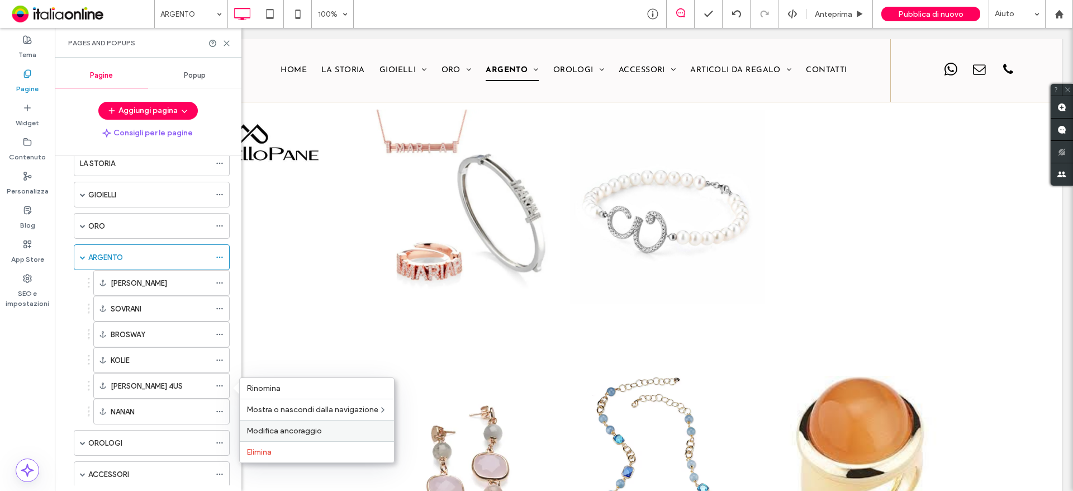
click at [301, 429] on span "Modifica ancoraggio" at bounding box center [283, 431] width 75 height 10
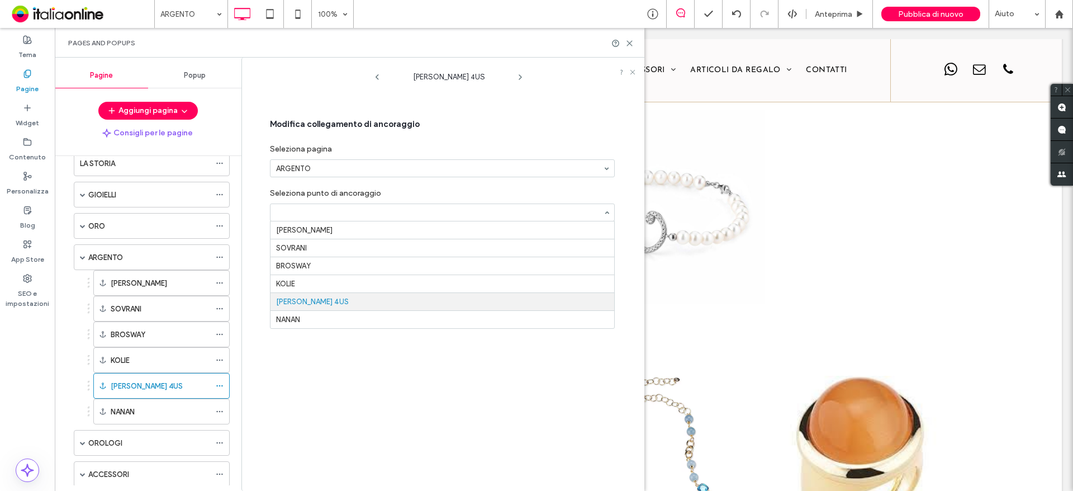
drag, startPoint x: 434, startPoint y: 209, endPoint x: 447, endPoint y: 206, distance: 13.7
click at [434, 209] on input at bounding box center [439, 212] width 327 height 8
click at [493, 187] on label "Seleziona punto di ancoraggio" at bounding box center [442, 190] width 345 height 15
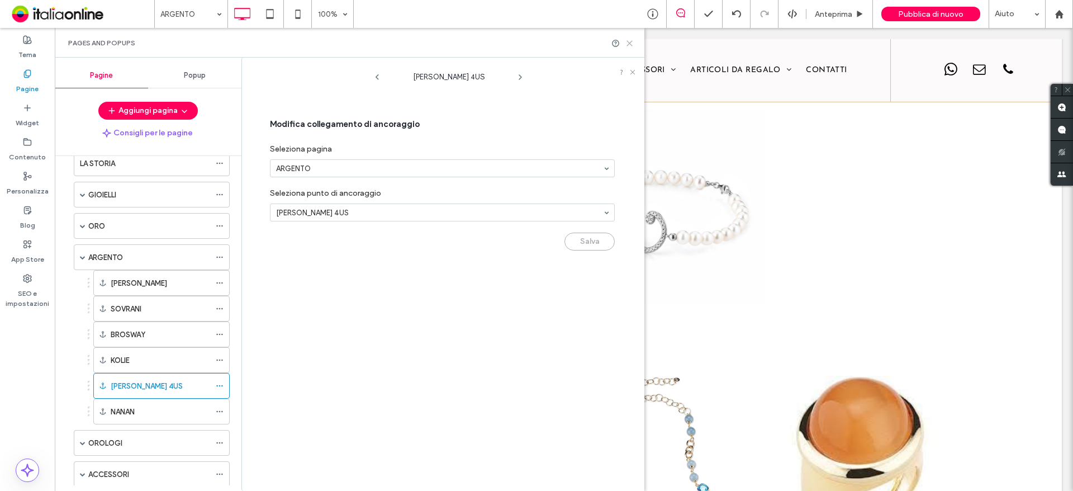
click at [628, 42] on icon at bounding box center [629, 43] width 8 height 8
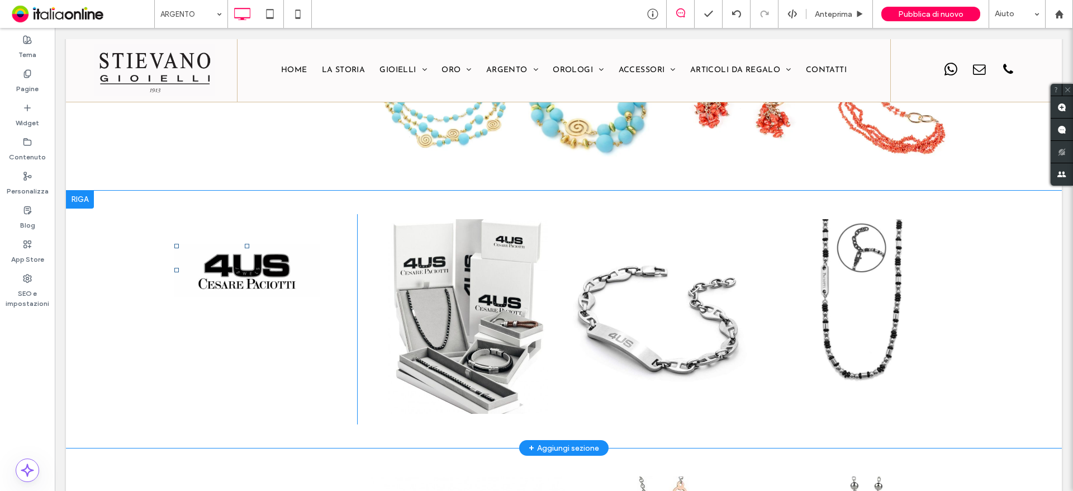
scroll to position [1665, 0]
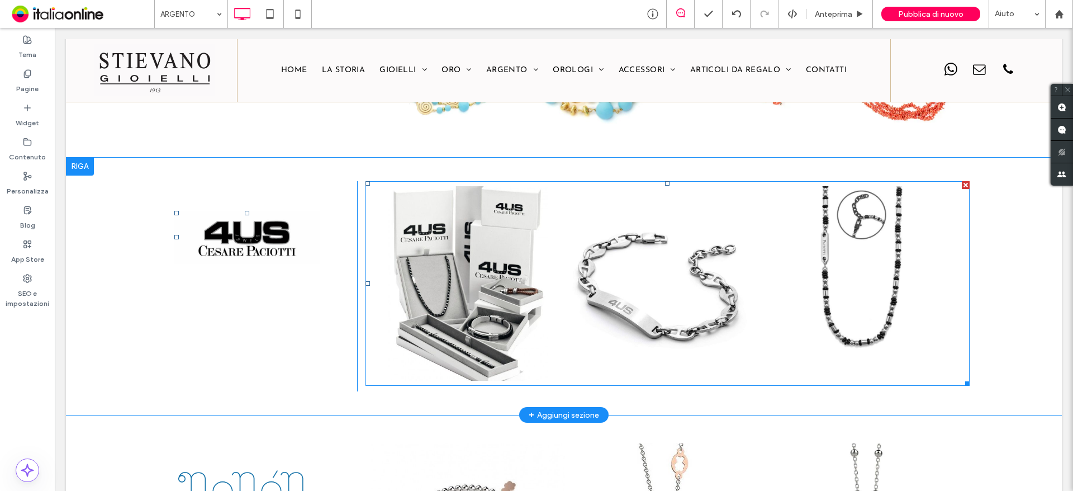
click at [444, 254] on link at bounding box center [468, 283] width 194 height 194
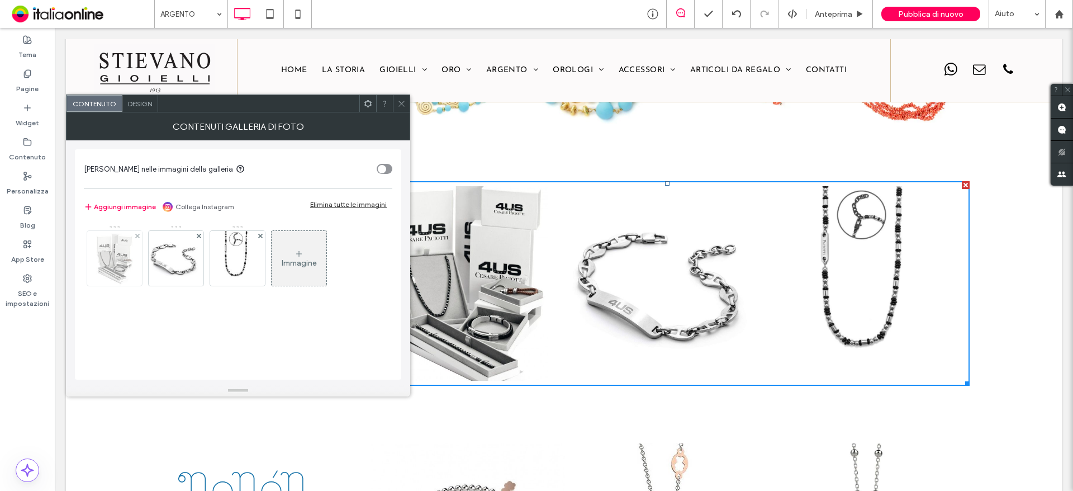
click at [105, 262] on img at bounding box center [115, 258] width 46 height 55
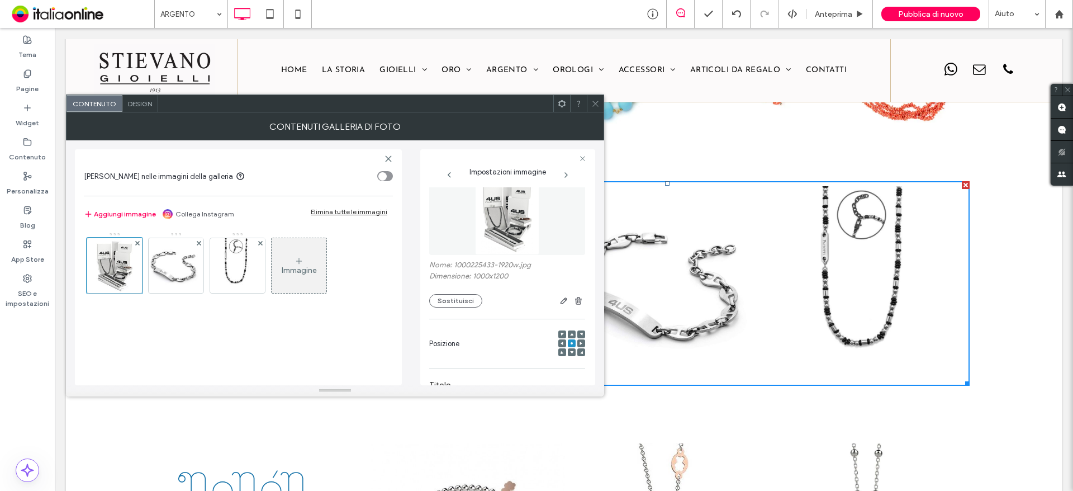
scroll to position [0, 0]
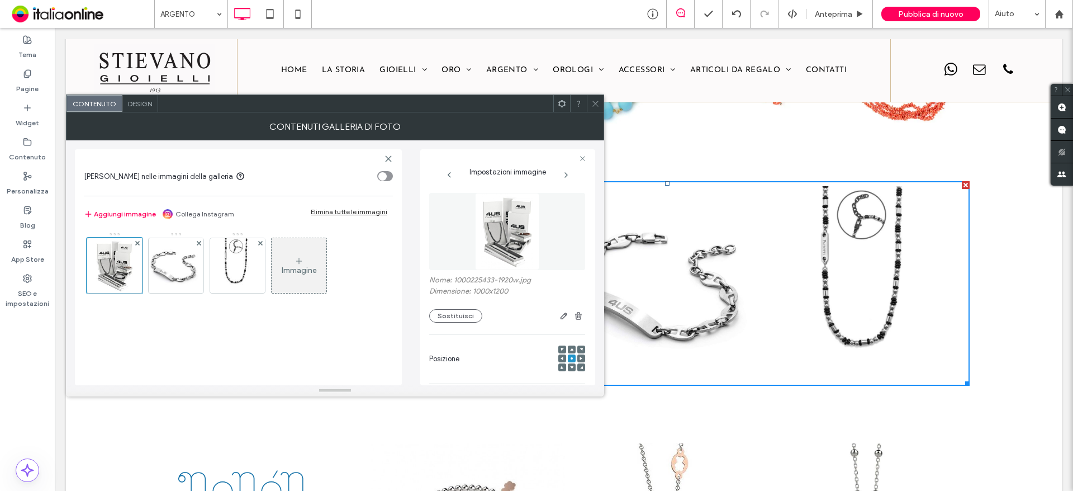
drag, startPoint x: 241, startPoint y: 207, endPoint x: 136, endPoint y: 105, distance: 146.6
click at [136, 105] on span "Design" at bounding box center [140, 103] width 24 height 8
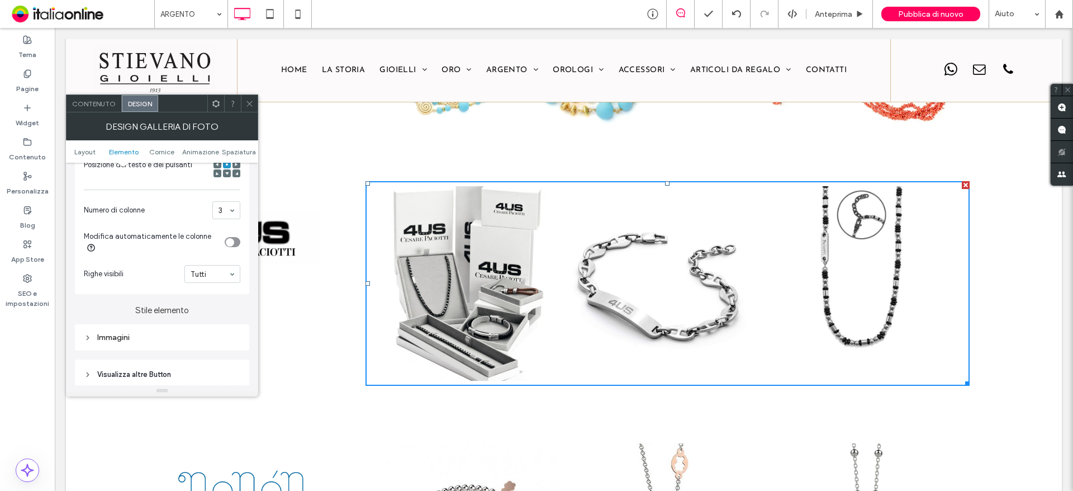
scroll to position [447, 0]
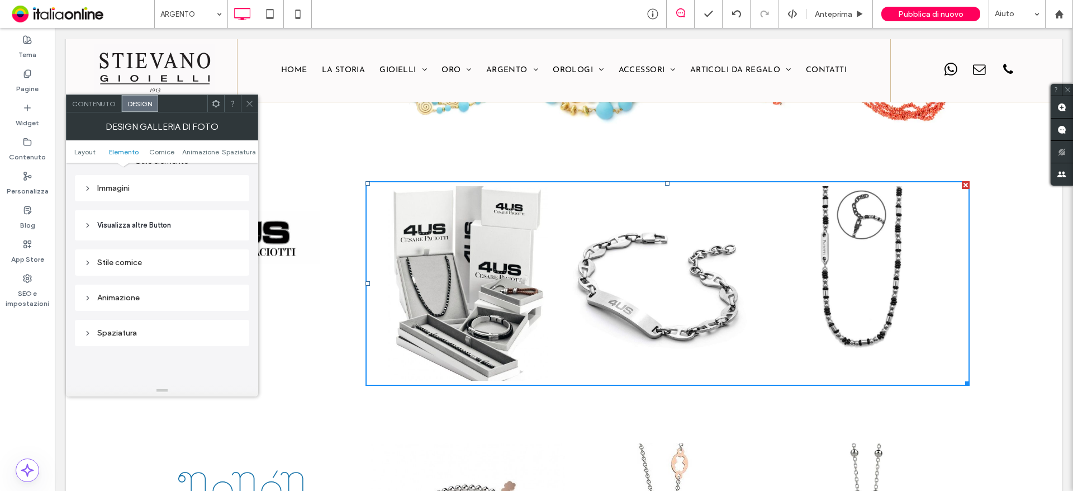
click at [251, 106] on icon at bounding box center [249, 103] width 8 height 8
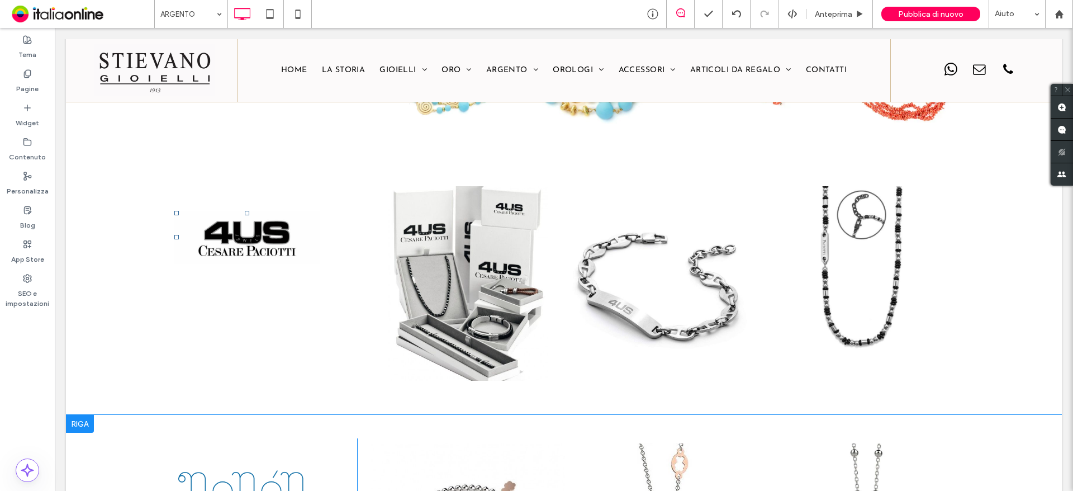
scroll to position [1945, 0]
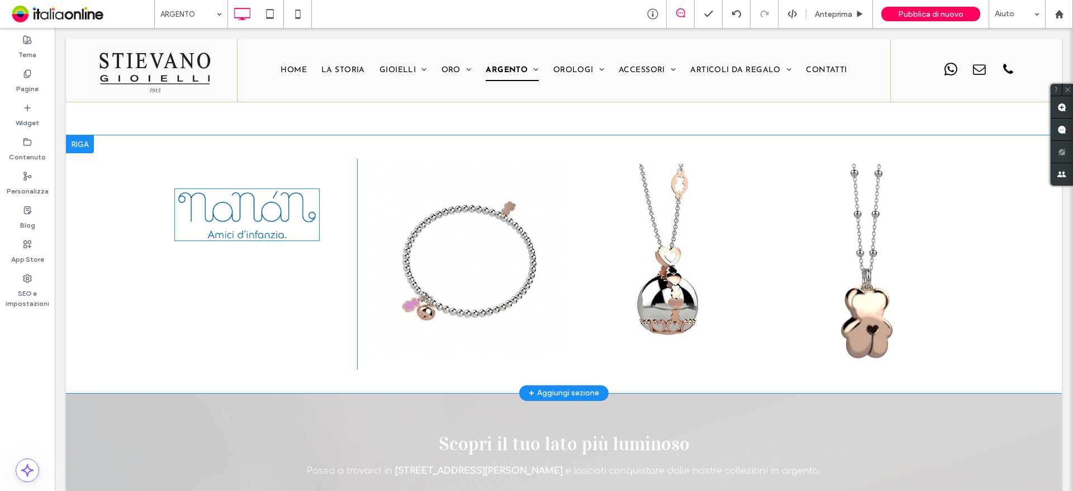
click at [244, 214] on img at bounding box center [246, 214] width 145 height 53
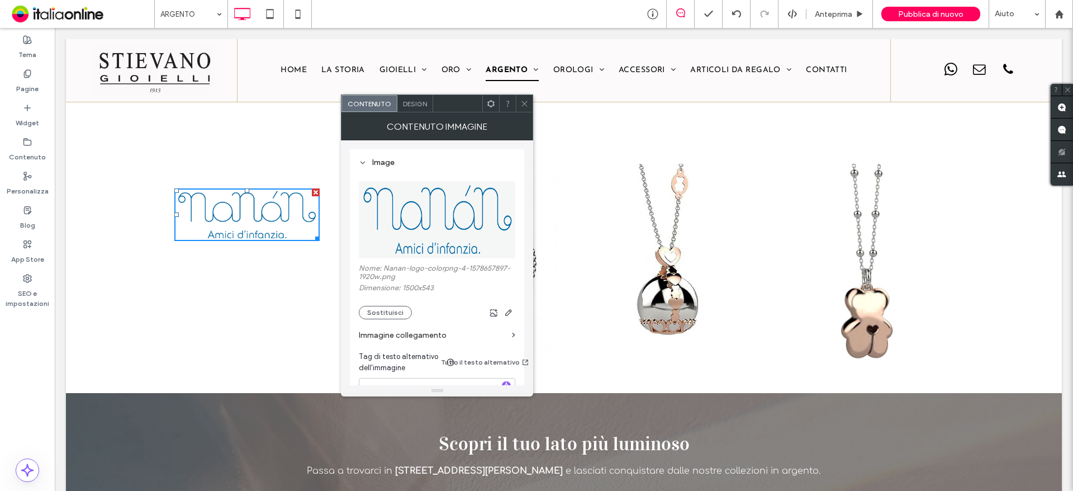
click at [493, 334] on label "Immagine collegamento" at bounding box center [433, 335] width 149 height 21
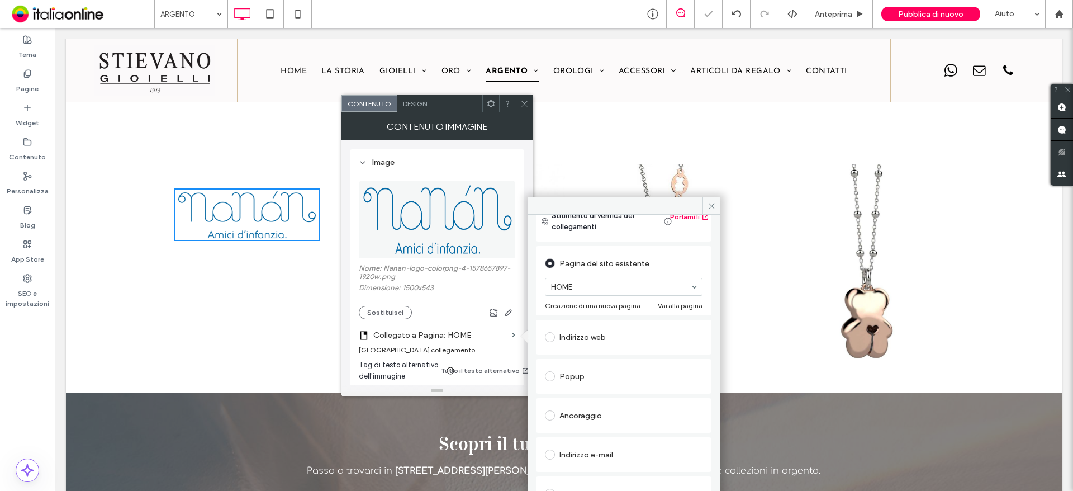
scroll to position [56, 0]
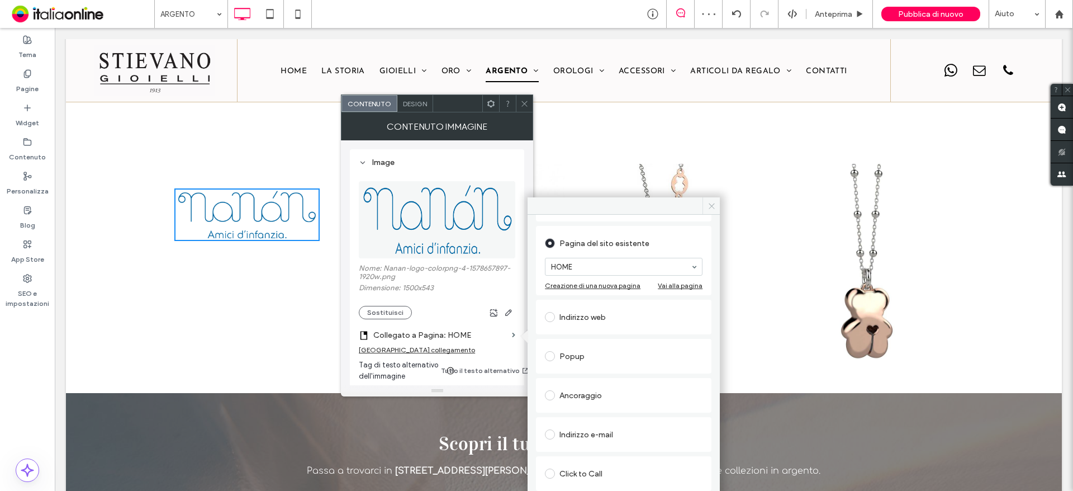
click at [714, 207] on icon at bounding box center [712, 206] width 8 height 8
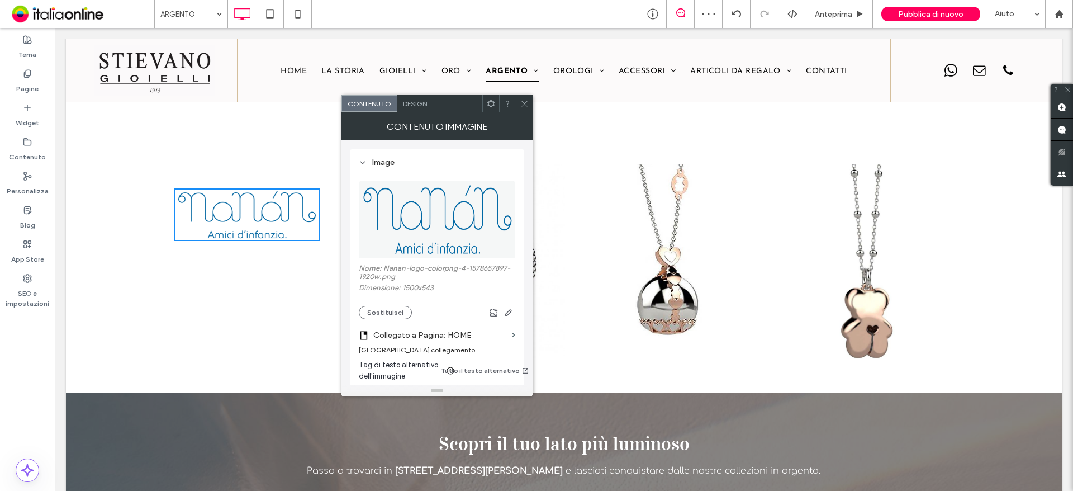
click at [525, 104] on use at bounding box center [525, 104] width 6 height 6
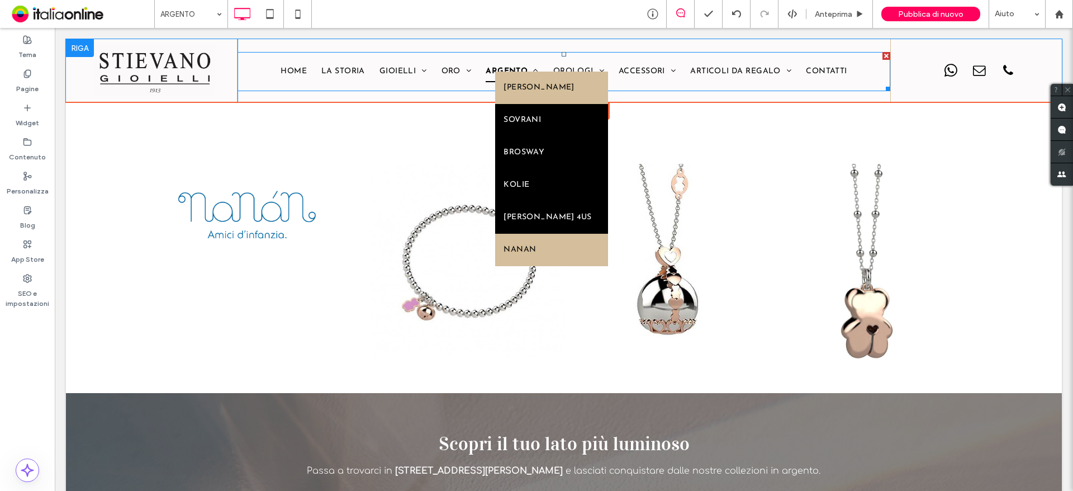
click at [534, 91] on span "[PERSON_NAME]" at bounding box center [539, 88] width 70 height 16
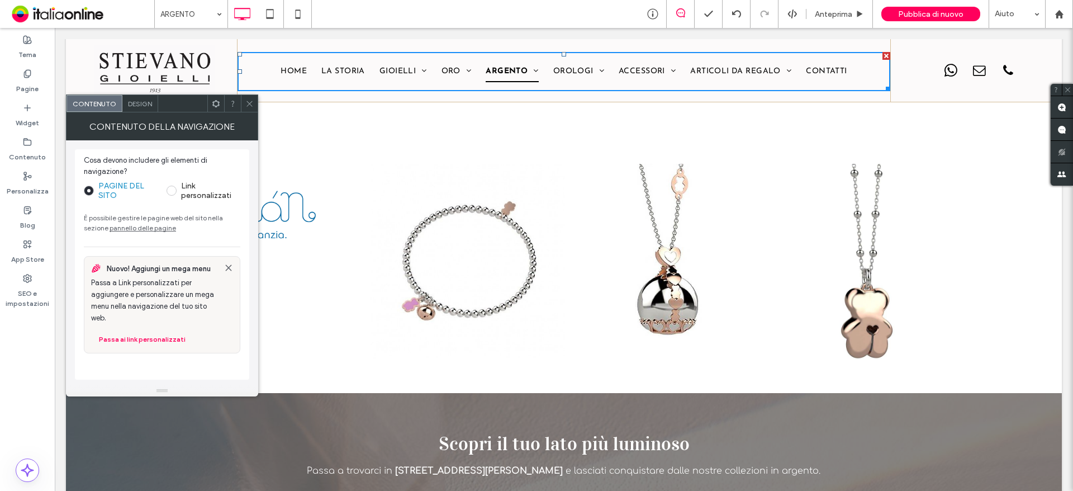
click at [249, 98] on span at bounding box center [249, 103] width 8 height 17
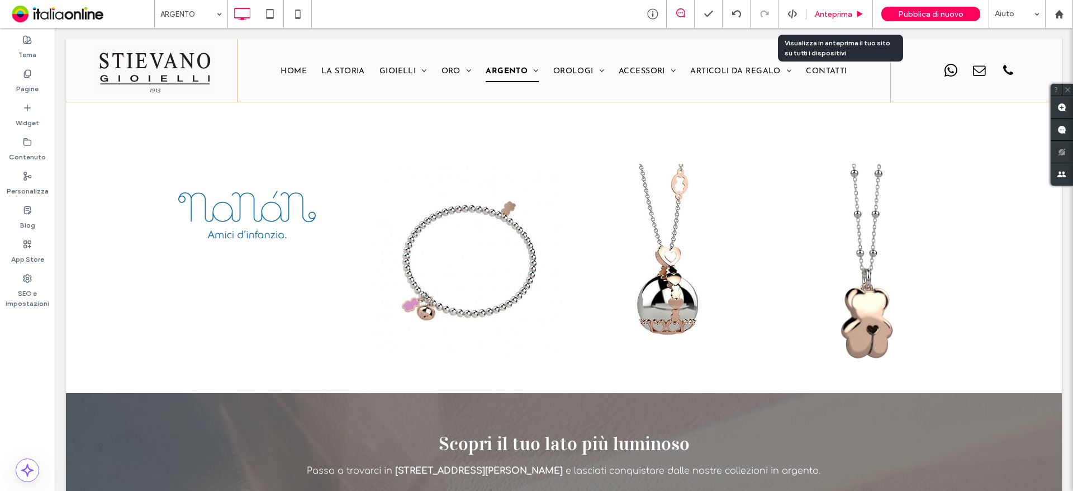
click at [841, 13] on span "Anteprima" at bounding box center [833, 15] width 37 height 10
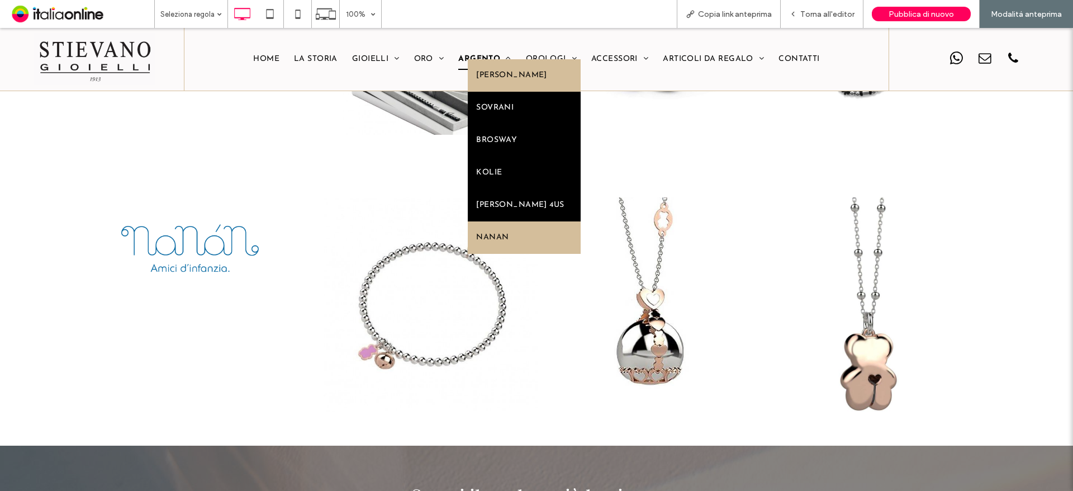
click at [485, 75] on span "[PERSON_NAME]" at bounding box center [511, 76] width 70 height 16
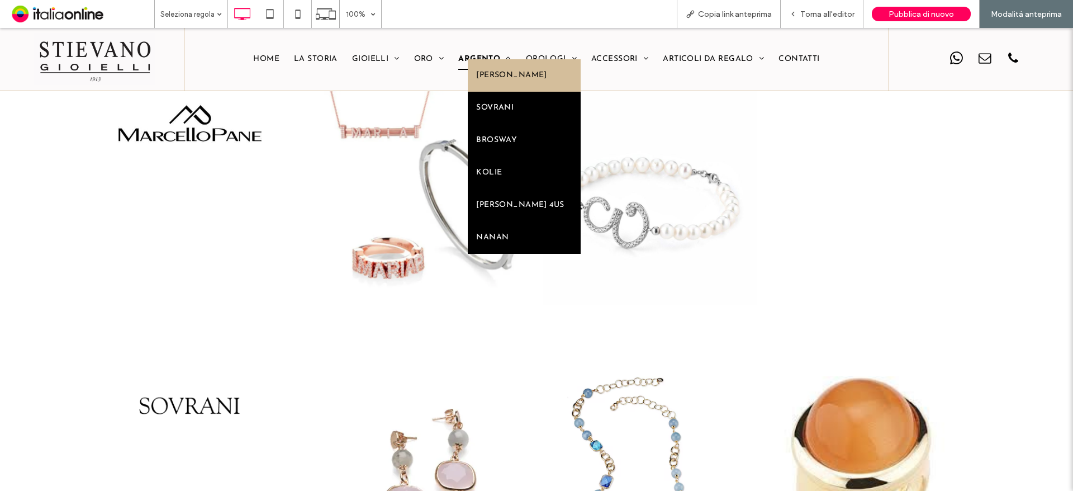
scroll to position [604, 0]
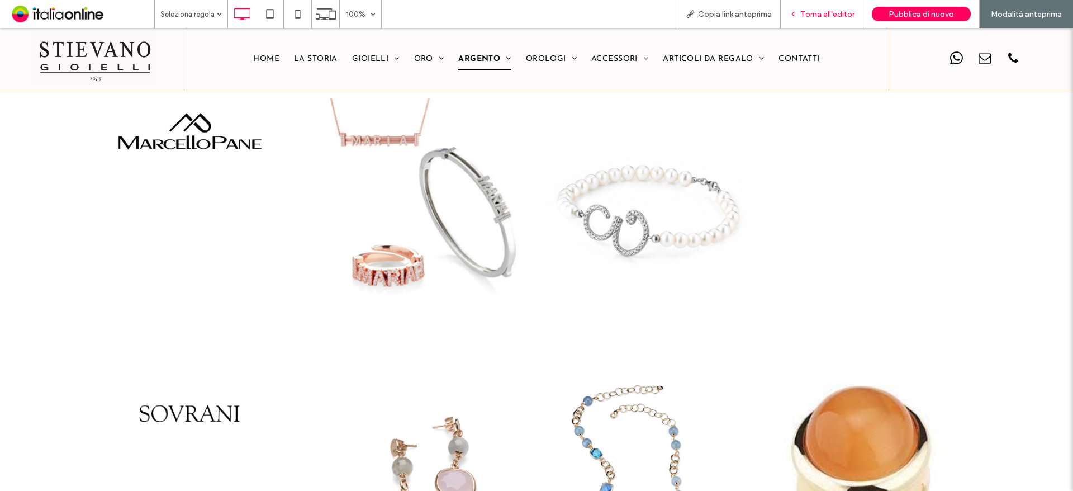
click at [844, 13] on span "Torna all'editor" at bounding box center [827, 15] width 54 height 10
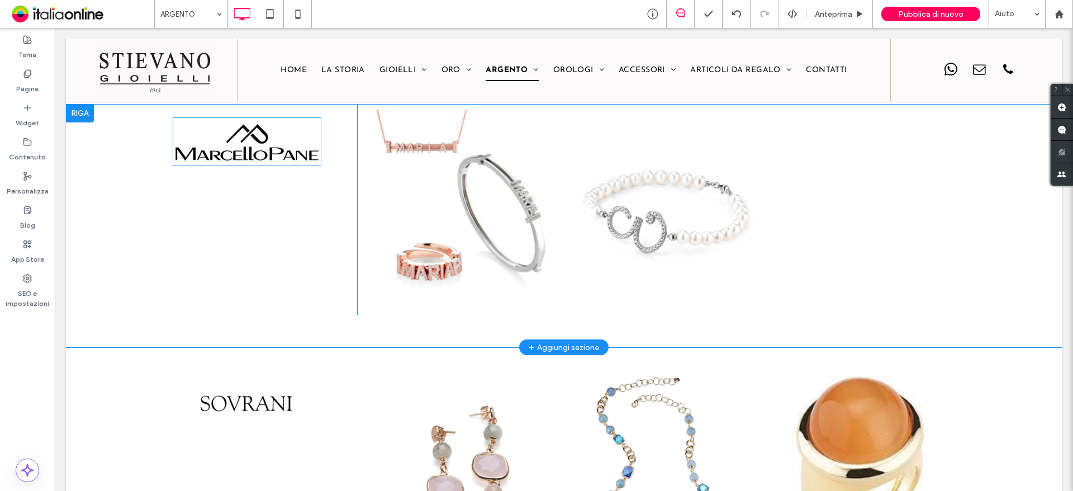
click at [264, 162] on img at bounding box center [247, 141] width 149 height 49
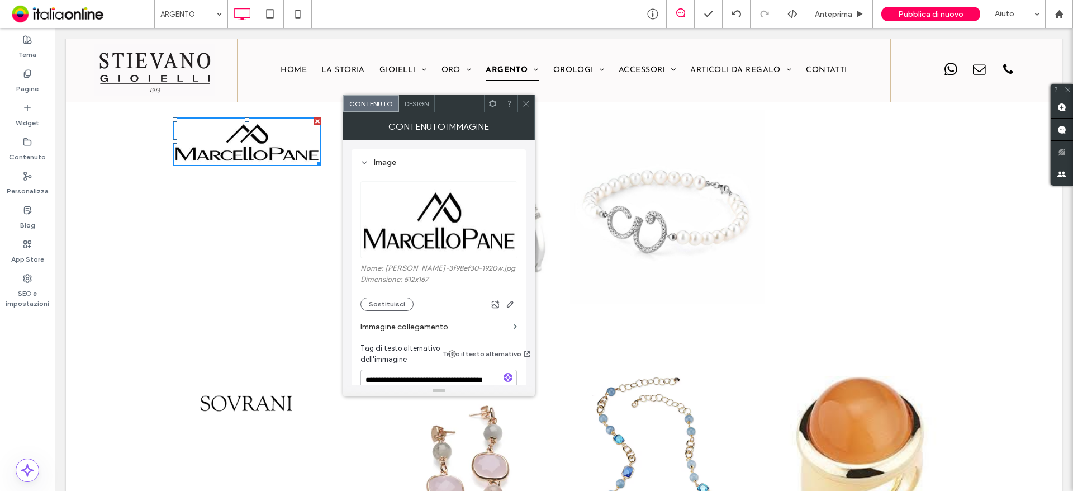
click at [429, 326] on label "Immagine collegamento" at bounding box center [434, 326] width 149 height 21
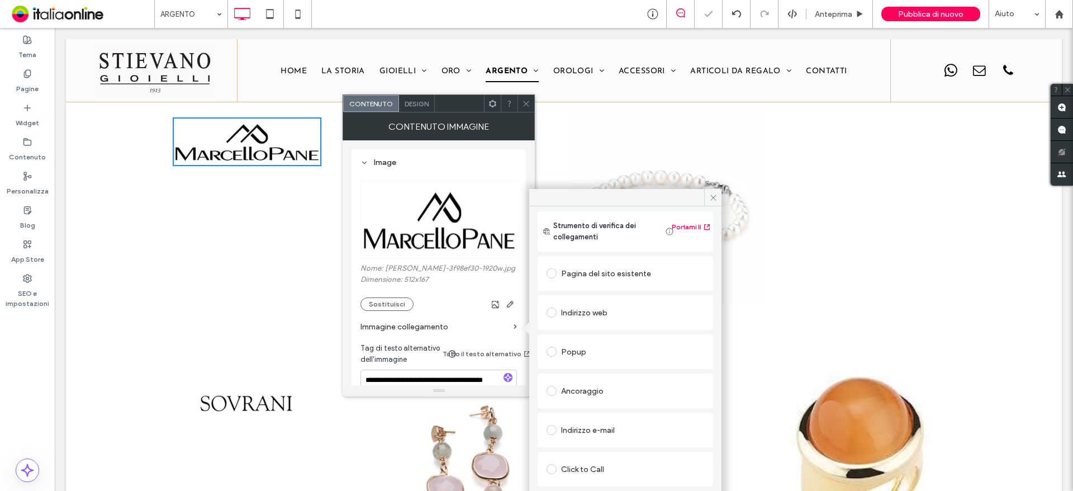
scroll to position [27, 0]
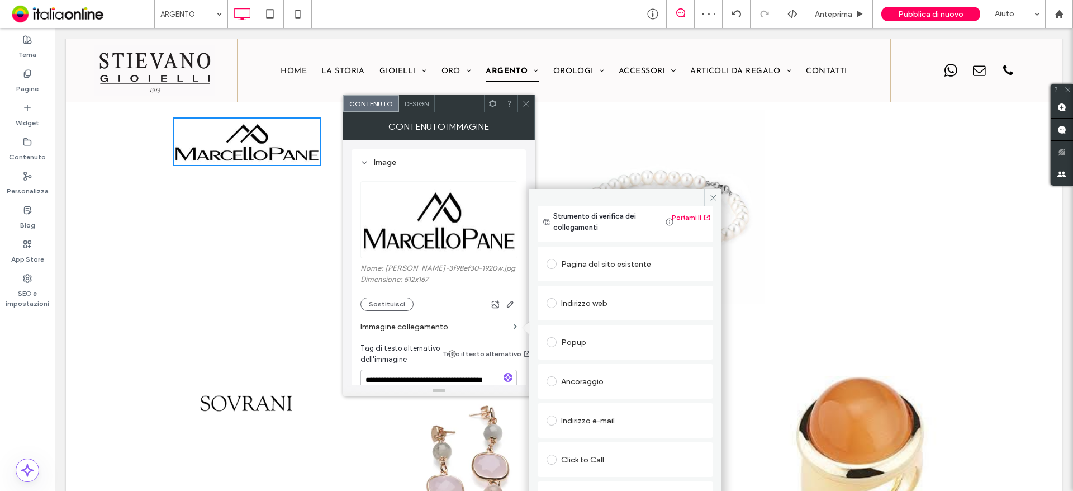
click at [528, 102] on use at bounding box center [527, 104] width 6 height 6
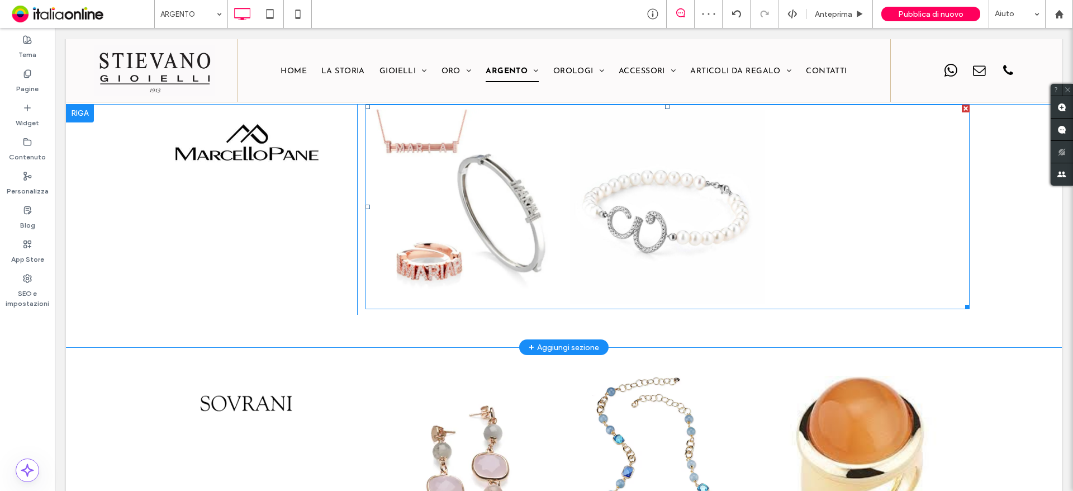
click at [472, 191] on link at bounding box center [468, 207] width 194 height 194
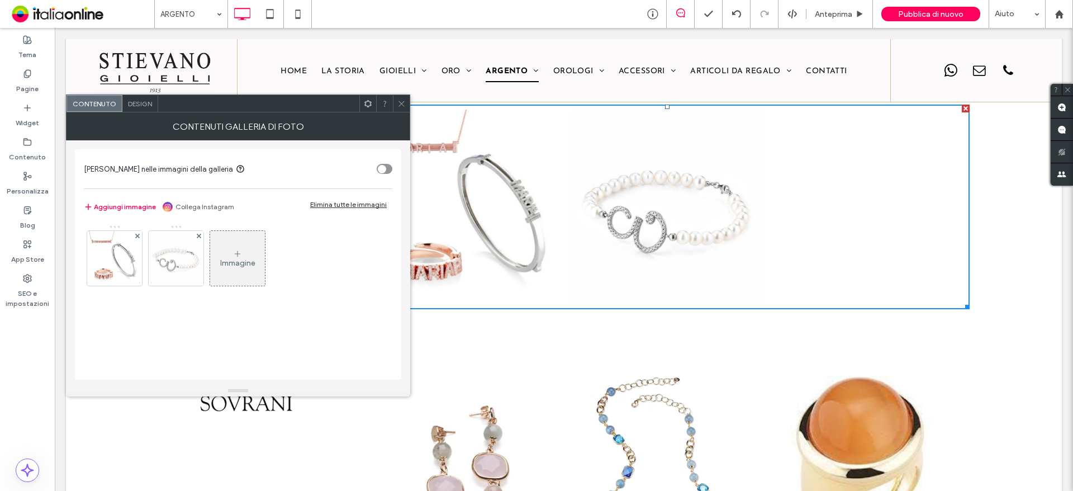
click at [131, 106] on span "Design" at bounding box center [140, 103] width 24 height 8
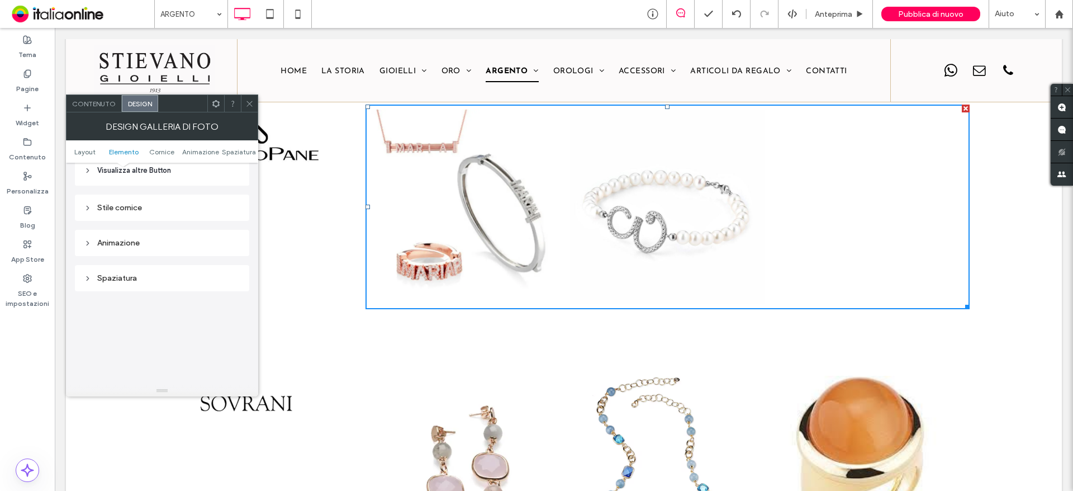
scroll to position [447, 0]
click at [99, 229] on span "Visualizza altre Button" at bounding box center [134, 225] width 74 height 11
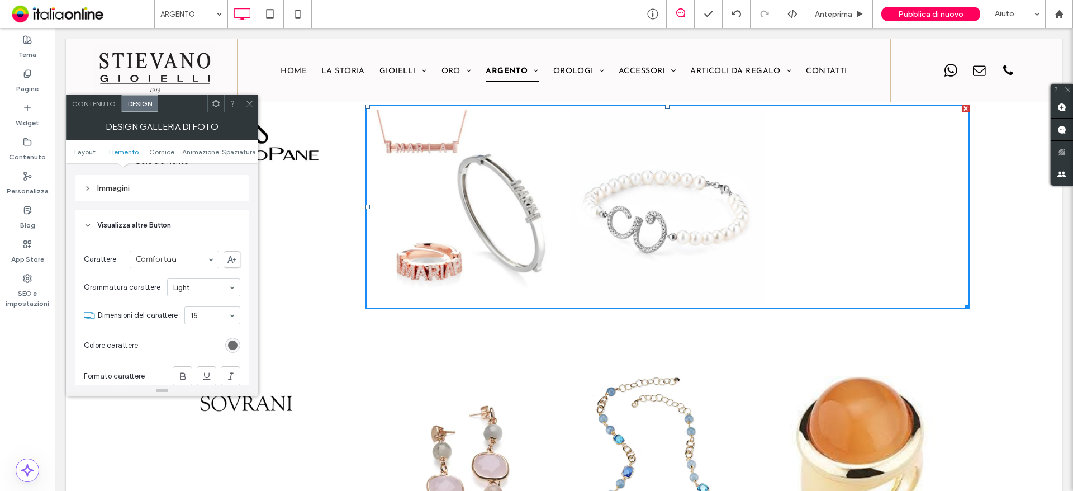
click at [99, 221] on span "Visualizza altre Button" at bounding box center [134, 225] width 74 height 11
click at [91, 262] on icon at bounding box center [88, 263] width 8 height 8
click at [99, 184] on div "Immagini" at bounding box center [162, 188] width 156 height 10
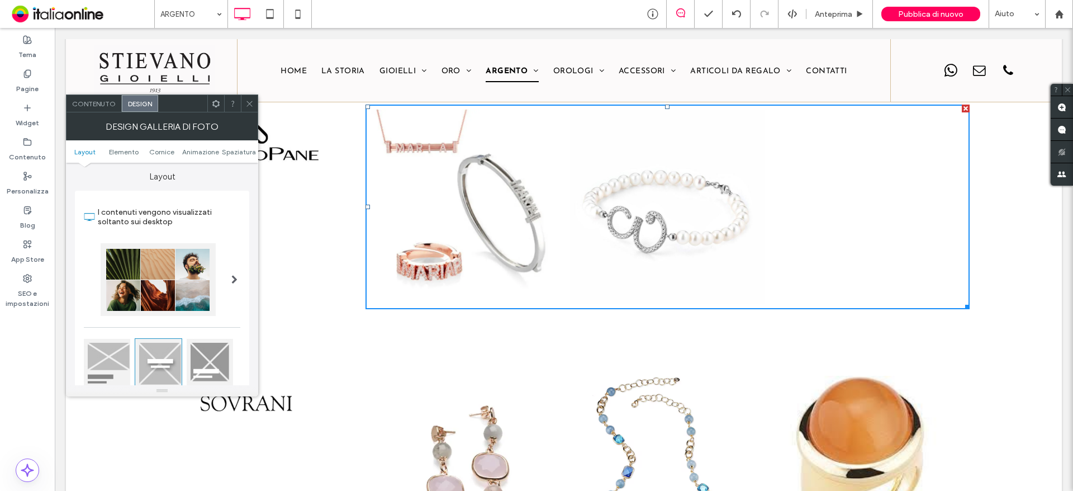
scroll to position [0, 0]
click at [102, 113] on div "Design galleria di foto" at bounding box center [162, 126] width 192 height 28
drag, startPoint x: 252, startPoint y: 103, endPoint x: 251, endPoint y: 121, distance: 17.3
click at [252, 103] on icon at bounding box center [249, 103] width 8 height 8
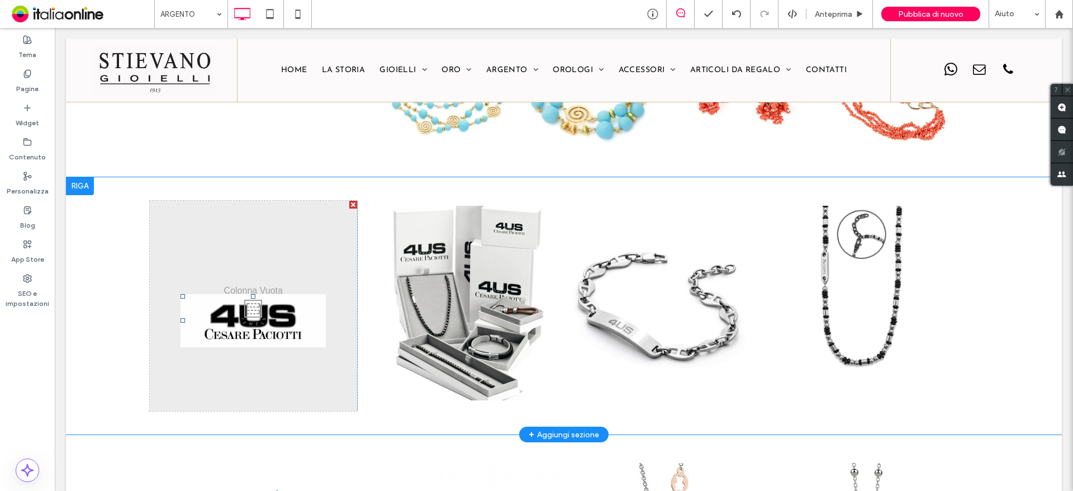
scroll to position [1665, 0]
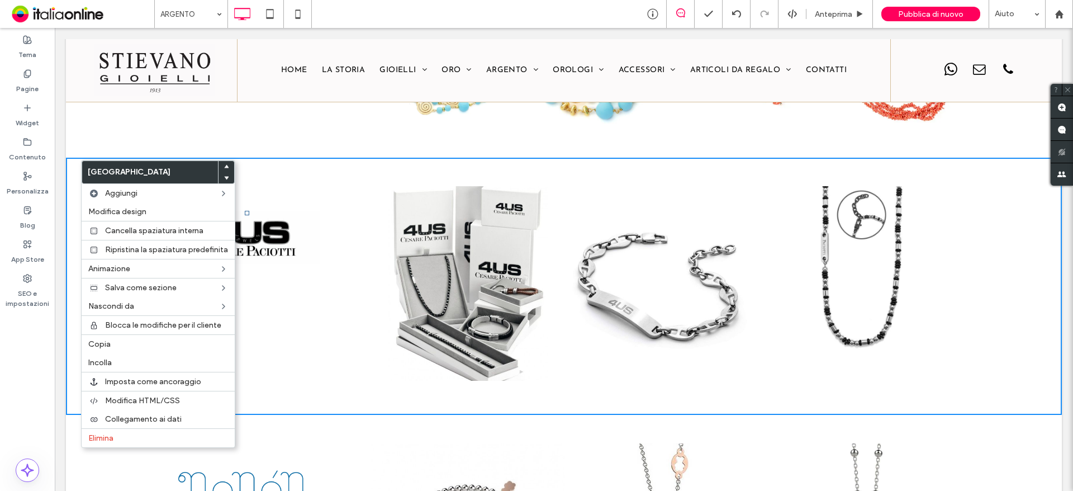
click at [261, 233] on img at bounding box center [246, 237] width 145 height 53
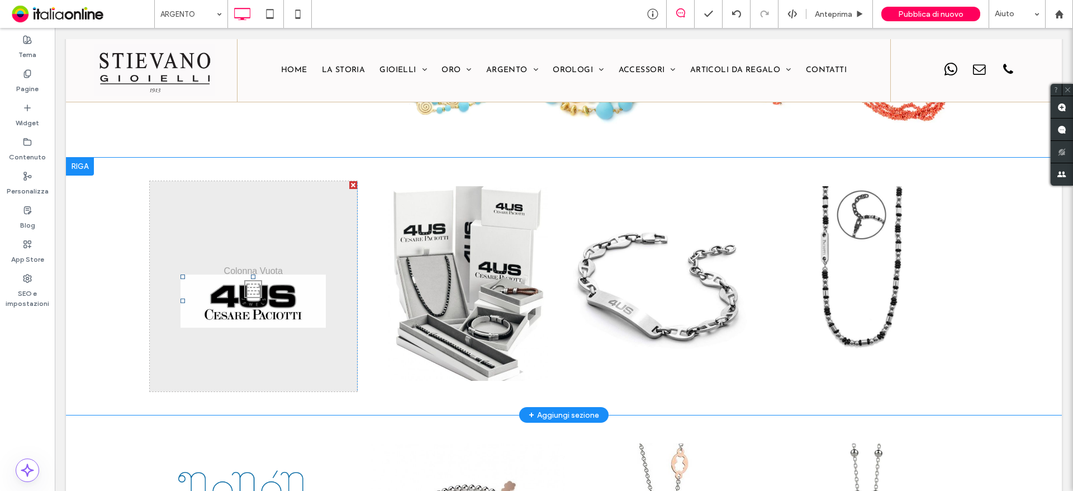
click at [265, 275] on img at bounding box center [253, 300] width 145 height 53
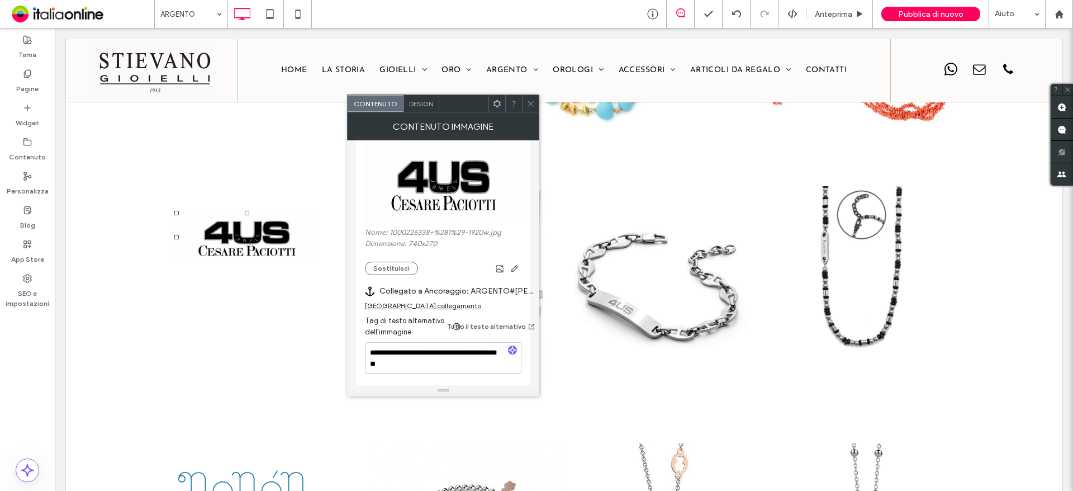
scroll to position [56, 0]
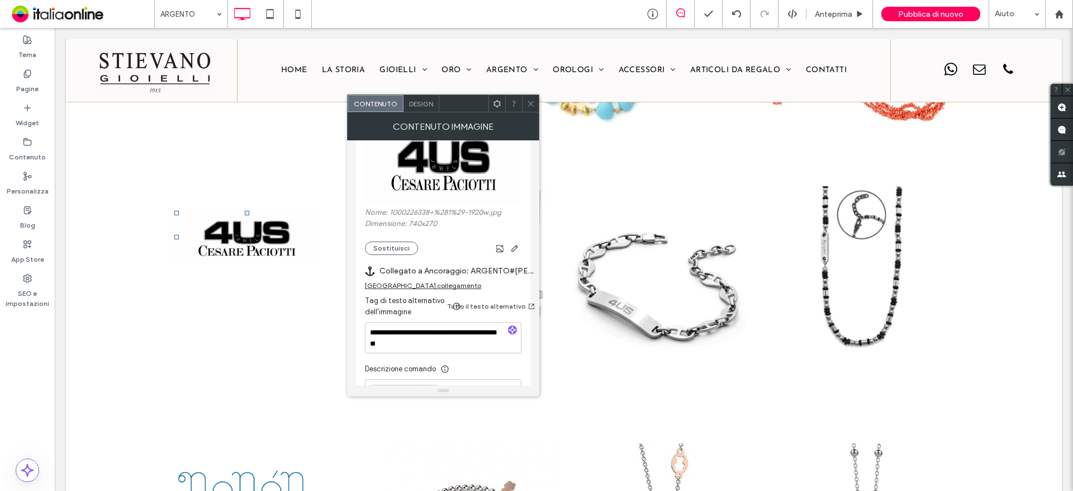
click at [419, 288] on div "[GEOGRAPHIC_DATA] collegamento" at bounding box center [423, 285] width 116 height 8
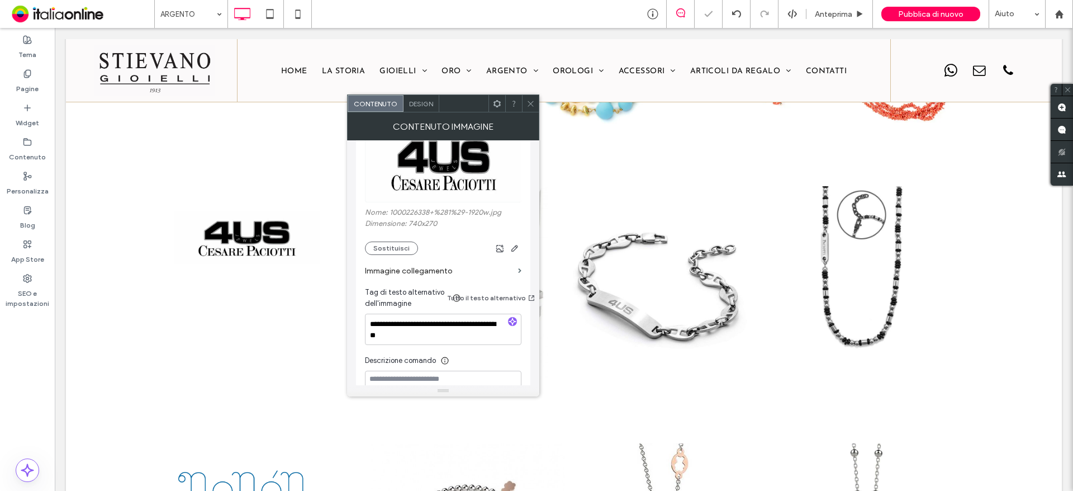
click at [529, 103] on icon at bounding box center [530, 103] width 8 height 8
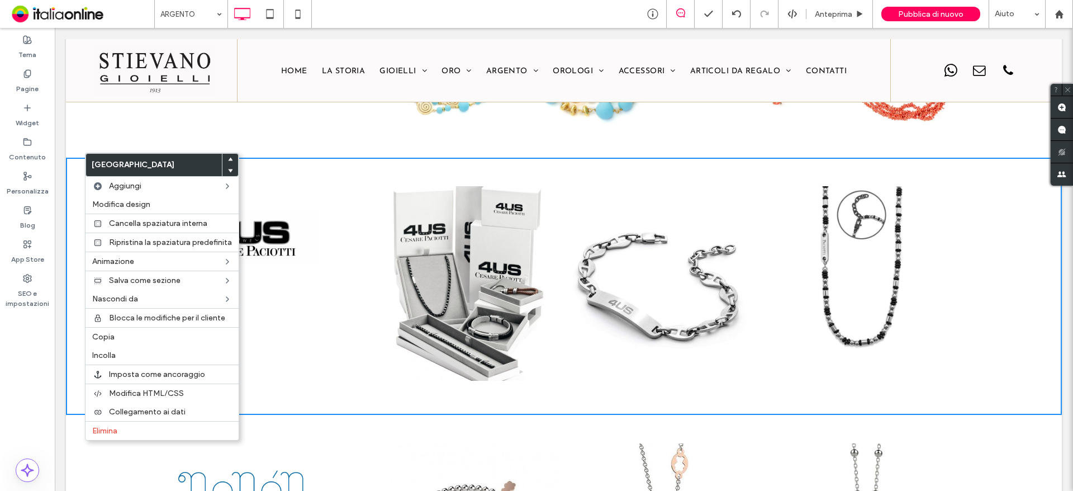
click at [380, 257] on link at bounding box center [468, 283] width 194 height 194
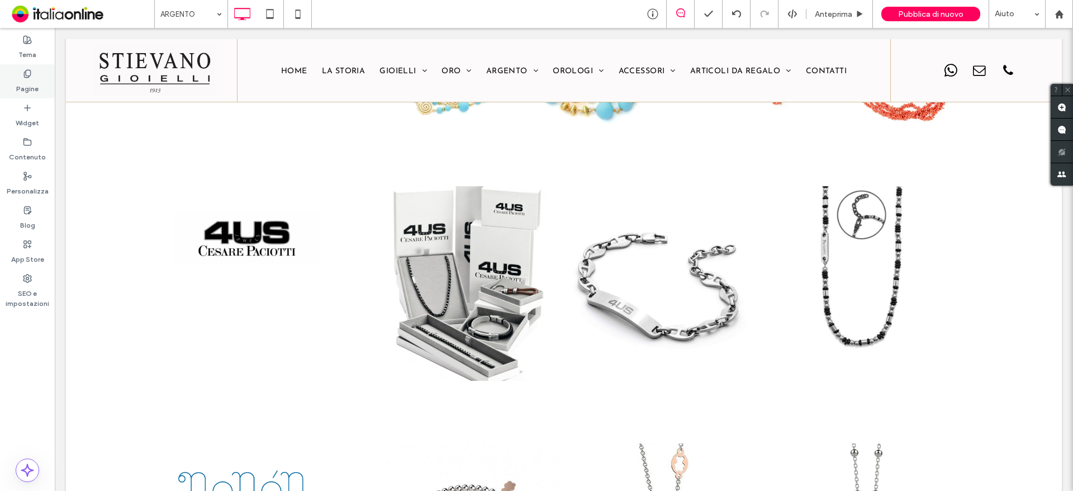
click at [34, 73] on div "Pagine" at bounding box center [27, 81] width 55 height 34
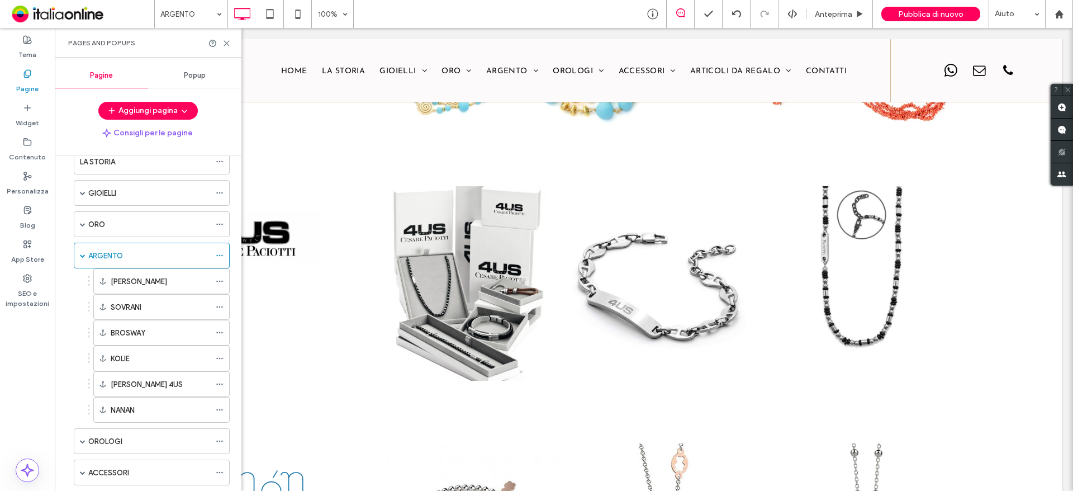
scroll to position [112, 0]
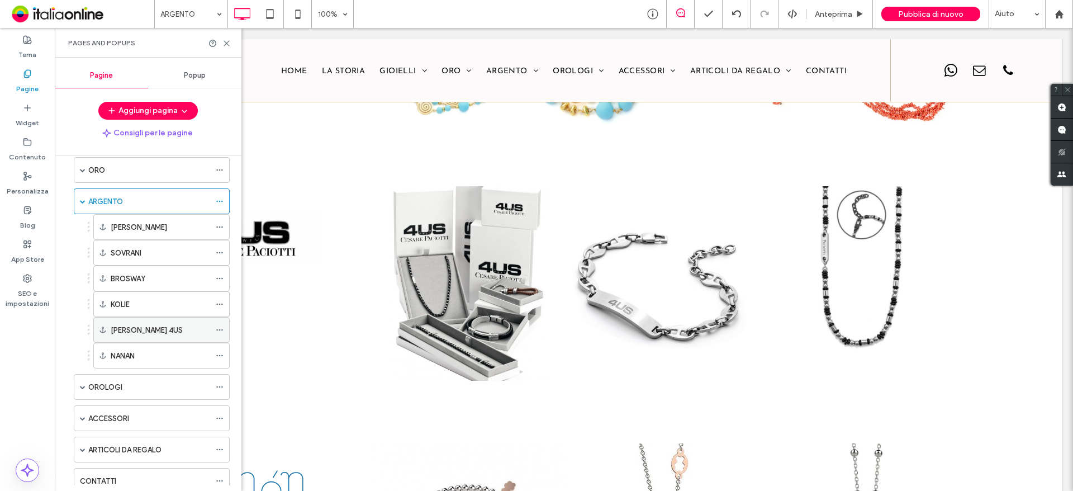
click at [220, 329] on use at bounding box center [219, 330] width 6 height 2
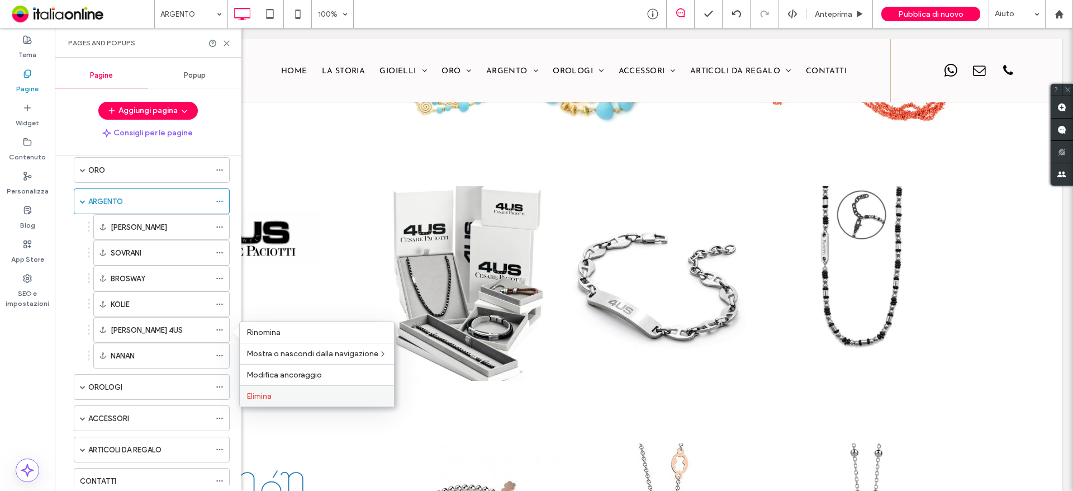
click at [268, 395] on span "Elimina" at bounding box center [258, 396] width 25 height 10
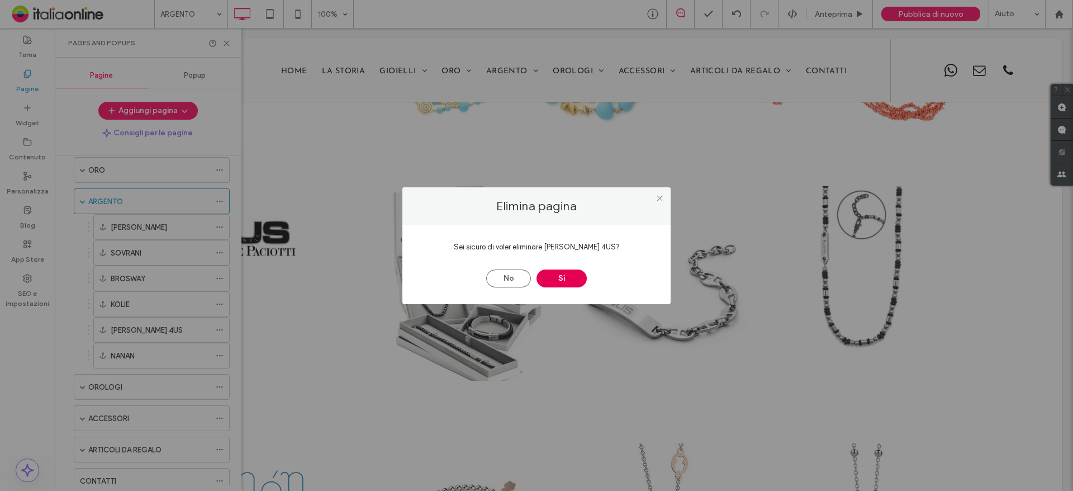
click at [558, 278] on button "Sì" at bounding box center [562, 278] width 50 height 18
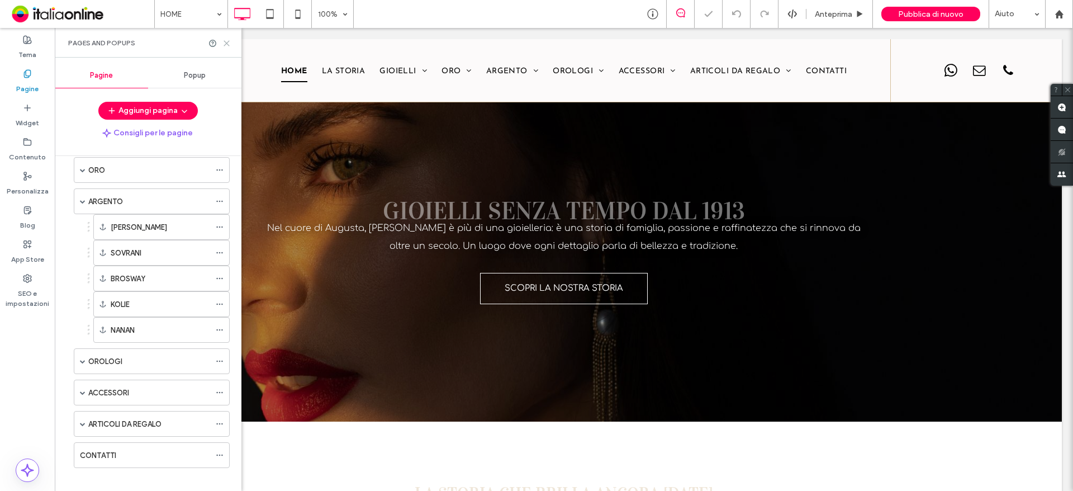
click at [227, 44] on icon at bounding box center [226, 43] width 8 height 8
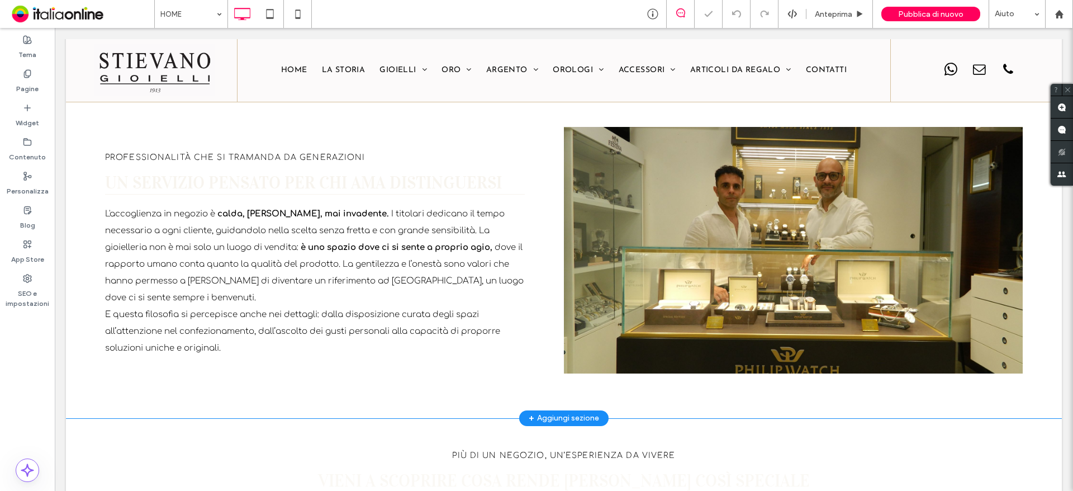
scroll to position [1230, 0]
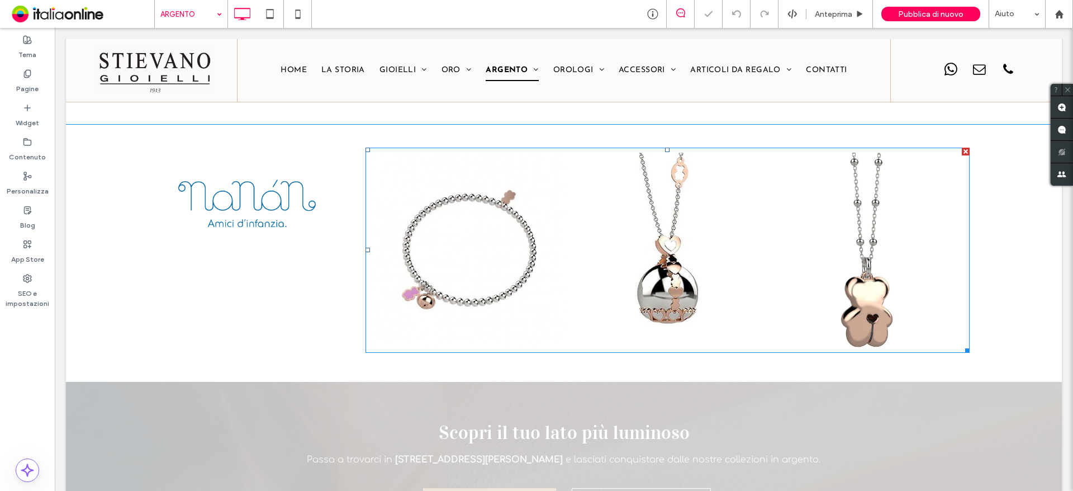
scroll to position [1621, 0]
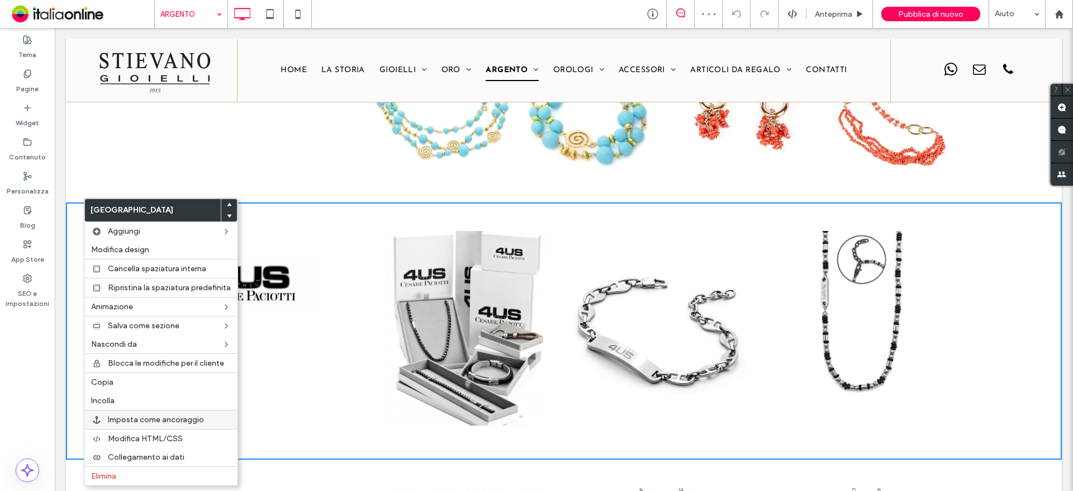
click at [163, 421] on span "Imposta come ancoraggio" at bounding box center [156, 420] width 96 height 10
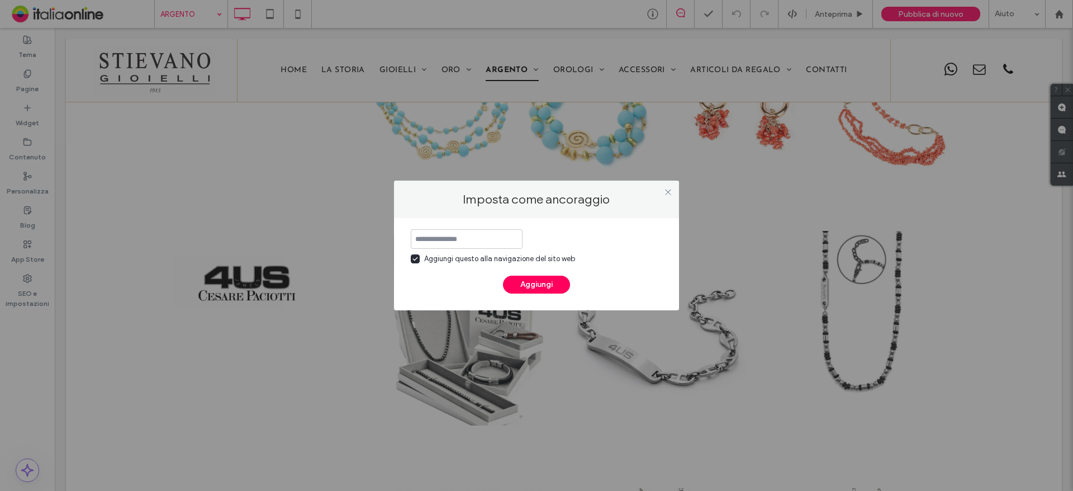
click at [492, 239] on input at bounding box center [467, 239] width 112 height 20
type input "*"
type input "**********"
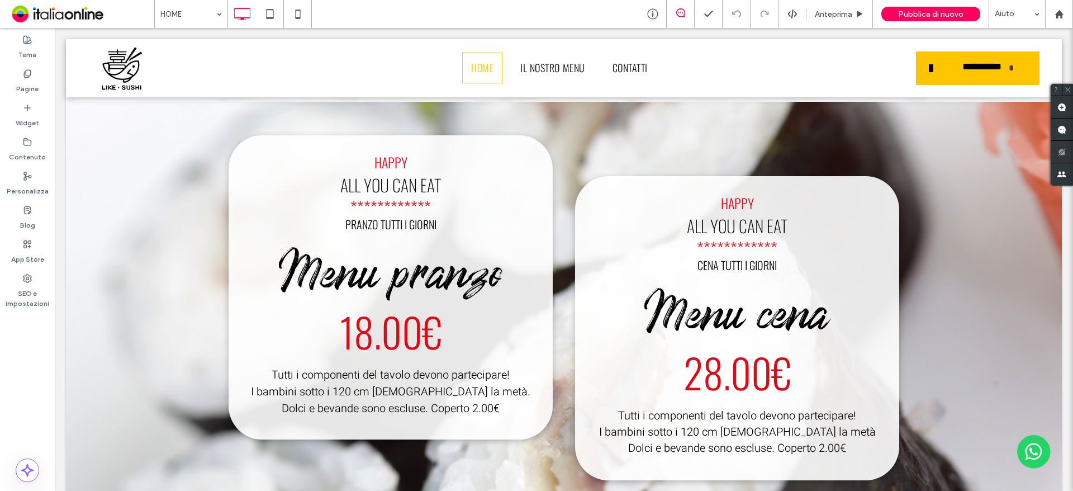
scroll to position [1509, 0]
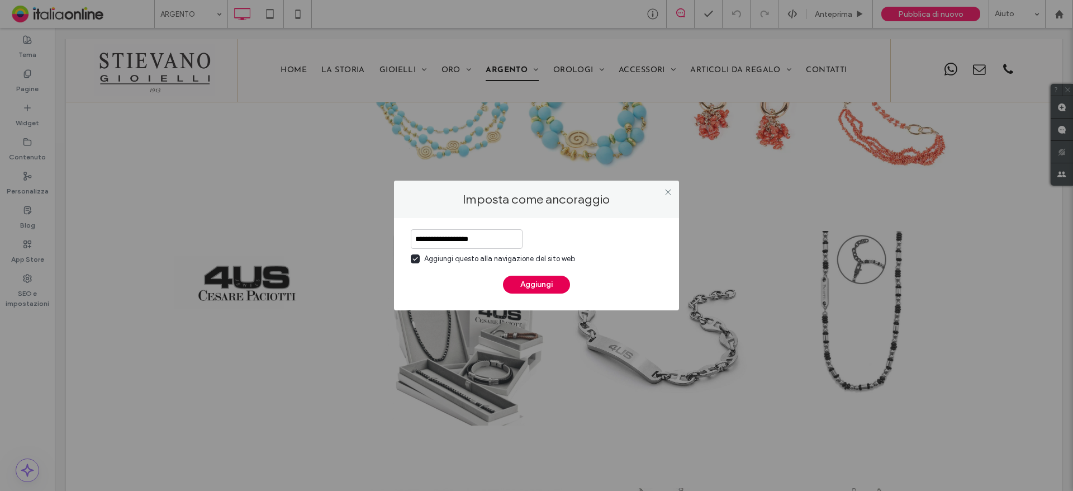
type input "**********"
click at [550, 280] on button "Aggiungi" at bounding box center [536, 285] width 67 height 18
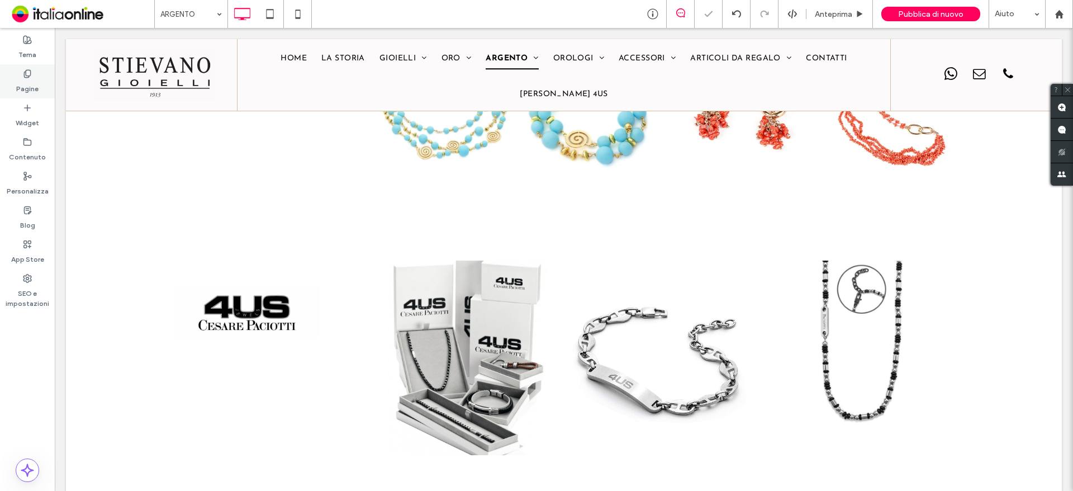
click at [17, 82] on label "Pagine" at bounding box center [27, 86] width 22 height 16
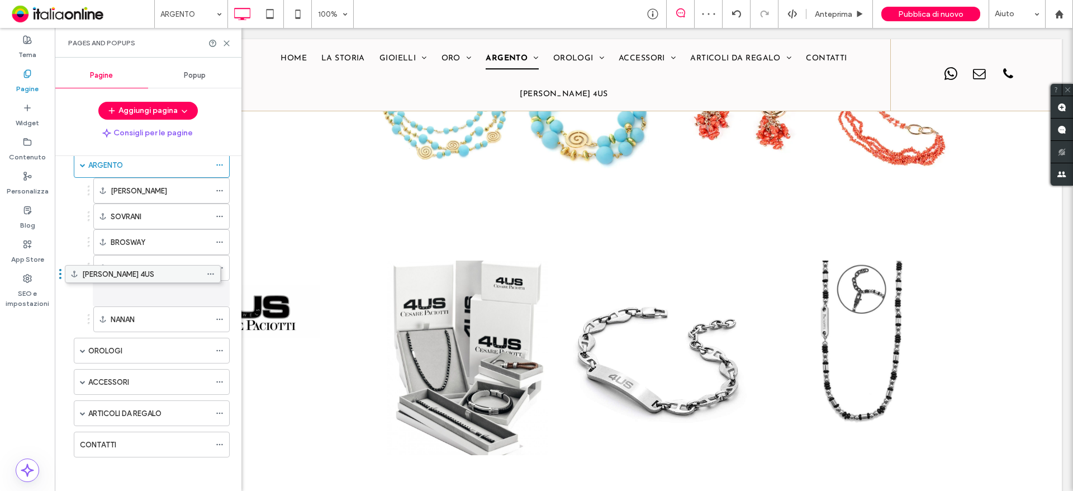
scroll to position [148, 0]
drag, startPoint x: 138, startPoint y: 444, endPoint x: 145, endPoint y: 301, distance: 143.8
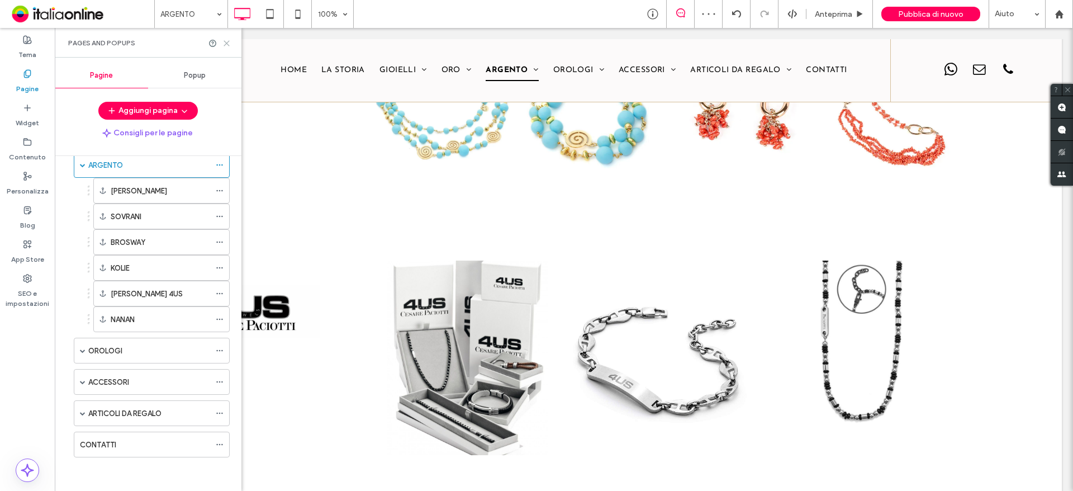
click at [229, 44] on icon at bounding box center [226, 43] width 8 height 8
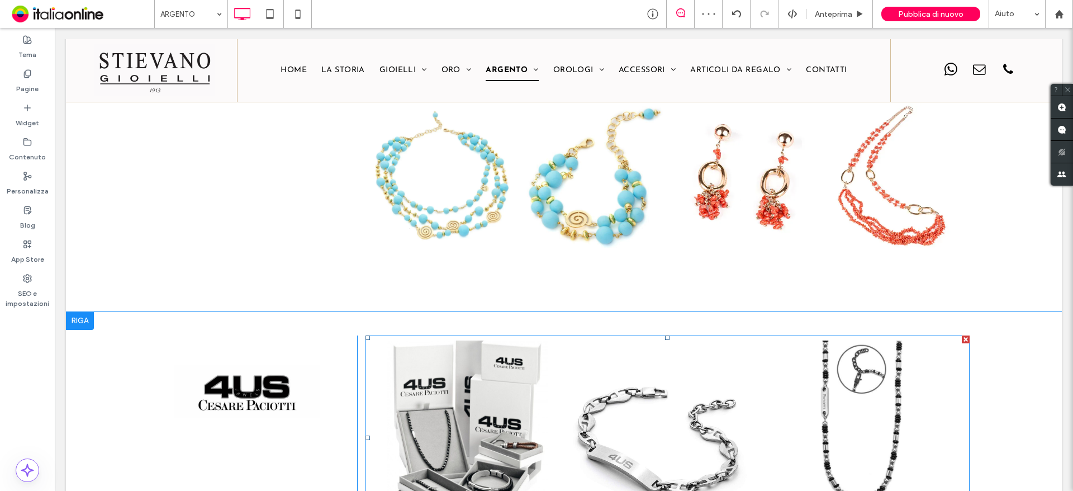
scroll to position [1341, 0]
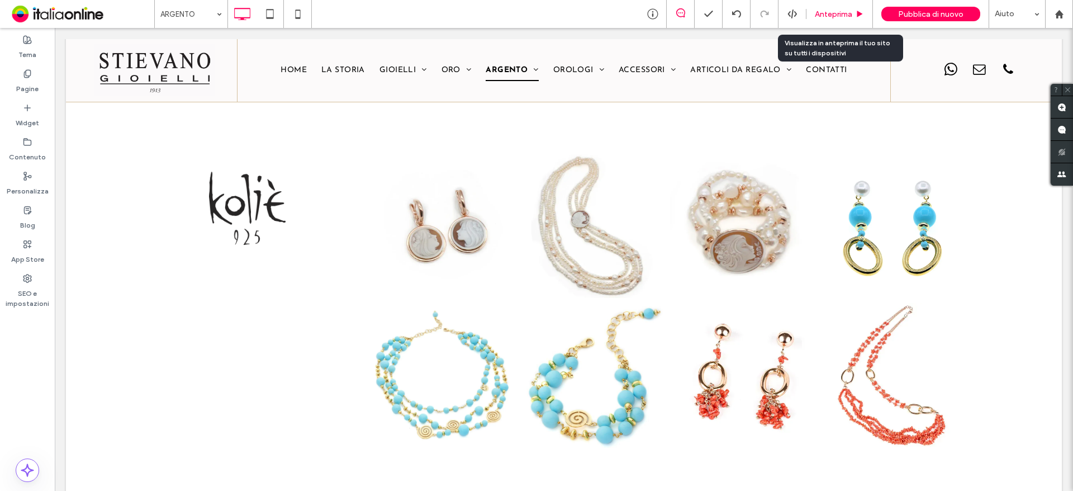
click at [820, 11] on span "Anteprima" at bounding box center [833, 15] width 37 height 10
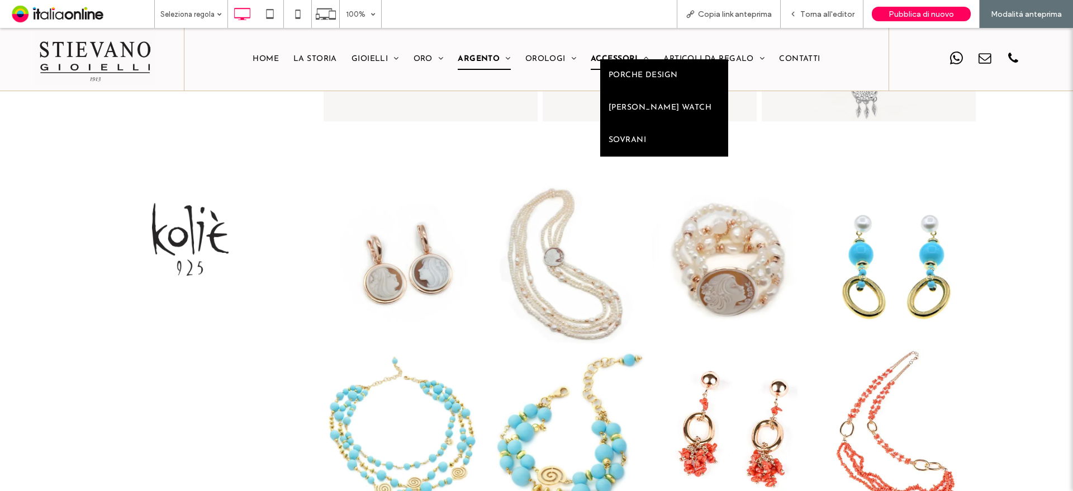
scroll to position [1369, 0]
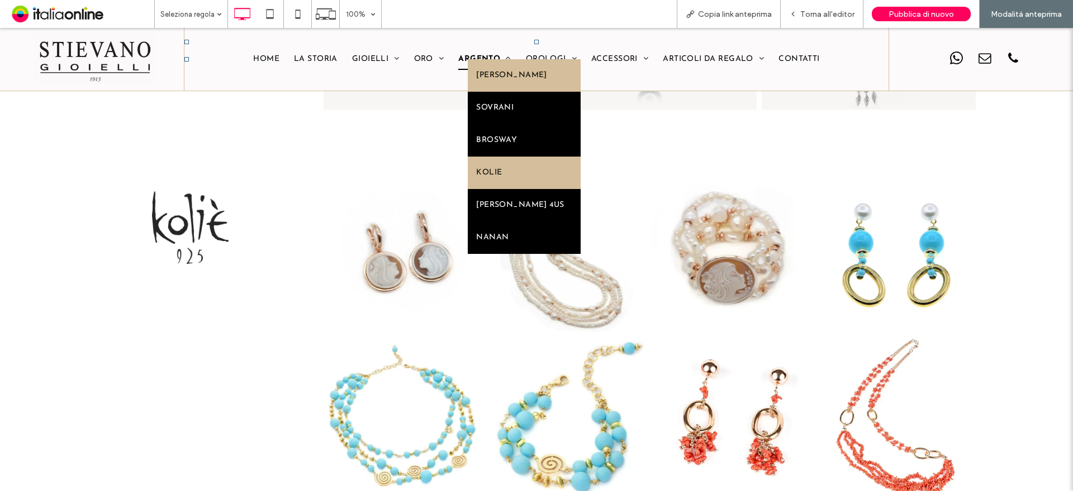
click at [484, 68] on span "[PERSON_NAME]" at bounding box center [511, 76] width 70 height 16
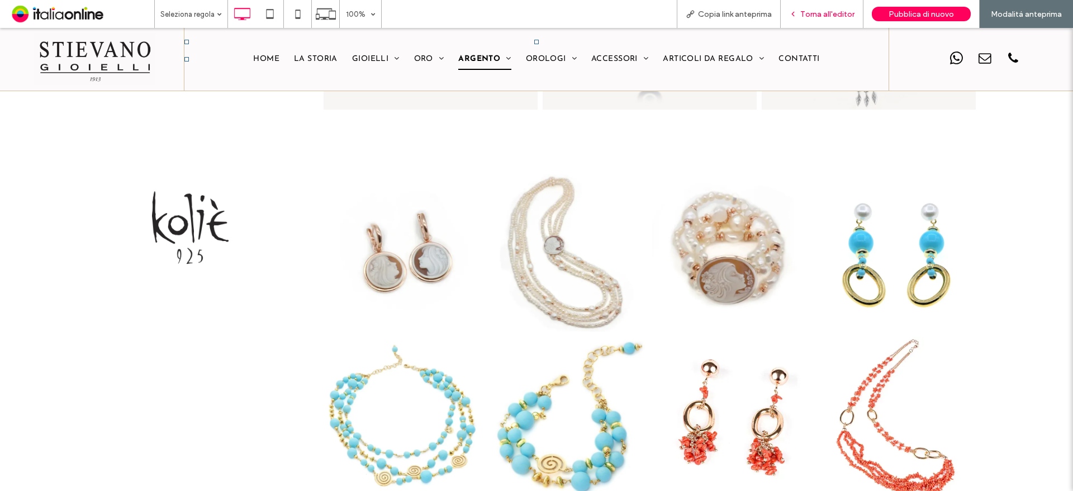
click at [837, 13] on span "Torna all'editor" at bounding box center [827, 15] width 54 height 10
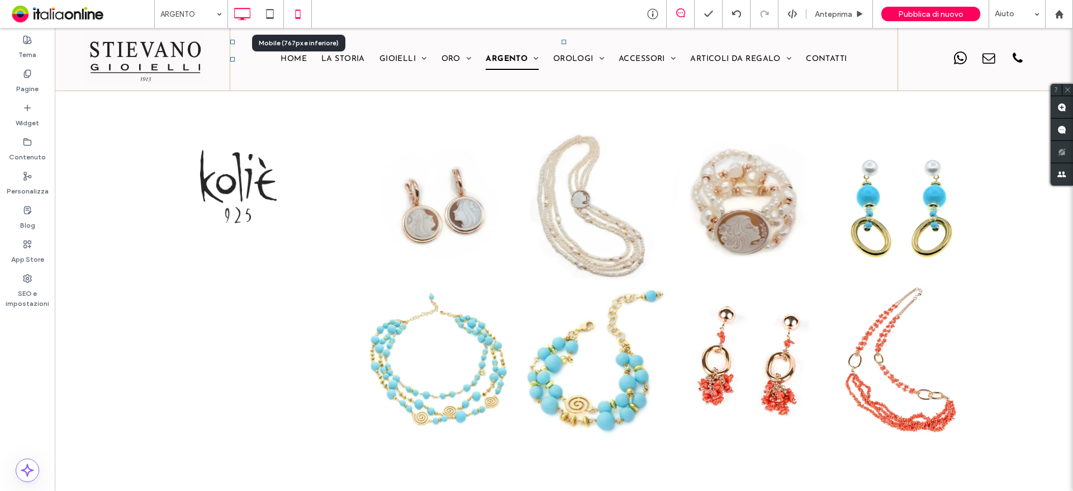
click at [302, 1] on div at bounding box center [298, 14] width 28 height 28
click at [306, 19] on icon at bounding box center [298, 14] width 22 height 22
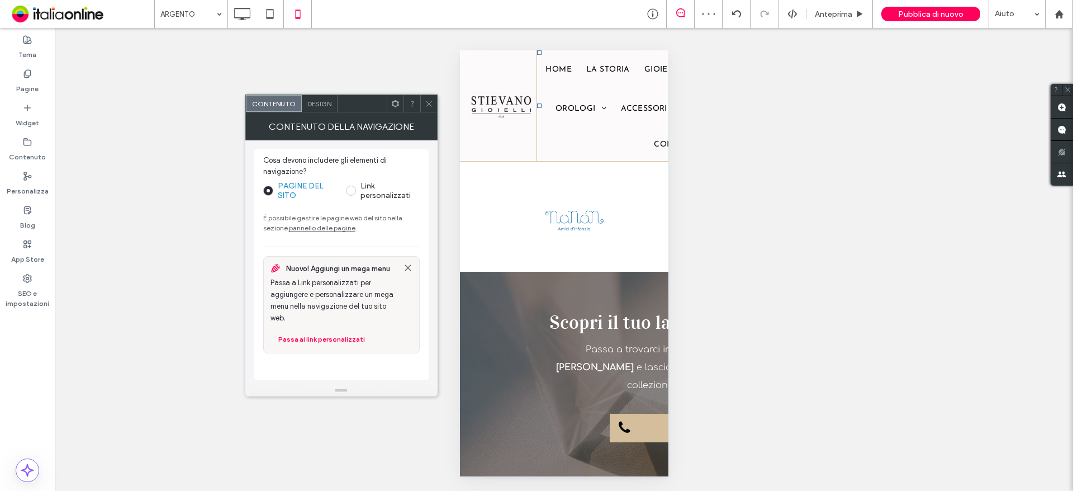
click at [430, 99] on icon at bounding box center [429, 103] width 8 height 8
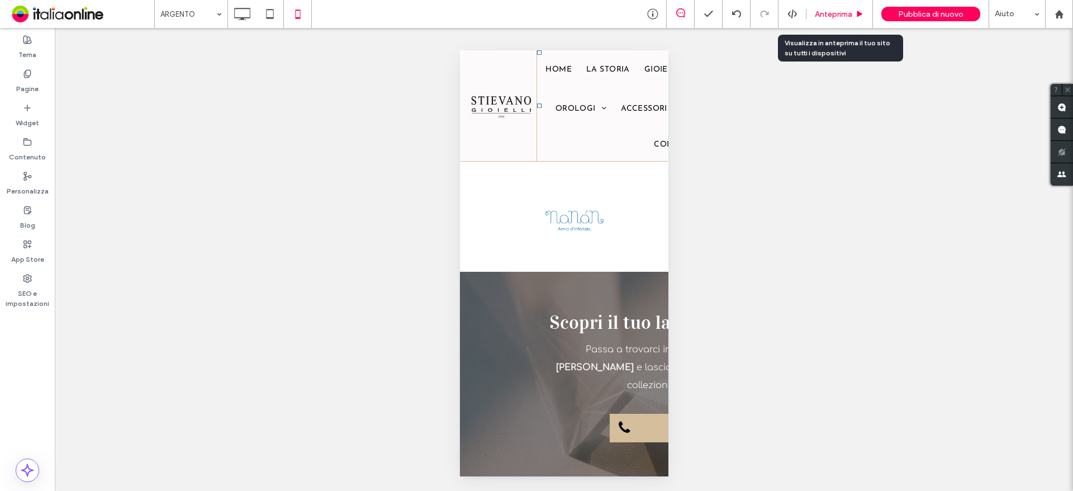
click at [832, 12] on span "Anteprima" at bounding box center [833, 15] width 37 height 10
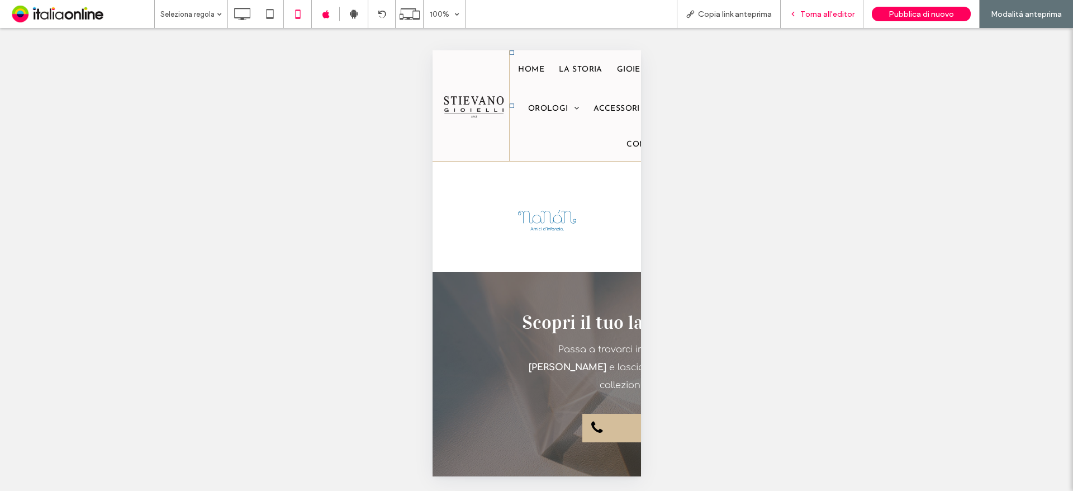
click at [795, 21] on div "Torna all'editor" at bounding box center [822, 14] width 83 height 28
click at [833, 20] on div "Torna all'editor" at bounding box center [822, 14] width 83 height 28
click at [812, 13] on span "Torna all'editor" at bounding box center [827, 15] width 54 height 10
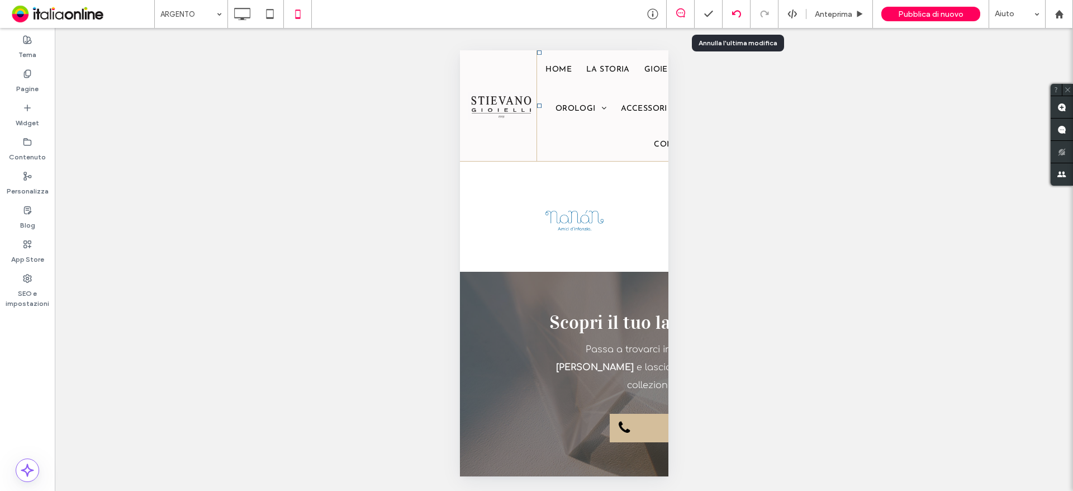
click at [739, 8] on div at bounding box center [737, 14] width 28 height 28
click at [741, 17] on icon at bounding box center [736, 14] width 9 height 9
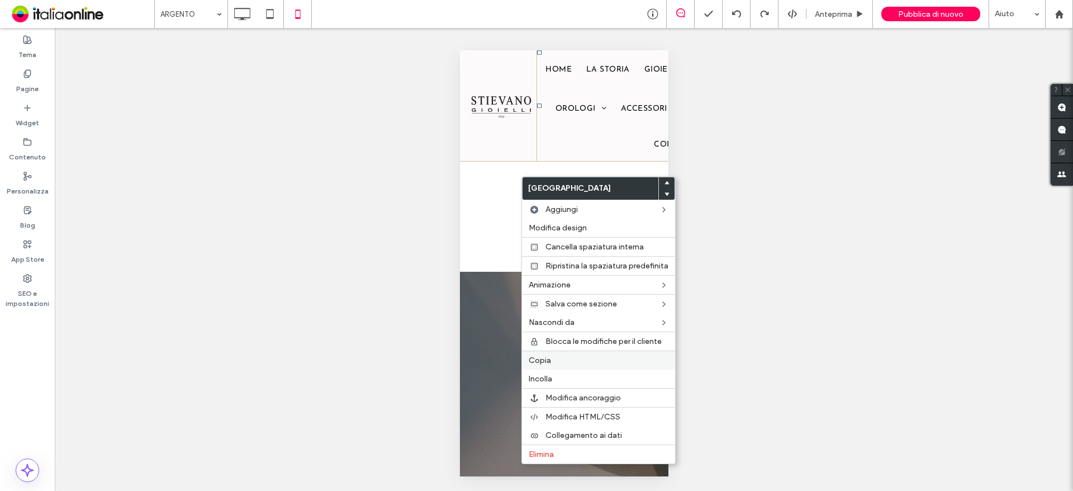
click at [565, 360] on label "Copia" at bounding box center [599, 360] width 140 height 10
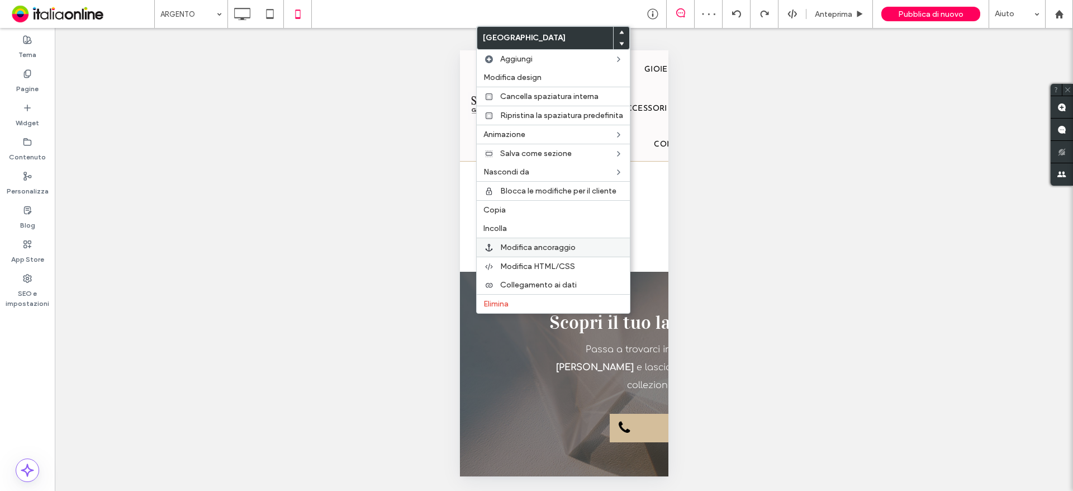
drag, startPoint x: 510, startPoint y: 208, endPoint x: 522, endPoint y: 255, distance: 48.4
click at [510, 208] on label "Copia" at bounding box center [553, 210] width 140 height 10
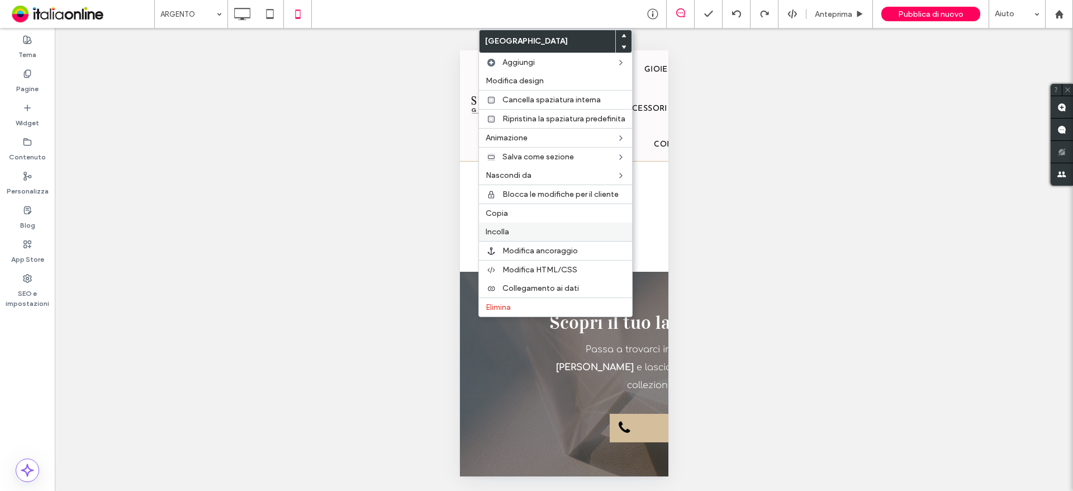
click at [505, 230] on span "Incolla" at bounding box center [497, 232] width 23 height 10
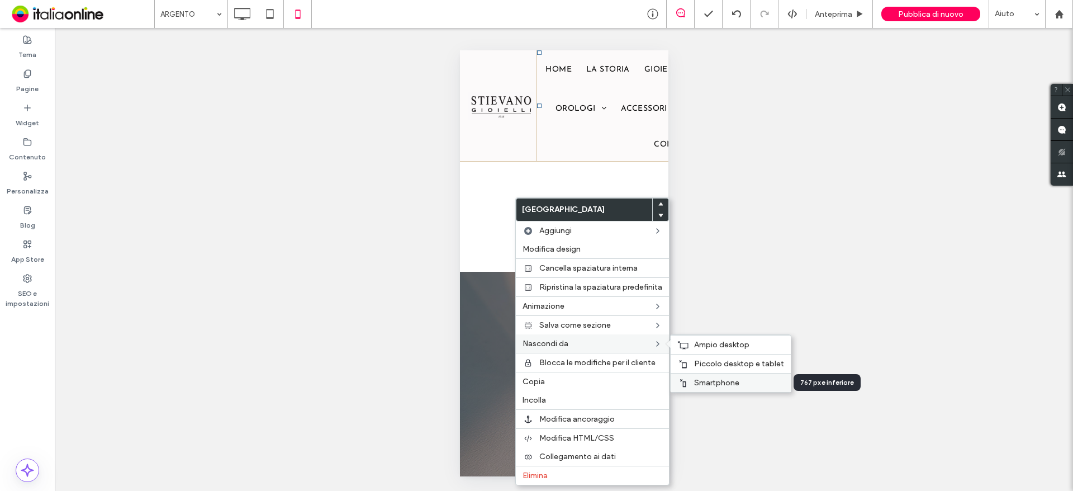
drag, startPoint x: 709, startPoint y: 386, endPoint x: 699, endPoint y: 386, distance: 10.6
click at [709, 386] on span "Smartphone" at bounding box center [716, 383] width 45 height 10
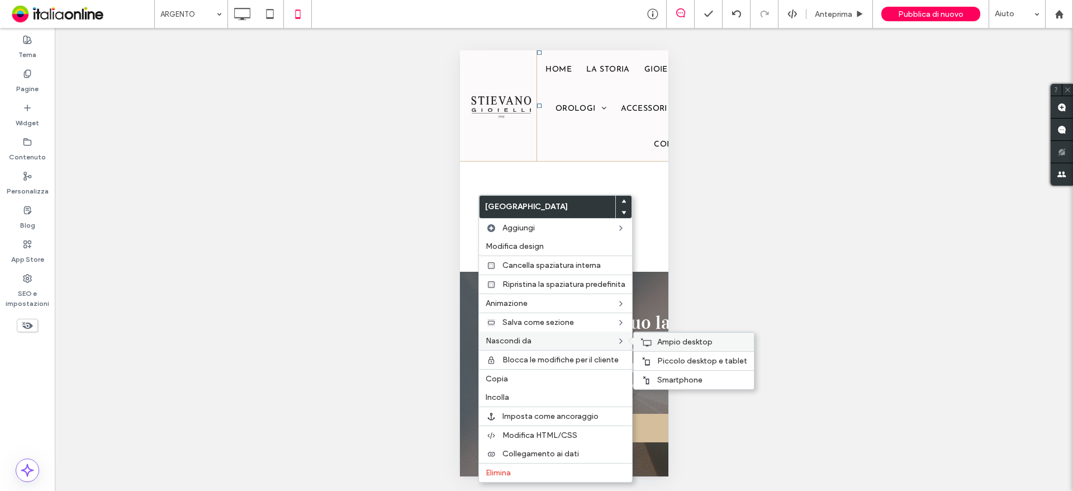
click at [657, 345] on span "Ampio desktop" at bounding box center [684, 342] width 55 height 10
drag, startPoint x: 667, startPoint y: 358, endPoint x: 678, endPoint y: 354, distance: 11.5
click at [667, 358] on span "Piccolo desktop e tablet" at bounding box center [702, 361] width 90 height 10
click at [744, 244] on div "Mostrare? Sì Mostrare? Sì Mostrare? Sì Mostrare? Sì Mostrare? Sì Mostrare? Sì M…" at bounding box center [564, 259] width 1018 height 463
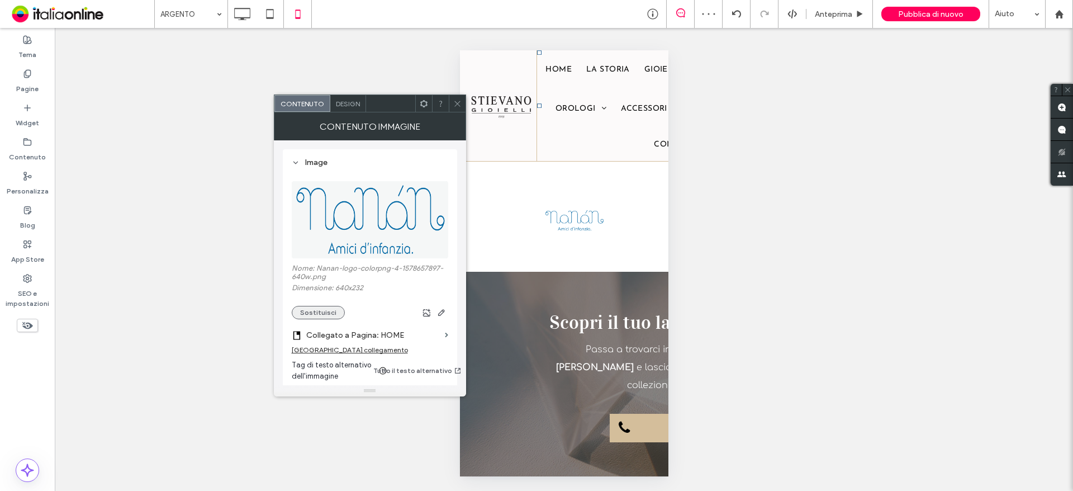
click at [313, 313] on button "Sostituisci" at bounding box center [318, 312] width 53 height 13
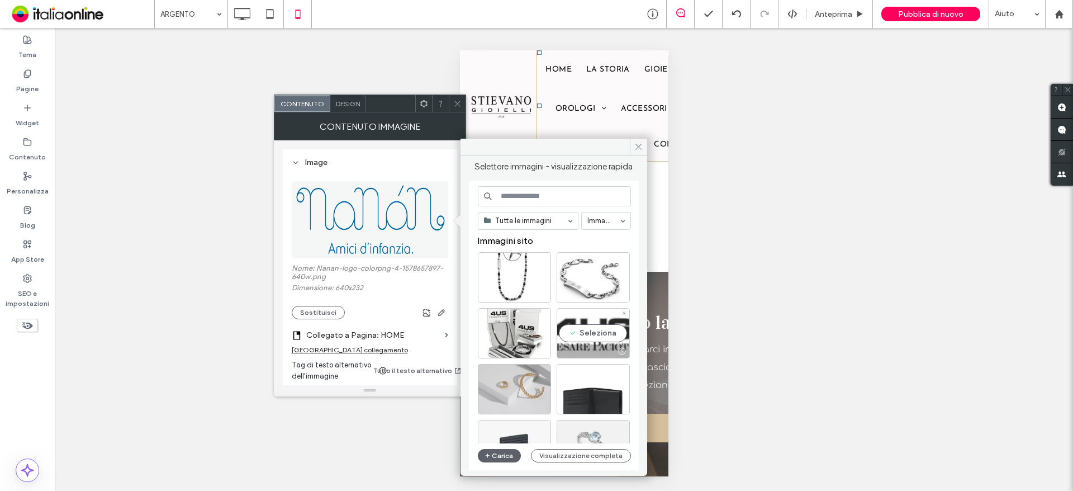
click at [576, 321] on div "Seleziona" at bounding box center [593, 333] width 73 height 50
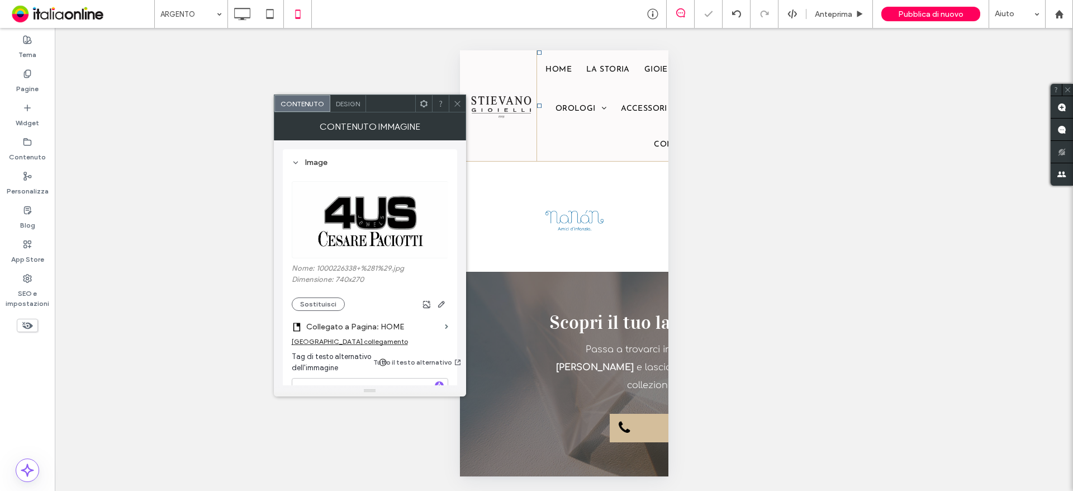
click at [457, 107] on icon at bounding box center [457, 103] width 8 height 8
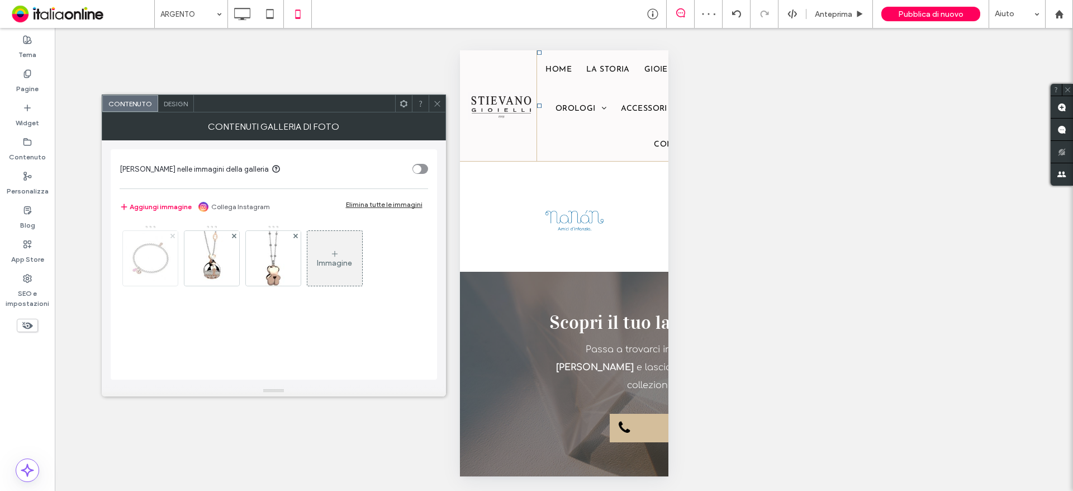
click at [174, 235] on icon at bounding box center [172, 236] width 4 height 4
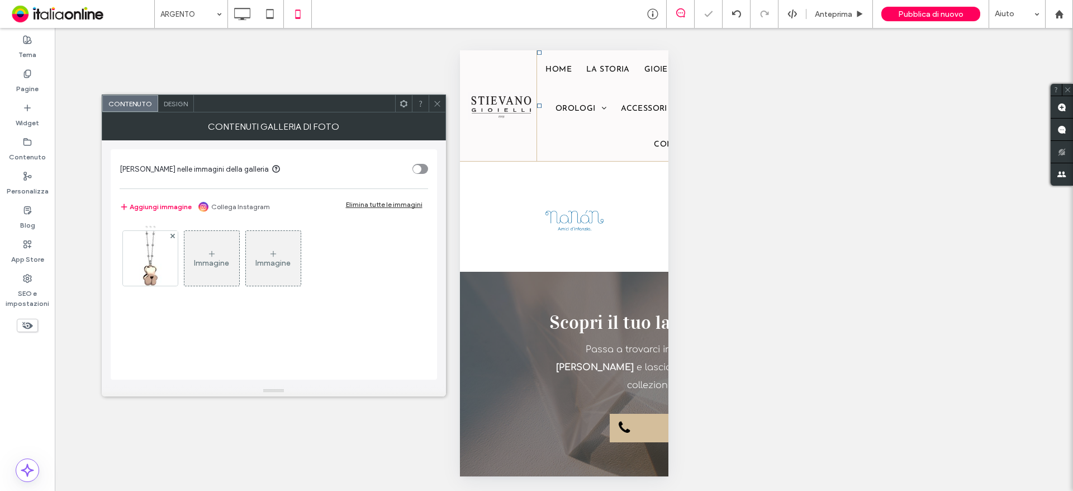
click at [174, 235] on icon at bounding box center [172, 236] width 4 height 4
click at [145, 260] on div "Immagine" at bounding box center [149, 263] width 35 height 10
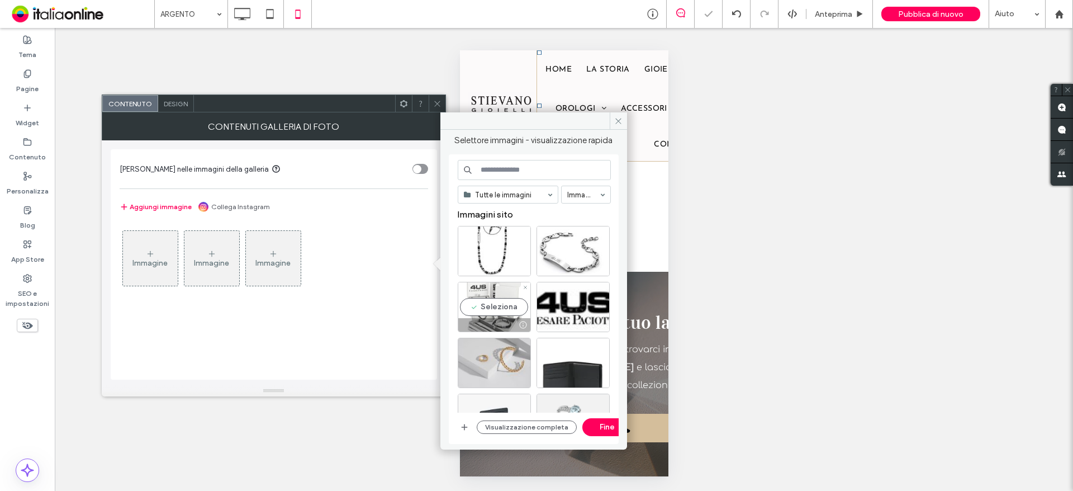
click at [501, 299] on div "Seleziona" at bounding box center [494, 307] width 73 height 50
click at [574, 254] on div "Seleziona" at bounding box center [573, 251] width 73 height 50
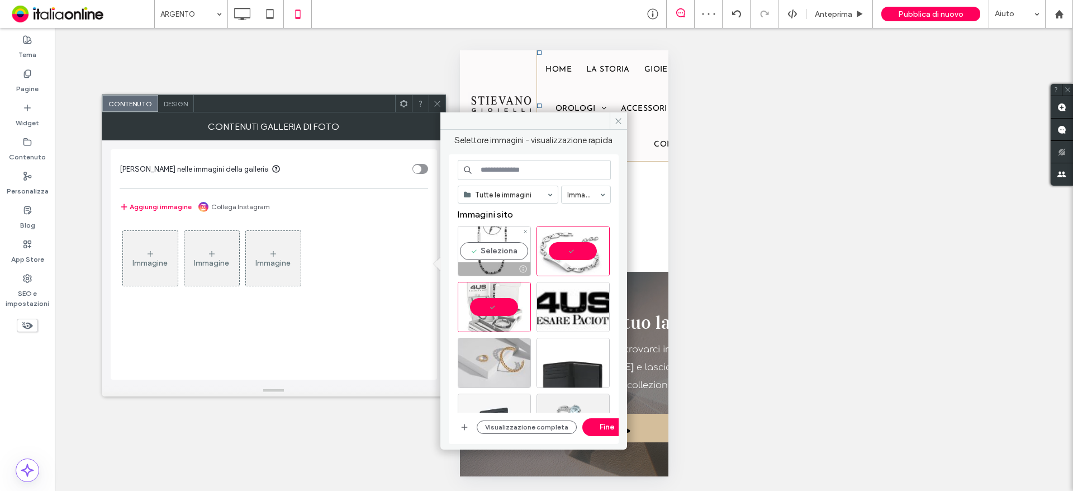
click at [503, 258] on div "Seleziona" at bounding box center [494, 251] width 73 height 50
click at [593, 421] on button "Fine" at bounding box center [607, 427] width 50 height 18
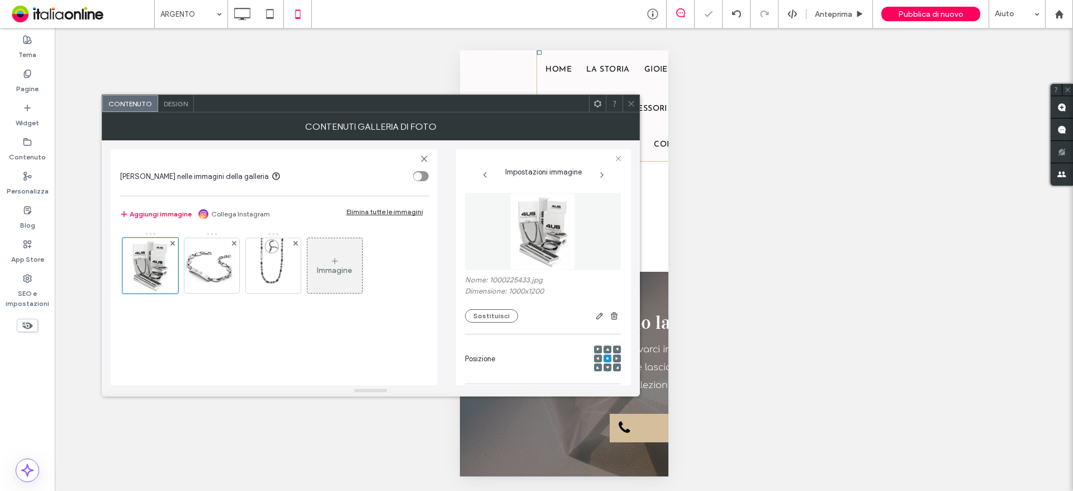
drag, startPoint x: 631, startPoint y: 100, endPoint x: 635, endPoint y: 286, distance: 185.6
click at [631, 100] on icon at bounding box center [631, 103] width 8 height 8
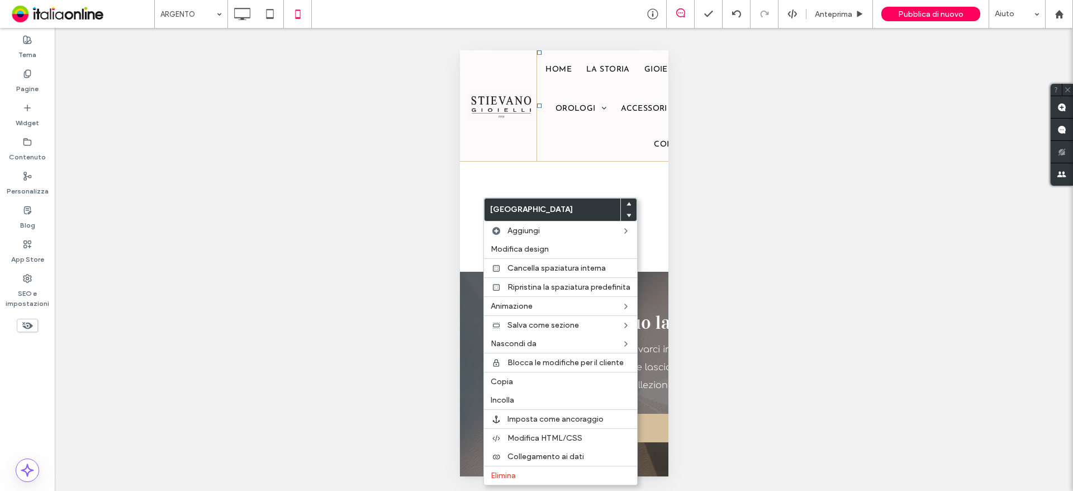
click at [767, 208] on div "Mostrare? Sì Mostrare? Sì Mostrare? Sì Mostrare? Sì Mostrare? Sì Mostrare? Sì M…" at bounding box center [564, 259] width 1018 height 463
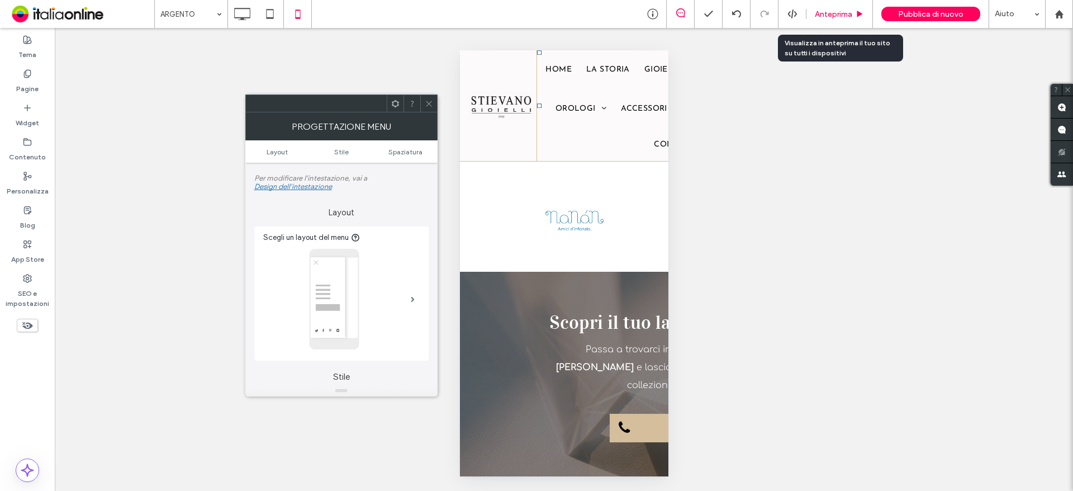
click at [830, 15] on span "Anteprima" at bounding box center [833, 15] width 37 height 10
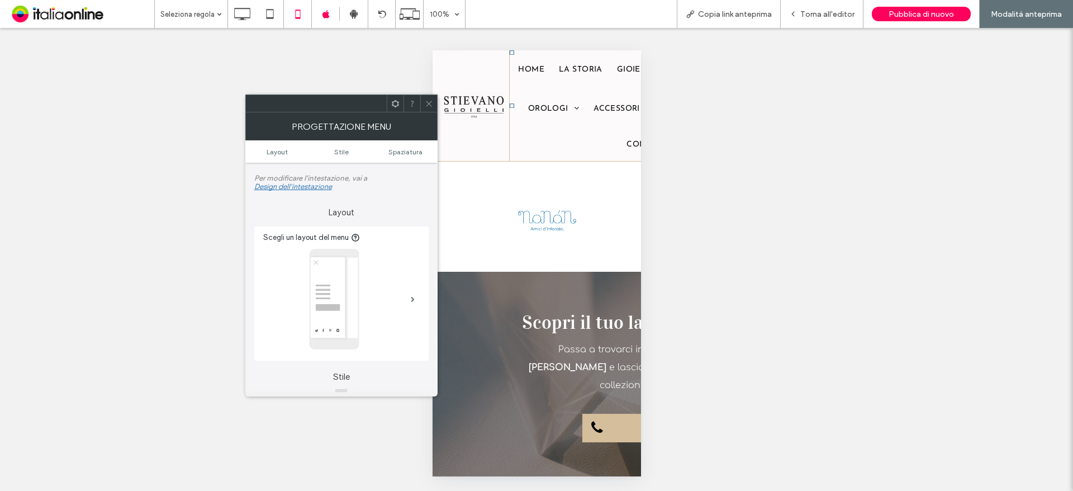
click at [431, 103] on icon at bounding box center [429, 103] width 8 height 8
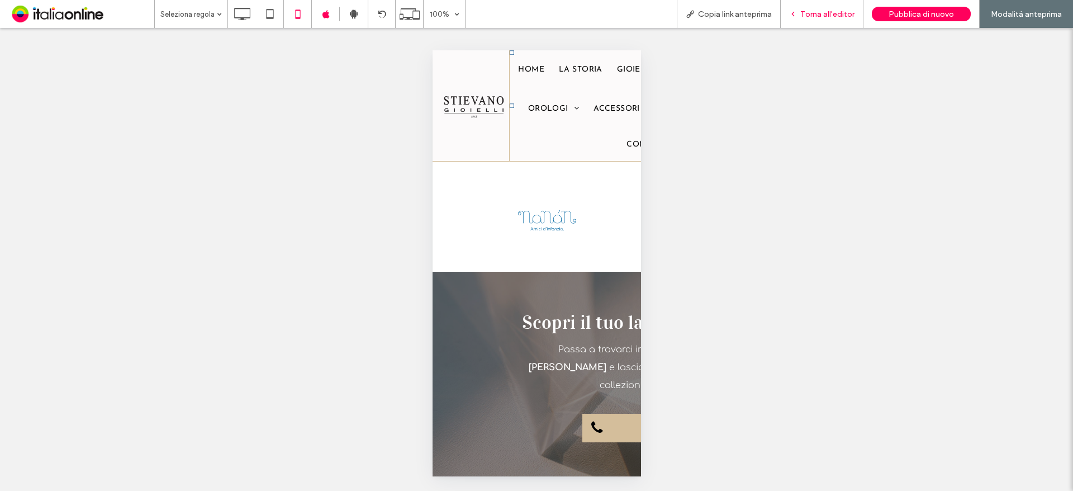
click at [829, 23] on div "Torna all'editor" at bounding box center [822, 14] width 83 height 28
drag, startPoint x: 816, startPoint y: 18, endPoint x: 814, endPoint y: 40, distance: 21.9
click at [816, 18] on span "Torna all'editor" at bounding box center [827, 15] width 54 height 10
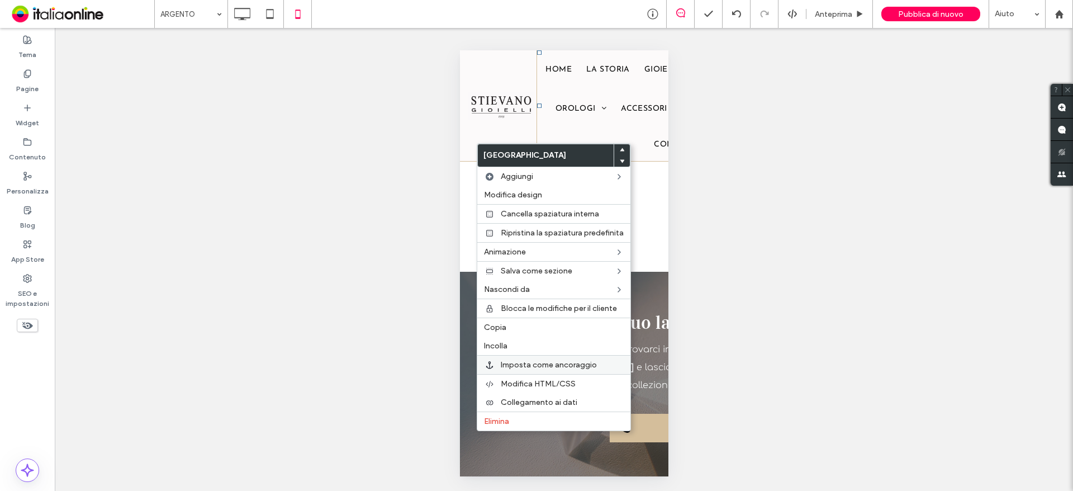
click at [554, 367] on span "Imposta come ancoraggio" at bounding box center [549, 365] width 96 height 10
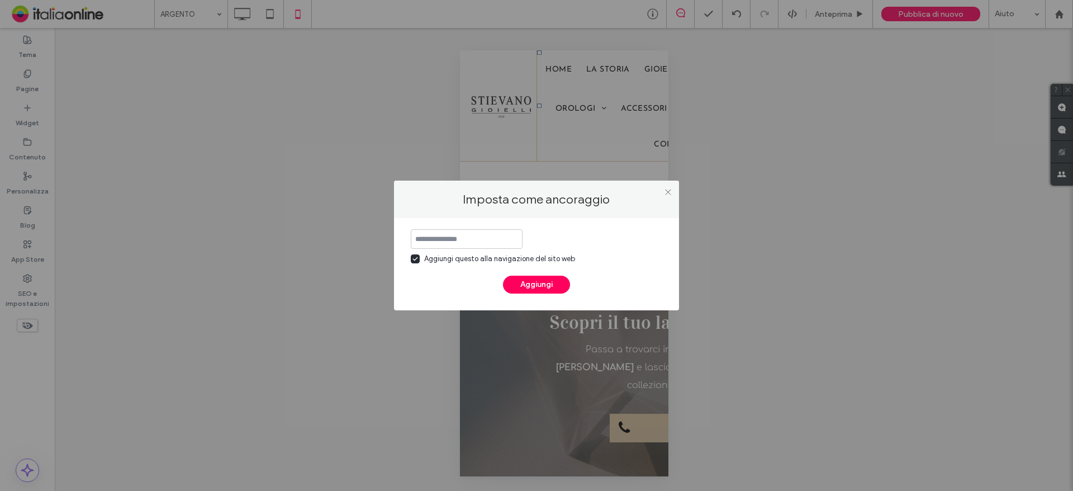
type input "*"
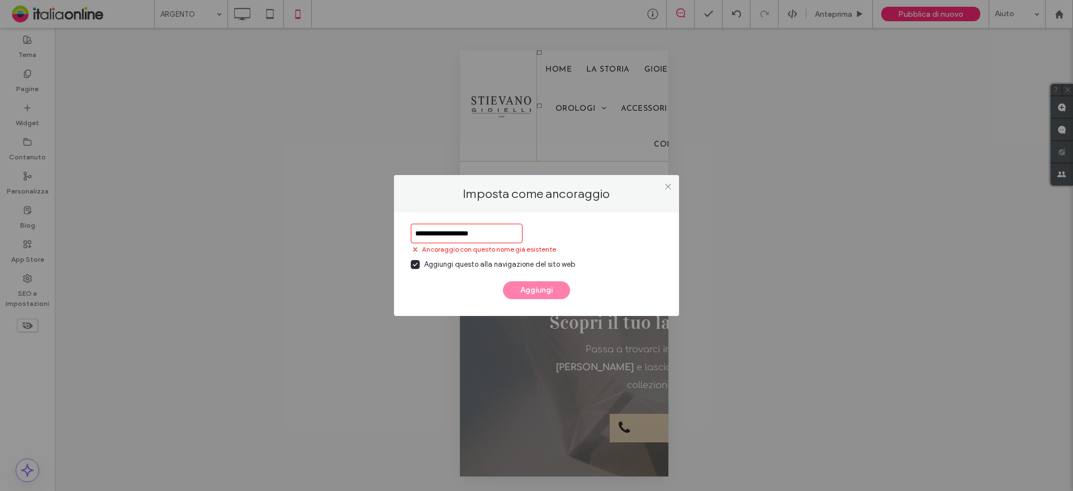
type input "**********"
click at [504, 263] on div "Aggiungi questo alla navigazione del sito web" at bounding box center [499, 264] width 151 height 11
click at [664, 181] on span at bounding box center [668, 186] width 8 height 17
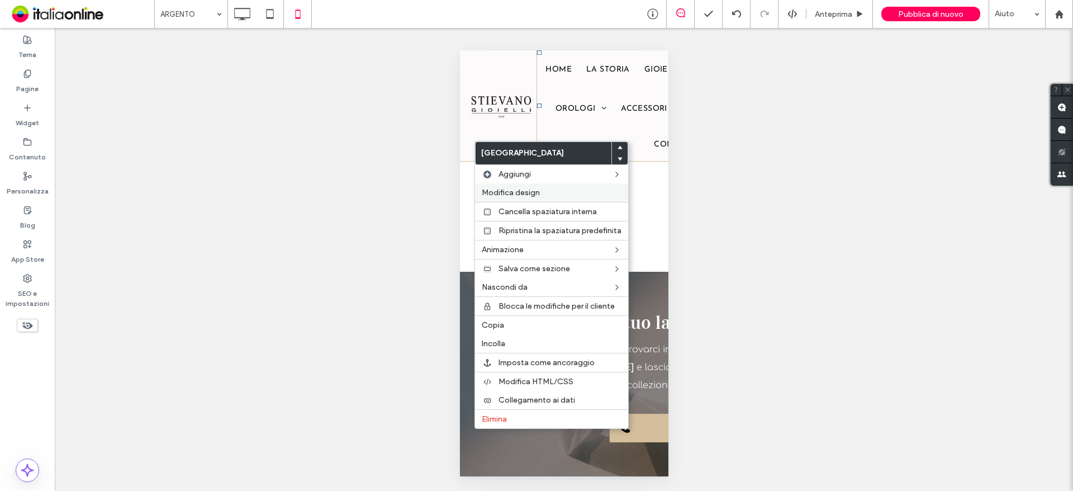
click at [555, 192] on label "Modifica design" at bounding box center [552, 193] width 140 height 10
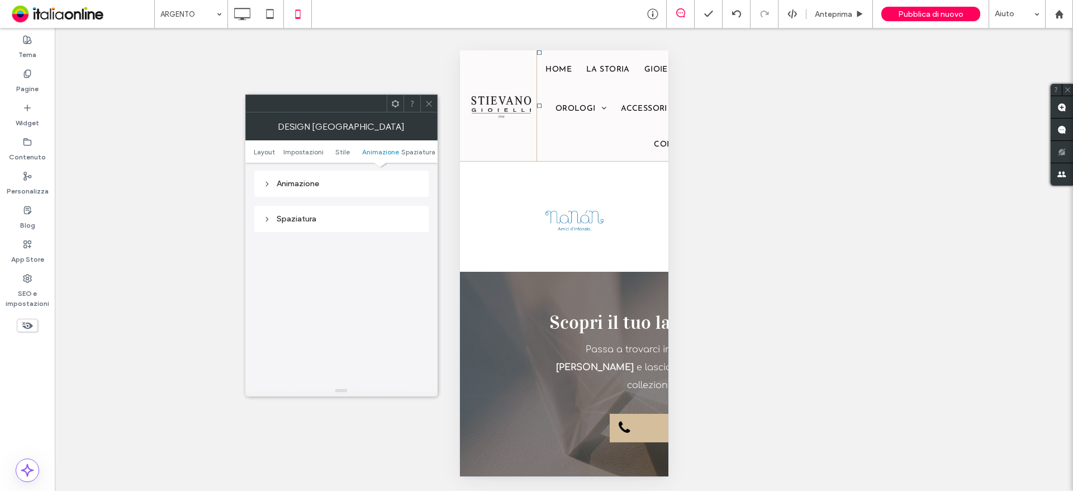
scroll to position [391, 0]
click at [272, 153] on span "Layout" at bounding box center [264, 152] width 21 height 8
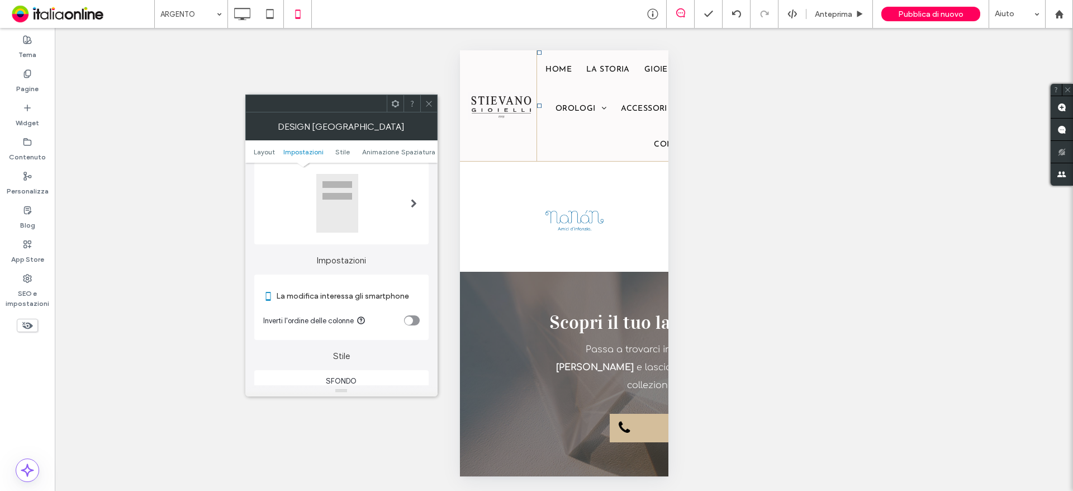
click at [301, 152] on span "Impostazioni" at bounding box center [303, 152] width 40 height 8
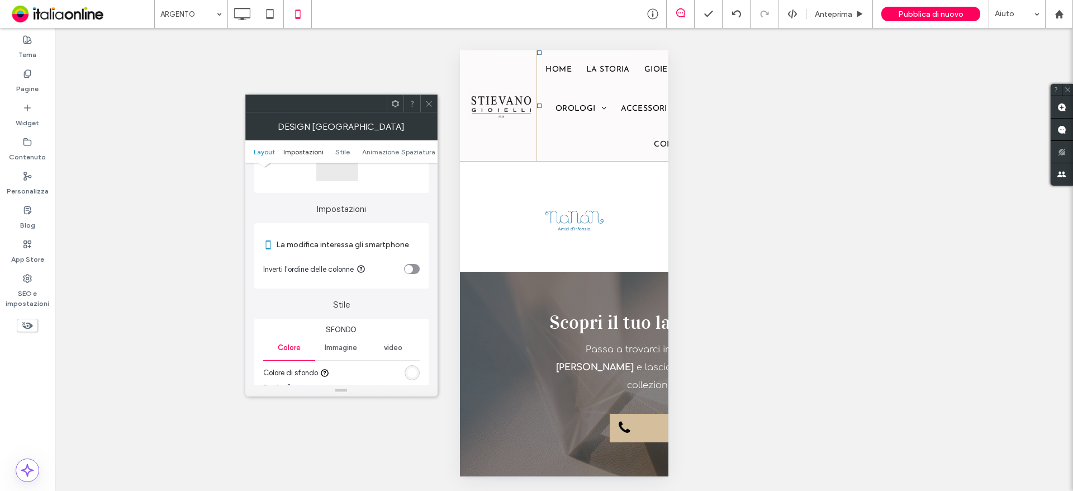
scroll to position [112, 0]
click at [385, 155] on span "Animazione" at bounding box center [380, 152] width 37 height 8
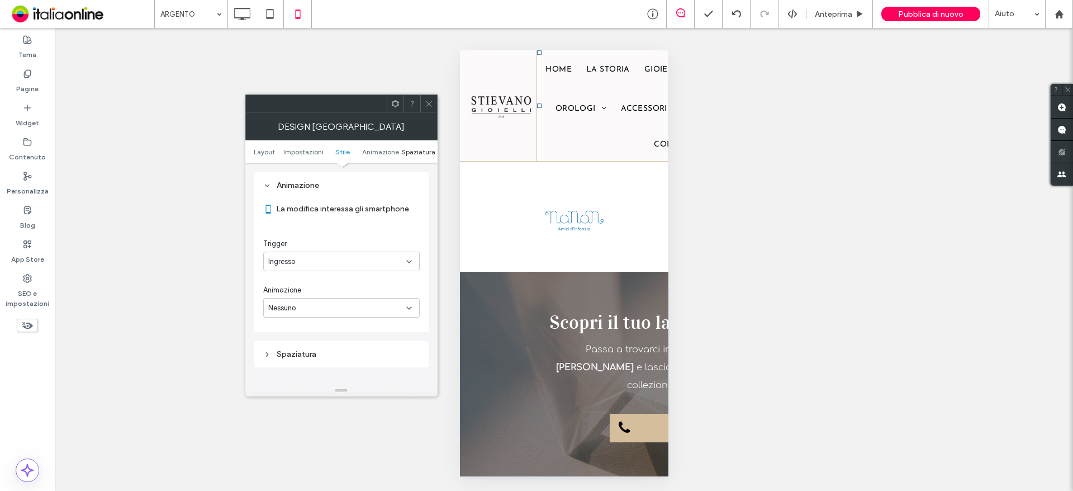
click at [421, 155] on span "Spaziatura" at bounding box center [418, 152] width 34 height 8
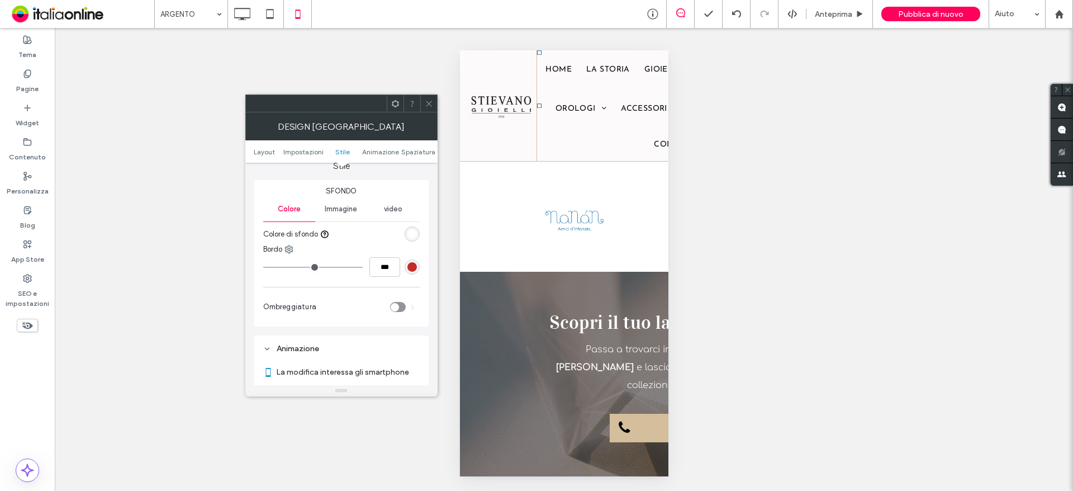
scroll to position [218, 0]
click at [431, 108] on span at bounding box center [429, 103] width 8 height 17
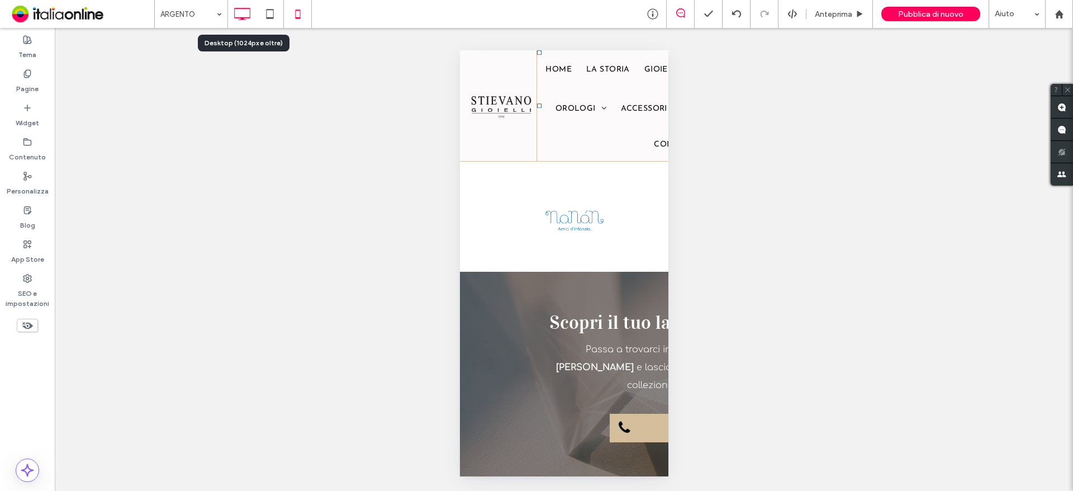
click at [244, 16] on icon at bounding box center [242, 14] width 22 height 22
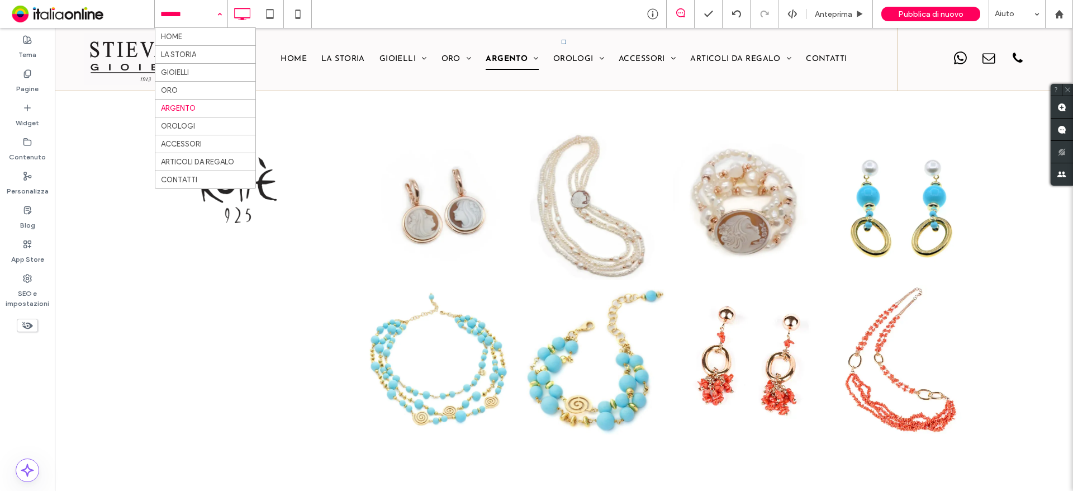
click at [181, 21] on input at bounding box center [188, 14] width 56 height 28
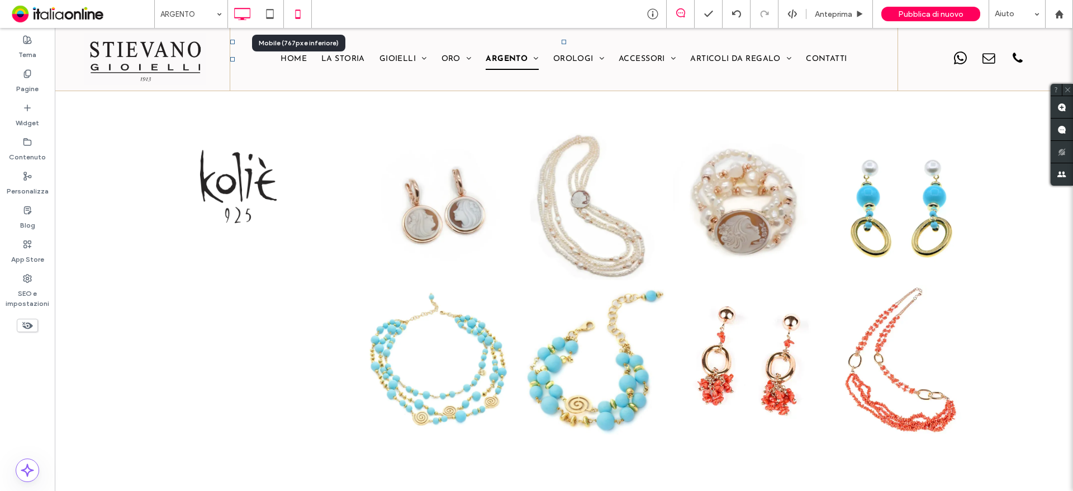
click at [287, 12] on icon at bounding box center [298, 14] width 22 height 22
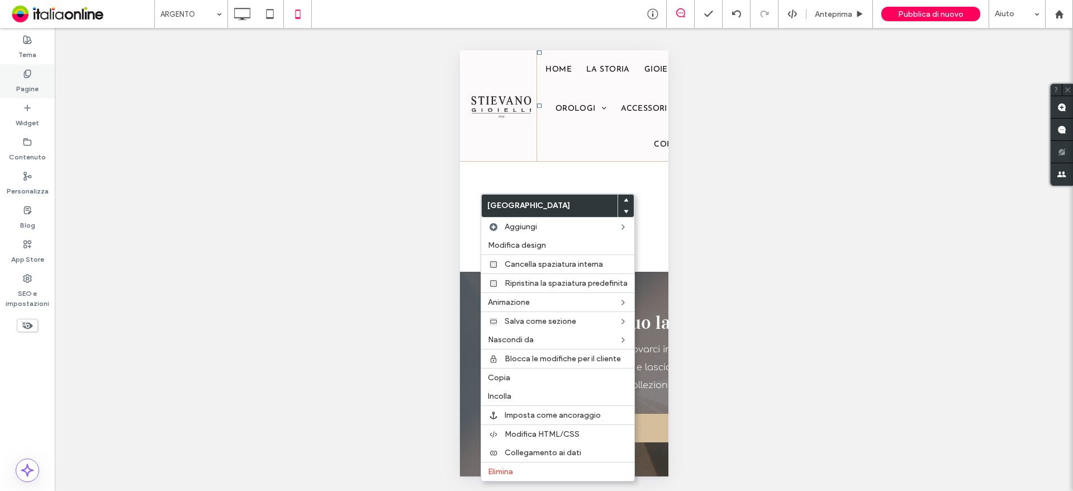
click at [31, 90] on label "Pagine" at bounding box center [27, 86] width 22 height 16
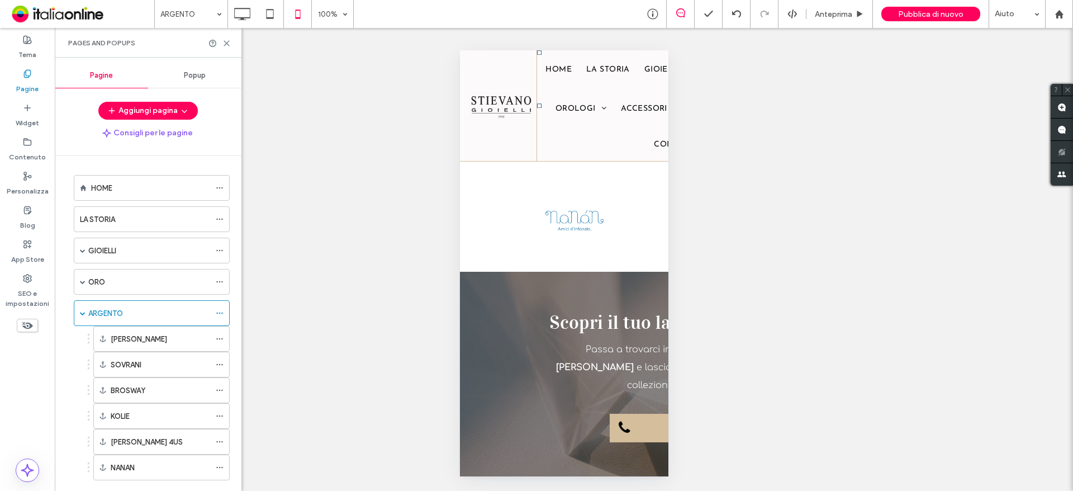
click at [31, 90] on label "Pagine" at bounding box center [27, 86] width 22 height 16
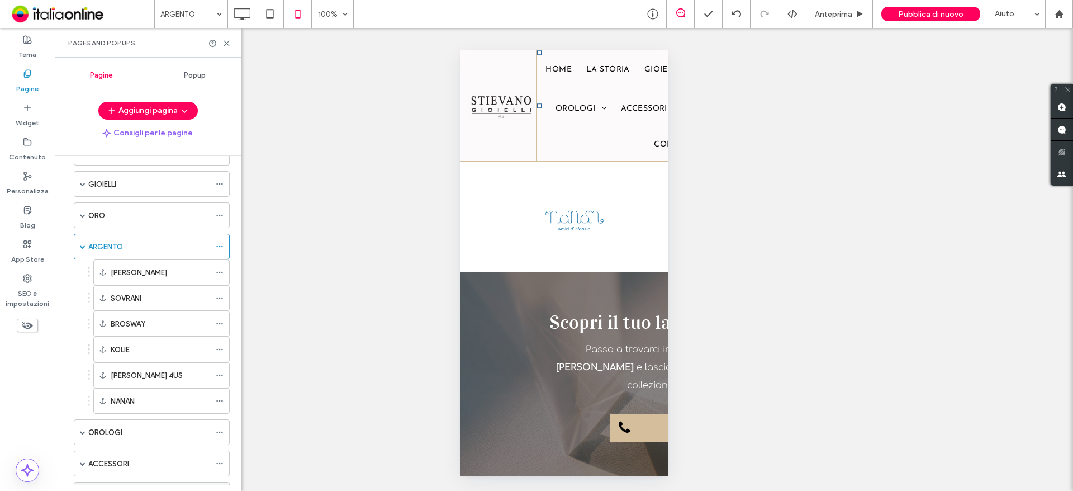
scroll to position [36, 0]
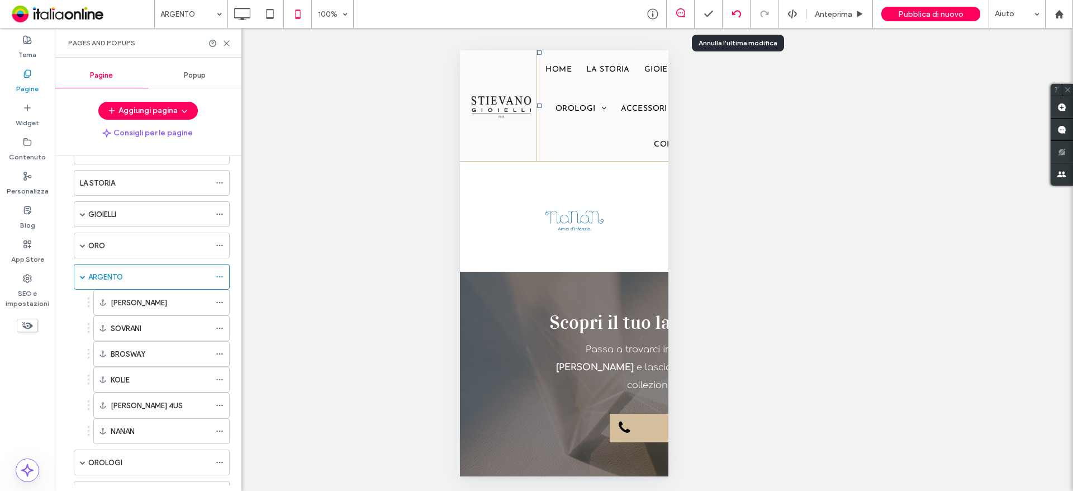
click at [738, 15] on icon at bounding box center [736, 14] width 9 height 9
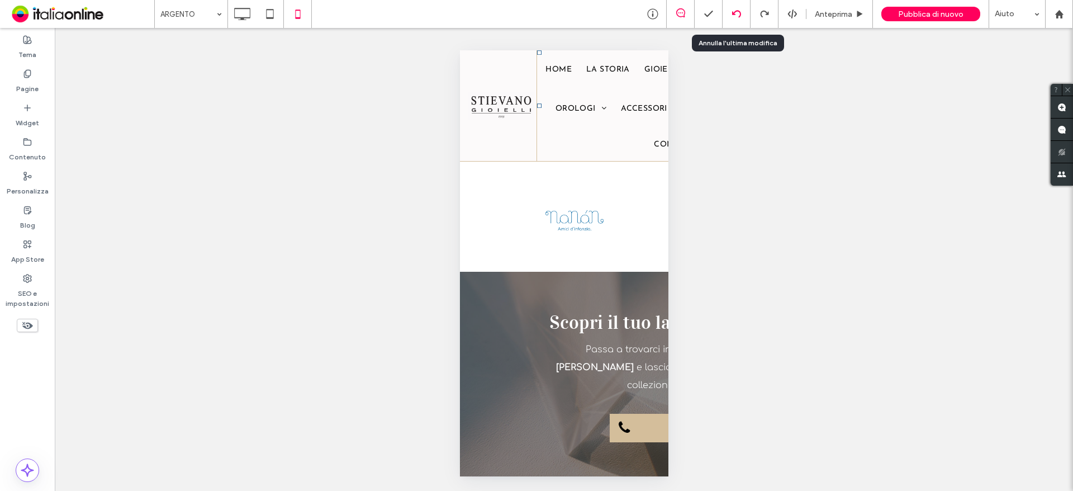
click at [737, 13] on icon at bounding box center [736, 14] width 9 height 9
click at [732, 14] on div at bounding box center [736, 14] width 27 height 9
click at [740, 16] on use at bounding box center [736, 13] width 9 height 7
click at [741, 13] on use at bounding box center [736, 13] width 9 height 7
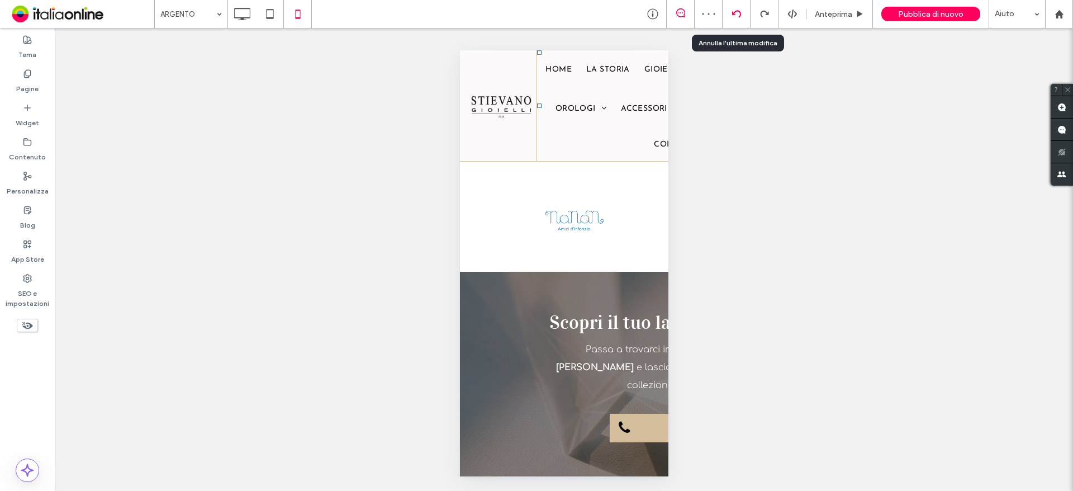
click at [735, 8] on div at bounding box center [737, 14] width 28 height 28
click at [737, 14] on icon at bounding box center [736, 14] width 9 height 9
click at [746, 15] on div at bounding box center [736, 14] width 27 height 9
click at [737, 16] on icon at bounding box center [736, 14] width 9 height 9
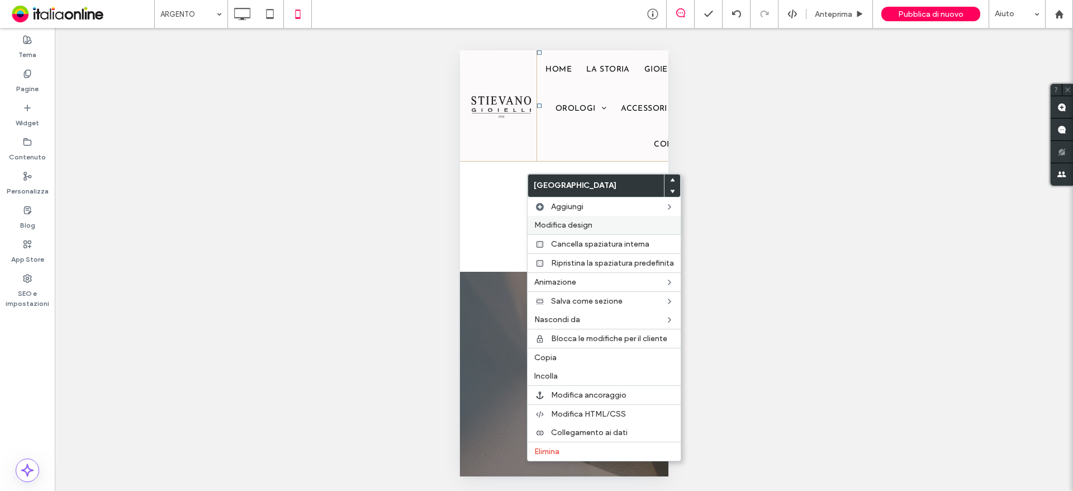
click at [567, 225] on span "Modifica design" at bounding box center [563, 225] width 58 height 10
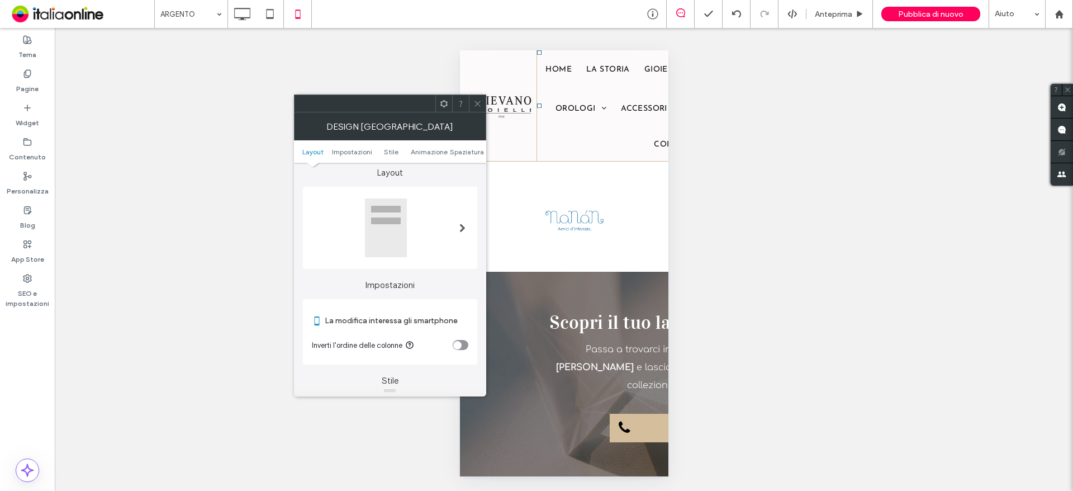
scroll to position [0, 0]
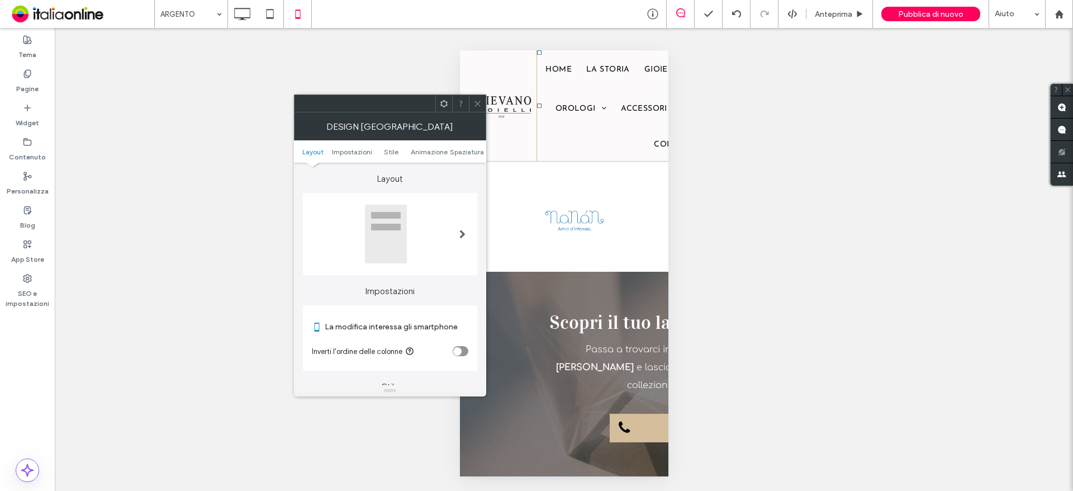
click at [478, 101] on icon at bounding box center [477, 103] width 8 height 8
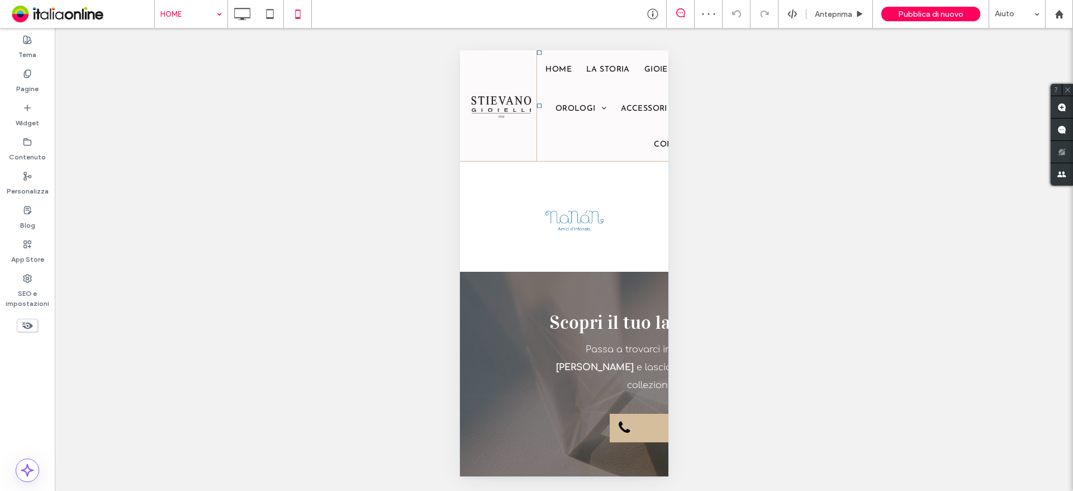
click at [203, 26] on input at bounding box center [188, 14] width 56 height 28
click at [241, 8] on use at bounding box center [243, 14] width 16 height 12
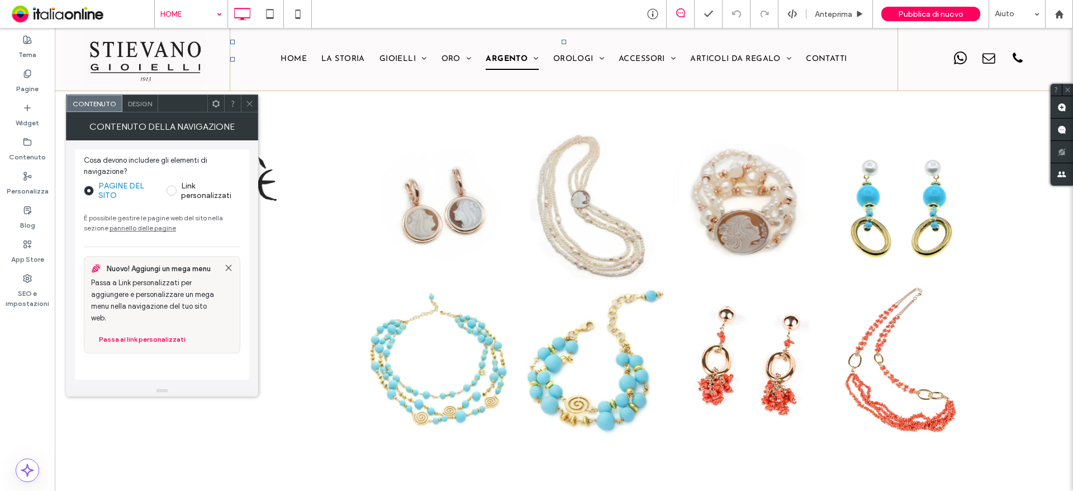
click at [246, 105] on icon at bounding box center [249, 103] width 8 height 8
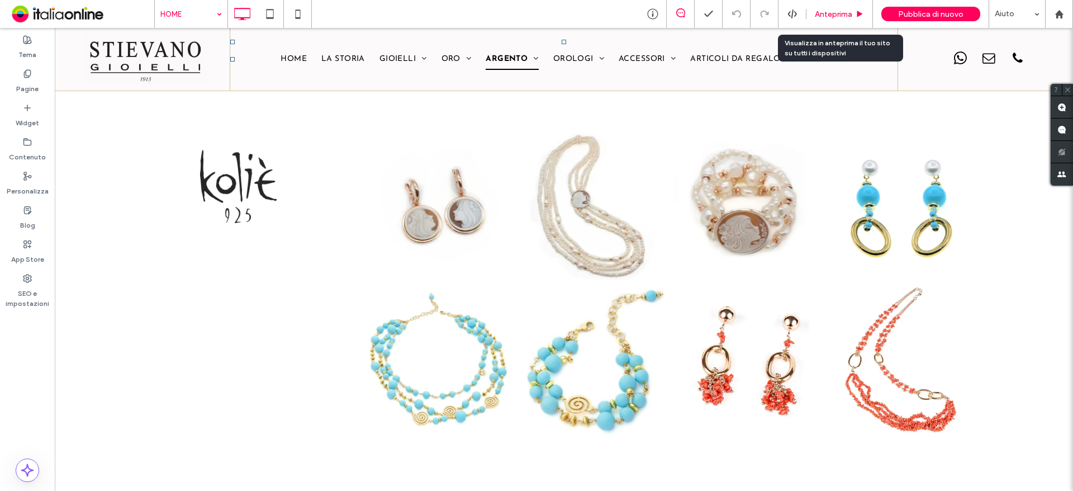
click at [831, 12] on span "Anteprima" at bounding box center [833, 15] width 37 height 10
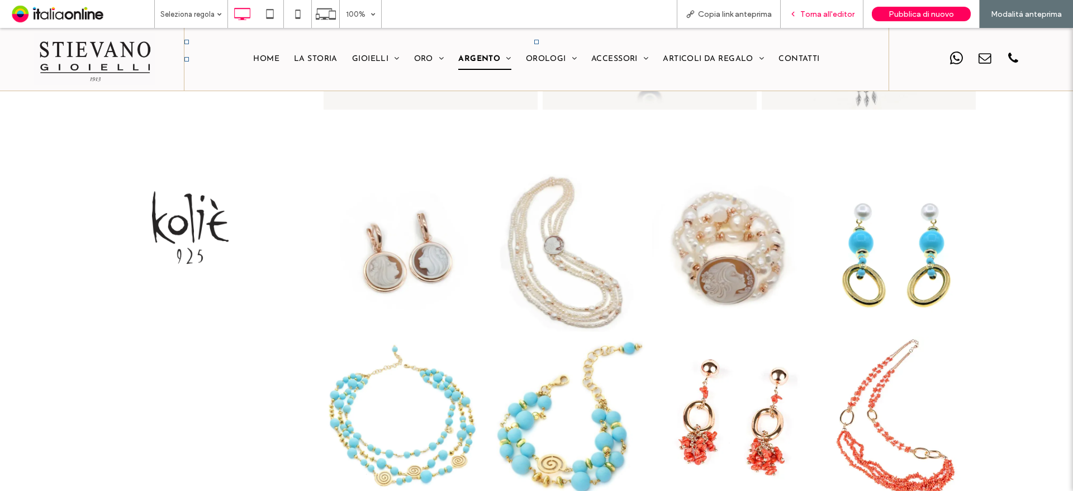
click at [820, 18] on span "Torna all'editor" at bounding box center [827, 15] width 54 height 10
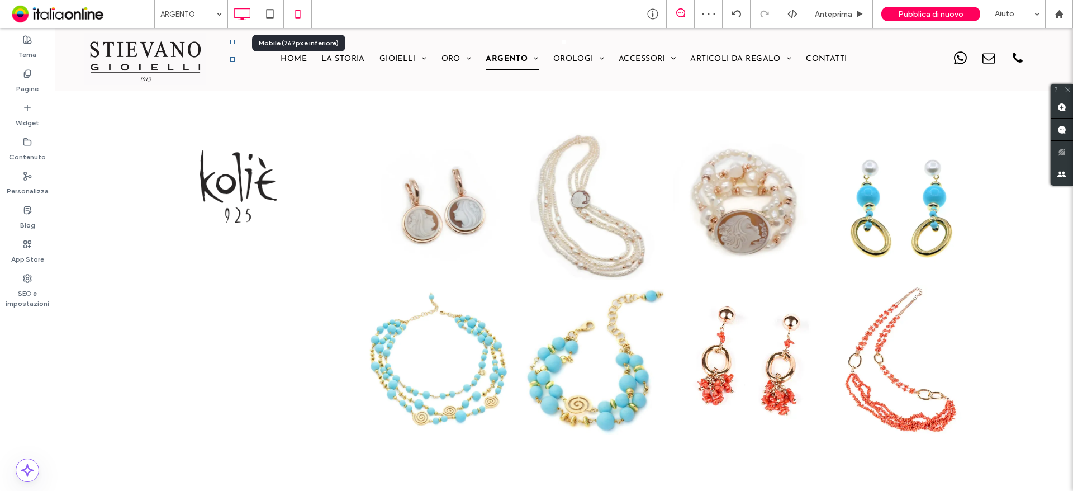
click at [293, 15] on icon at bounding box center [298, 14] width 22 height 22
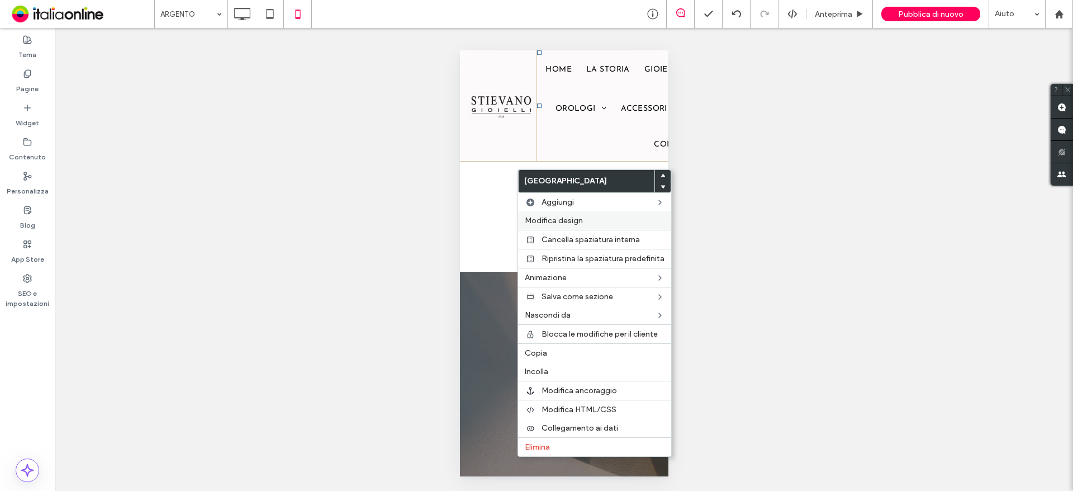
click at [589, 223] on label "Modifica design" at bounding box center [595, 221] width 140 height 10
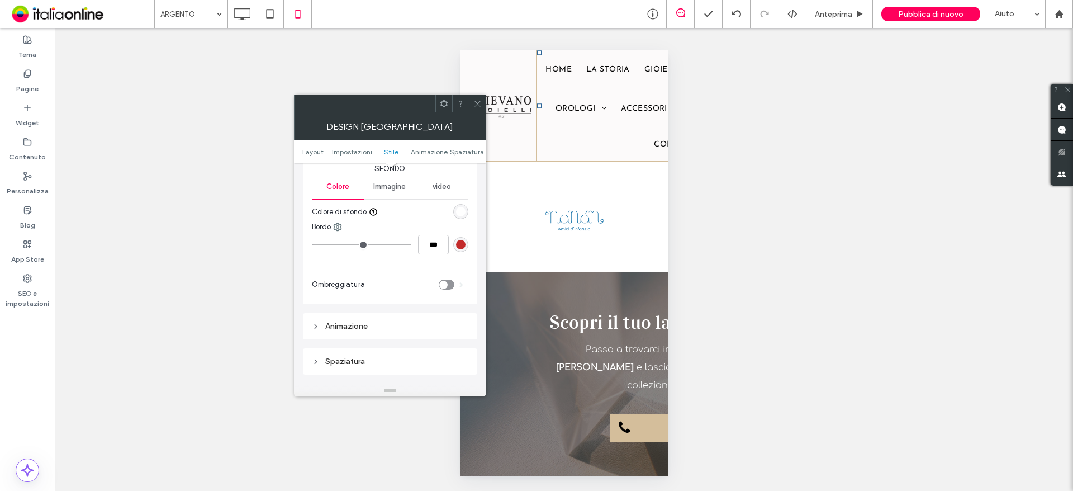
scroll to position [224, 0]
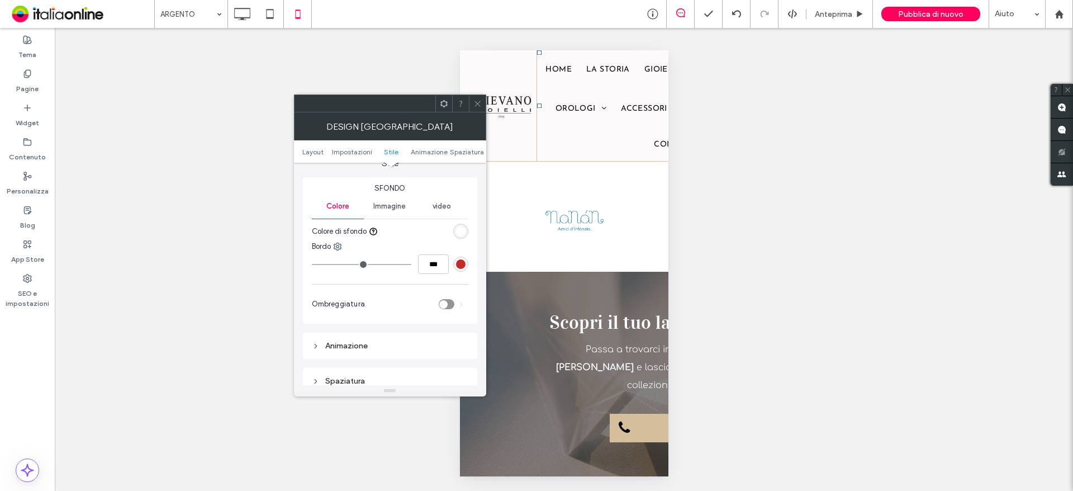
click at [394, 206] on span "Immagine" at bounding box center [389, 206] width 32 height 9
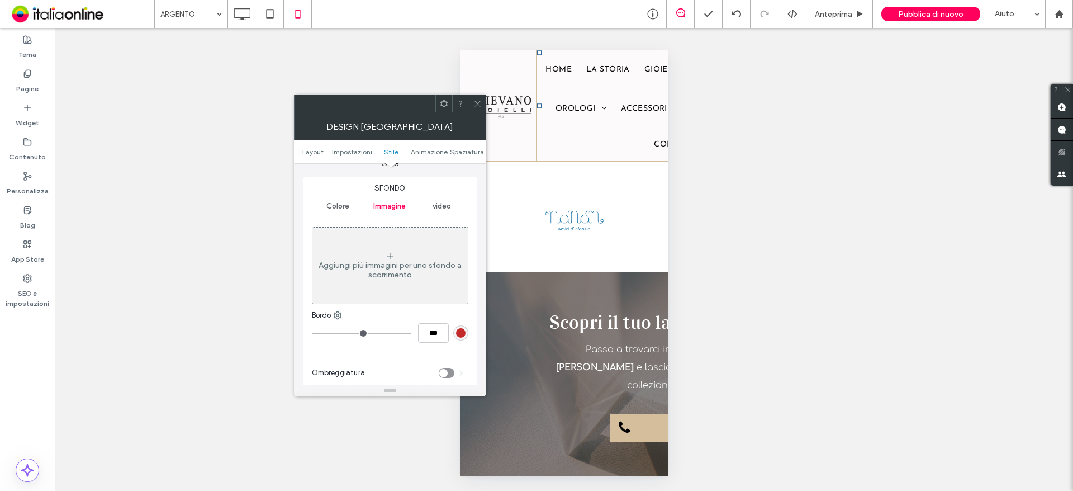
click at [435, 201] on div "video" at bounding box center [442, 206] width 52 height 25
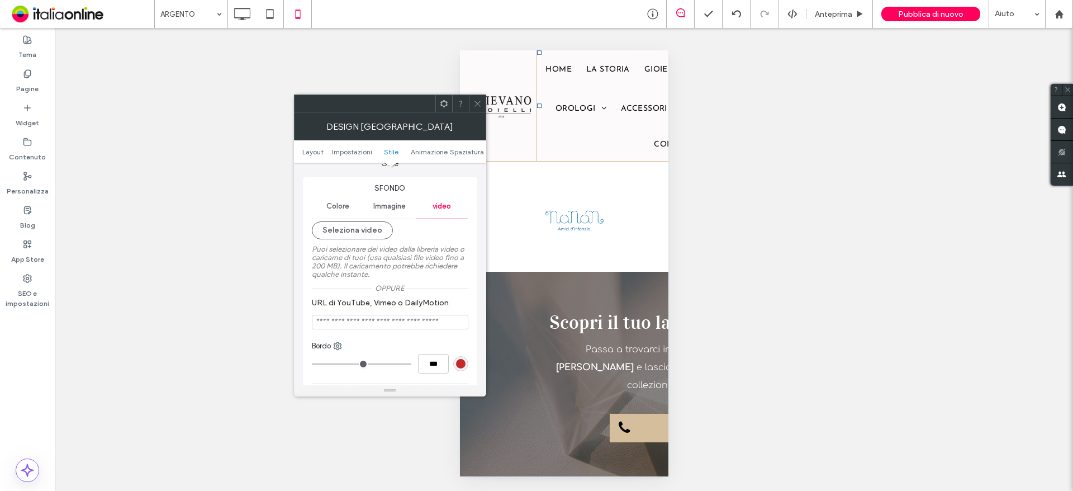
click at [337, 200] on div "Colore" at bounding box center [338, 206] width 52 height 25
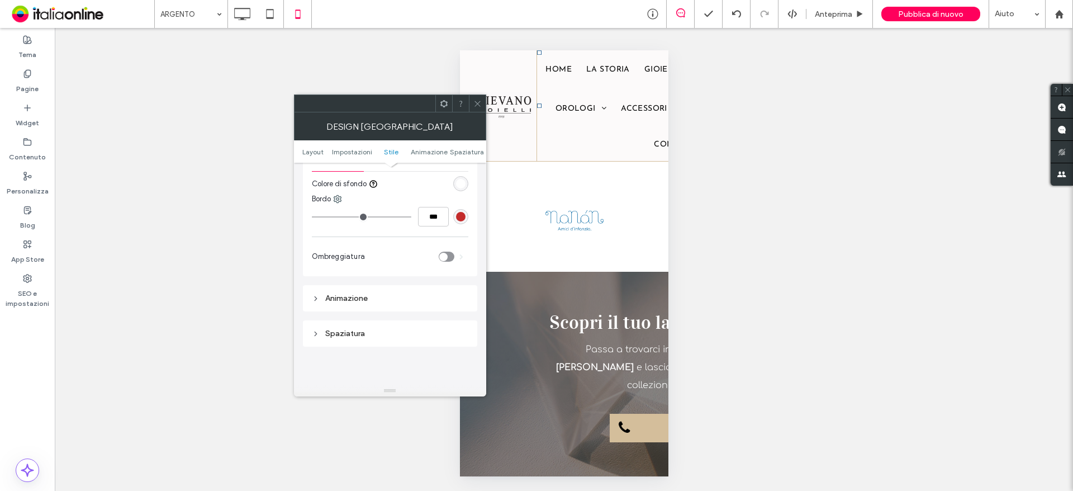
scroll to position [335, 0]
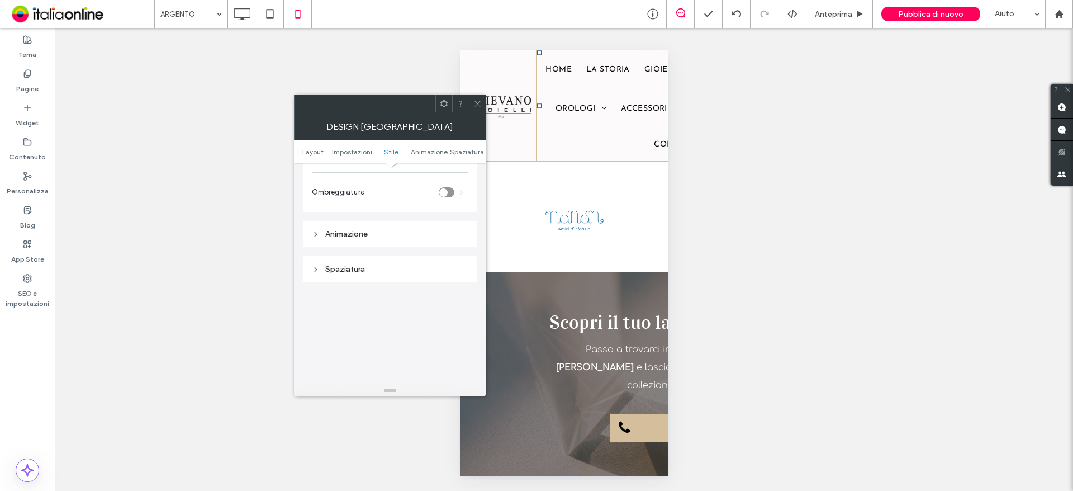
click at [319, 263] on div "Spaziatura" at bounding box center [390, 269] width 156 height 15
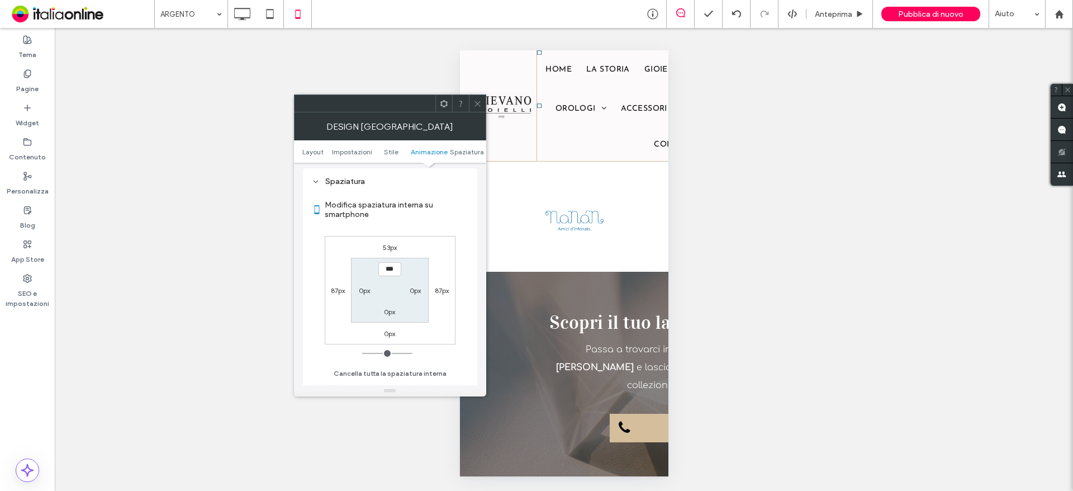
scroll to position [447, 0]
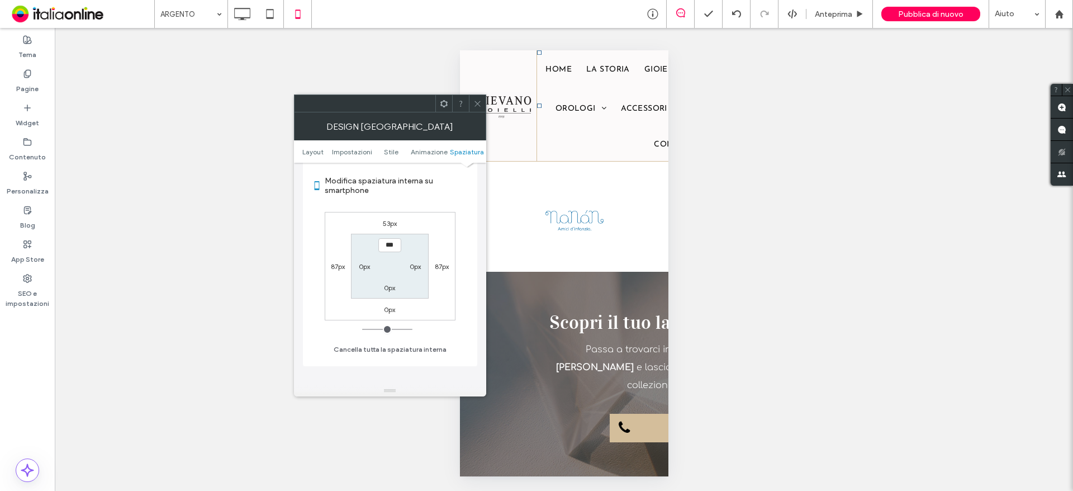
drag, startPoint x: 448, startPoint y: 267, endPoint x: 440, endPoint y: 278, distance: 13.2
click at [448, 267] on label "87px" at bounding box center [442, 266] width 14 height 8
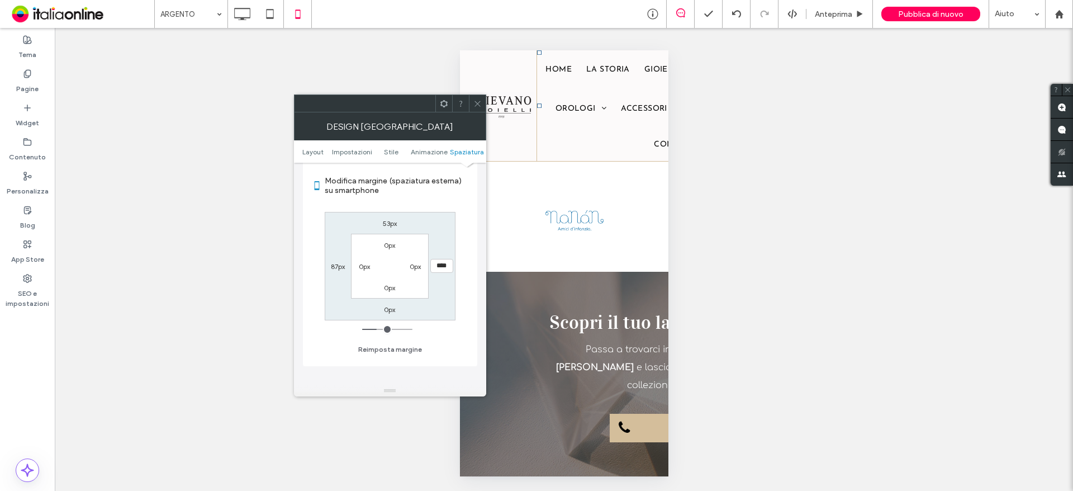
type input "**"
type input "****"
type input "**"
type input "****"
type input "**"
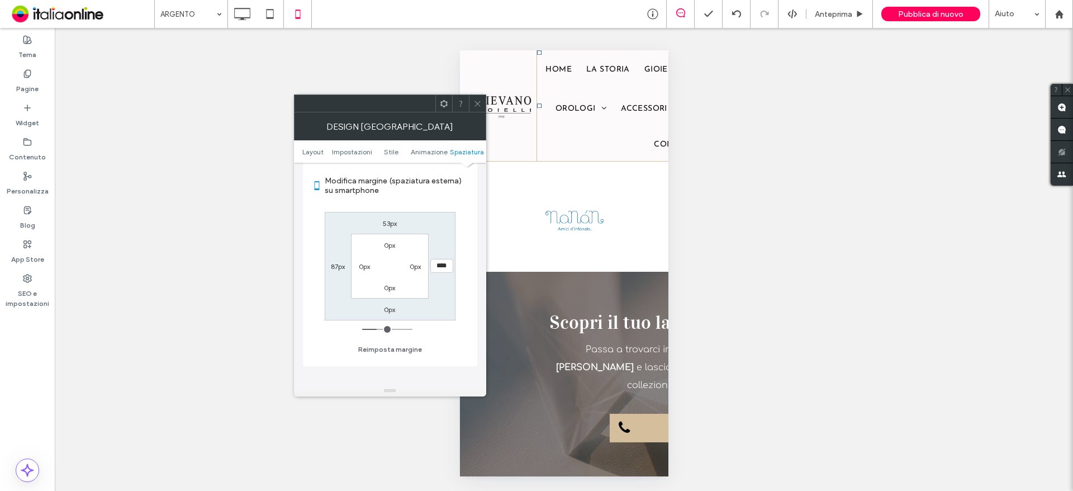
type input "****"
type input "**"
type input "****"
type input "**"
type input "****"
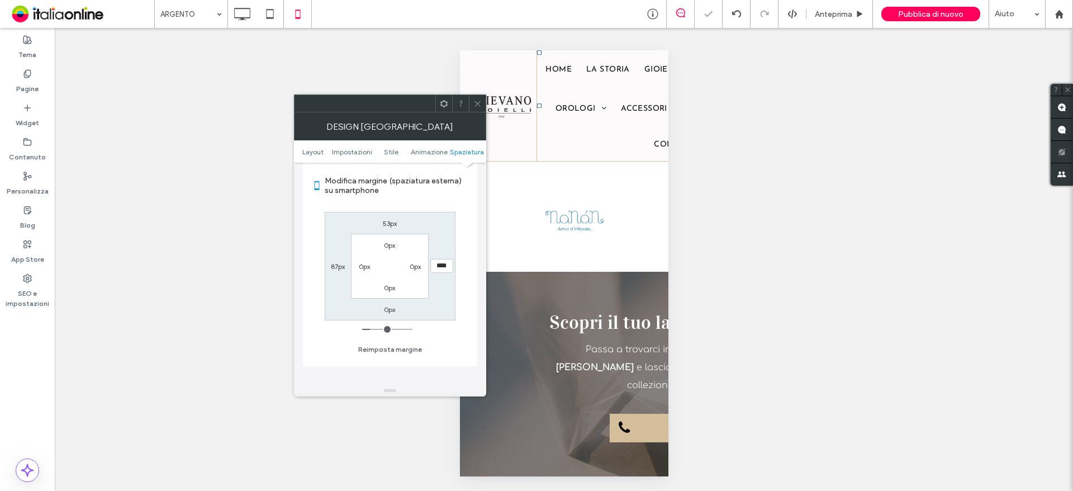
type input "**"
type input "****"
type input "*"
type input "***"
type input "*"
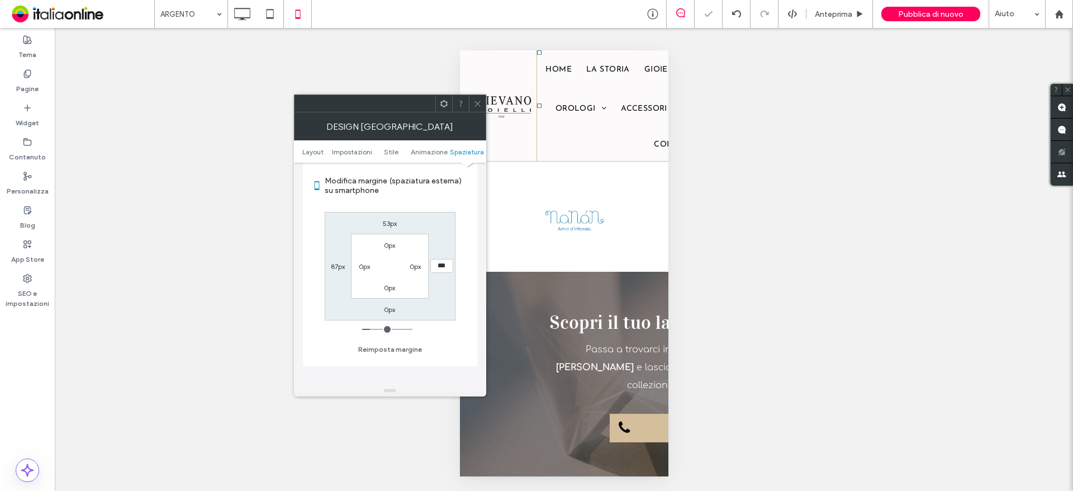
type input "***"
drag, startPoint x: 377, startPoint y: 329, endPoint x: 357, endPoint y: 295, distance: 40.1
click at [362, 330] on input "range" at bounding box center [387, 329] width 50 height 1
click at [341, 261] on div "87px" at bounding box center [338, 265] width 14 height 11
click at [340, 268] on label "87px" at bounding box center [338, 266] width 14 height 8
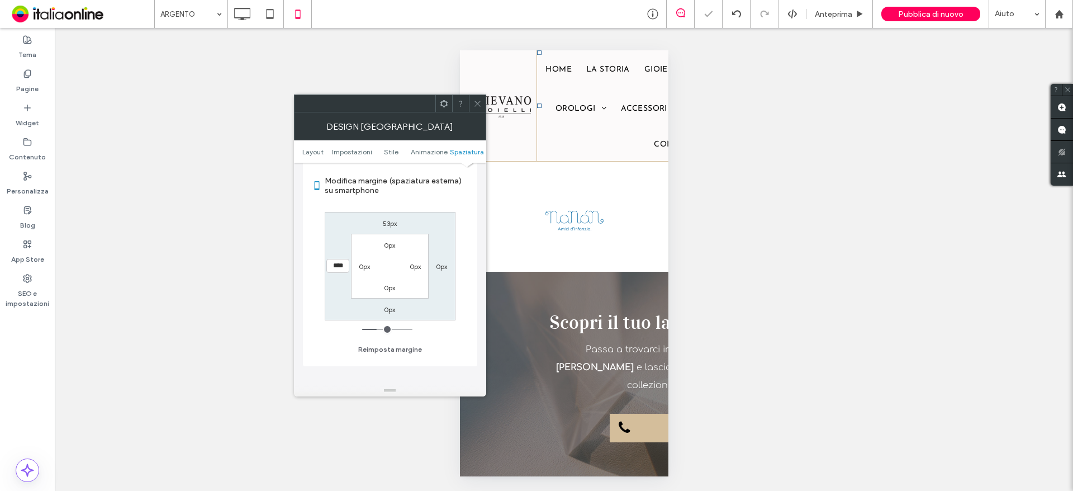
type input "**"
type input "****"
type input "**"
type input "****"
type input "**"
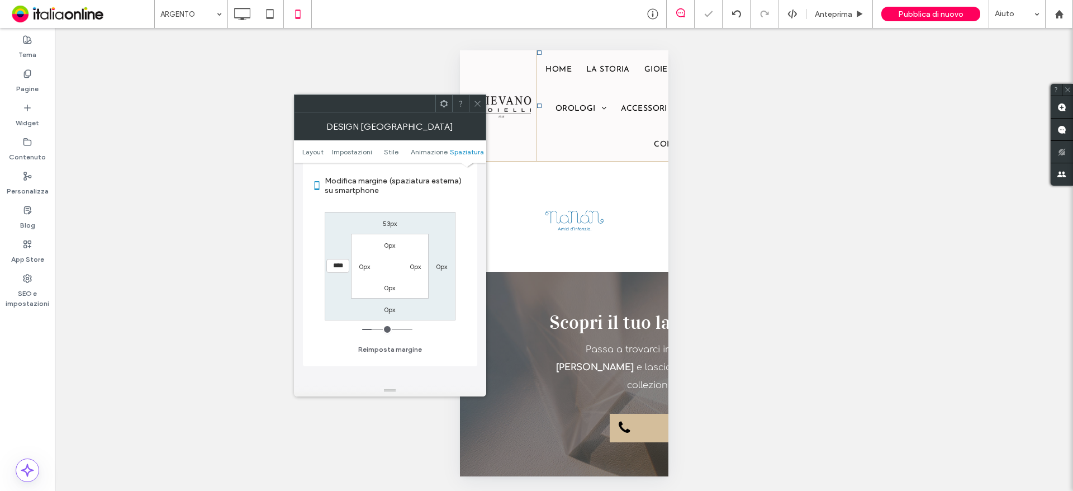
type input "****"
type input "**"
type input "****"
type input "**"
type input "****"
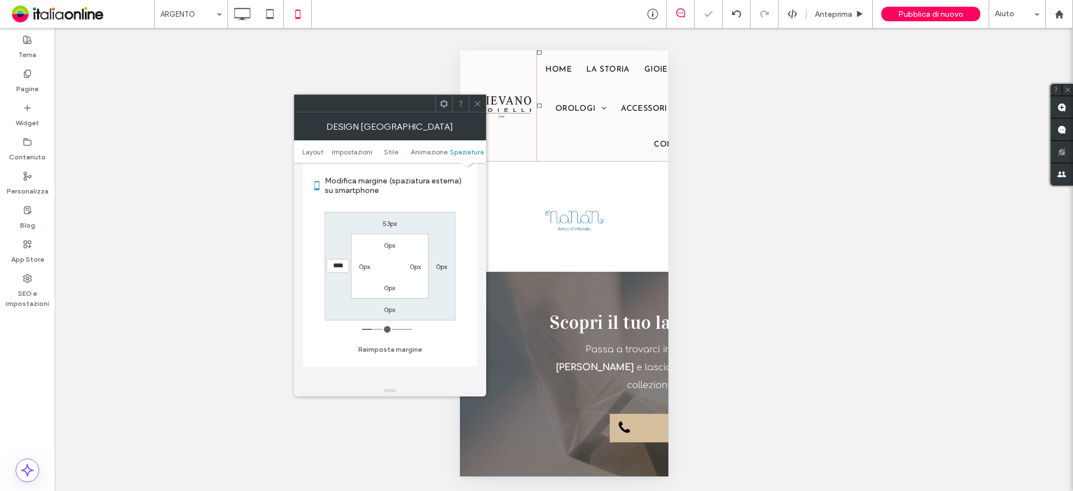
type input "*"
type input "***"
drag, startPoint x: 374, startPoint y: 327, endPoint x: 334, endPoint y: 333, distance: 40.7
type input "*"
click at [362, 330] on input "range" at bounding box center [387, 329] width 50 height 1
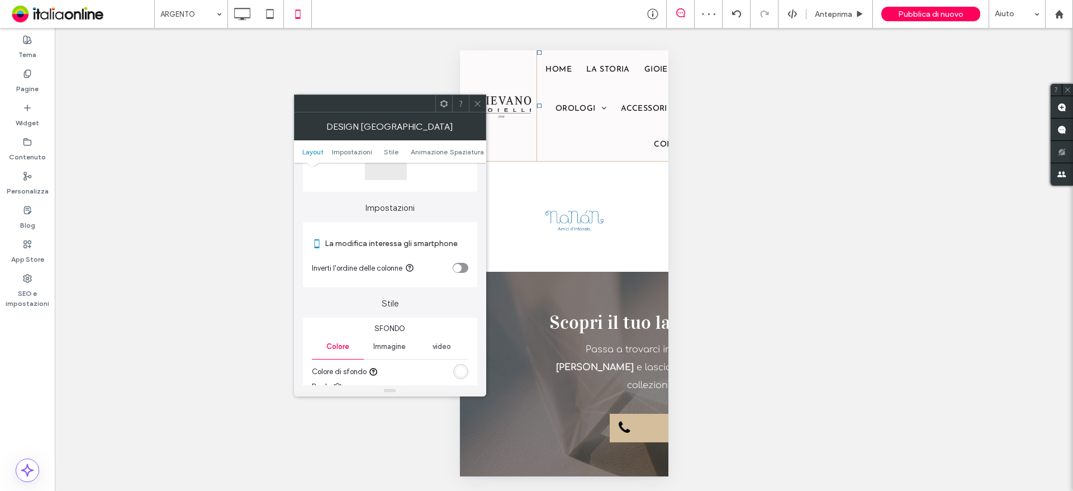
scroll to position [0, 0]
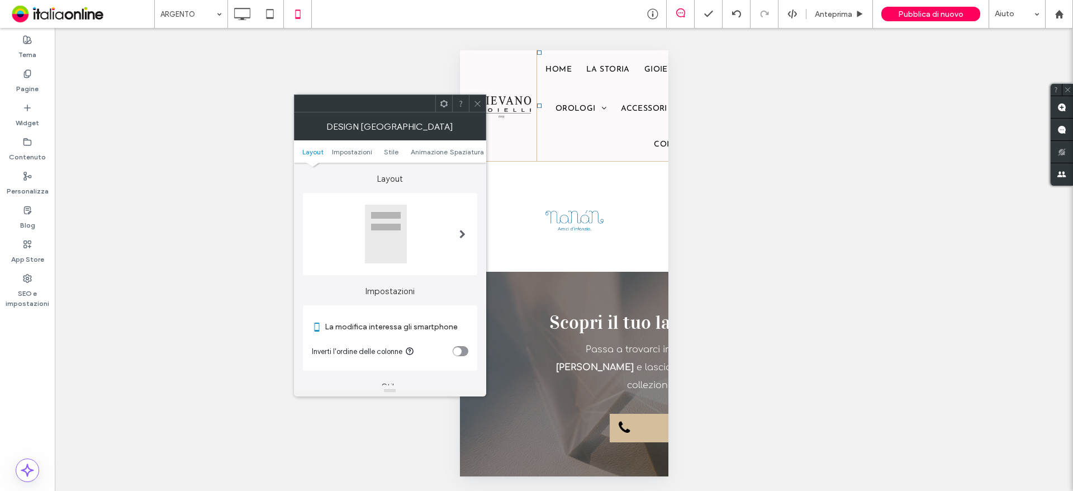
click at [482, 102] on div at bounding box center [477, 103] width 17 height 17
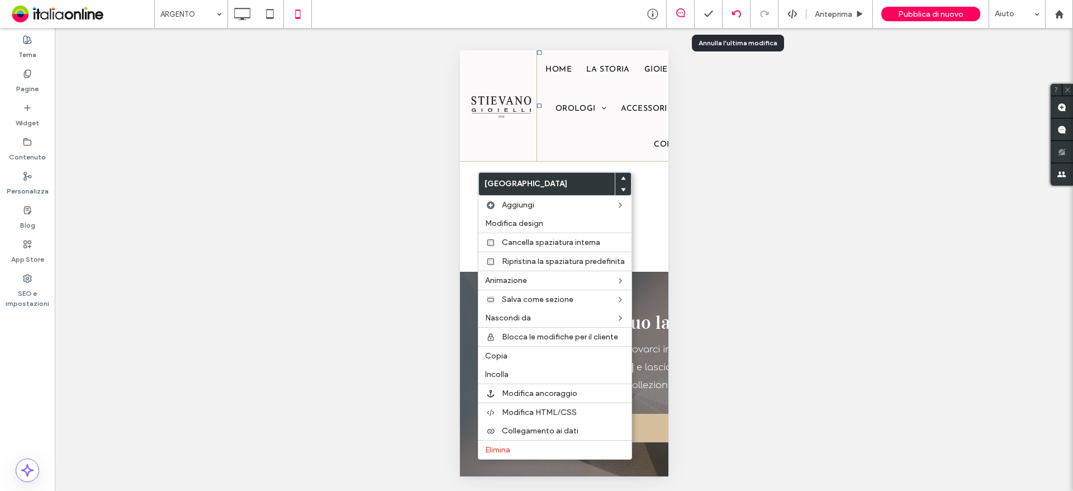
click at [740, 10] on icon at bounding box center [736, 14] width 9 height 9
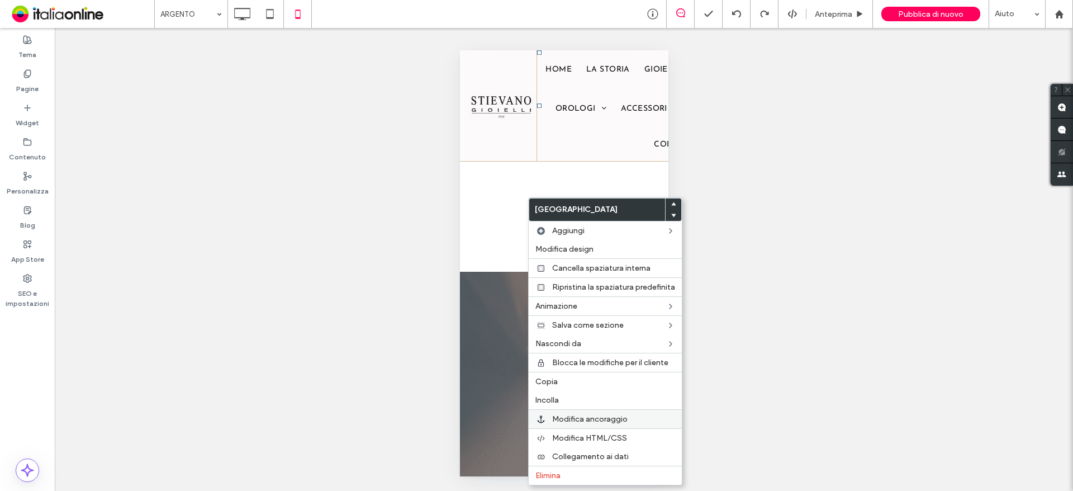
click at [587, 421] on span "Modifica ancoraggio" at bounding box center [589, 419] width 75 height 10
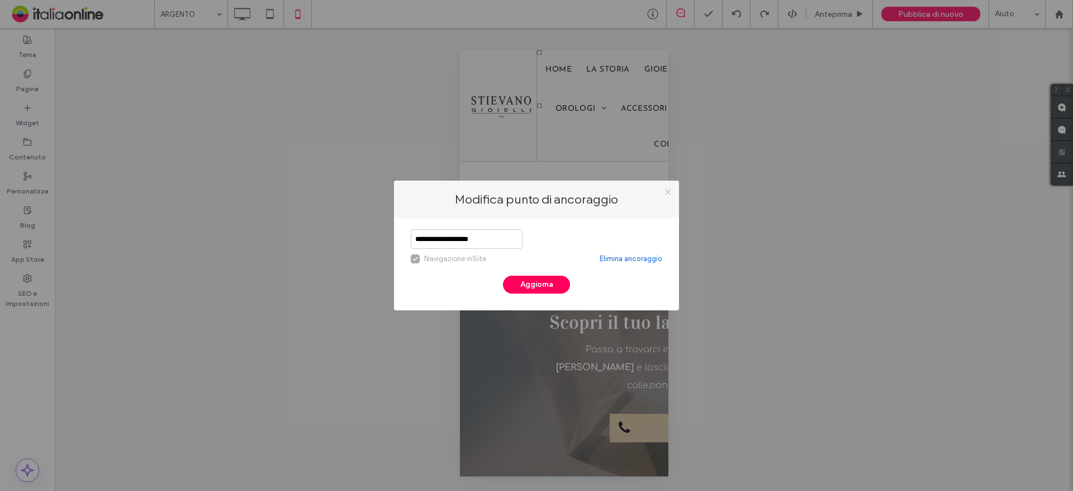
click at [666, 188] on icon at bounding box center [668, 192] width 8 height 8
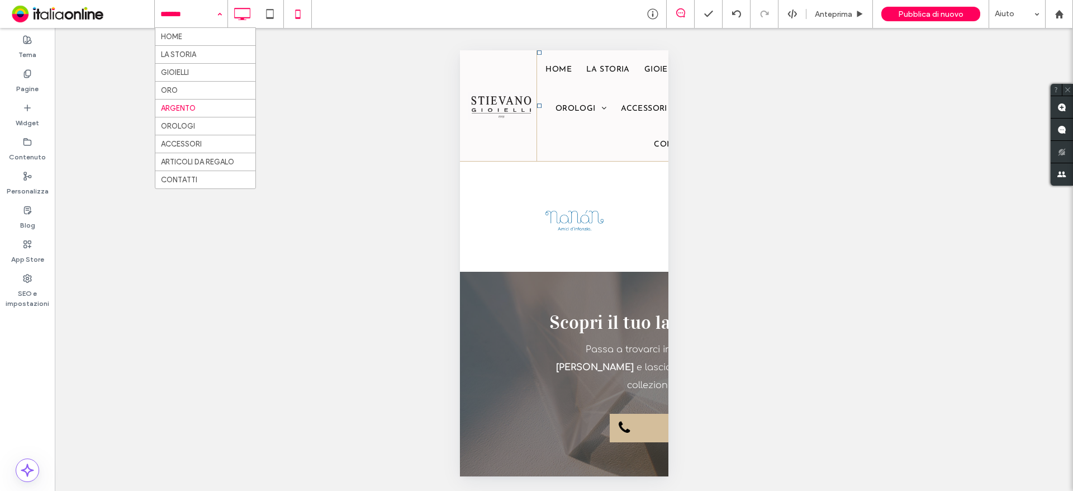
click at [230, 11] on div at bounding box center [242, 14] width 28 height 22
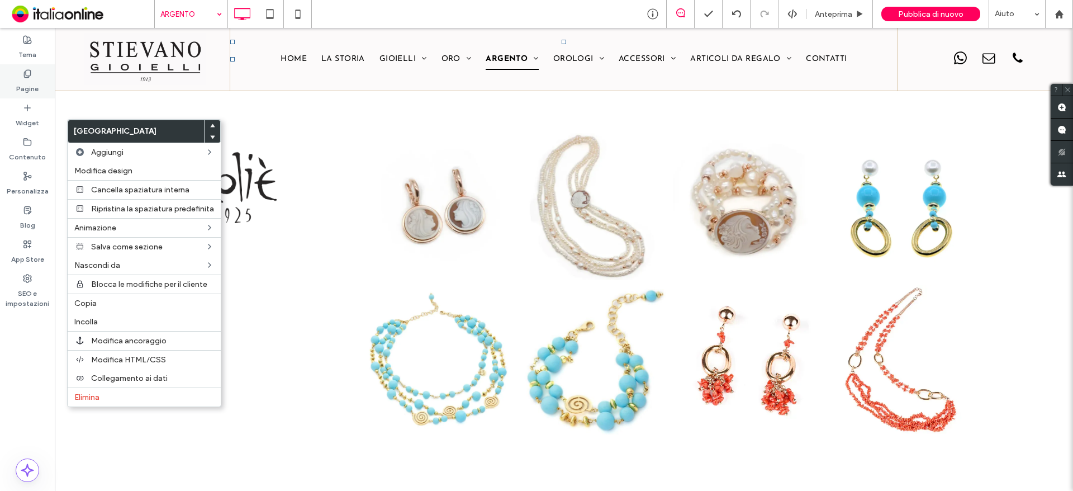
click at [27, 82] on label "Pagine" at bounding box center [27, 86] width 22 height 16
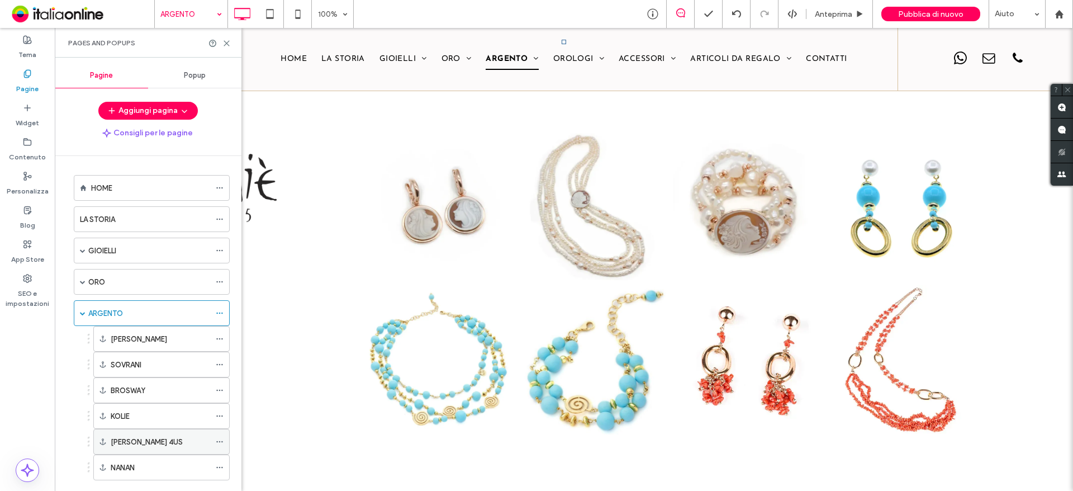
click at [221, 442] on icon at bounding box center [220, 442] width 8 height 8
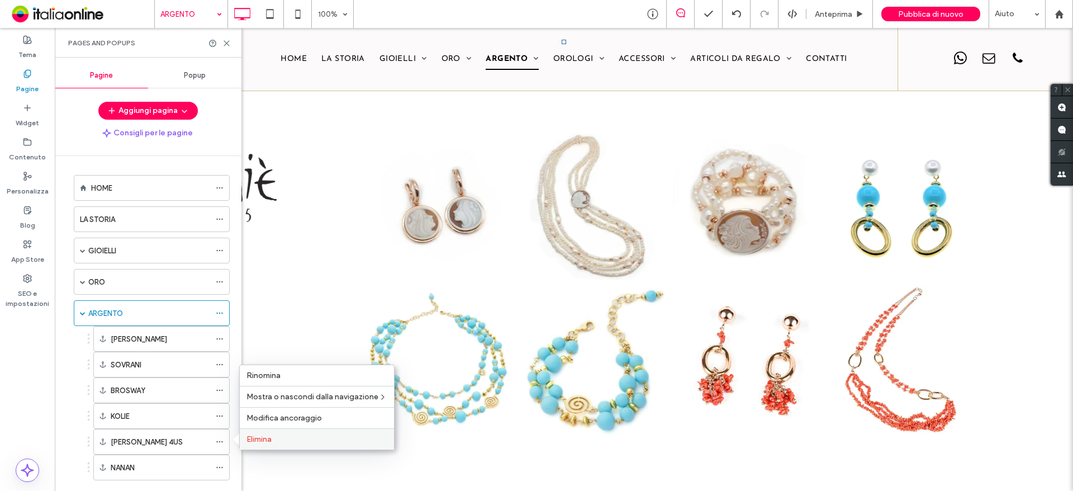
click at [282, 437] on label "Elimina" at bounding box center [316, 439] width 141 height 10
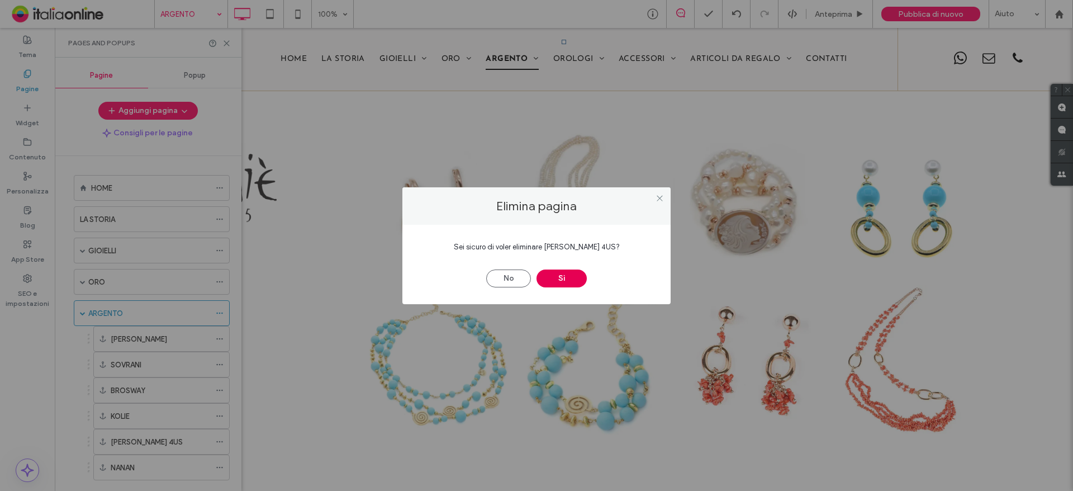
click at [560, 281] on button "Sì" at bounding box center [562, 278] width 50 height 18
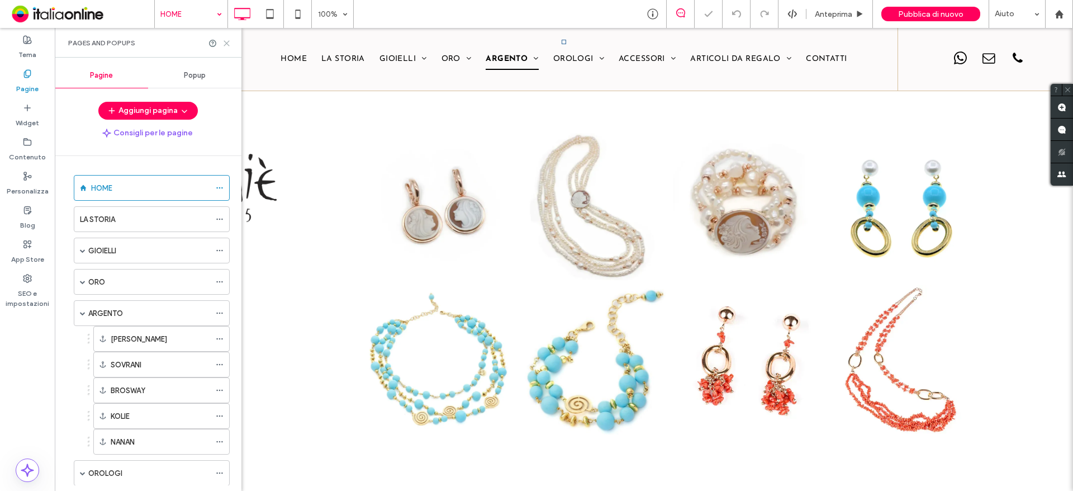
click at [226, 42] on icon at bounding box center [226, 43] width 8 height 8
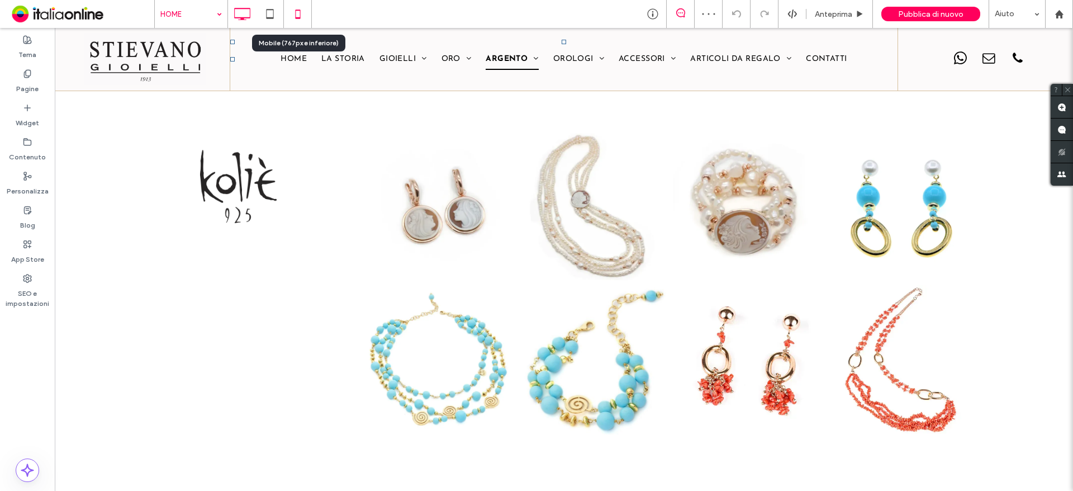
click at [294, 16] on icon at bounding box center [298, 14] width 22 height 22
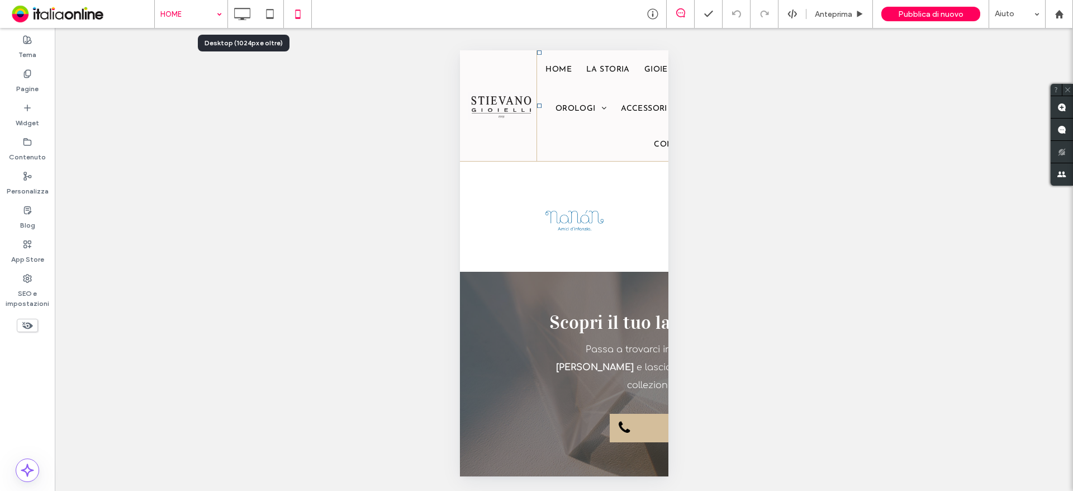
click at [226, 12] on div "HOME Anteprima Pubblica di nuovo Aiuto" at bounding box center [613, 14] width 919 height 28
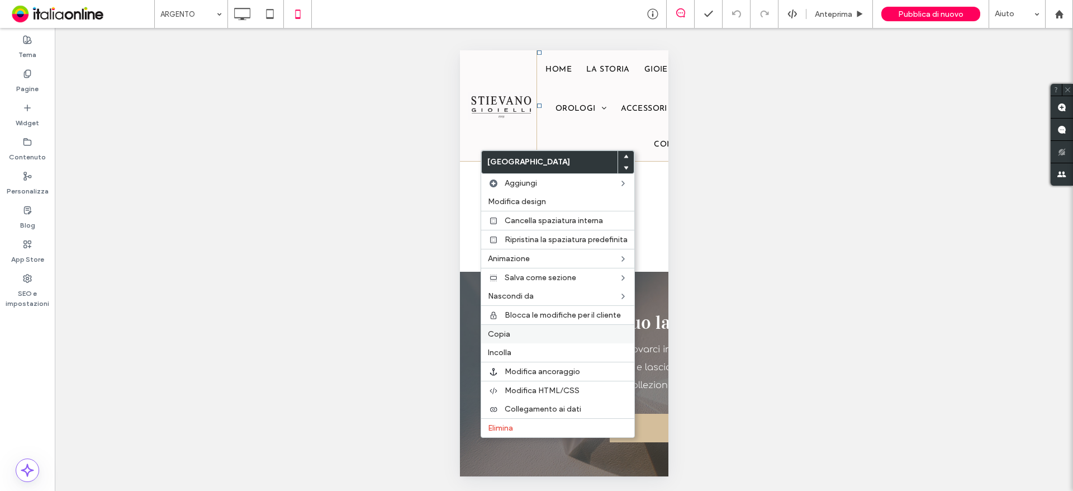
click at [522, 335] on label "Copia" at bounding box center [558, 334] width 140 height 10
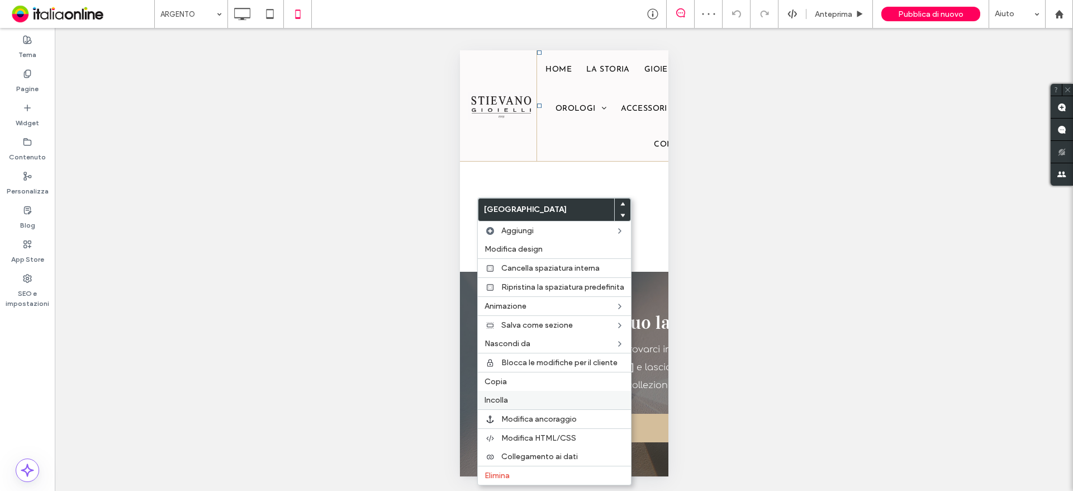
click at [509, 398] on label "Incolla" at bounding box center [555, 400] width 140 height 10
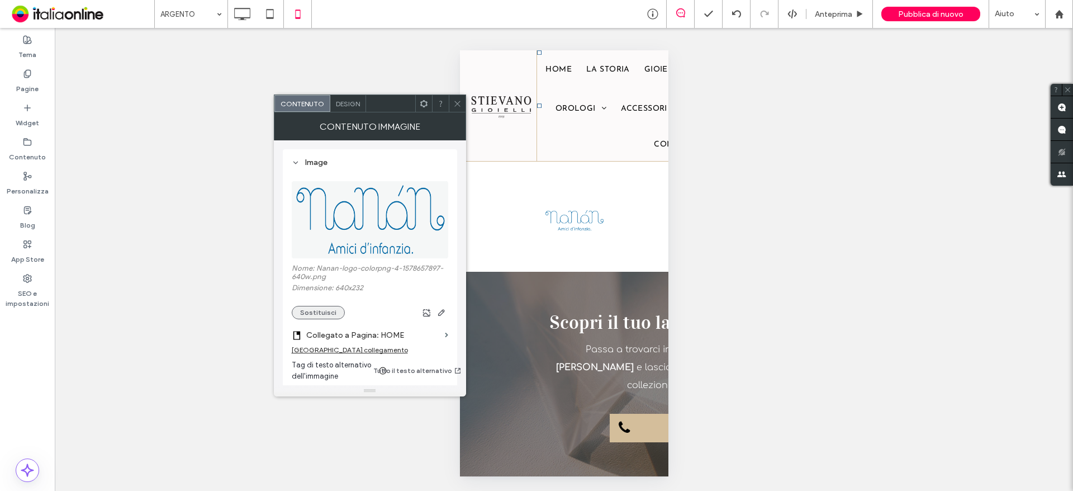
click at [328, 314] on button "Sostituisci" at bounding box center [318, 312] width 53 height 13
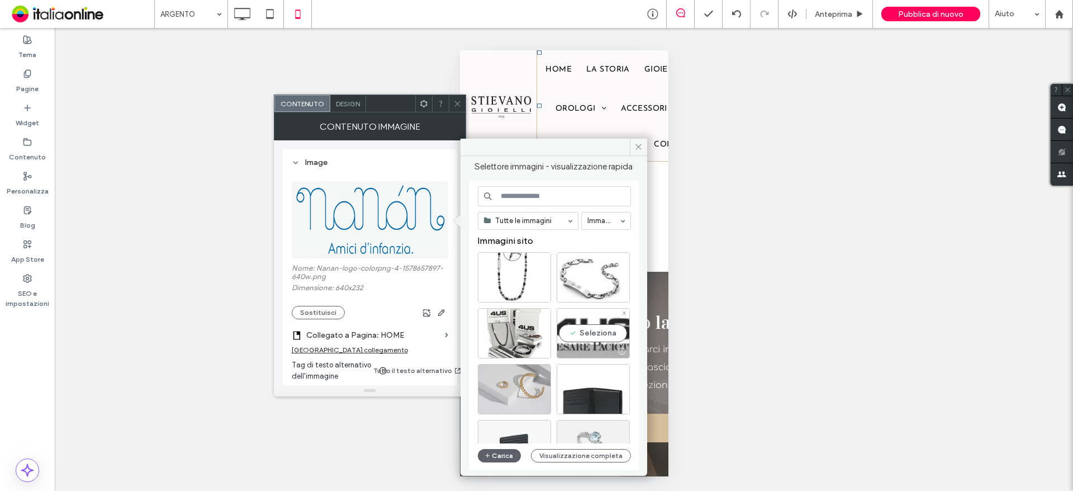
click at [589, 330] on div "Seleziona" at bounding box center [593, 333] width 73 height 50
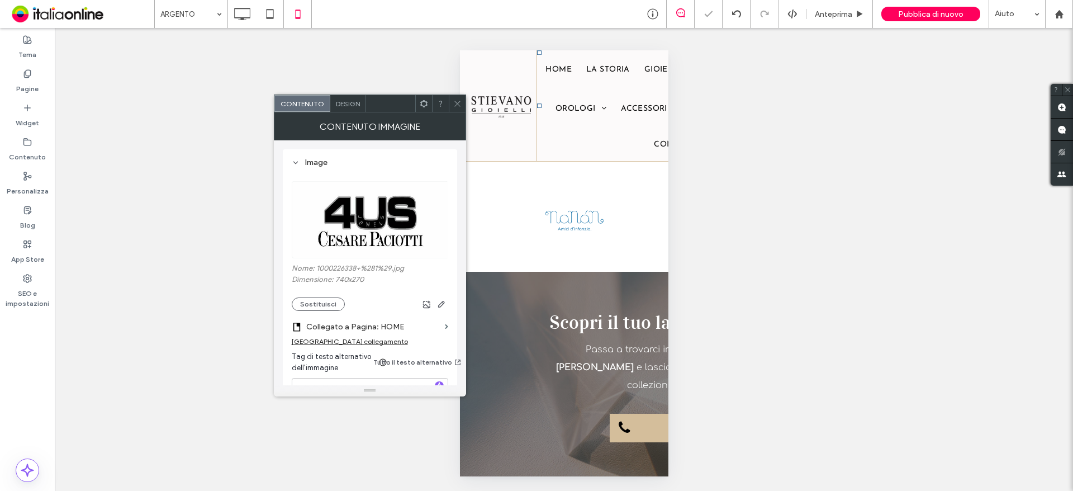
click at [458, 106] on icon at bounding box center [457, 103] width 8 height 8
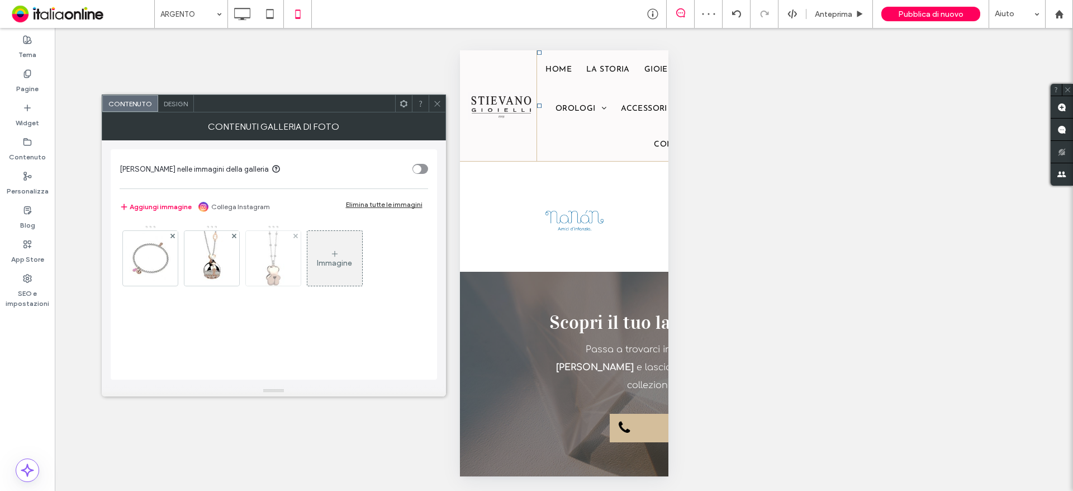
drag, startPoint x: 292, startPoint y: 239, endPoint x: 272, endPoint y: 235, distance: 19.9
click at [292, 239] on div at bounding box center [296, 236] width 10 height 10
click at [235, 235] on icon at bounding box center [234, 236] width 4 height 4
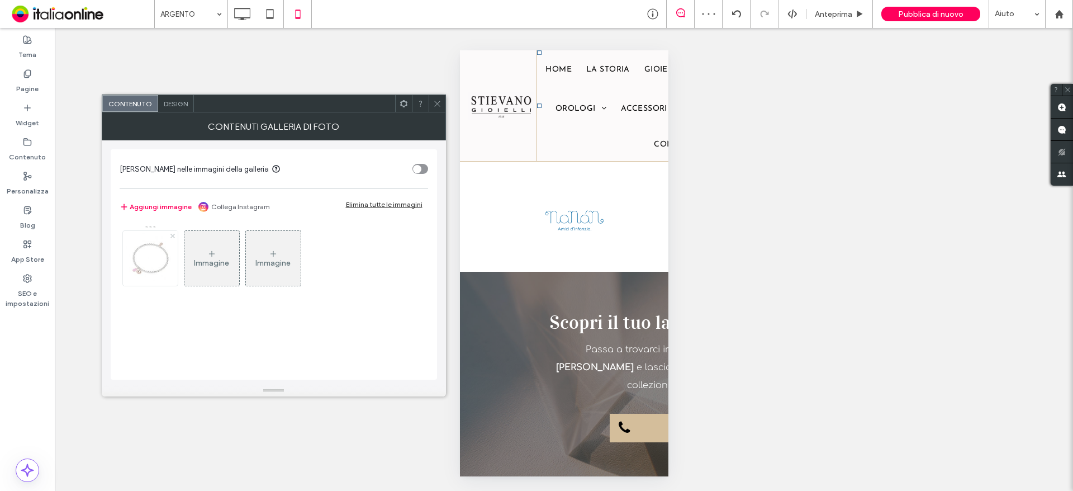
drag, startPoint x: 172, startPoint y: 235, endPoint x: 168, endPoint y: 243, distance: 9.3
click at [172, 235] on use at bounding box center [172, 235] width 4 height 4
click at [144, 259] on div "Immagine" at bounding box center [149, 263] width 35 height 10
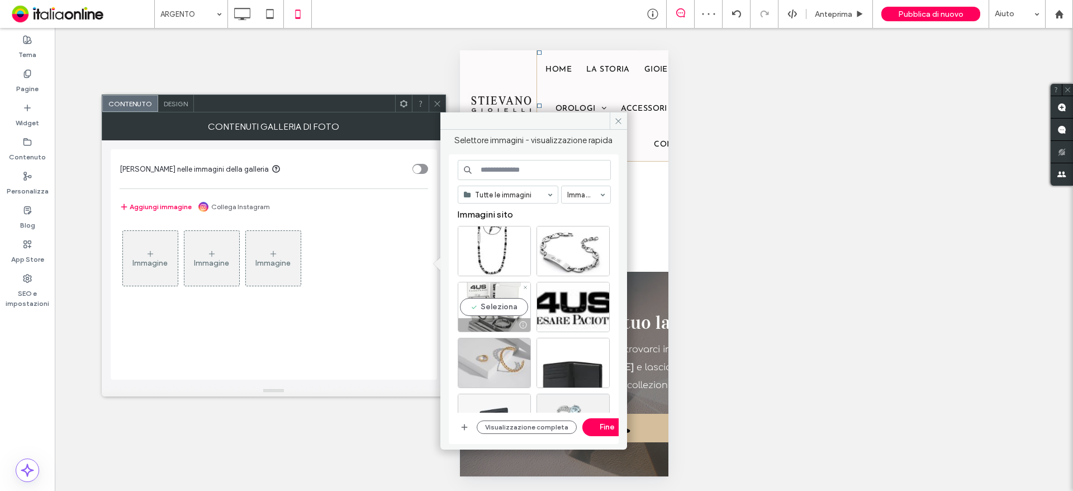
click at [509, 302] on div "Seleziona" at bounding box center [494, 307] width 73 height 50
click at [582, 257] on div "Seleziona" at bounding box center [573, 251] width 73 height 50
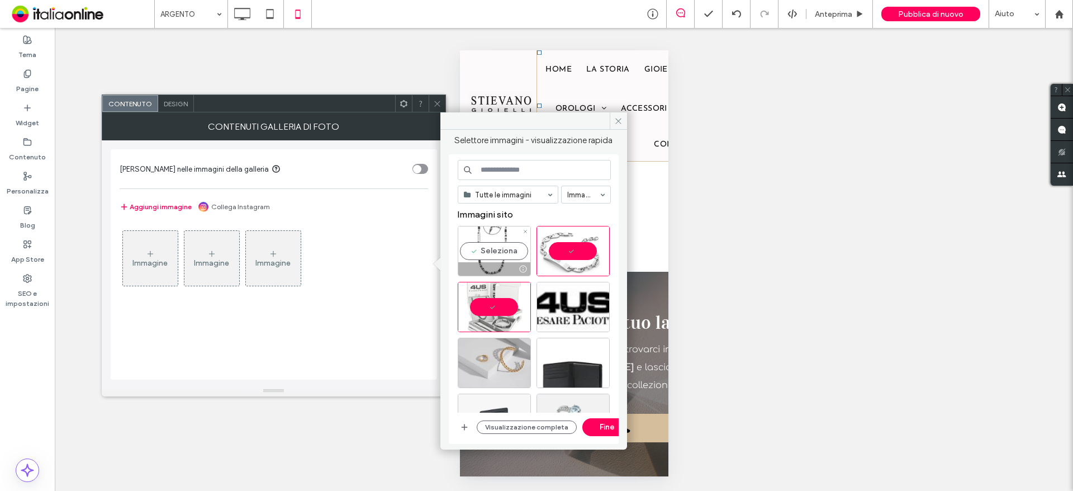
click at [497, 249] on div "Seleziona" at bounding box center [494, 251] width 73 height 50
click at [607, 416] on div "Tutte le immagini Immagini Immagini sito Visualizzazione completa Fine" at bounding box center [534, 299] width 153 height 279
click at [609, 421] on button "Fine" at bounding box center [607, 427] width 50 height 18
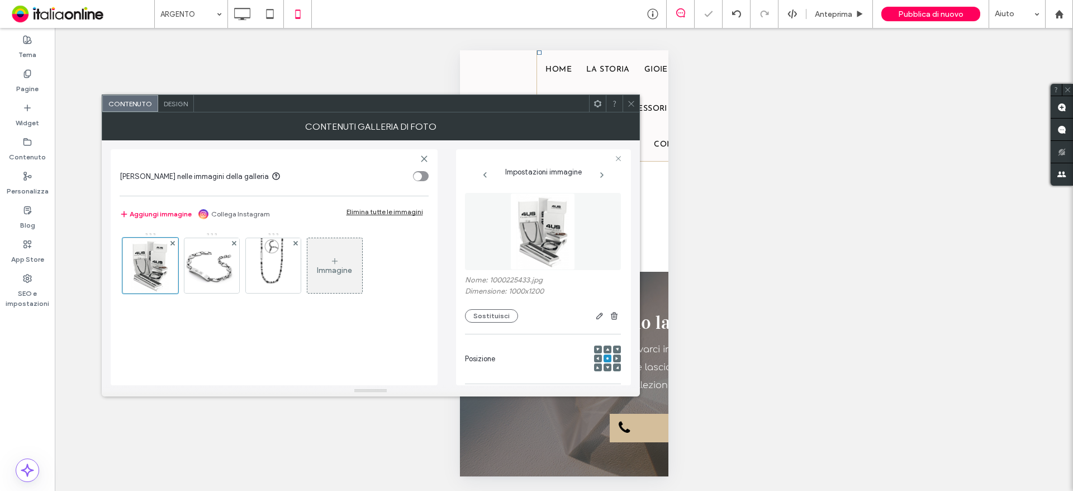
click at [627, 107] on icon at bounding box center [631, 103] width 8 height 8
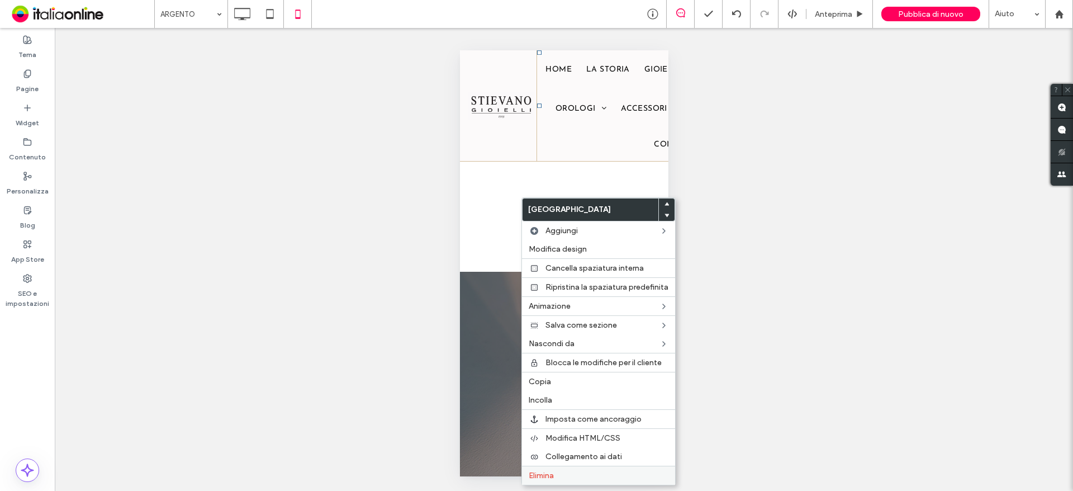
click at [555, 473] on label "Elimina" at bounding box center [599, 476] width 140 height 10
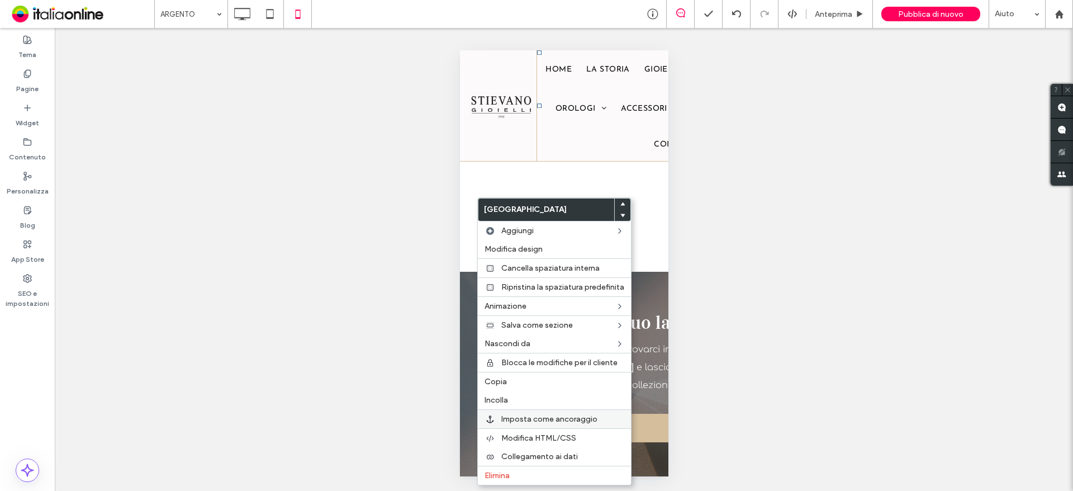
click at [561, 416] on span "Imposta come ancoraggio" at bounding box center [549, 419] width 96 height 10
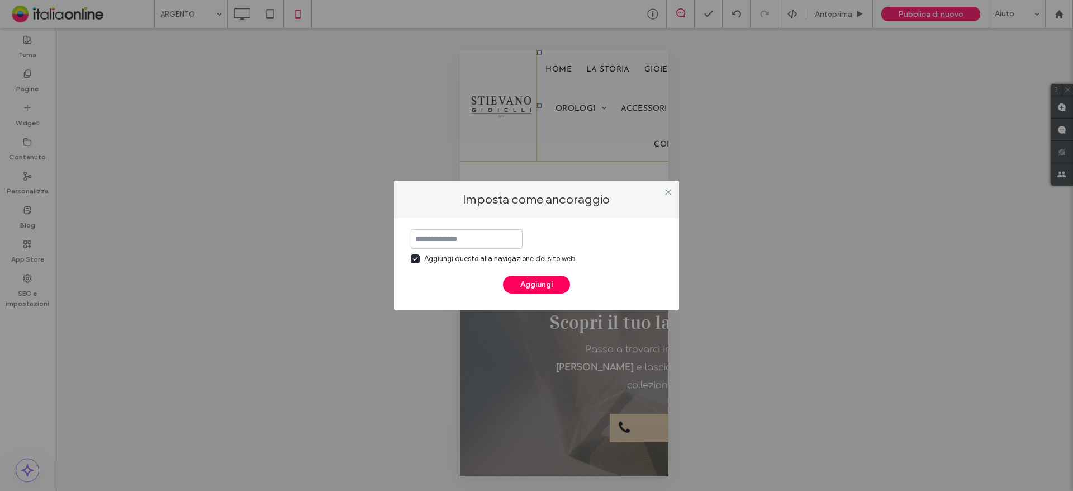
click at [417, 257] on icon at bounding box center [415, 259] width 6 height 4
click at [458, 243] on input at bounding box center [467, 239] width 112 height 20
type input "*"
type input "**********"
click at [533, 259] on div "Aggiungi questo alla navigazione del sito web" at bounding box center [499, 258] width 151 height 11
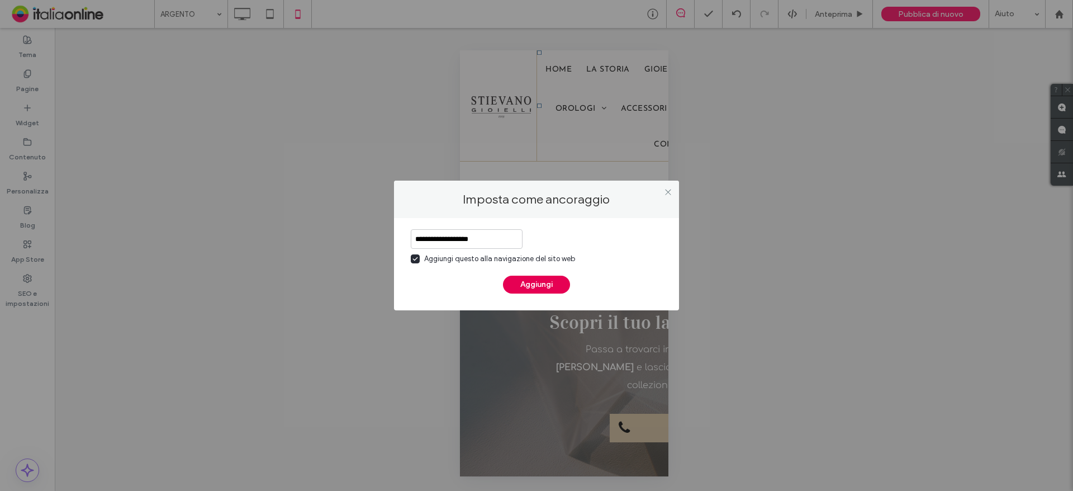
click at [537, 283] on button "Aggiungi" at bounding box center [536, 285] width 67 height 18
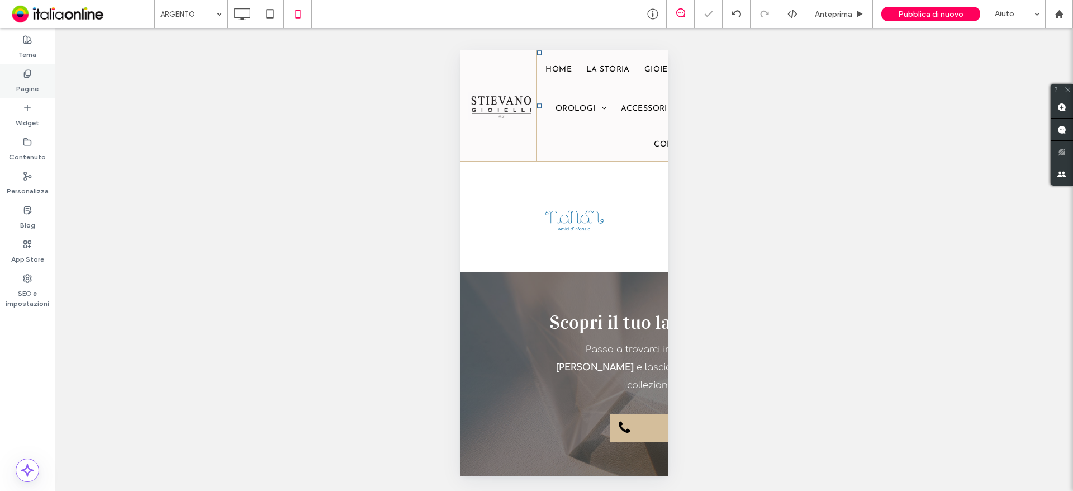
click at [40, 77] on div "Pagine" at bounding box center [27, 81] width 55 height 34
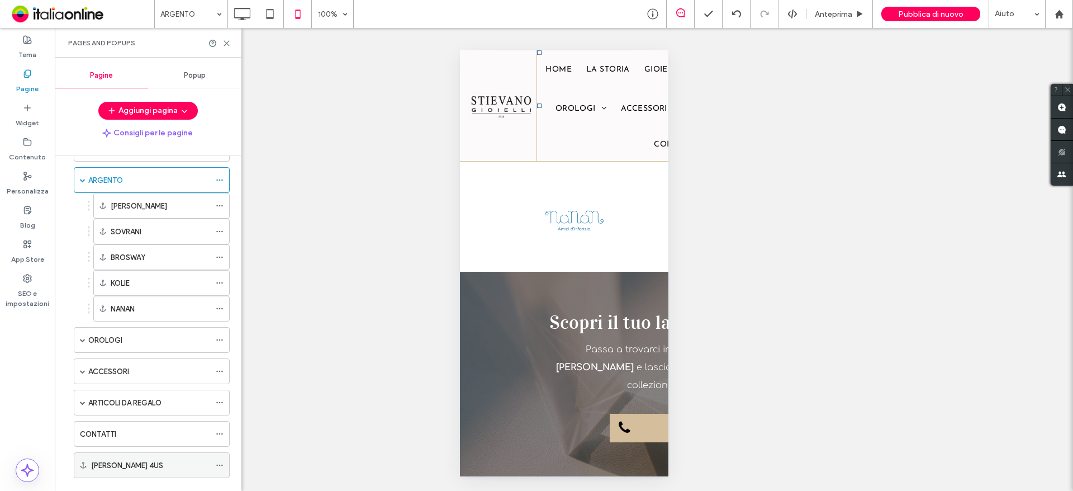
scroll to position [154, 0]
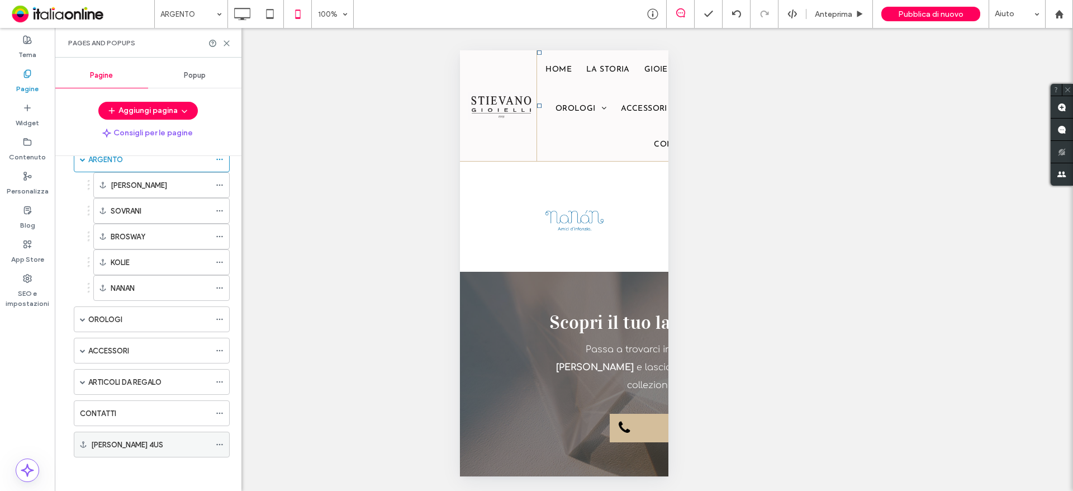
click at [219, 448] on icon at bounding box center [220, 444] width 8 height 8
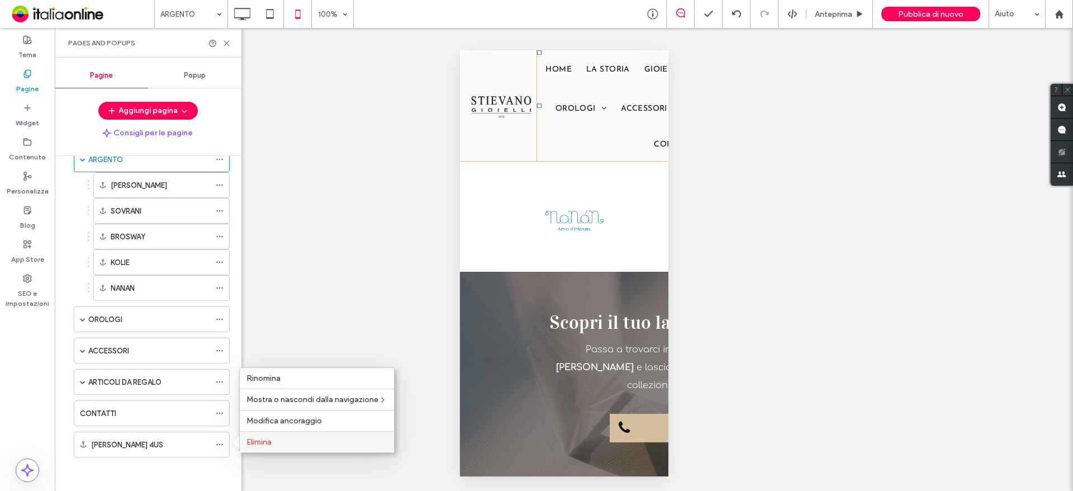
click at [251, 444] on span "Elimina" at bounding box center [258, 442] width 25 height 10
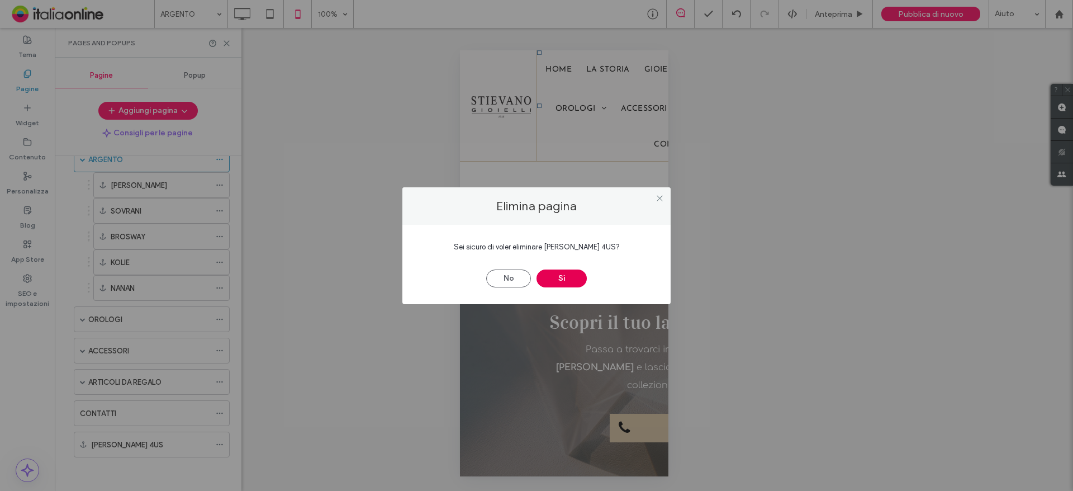
click at [563, 284] on button "Sì" at bounding box center [562, 278] width 50 height 18
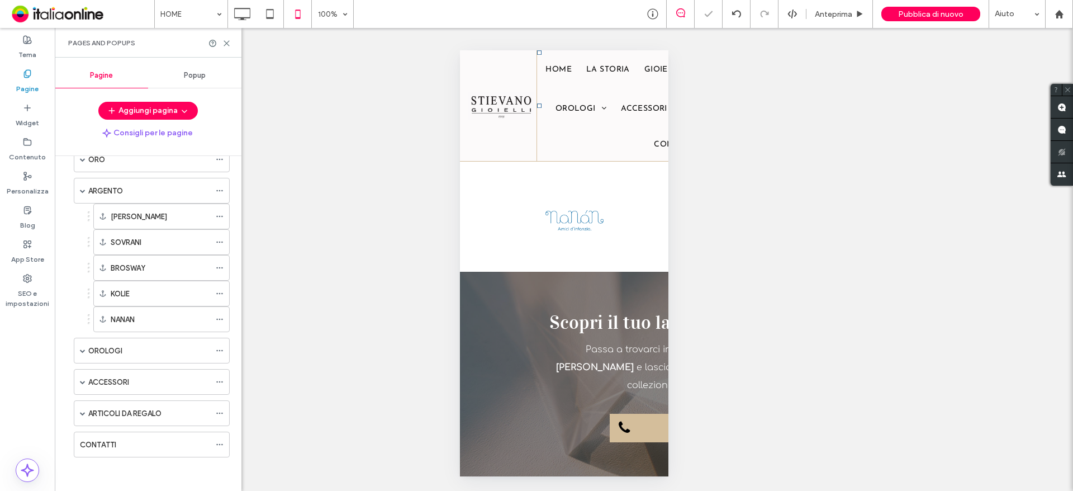
scroll to position [122, 0]
click at [119, 193] on label "ARGENTO" at bounding box center [105, 191] width 35 height 20
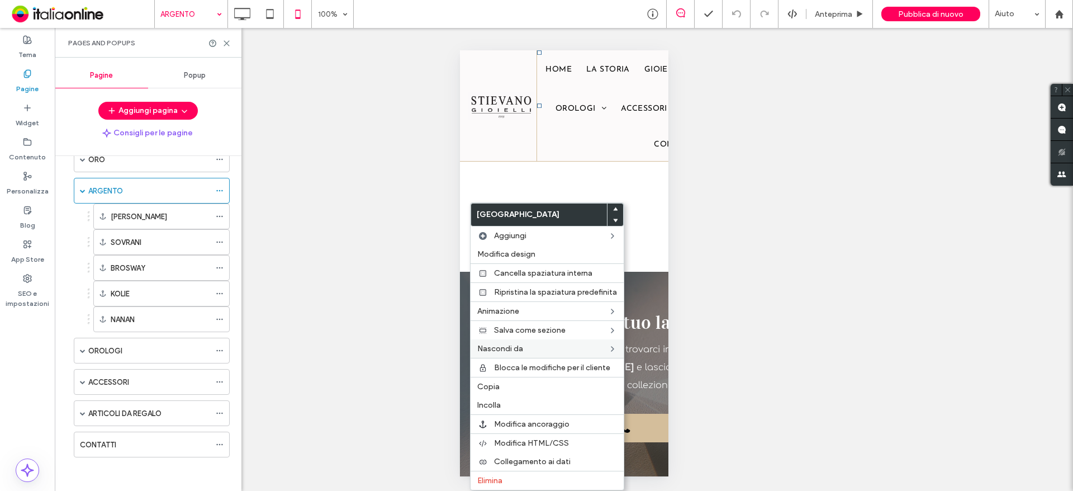
drag, startPoint x: 505, startPoint y: 387, endPoint x: 512, endPoint y: 355, distance: 32.6
click at [505, 387] on label "Copia" at bounding box center [547, 387] width 140 height 10
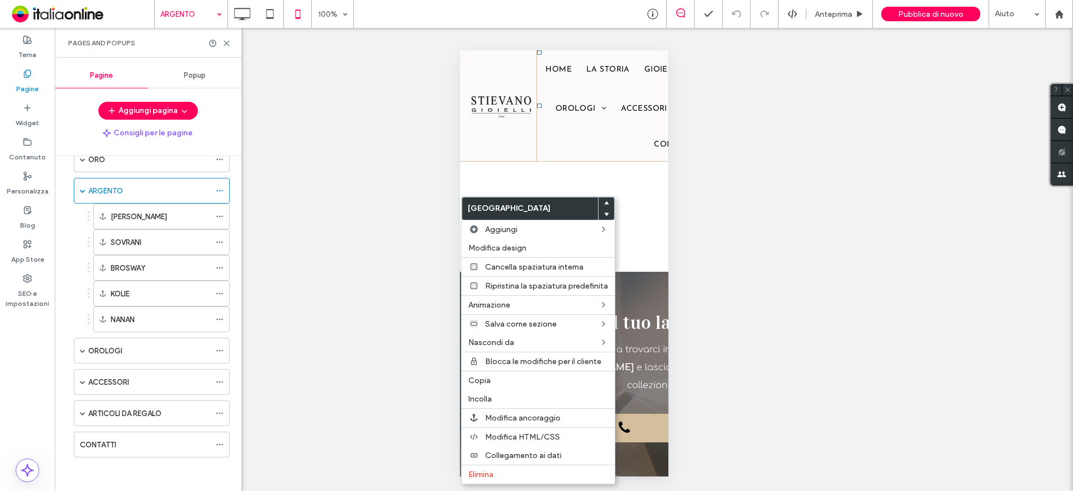
click at [728, 237] on div "Mostrare? Sì Mostrare? Sì Mostrare? Sì Mostrare? Sì Mostrare? Sì Mostrare? Sì M…" at bounding box center [564, 259] width 1018 height 463
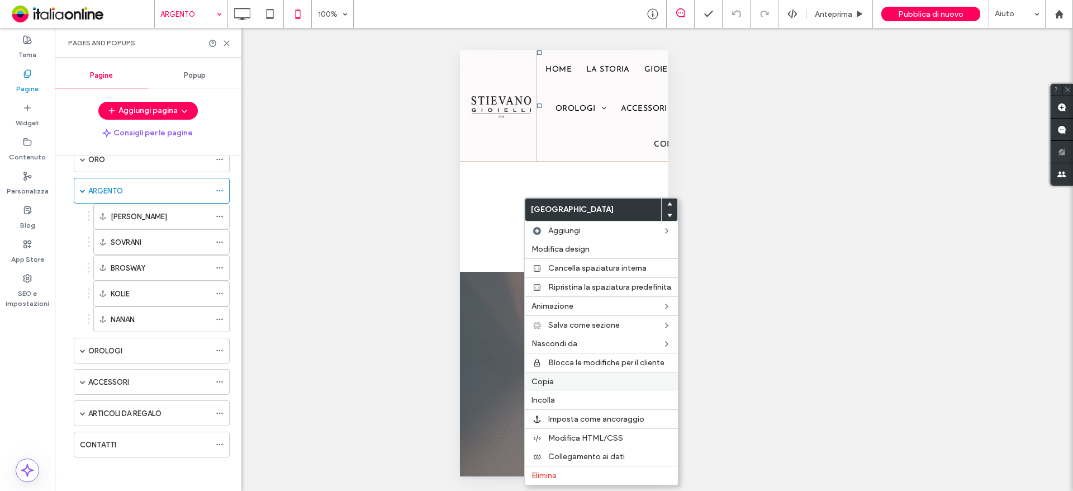
drag, startPoint x: 558, startPoint y: 472, endPoint x: 558, endPoint y: 379, distance: 92.8
click at [557, 473] on label "Elimina" at bounding box center [601, 476] width 140 height 10
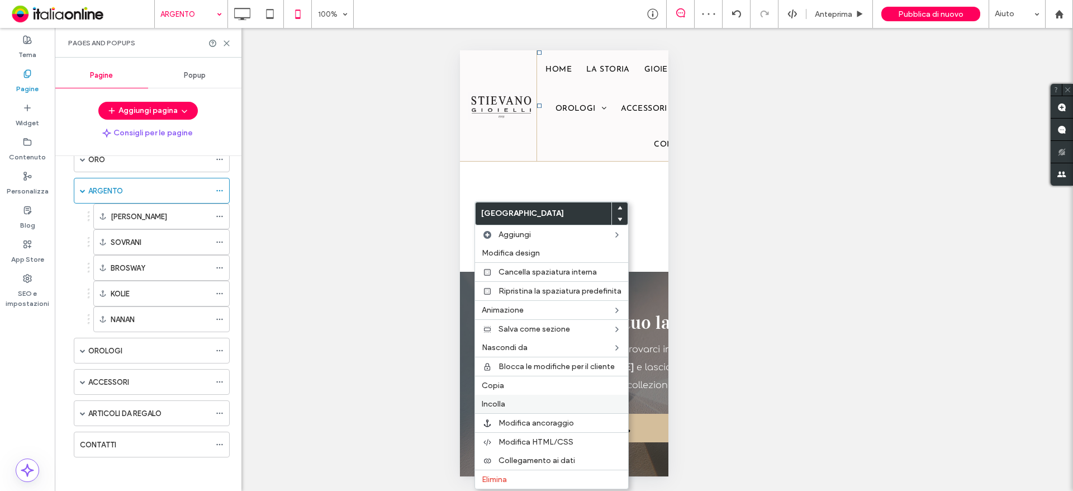
click at [505, 403] on label "Incolla" at bounding box center [552, 404] width 140 height 10
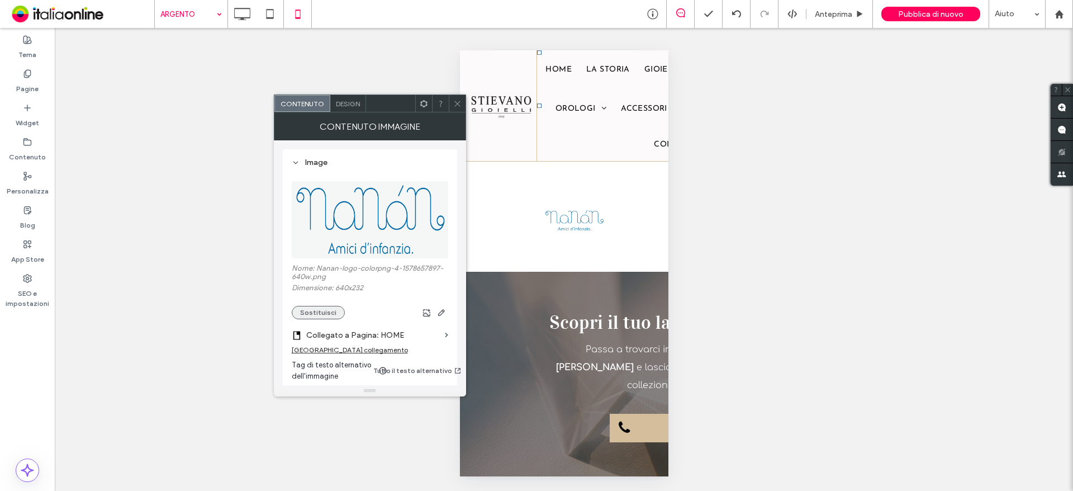
click at [330, 318] on button "Sostituisci" at bounding box center [318, 312] width 53 height 13
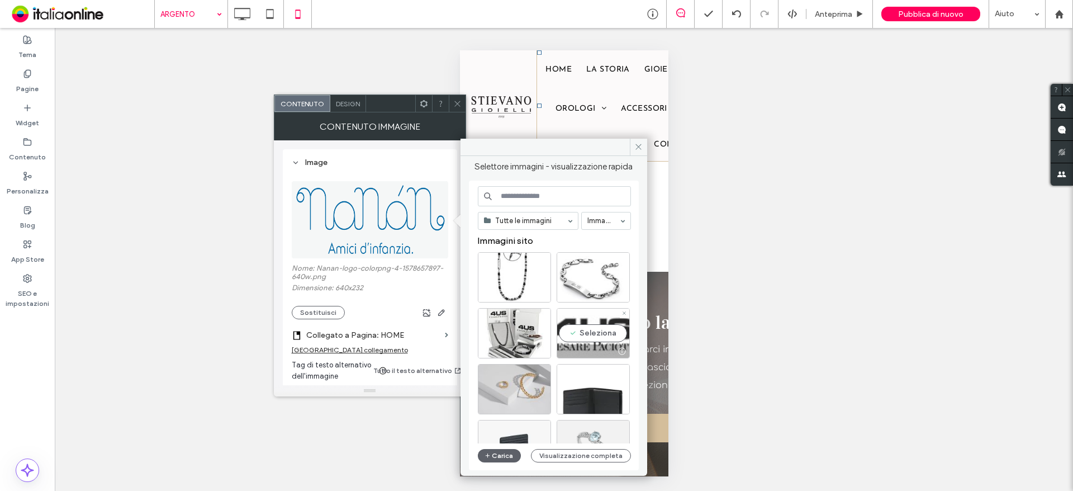
click at [581, 325] on div "Seleziona" at bounding box center [593, 333] width 73 height 50
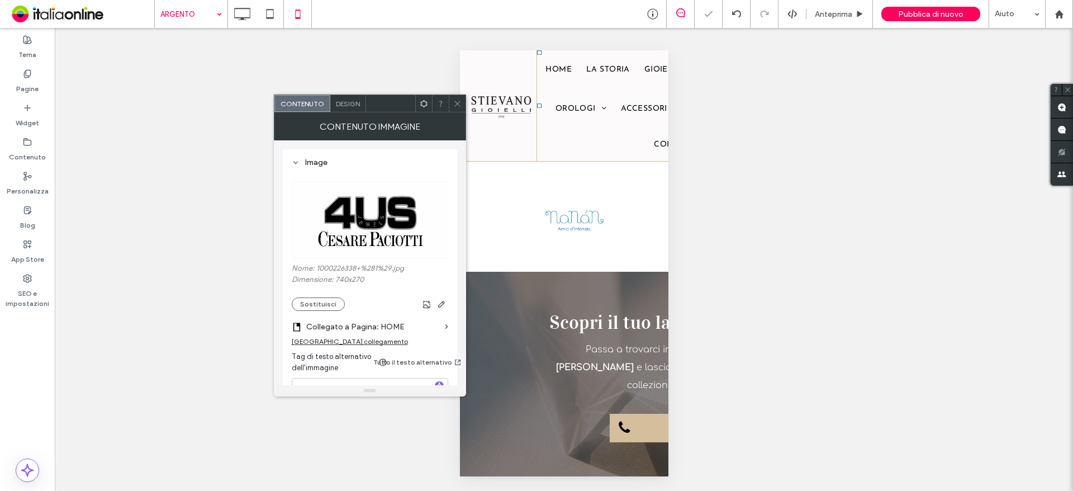
drag, startPoint x: 458, startPoint y: 104, endPoint x: 458, endPoint y: 131, distance: 26.8
click at [458, 104] on use at bounding box center [457, 104] width 6 height 6
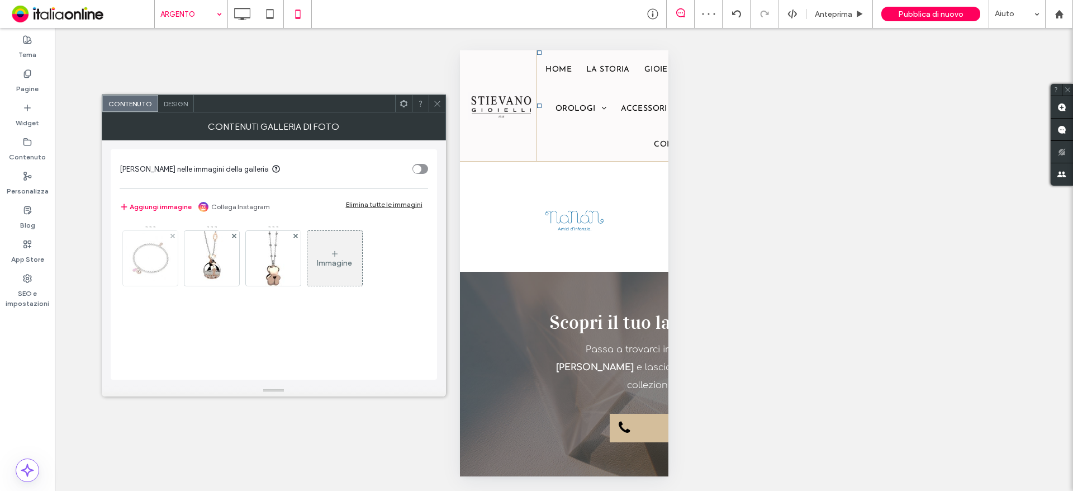
click at [170, 232] on div at bounding box center [173, 236] width 10 height 10
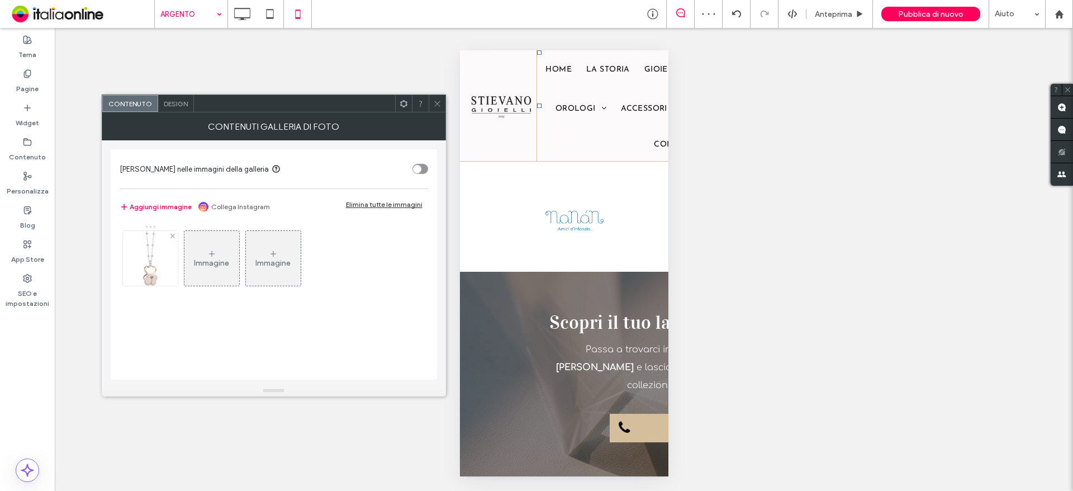
click at [170, 232] on div at bounding box center [173, 236] width 10 height 10
click at [149, 244] on div "Immagine" at bounding box center [150, 258] width 55 height 53
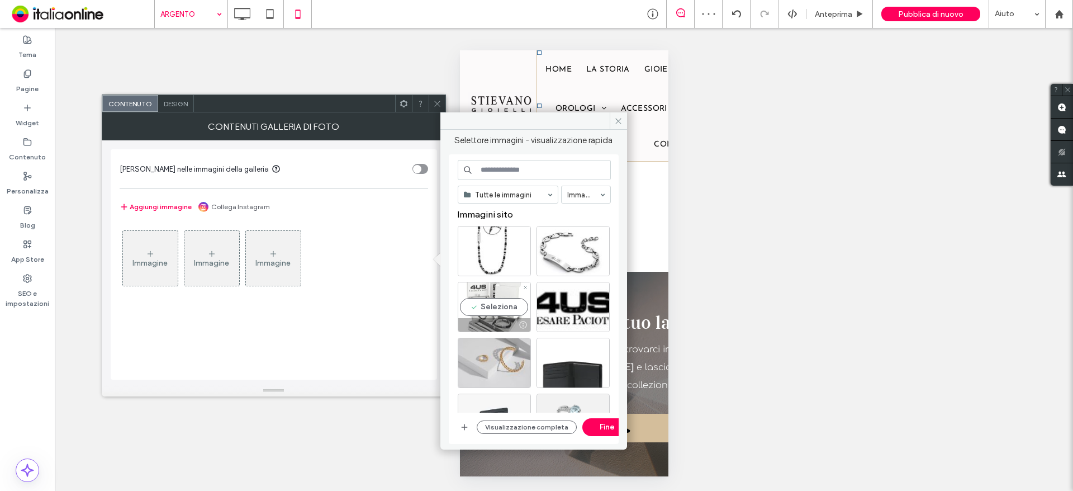
click at [512, 306] on div "Seleziona" at bounding box center [494, 307] width 73 height 50
click at [567, 259] on div "Seleziona" at bounding box center [573, 251] width 73 height 50
click at [498, 255] on div at bounding box center [494, 251] width 73 height 50
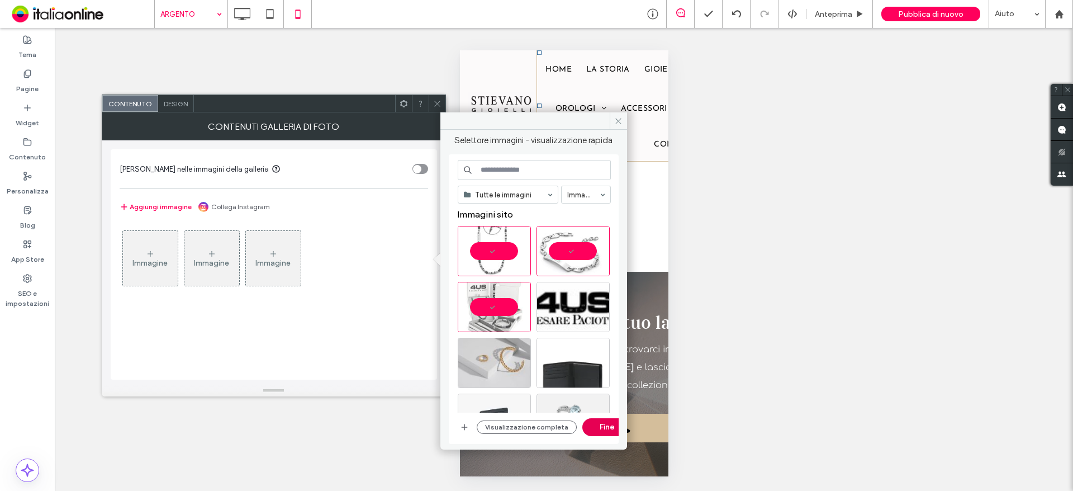
click at [592, 425] on button "Fine" at bounding box center [607, 427] width 50 height 18
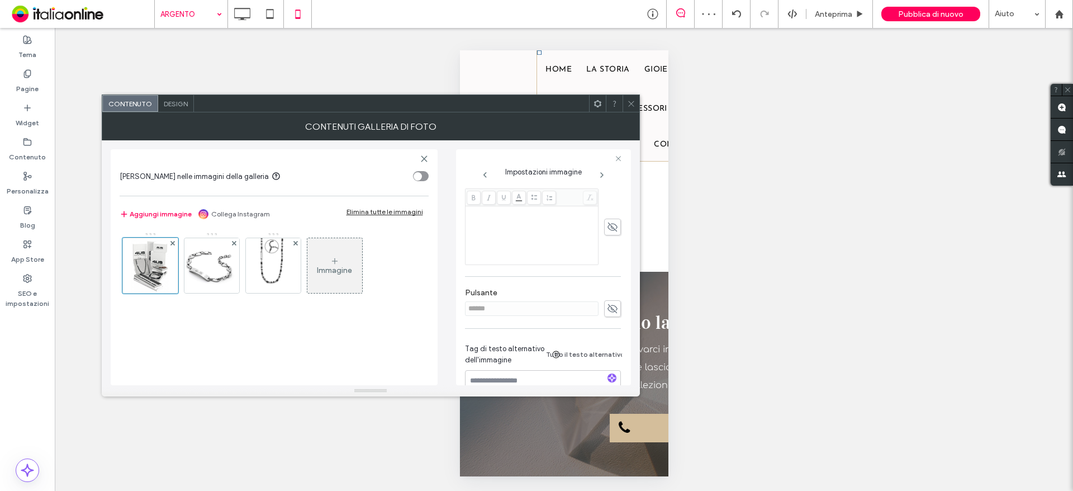
scroll to position [295, 0]
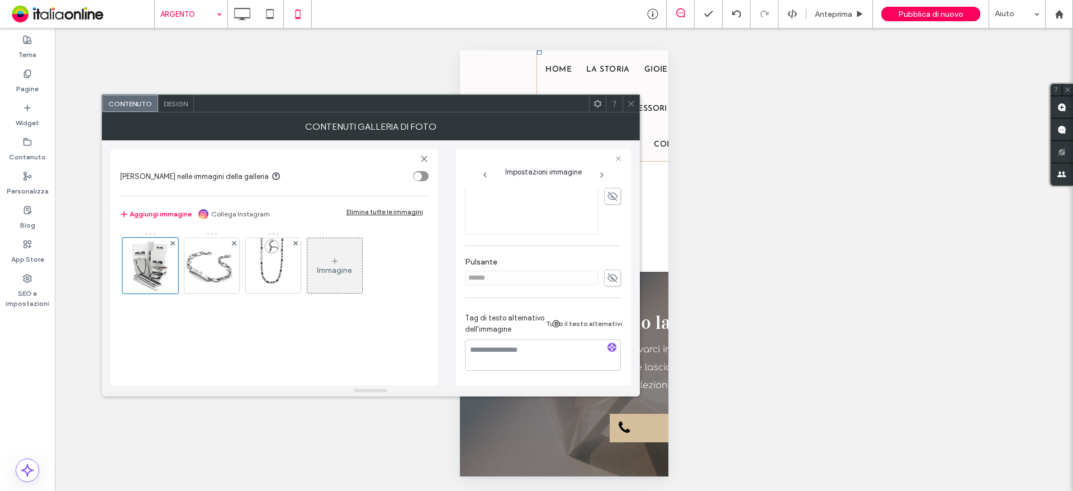
click at [178, 114] on div "Contenuti galleria di foto" at bounding box center [371, 126] width 538 height 28
click at [178, 108] on div "Design" at bounding box center [176, 103] width 36 height 17
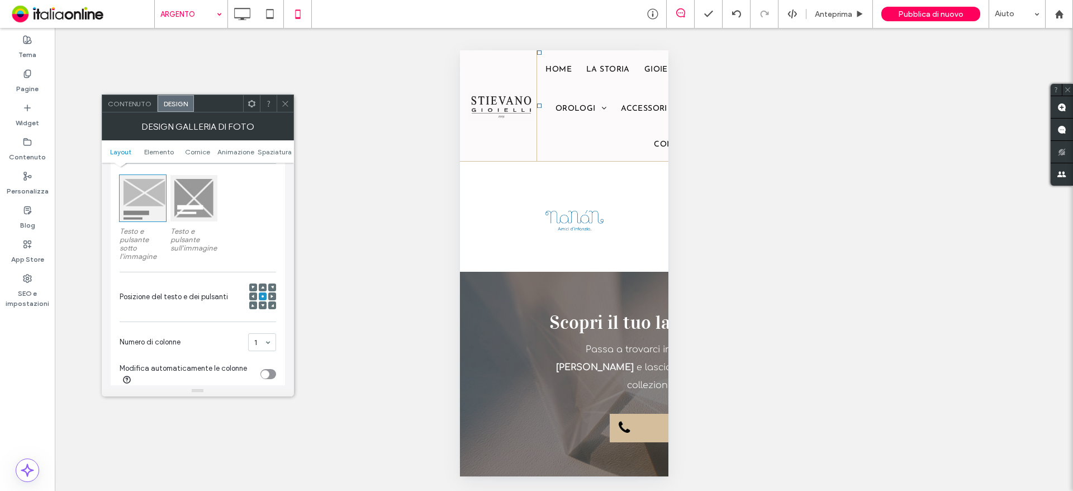
scroll to position [168, 0]
drag, startPoint x: 287, startPoint y: 107, endPoint x: 286, endPoint y: 118, distance: 11.2
click at [287, 107] on icon at bounding box center [285, 103] width 8 height 8
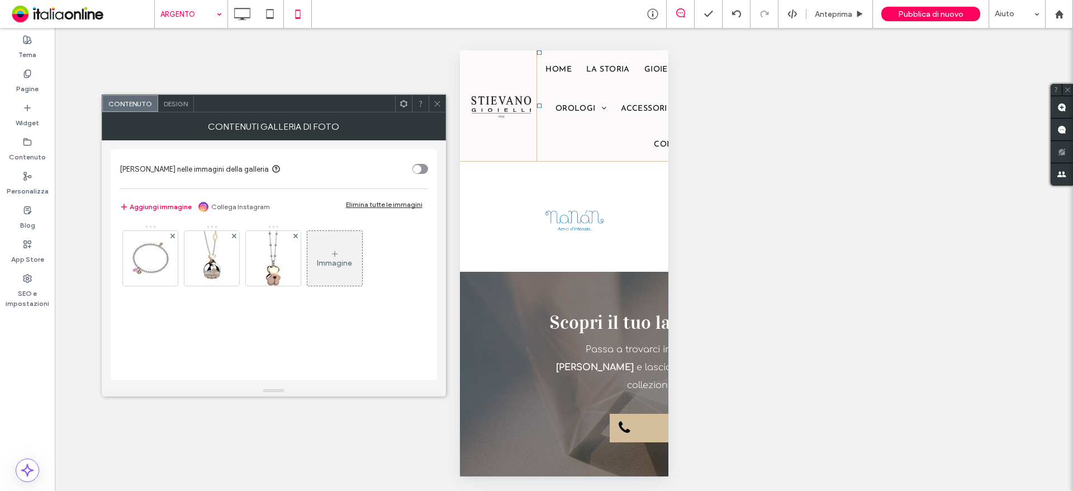
click at [169, 106] on span "Design" at bounding box center [176, 103] width 24 height 8
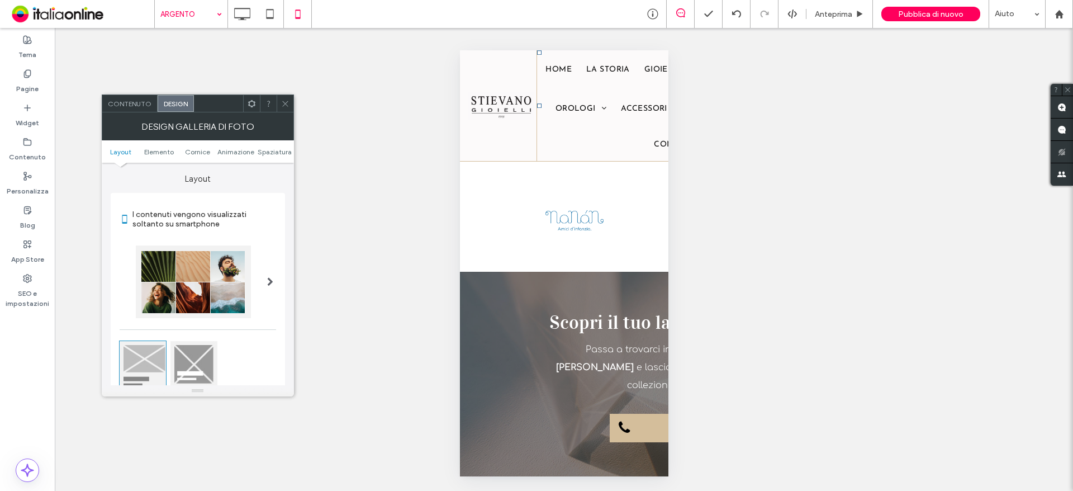
click at [285, 99] on icon at bounding box center [285, 103] width 8 height 8
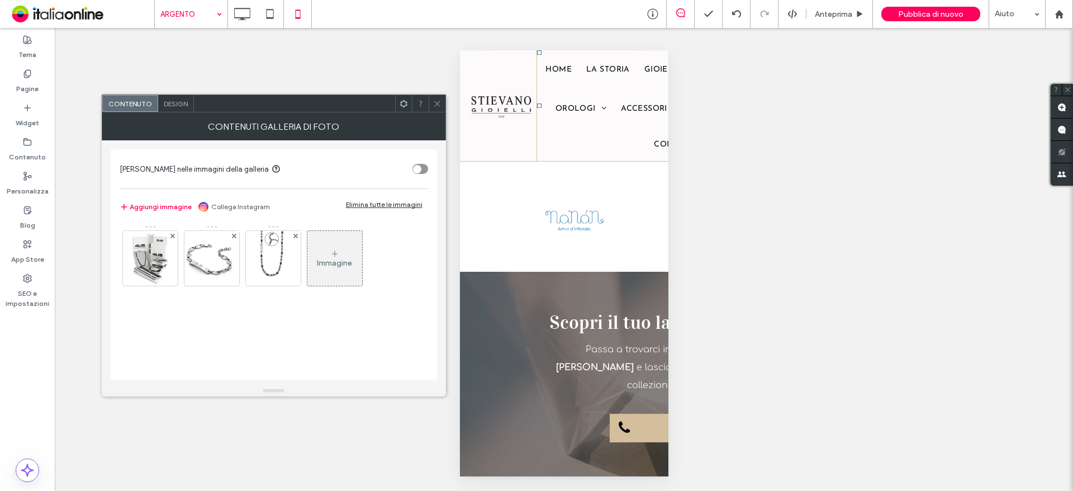
click at [176, 105] on span "Design" at bounding box center [176, 103] width 24 height 8
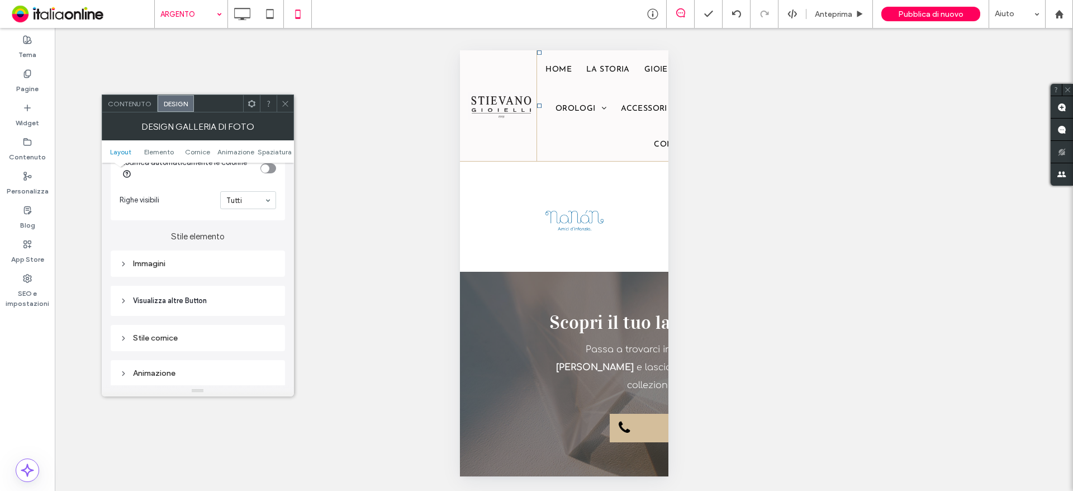
scroll to position [391, 0]
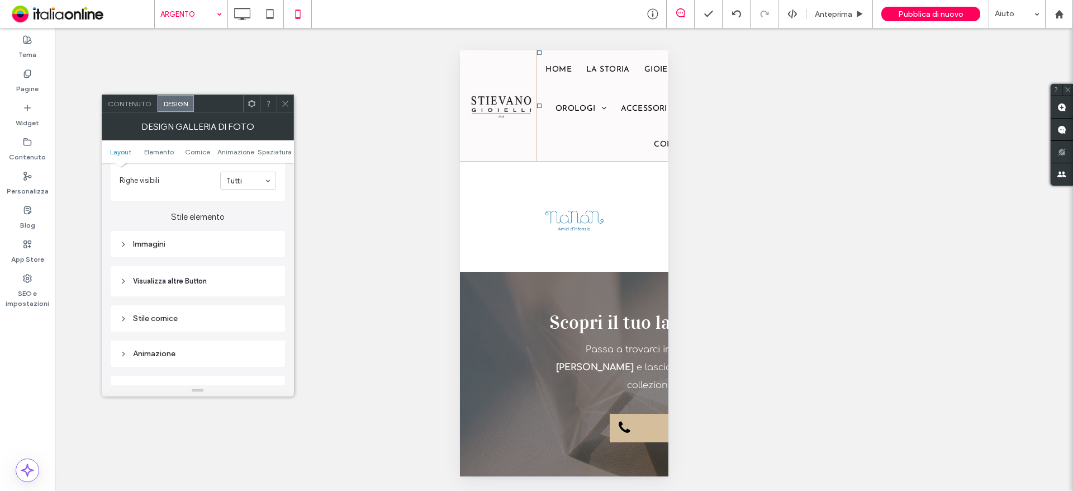
click at [156, 241] on div "Immagini" at bounding box center [198, 244] width 156 height 10
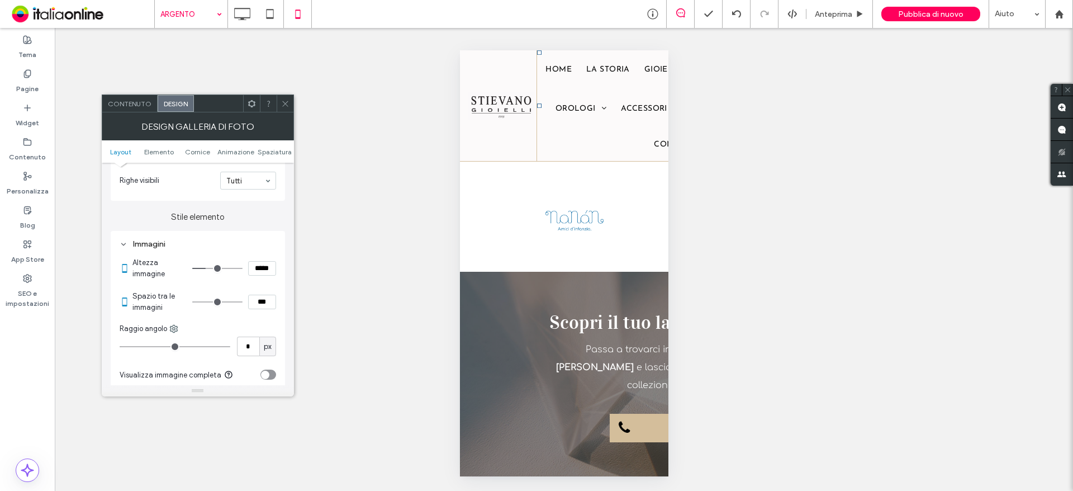
click at [156, 241] on div "Immagini" at bounding box center [198, 244] width 156 height 10
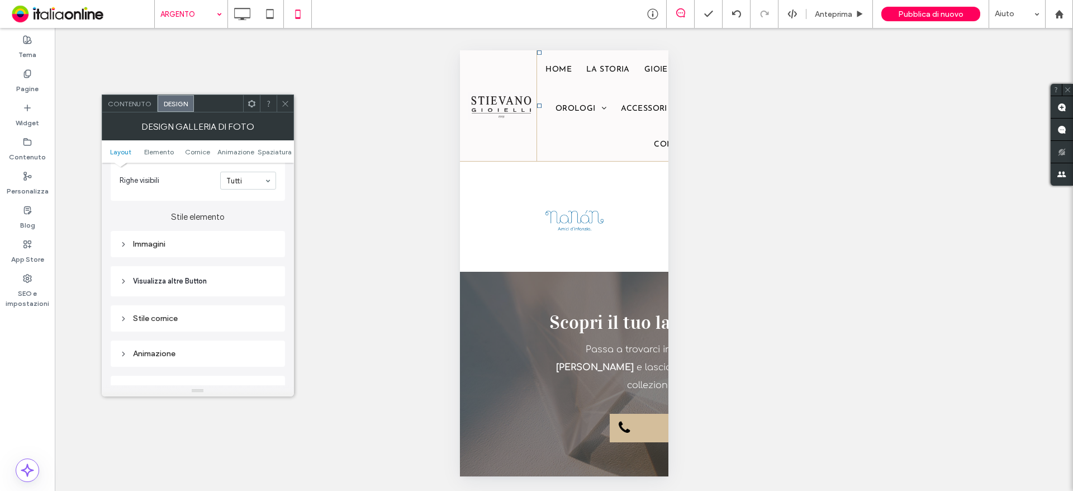
click at [164, 269] on header "Visualizza altre Button" at bounding box center [198, 281] width 174 height 30
click at [165, 272] on header "Visualizza altre Button" at bounding box center [198, 281] width 174 height 30
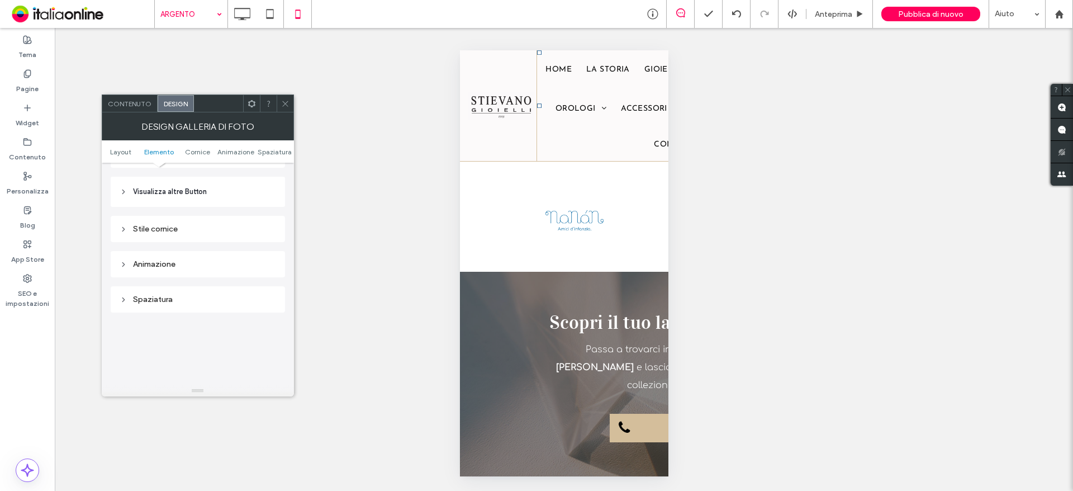
scroll to position [503, 0]
drag, startPoint x: 289, startPoint y: 105, endPoint x: 381, endPoint y: 167, distance: 110.4
click at [289, 105] on icon at bounding box center [285, 103] width 8 height 8
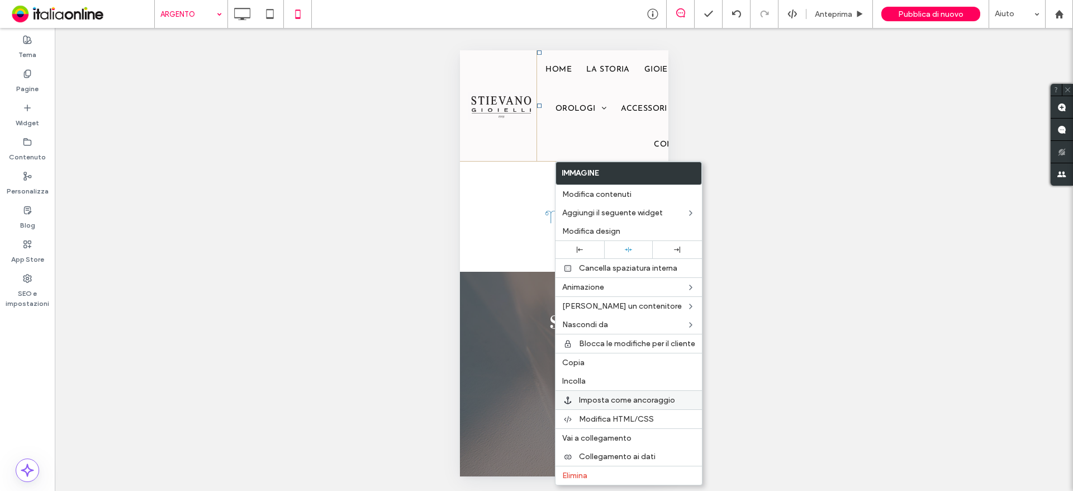
click at [640, 402] on span "Imposta come ancoraggio" at bounding box center [627, 400] width 96 height 10
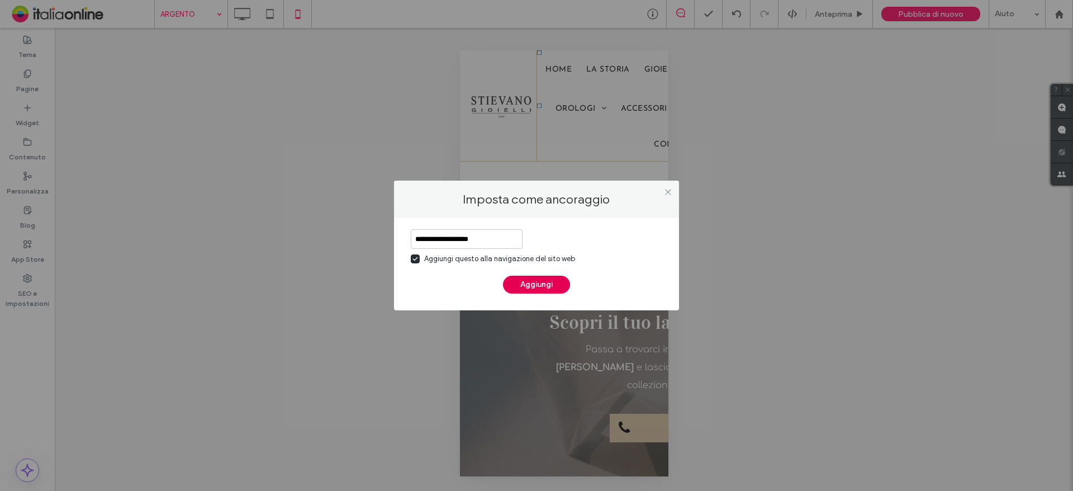
type input "**********"
click at [521, 287] on button "Aggiungi" at bounding box center [536, 285] width 67 height 18
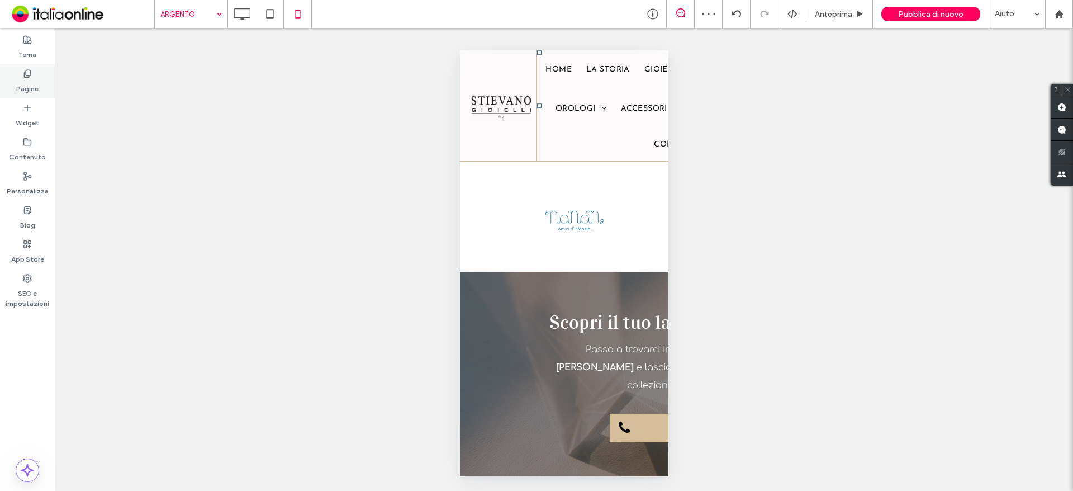
click at [26, 82] on label "Pagine" at bounding box center [27, 86] width 22 height 16
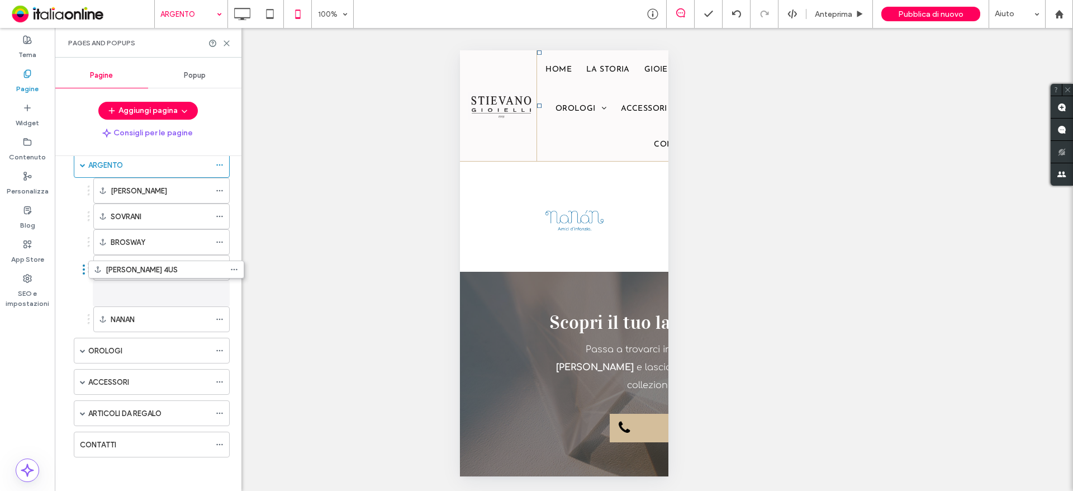
scroll to position [148, 0]
drag, startPoint x: 158, startPoint y: 449, endPoint x: 178, endPoint y: 296, distance: 154.5
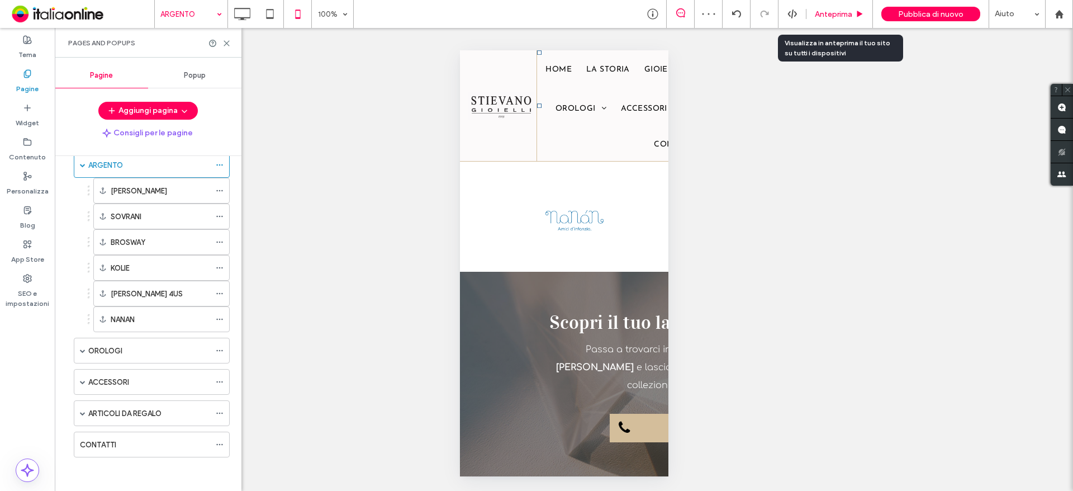
click at [836, 12] on span "Anteprima" at bounding box center [833, 15] width 37 height 10
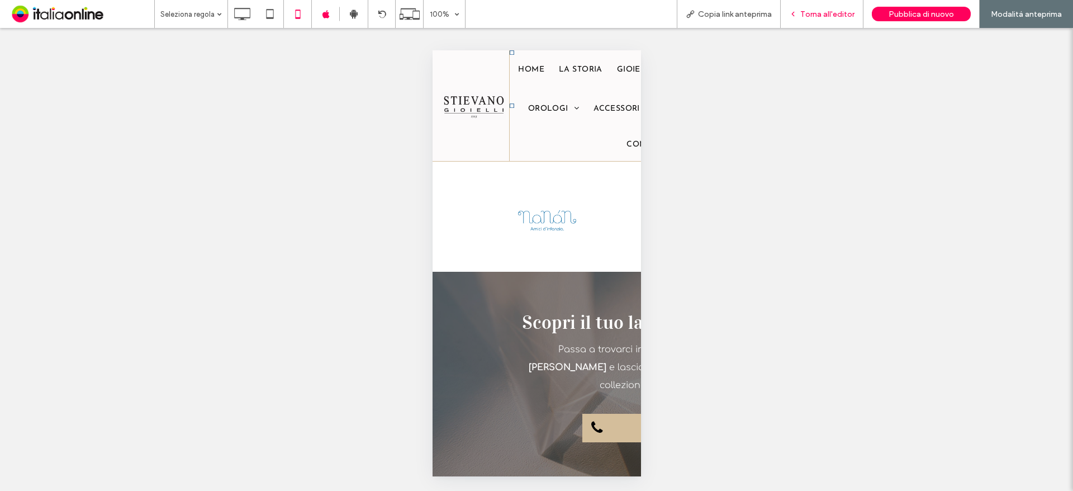
click at [832, 21] on div "Torna all'editor" at bounding box center [822, 14] width 83 height 28
click at [827, 12] on span "Torna all'editor" at bounding box center [827, 15] width 54 height 10
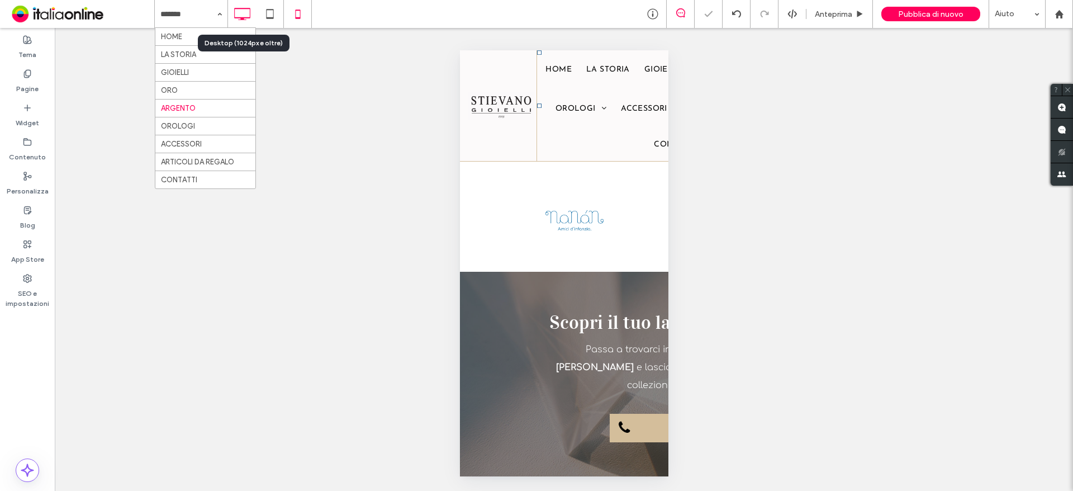
click at [247, 13] on icon at bounding box center [242, 14] width 22 height 22
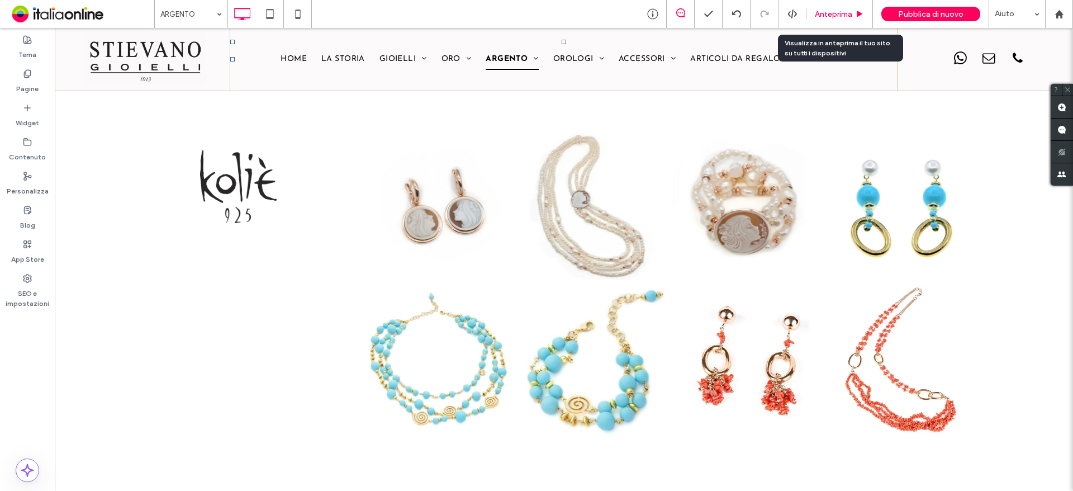
click at [824, 14] on span "Anteprima" at bounding box center [833, 15] width 37 height 10
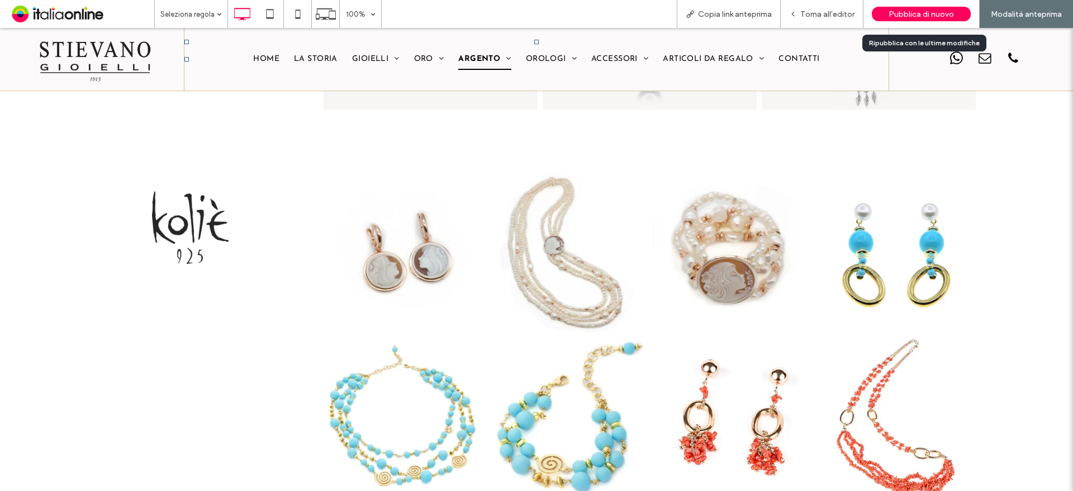
click at [917, 8] on div "Pubblica di nuovo" at bounding box center [921, 14] width 99 height 15
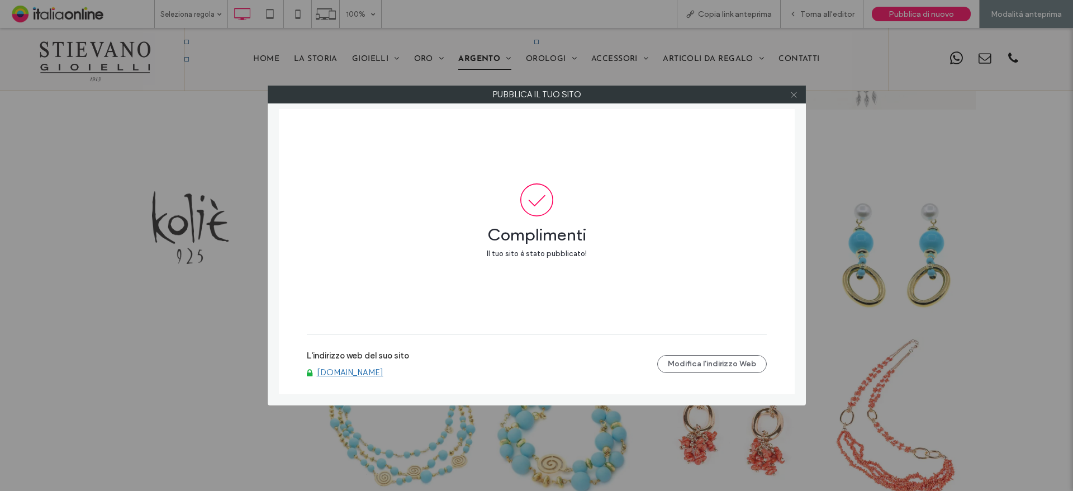
click at [795, 91] on icon at bounding box center [794, 95] width 8 height 8
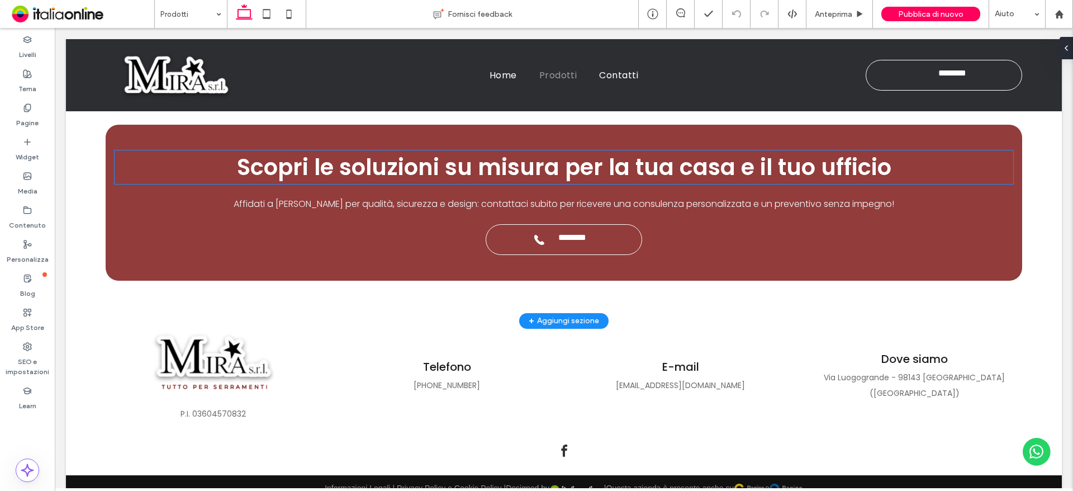
scroll to position [1792, 0]
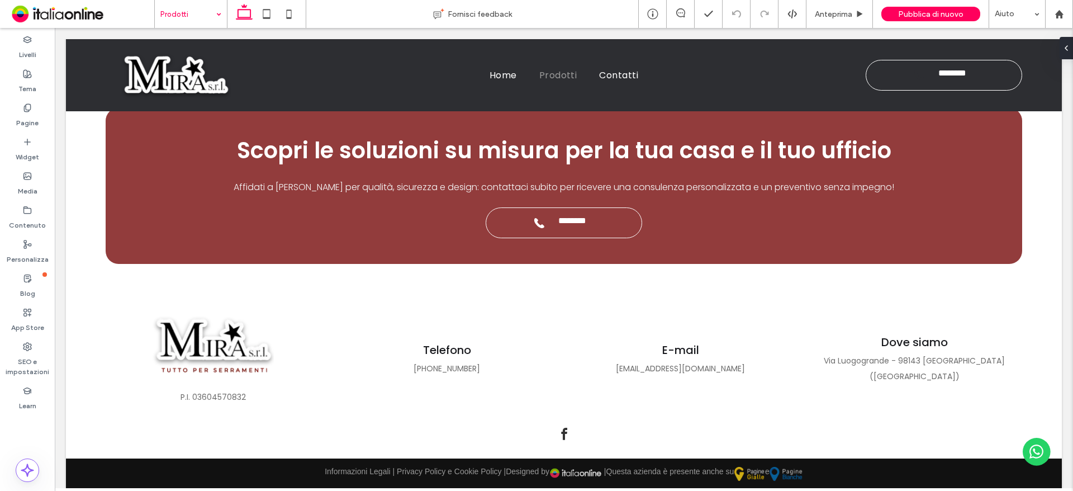
drag, startPoint x: 216, startPoint y: 14, endPoint x: 220, endPoint y: 22, distance: 9.3
click at [216, 14] on div "Prodotti" at bounding box center [191, 14] width 72 height 28
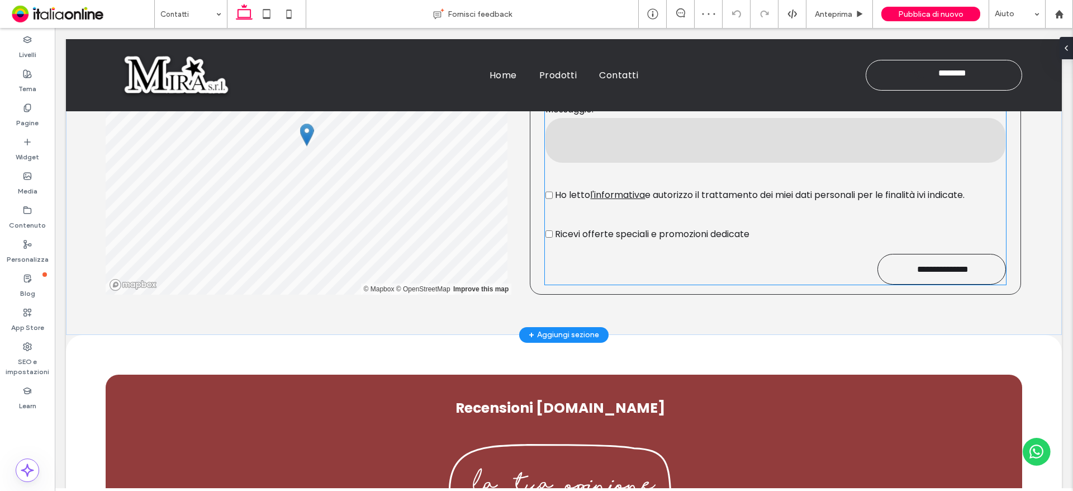
scroll to position [615, 0]
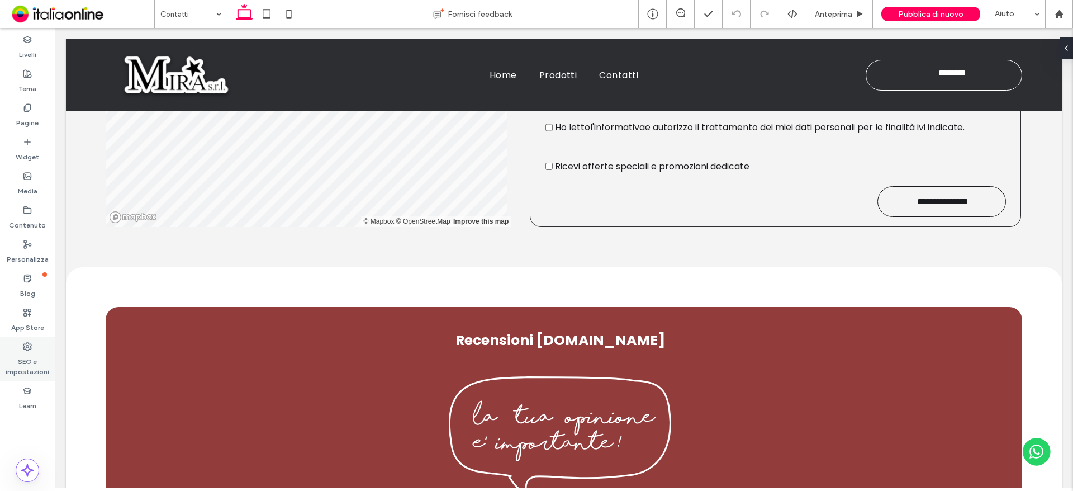
click at [32, 360] on label "SEO e impostazioni" at bounding box center [27, 364] width 55 height 26
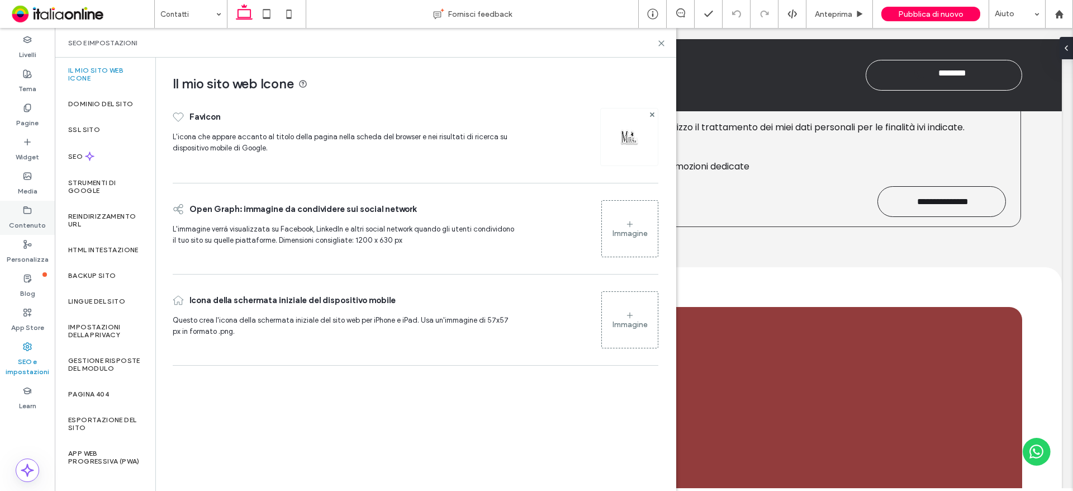
click at [31, 211] on use at bounding box center [27, 209] width 7 height 7
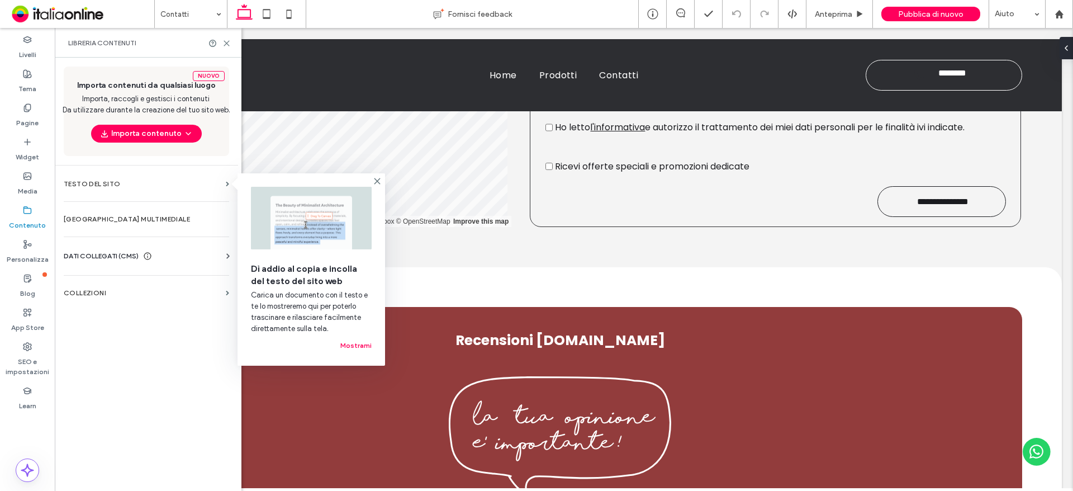
click at [197, 257] on div "DATI COLLEGATI (CMS)" at bounding box center [149, 255] width 170 height 11
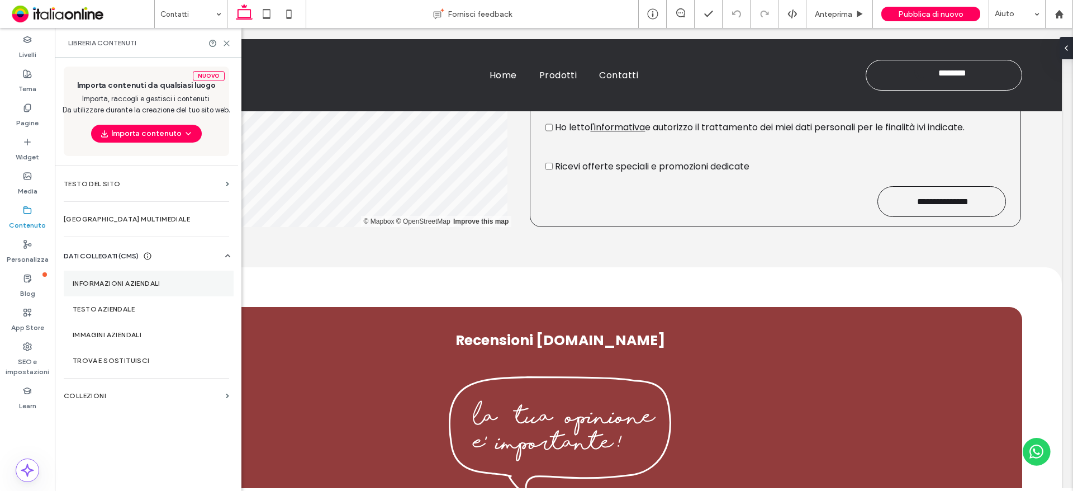
click at [155, 283] on label "Informazioni aziendali" at bounding box center [149, 283] width 152 height 8
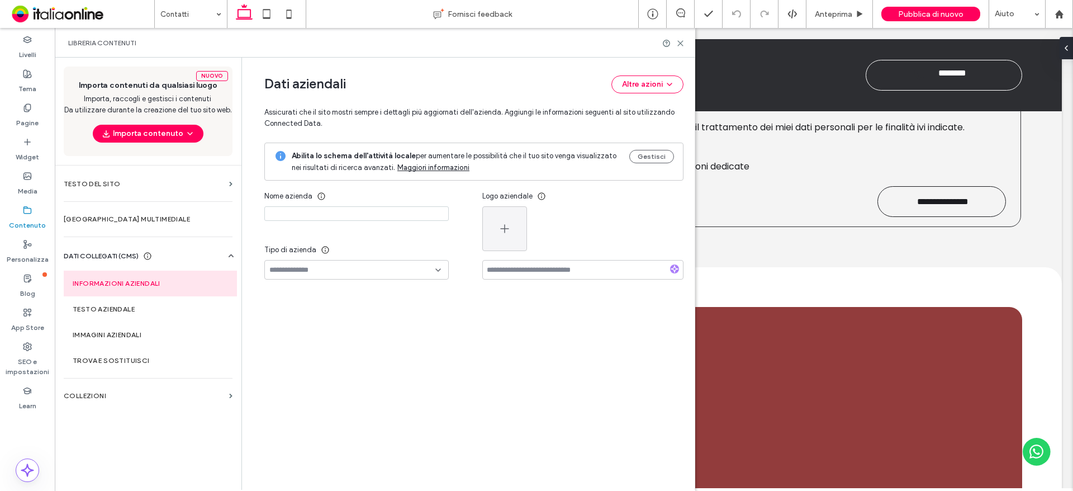
type input "****"
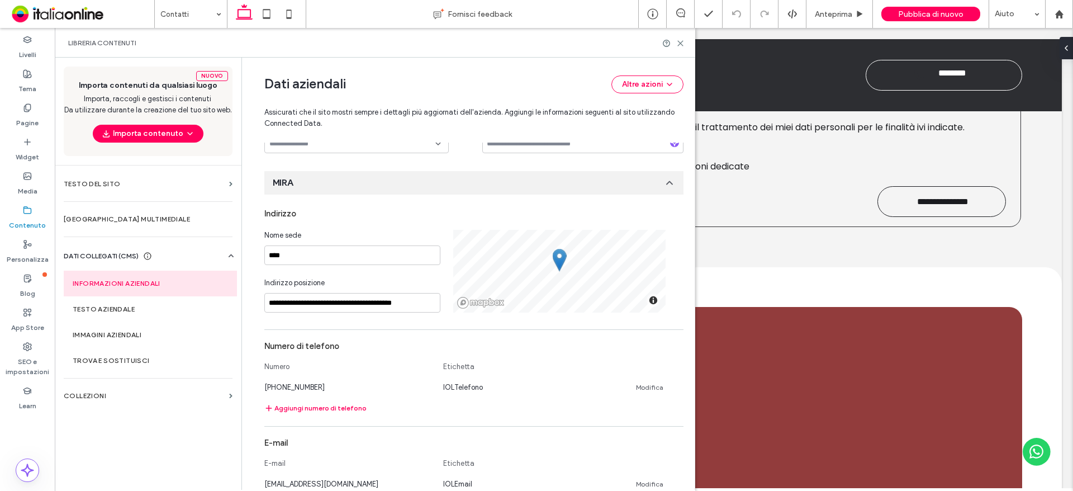
scroll to position [182, 0]
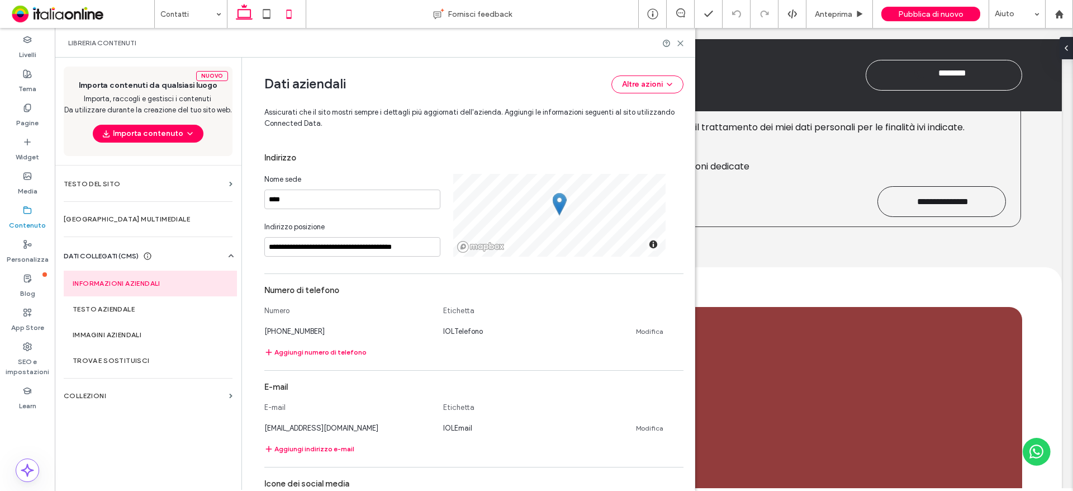
click at [288, 15] on icon at bounding box center [289, 14] width 22 height 22
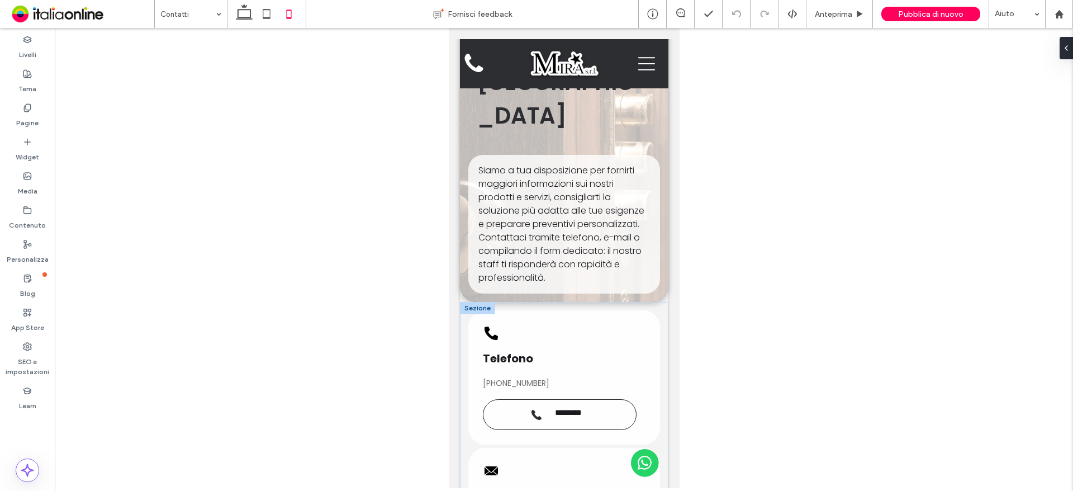
scroll to position [0, 0]
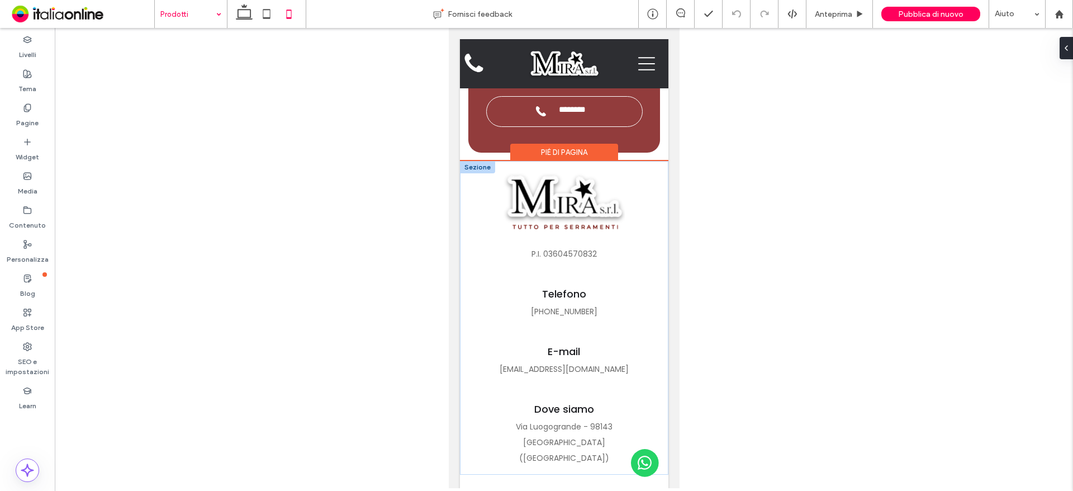
scroll to position [5343, 0]
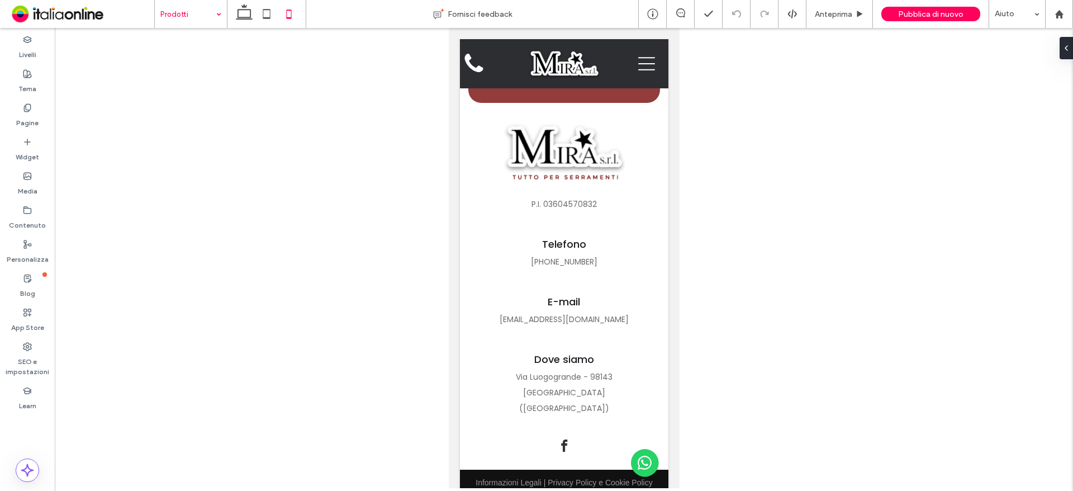
click at [181, 21] on input at bounding box center [187, 14] width 55 height 28
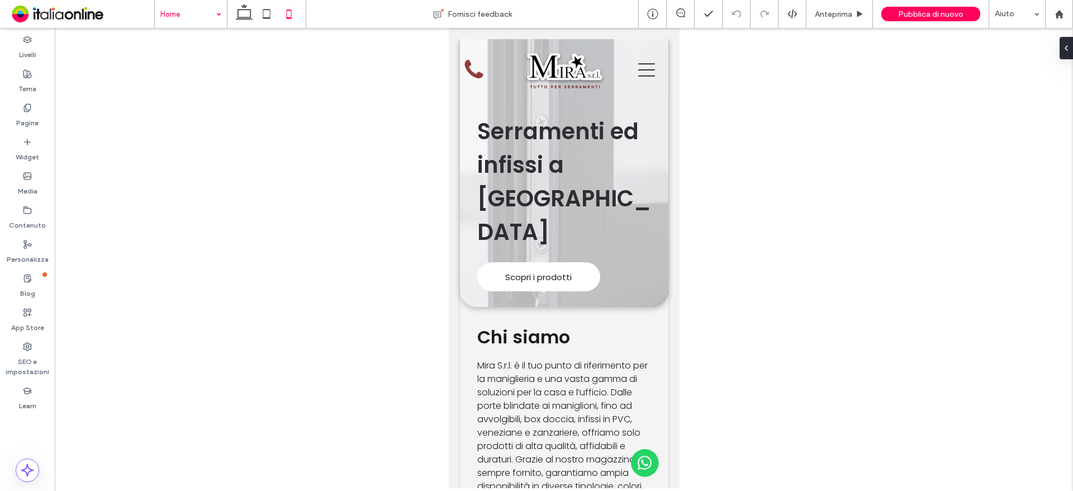
click at [189, 23] on input at bounding box center [187, 14] width 55 height 28
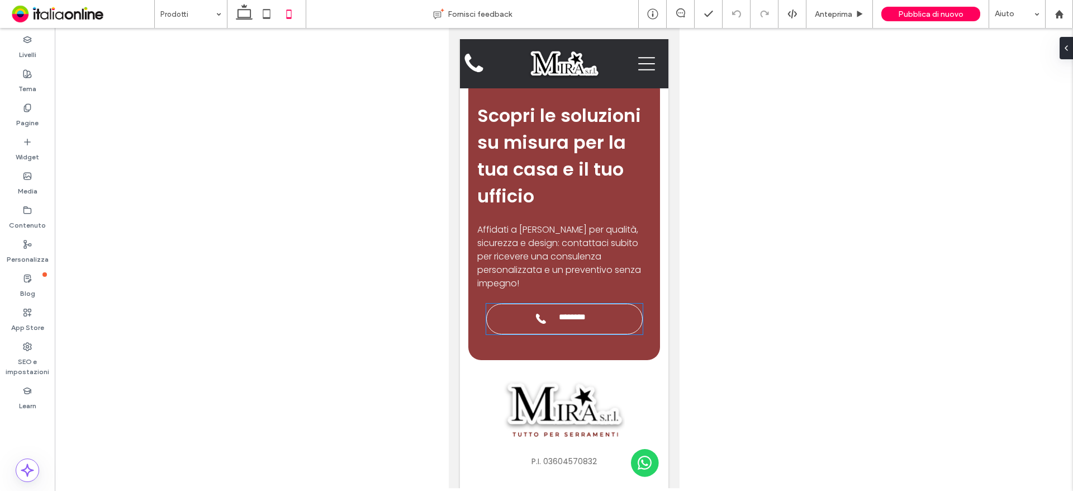
scroll to position [5343, 0]
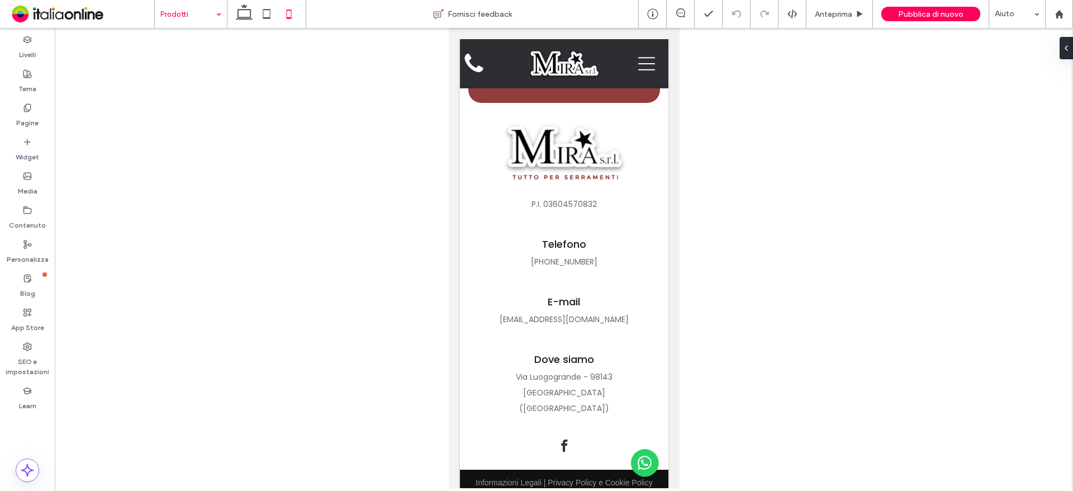
click at [177, 18] on input at bounding box center [187, 14] width 55 height 28
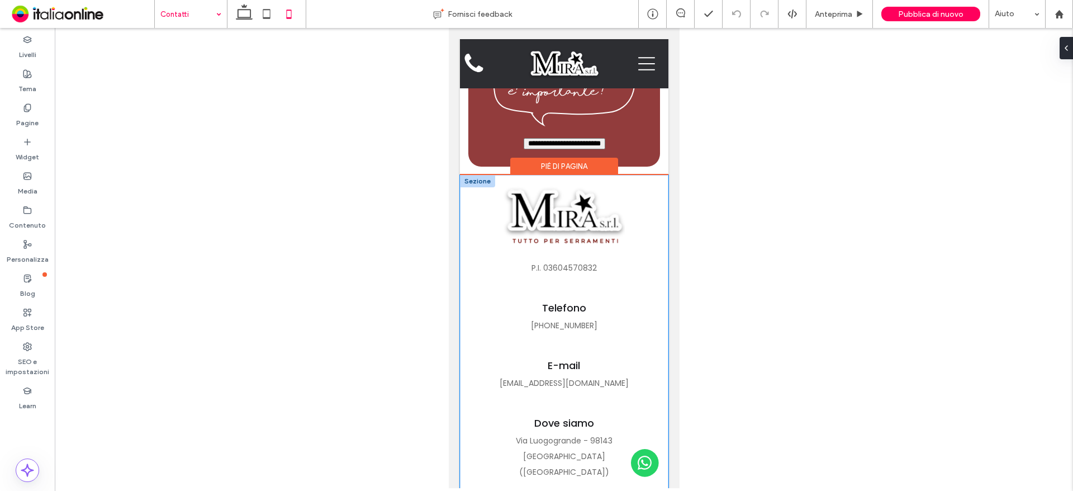
scroll to position [1569, 0]
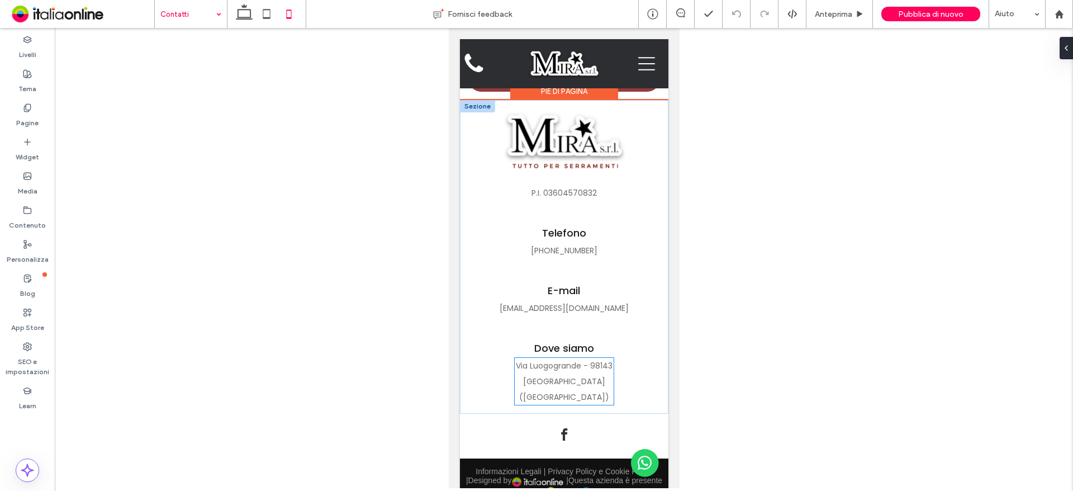
click at [558, 364] on p "Via Luogogrande - 98143 [GEOGRAPHIC_DATA] ([GEOGRAPHIC_DATA])" at bounding box center [563, 381] width 99 height 47
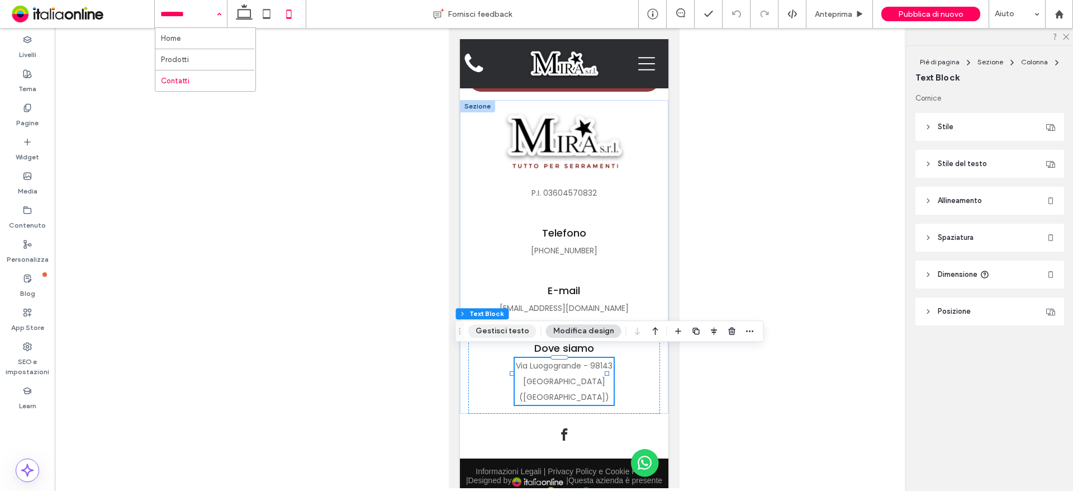
click at [501, 331] on button "Gestisci testo" at bounding box center [502, 330] width 68 height 13
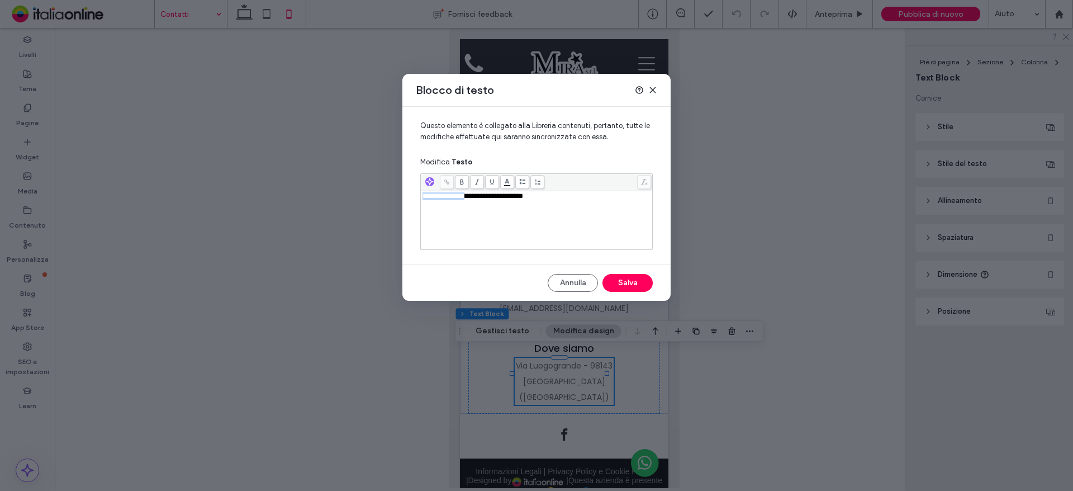
drag, startPoint x: 478, startPoint y: 197, endPoint x: 419, endPoint y: 194, distance: 59.9
click at [419, 194] on div "**********" at bounding box center [536, 181] width 268 height 149
drag, startPoint x: 467, startPoint y: 208, endPoint x: 544, endPoint y: 217, distance: 77.2
click at [544, 217] on div "**********" at bounding box center [537, 220] width 229 height 56
click at [618, 287] on button "Salva" at bounding box center [627, 283] width 50 height 18
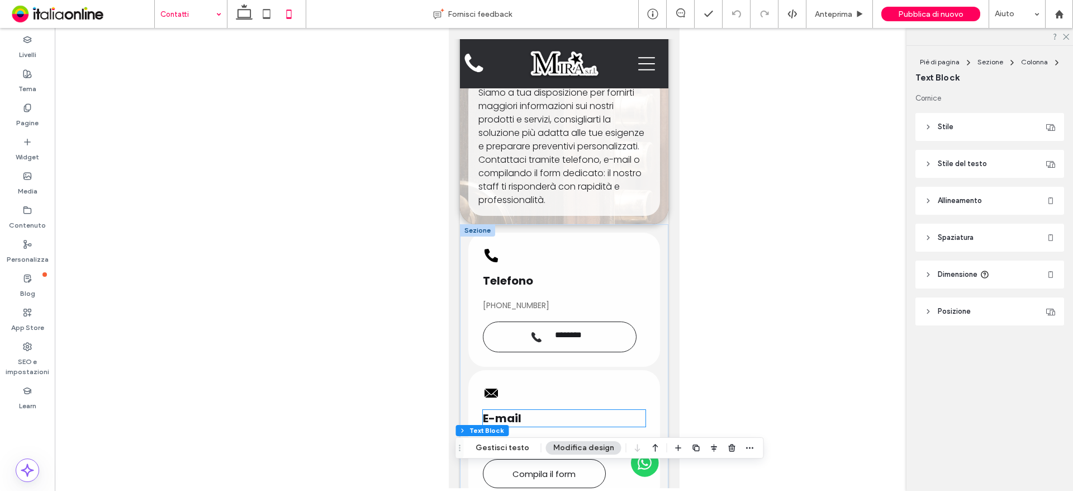
scroll to position [178, 0]
click at [911, 22] on div "Pubblica di nuovo" at bounding box center [930, 14] width 99 height 28
click at [895, 16] on div "Pubblica di nuovo" at bounding box center [930, 14] width 99 height 15
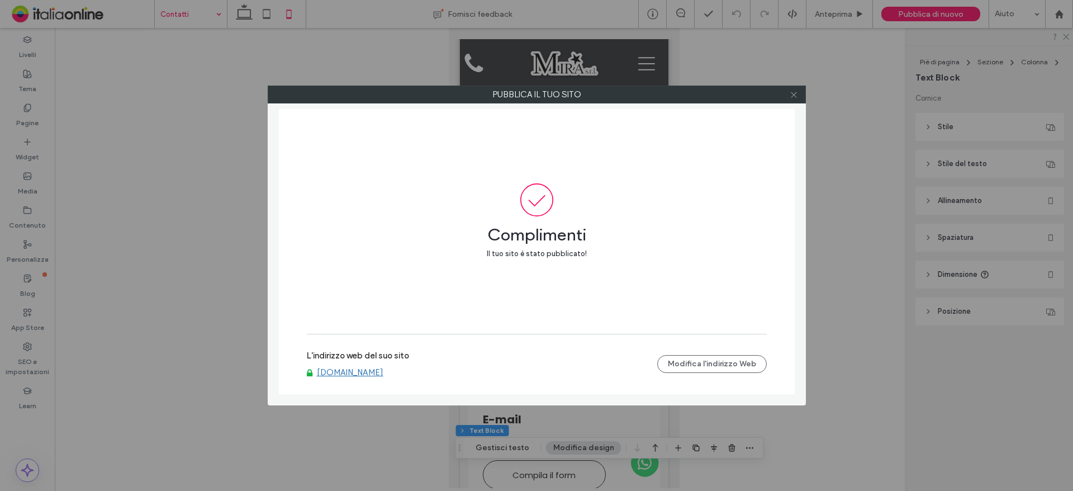
click at [794, 96] on icon at bounding box center [794, 95] width 8 height 8
